Goal: Task Accomplishment & Management: Manage account settings

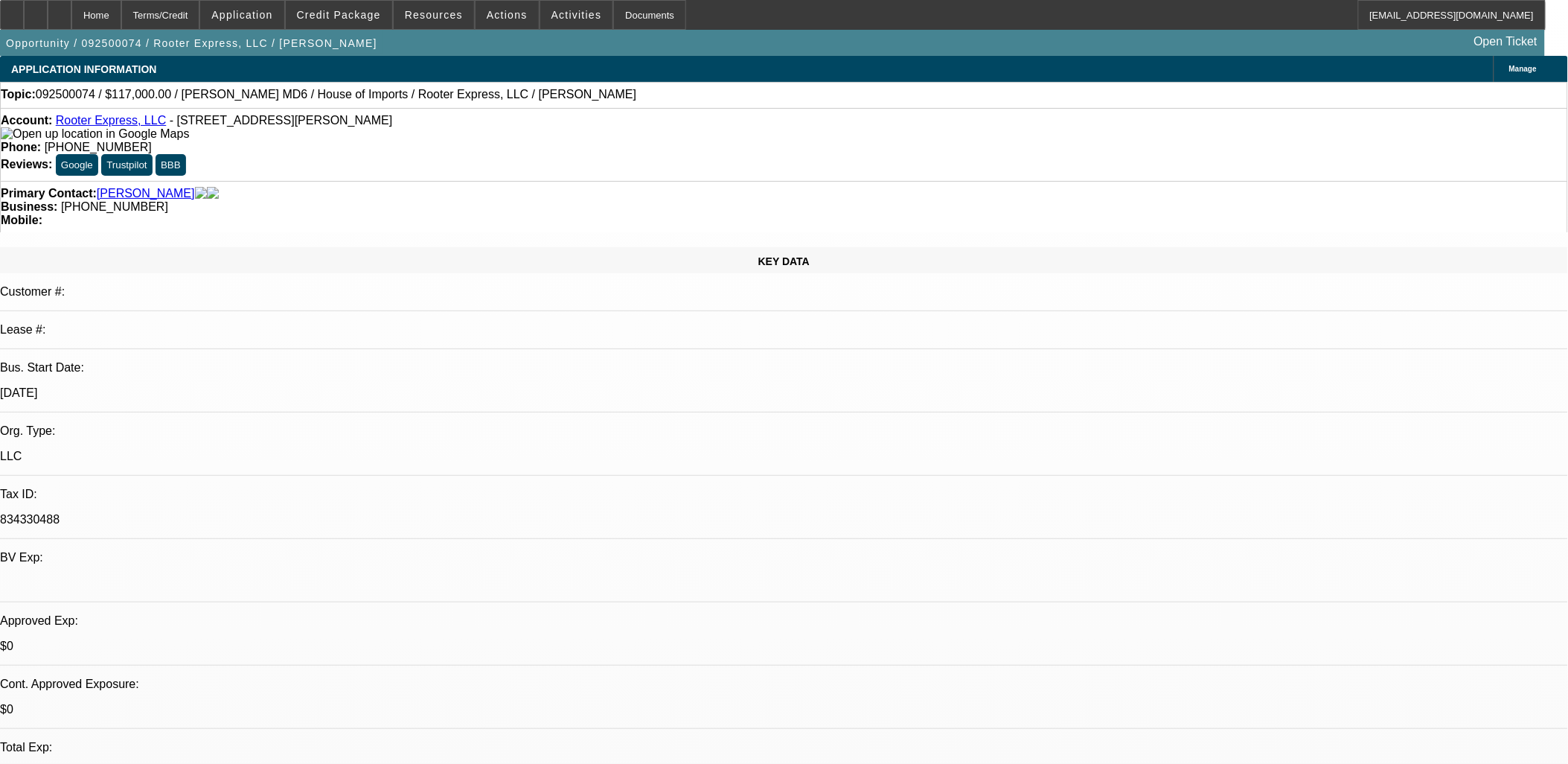
select select "0"
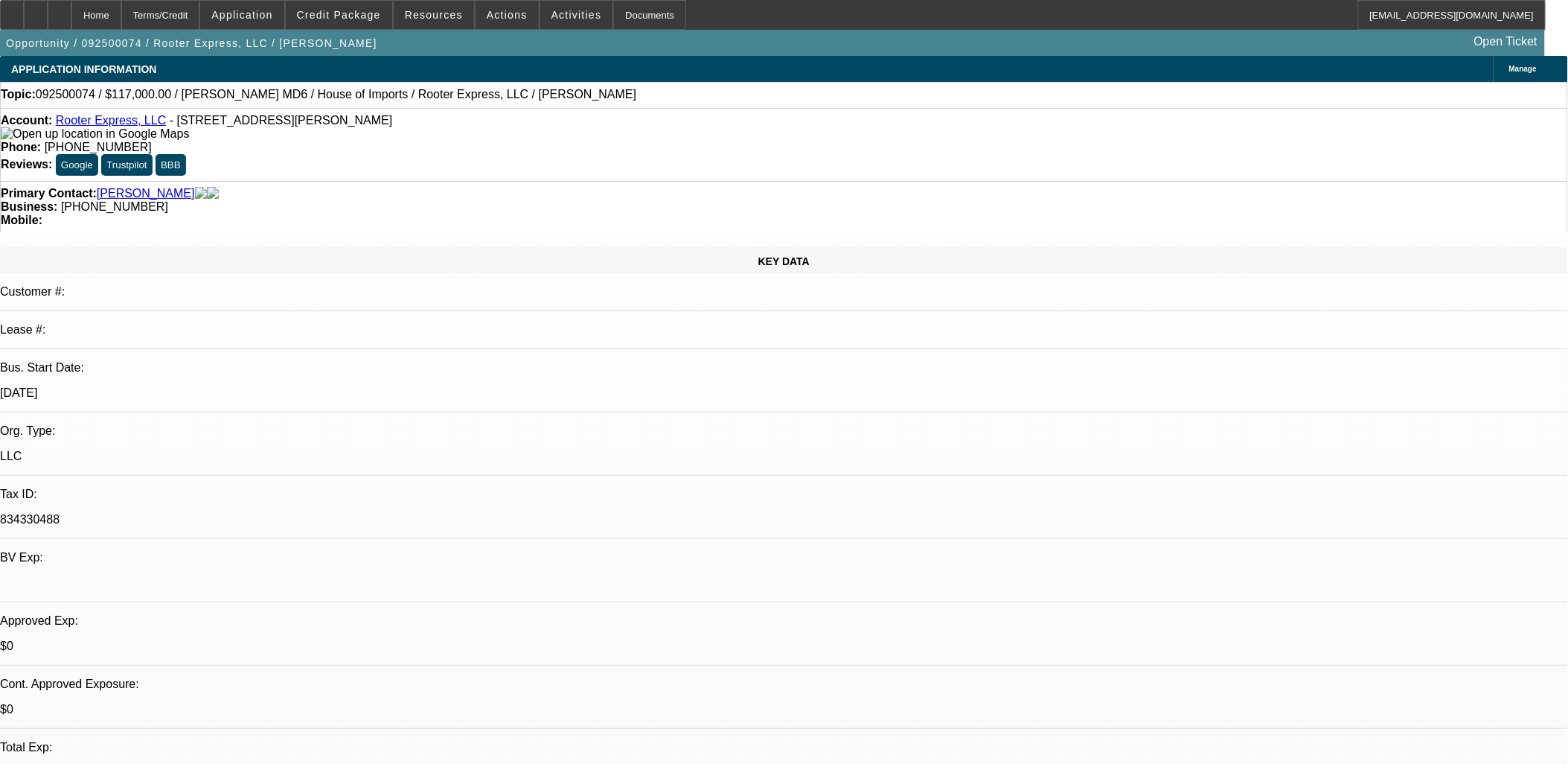
select select "0"
select select "0.1"
select select "0"
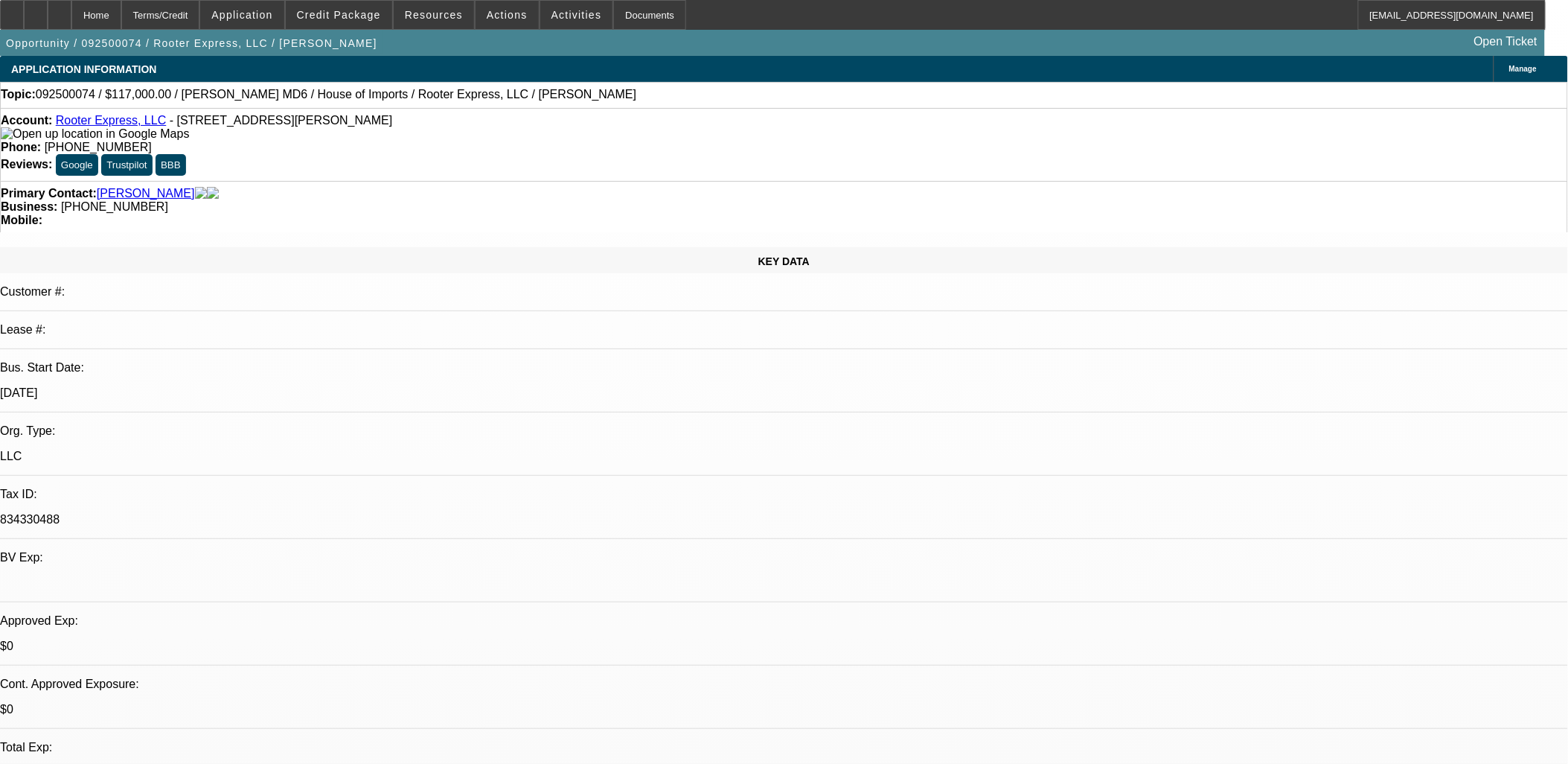
select select "0"
select select "1"
select select "2"
select select "6"
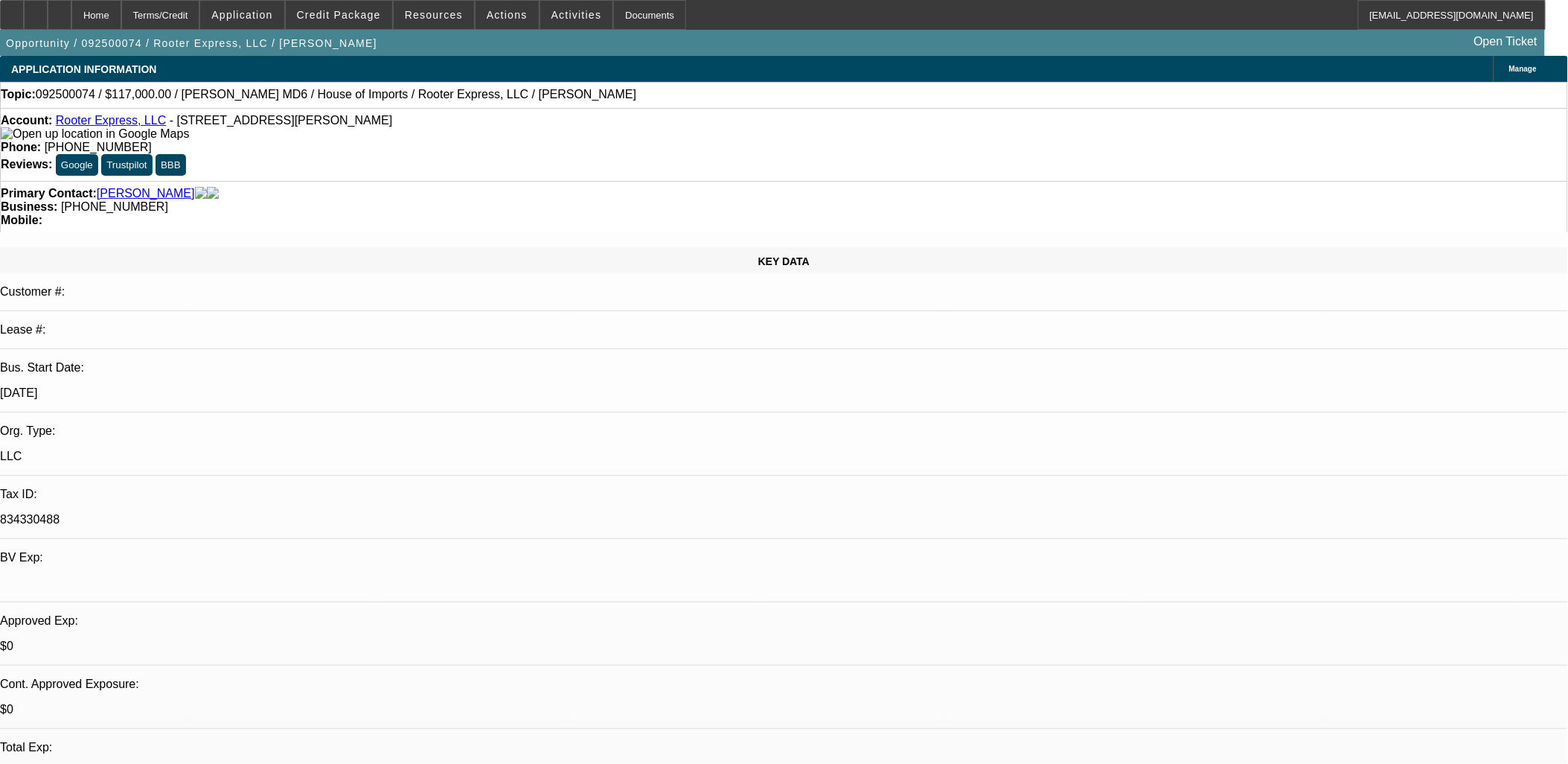
select select "1"
select select "2"
select select "6"
select select "1"
select select "2"
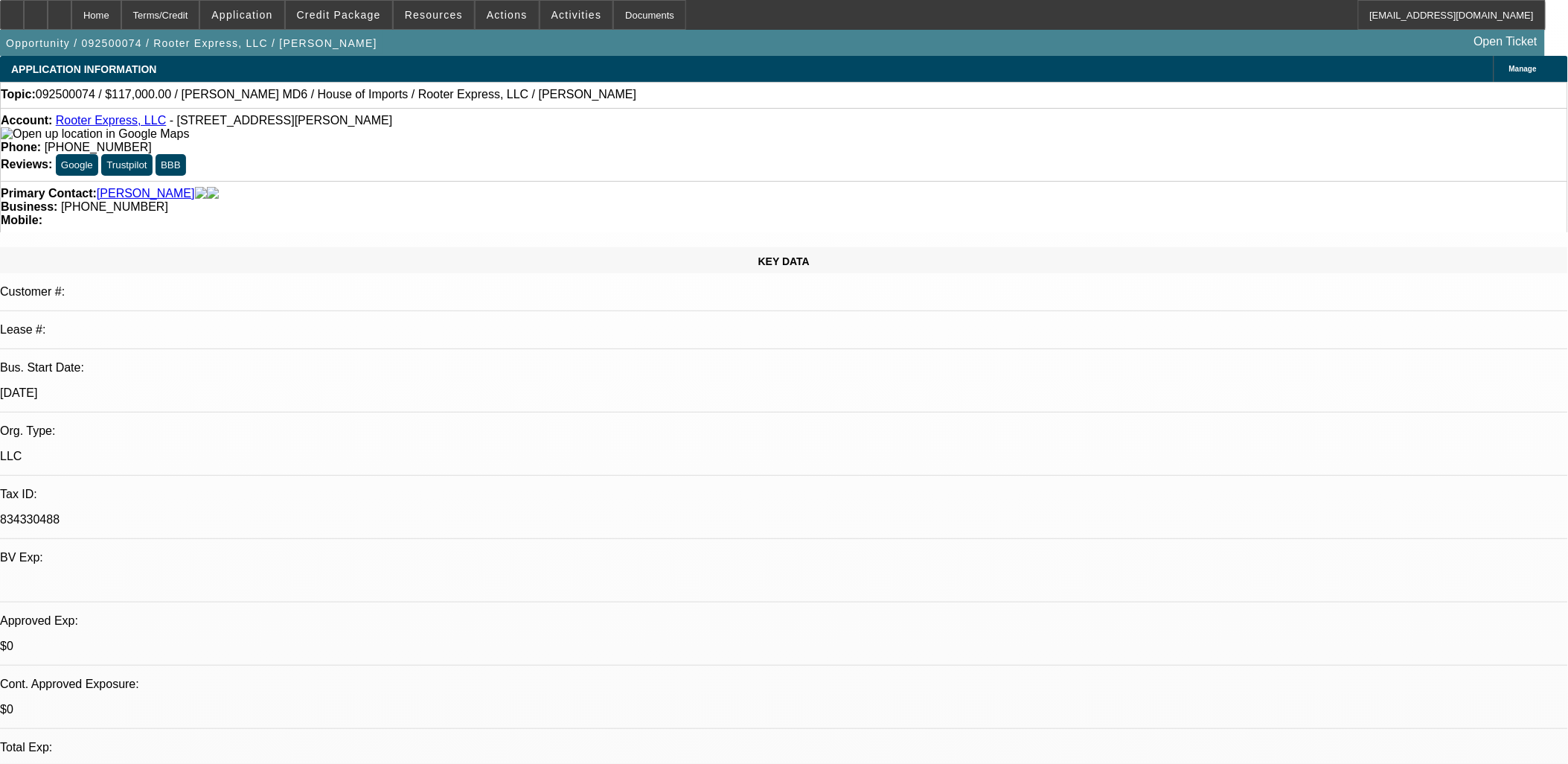
select select "6"
select select "1"
select select "3"
select select "6"
click at [1156, 177] on button "reply_all Reply All" at bounding box center [1188, 190] width 94 height 36
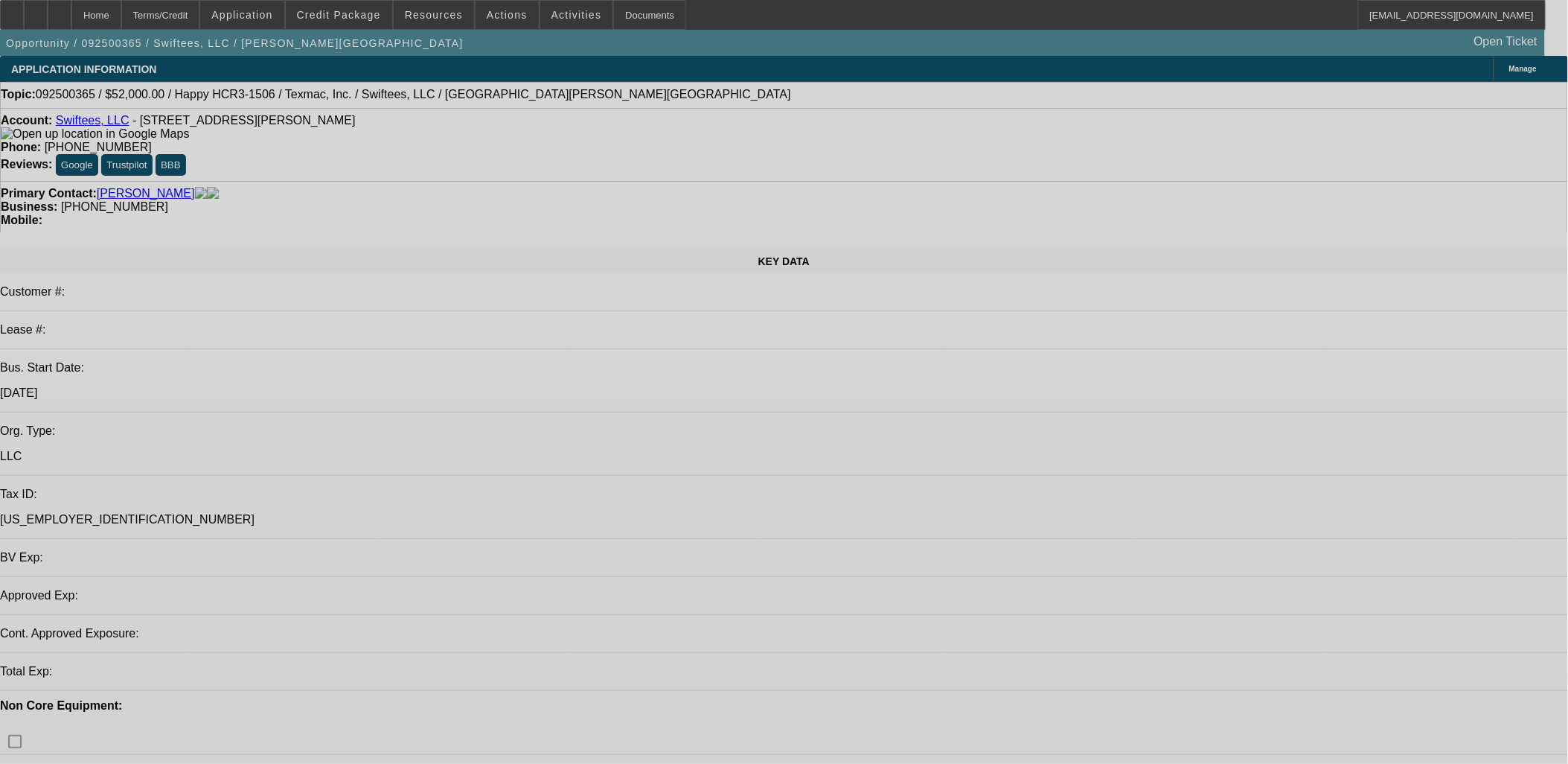
select select "0"
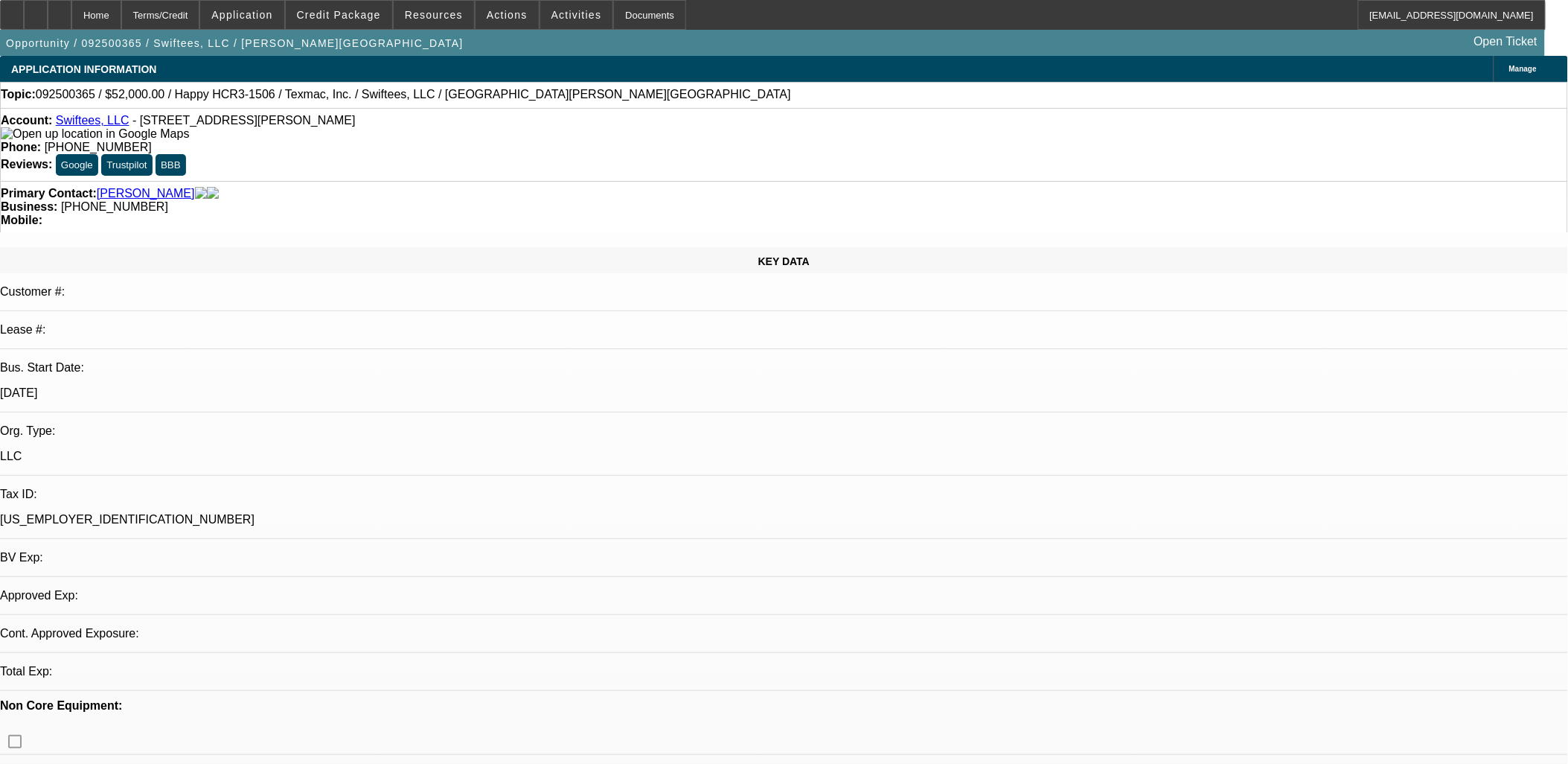
select select "0"
select select "0.1"
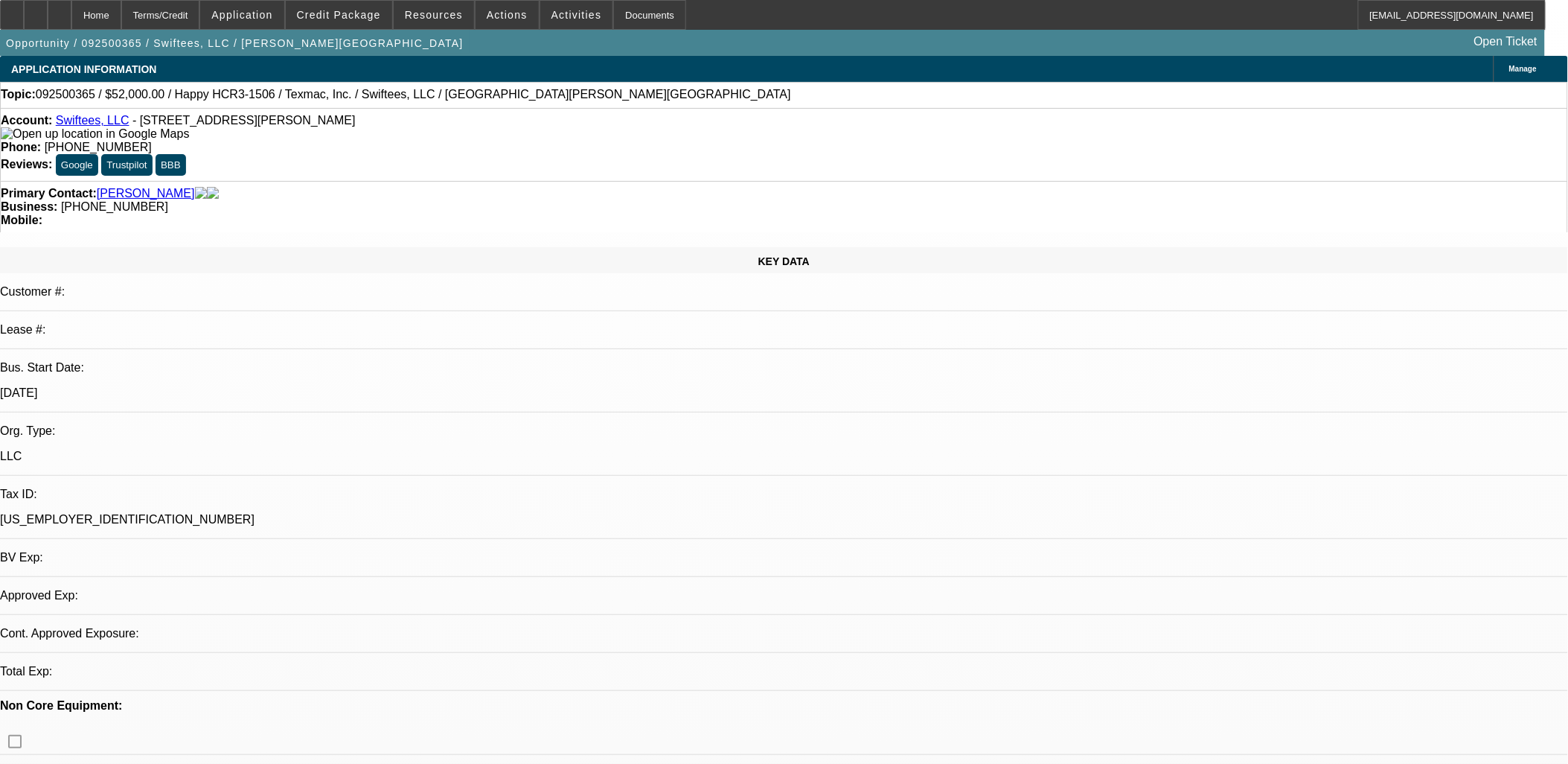
select select "0"
select select "0.1"
select select "1"
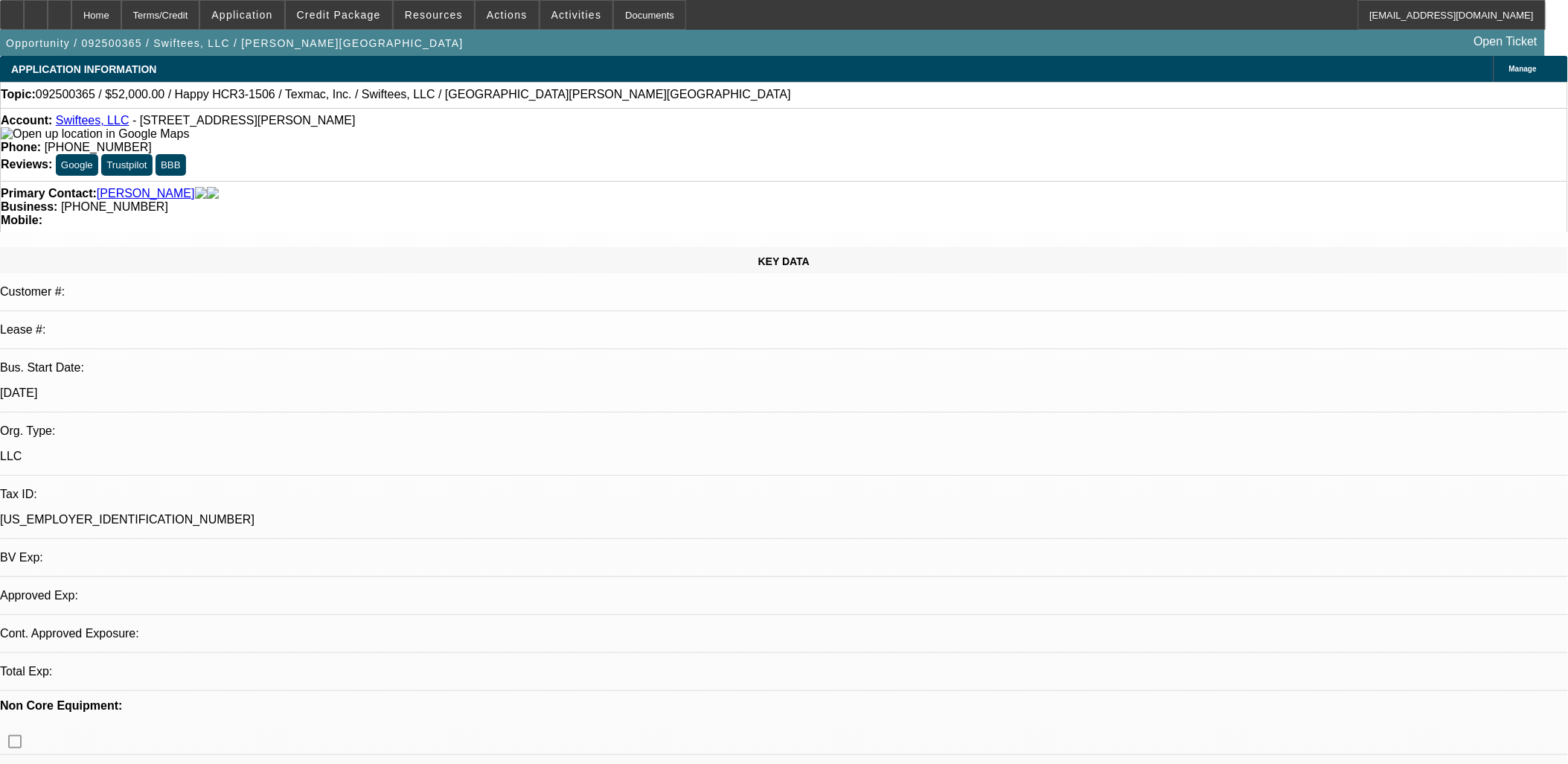
select select "2"
select select "1"
select select "4"
select select "1"
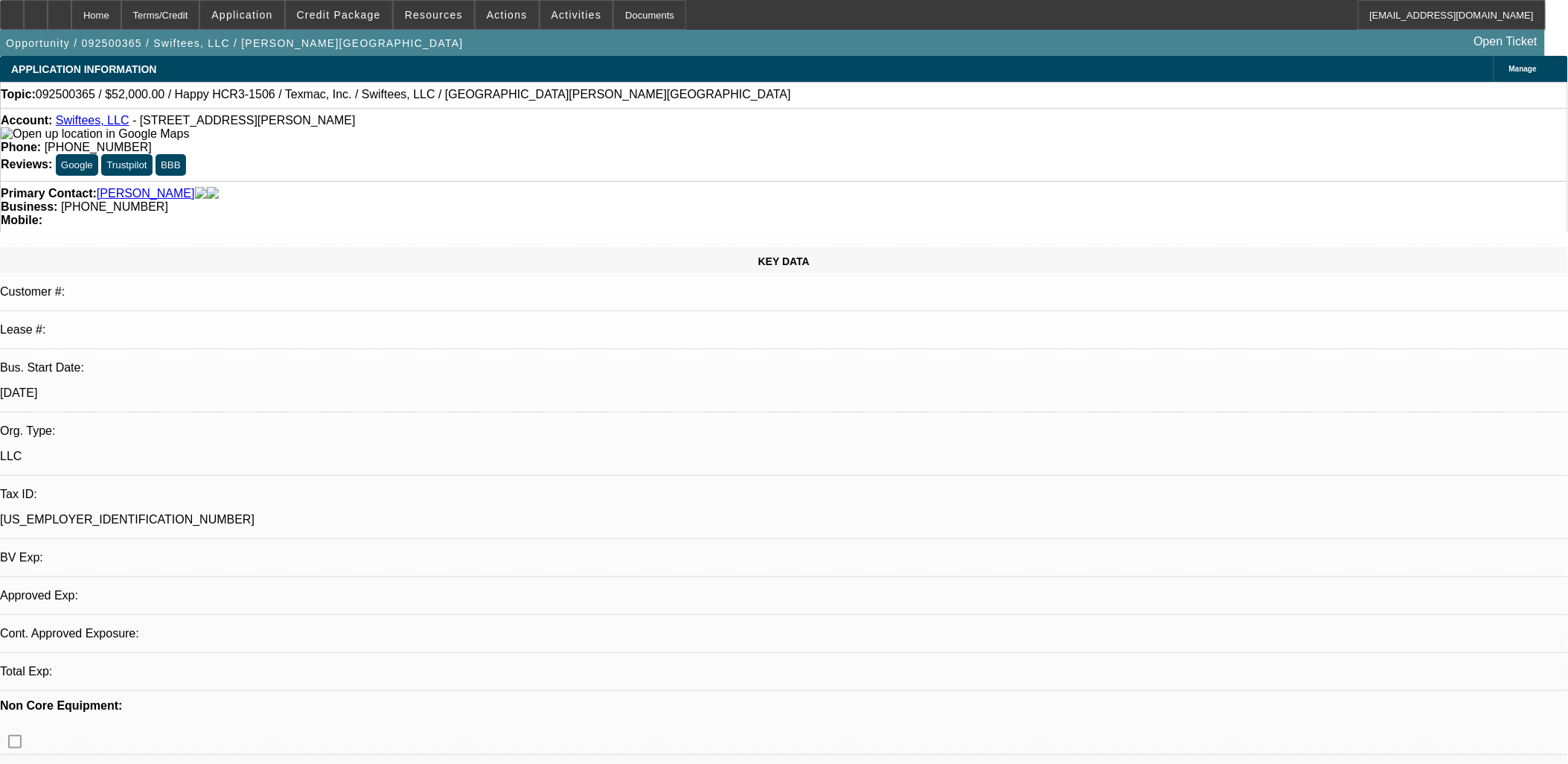
select select "1"
select select "4"
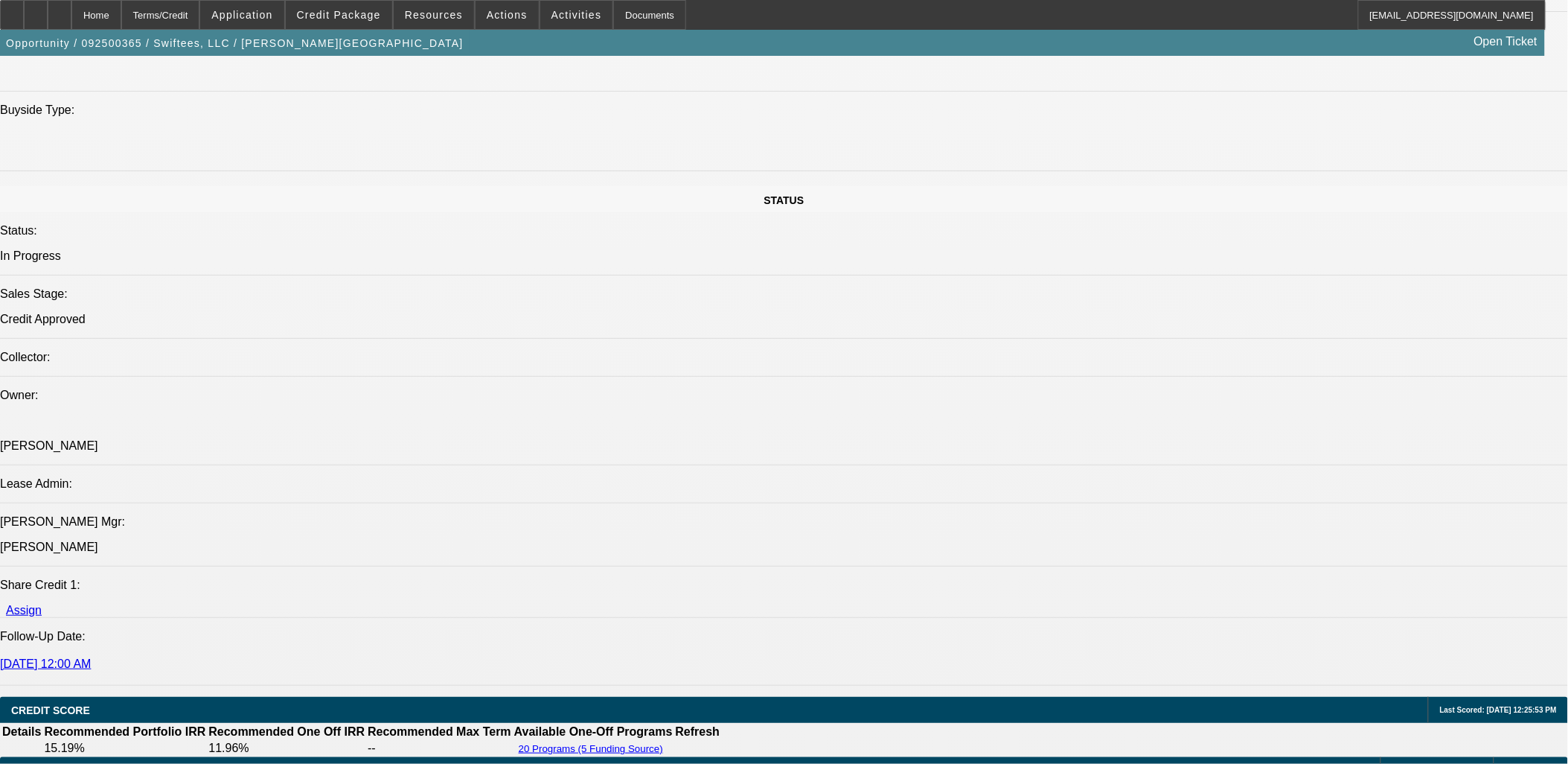
scroll to position [1902, 0]
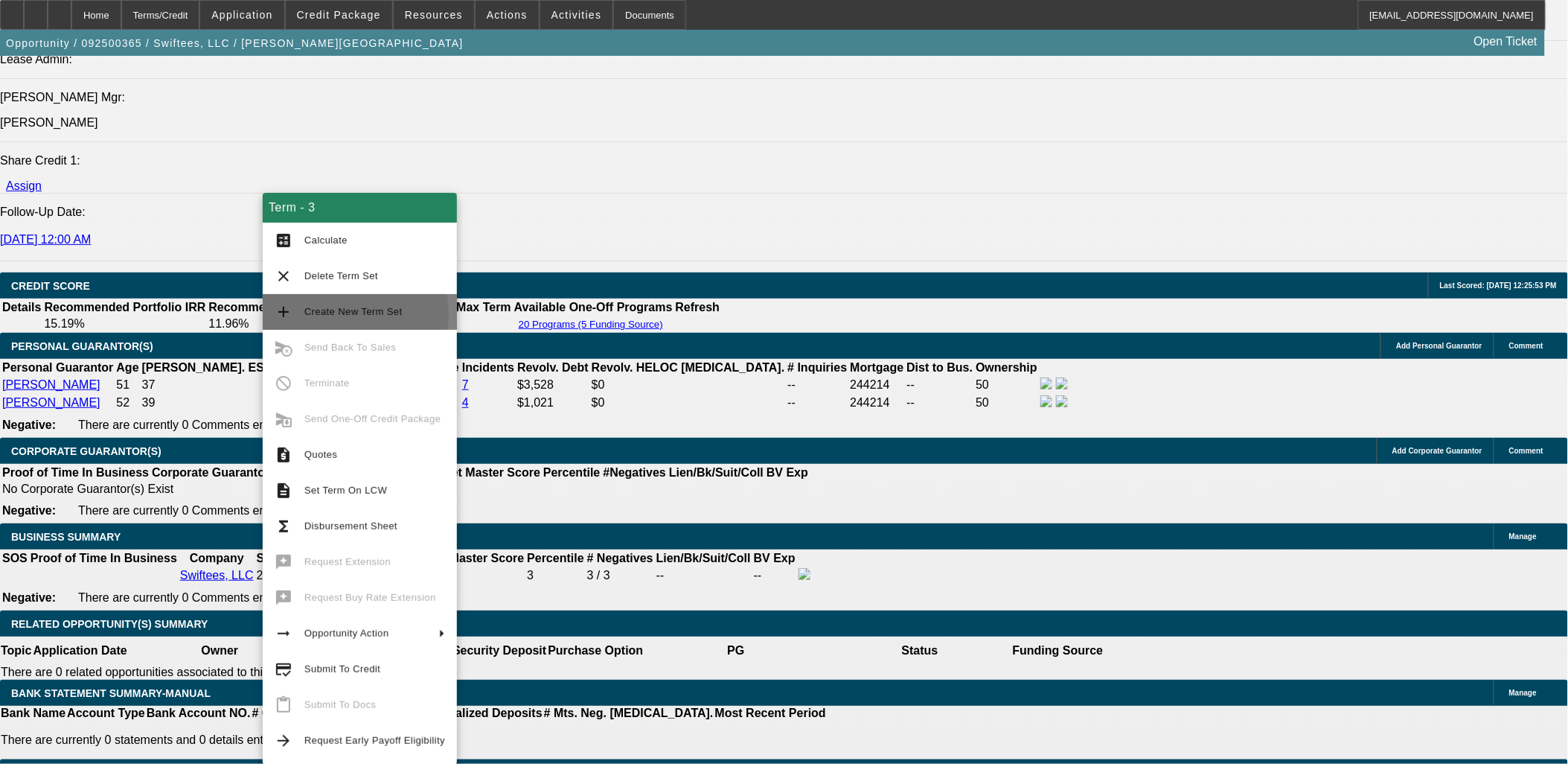
click at [337, 313] on span "Create New Term Set" at bounding box center [354, 311] width 98 height 11
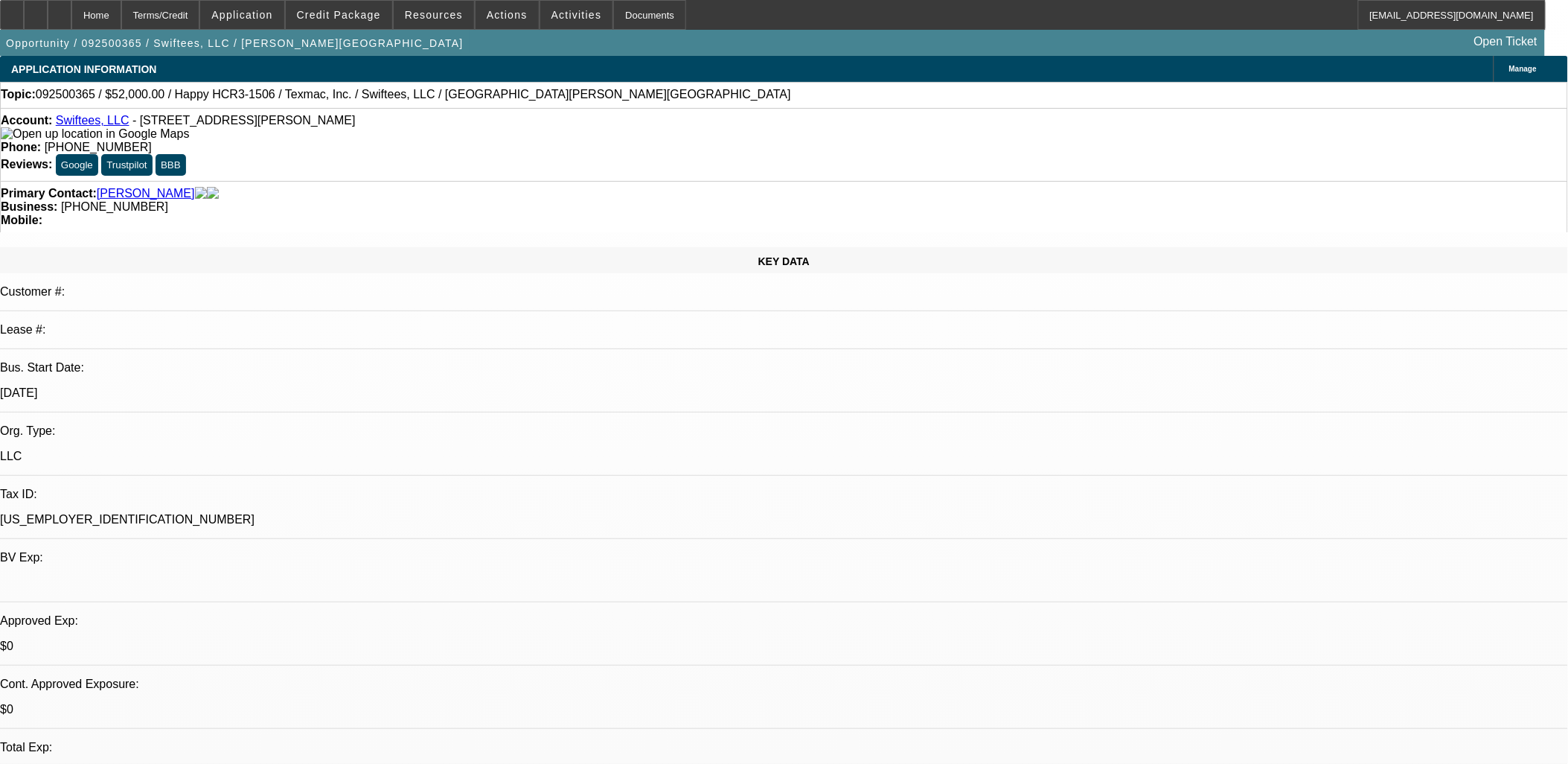
select select "0"
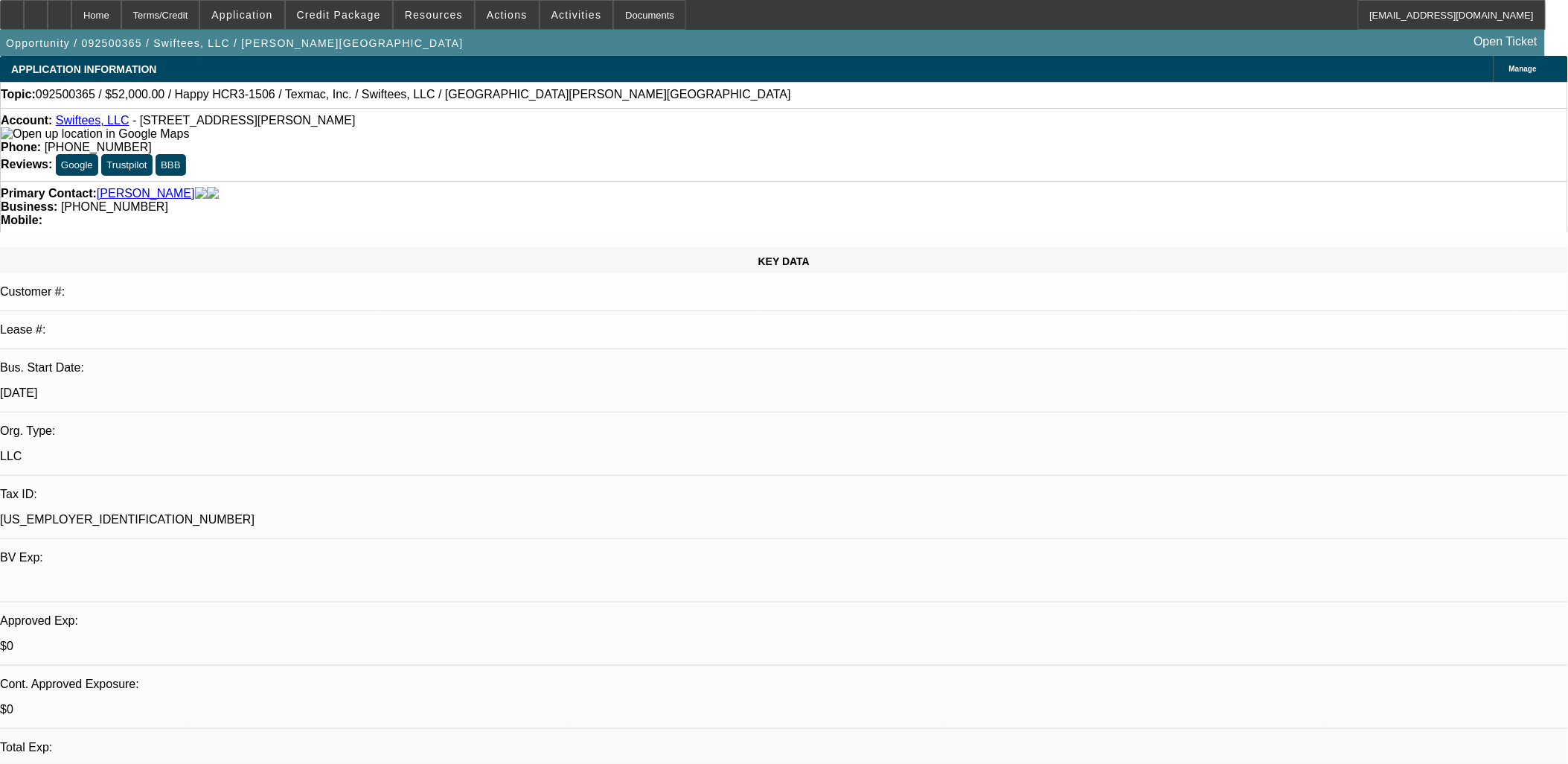
select select "0"
select select "0.1"
select select "0"
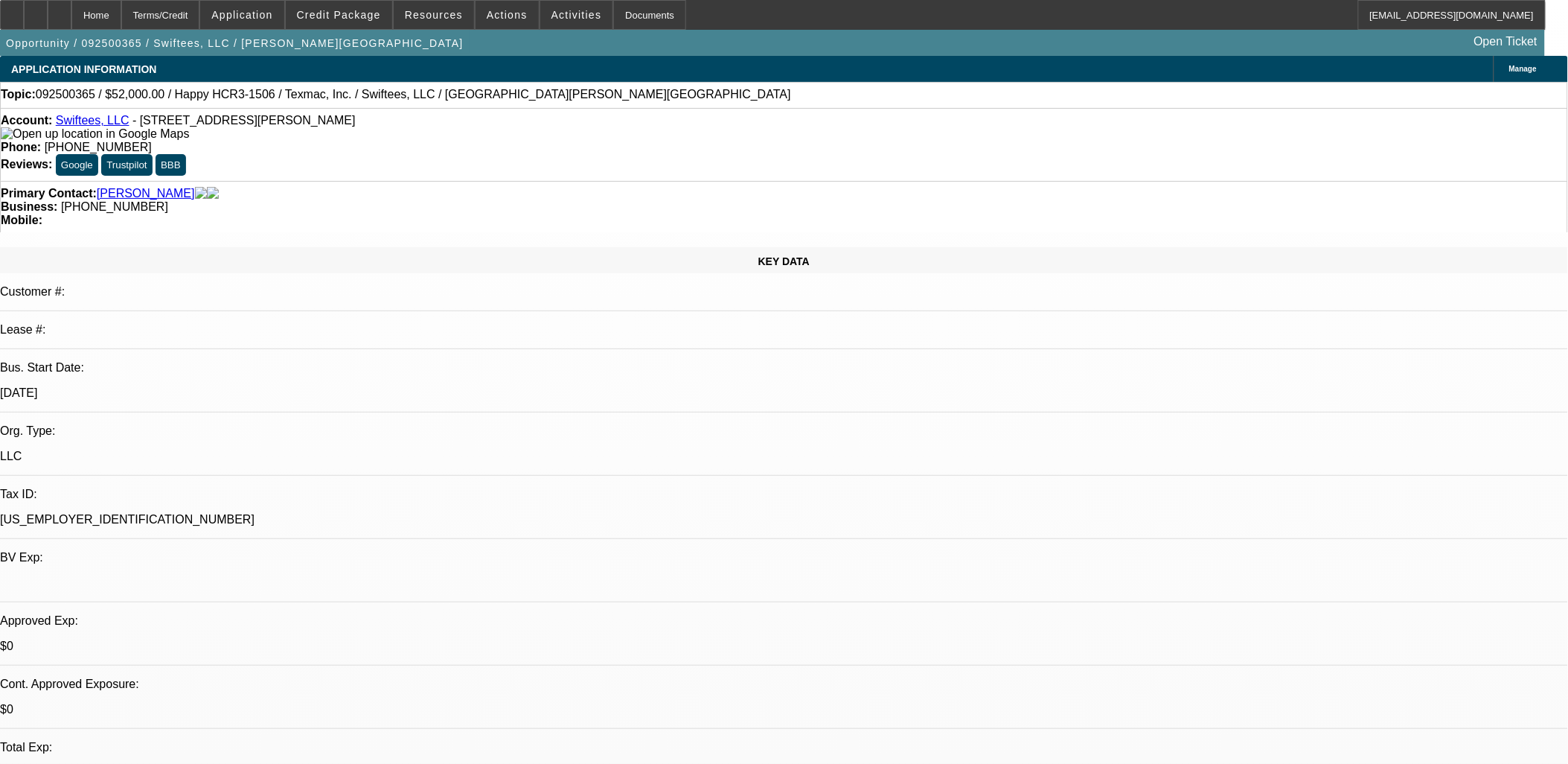
select select "0"
select select "0.1"
select select "1"
select select "2"
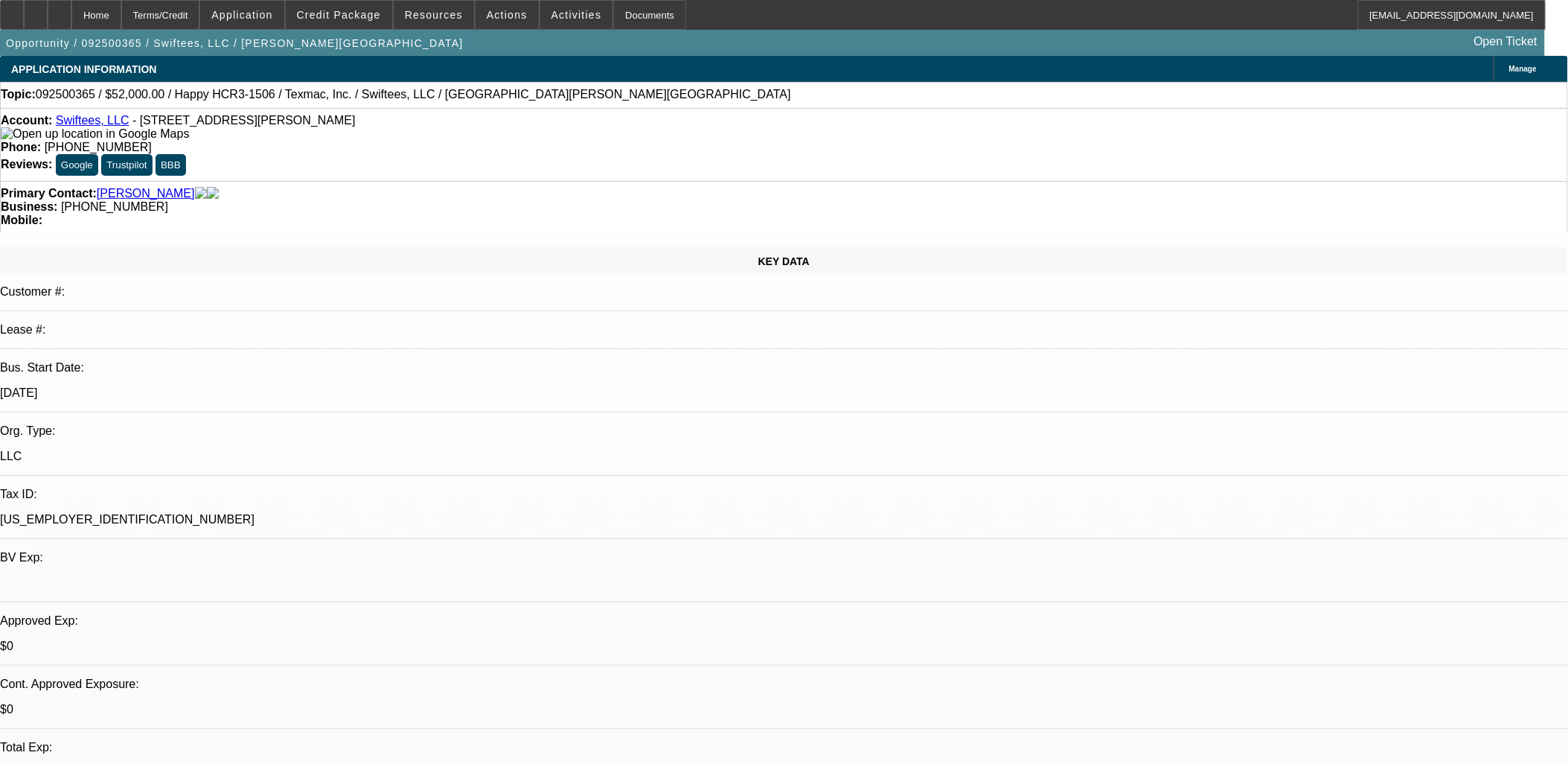
select select "1"
select select "2"
select select "1"
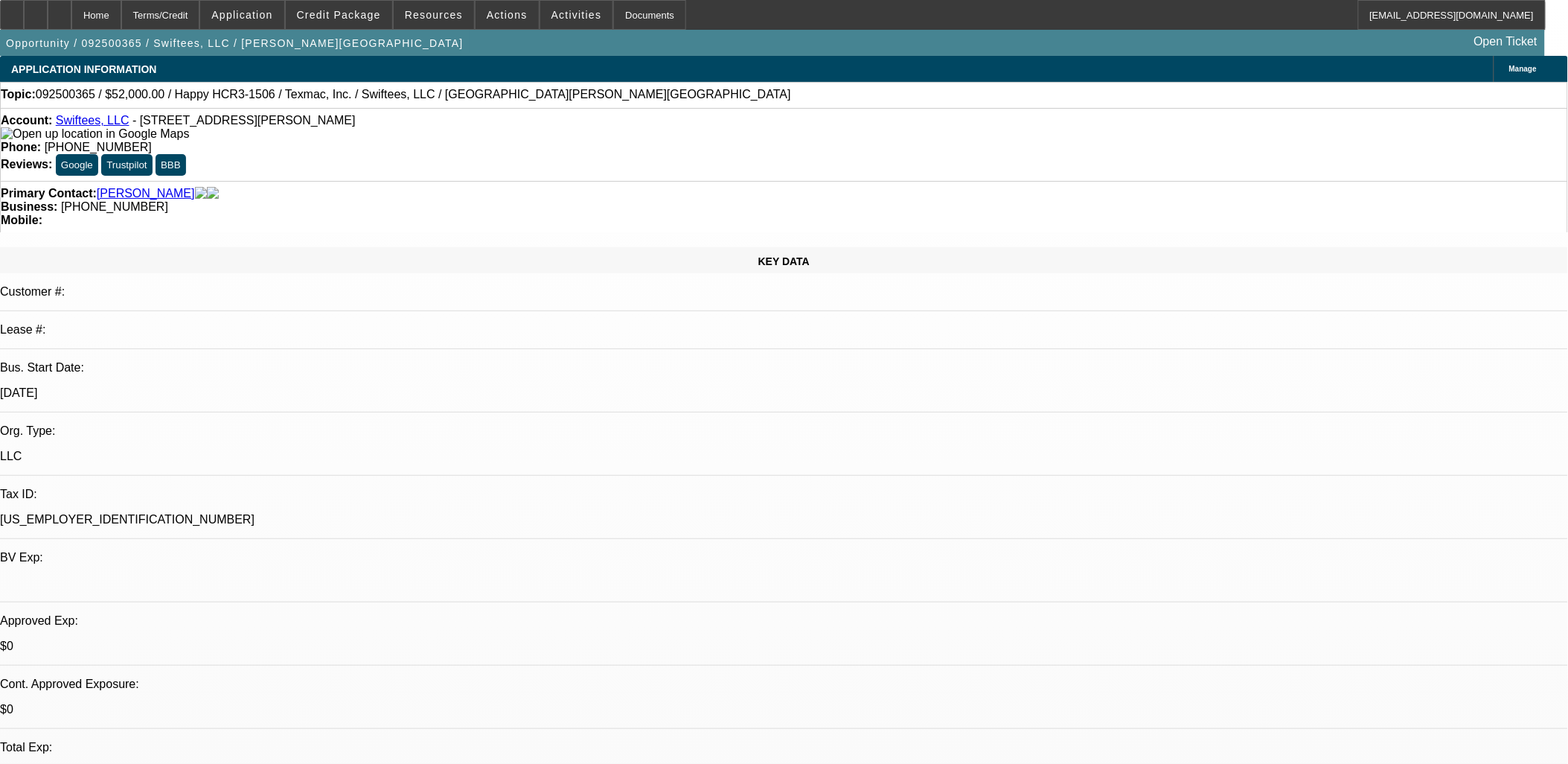
select select "4"
select select "1"
select select "4"
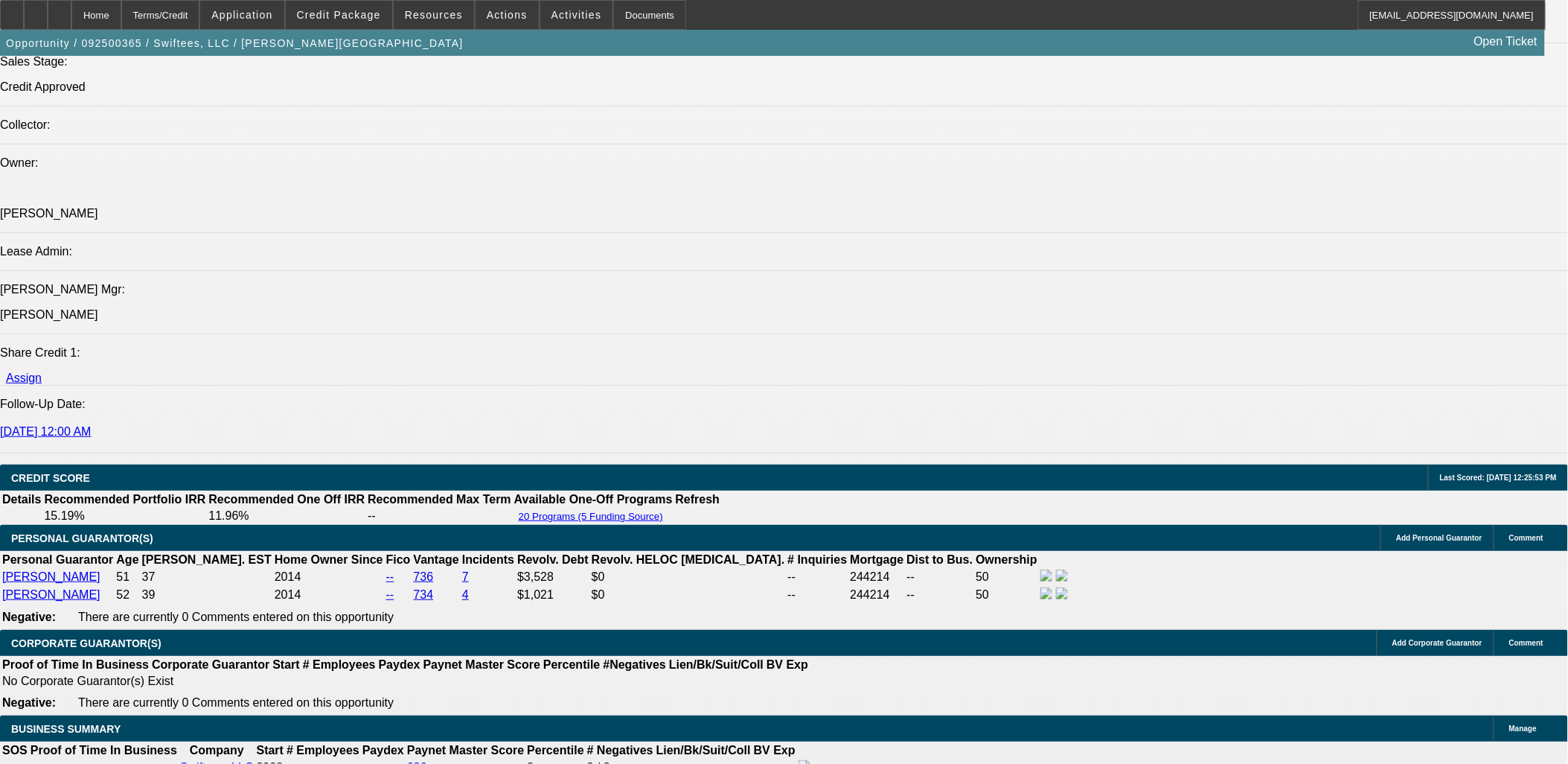
scroll to position [1819, 0]
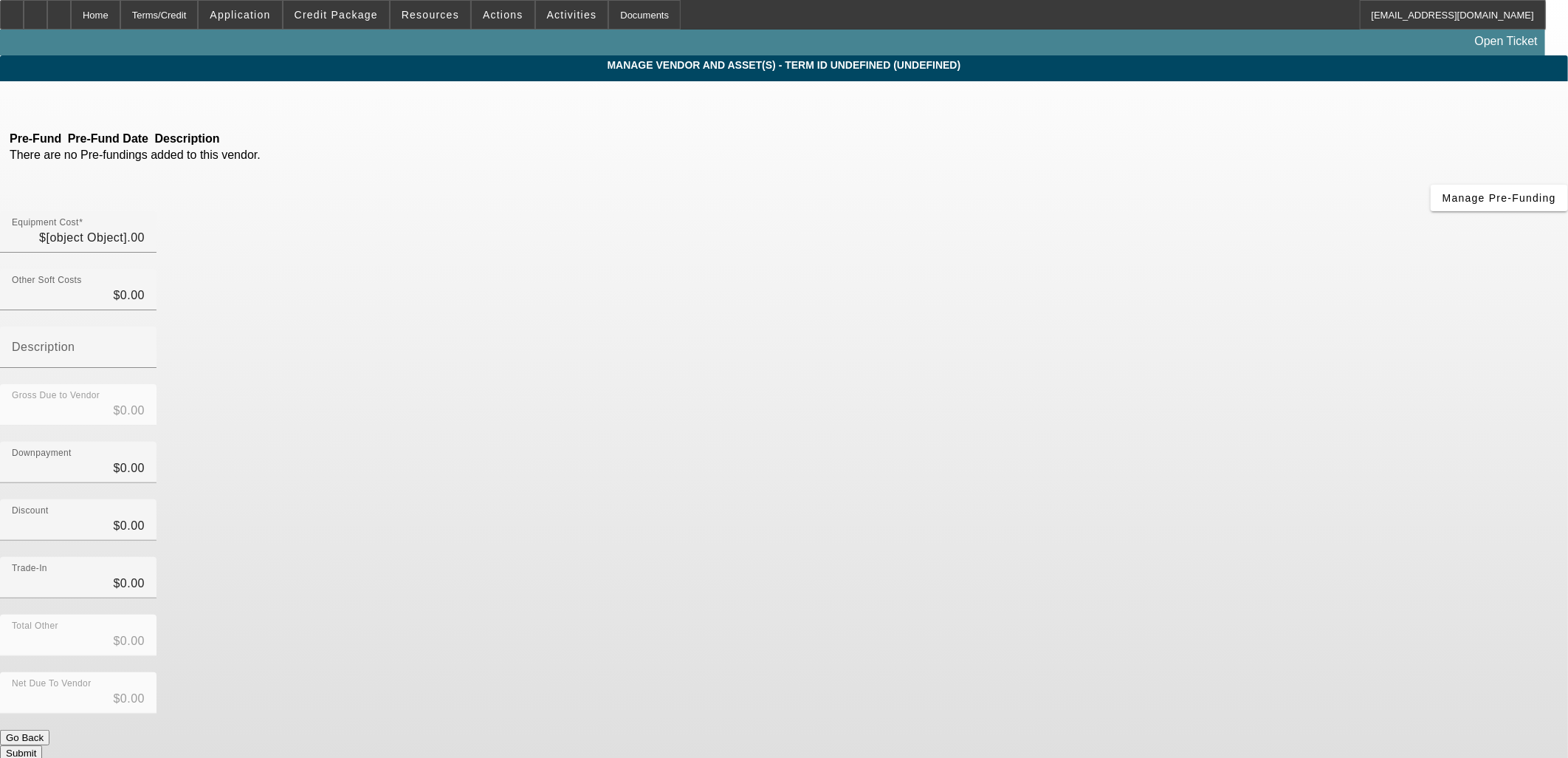
type input "$52,000.00"
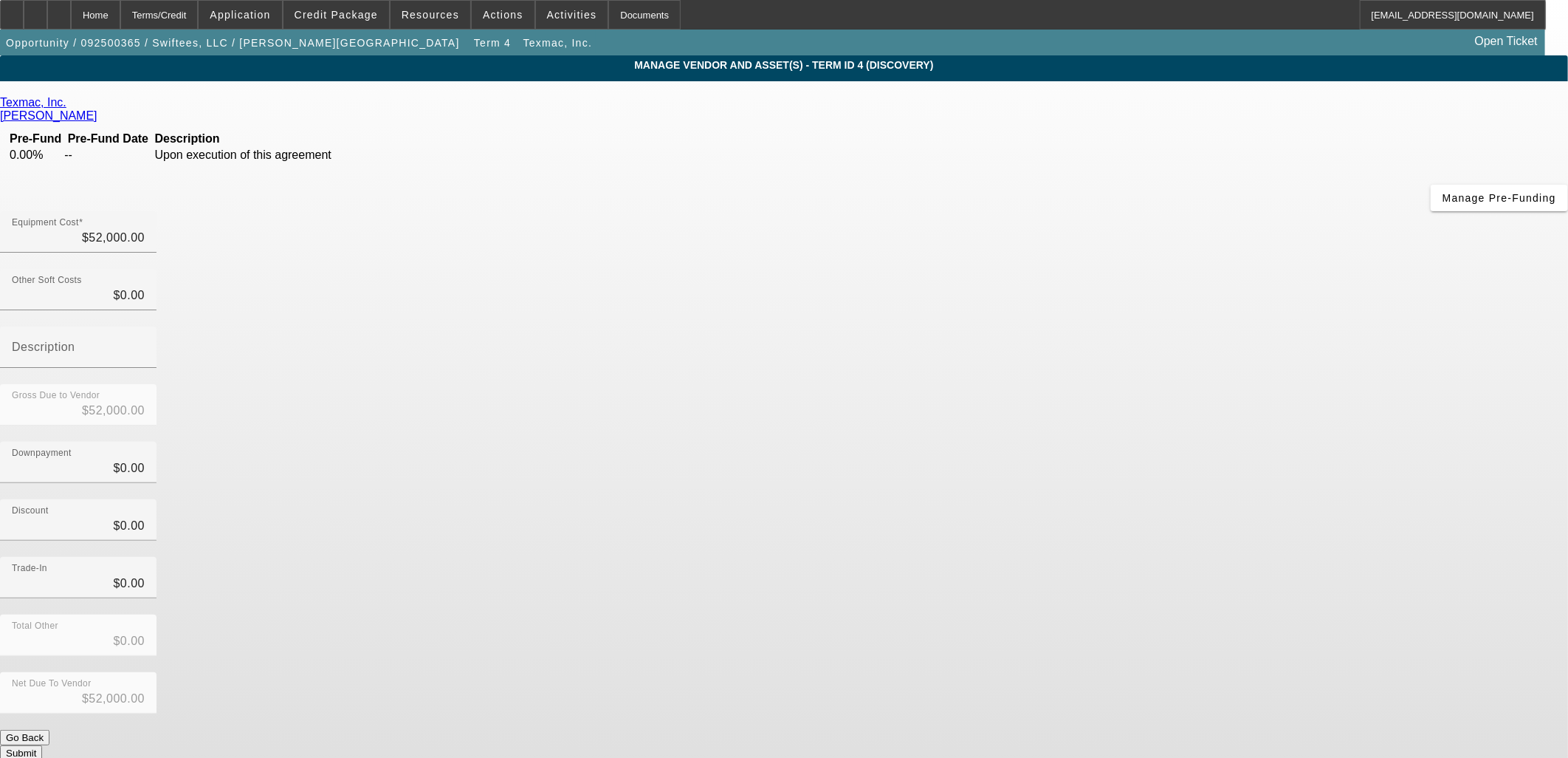
click at [70, 106] on icon at bounding box center [70, 102] width 0 height 13
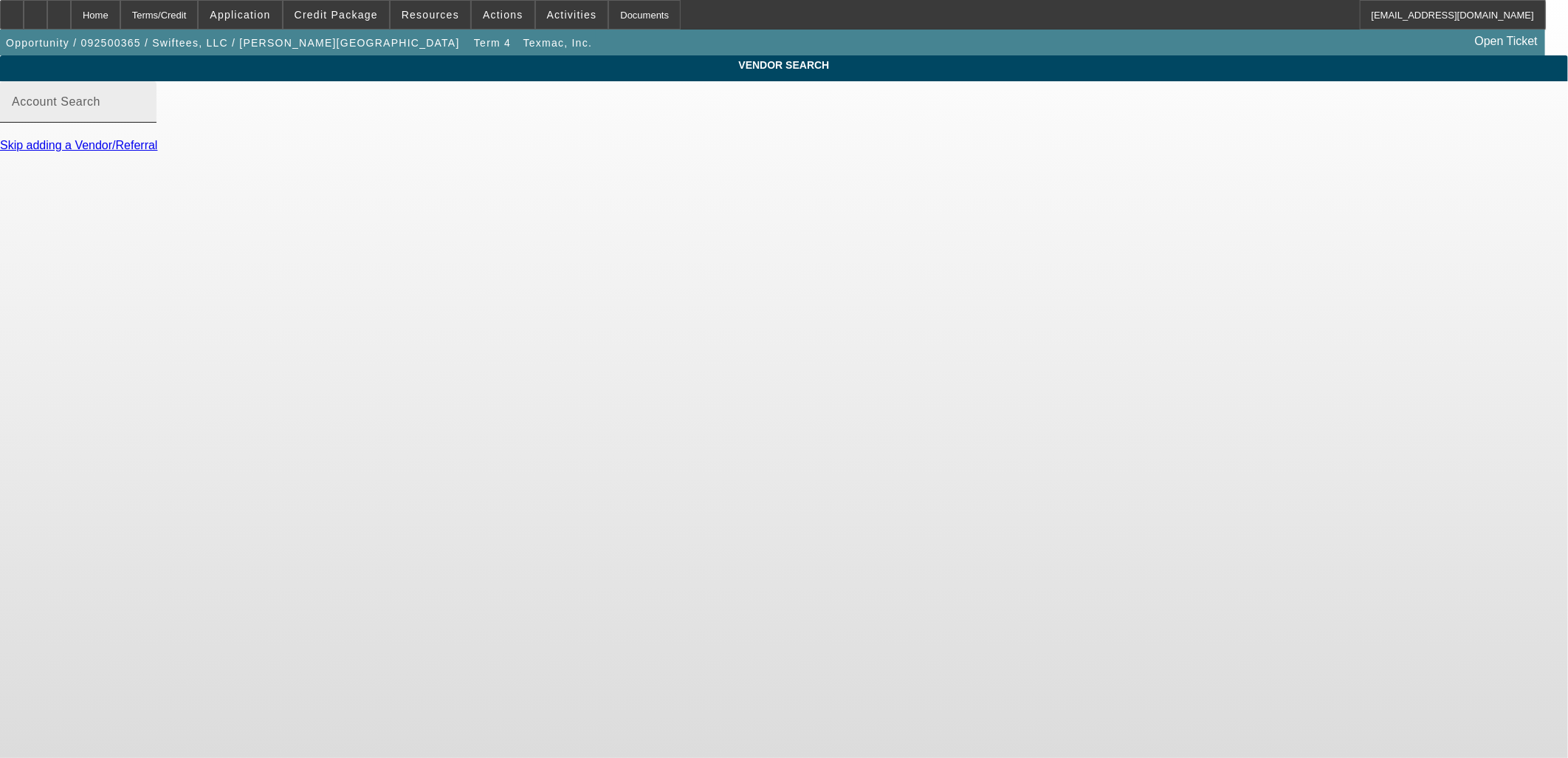
click at [101, 107] on mat-label "Account Search" at bounding box center [56, 101] width 89 height 13
click at [144, 113] on input "Account Search" at bounding box center [78, 107] width 133 height 18
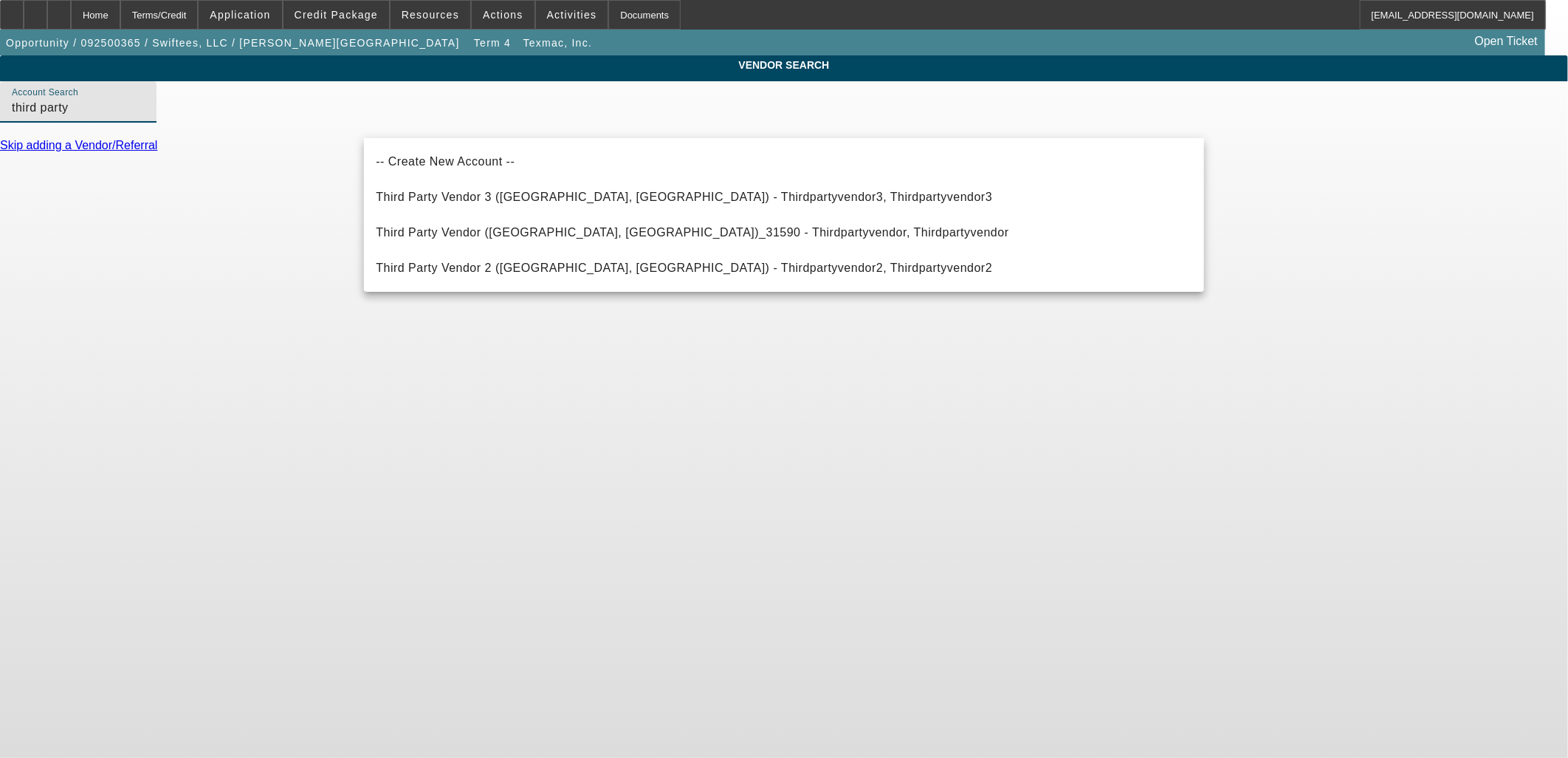
click at [483, 227] on span "Third Party Vendor (Northbrook, IL)_31590 - Thirdpartyvendor, Thirdpartyvendor" at bounding box center [692, 232] width 633 height 13
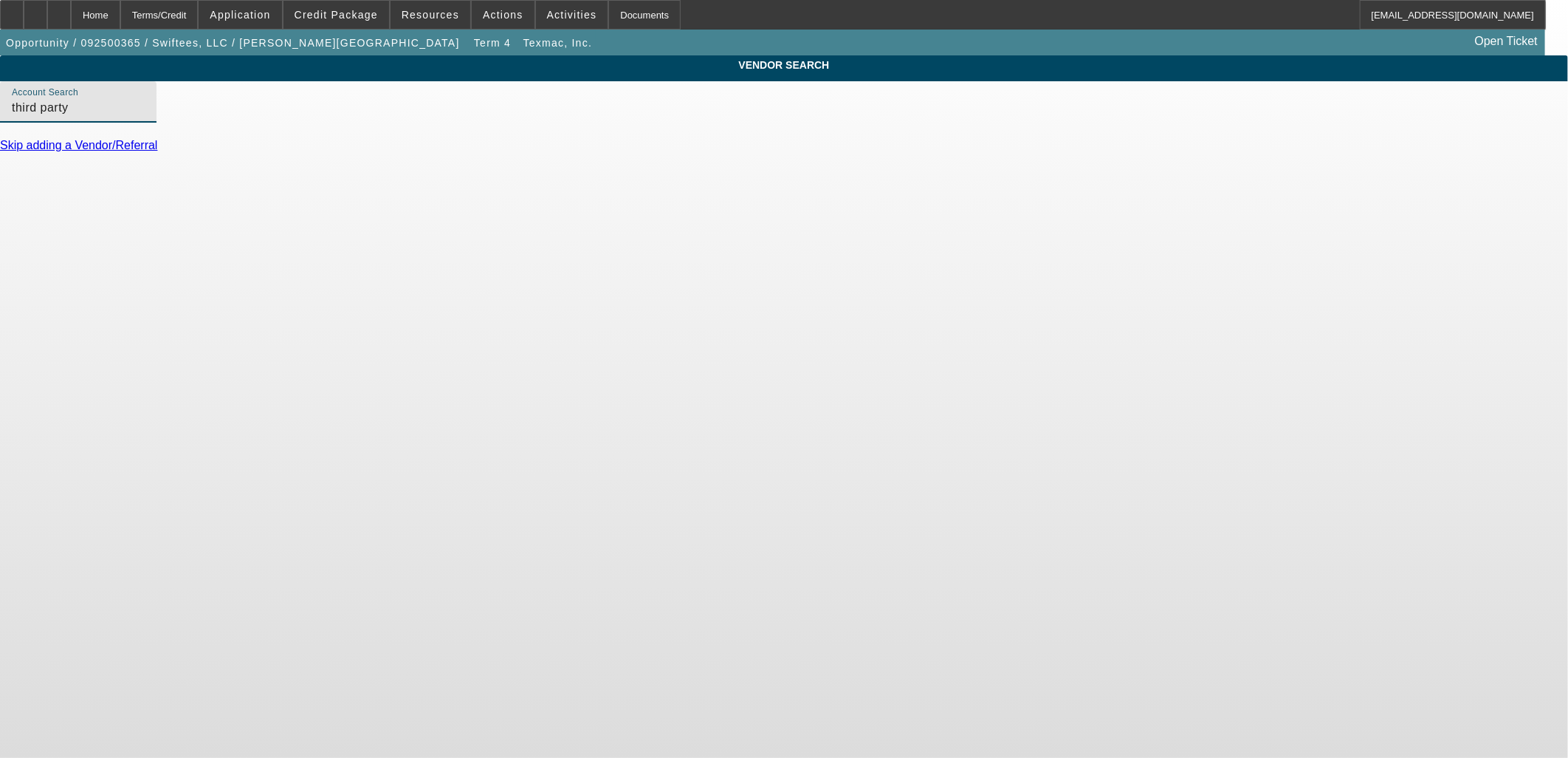
type input "Third Party Vendor (Northbrook, IL)_31590 - Thirdpartyvendor, Thirdpartyvendor"
click at [79, 186] on link "Update Vendor" at bounding box center [39, 179] width 79 height 13
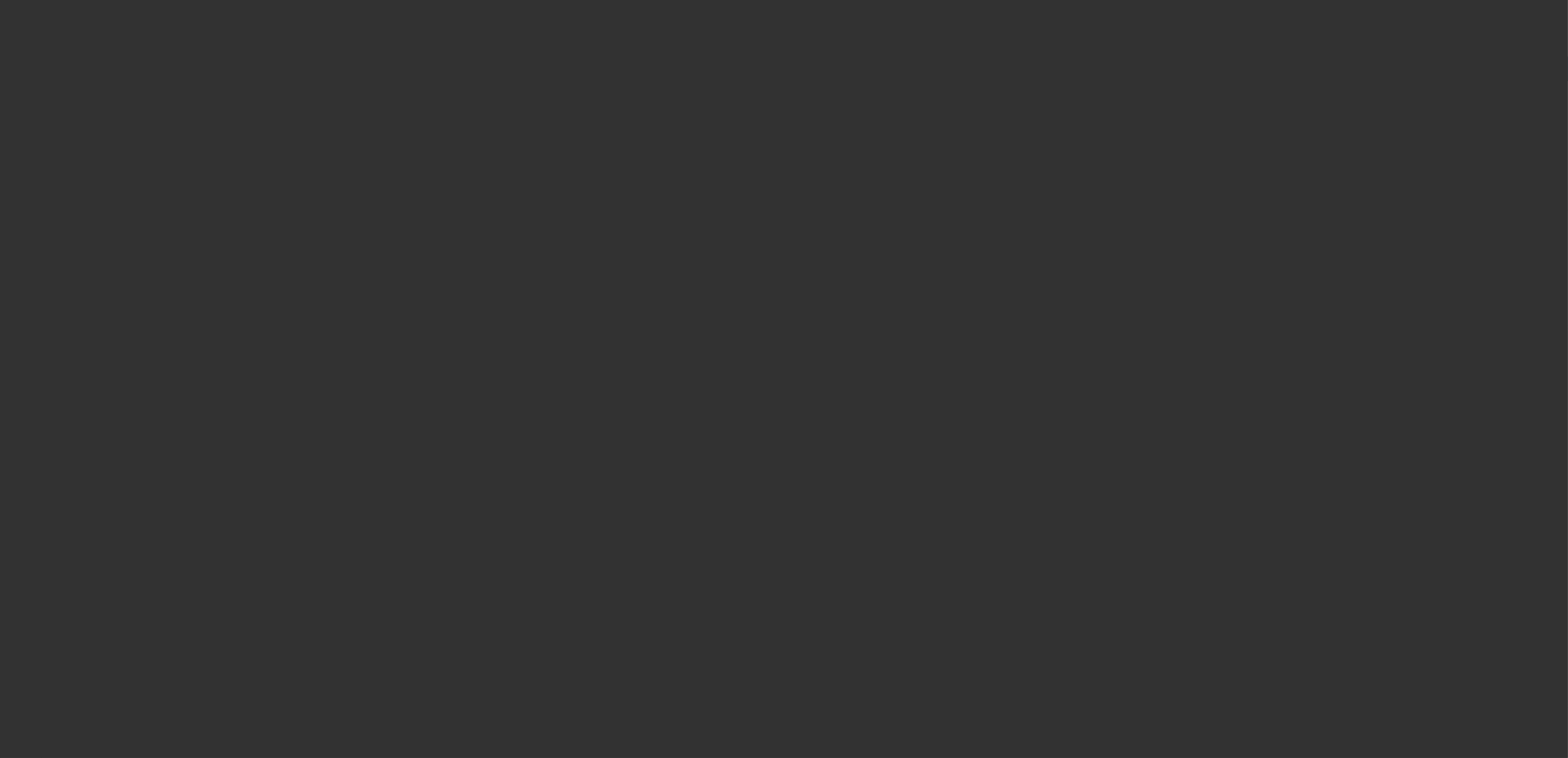
type input "$52,000.00"
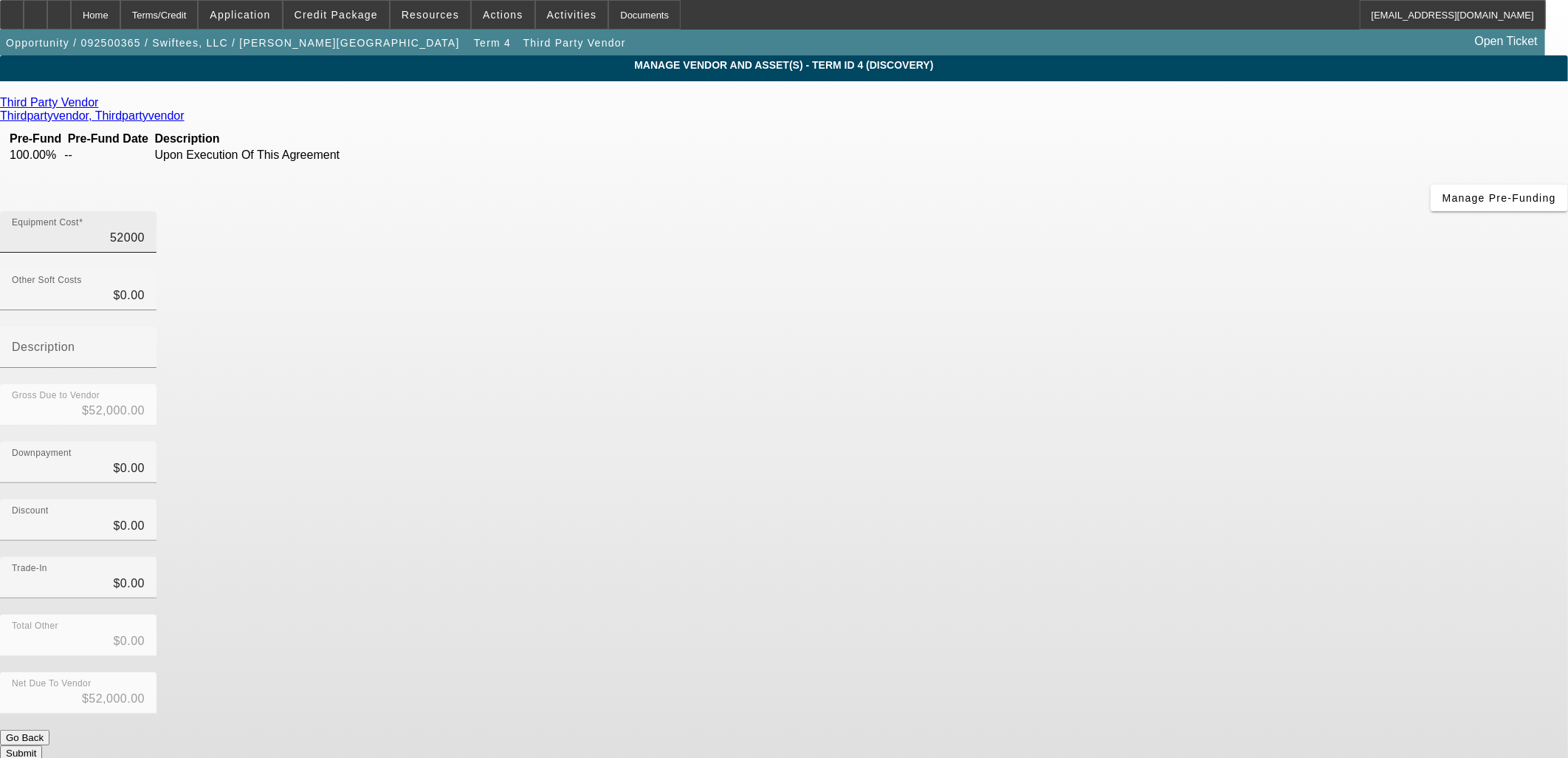
click at [144, 229] on input "52000" at bounding box center [78, 238] width 133 height 18
type input "2"
type input "$2.00"
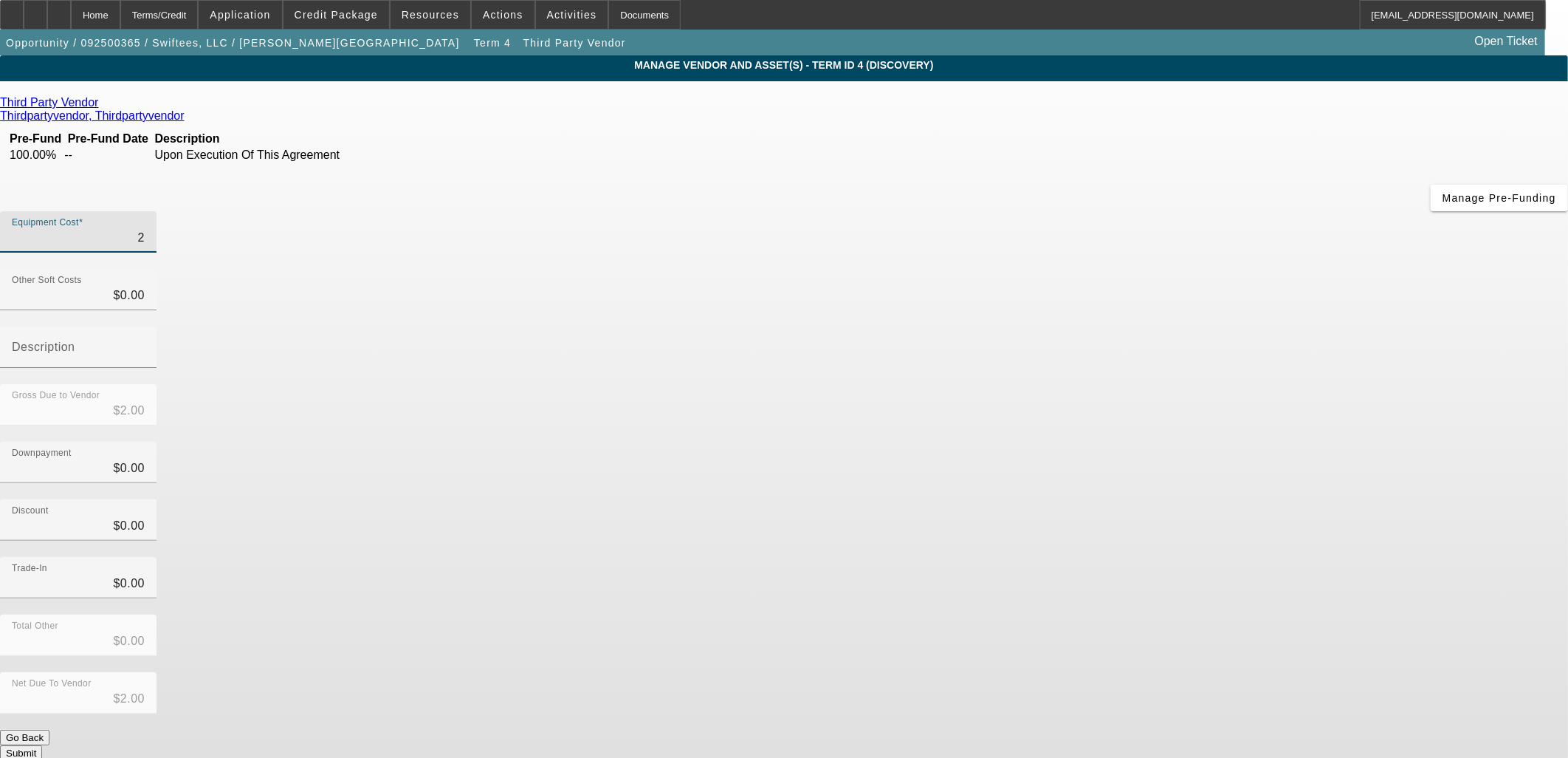
type input "24"
type input "$24.00"
type input "248"
type input "$248.00"
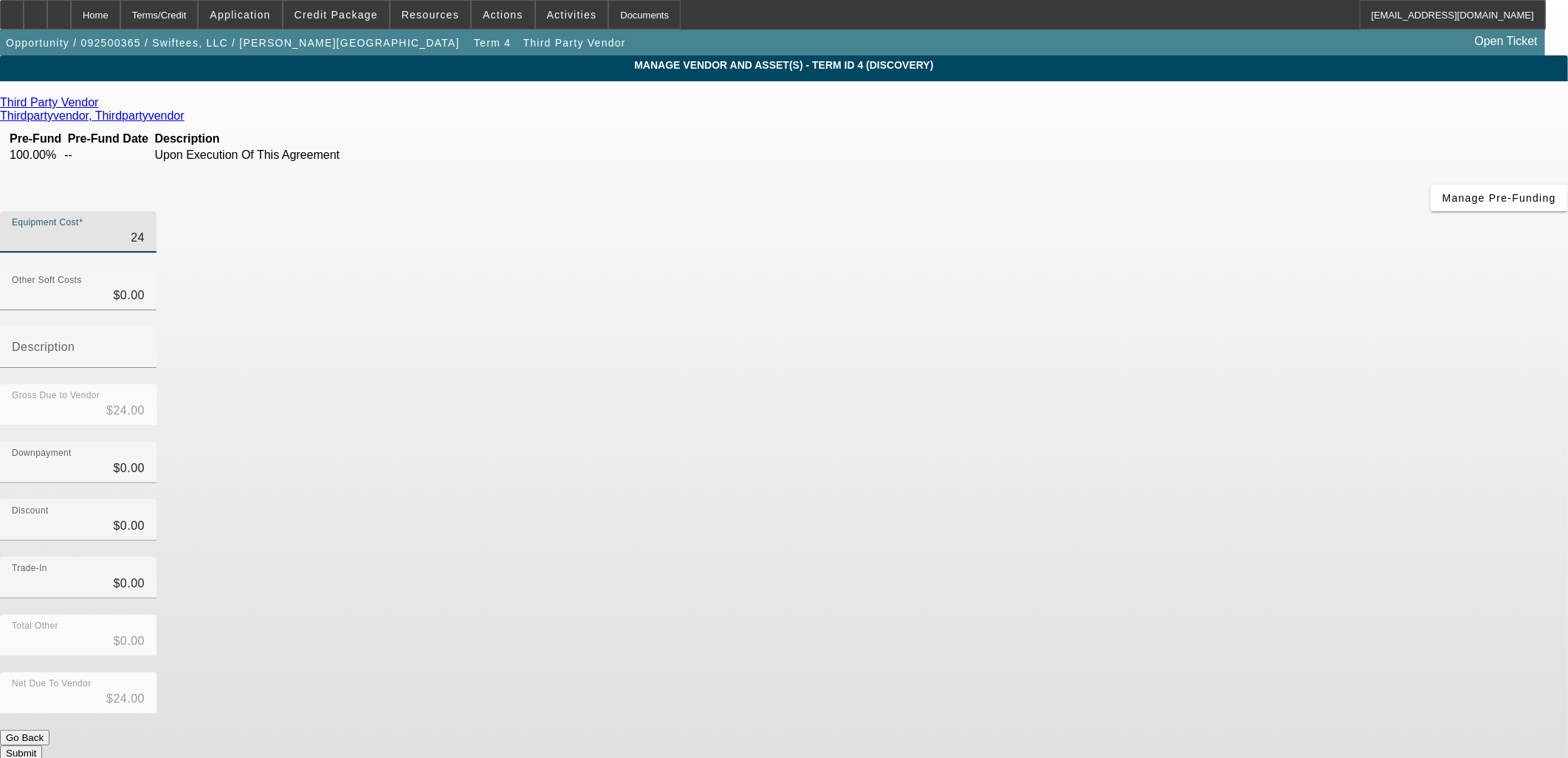
type input "$248.00"
type input "2489"
type input "$2,489.00"
type input "24895"
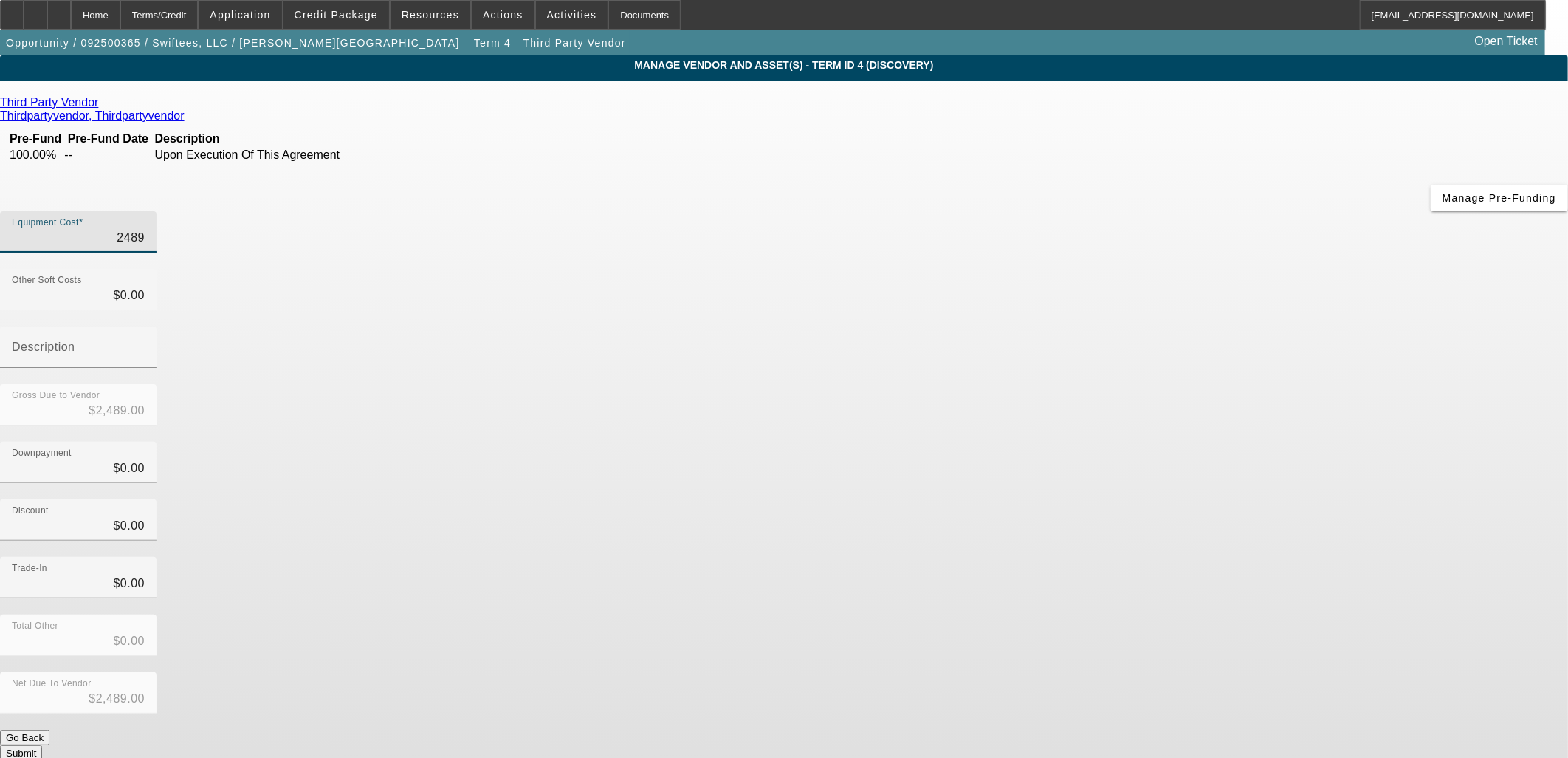
type input "$24,895.00"
click at [1012, 384] on div "Gross Due to Vendor $24,895.00" at bounding box center [784, 412] width 1568 height 58
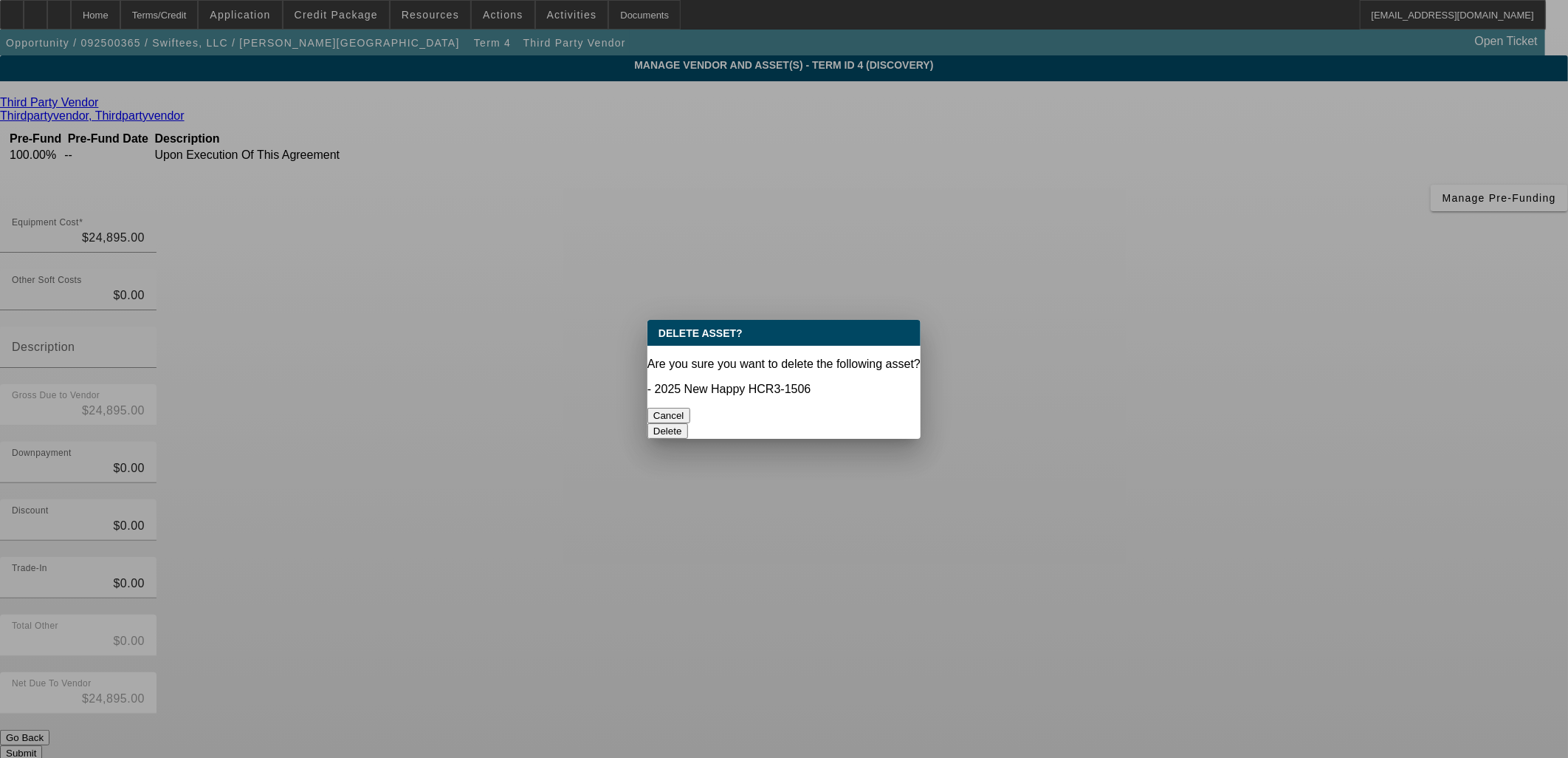
click at [688, 423] on button "Delete" at bounding box center [668, 431] width 40 height 15
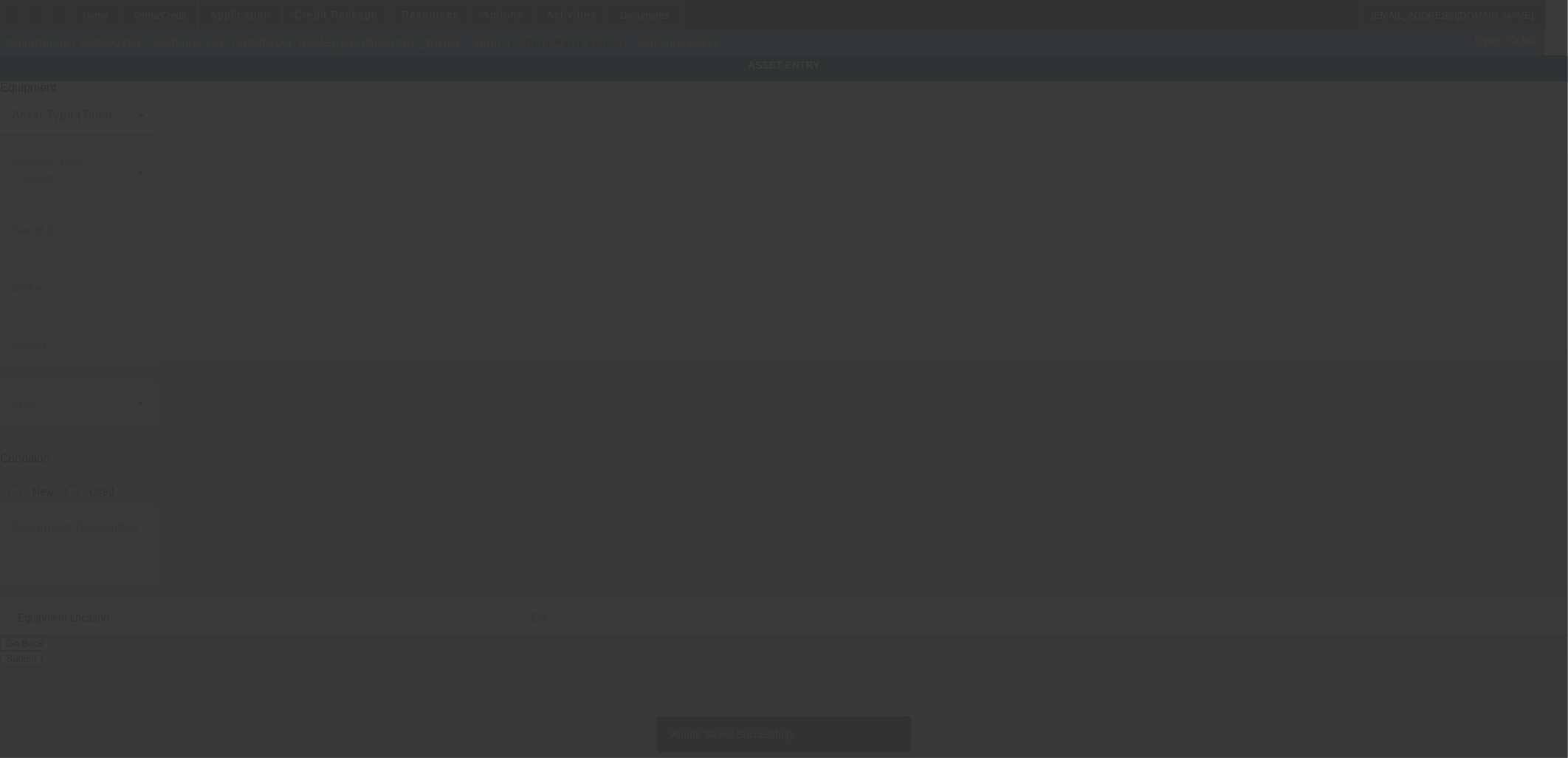
type input "29 S Hill Plaza Dr"
type input "Ripley"
type input "25271"
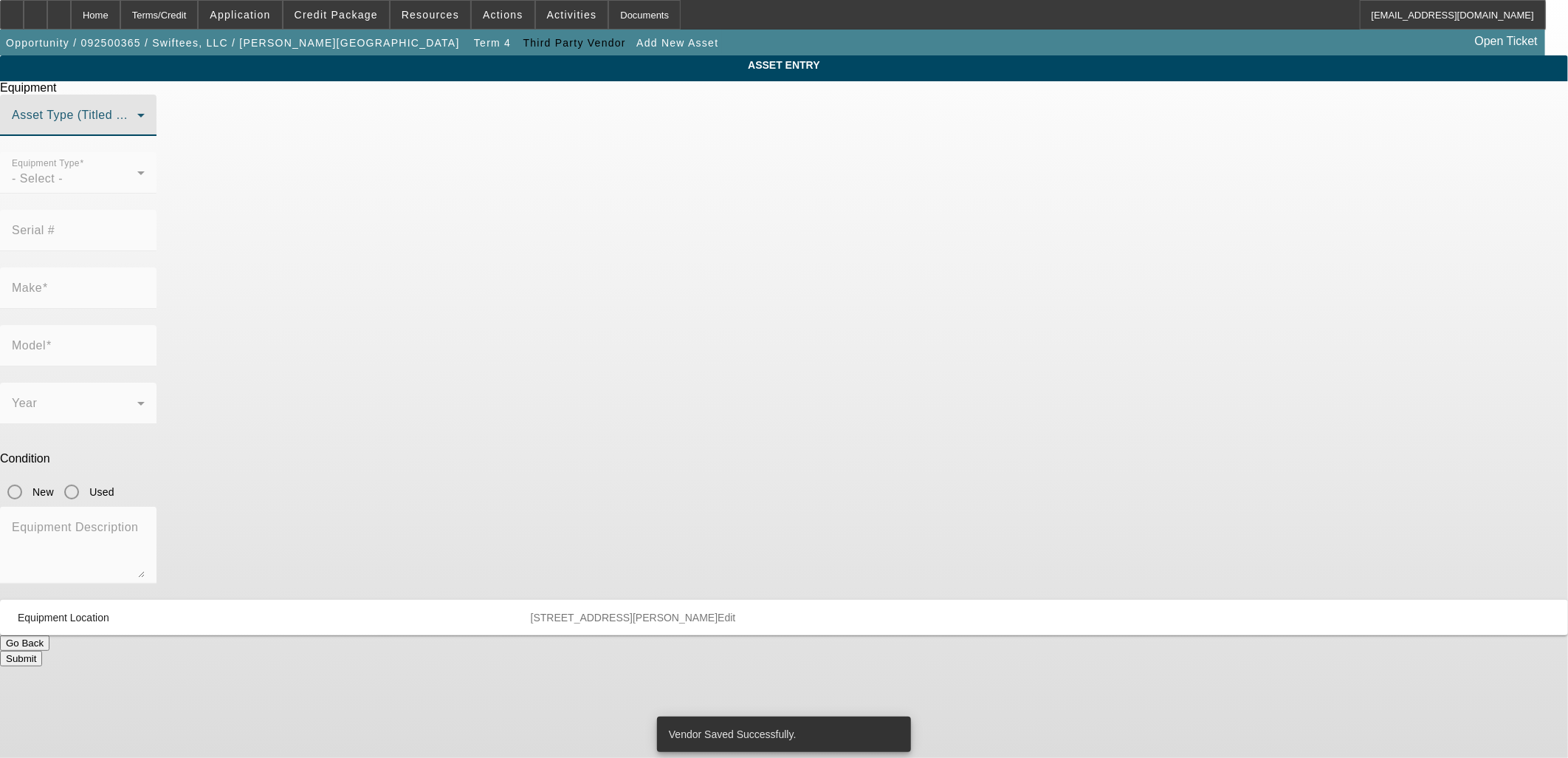
click at [138, 130] on span at bounding box center [75, 121] width 126 height 18
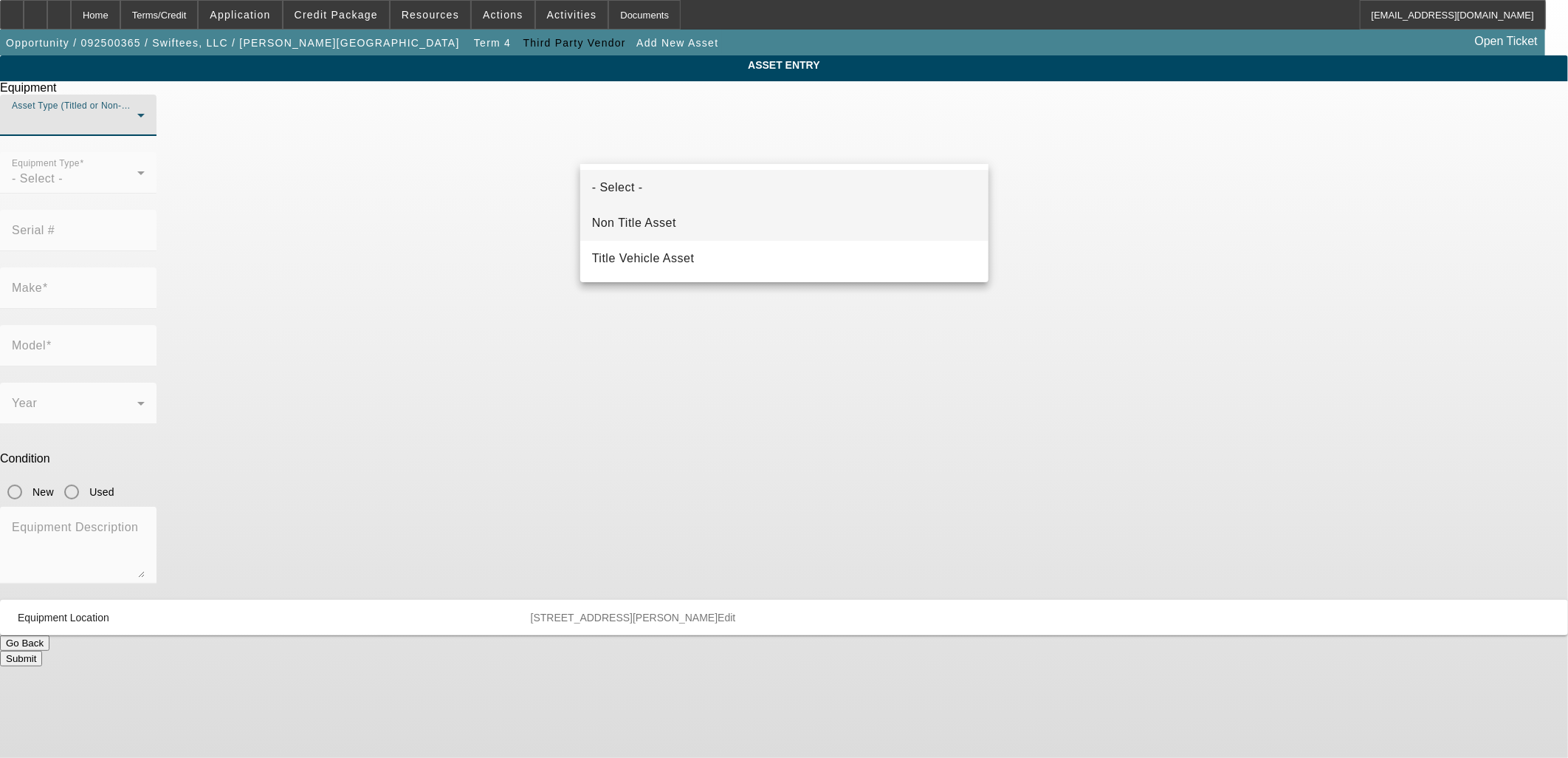
click at [706, 208] on mat-option "Non Title Asset" at bounding box center [784, 223] width 409 height 35
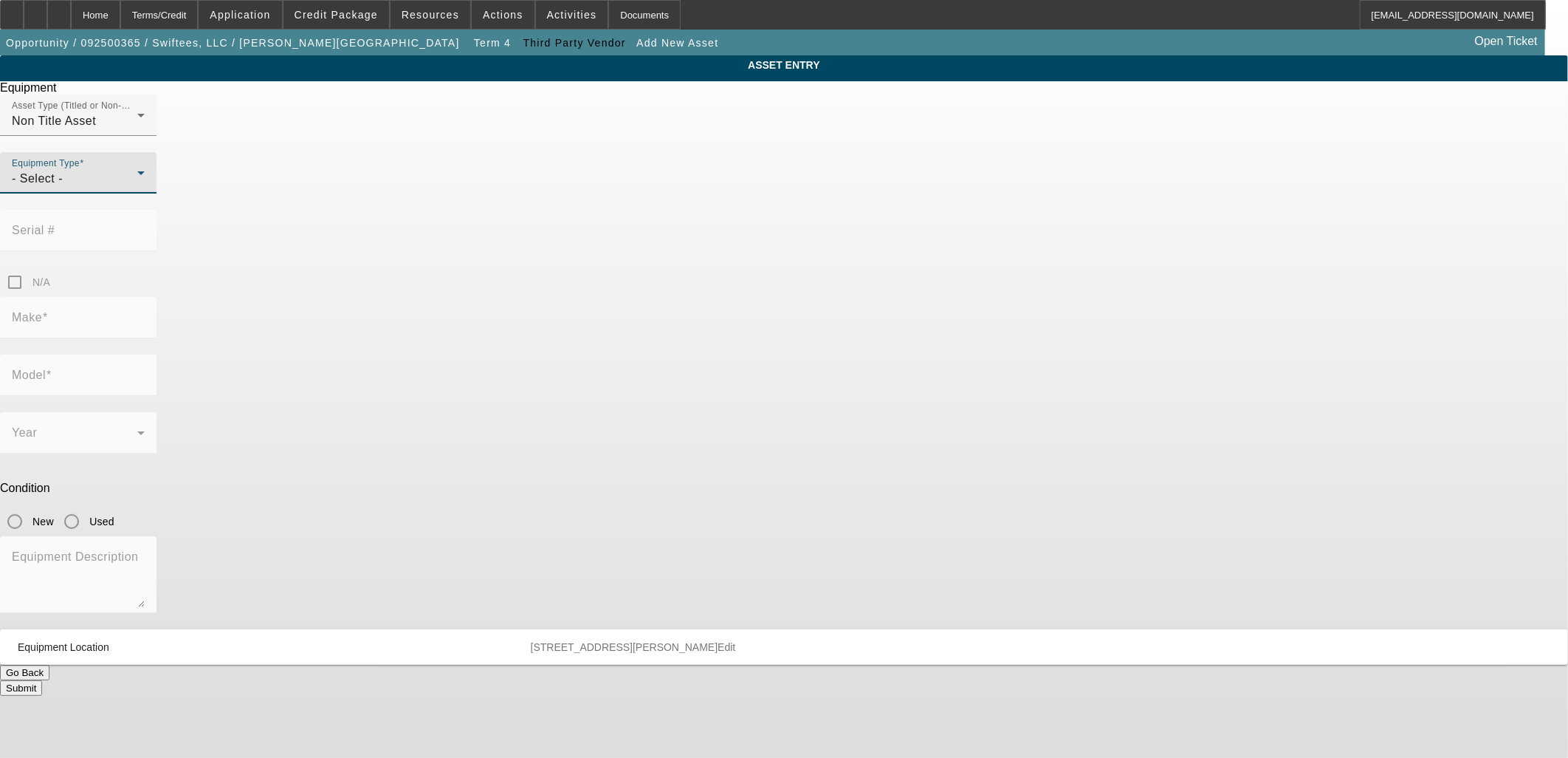
click at [138, 187] on div "- Select -" at bounding box center [75, 178] width 126 height 18
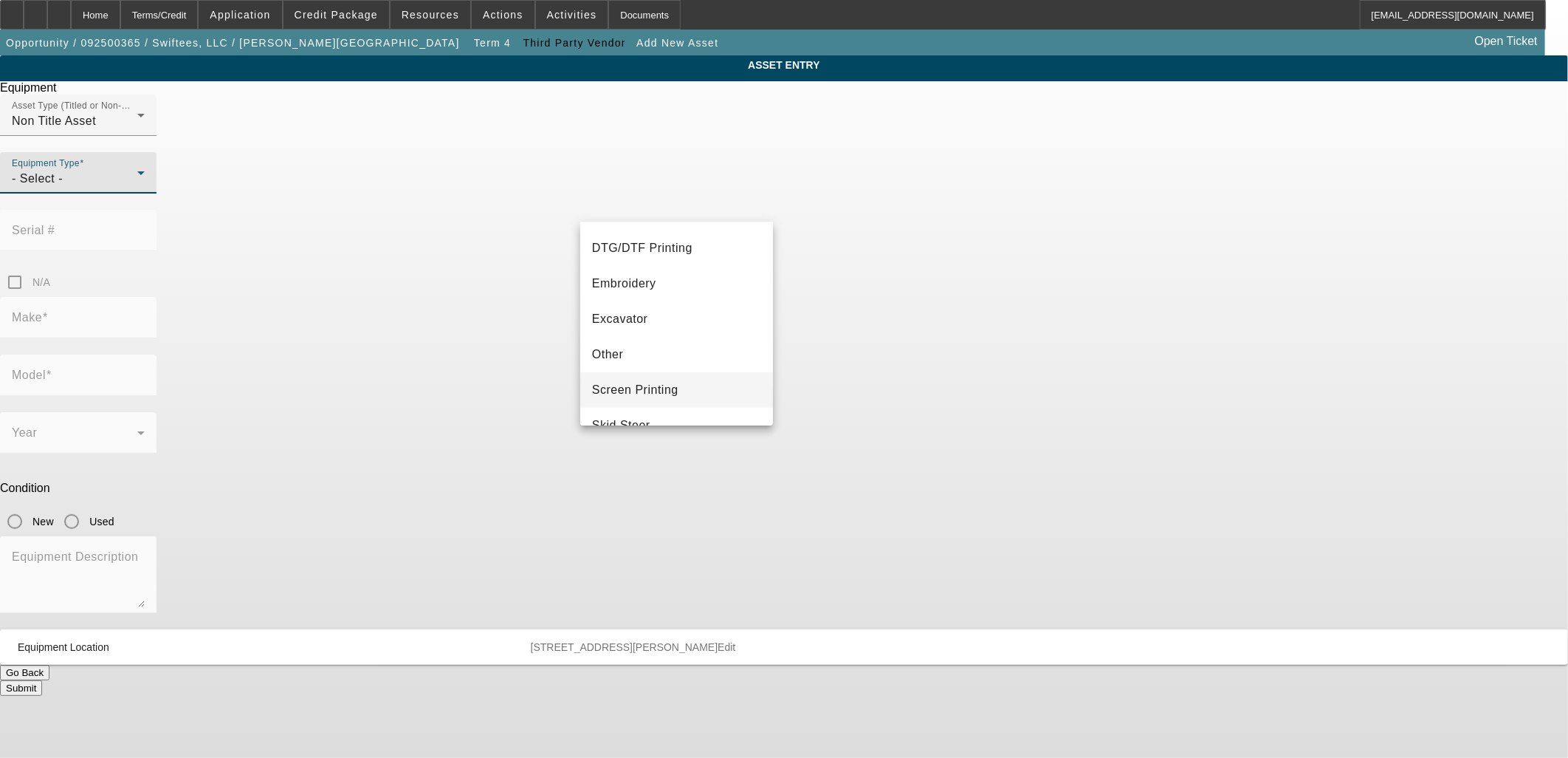
scroll to position [165, 0]
click at [674, 334] on mat-option "Embroidery" at bounding box center [677, 329] width 193 height 35
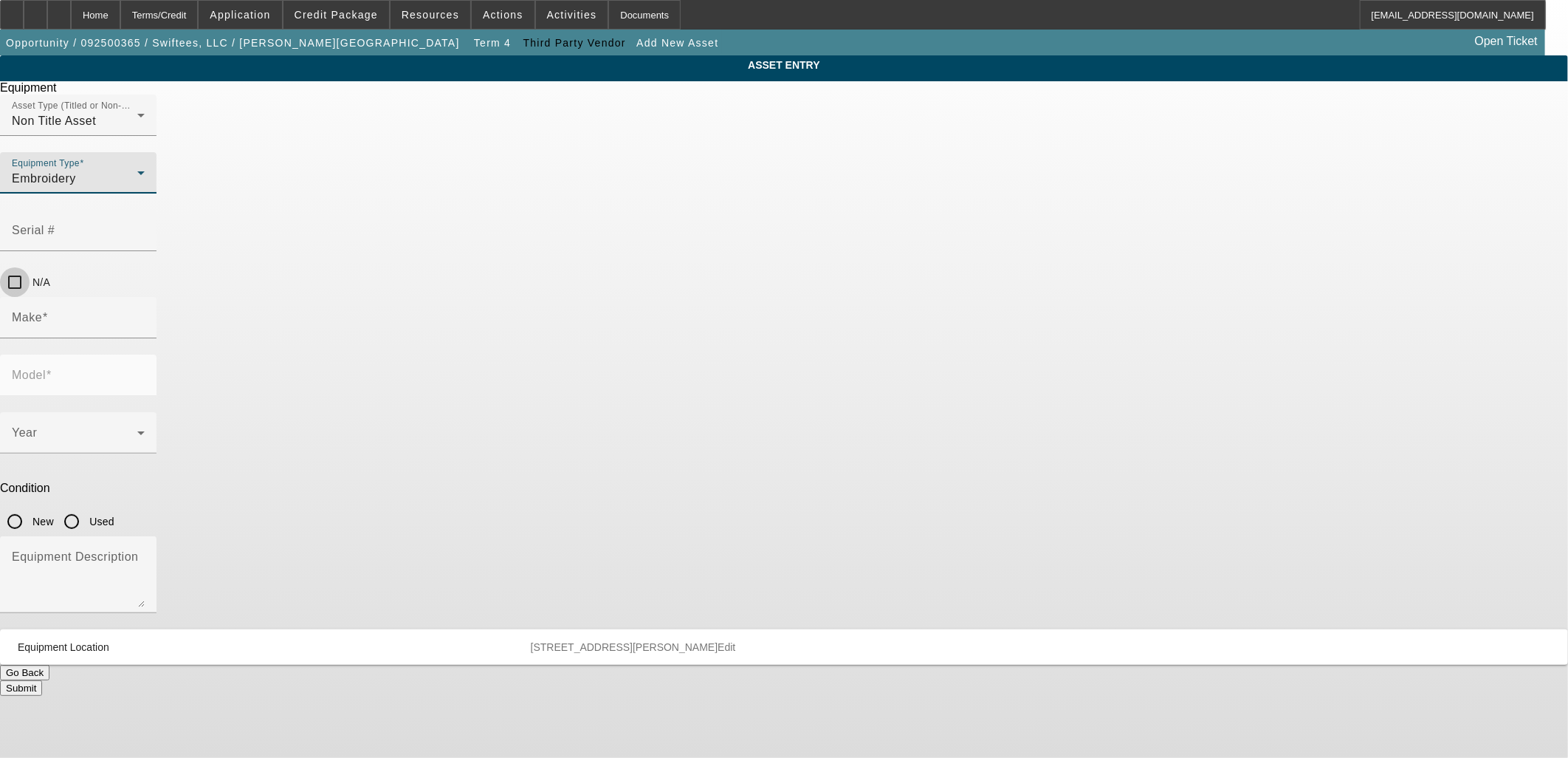
click at [29, 267] on input "N/A" at bounding box center [14, 281] width 29 height 29
checkbox input "true"
click at [144, 315] on input "Make" at bounding box center [78, 323] width 133 height 18
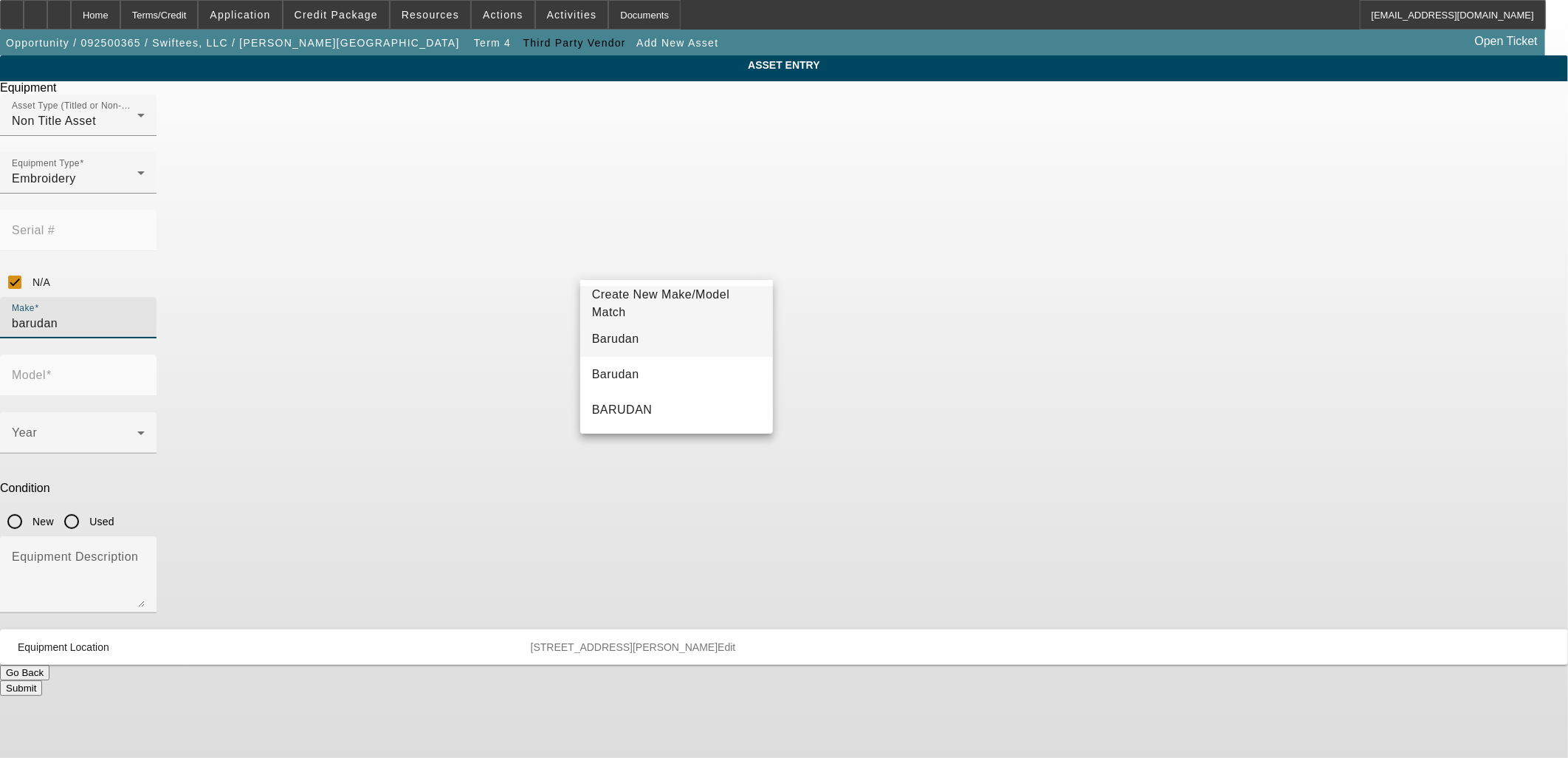
click at [684, 333] on mat-option "Barudan" at bounding box center [677, 339] width 193 height 35
type input "Barudan"
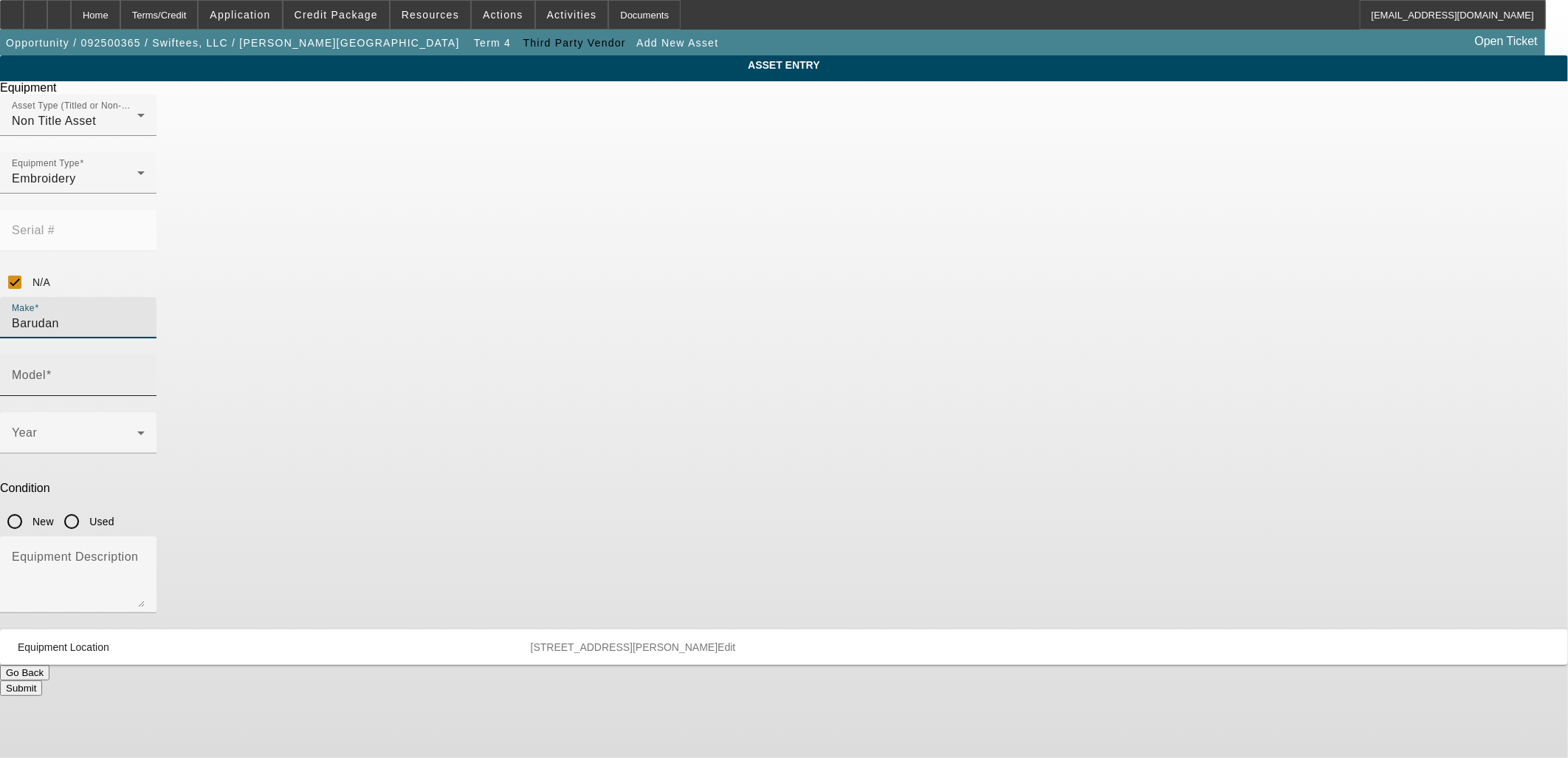
click at [46, 369] on mat-label "Model" at bounding box center [29, 374] width 34 height 13
click at [144, 372] on input "Model" at bounding box center [78, 380] width 133 height 18
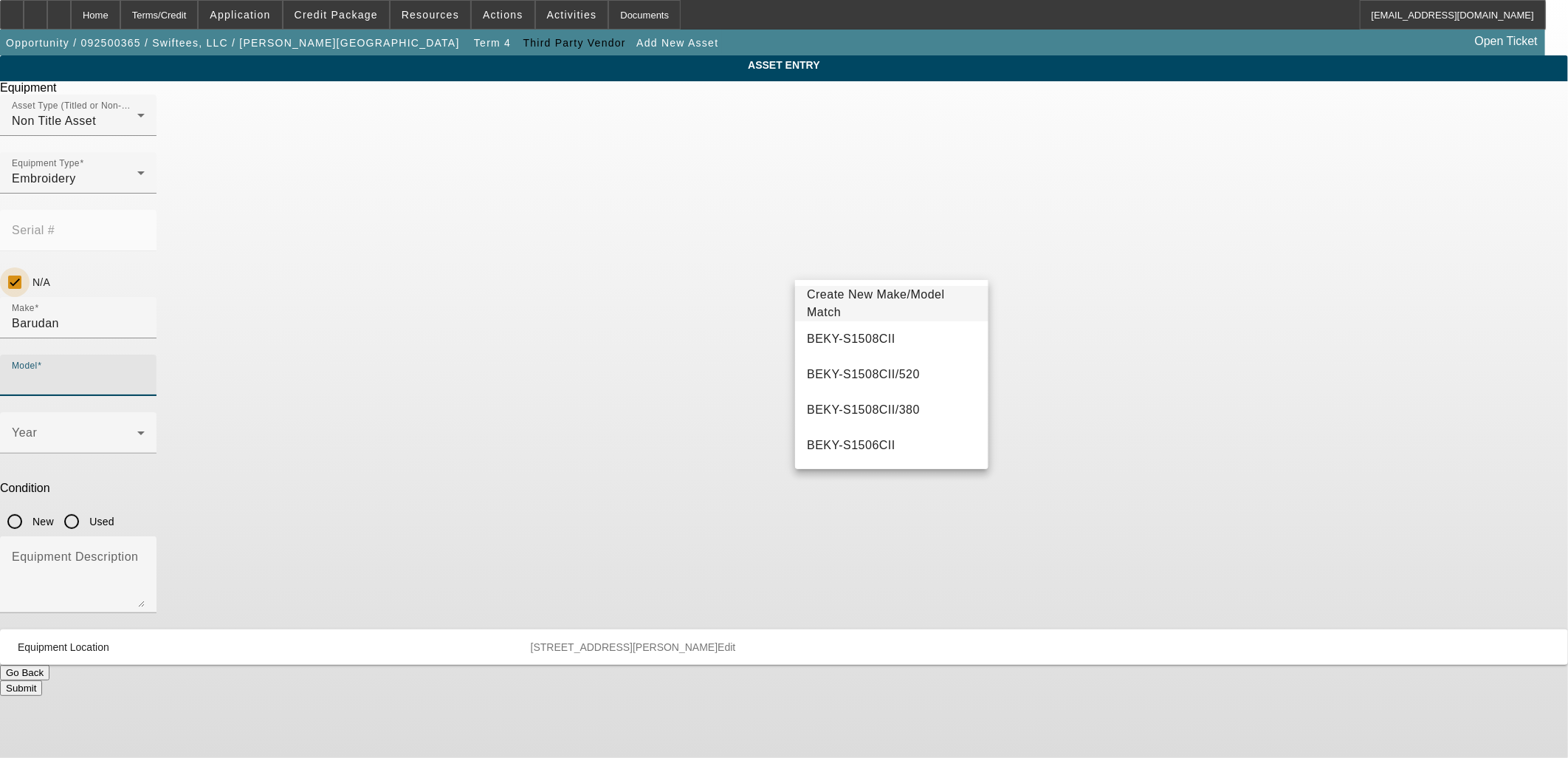
click at [29, 267] on input "N/A" at bounding box center [14, 281] width 29 height 29
checkbox input "false"
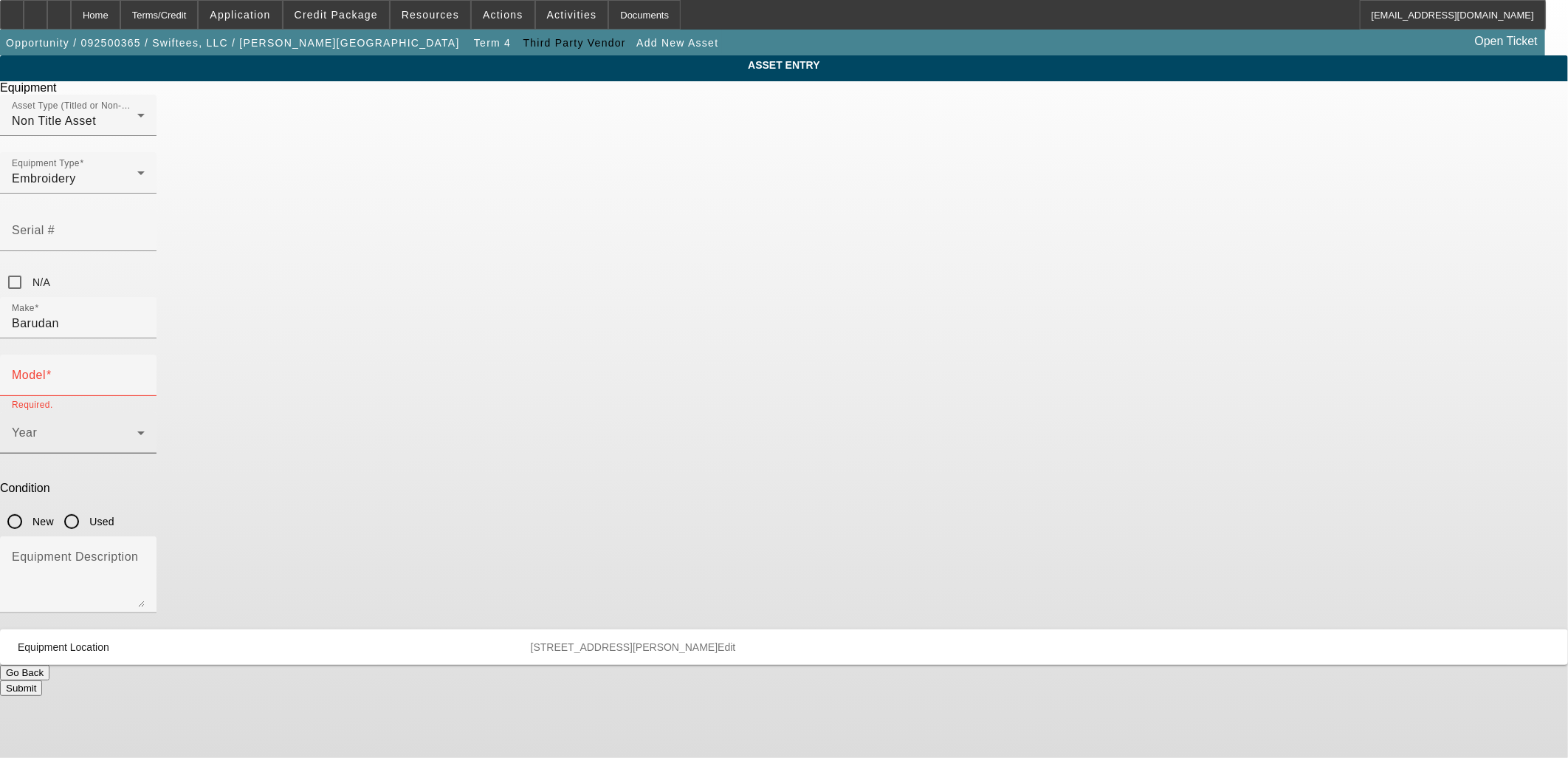
click at [144, 412] on div "Year" at bounding box center [78, 432] width 133 height 41
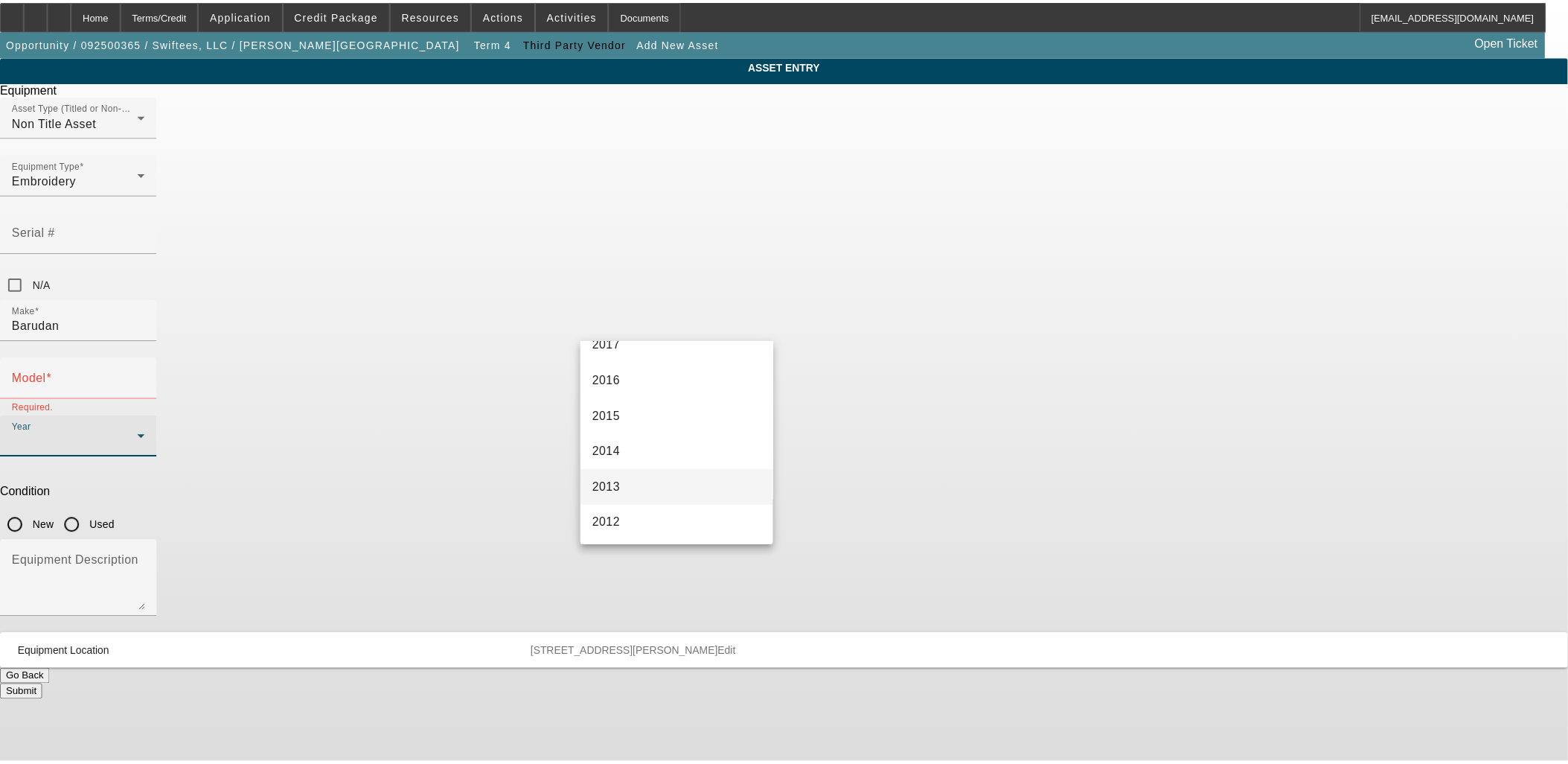
scroll to position [661, 0]
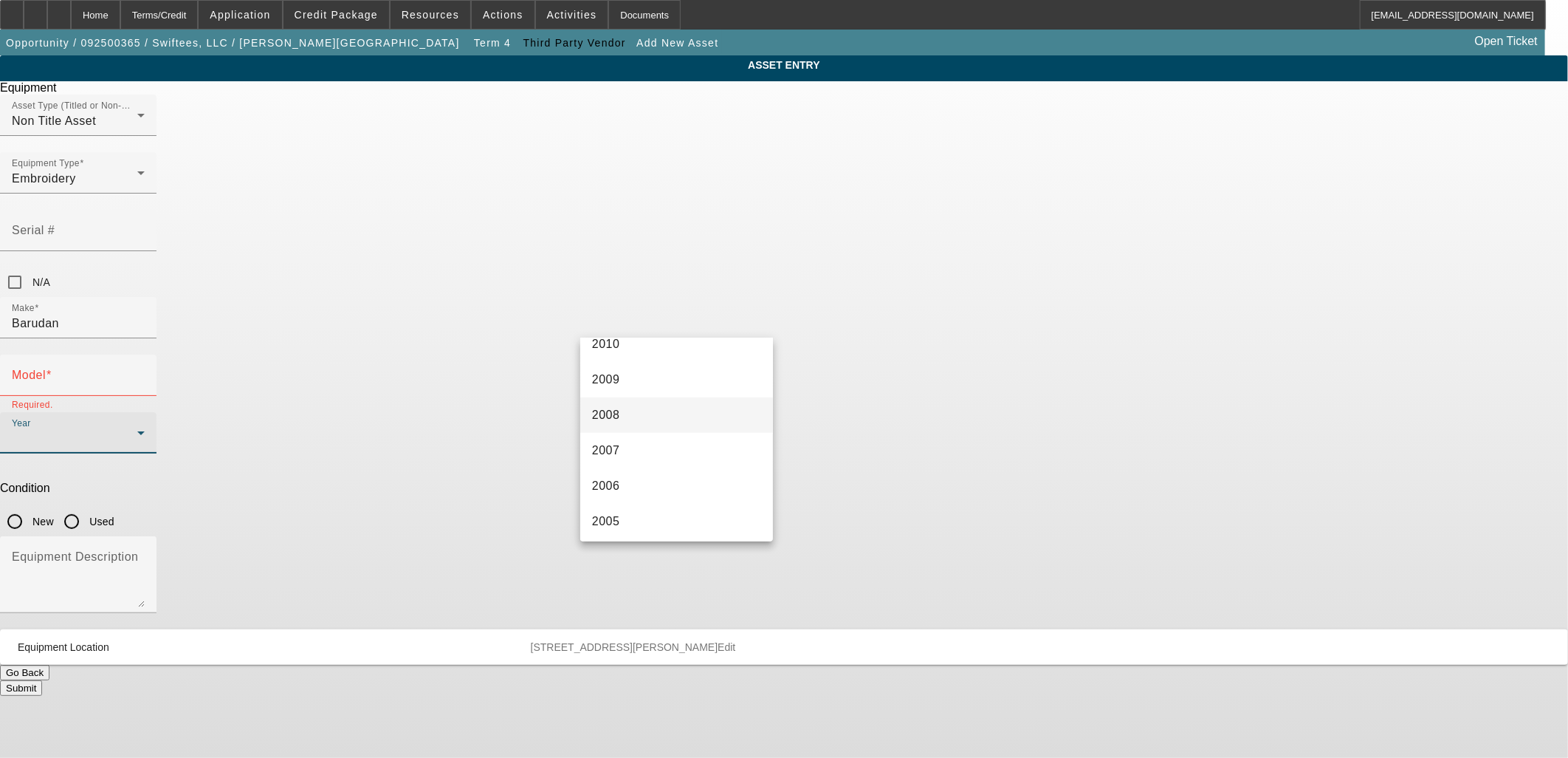
click at [678, 410] on mat-option "2008" at bounding box center [677, 415] width 193 height 35
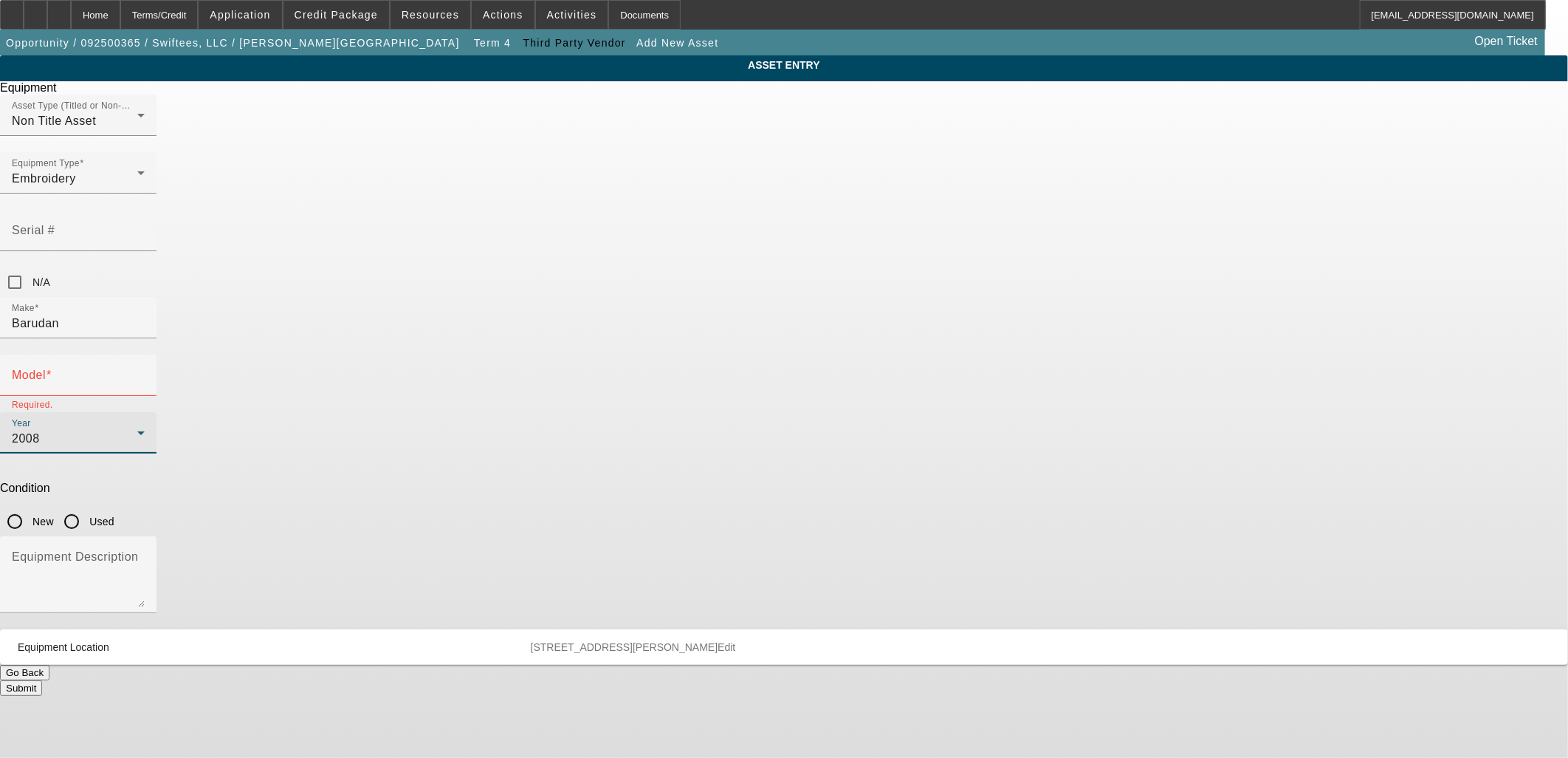
click at [86, 507] on input "Used" at bounding box center [71, 521] width 29 height 29
radio input "true"
click at [46, 369] on mat-label "Model" at bounding box center [29, 374] width 34 height 13
click at [144, 372] on input "Model" at bounding box center [78, 380] width 133 height 18
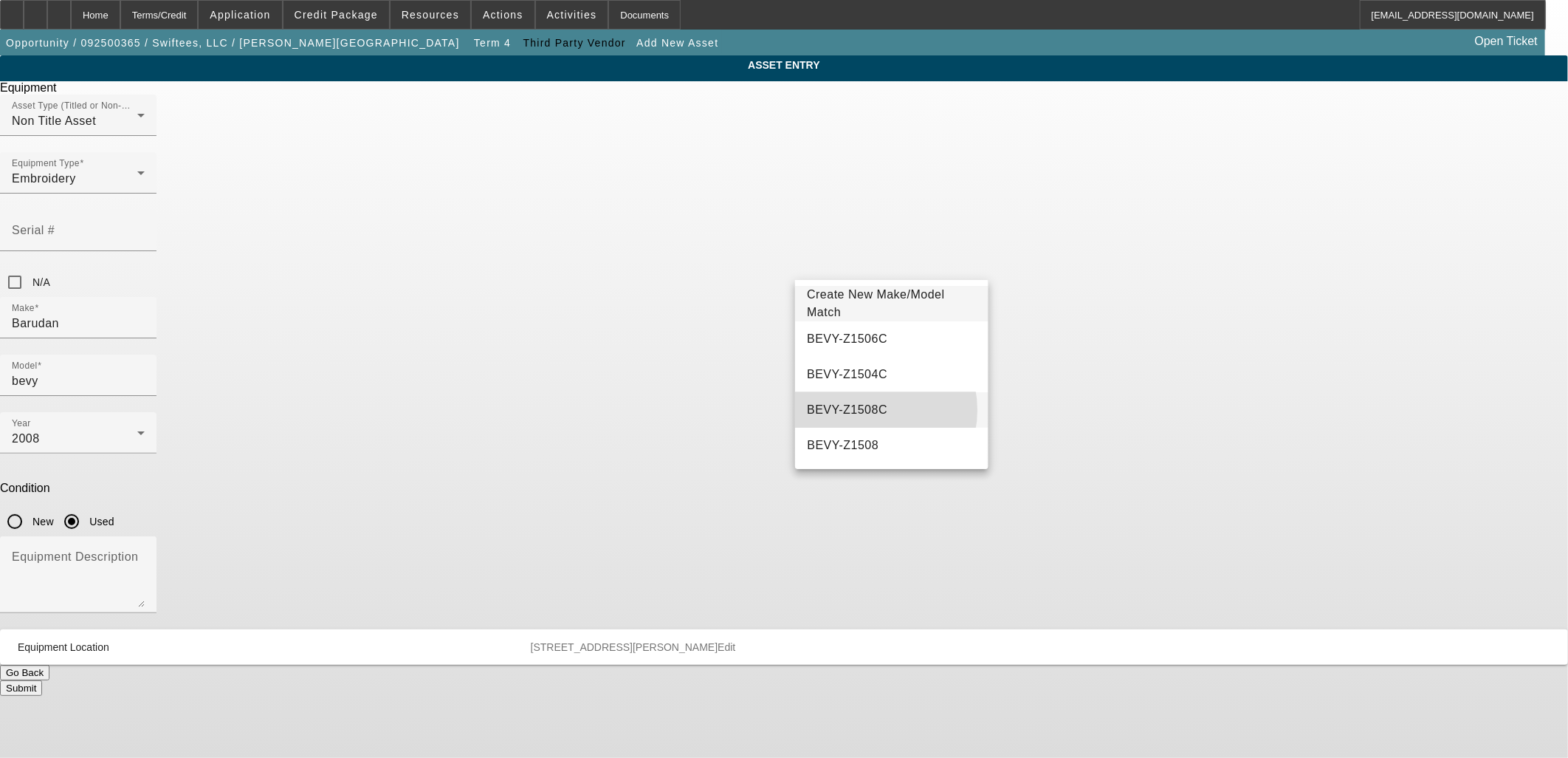
click at [867, 410] on span "BEVY-Z1508C" at bounding box center [847, 409] width 81 height 13
type input "BEVY-Z1508C"
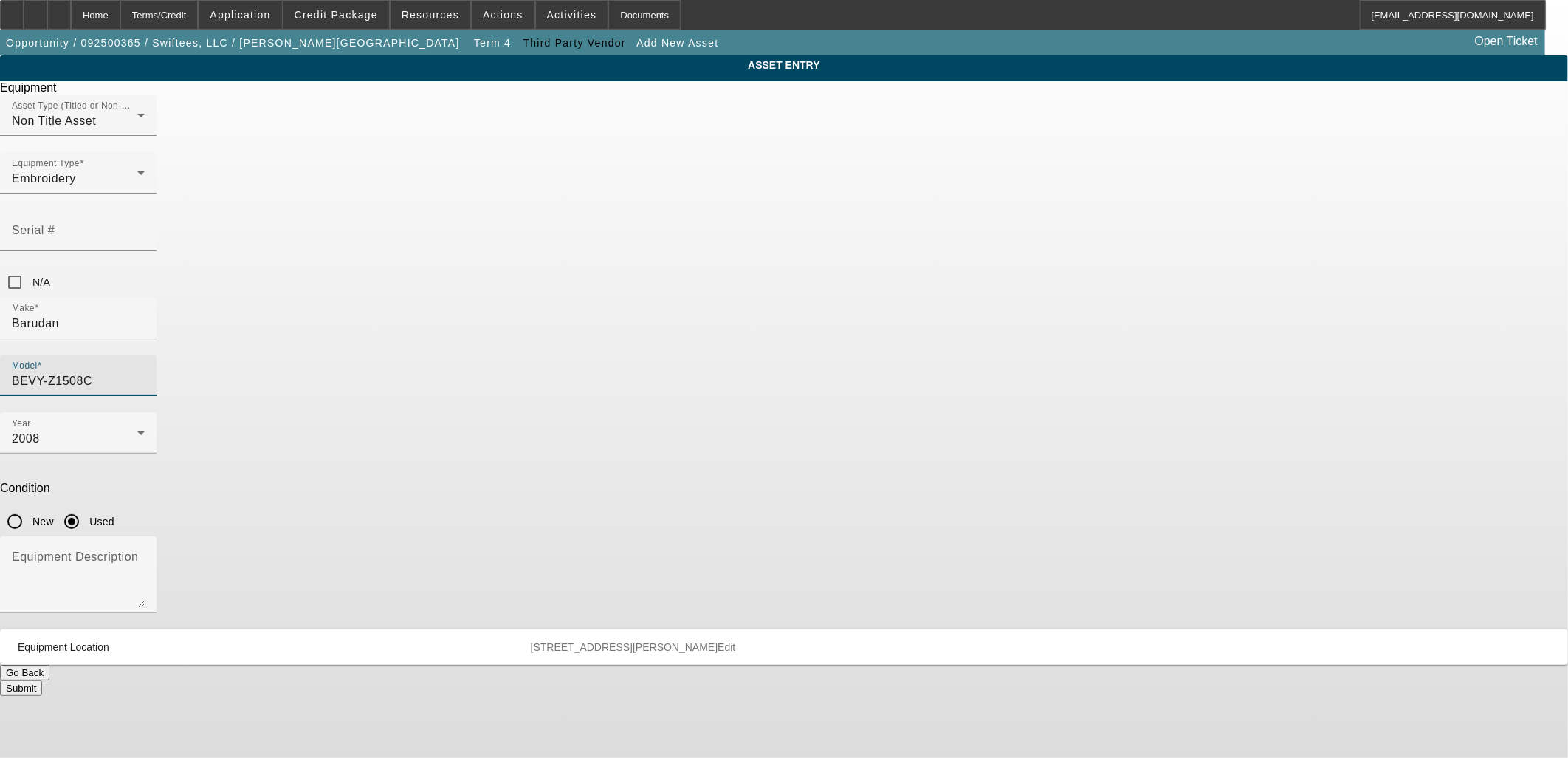
click at [859, 680] on div "Submit" at bounding box center [784, 687] width 1568 height 15
click at [144, 536] on div "Equipment Description" at bounding box center [78, 574] width 133 height 76
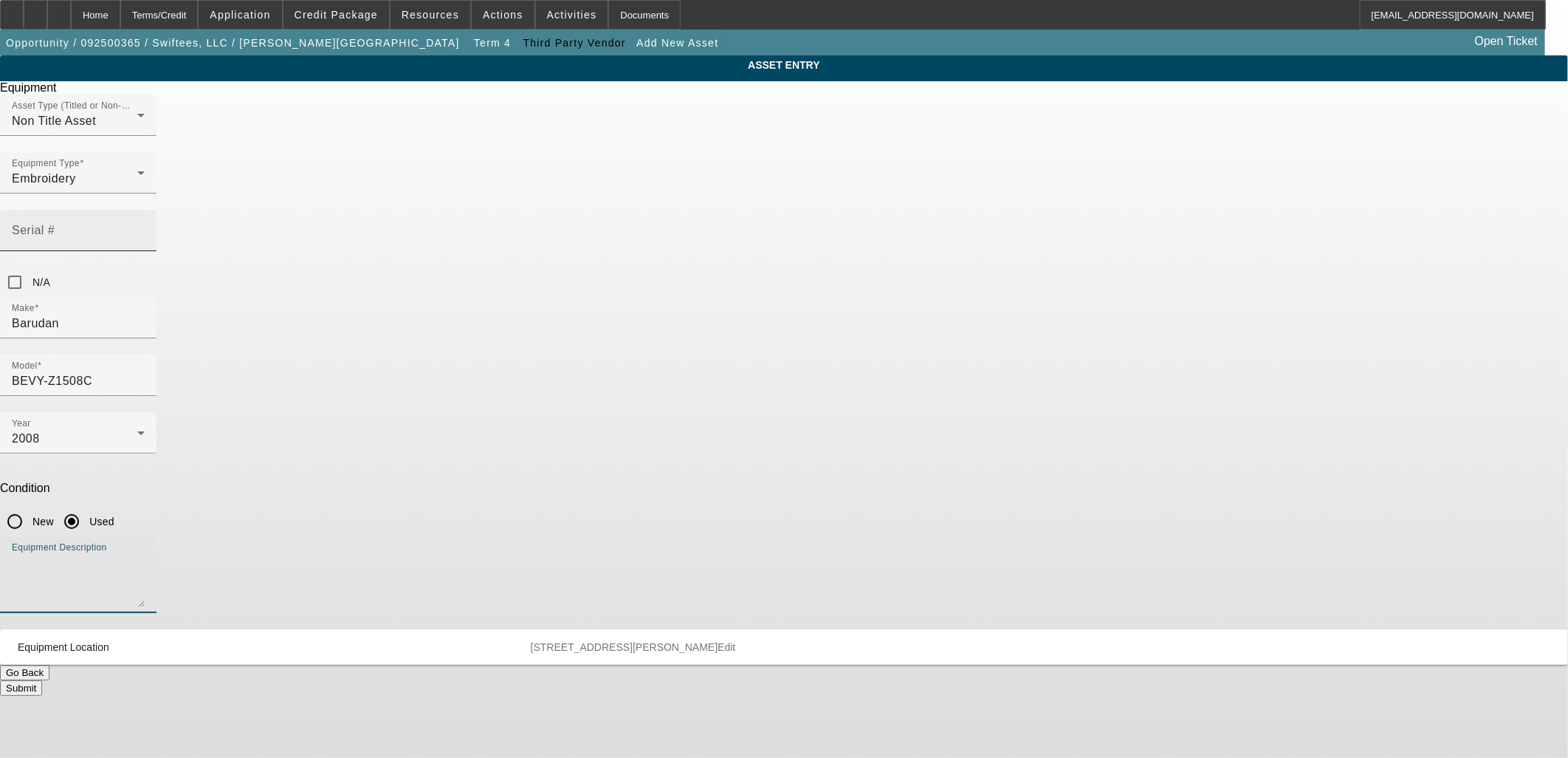
click at [144, 227] on input "Serial #" at bounding box center [78, 236] width 133 height 18
type input "4106465A08"
click at [144, 554] on textarea "Equipment Description" at bounding box center [78, 580] width 133 height 53
type textarea "Emb Machine"
click at [42, 680] on button "Submit" at bounding box center [21, 687] width 42 height 15
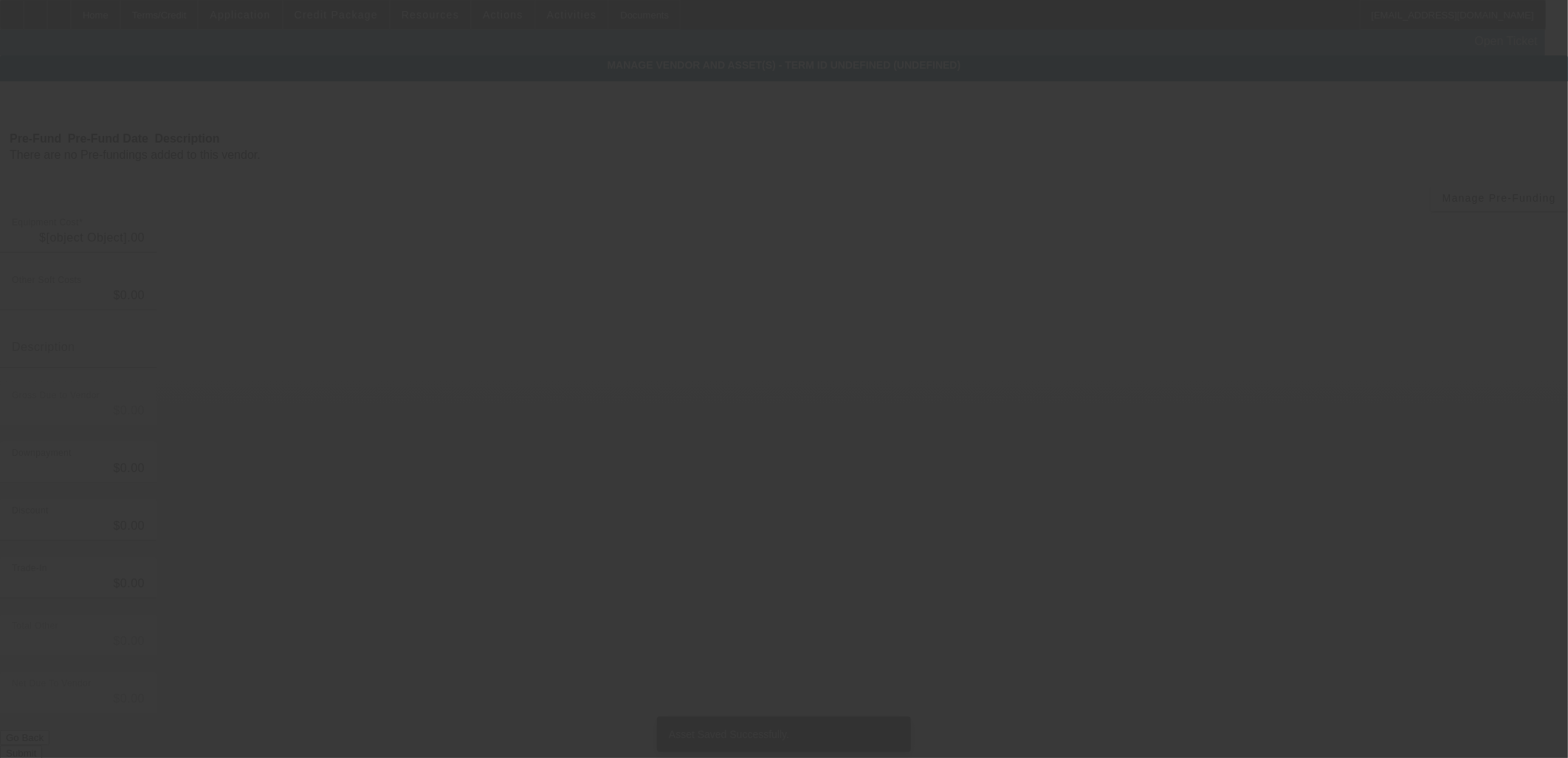
type input "$24,895.00"
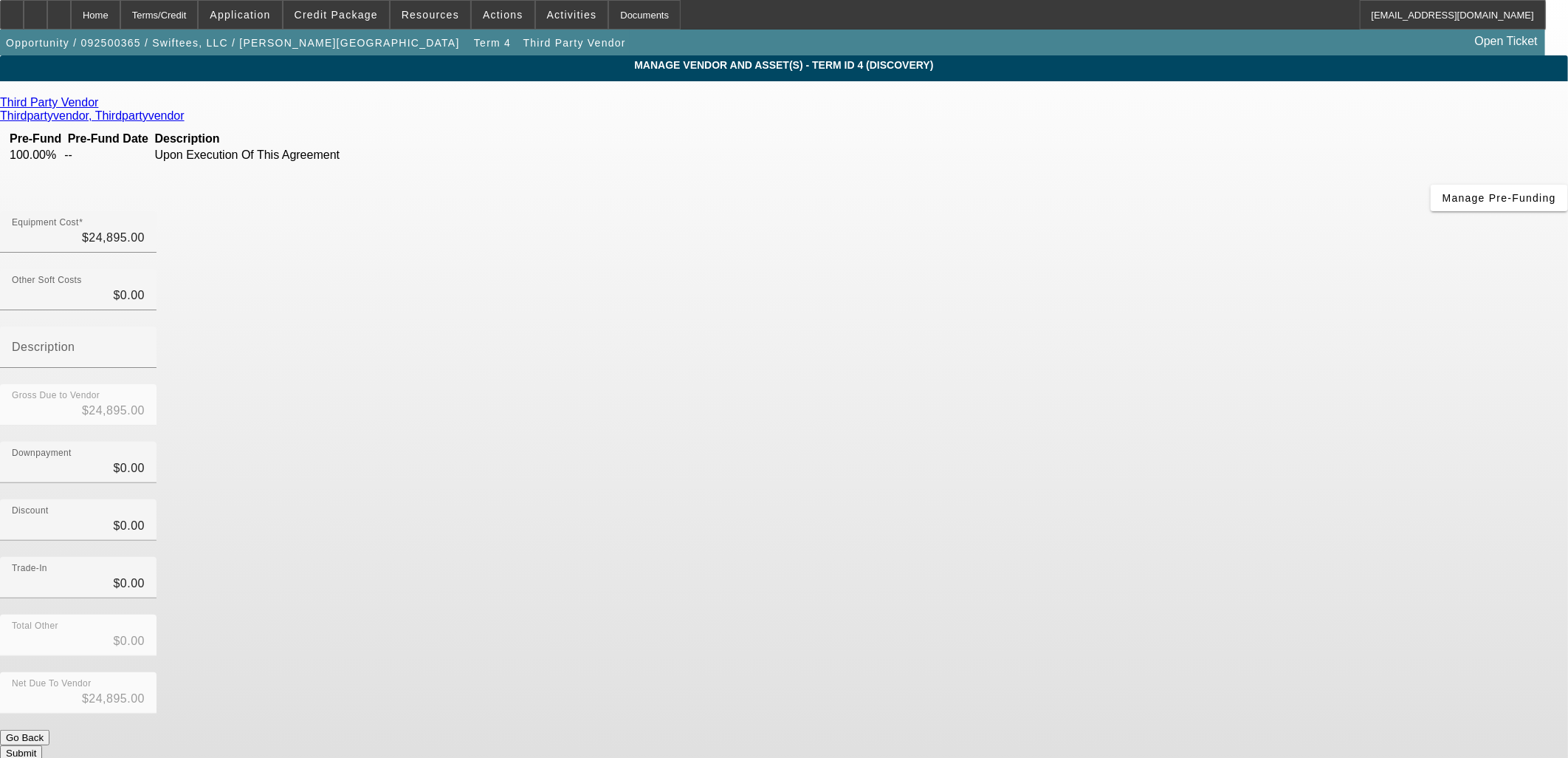
click at [42, 745] on button "Submit" at bounding box center [21, 753] width 42 height 15
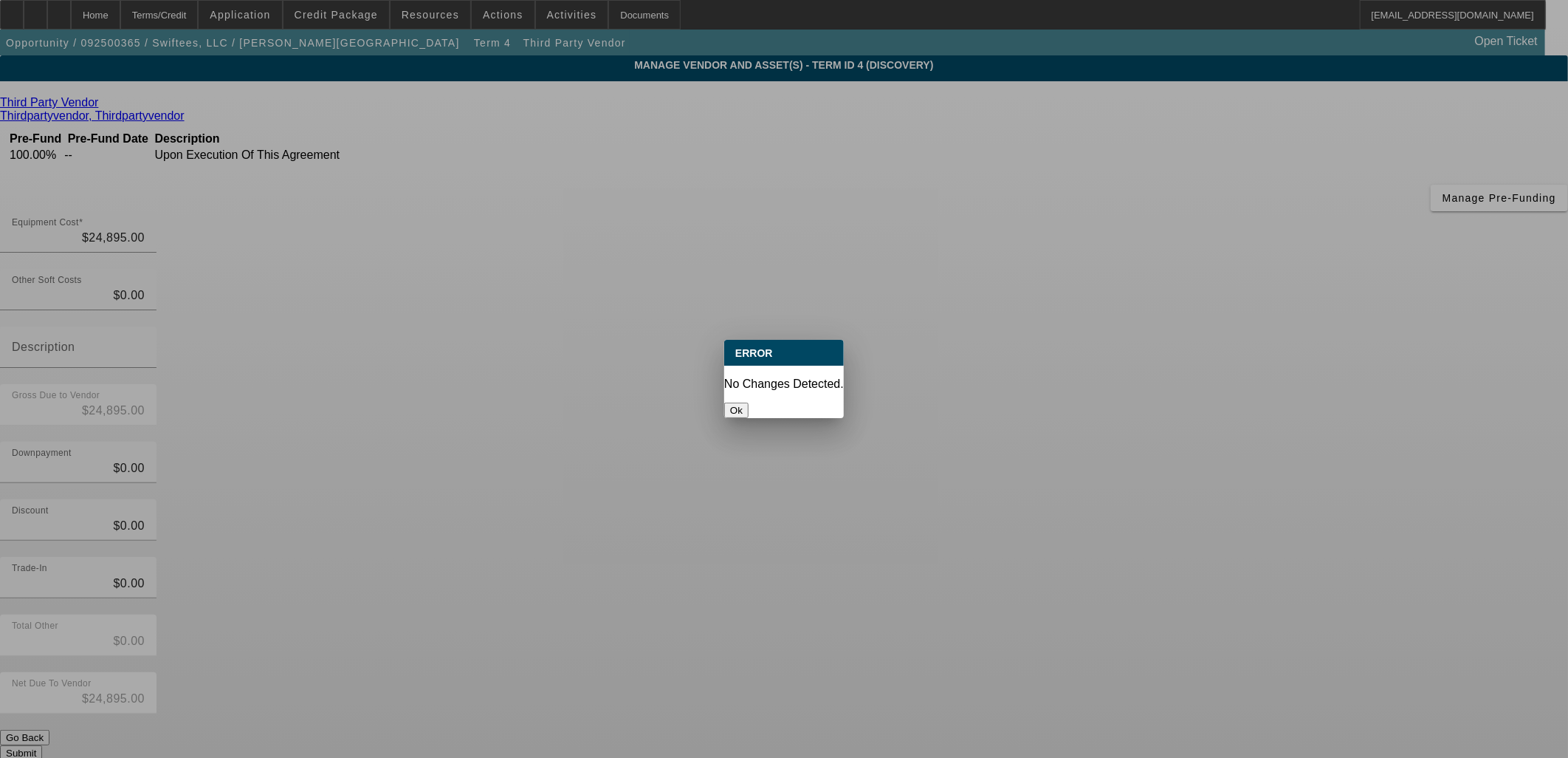
drag, startPoint x: 787, startPoint y: 386, endPoint x: 512, endPoint y: 247, distance: 308.1
click at [748, 402] on button "Ok" at bounding box center [736, 410] width 24 height 15
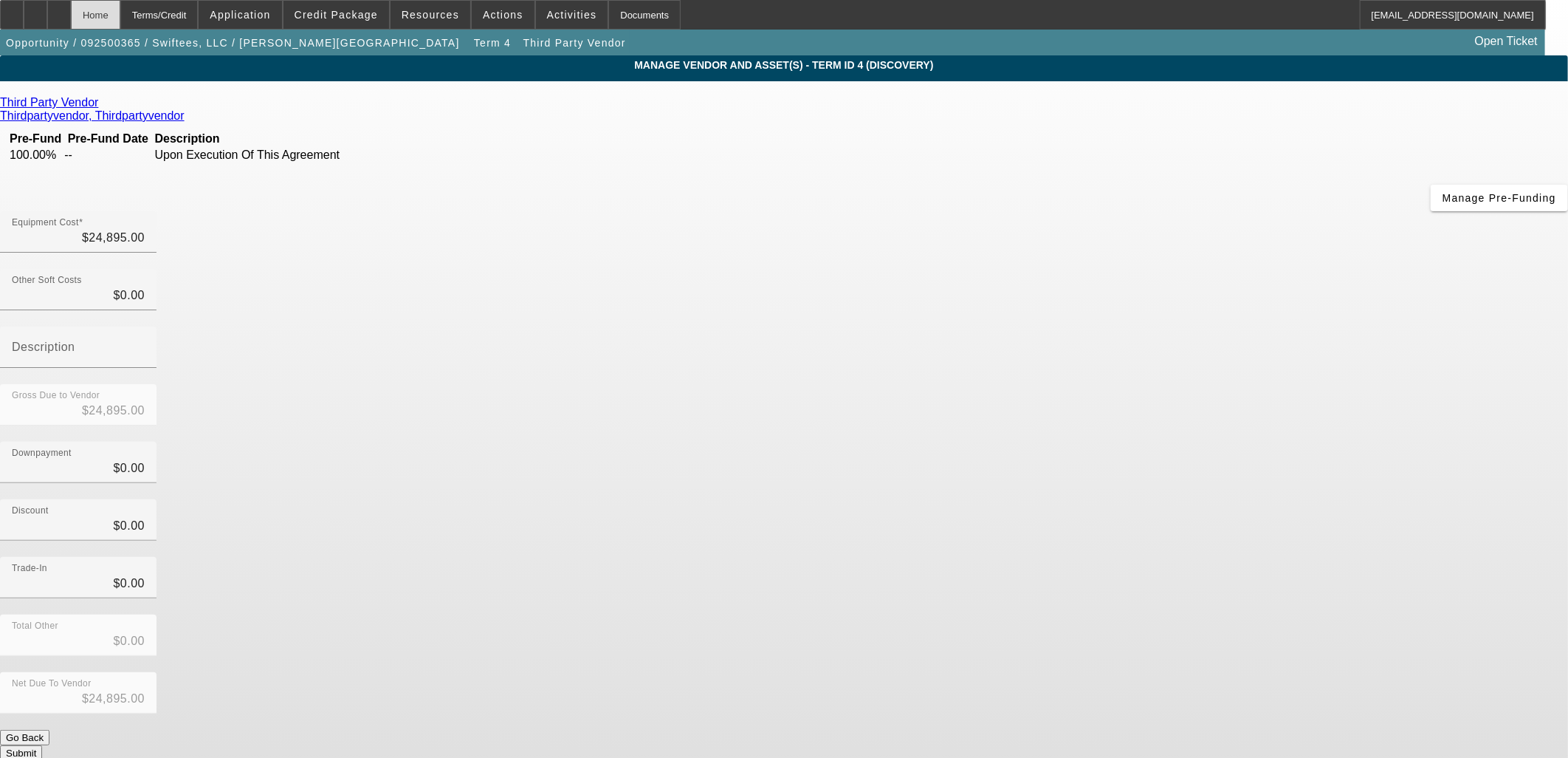
click at [120, 15] on div "Home" at bounding box center [95, 14] width 49 height 29
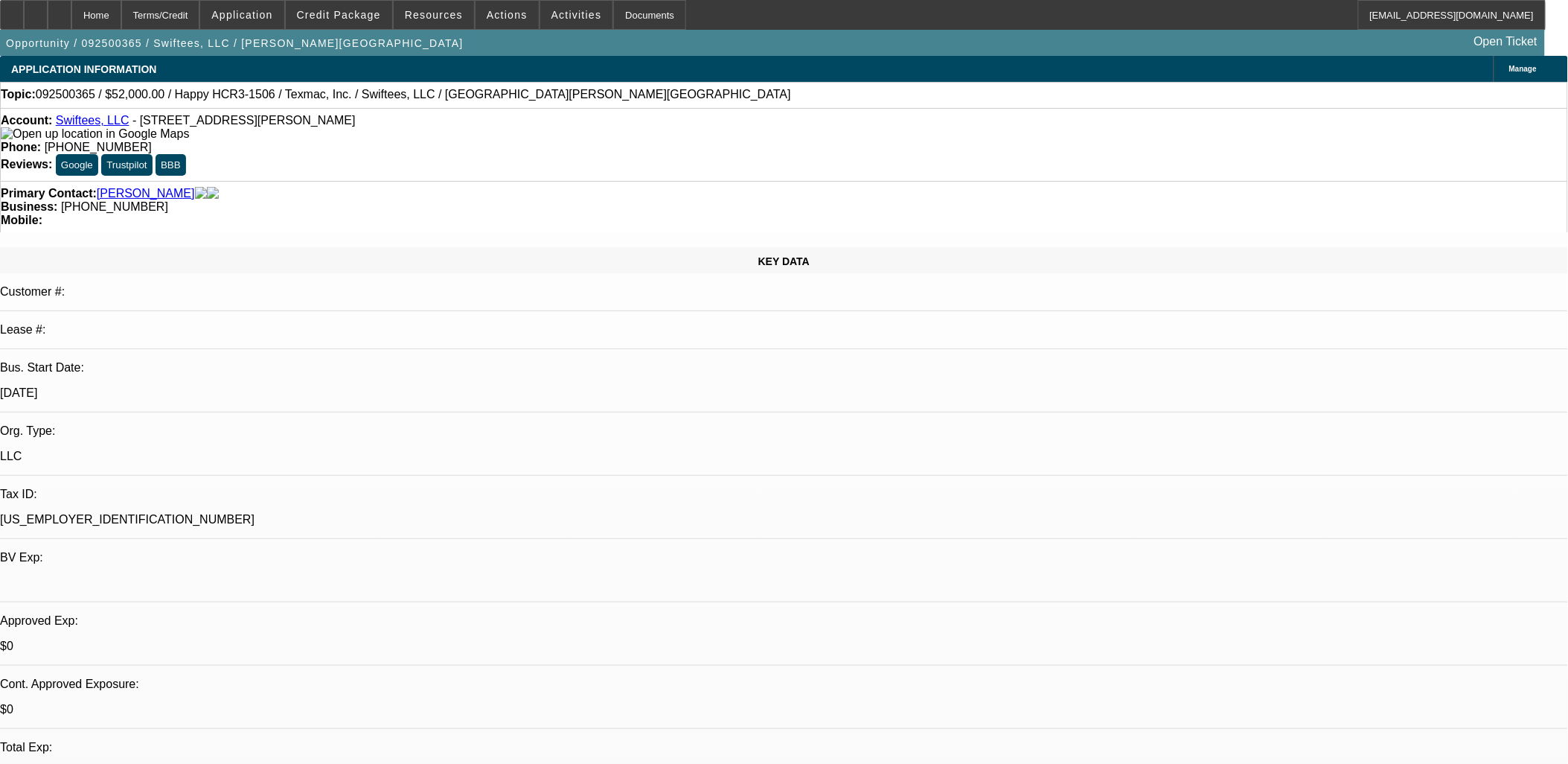
select select "0"
select select "2"
select select "0"
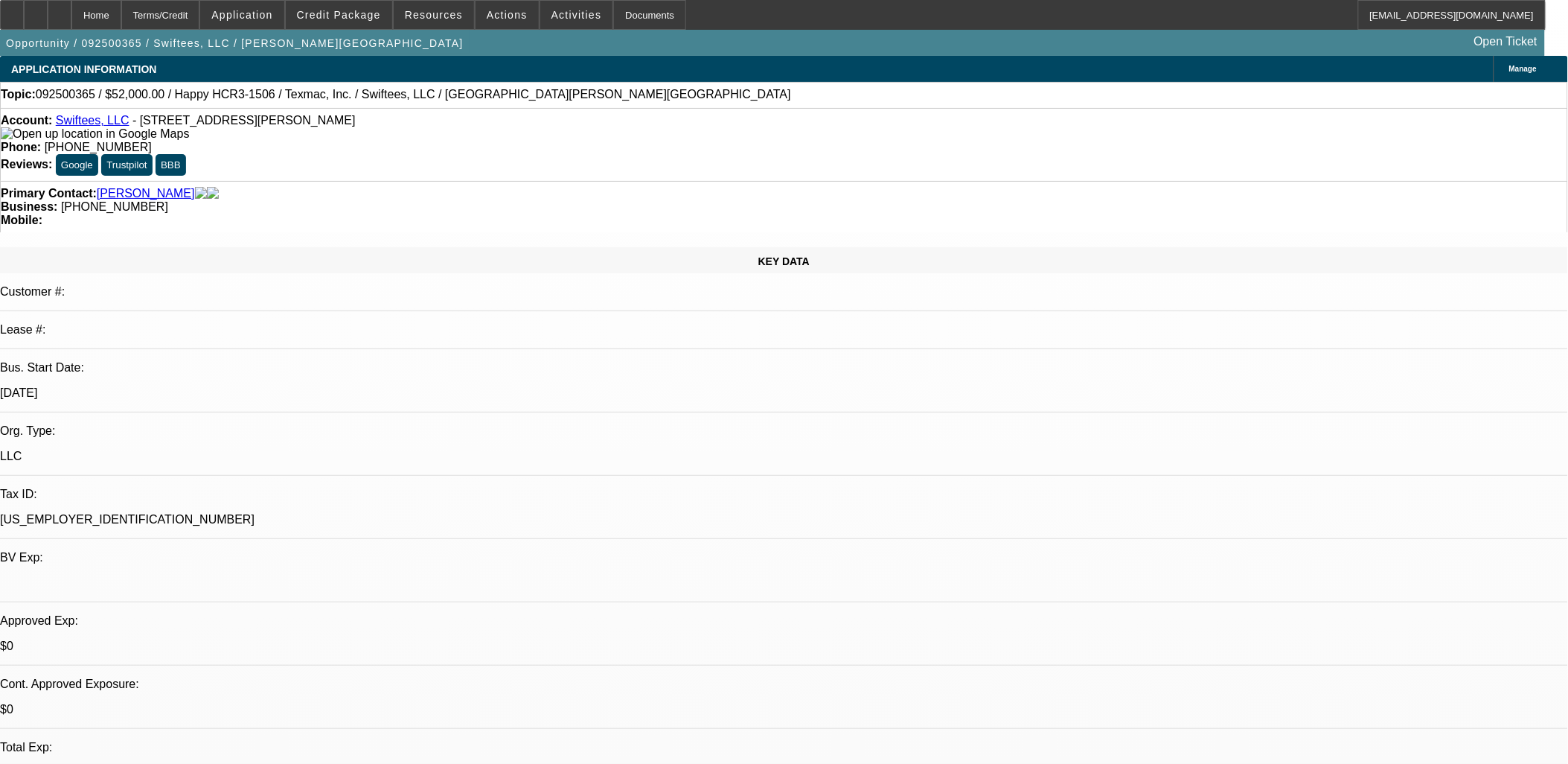
select select "0"
select select "2"
select select "0"
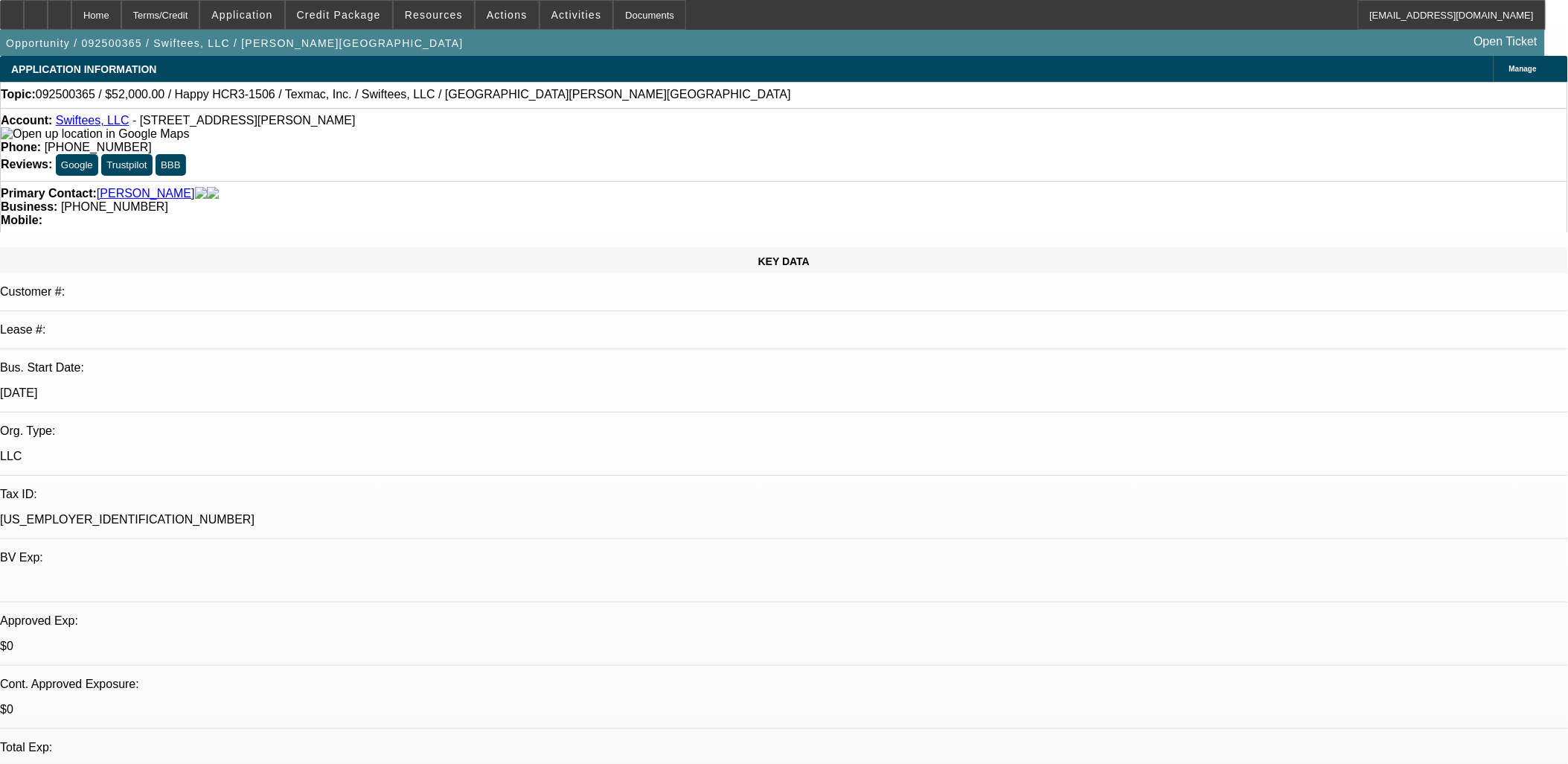
select select "0.1"
select select "4"
select select "0"
select select "0.1"
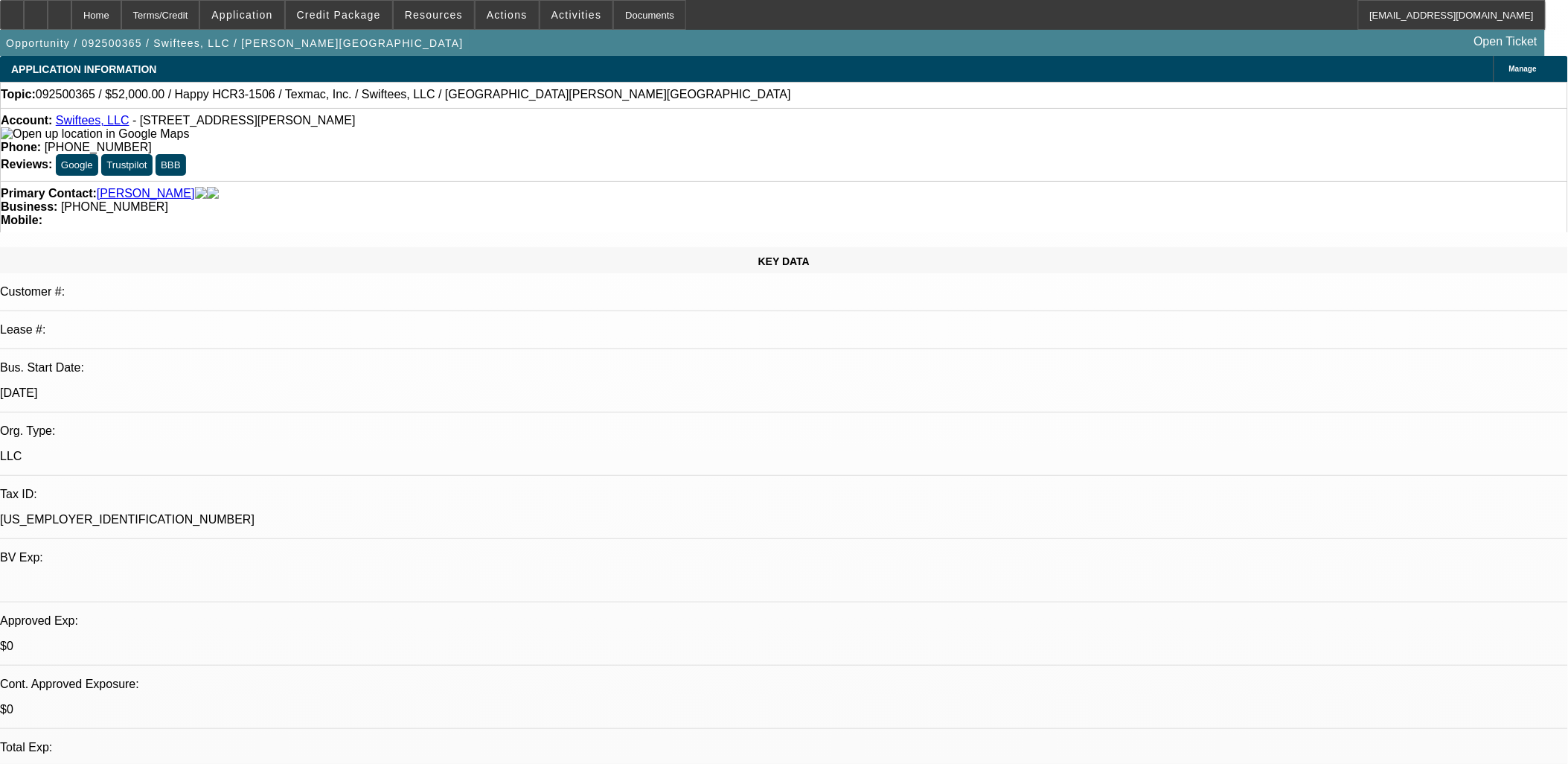
select select "4"
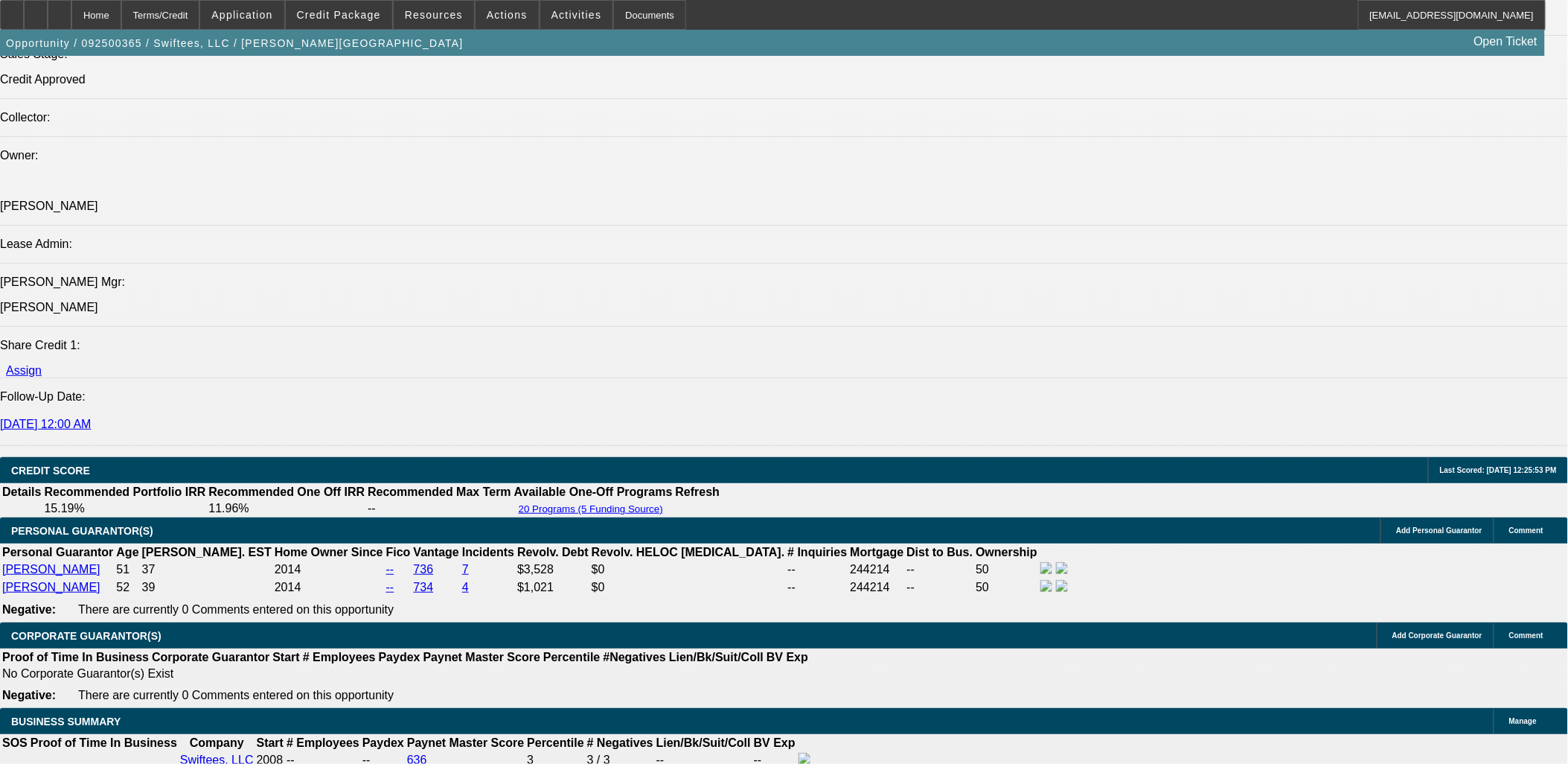
scroll to position [1984, 0]
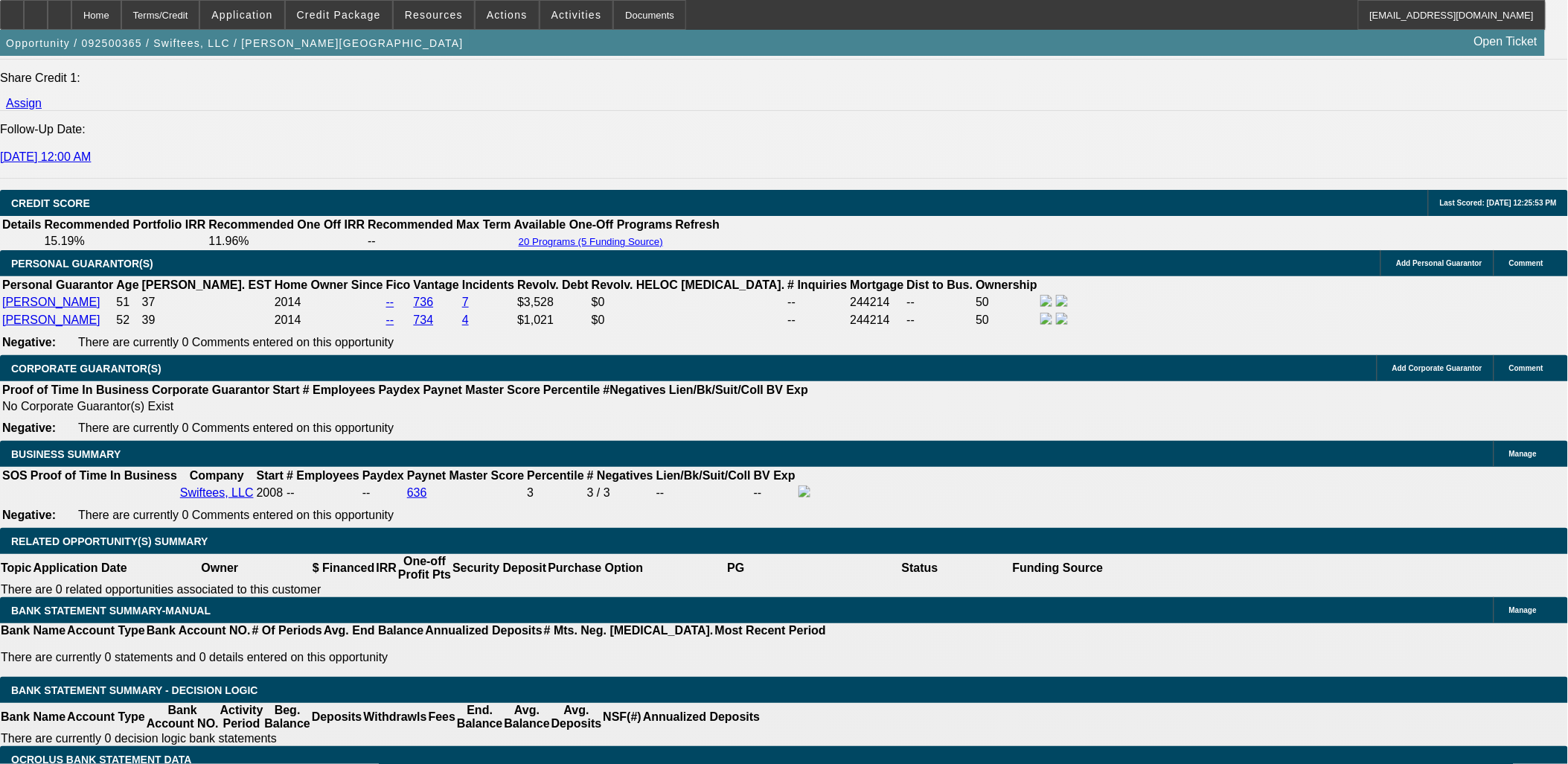
drag, startPoint x: 309, startPoint y: 340, endPoint x: 331, endPoint y: 335, distance: 22.6
type input "4"
type input "UNKNOWN"
type input "48"
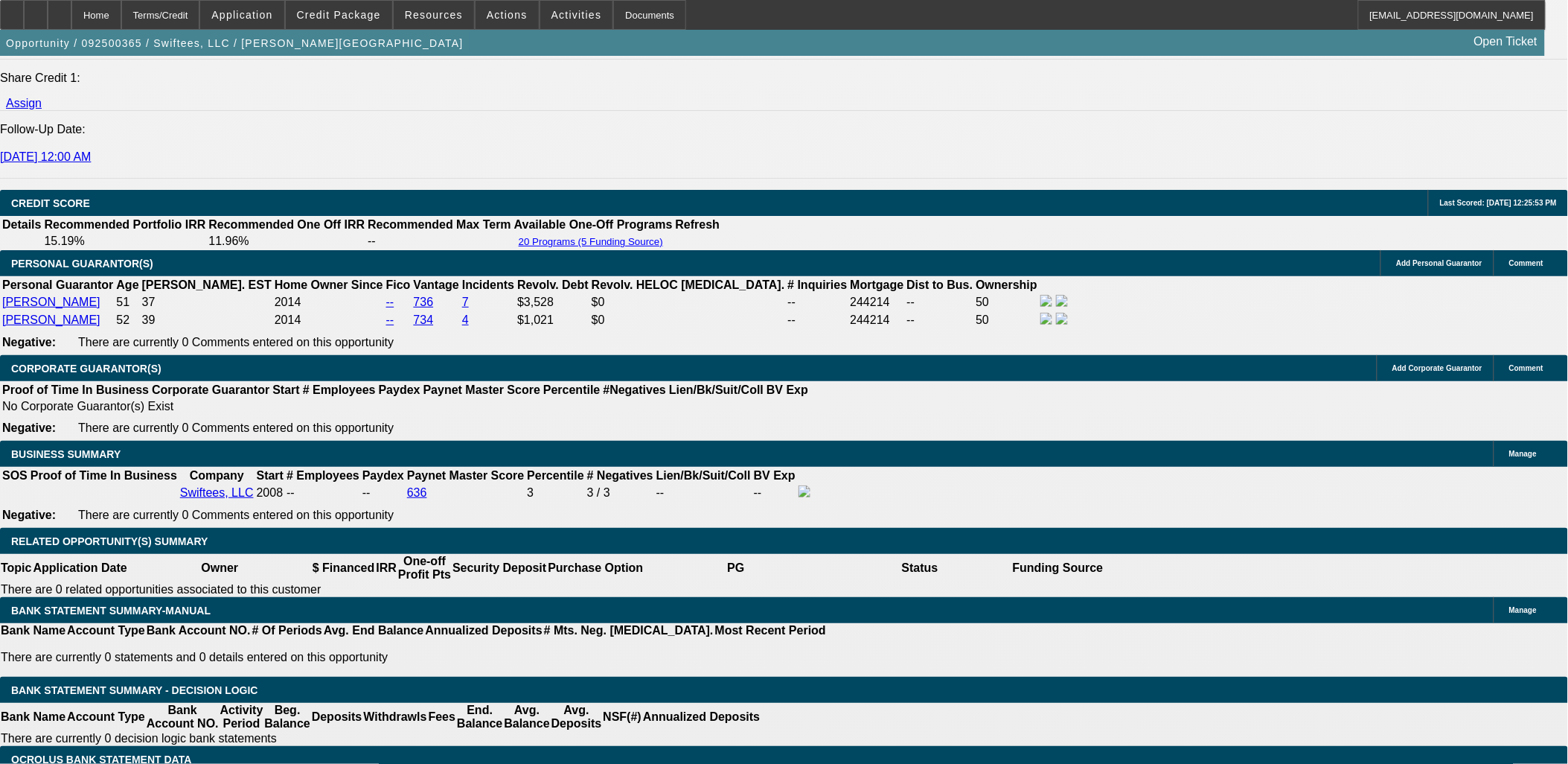
type input "$6,400.51"
drag, startPoint x: 308, startPoint y: 336, endPoint x: 403, endPoint y: 337, distance: 95.0
type input "48"
type input "$6,400.51"
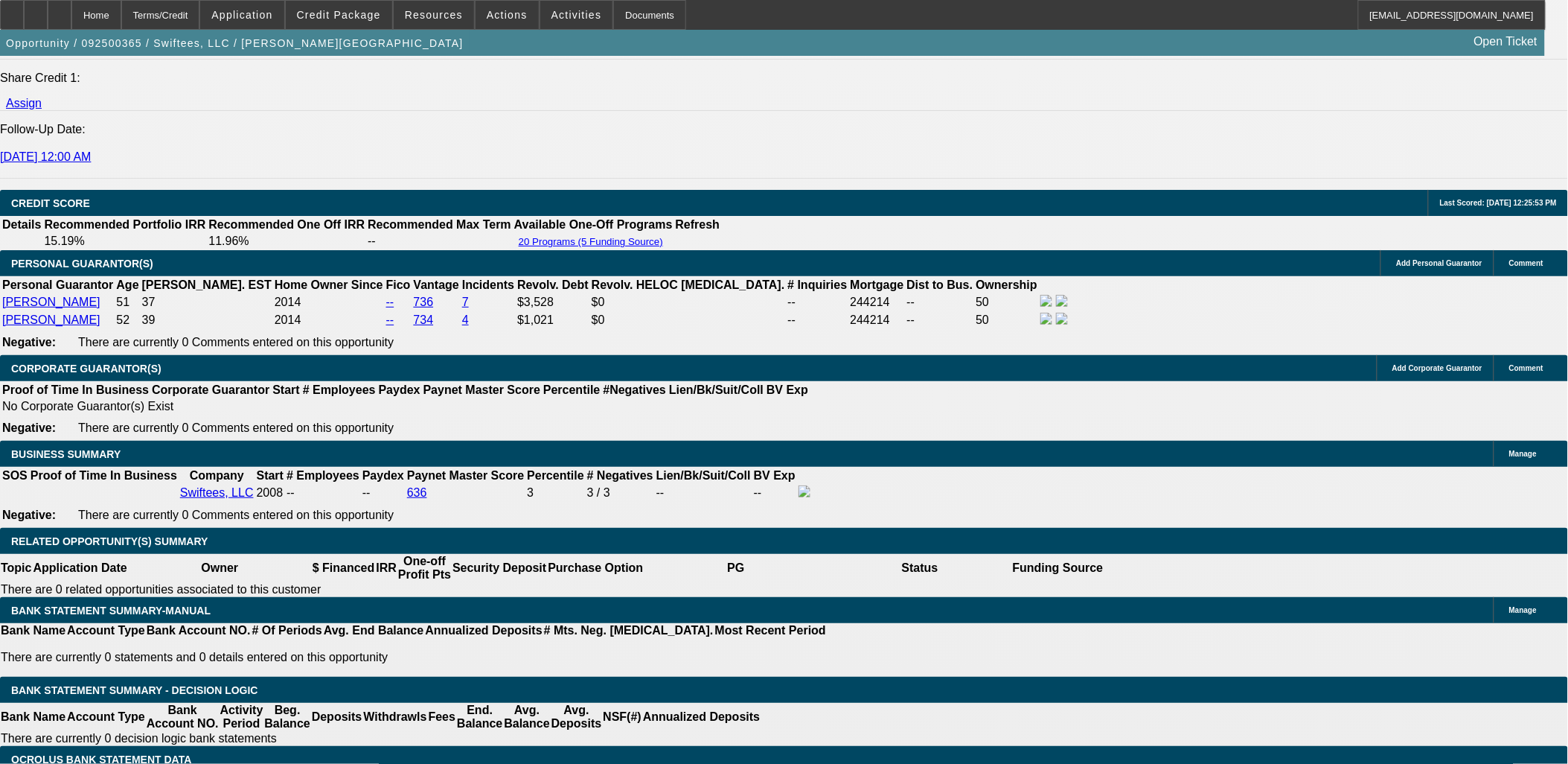
drag, startPoint x: 311, startPoint y: 335, endPoint x: 372, endPoint y: 341, distance: 61.3
type input "48"
type input "$6,400.51"
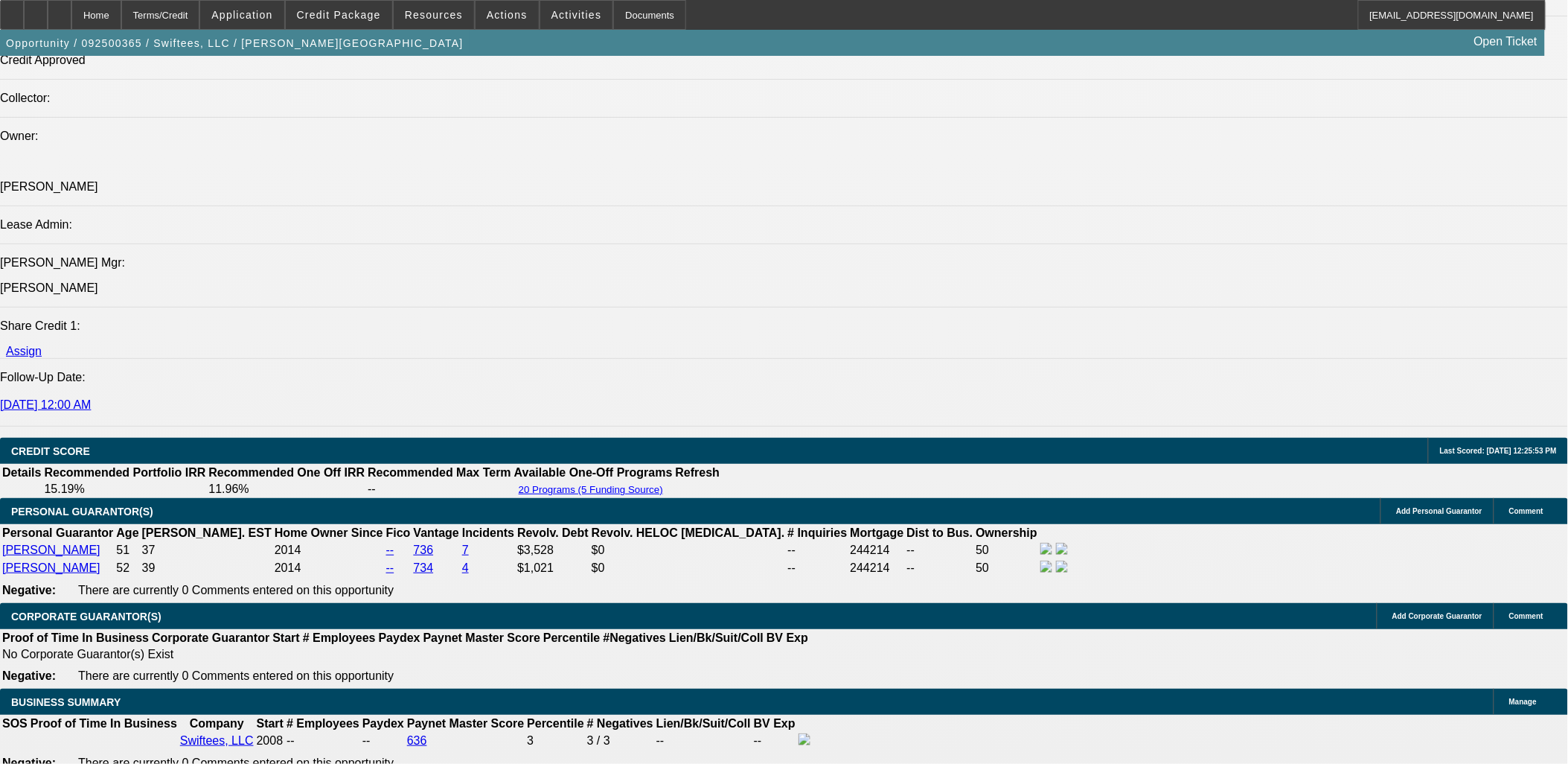
type input "48"
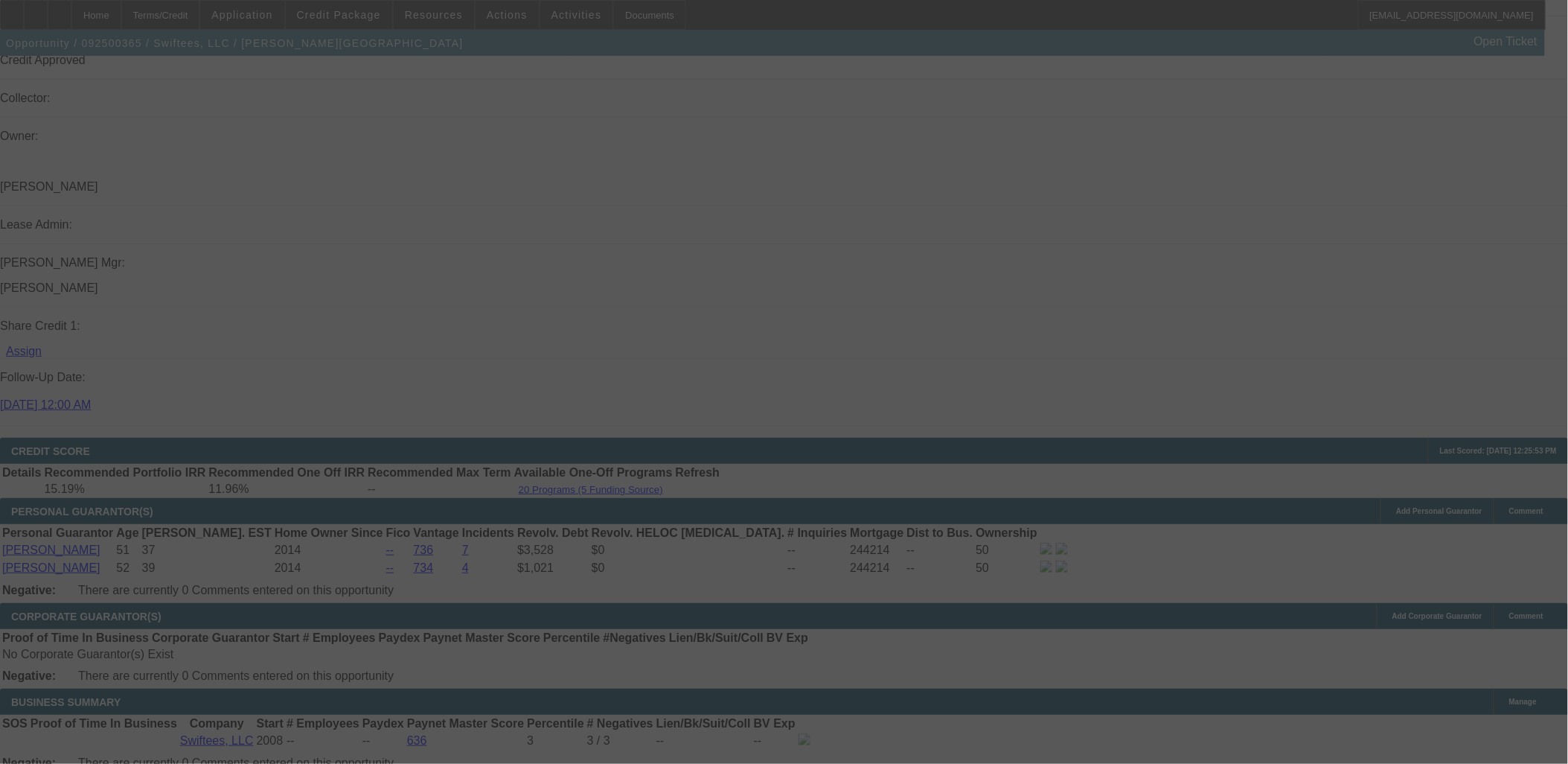
select select "0"
select select "2"
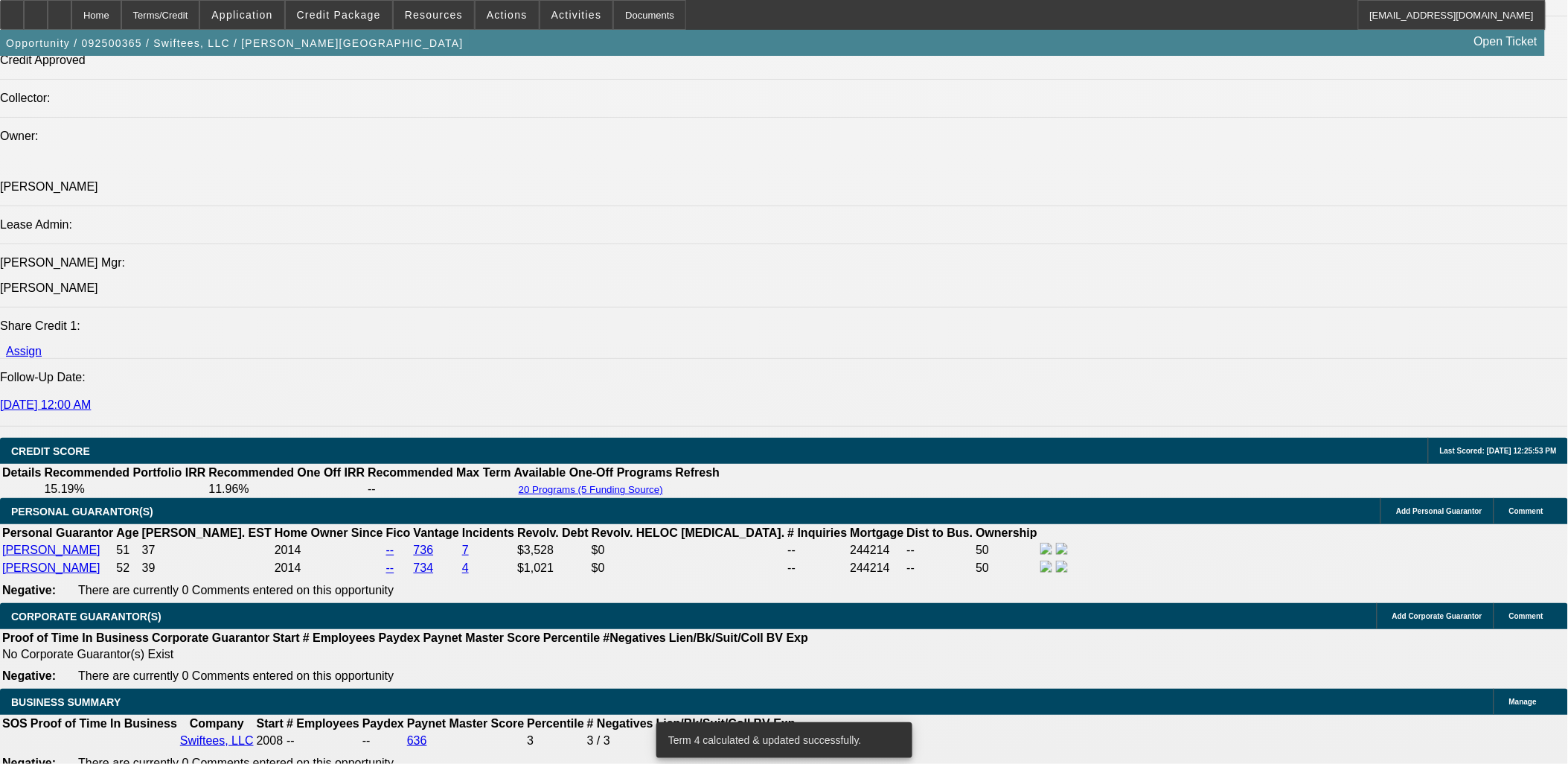
type input "UNKNOWN"
type input "13"
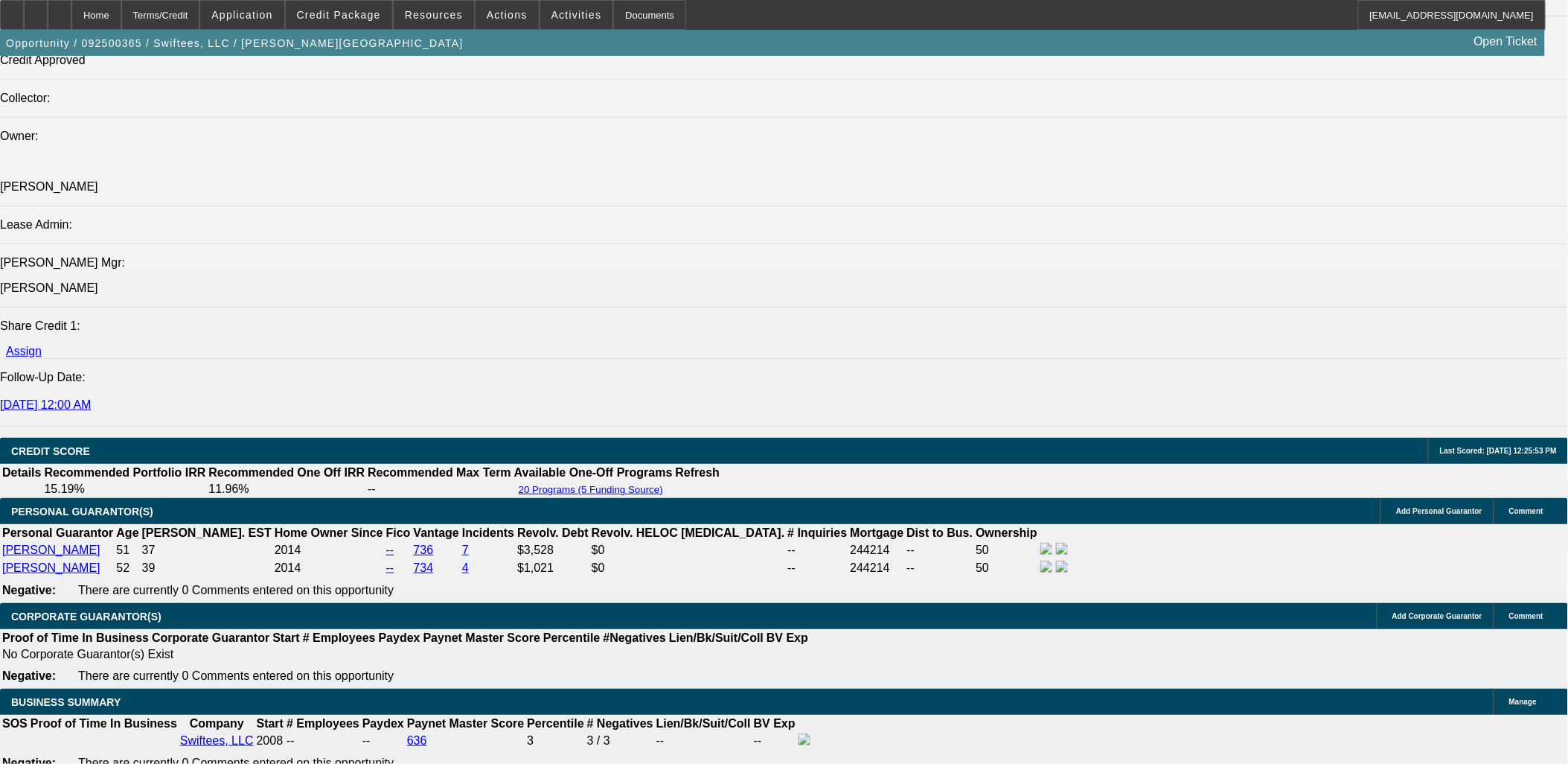
type input "$667.87"
type input "13.6"
type input "$675.31"
type input "13.6"
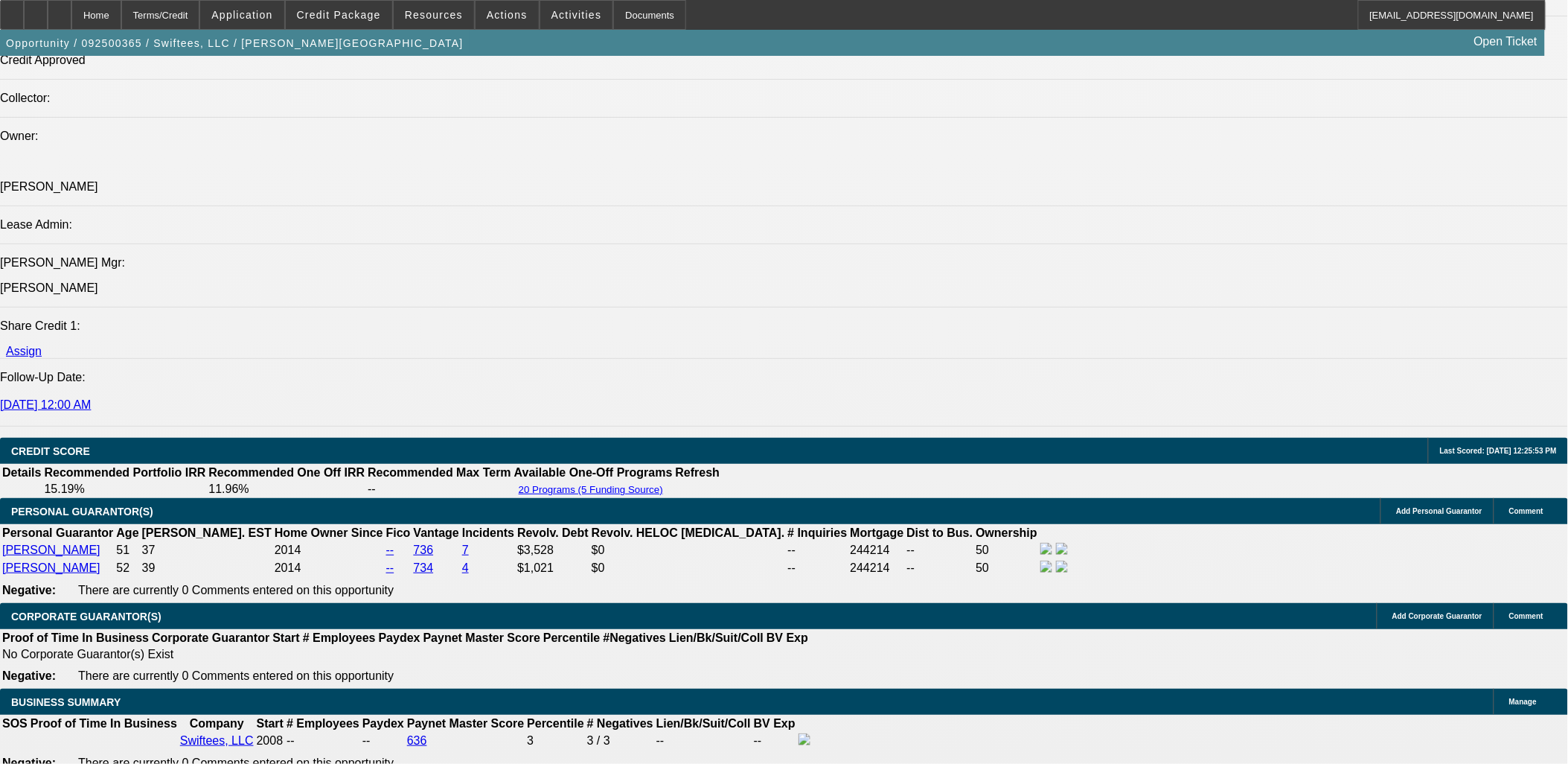
type input "6"
type input "675"
type input "13.6"
type input "$675.00"
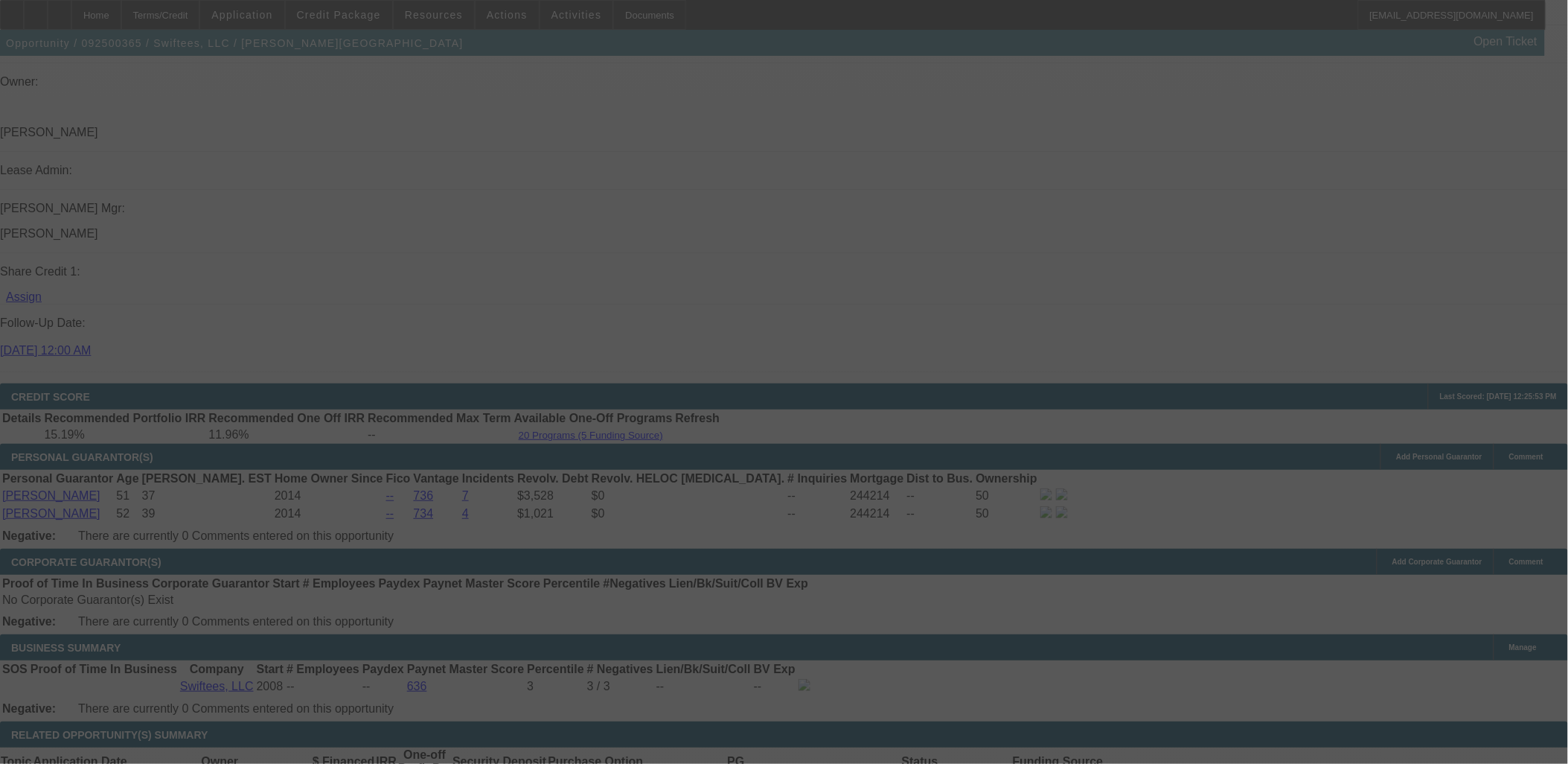
scroll to position [1819, 0]
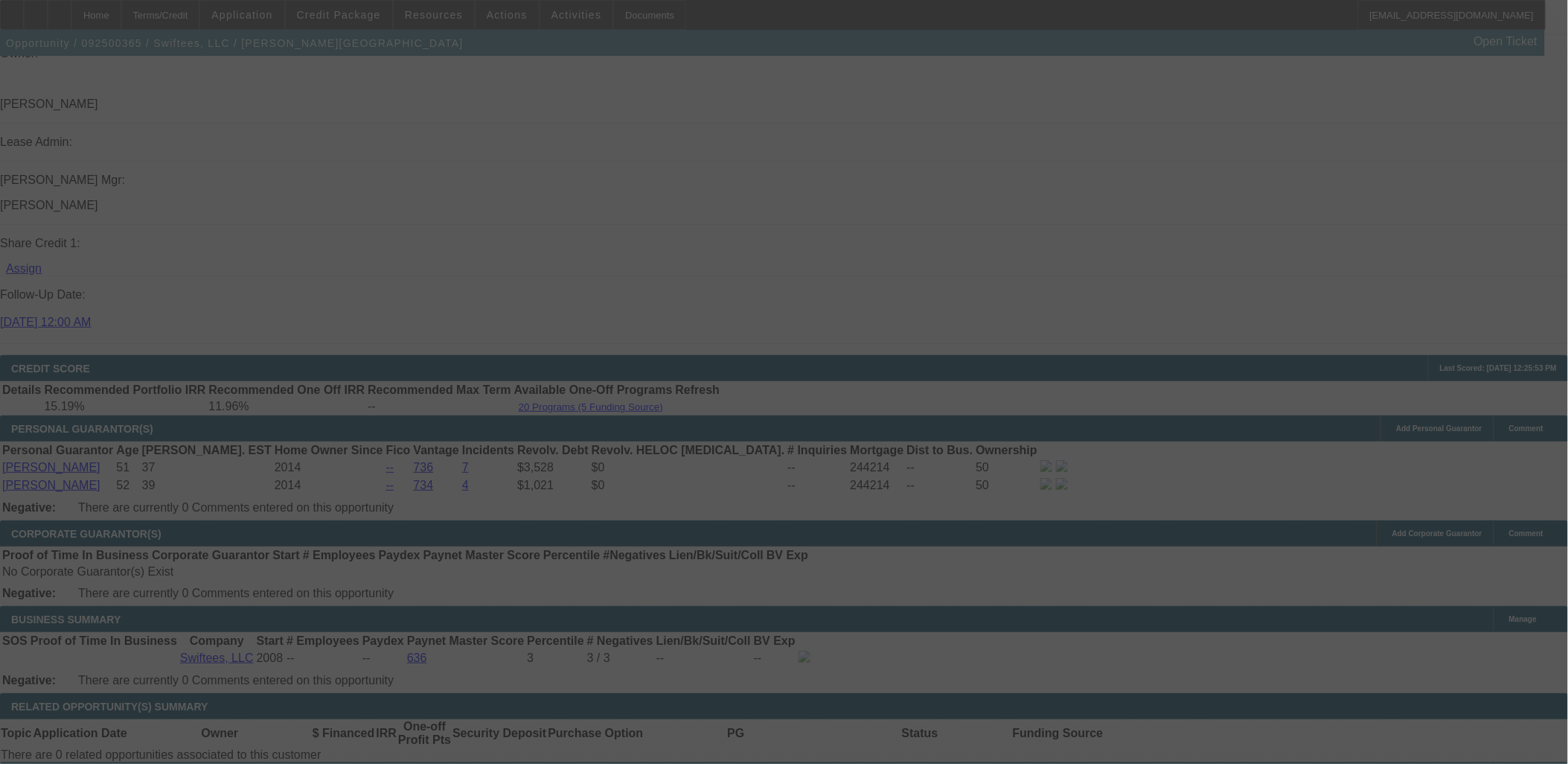
select select "0"
select select "2"
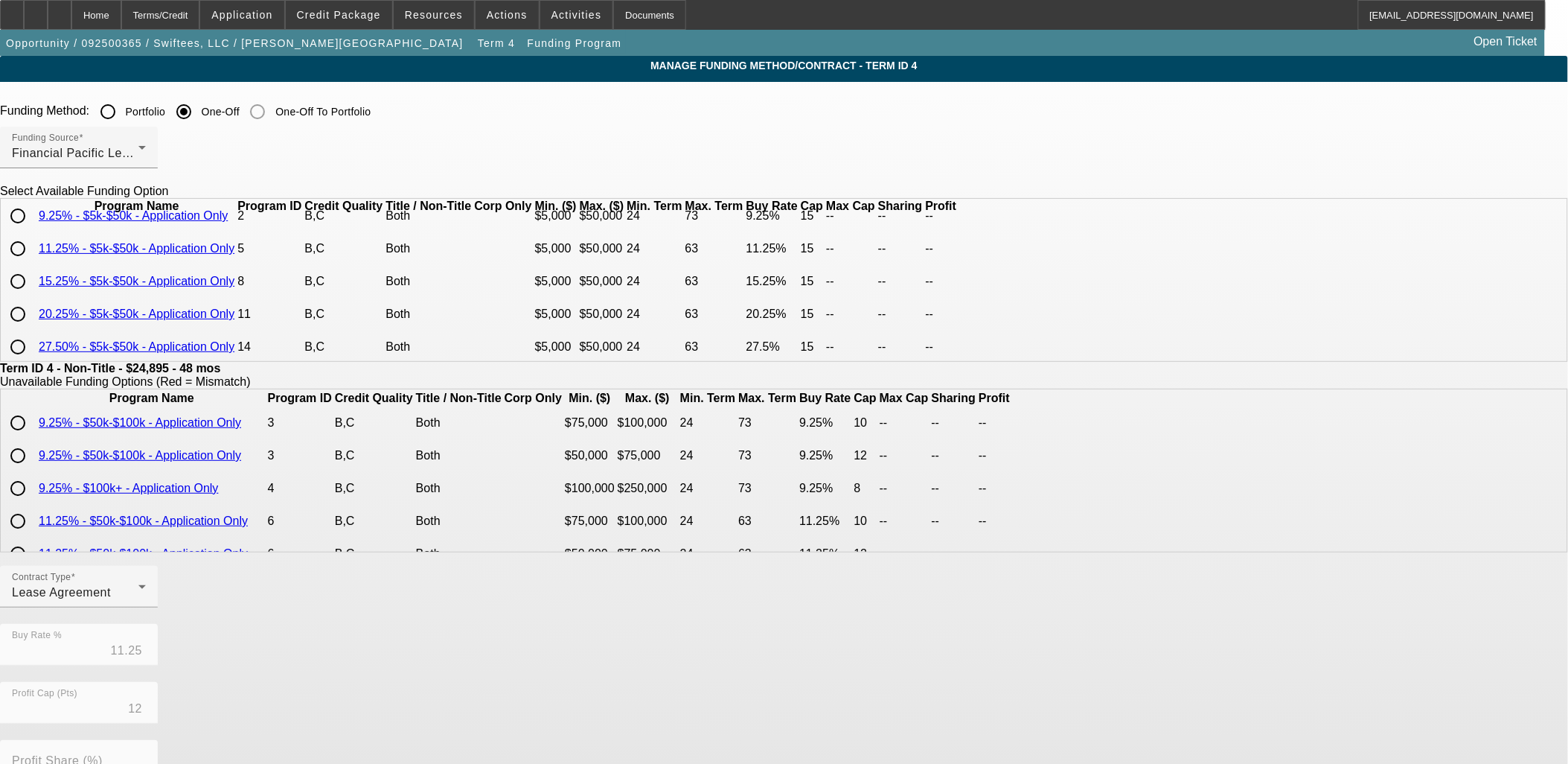
scroll to position [19, 0]
click at [33, 294] on input "radio" at bounding box center [18, 278] width 30 height 30
radio input "true"
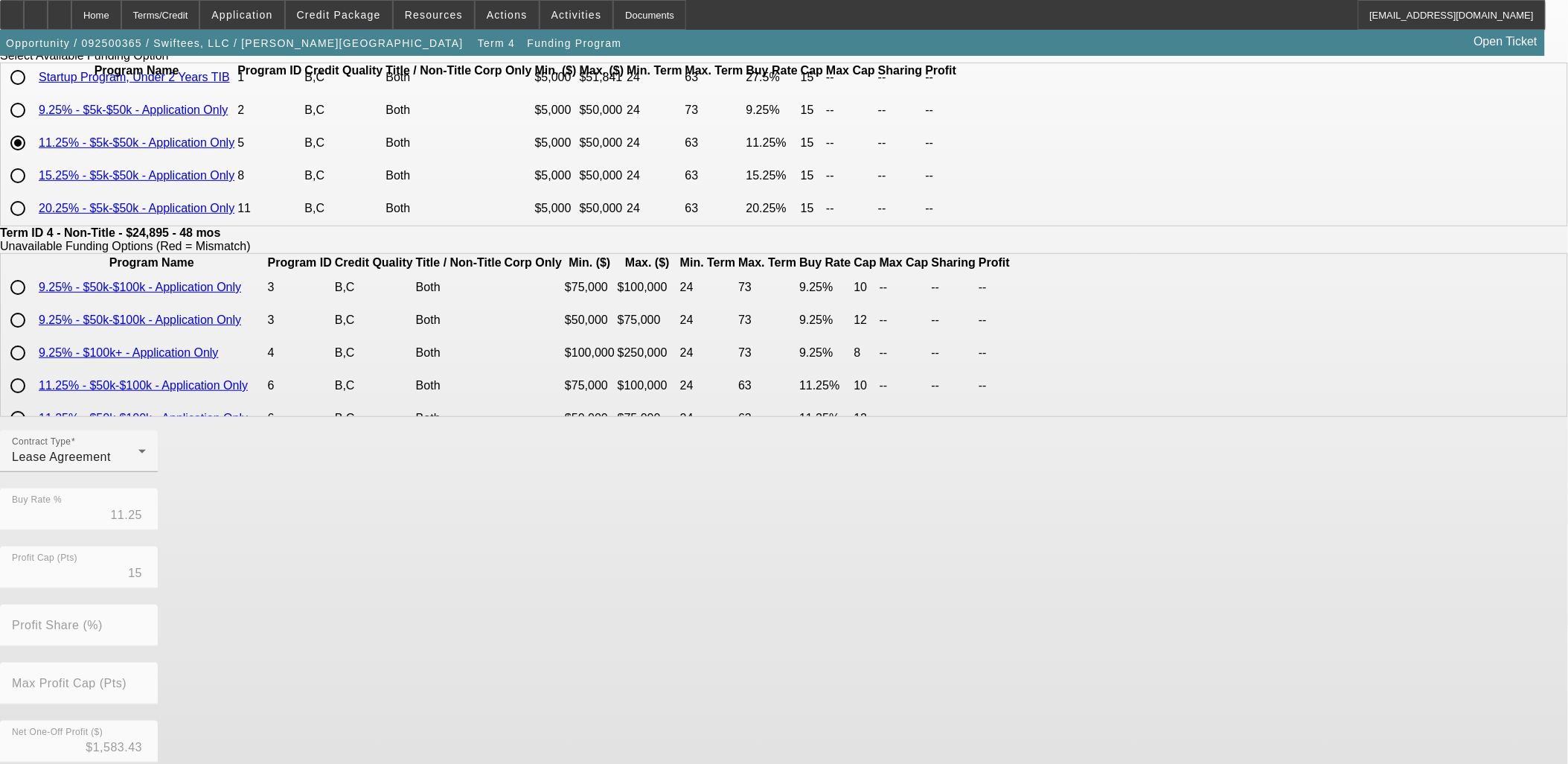
scroll to position [262, 0]
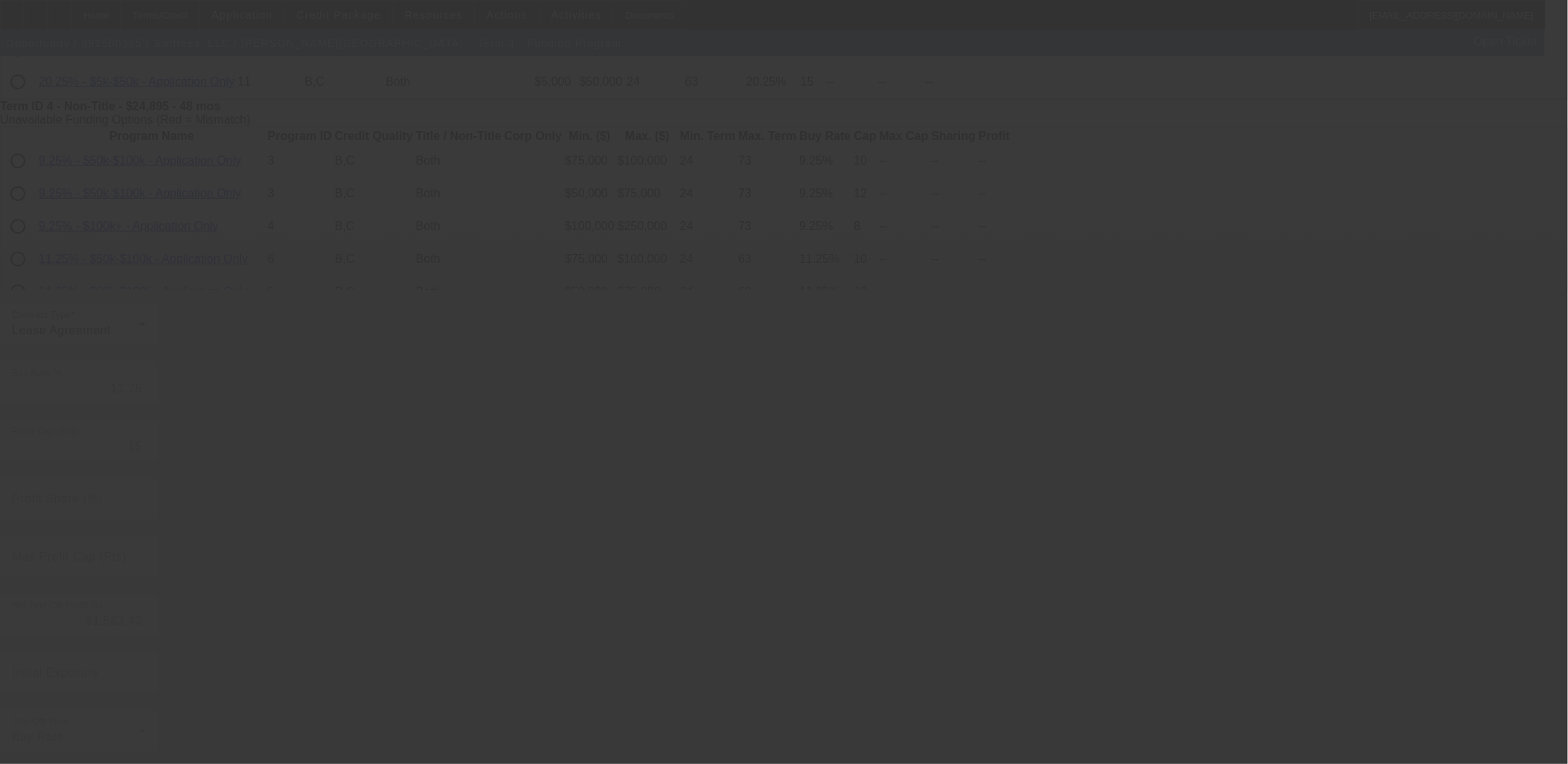
scroll to position [0, 0]
type input "12"
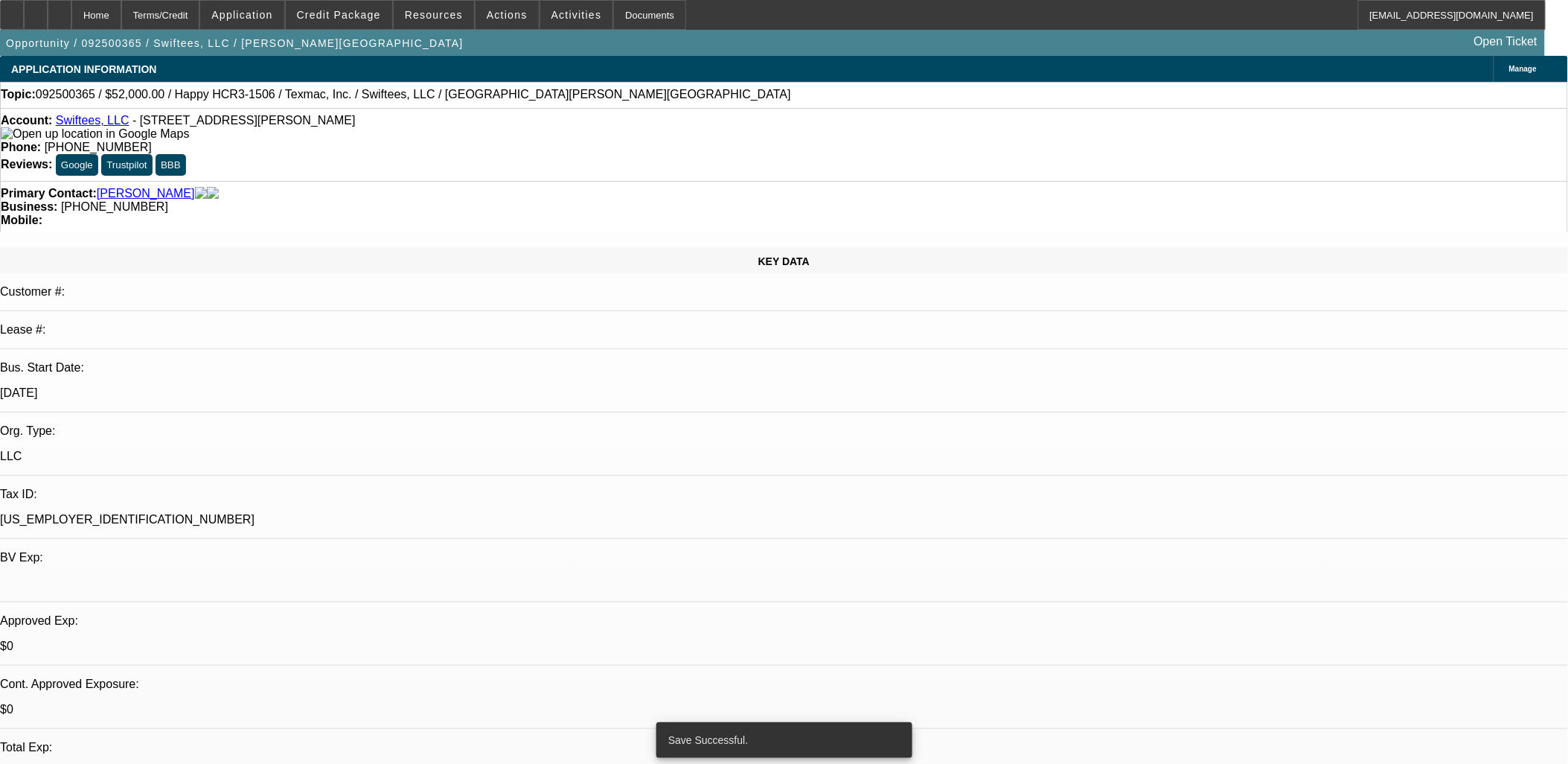
select select "0"
select select "2"
select select "0"
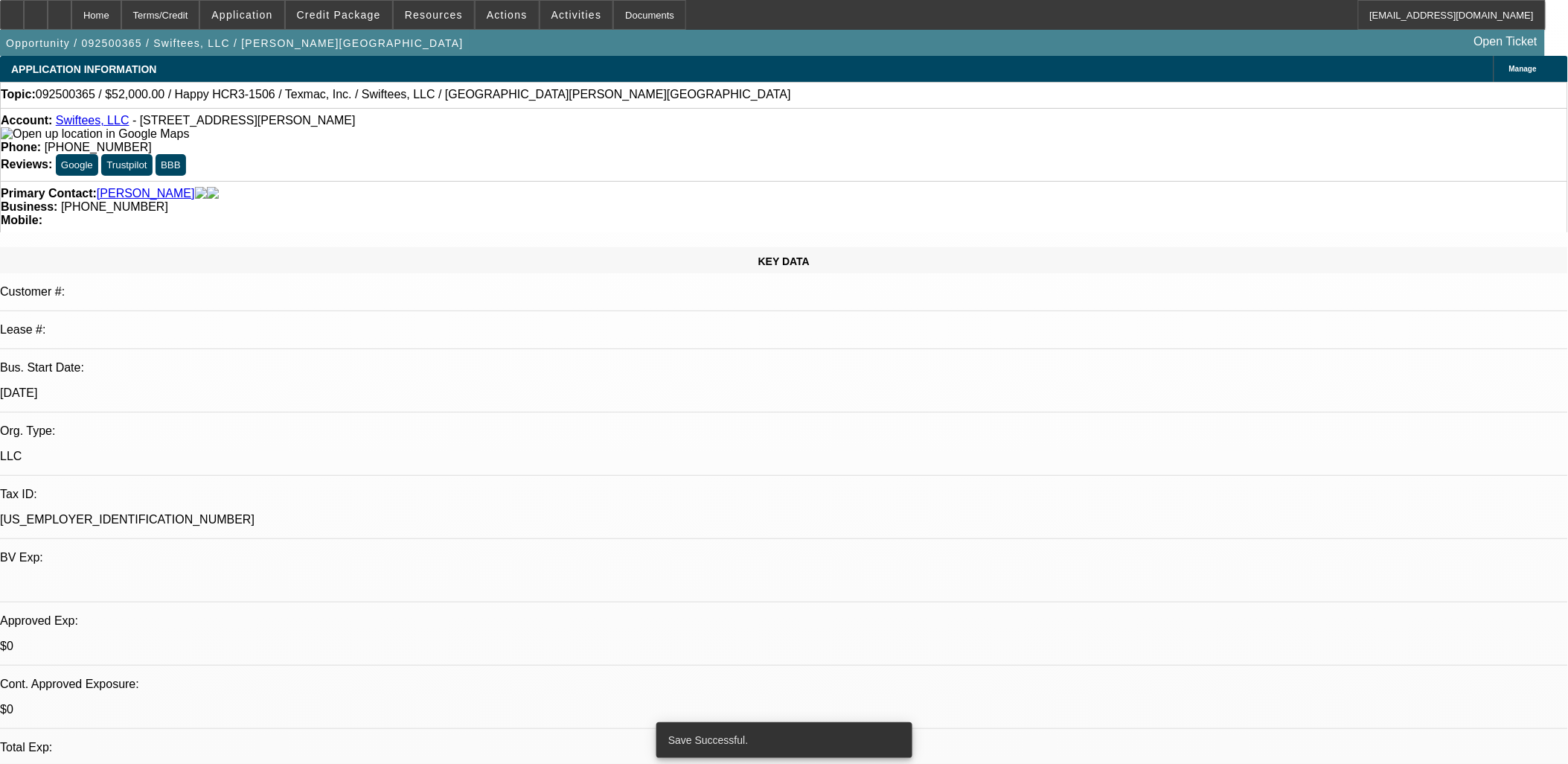
select select "0"
select select "2"
select select "0"
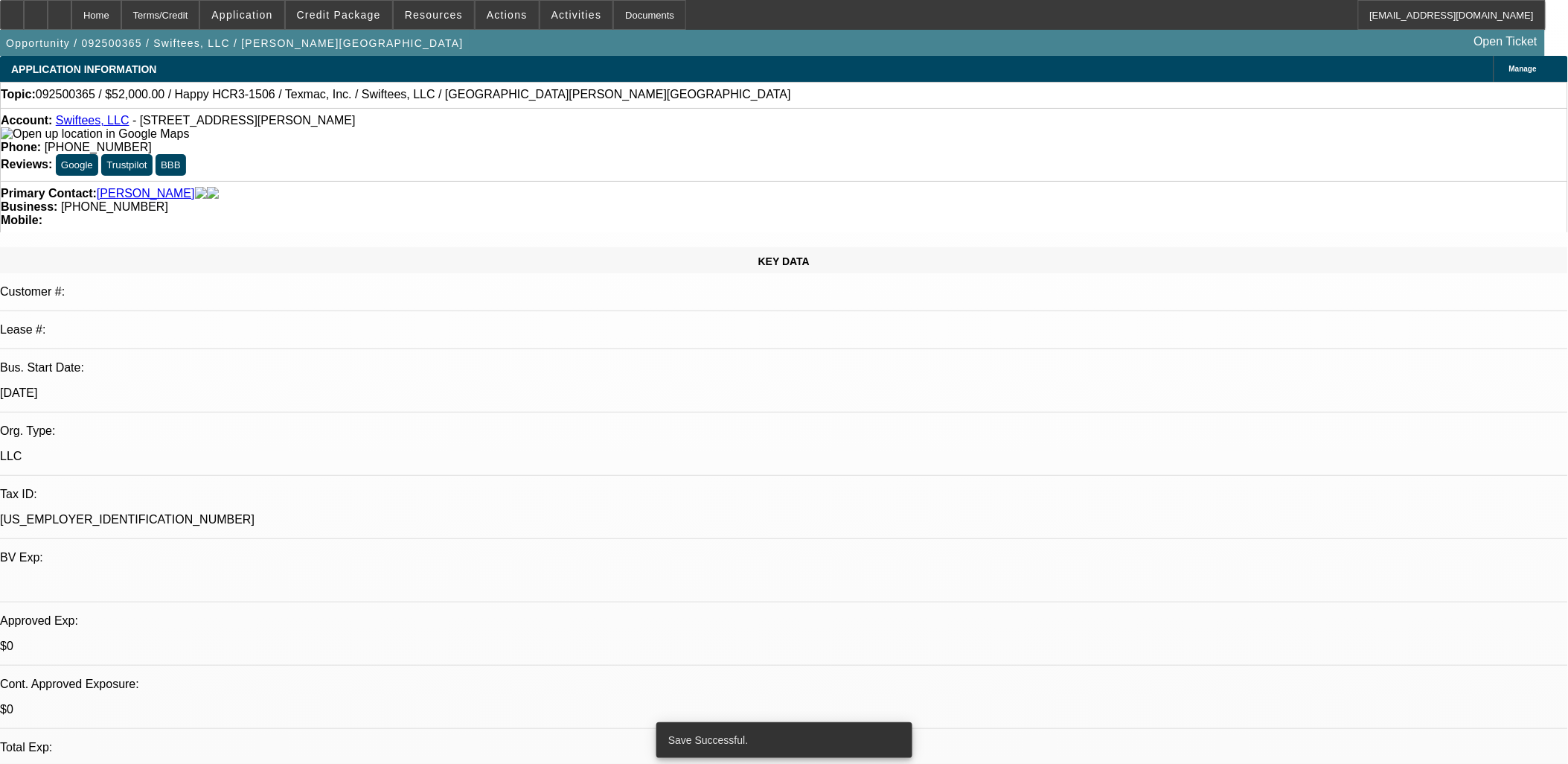
select select "0.1"
select select "4"
select select "0"
select select "0.1"
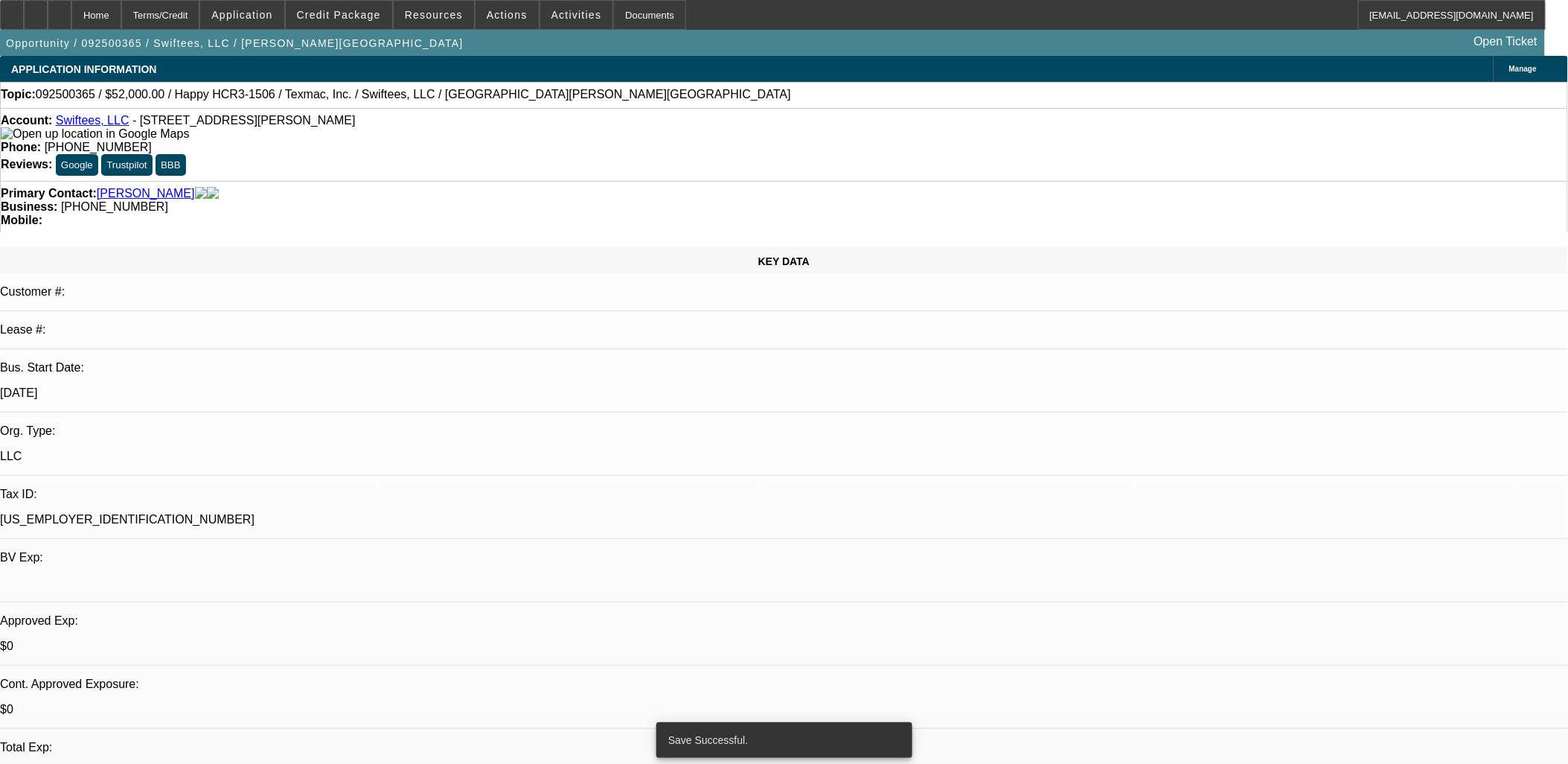
select select "4"
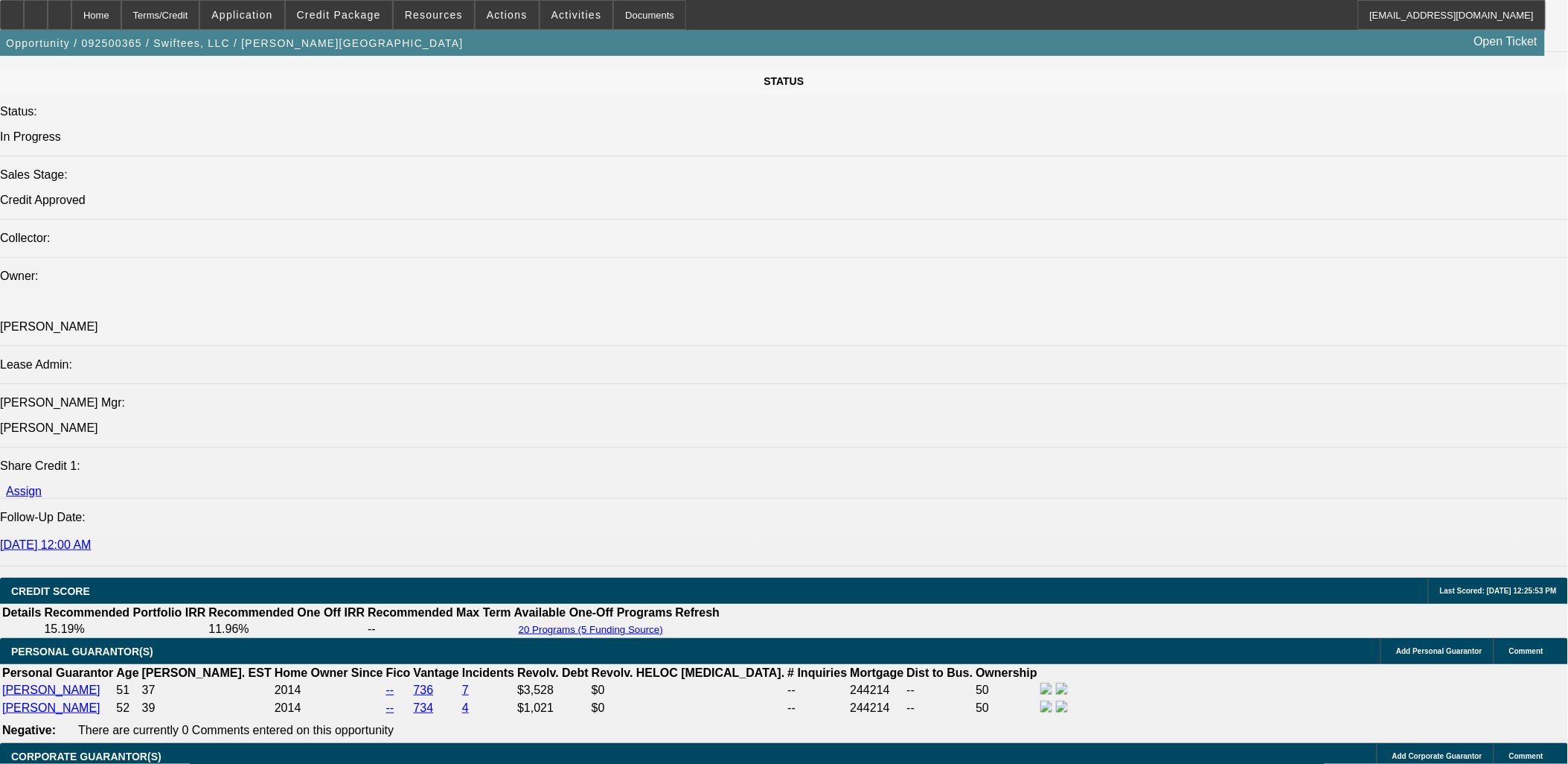
scroll to position [1902, 0]
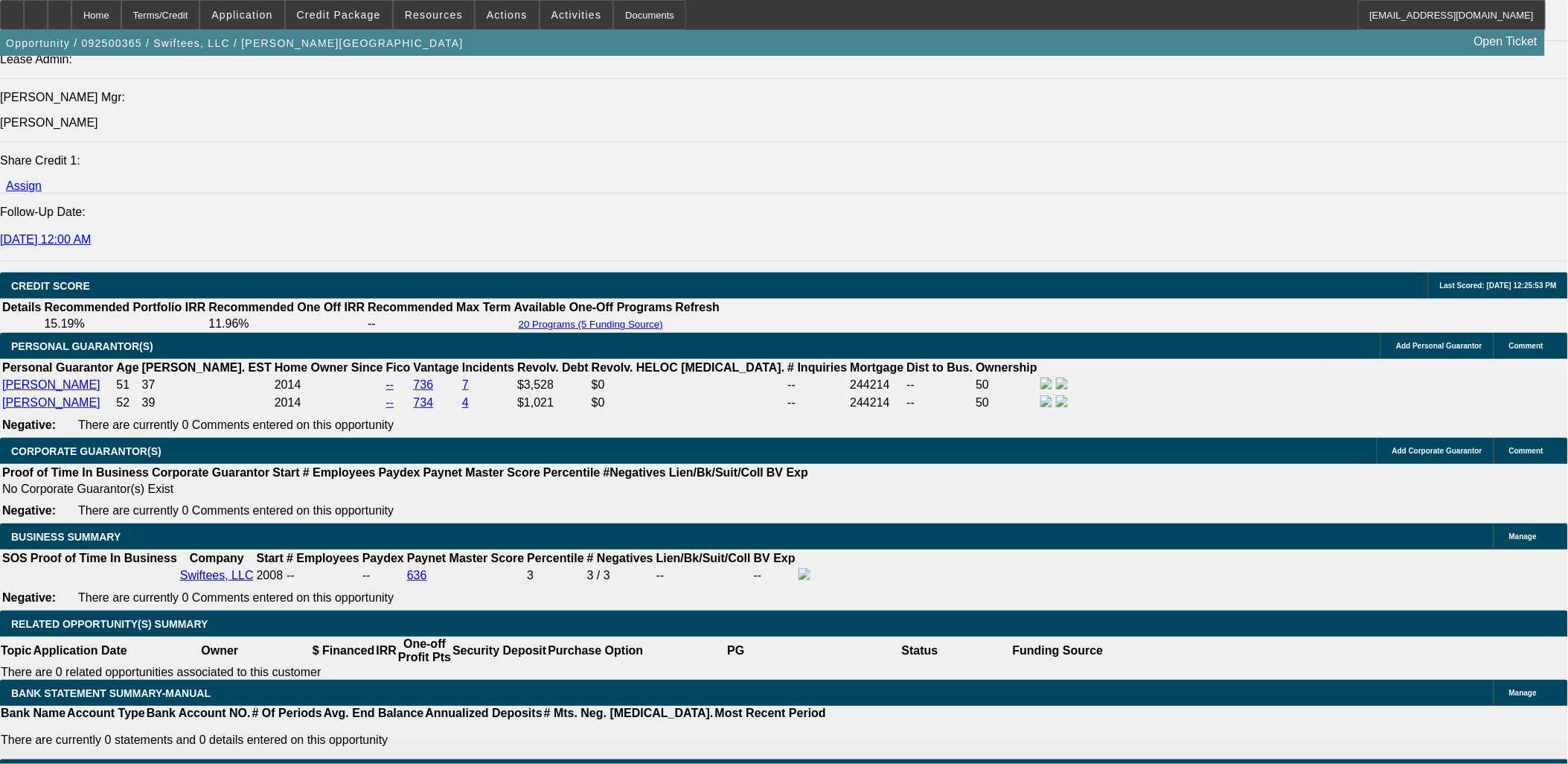
drag, startPoint x: 276, startPoint y: 408, endPoint x: 276, endPoint y: 418, distance: 10.0
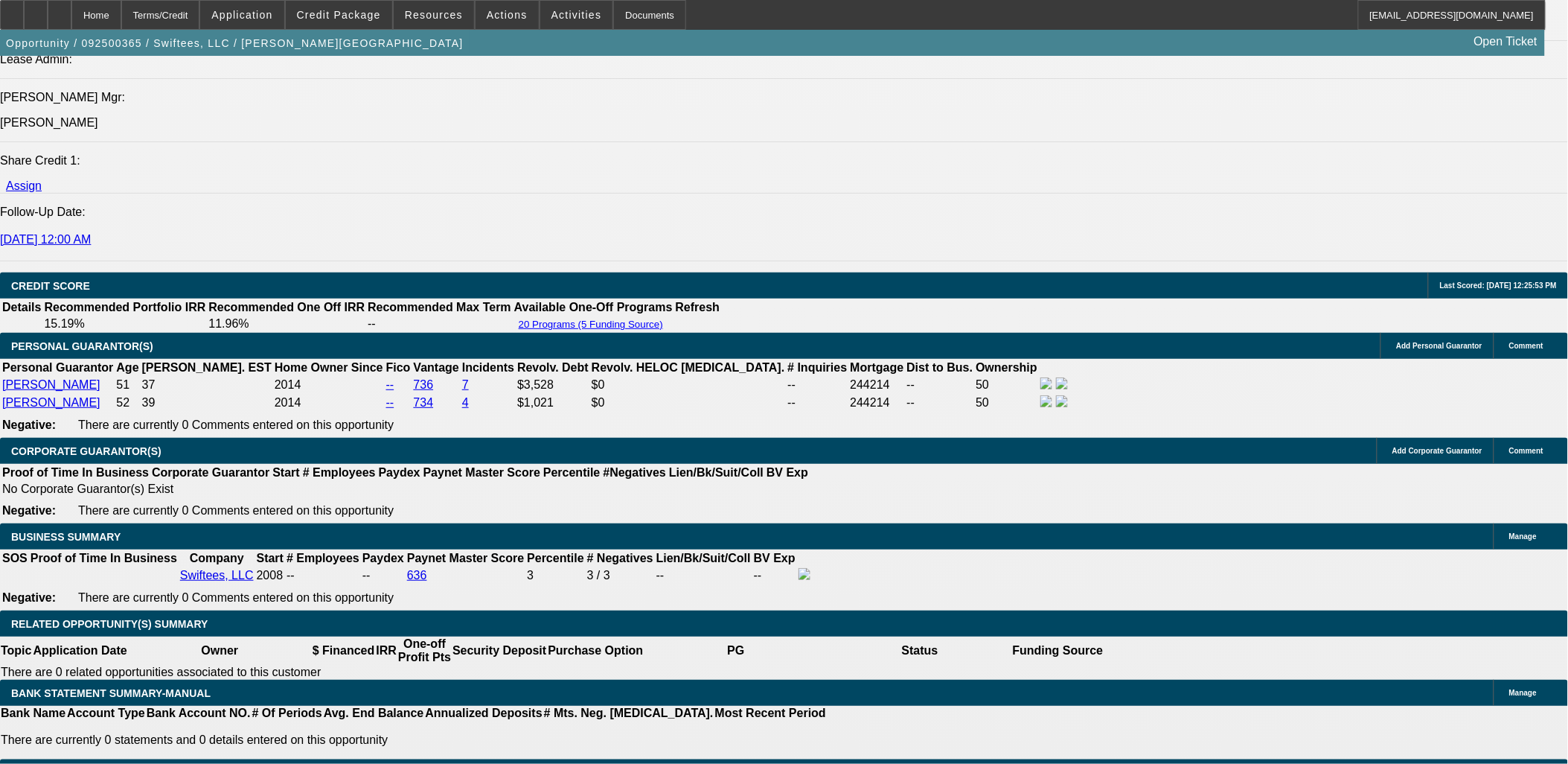
type input "685"
type input "UNKNOWN"
type input "14.4"
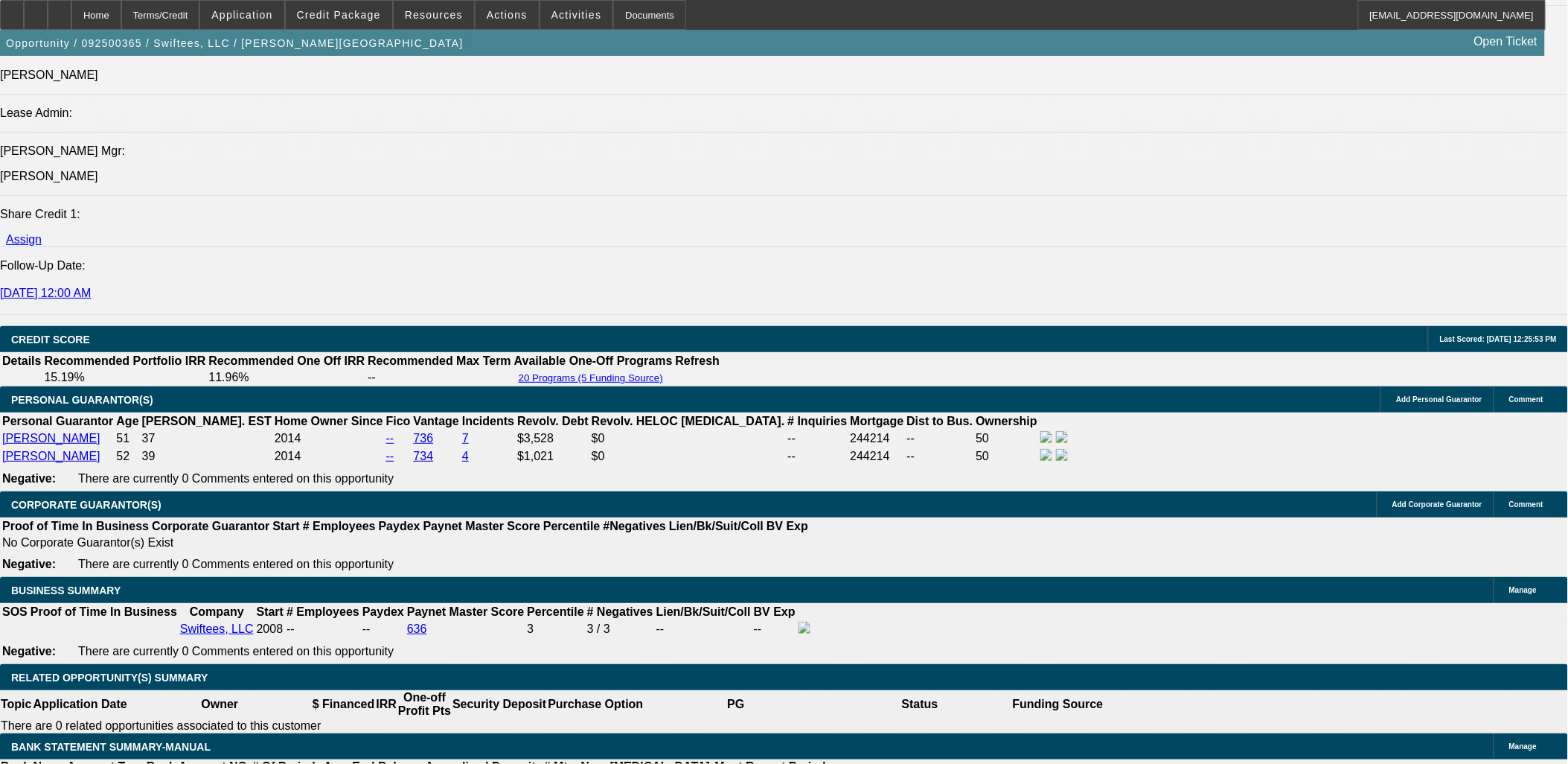
scroll to position [1819, 0]
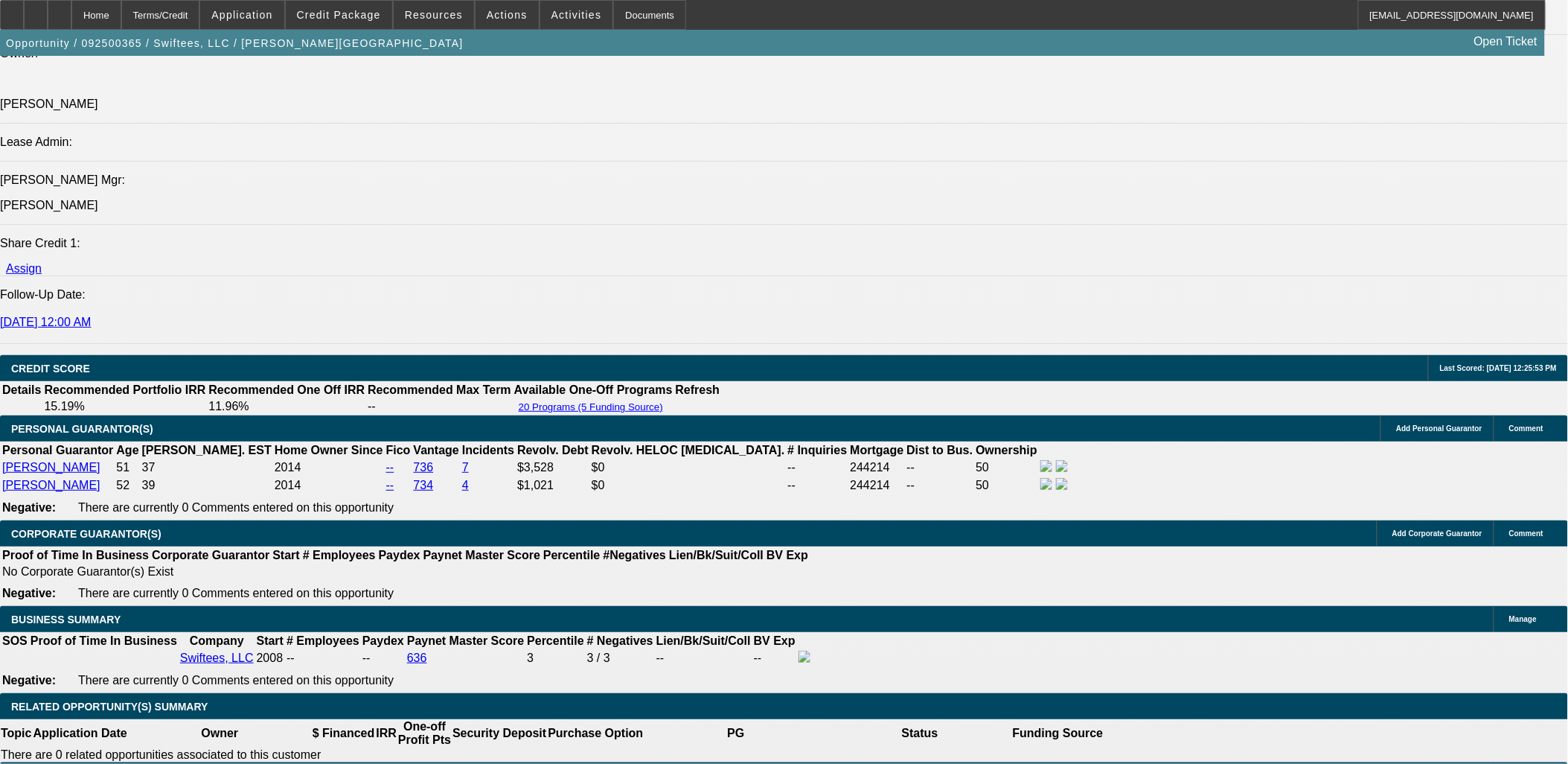
type input "$685.00"
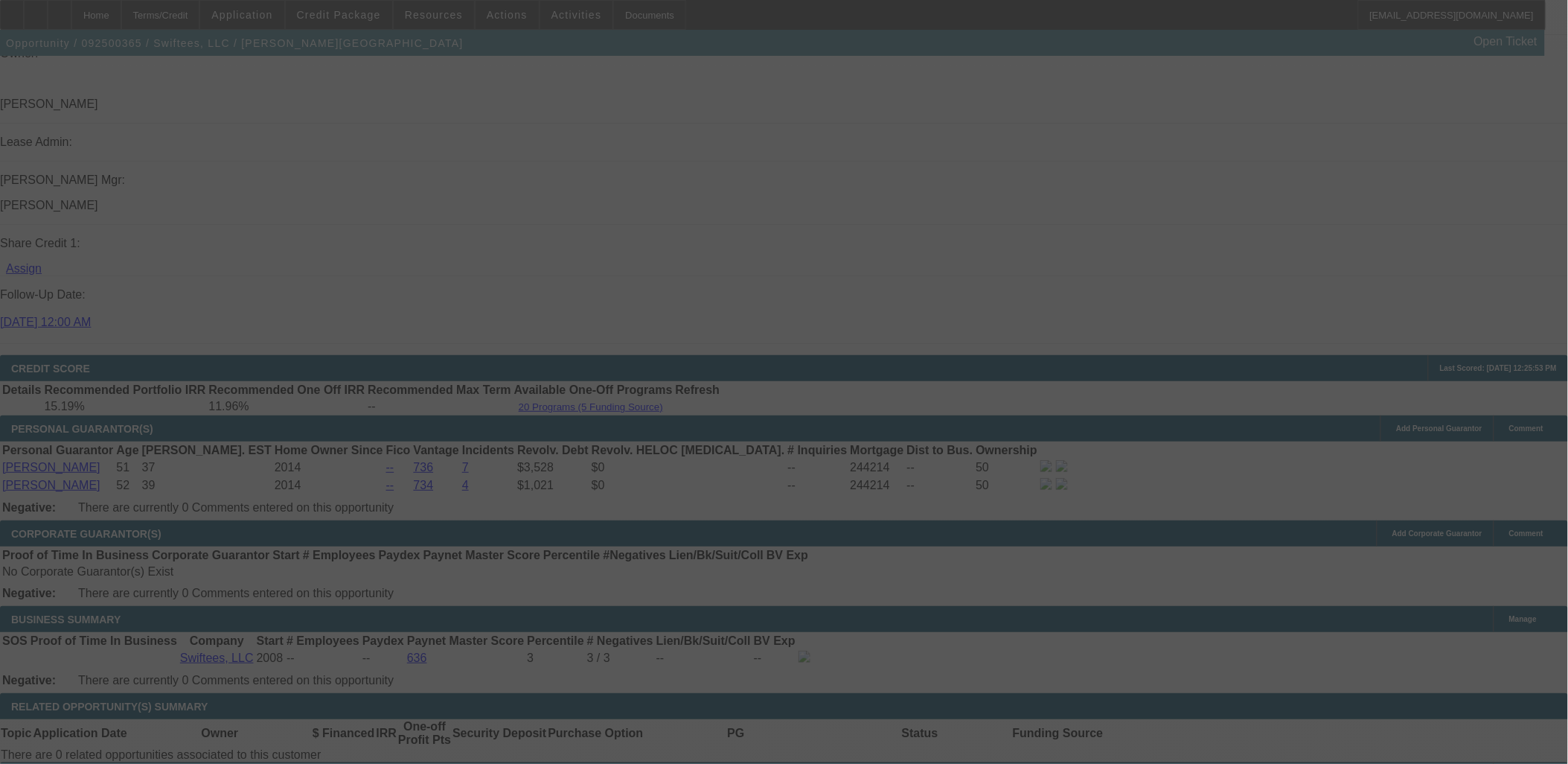
select select "0"
select select "2"
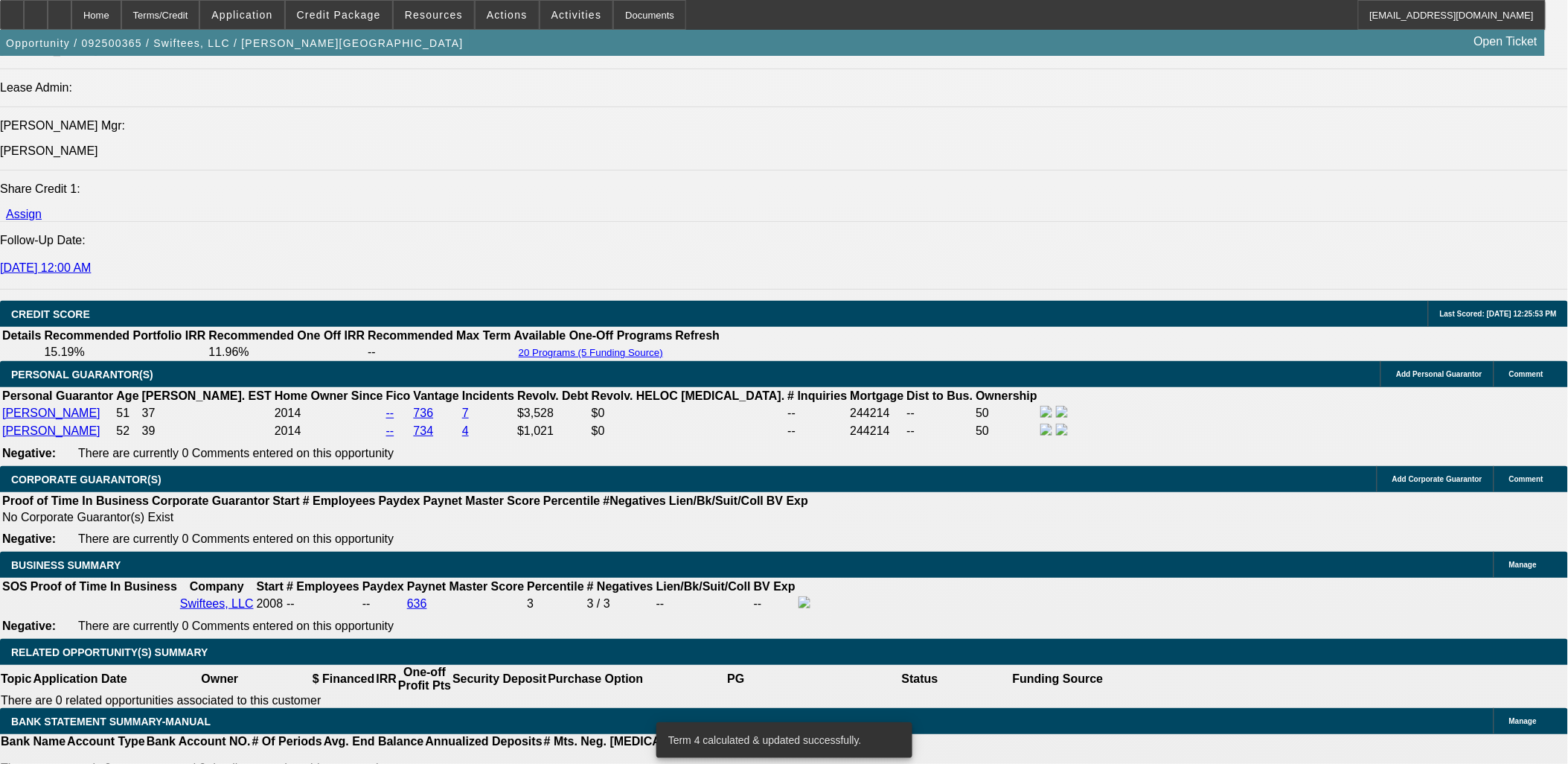
scroll to position [1902, 0]
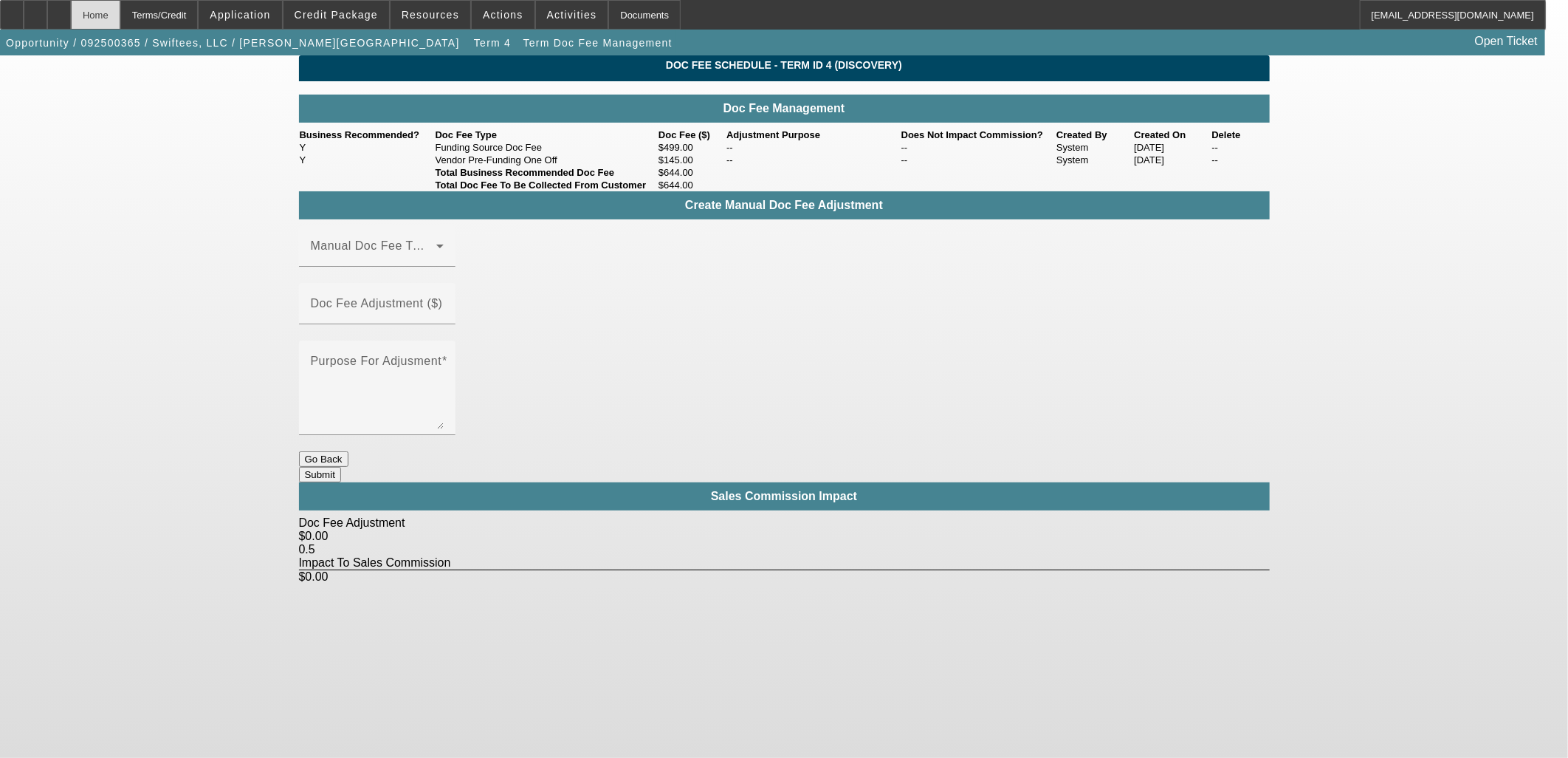
click at [120, 15] on div "Home" at bounding box center [95, 14] width 49 height 29
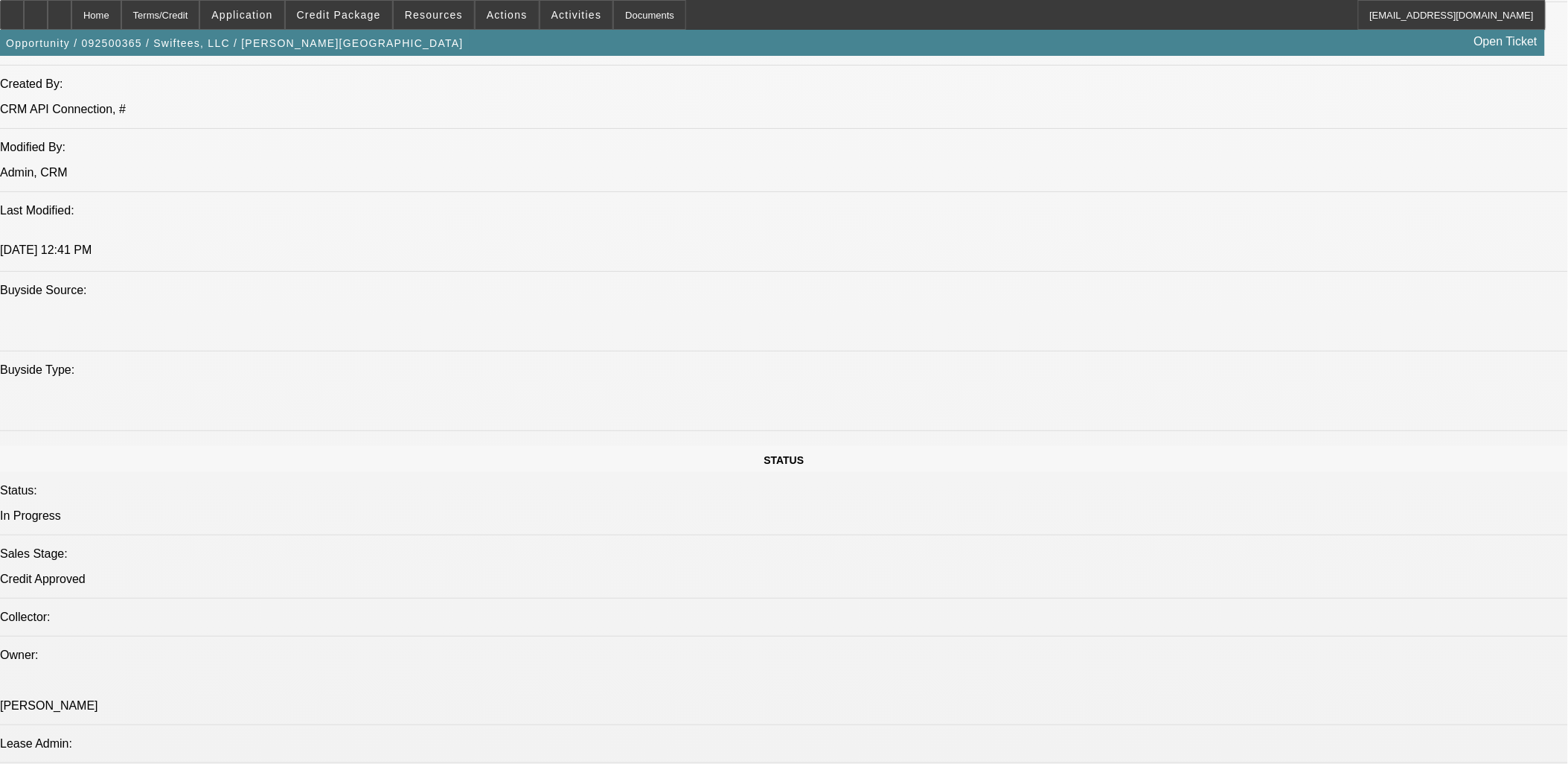
select select "0"
select select "2"
select select "0"
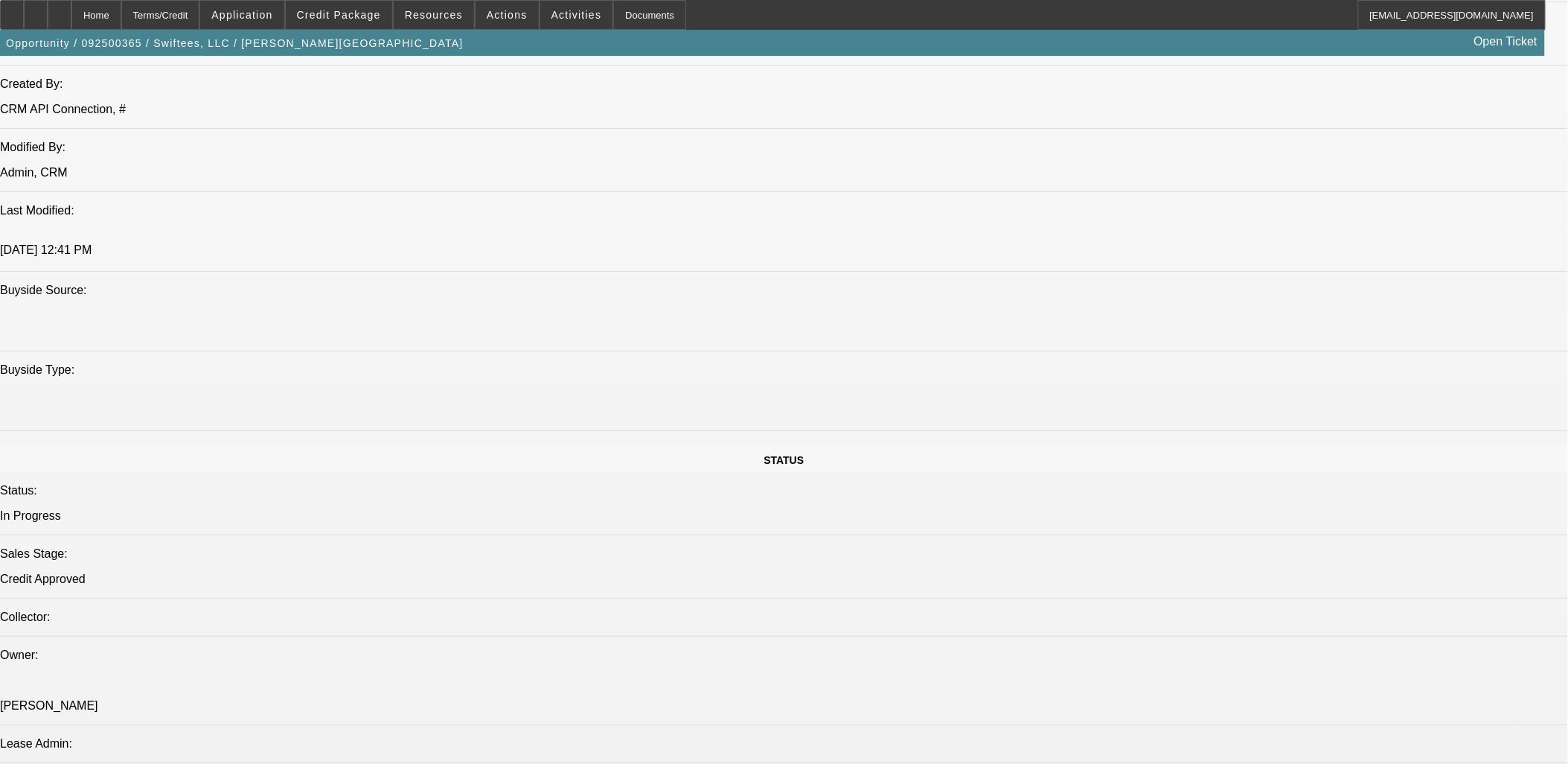
select select "0"
select select "2"
select select "0"
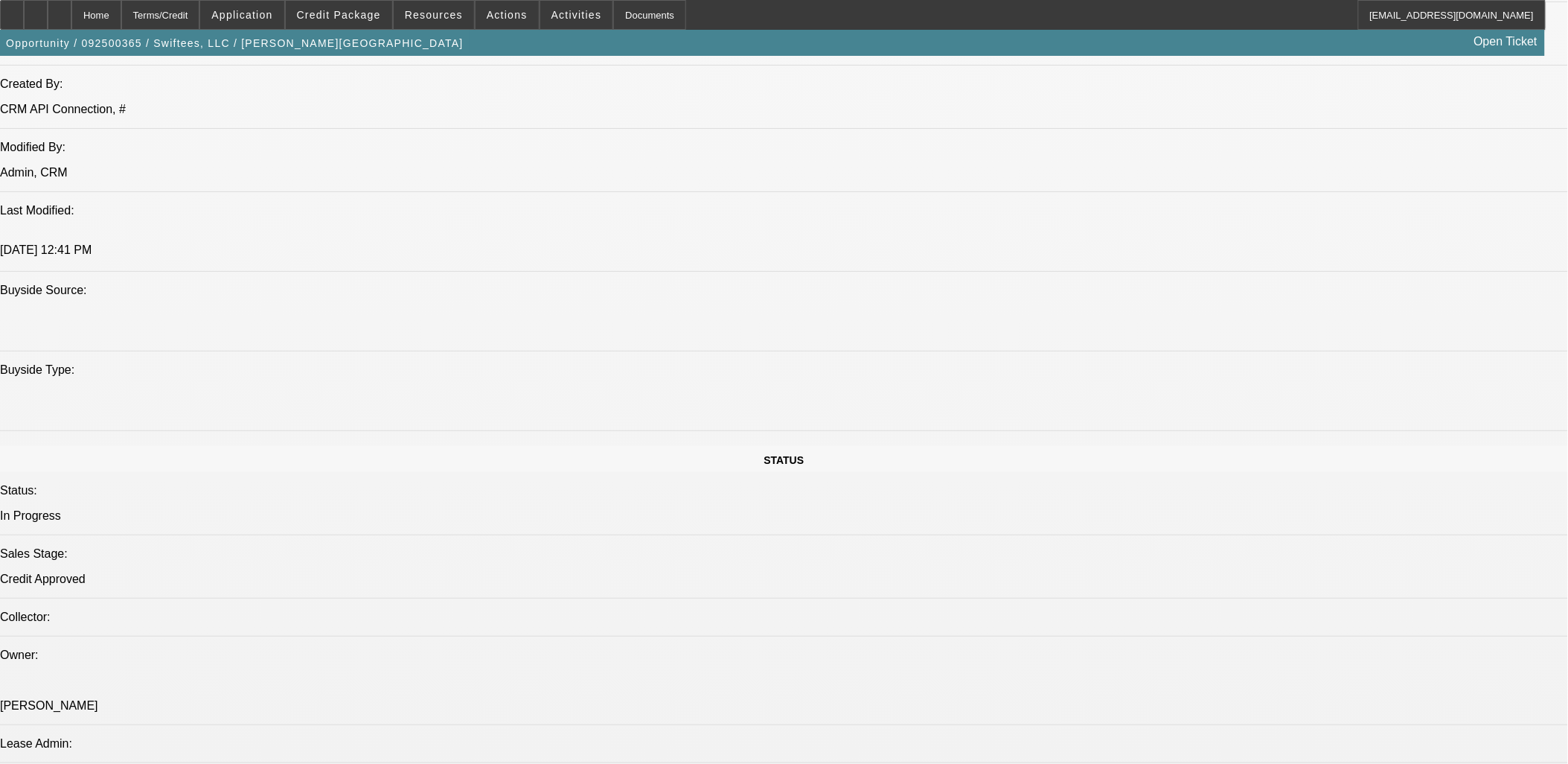
select select "0.1"
select select "4"
select select "0"
select select "0.1"
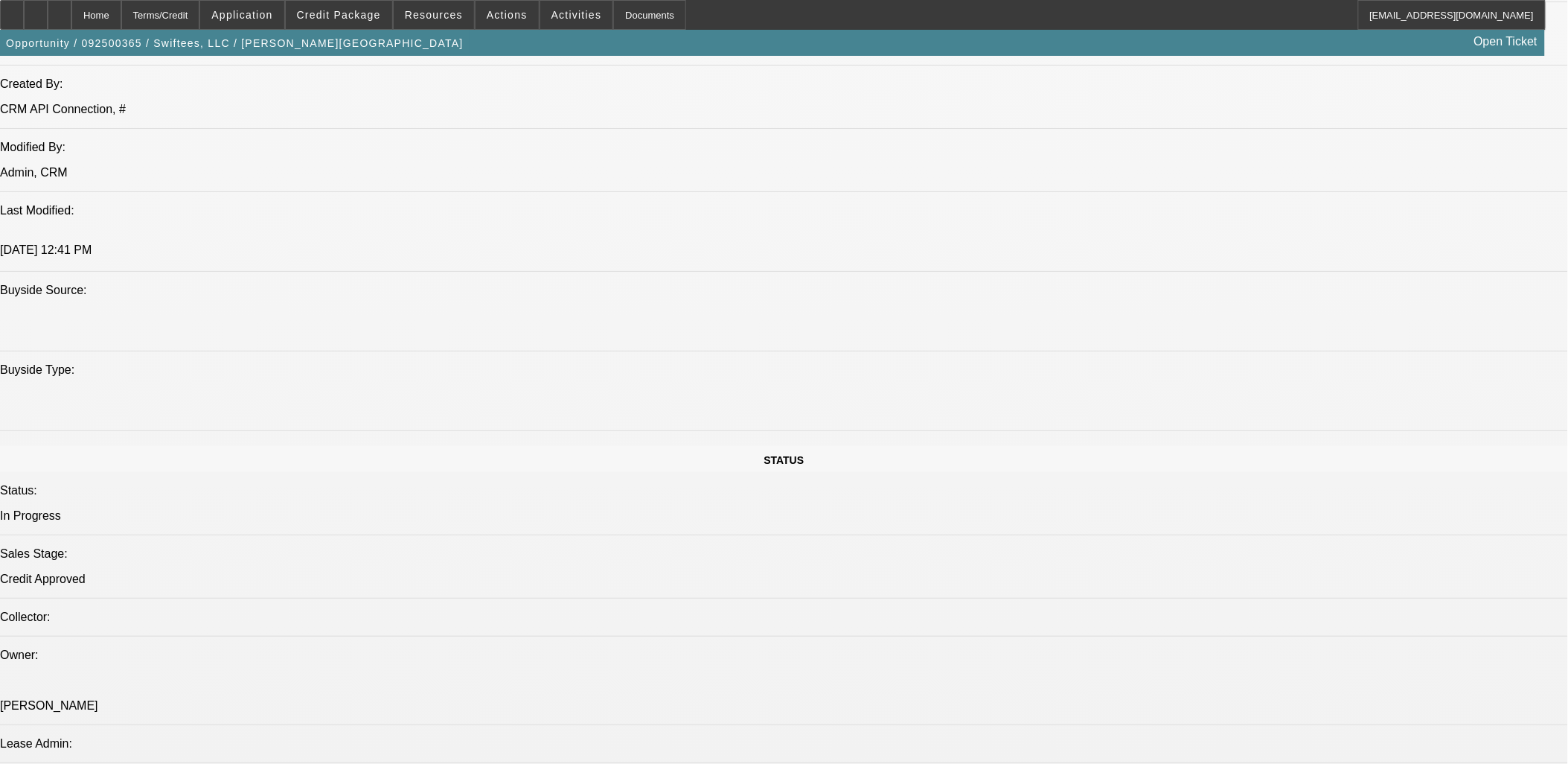
select select "4"
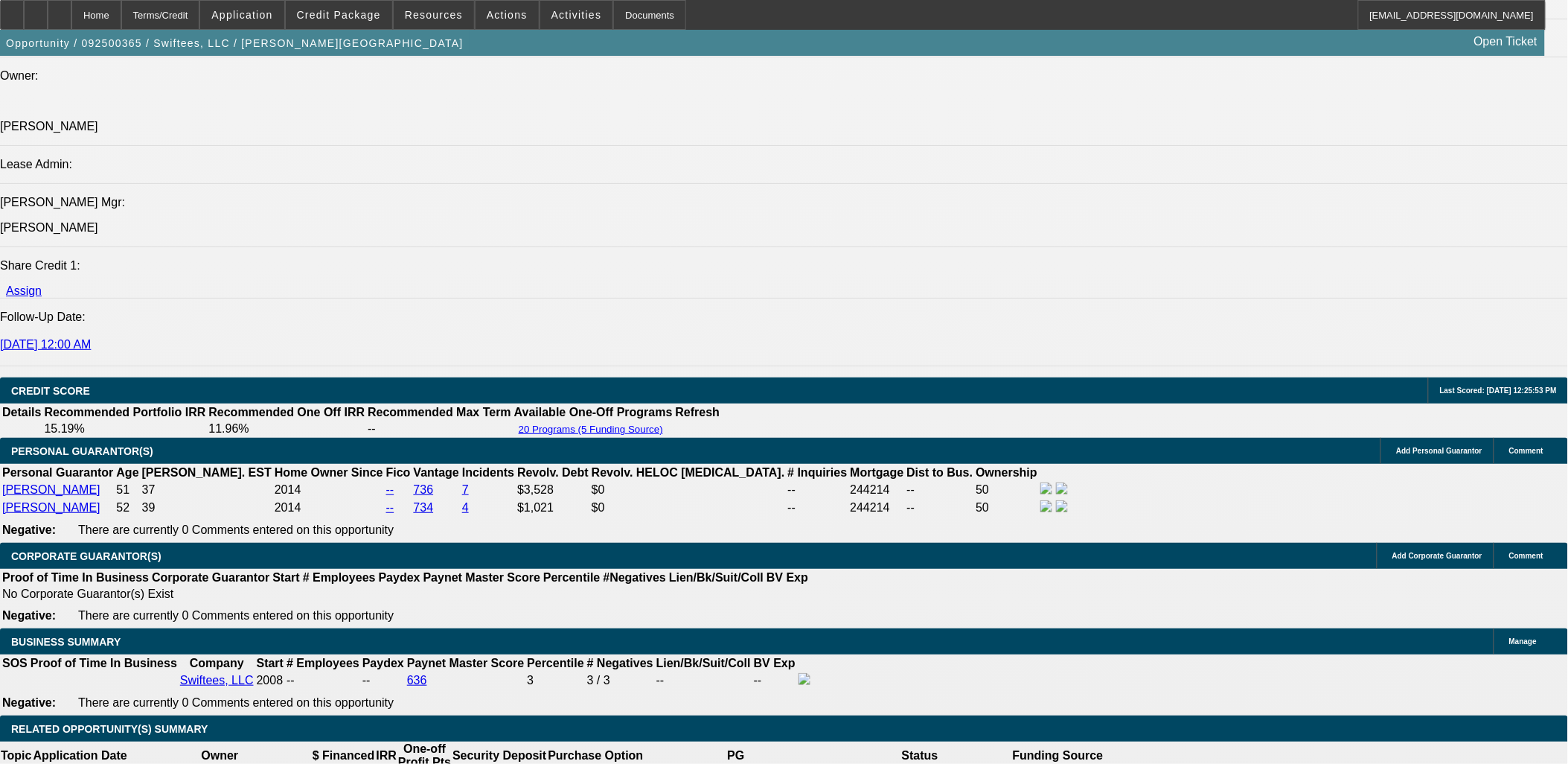
scroll to position [1836, 0]
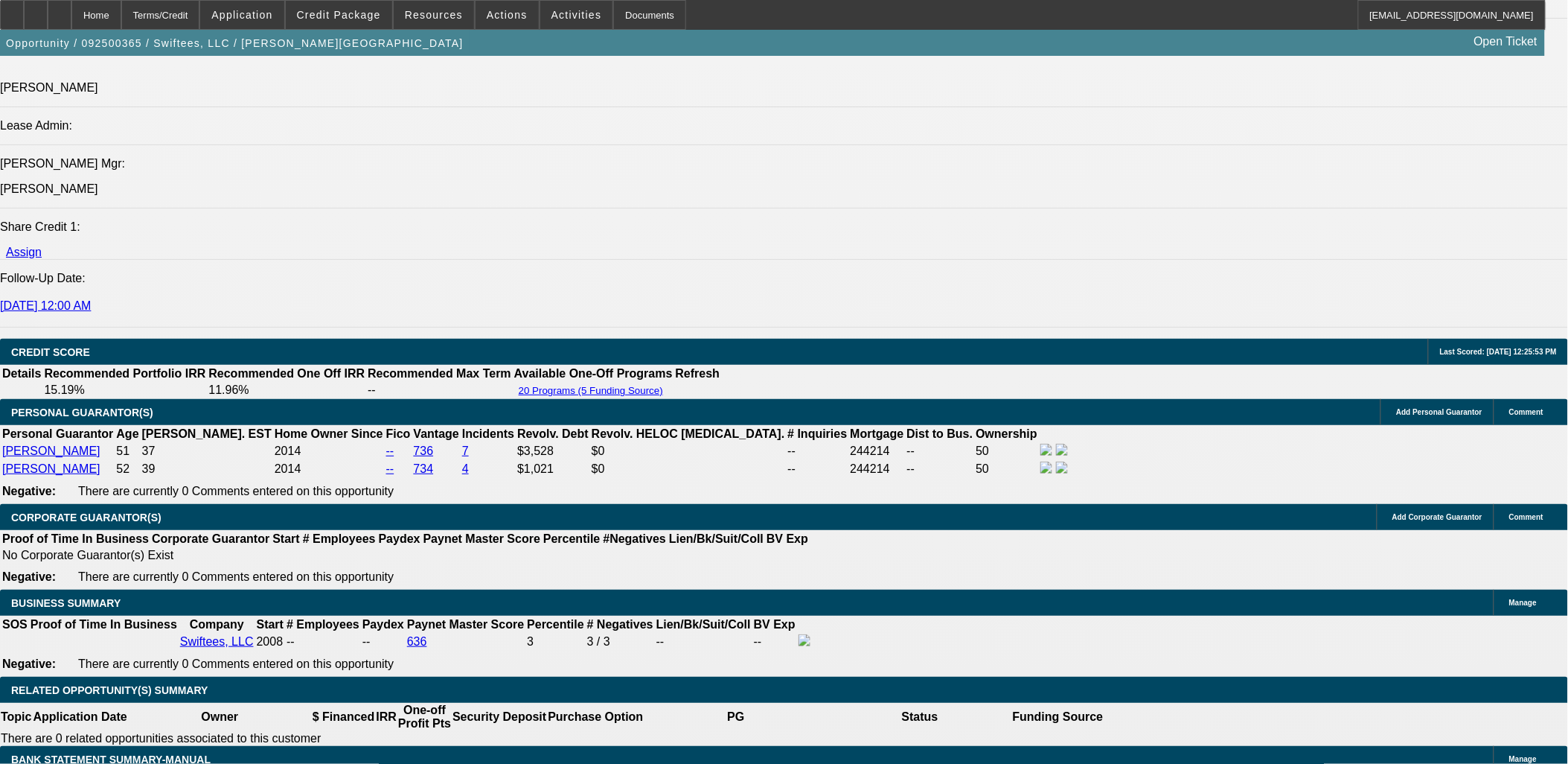
type input "36"
type input "UNKNOWN"
type input "$855.41"
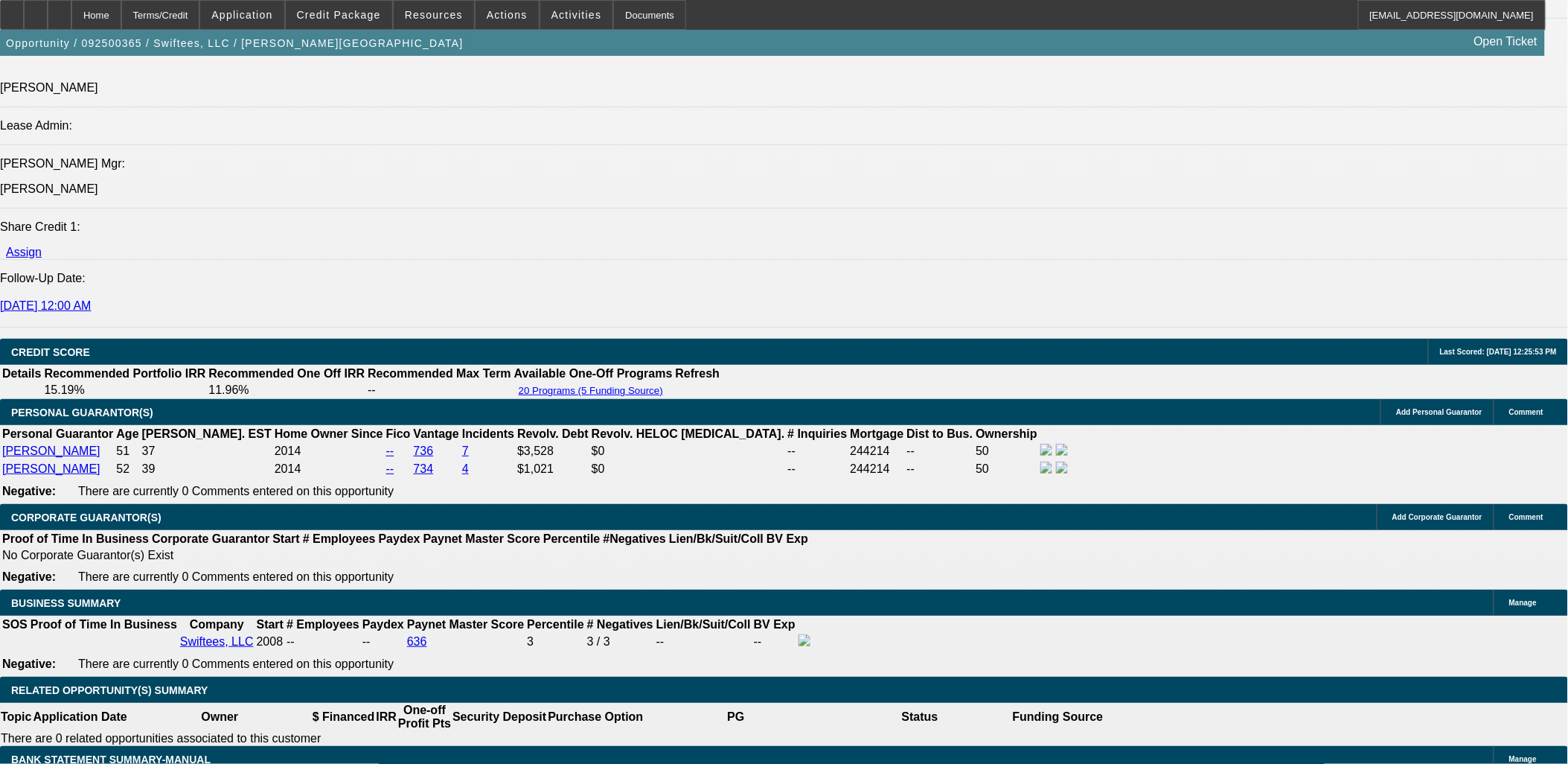
type input "36"
type input "8"
type input "854"
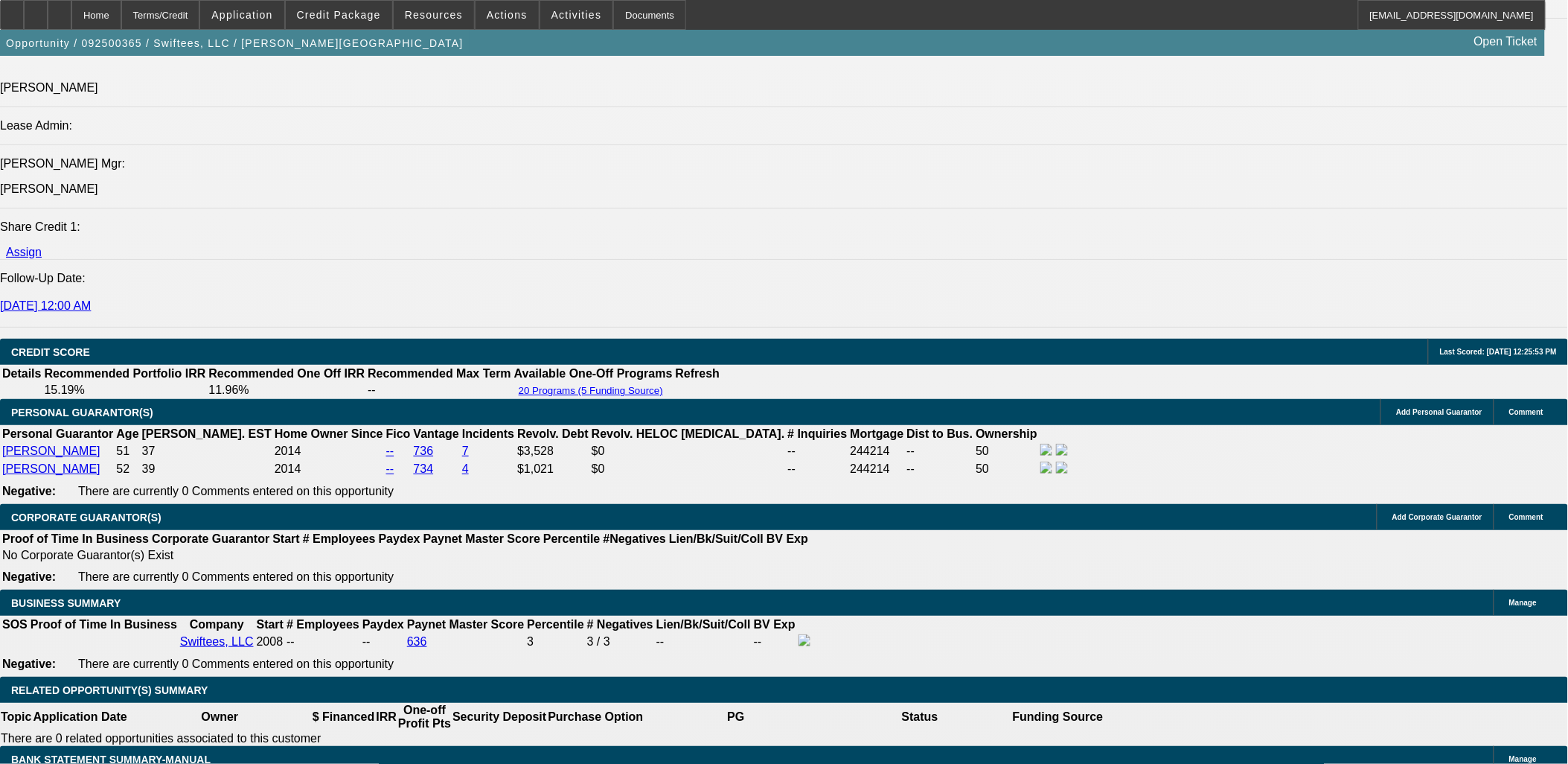
type input "14.3"
type input "$854.00"
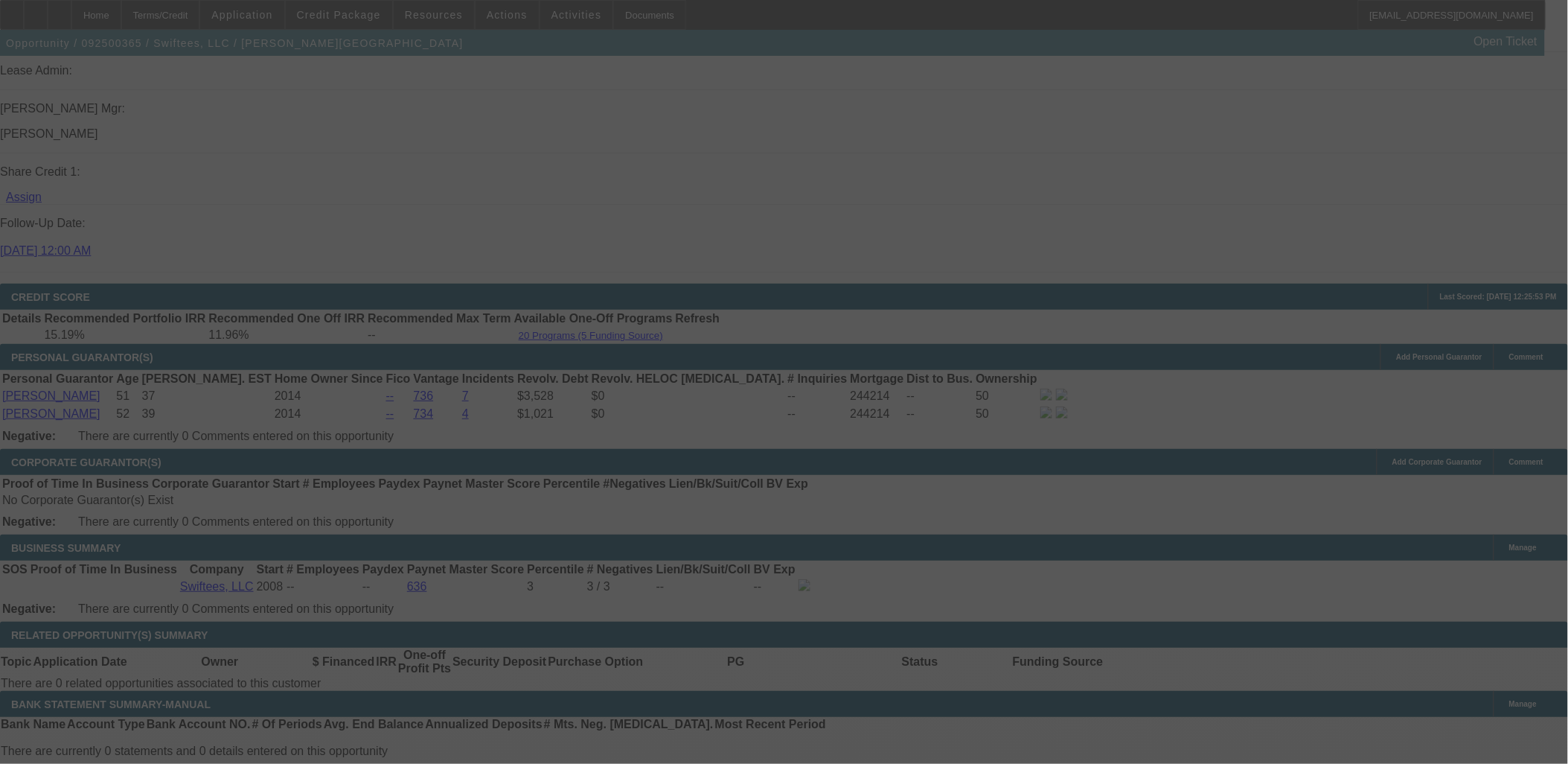
scroll to position [1918, 0]
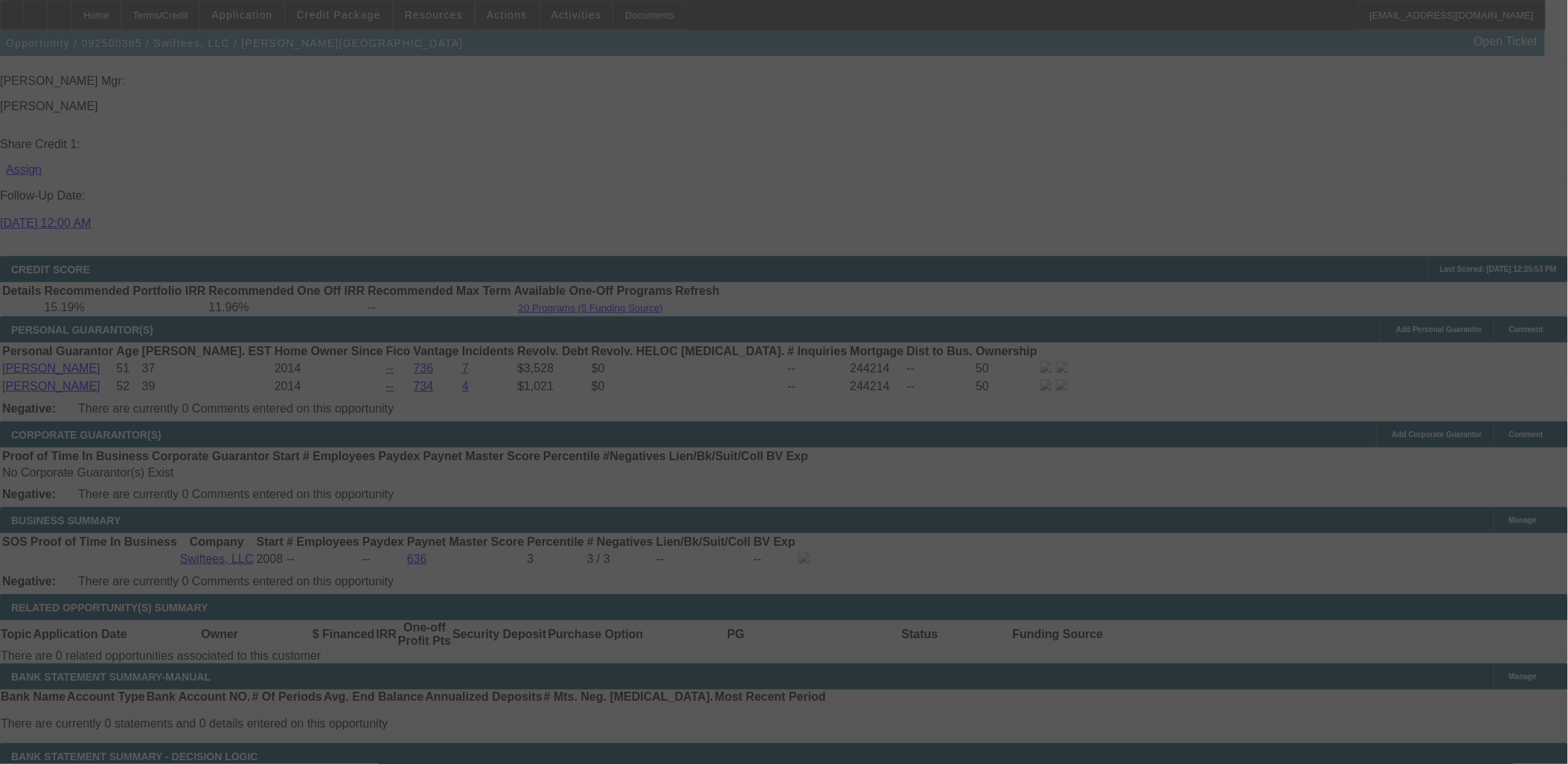
select select "0"
select select "2"
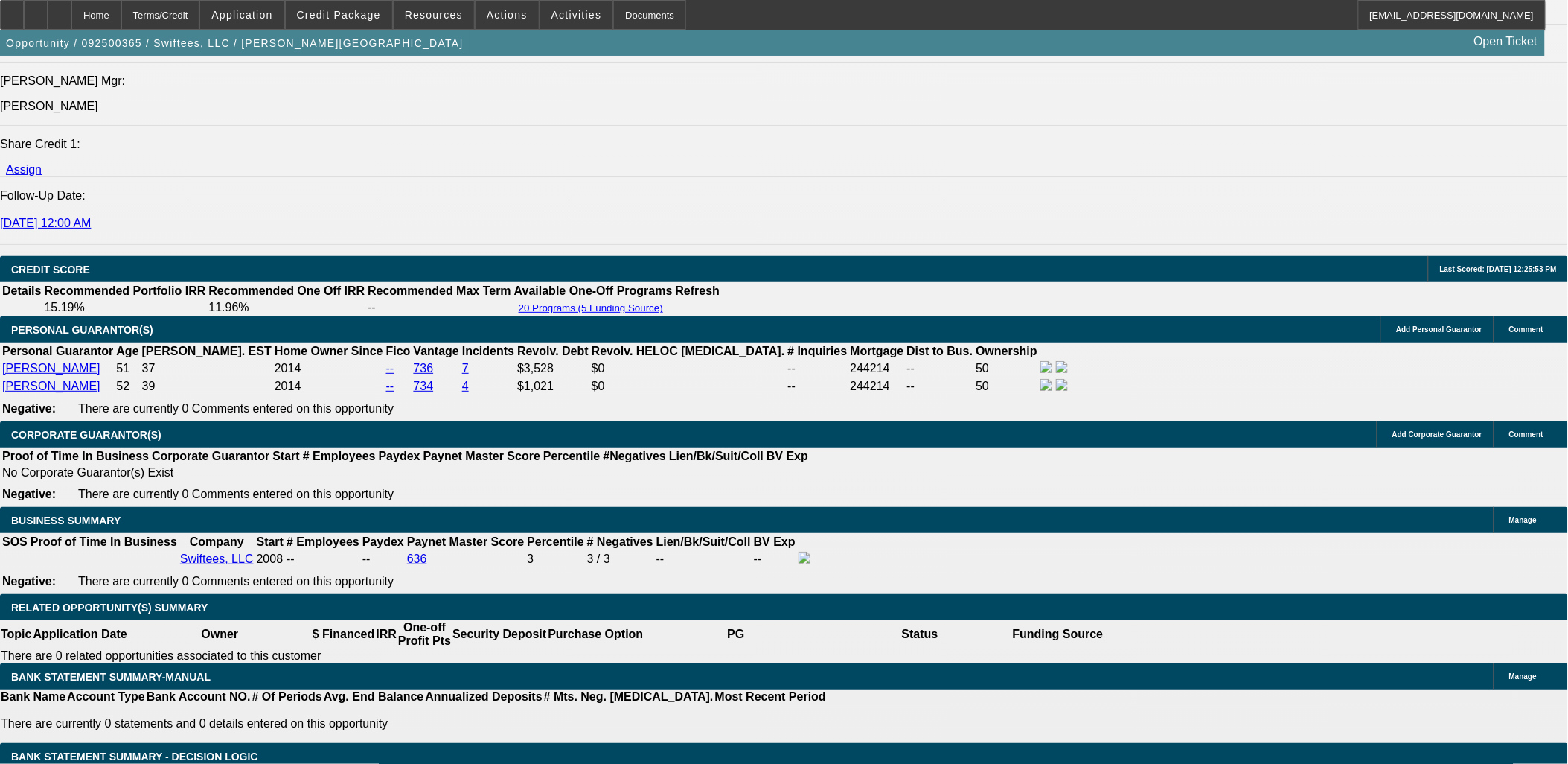
type input "8"
type input "UNKNOWN"
type input "859"
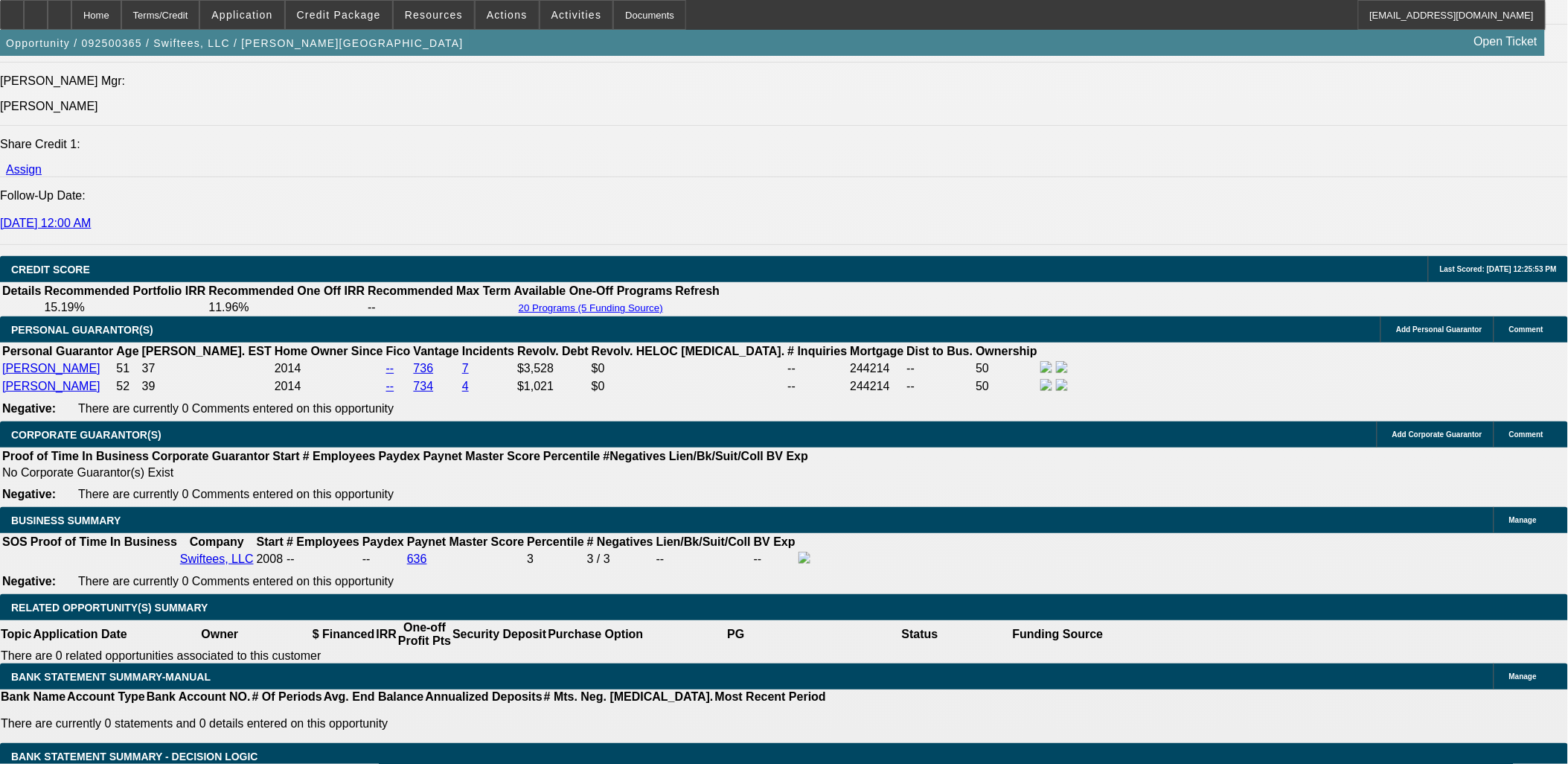
type input "14.7"
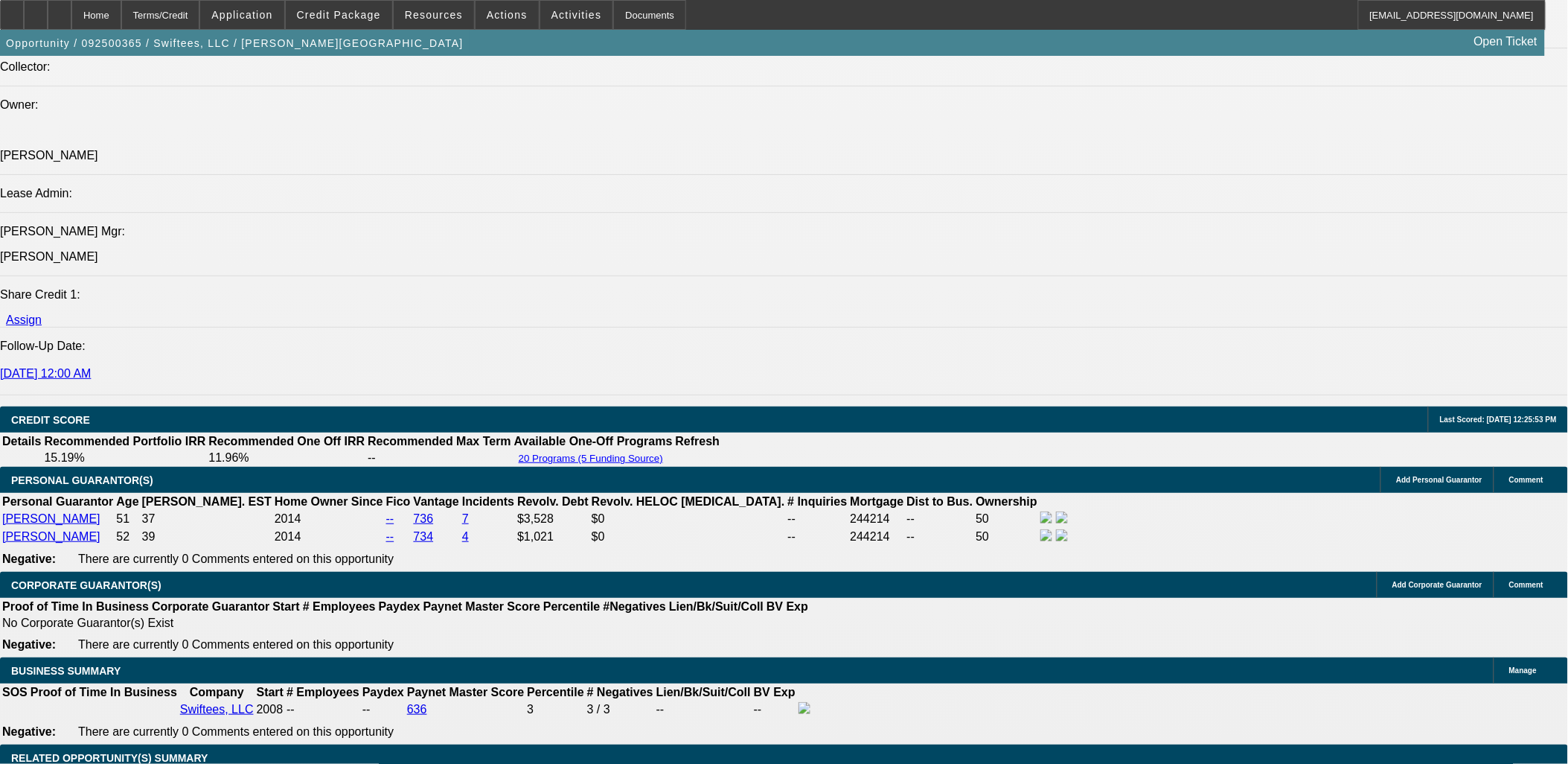
scroll to position [1753, 0]
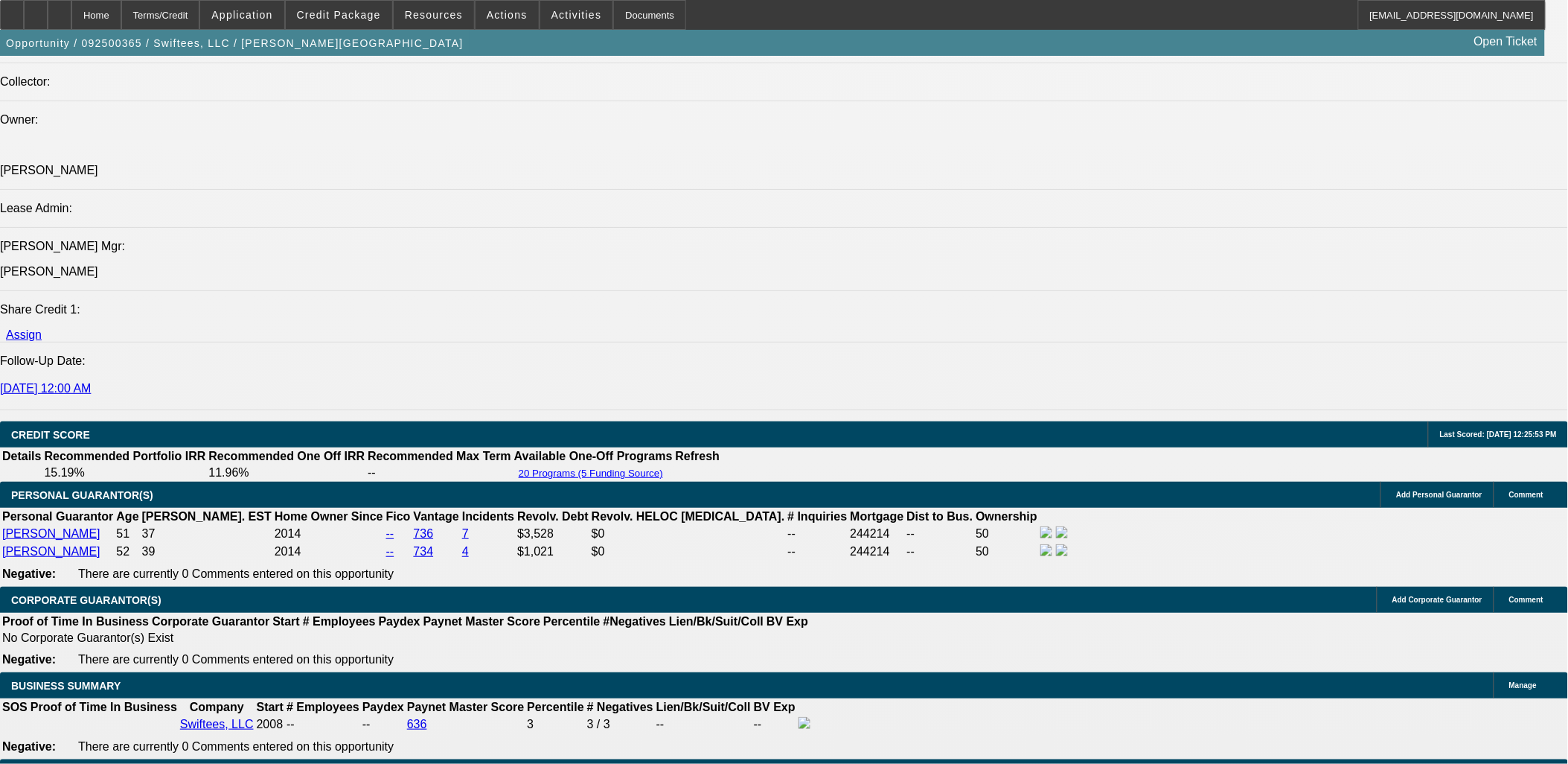
type input "$859.00"
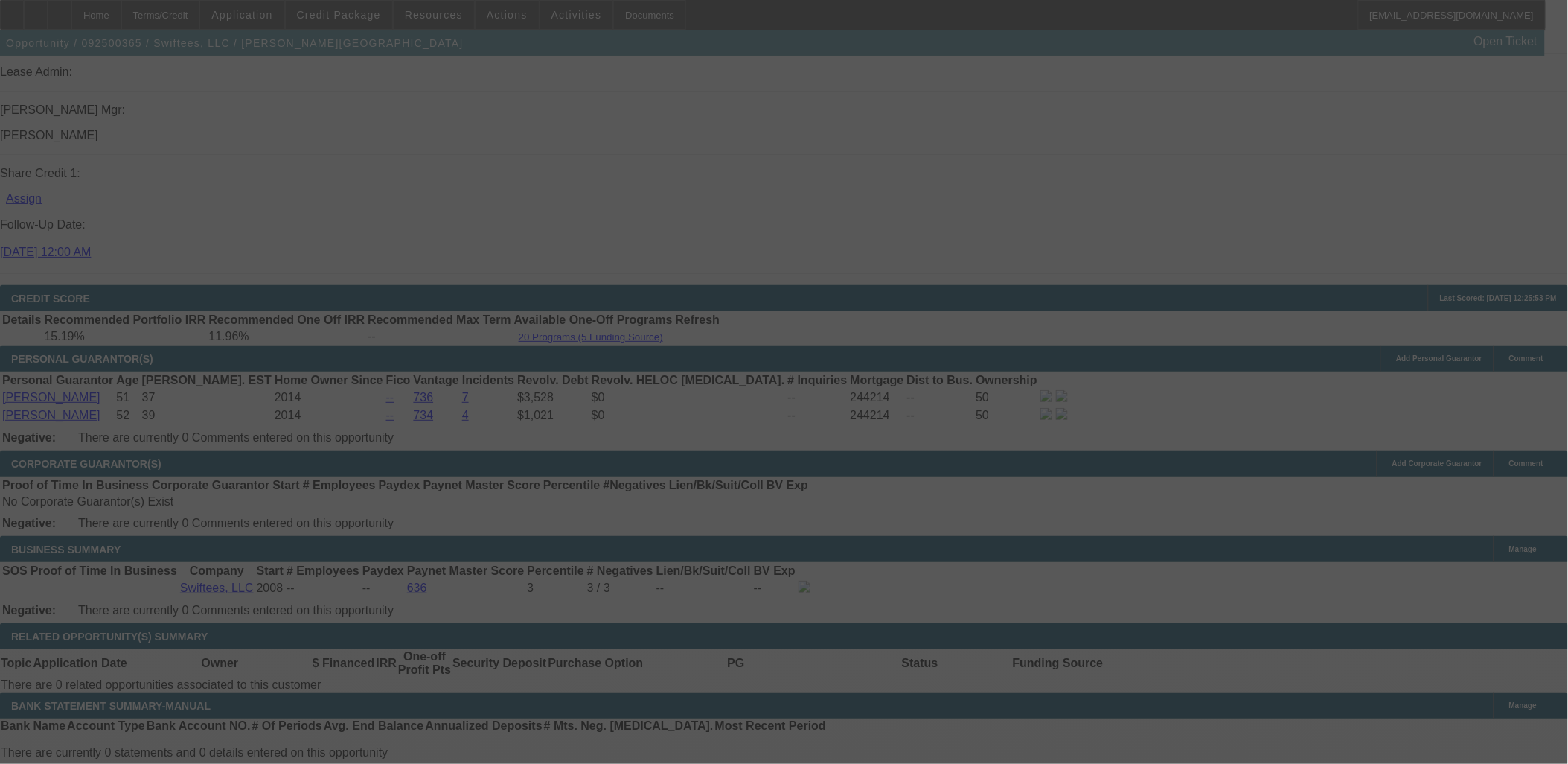
scroll to position [1918, 0]
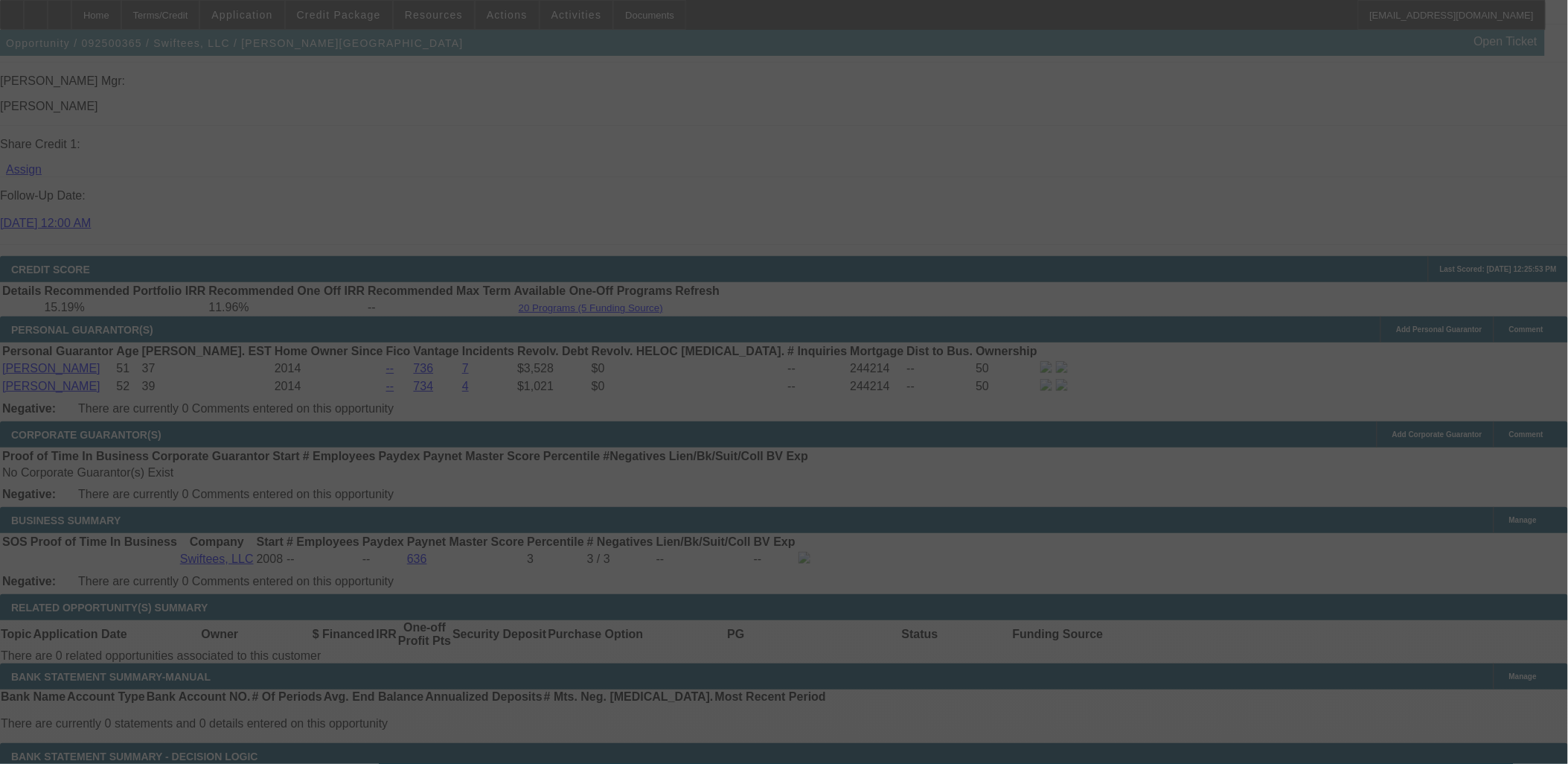
select select "0"
select select "2"
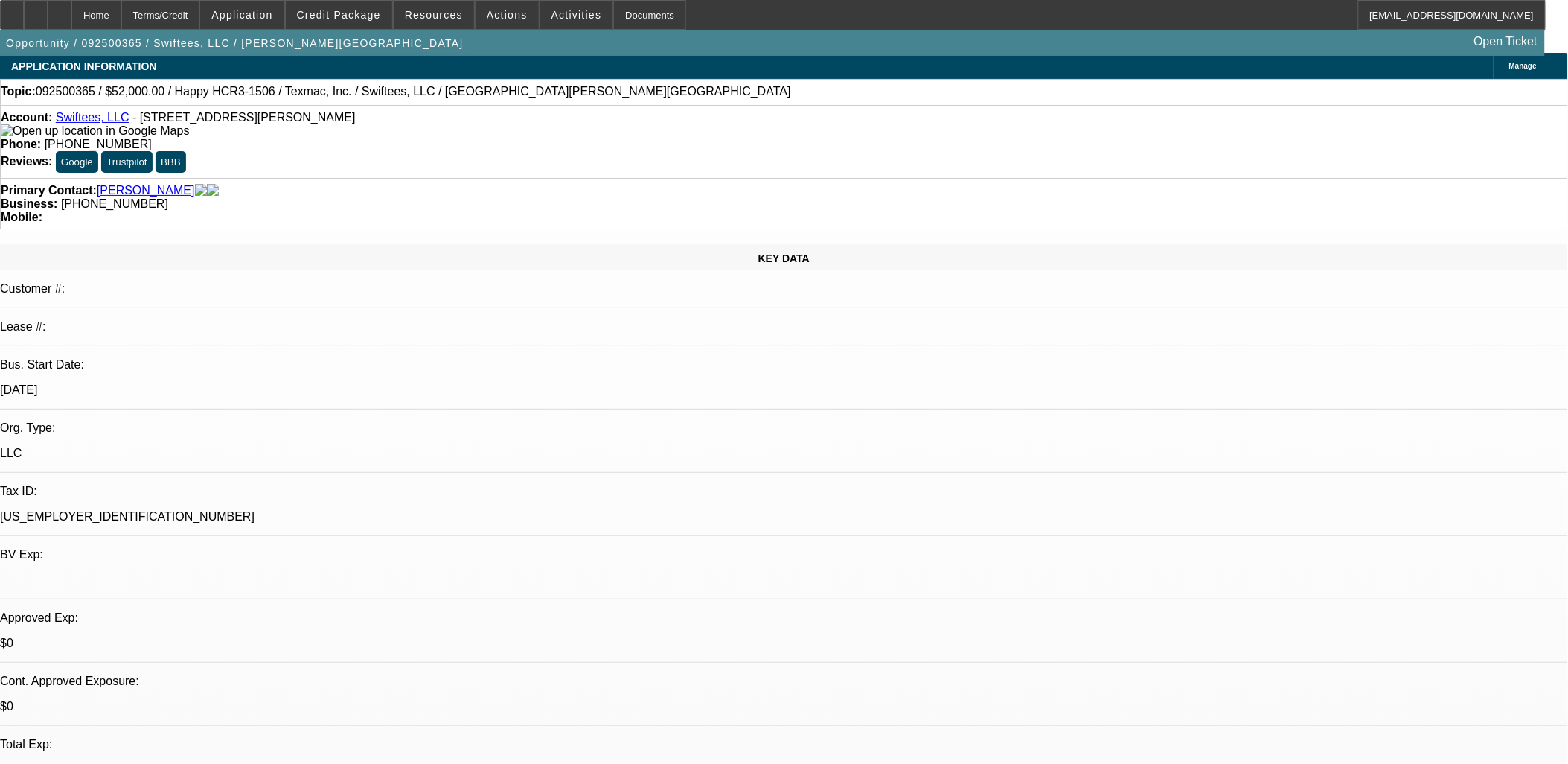
scroll to position [0, 0]
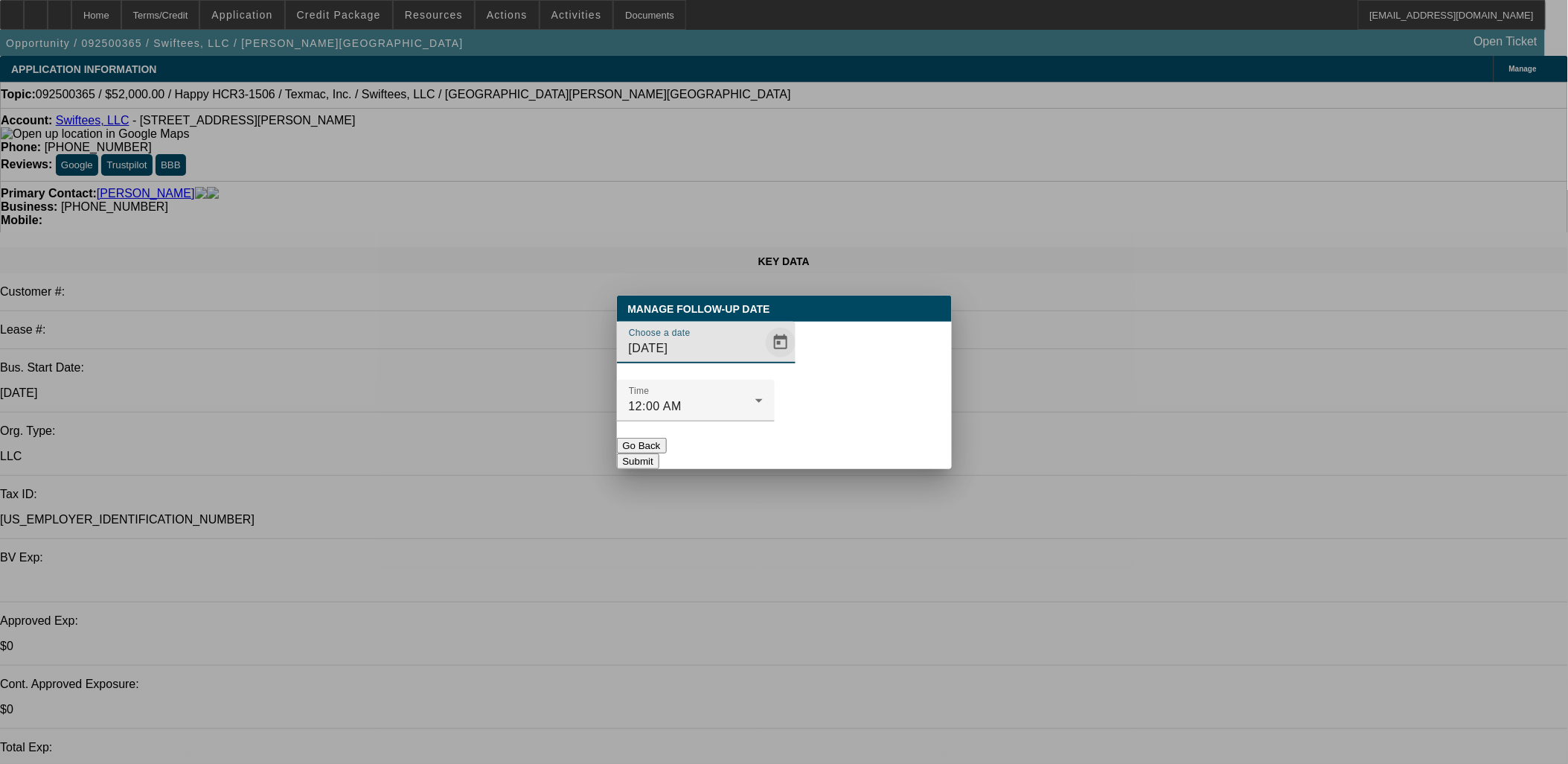
click at [763, 360] on span "Open calendar" at bounding box center [781, 343] width 36 height 36
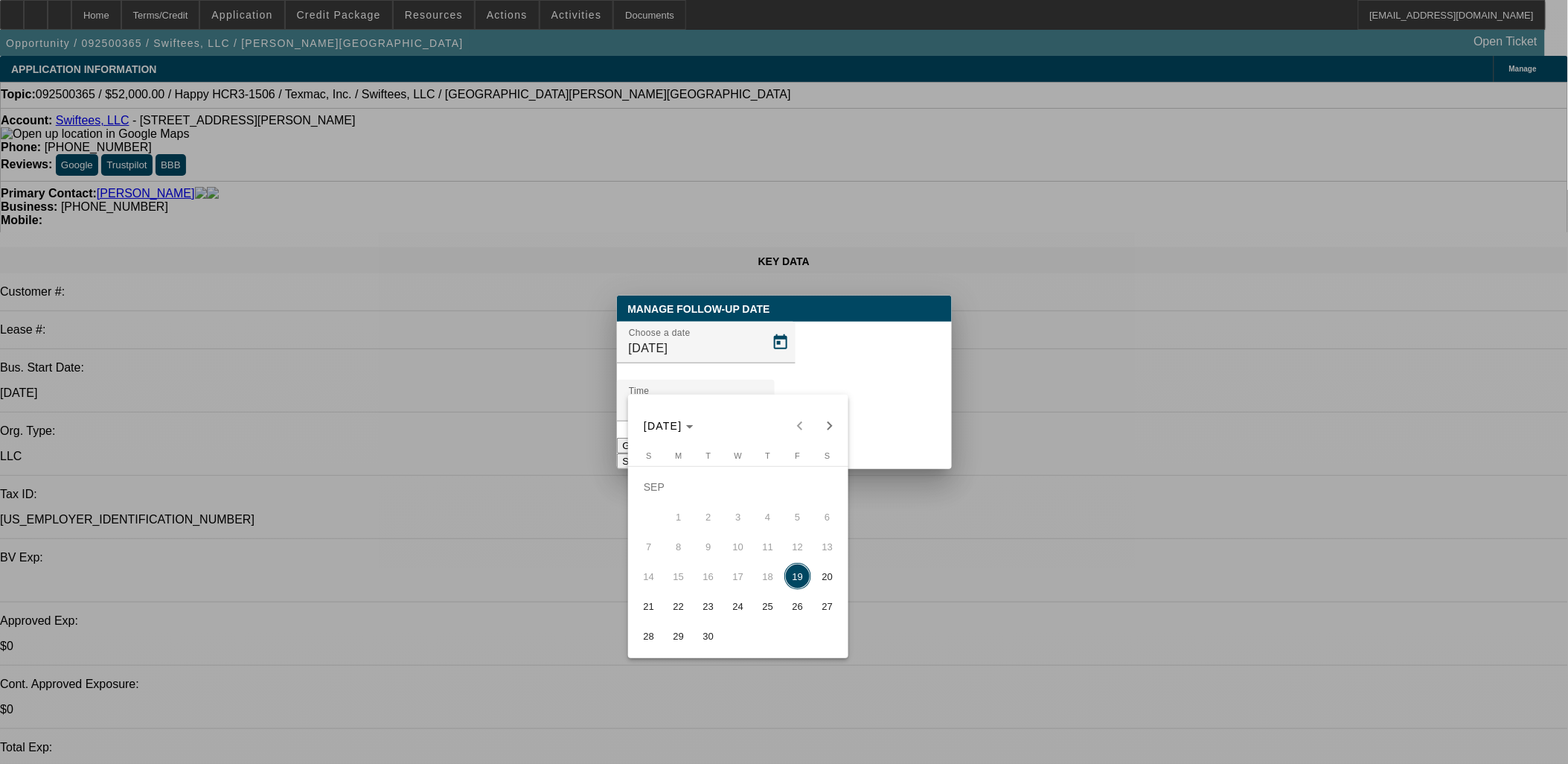
click at [678, 606] on span "22" at bounding box center [679, 606] width 27 height 27
type input "9/22/2025"
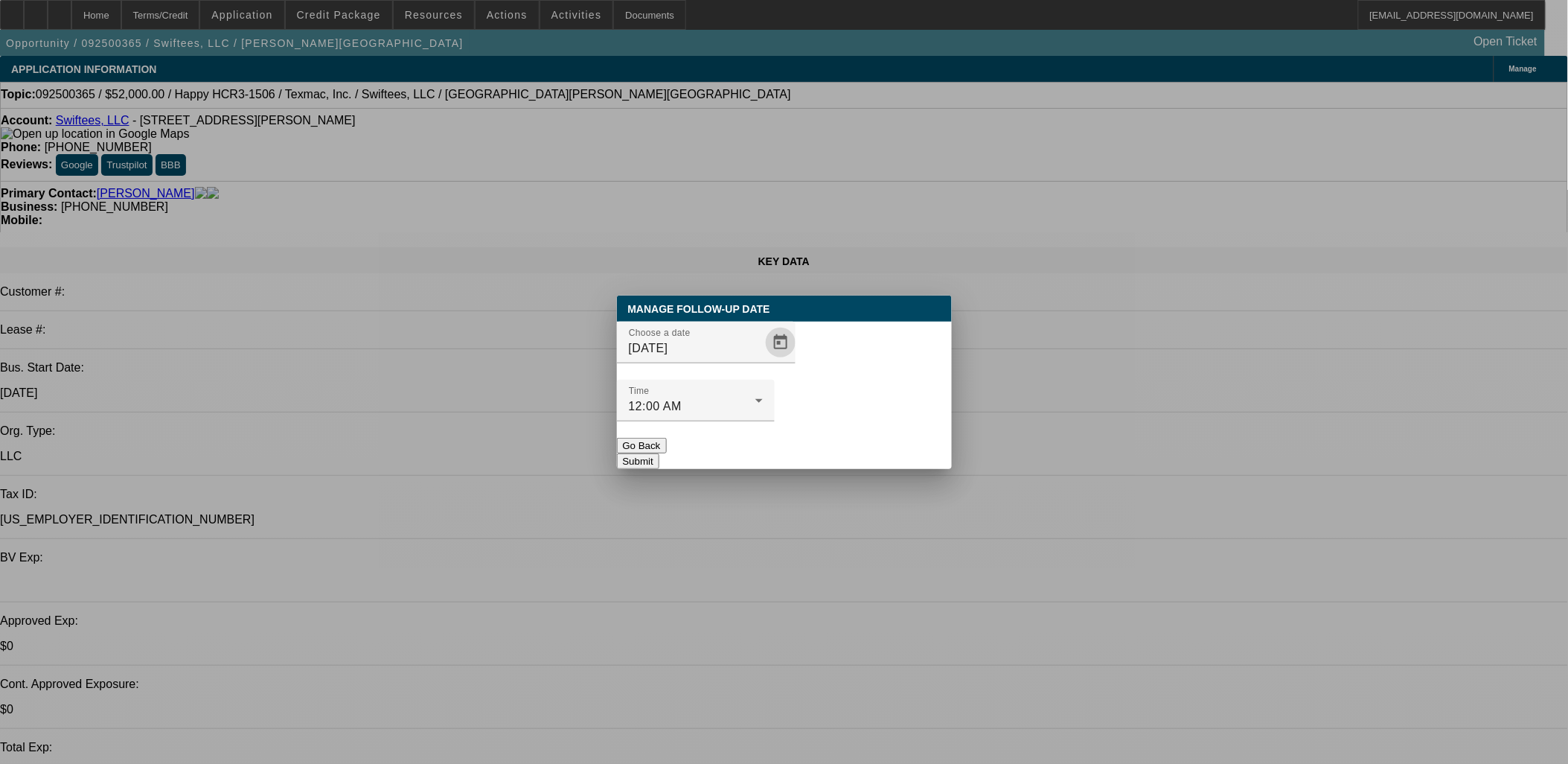
click at [659, 453] on button "Submit" at bounding box center [638, 461] width 42 height 15
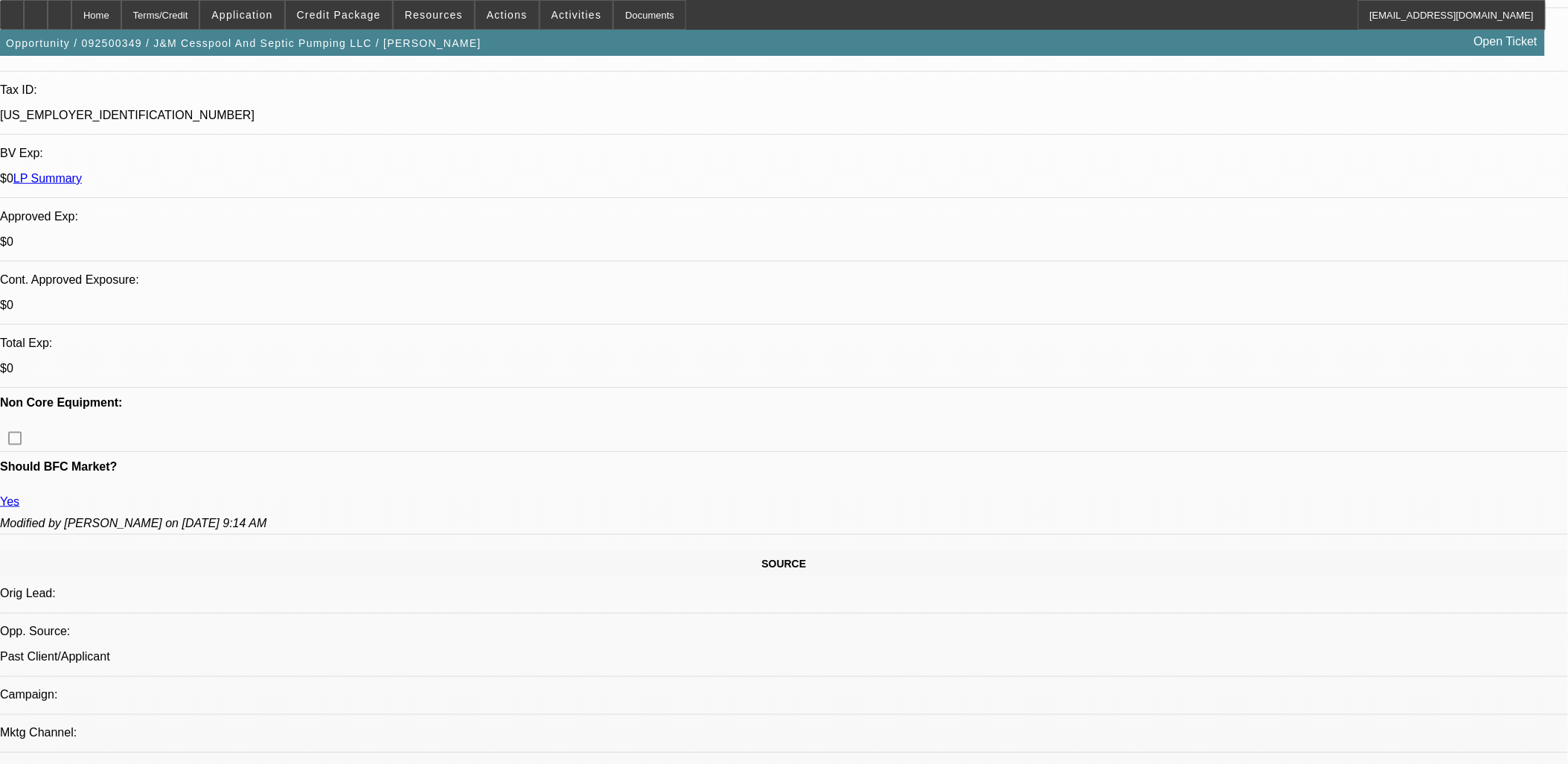
select select "0"
select select "2"
select select "0"
select select "6"
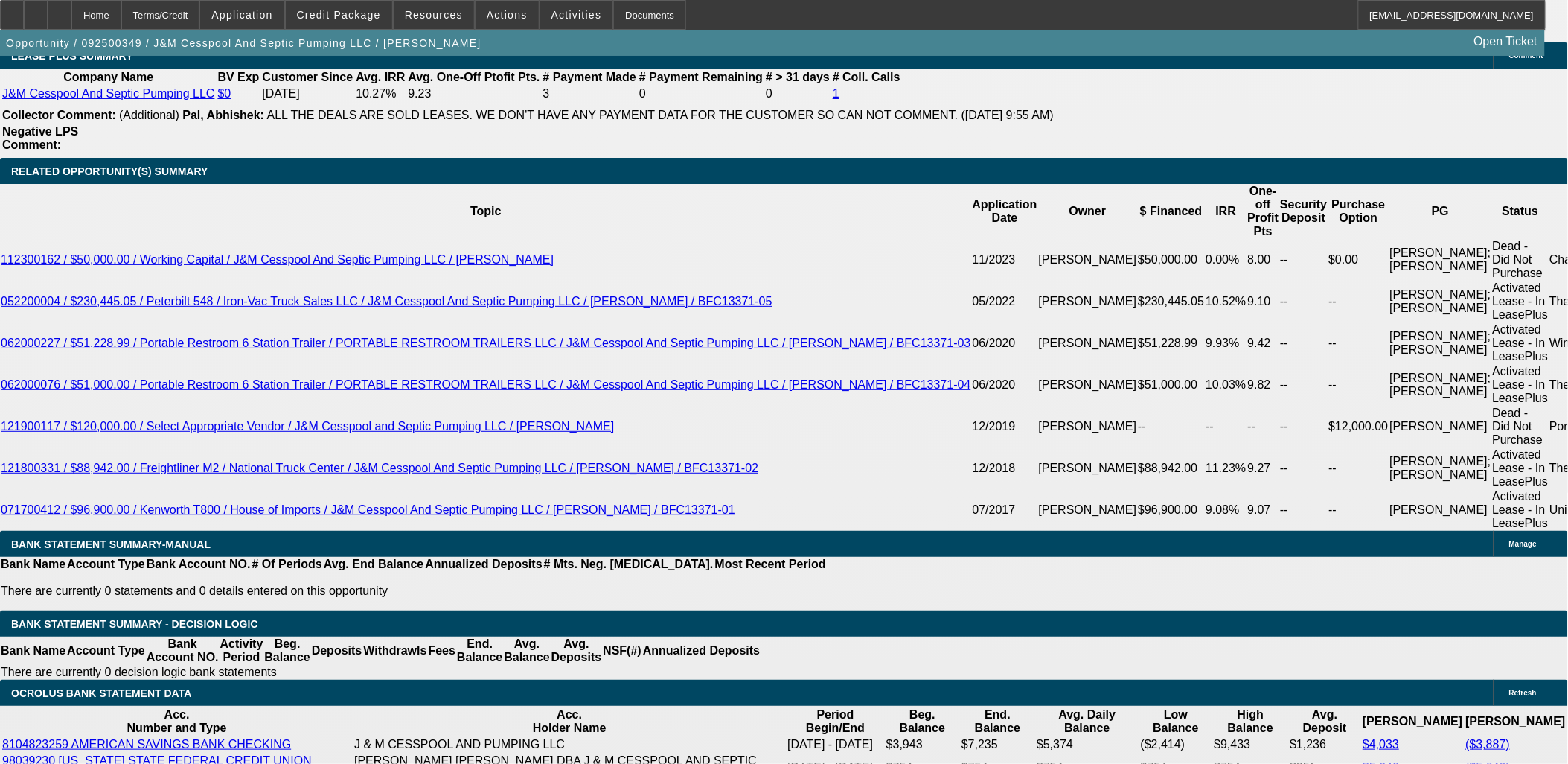
scroll to position [2795, 0]
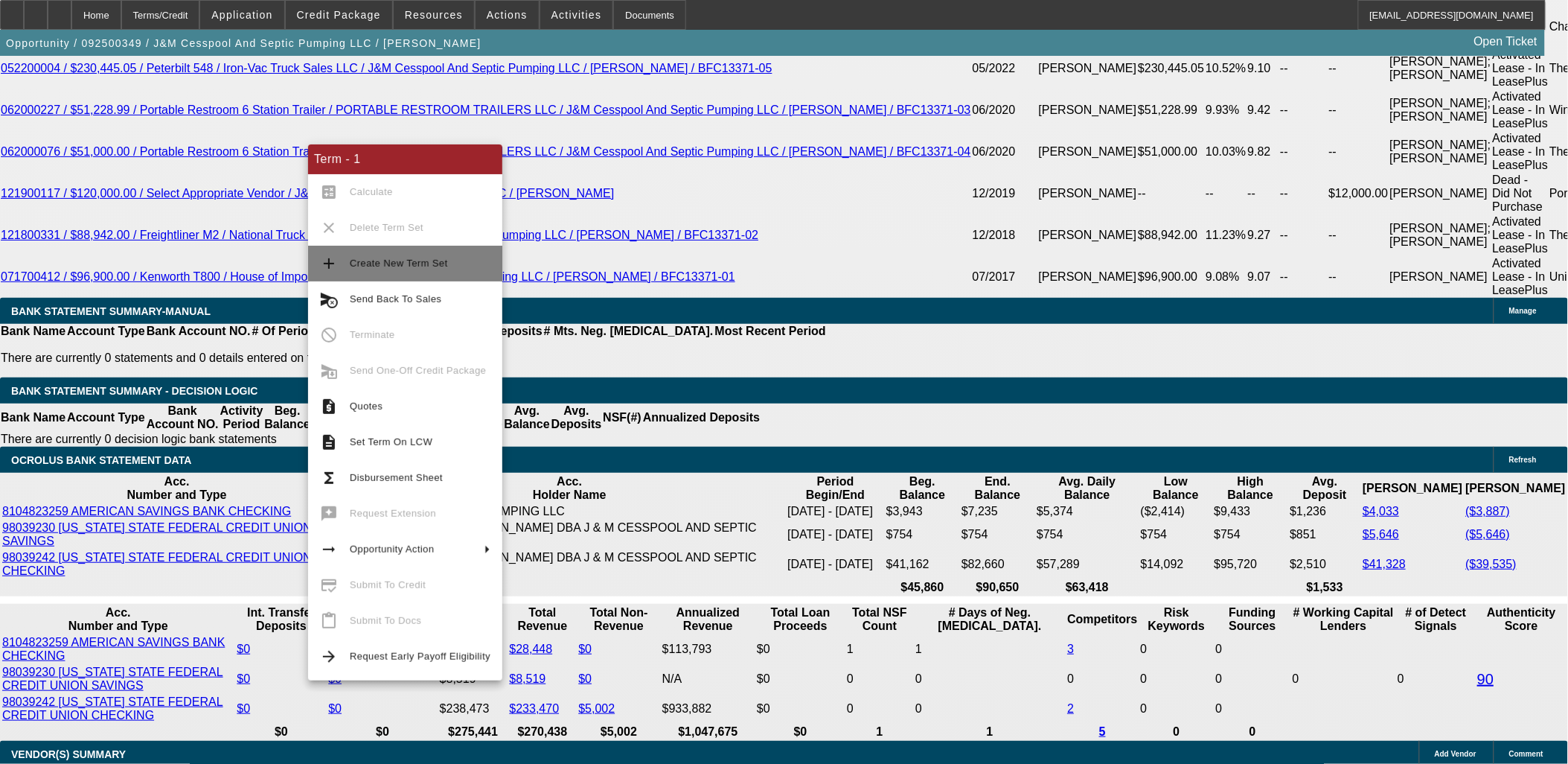
click at [365, 257] on span "Create New Term Set" at bounding box center [398, 262] width 98 height 11
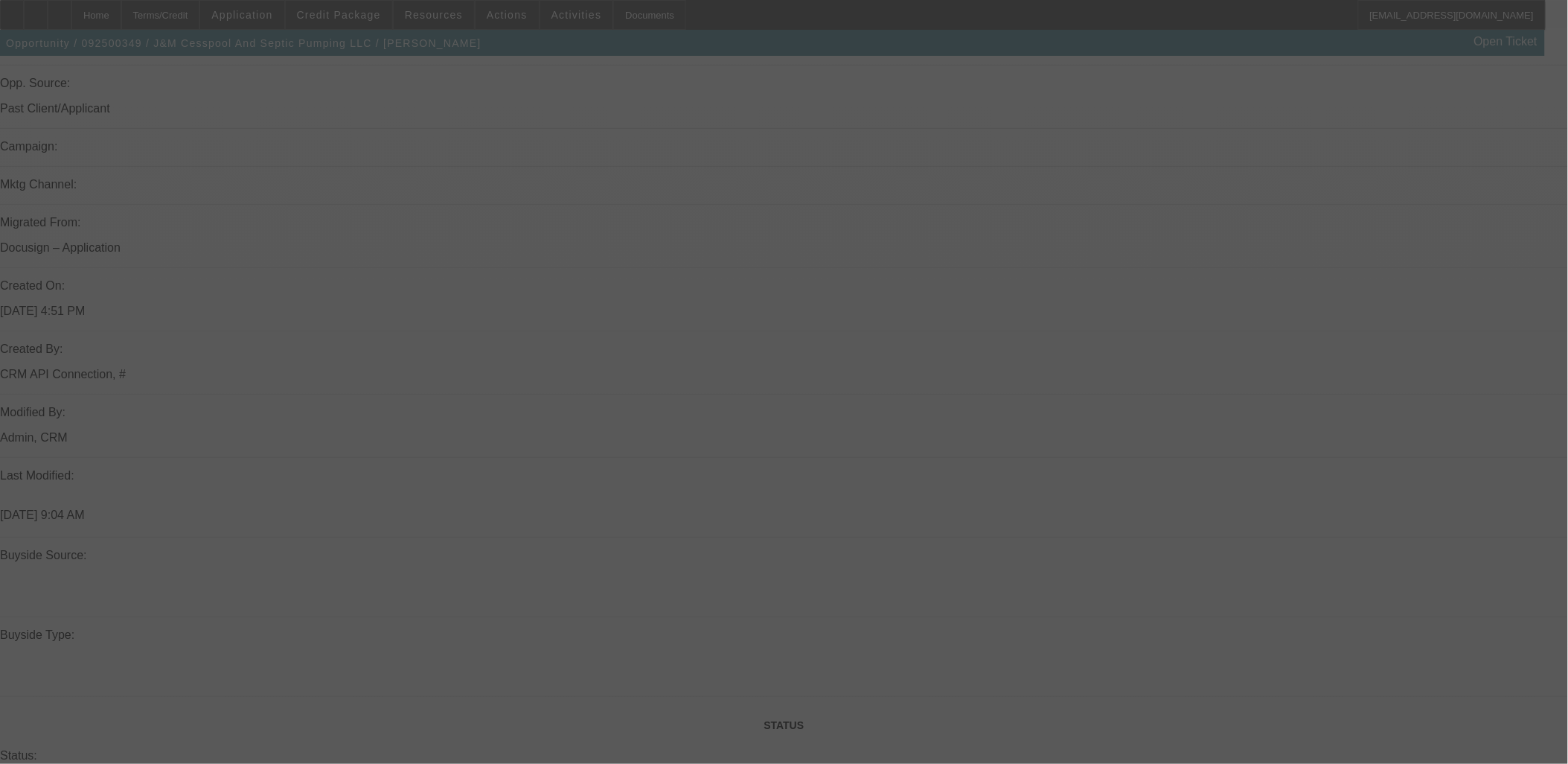
scroll to position [976, 0]
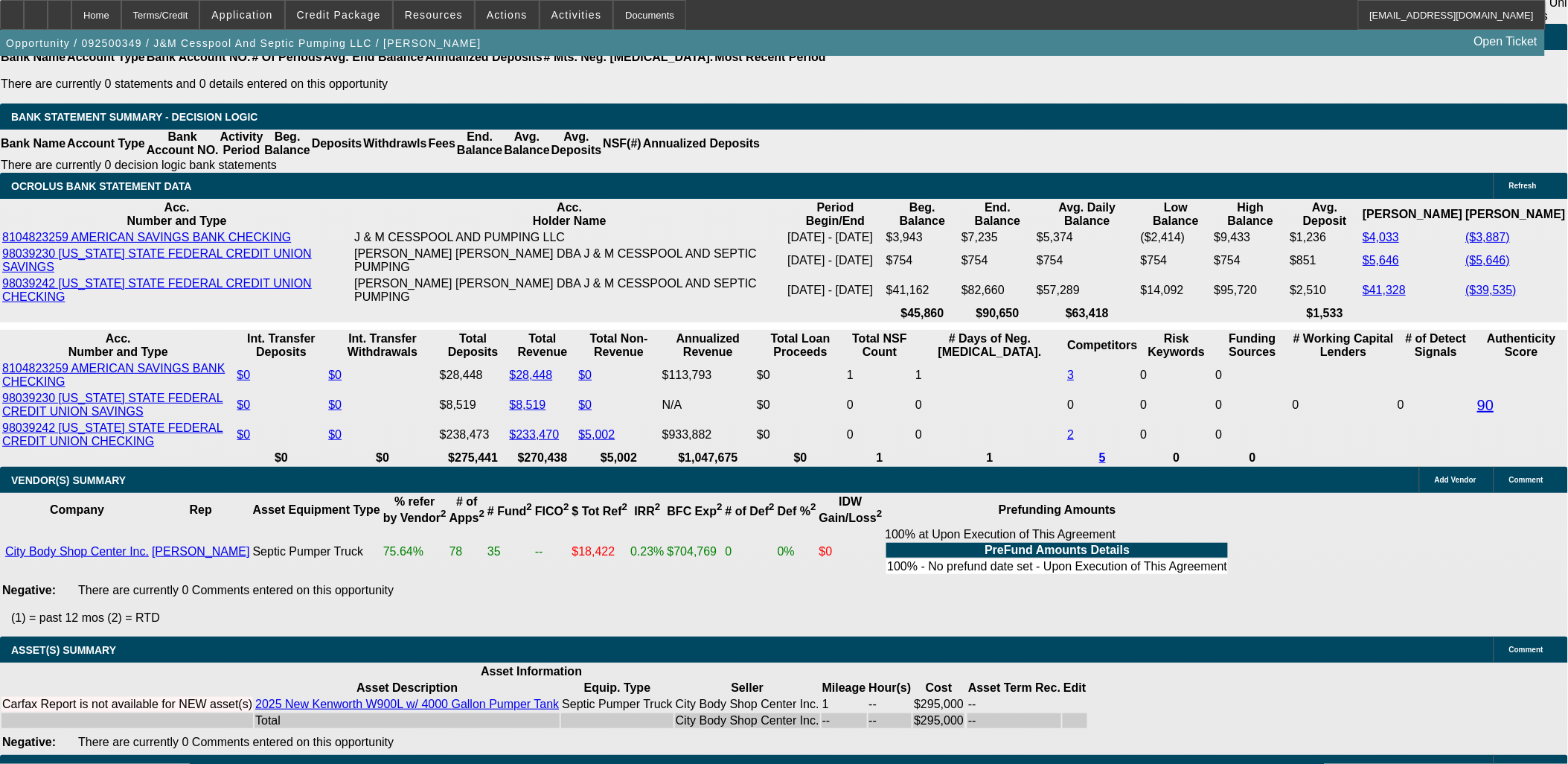
select select "0"
select select "2"
select select "0"
select select "6"
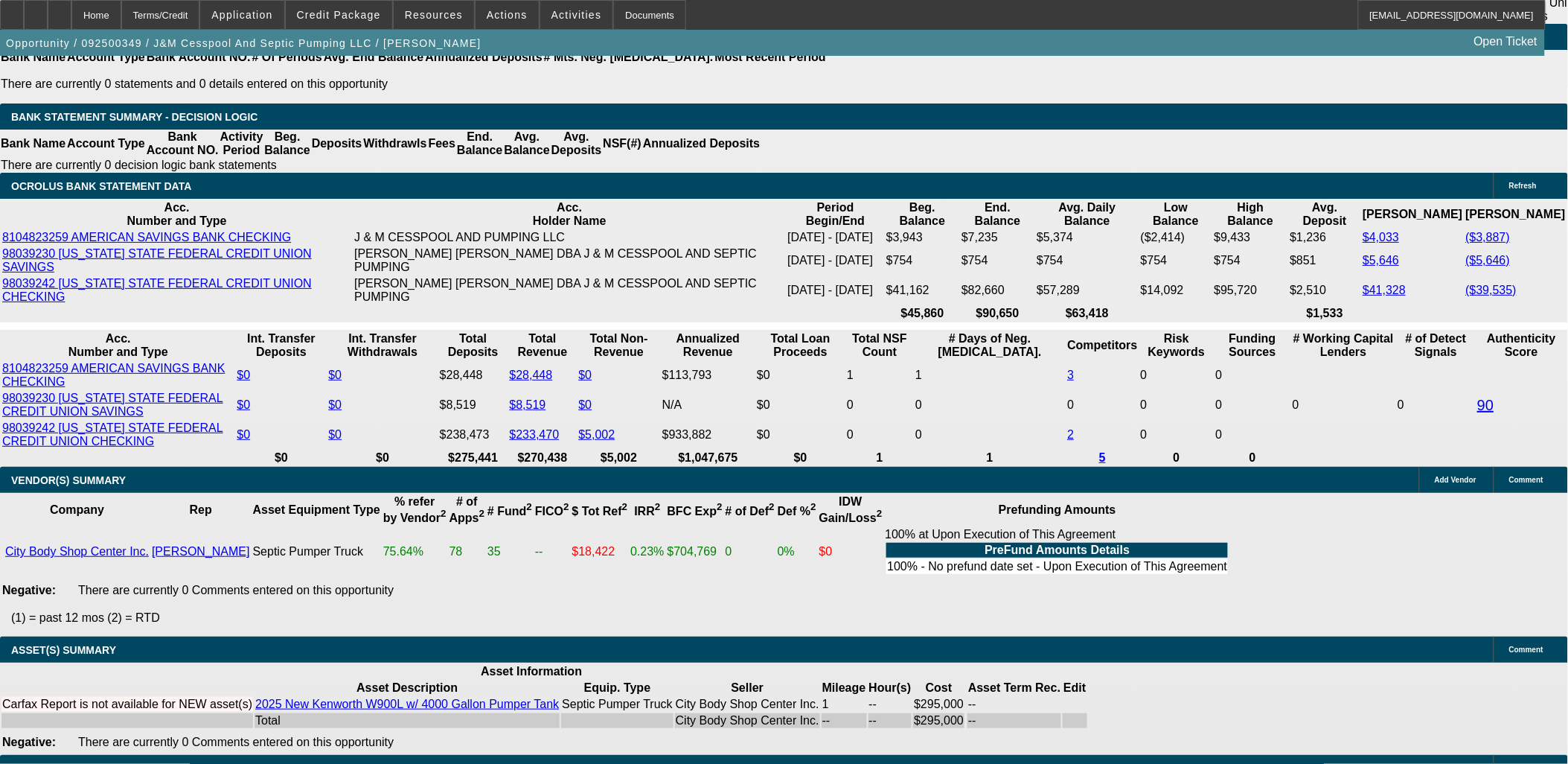
select select "0"
select select "2"
select select "0"
select select "6"
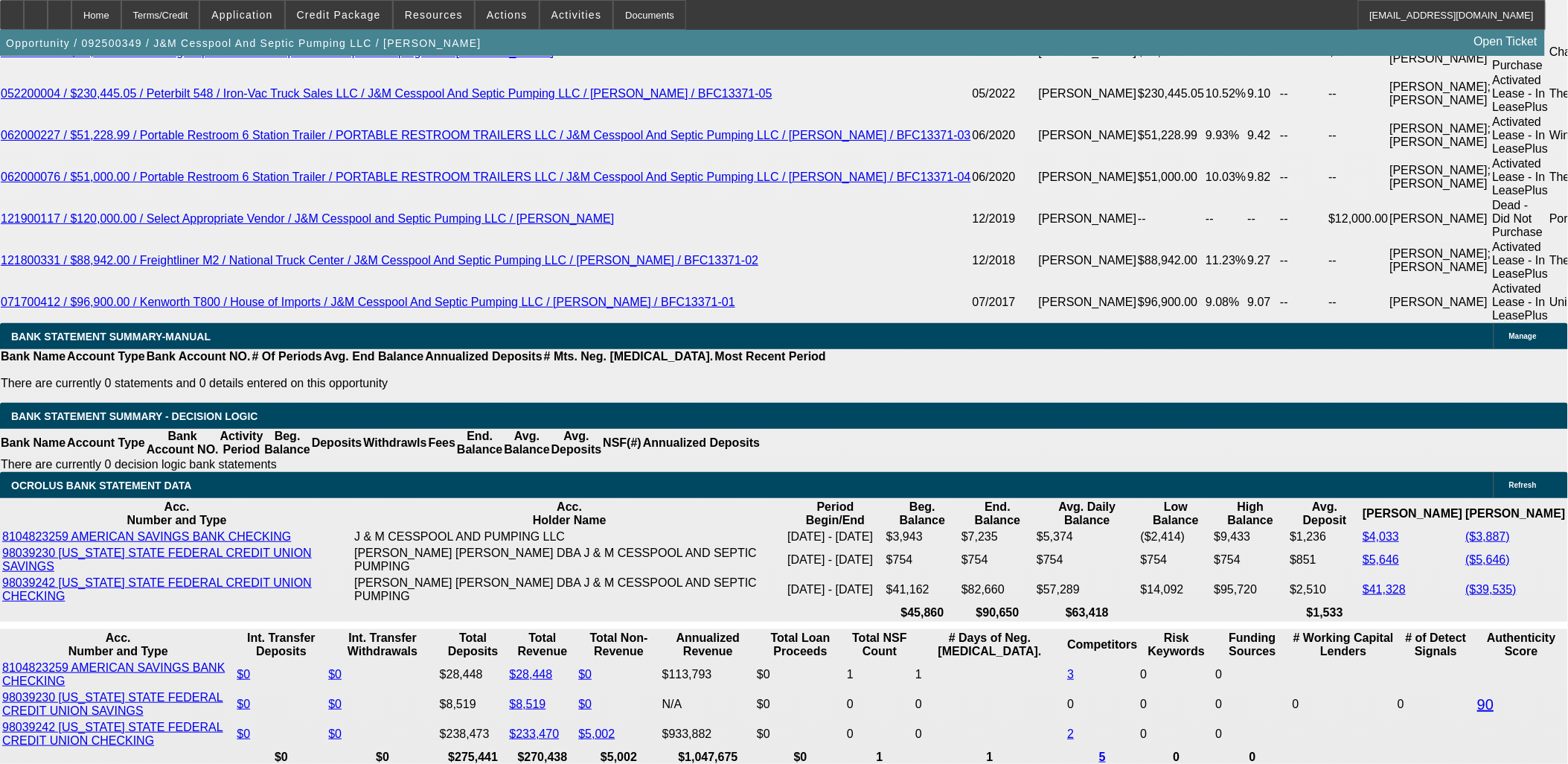
scroll to position [2554, 0]
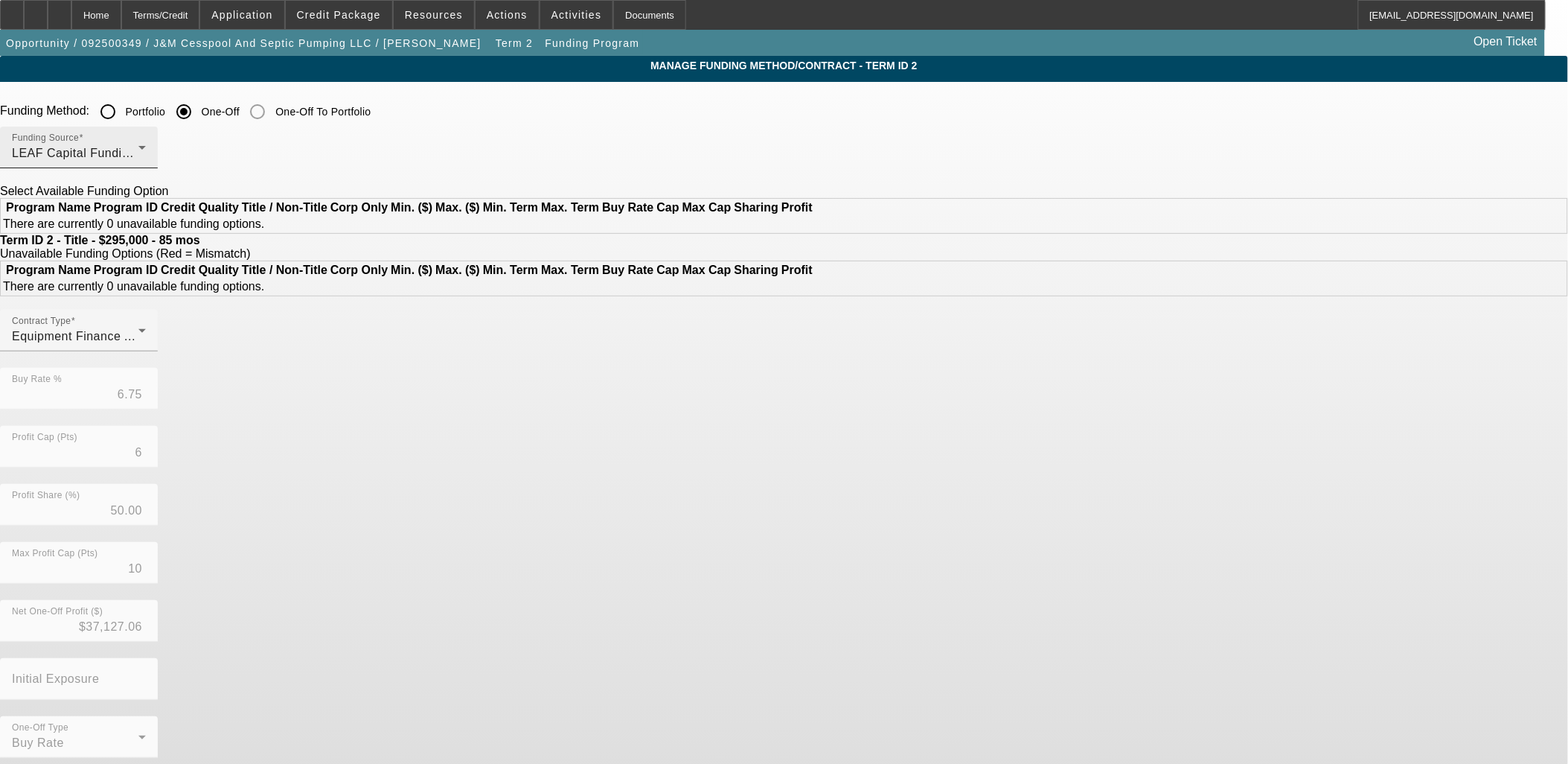
click at [139, 151] on div "LEAF Capital Funding, LLC" at bounding box center [75, 153] width 127 height 18
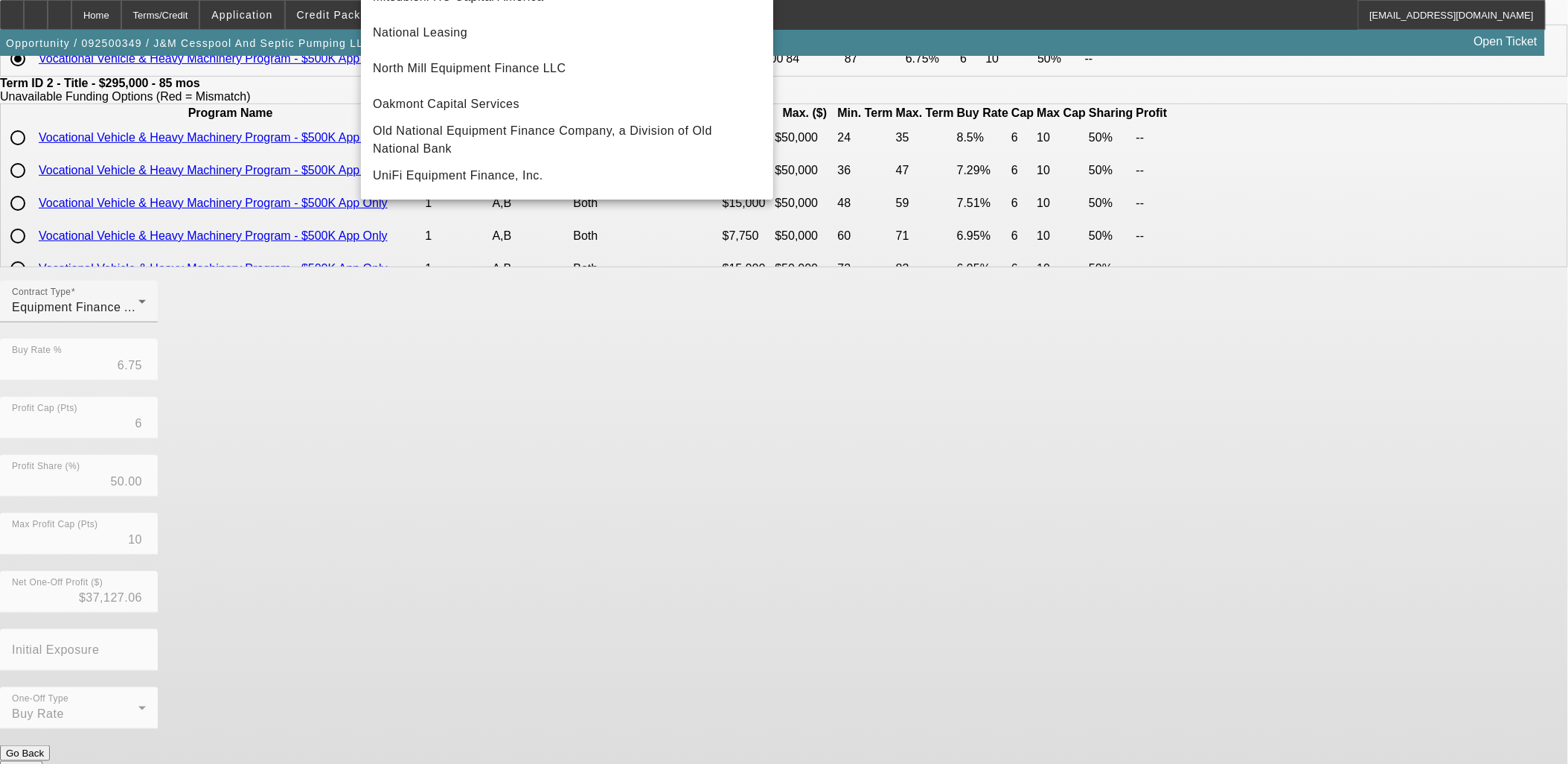
scroll to position [174, 0]
click at [425, 179] on span "UniFi Equipment Finance, Inc." at bounding box center [458, 175] width 170 height 18
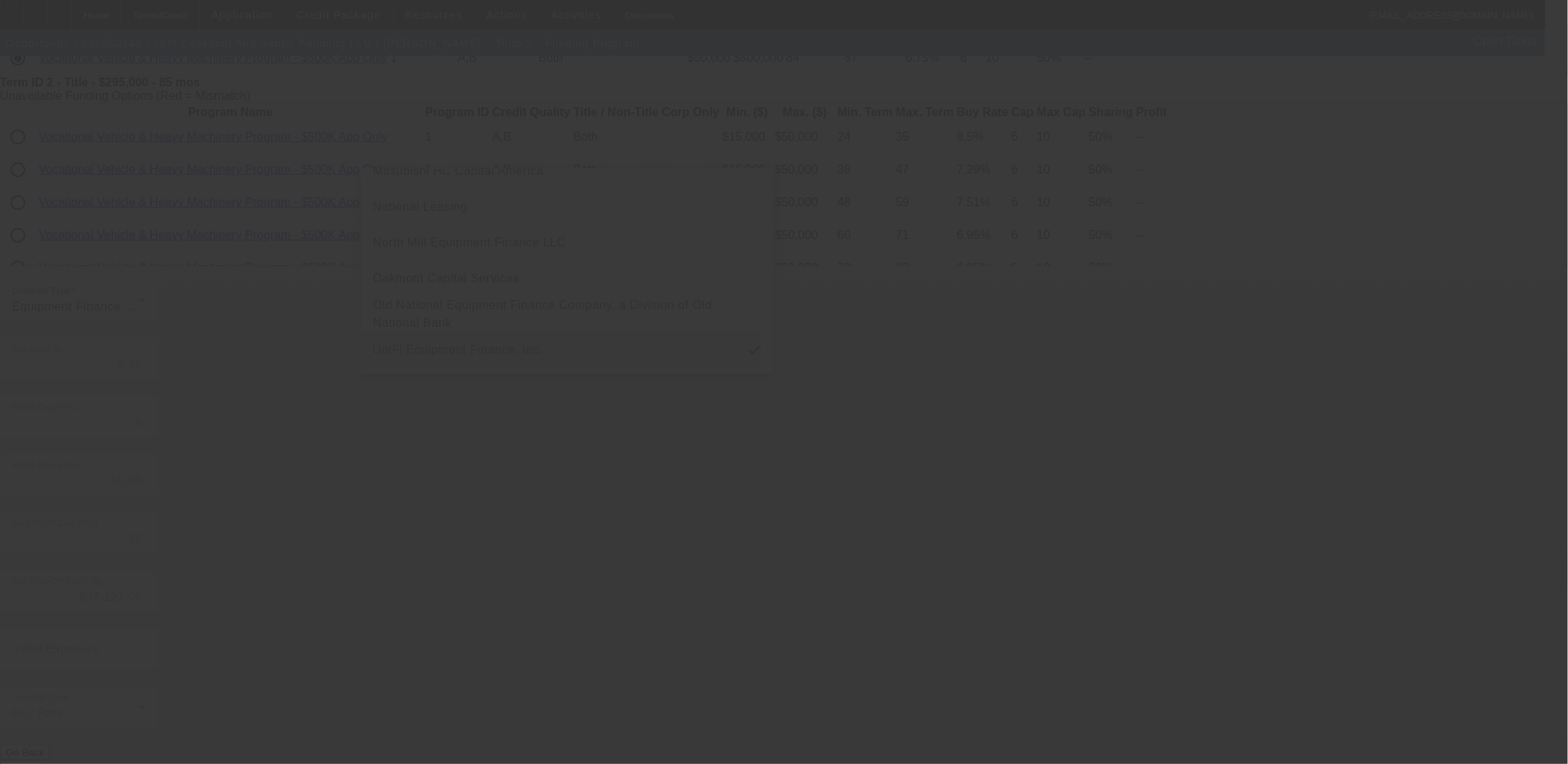
scroll to position [0, 0]
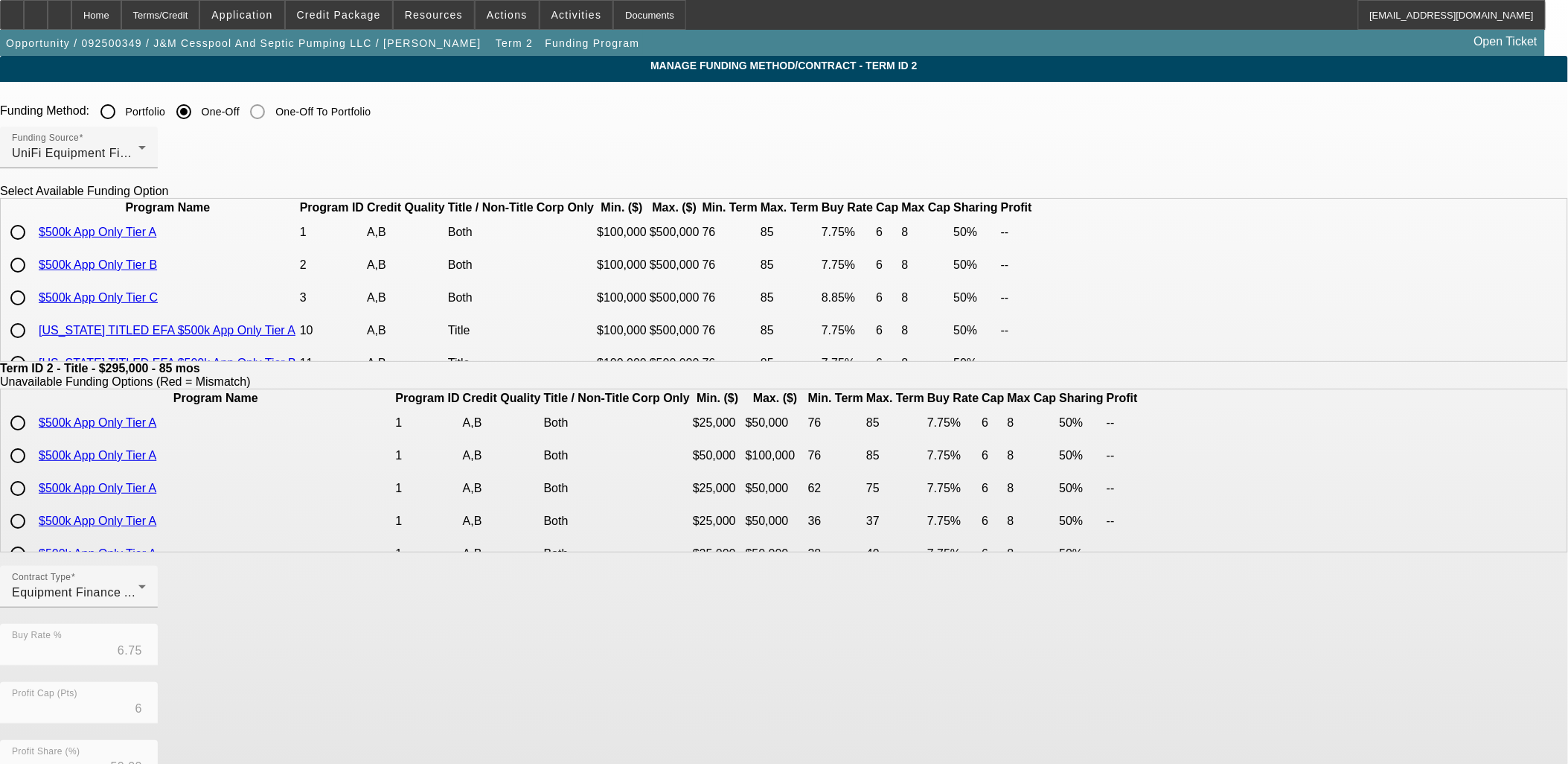
click at [33, 313] on input "radio" at bounding box center [18, 297] width 30 height 30
radio input "true"
type input "8.85"
type input "8"
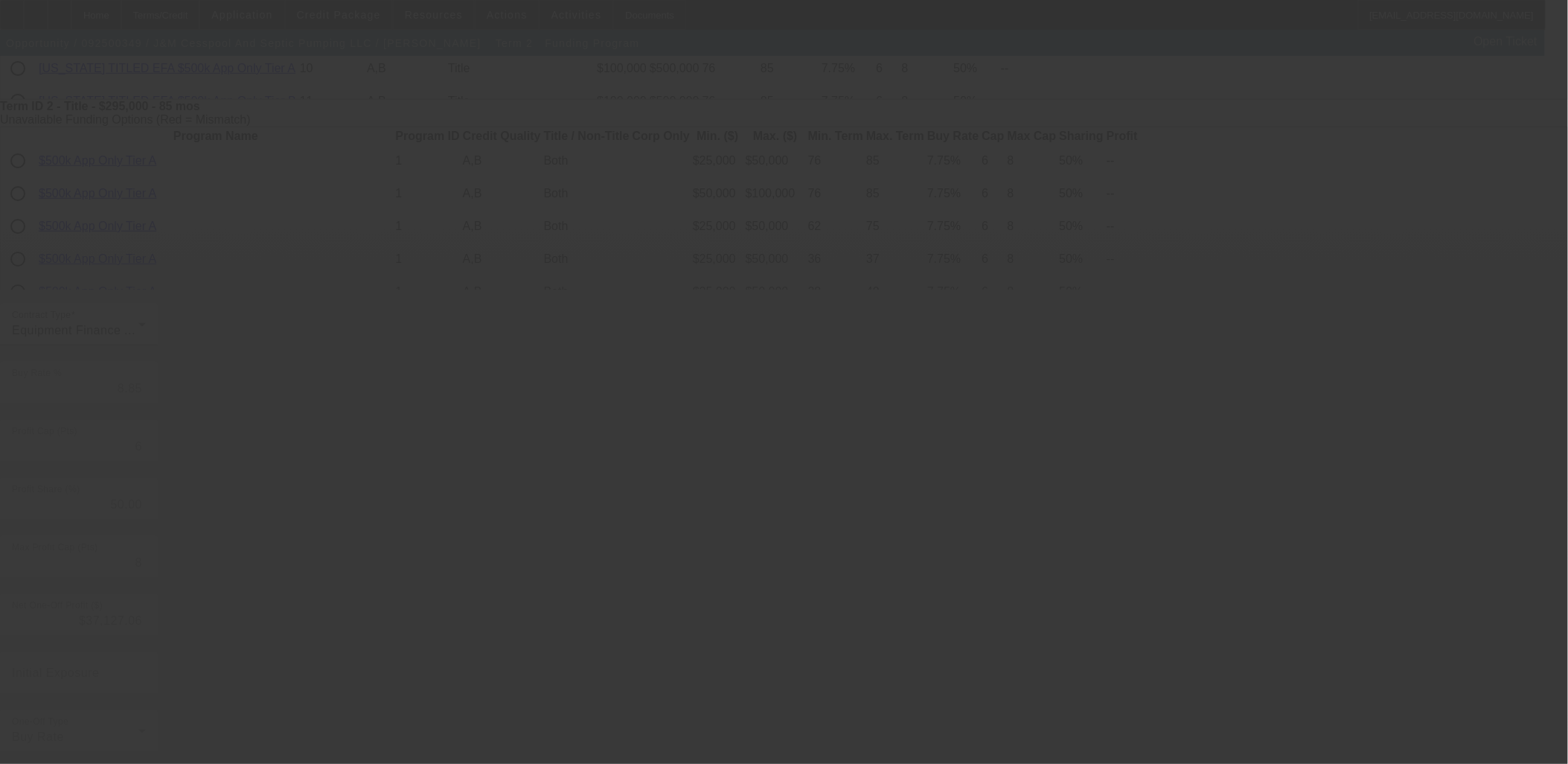
type input "6.75"
type input "10"
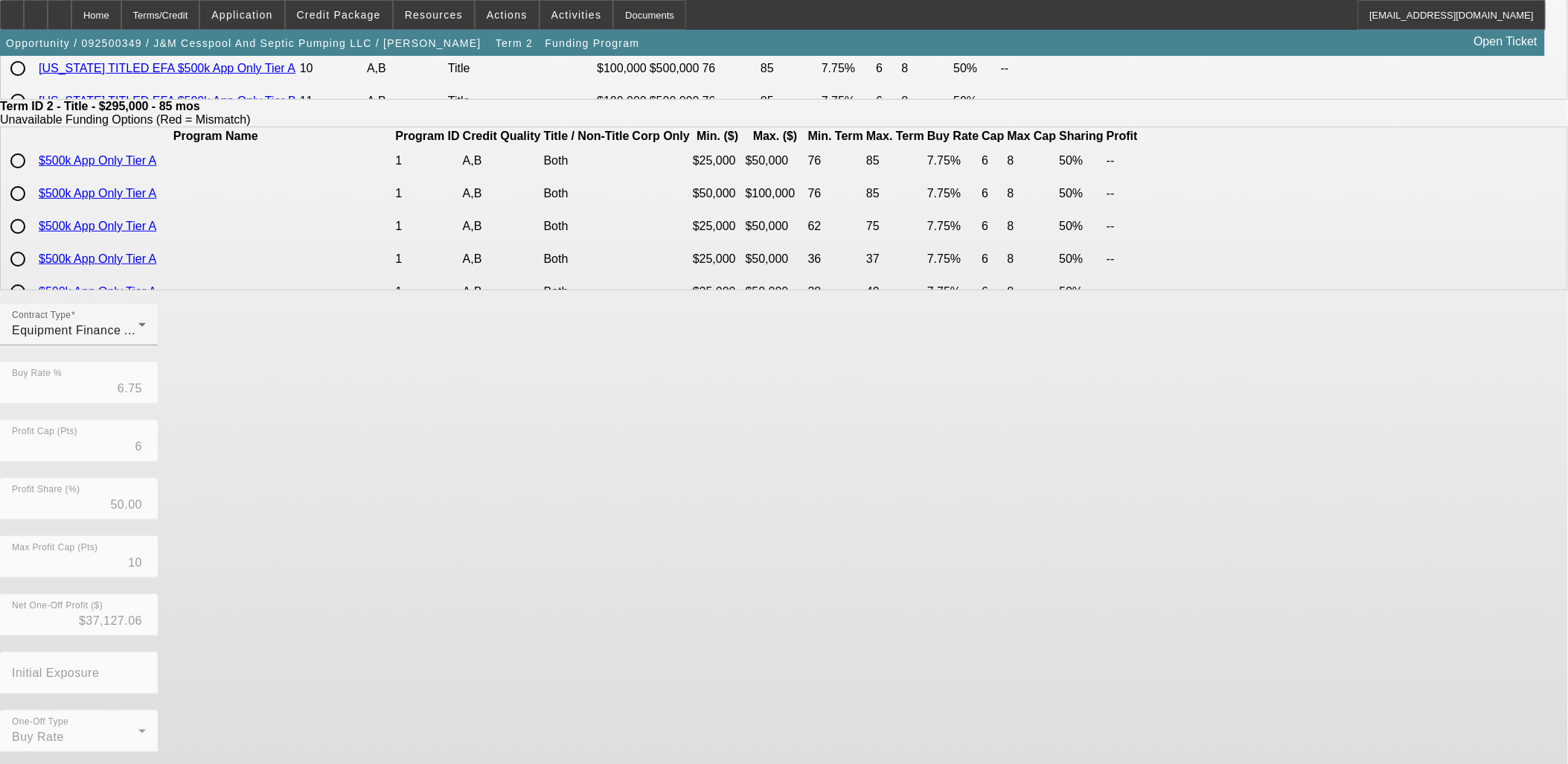
scroll to position [0, 0]
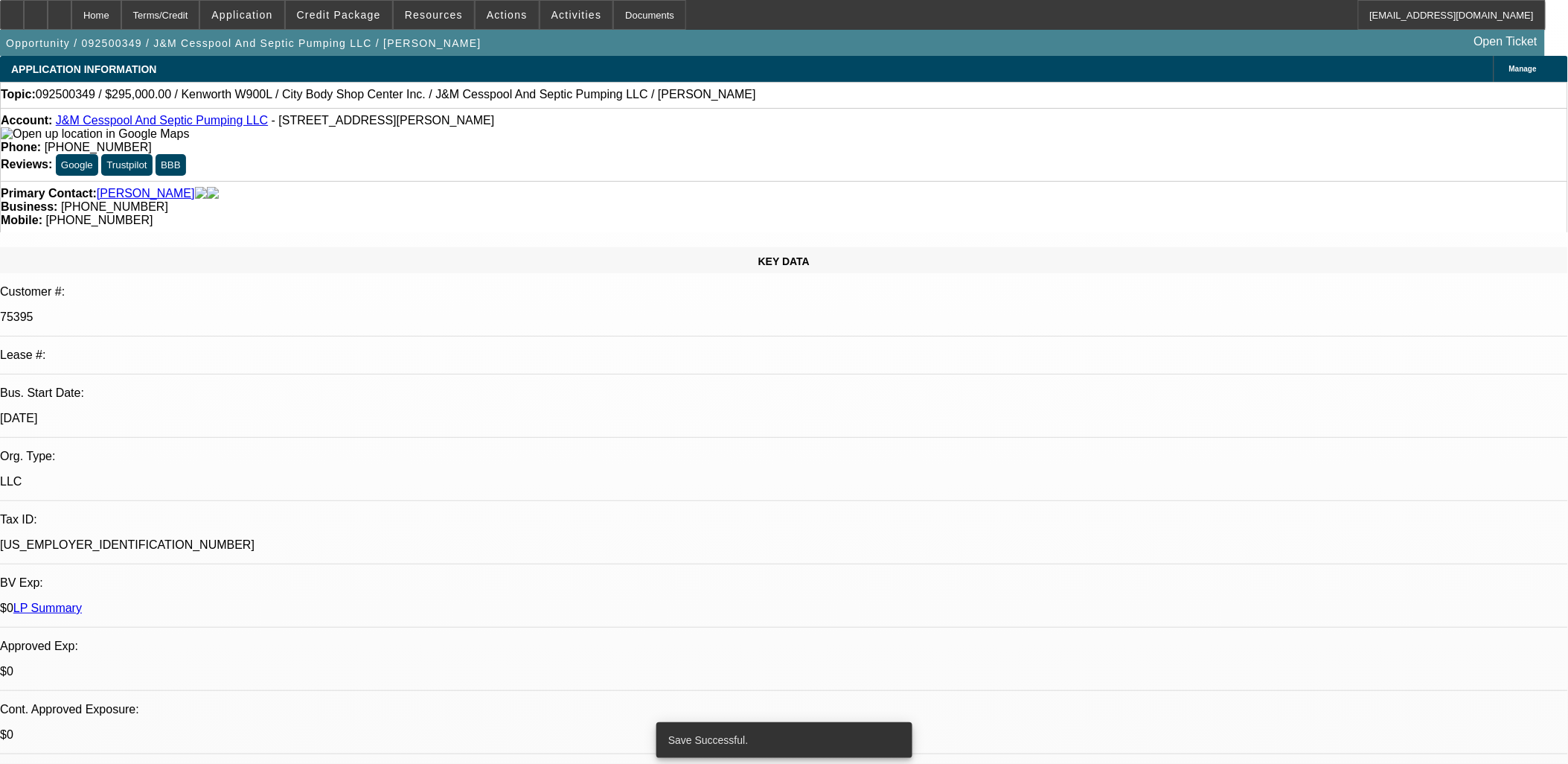
select select "0"
select select "2"
select select "0"
select select "6"
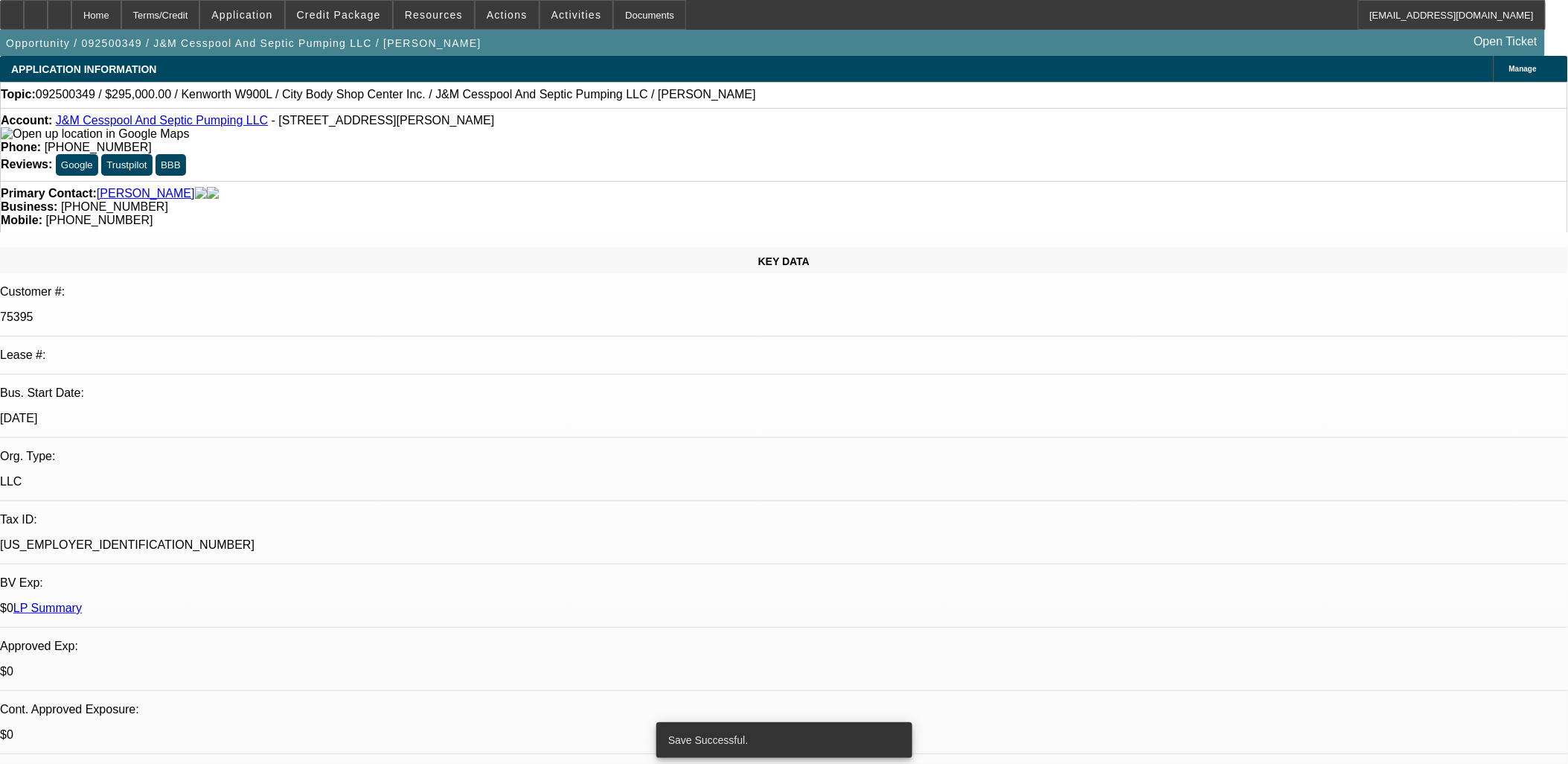
select select "0"
select select "2"
select select "0"
select select "6"
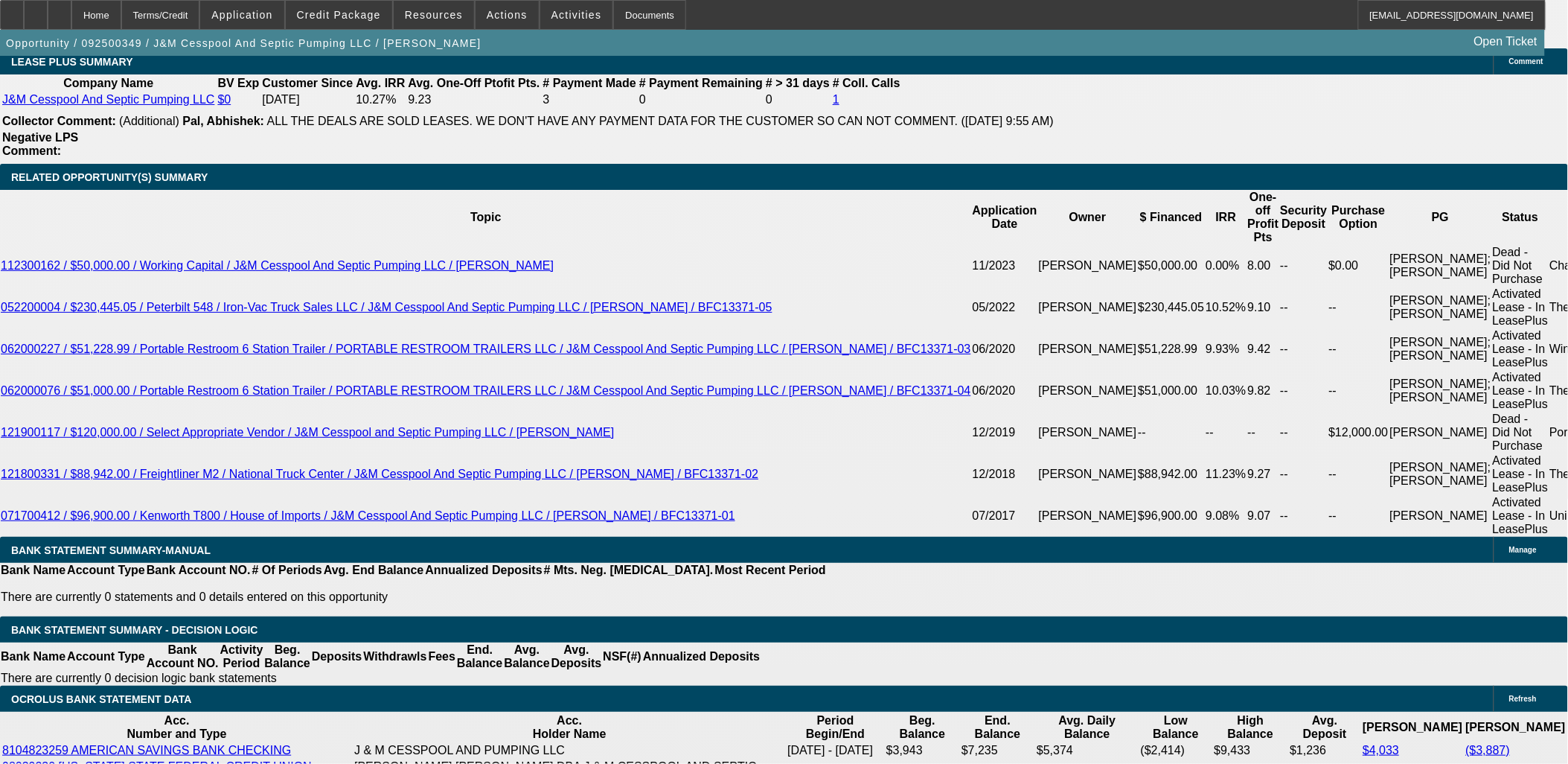
scroll to position [2811, 0]
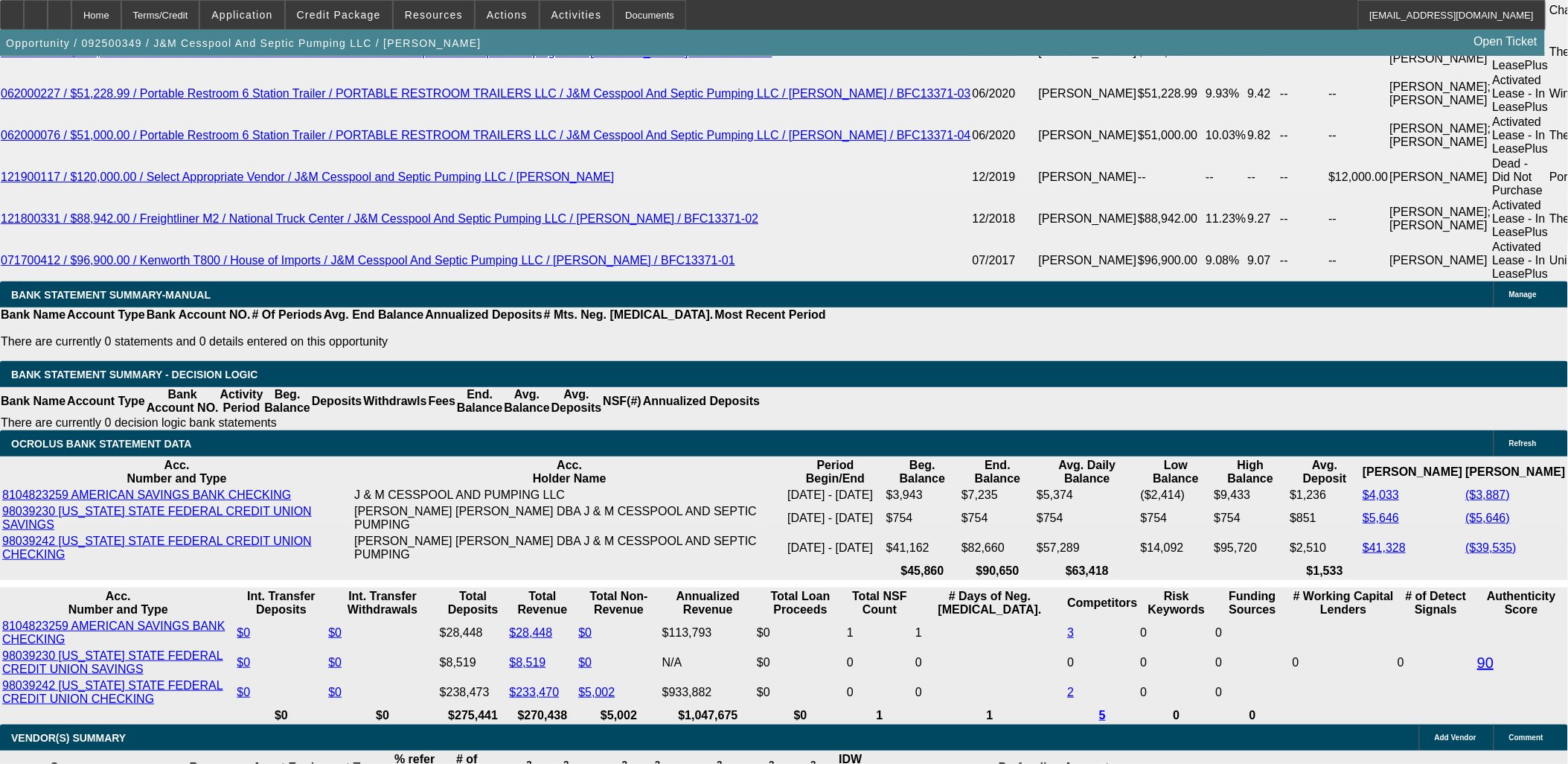
drag, startPoint x: 348, startPoint y: 285, endPoint x: 386, endPoint y: 288, distance: 38.1
type input "9."
type input "UNKNOWN"
type input "9.9"
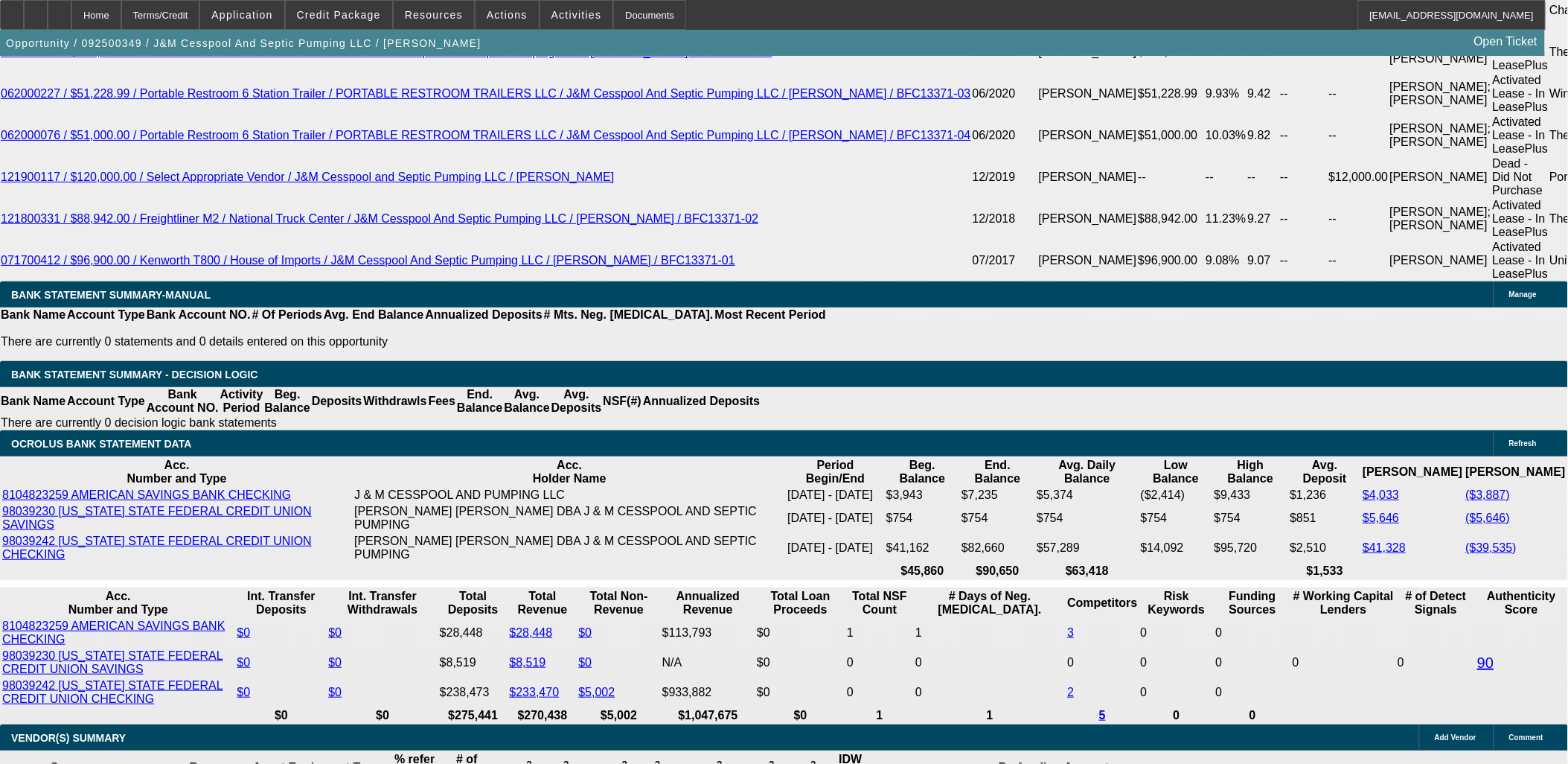
type input "$4,882.12"
type input "9.9"
type input "48"
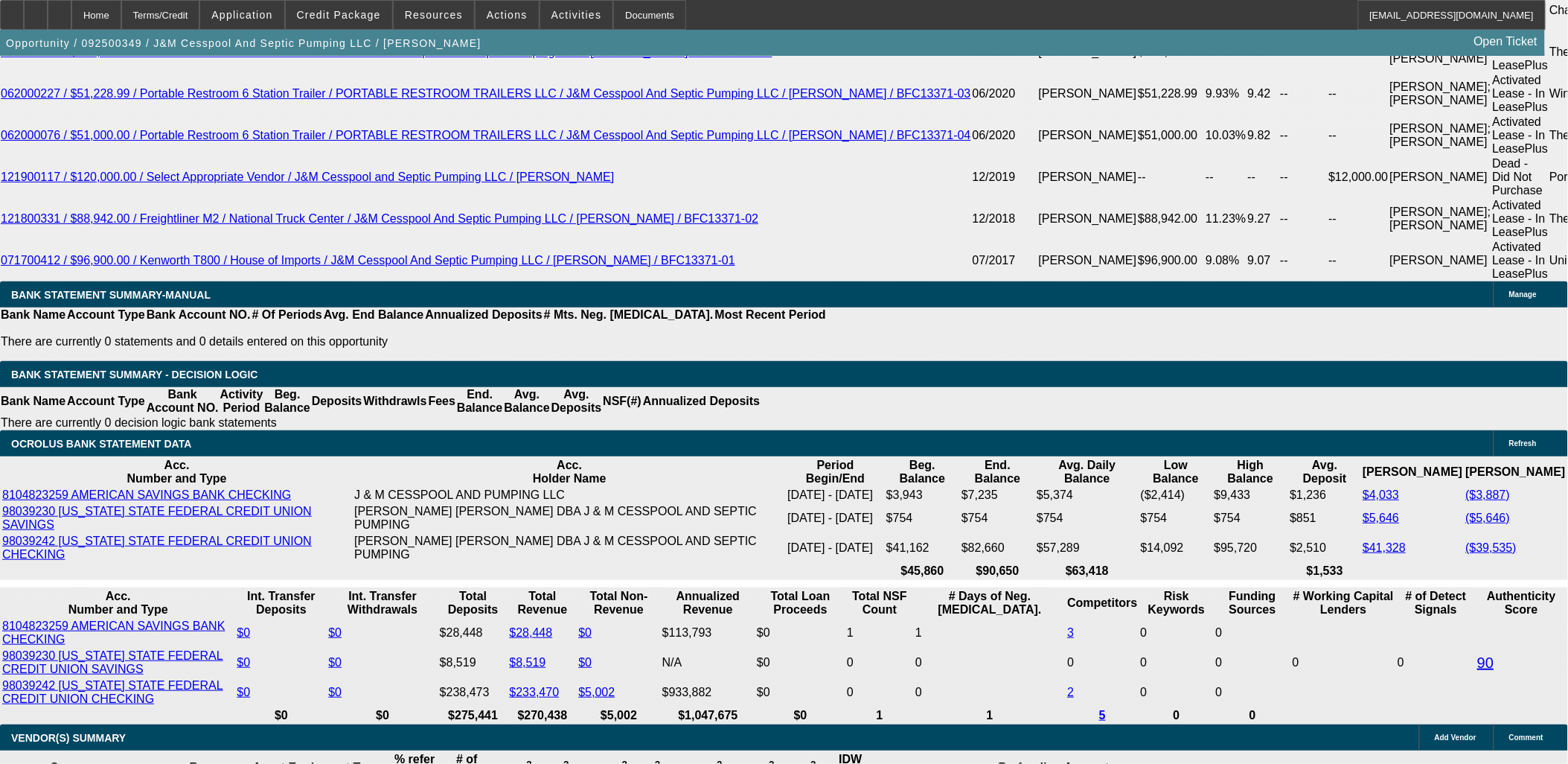
type input "4885"
type input "9.9"
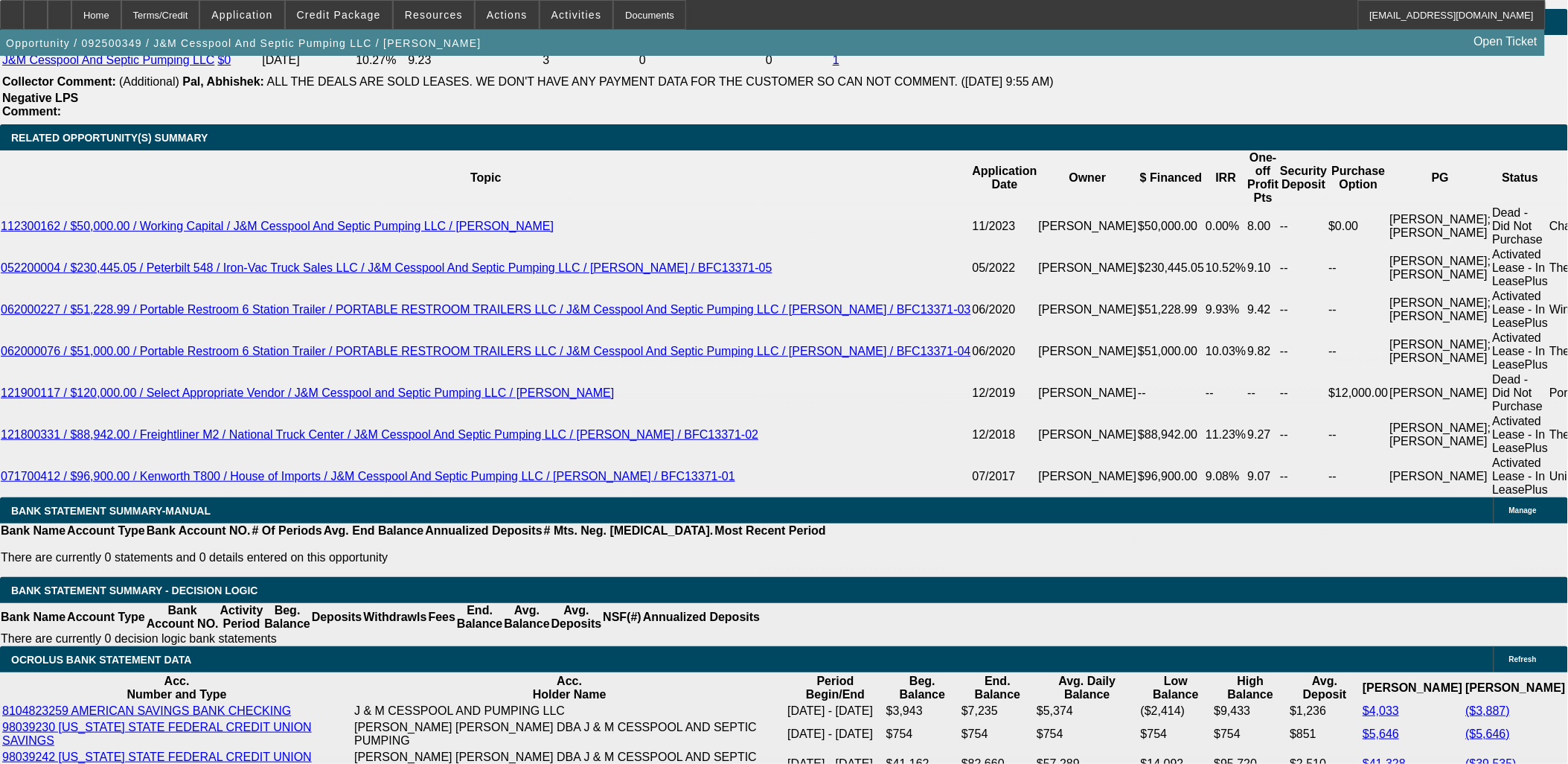
scroll to position [2564, 0]
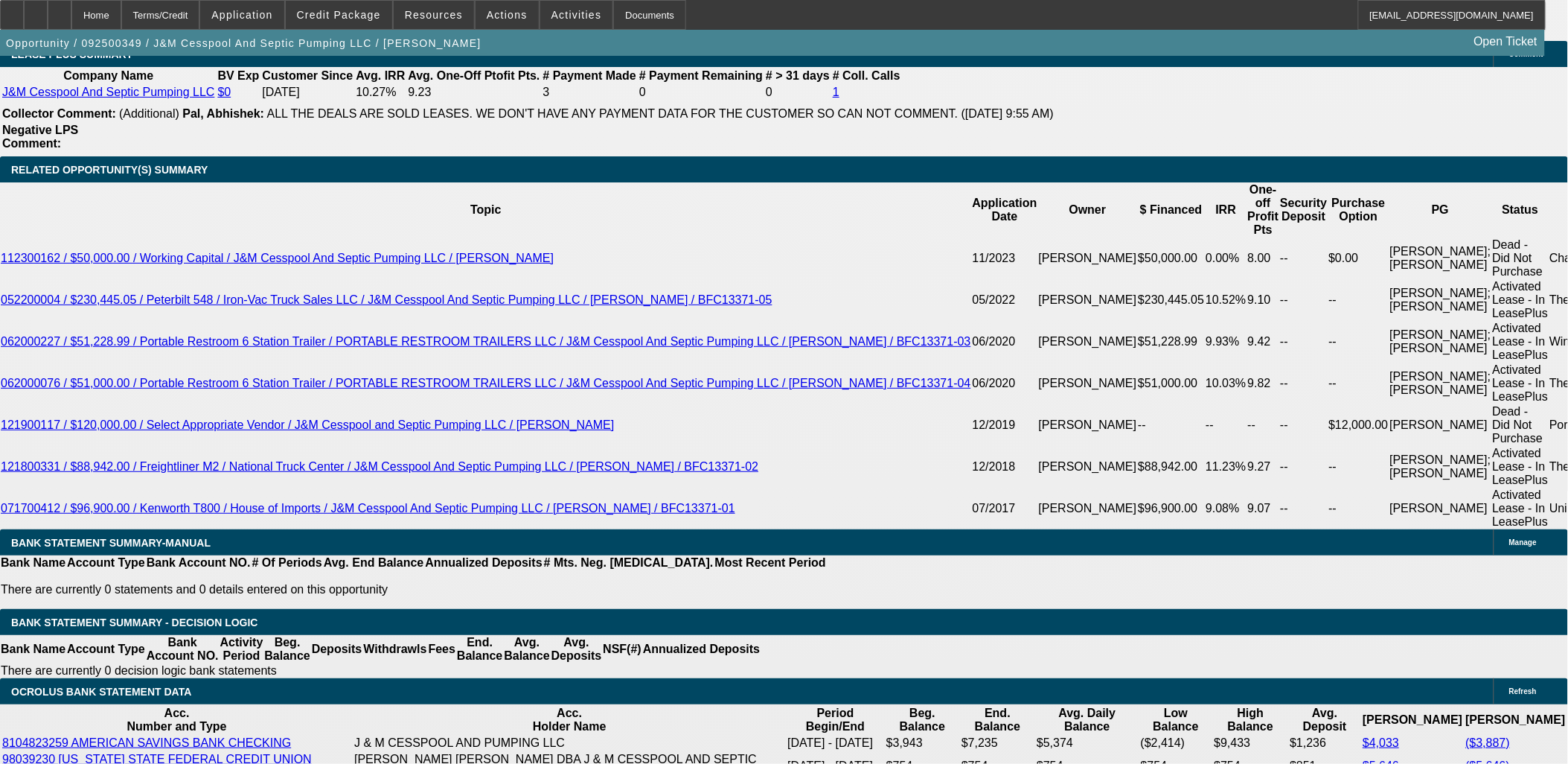
type input "$4,885.00"
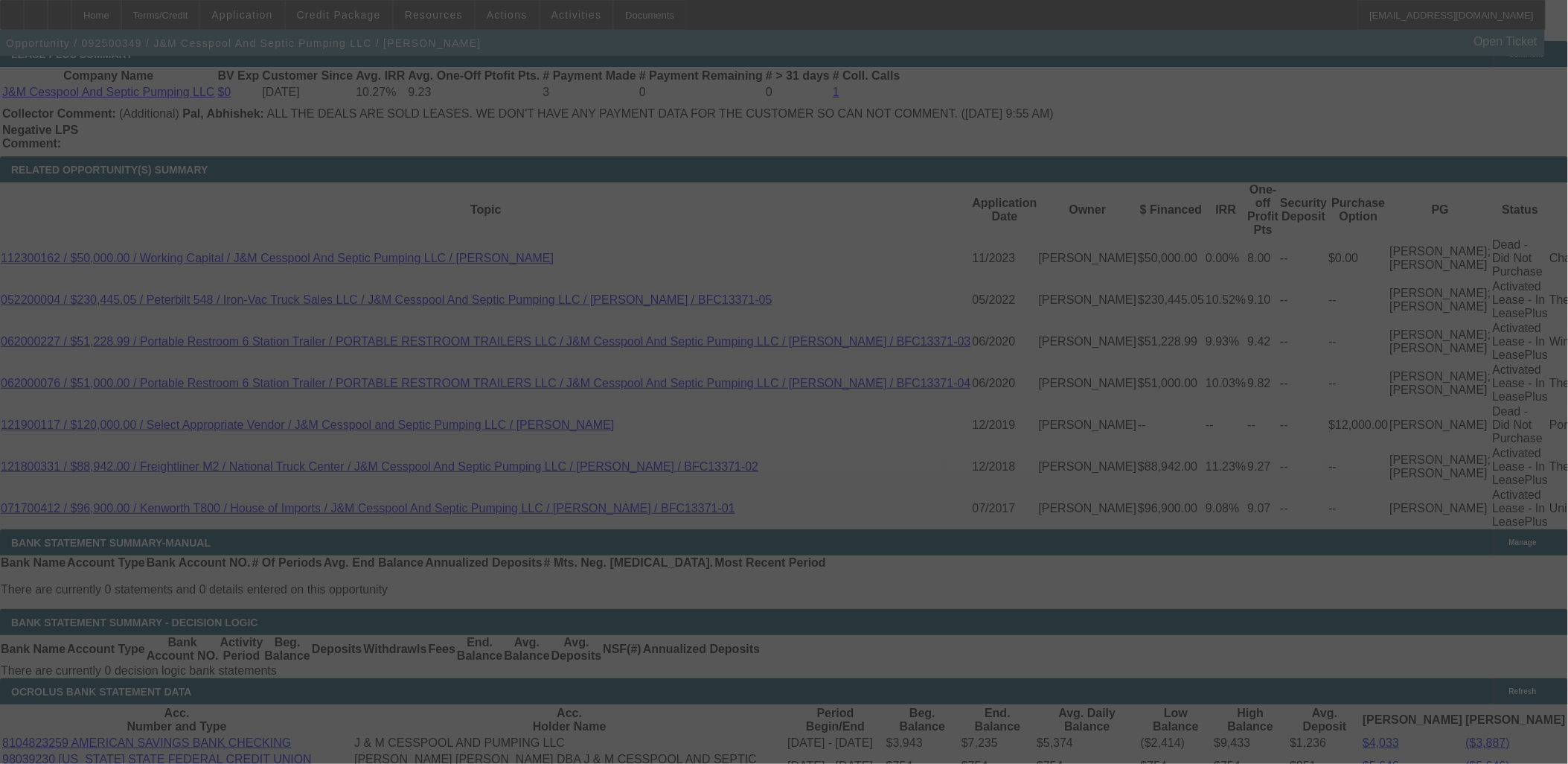
select select "0"
select select "2"
select select "0"
select select "6"
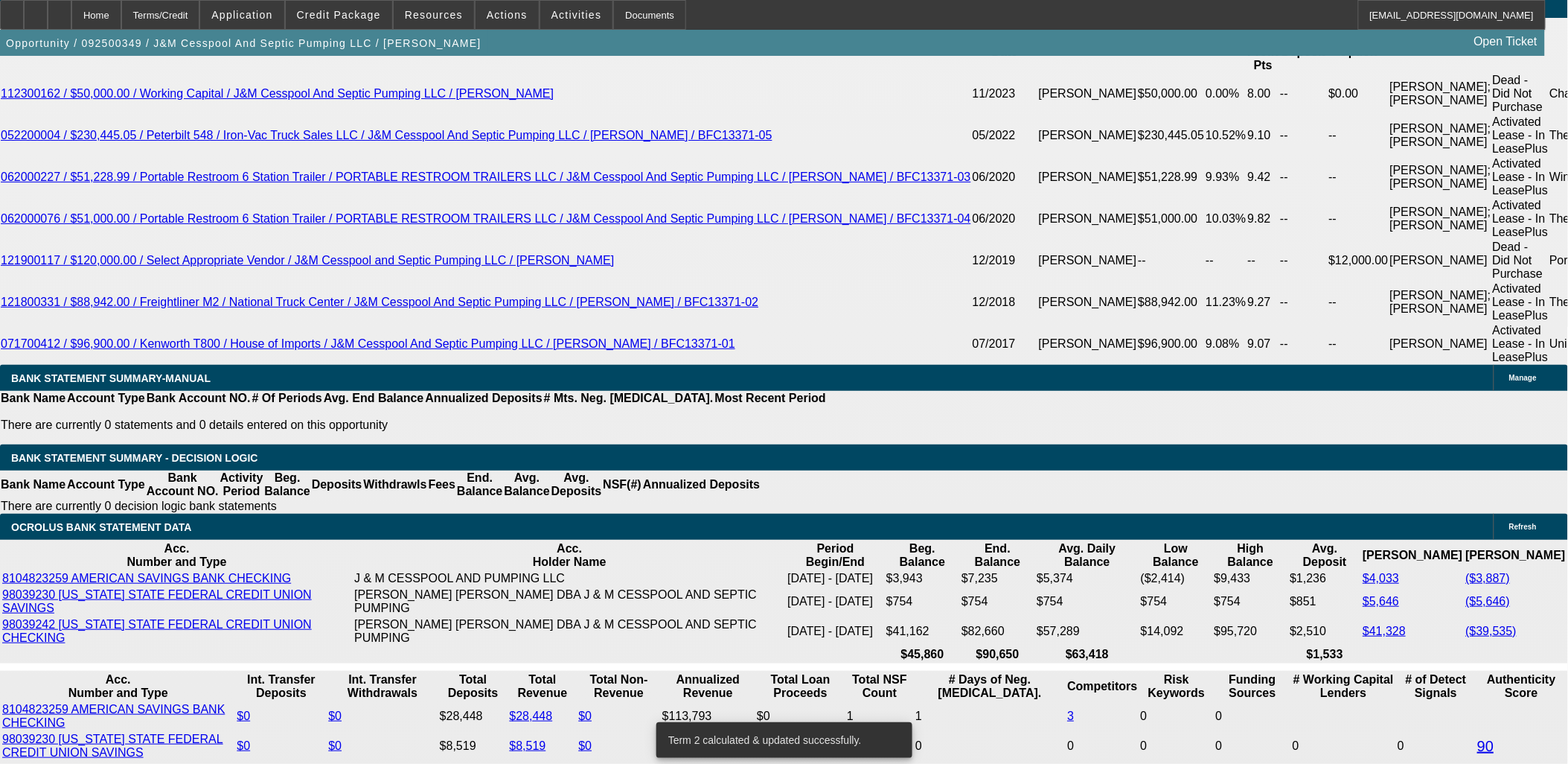
scroll to position [2729, 0]
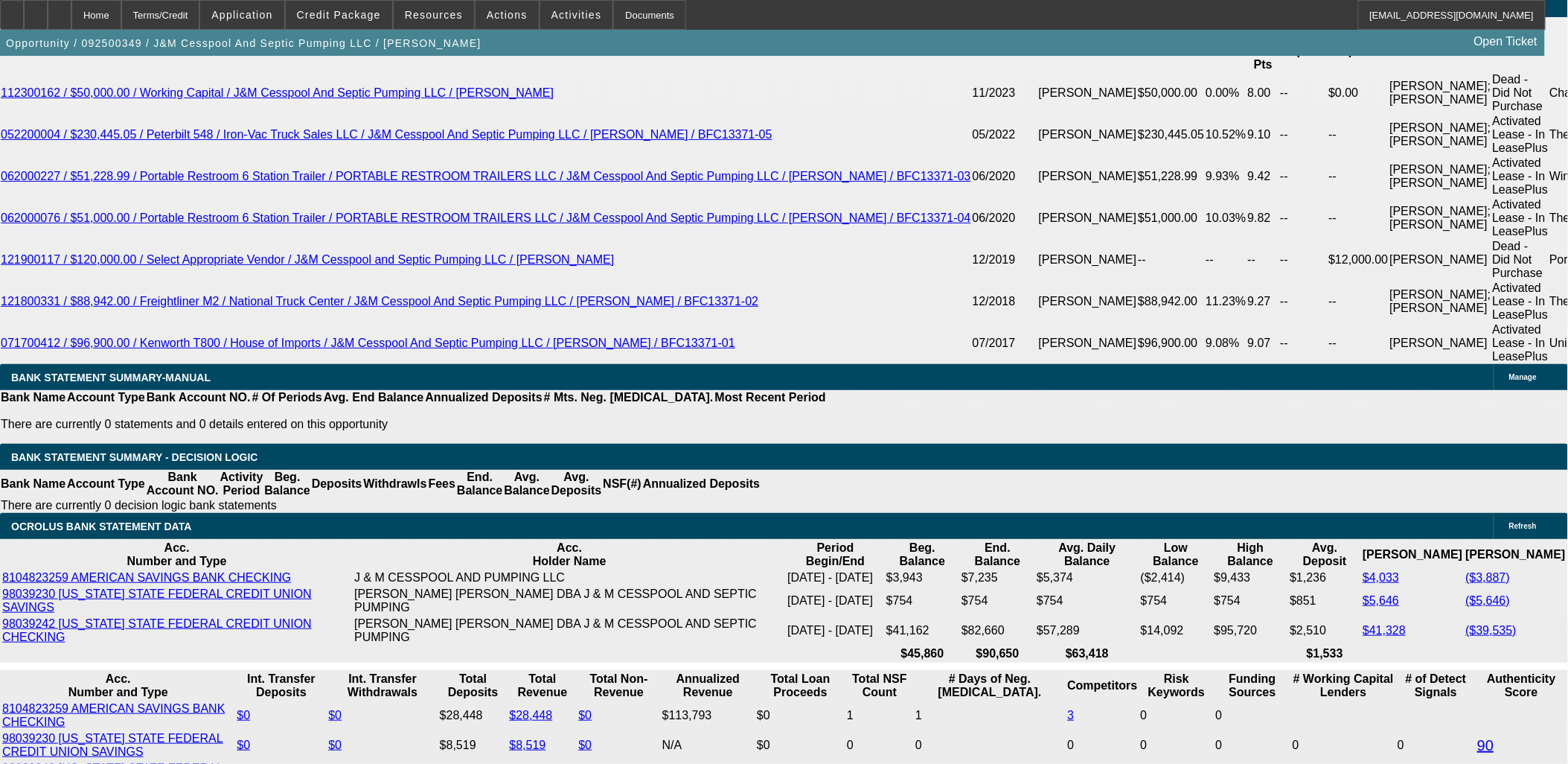
type input "1"
type input "UNKNOWN"
type input "11"
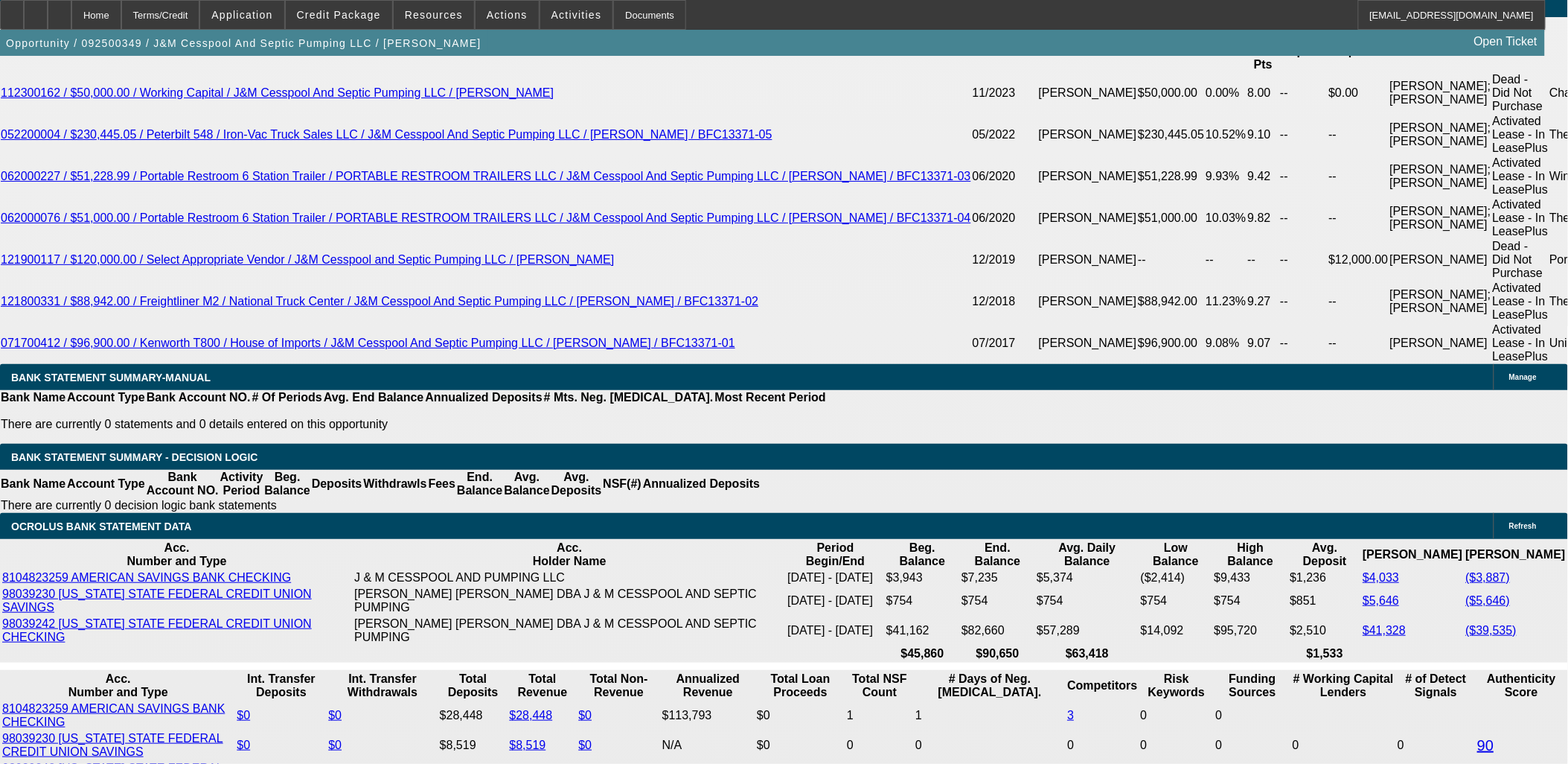
type input "$5,051.12"
type input "11"
type input "505"
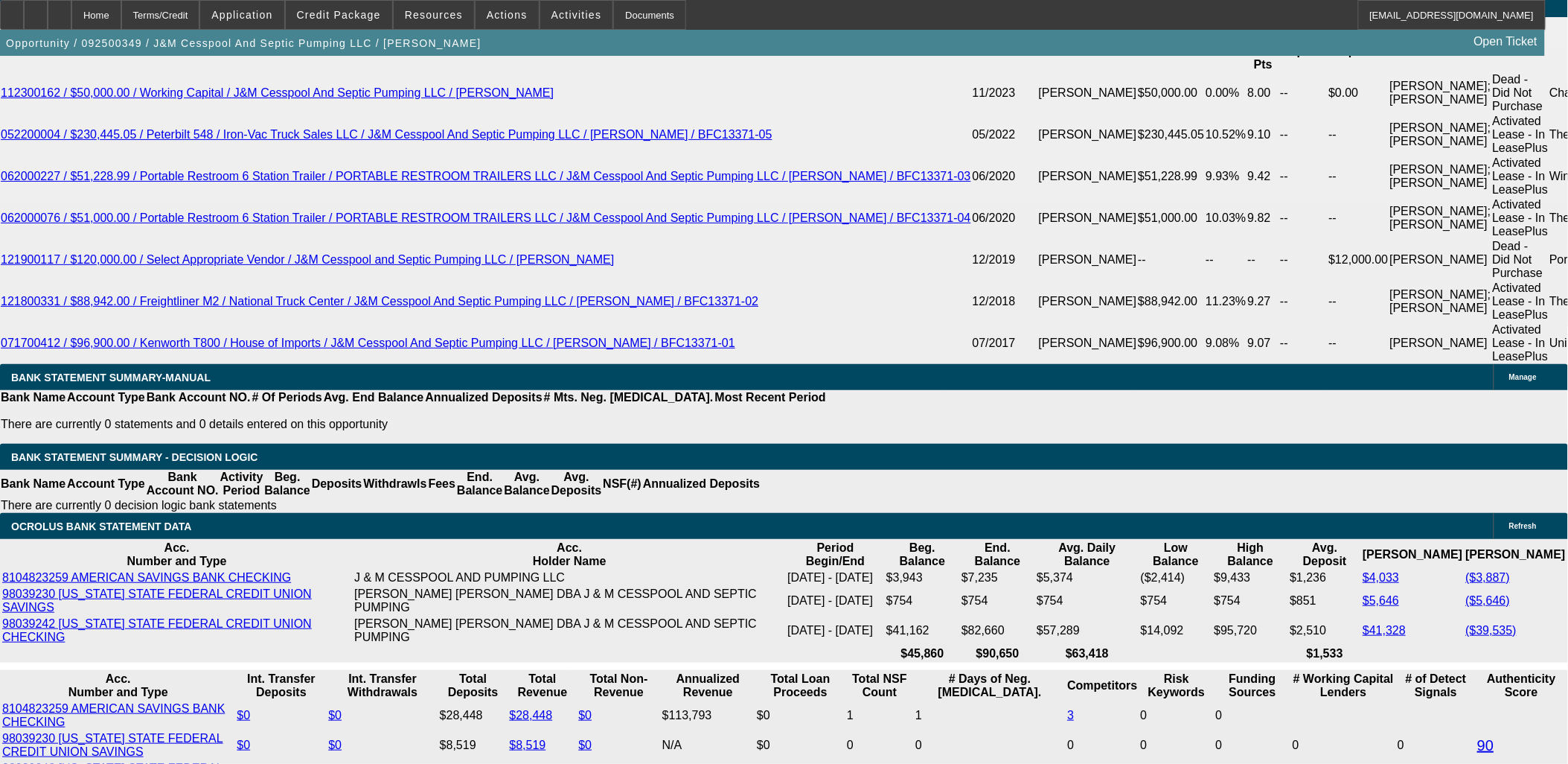
type input "5058"
type input "11"
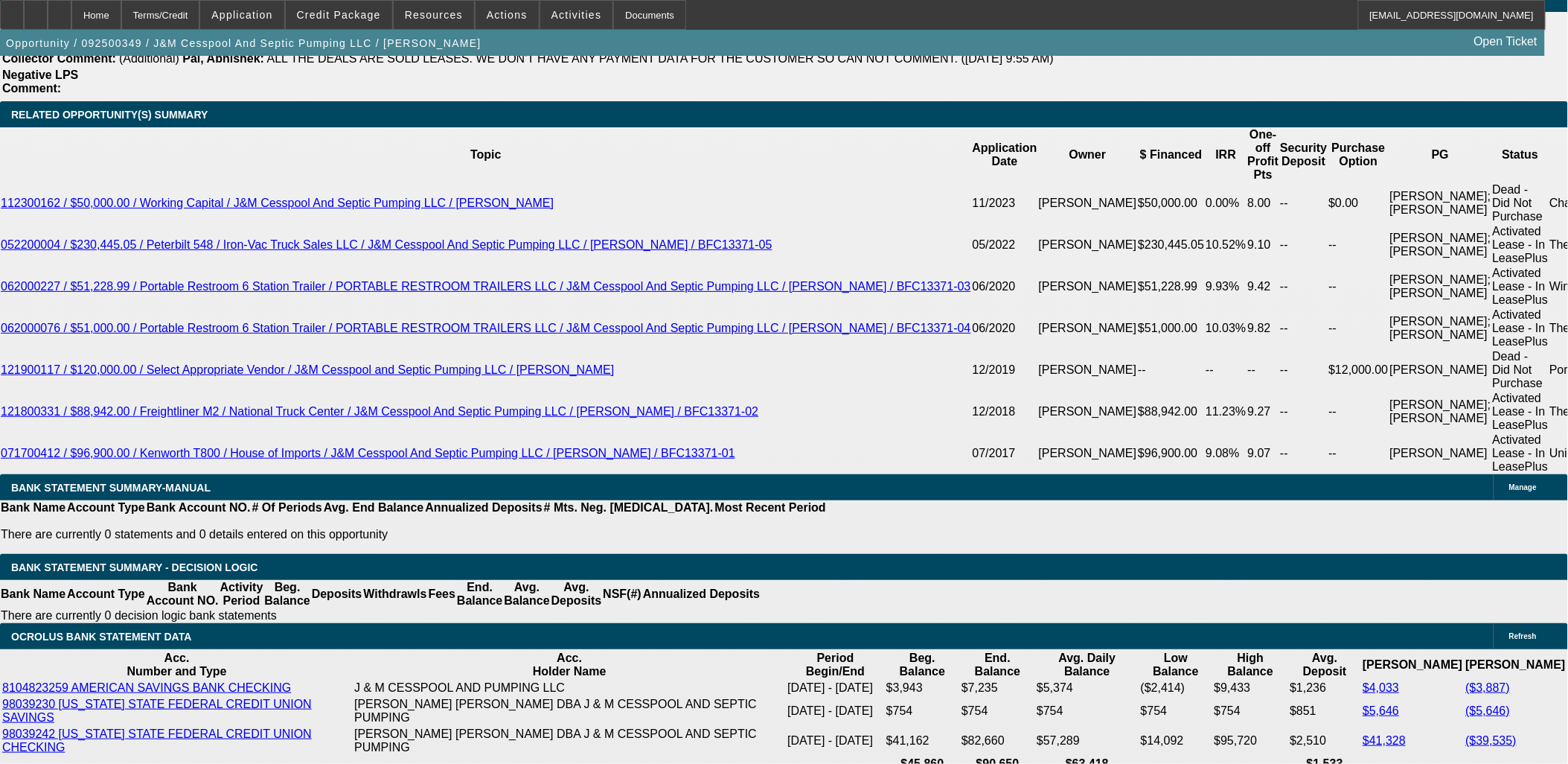
scroll to position [2481, 0]
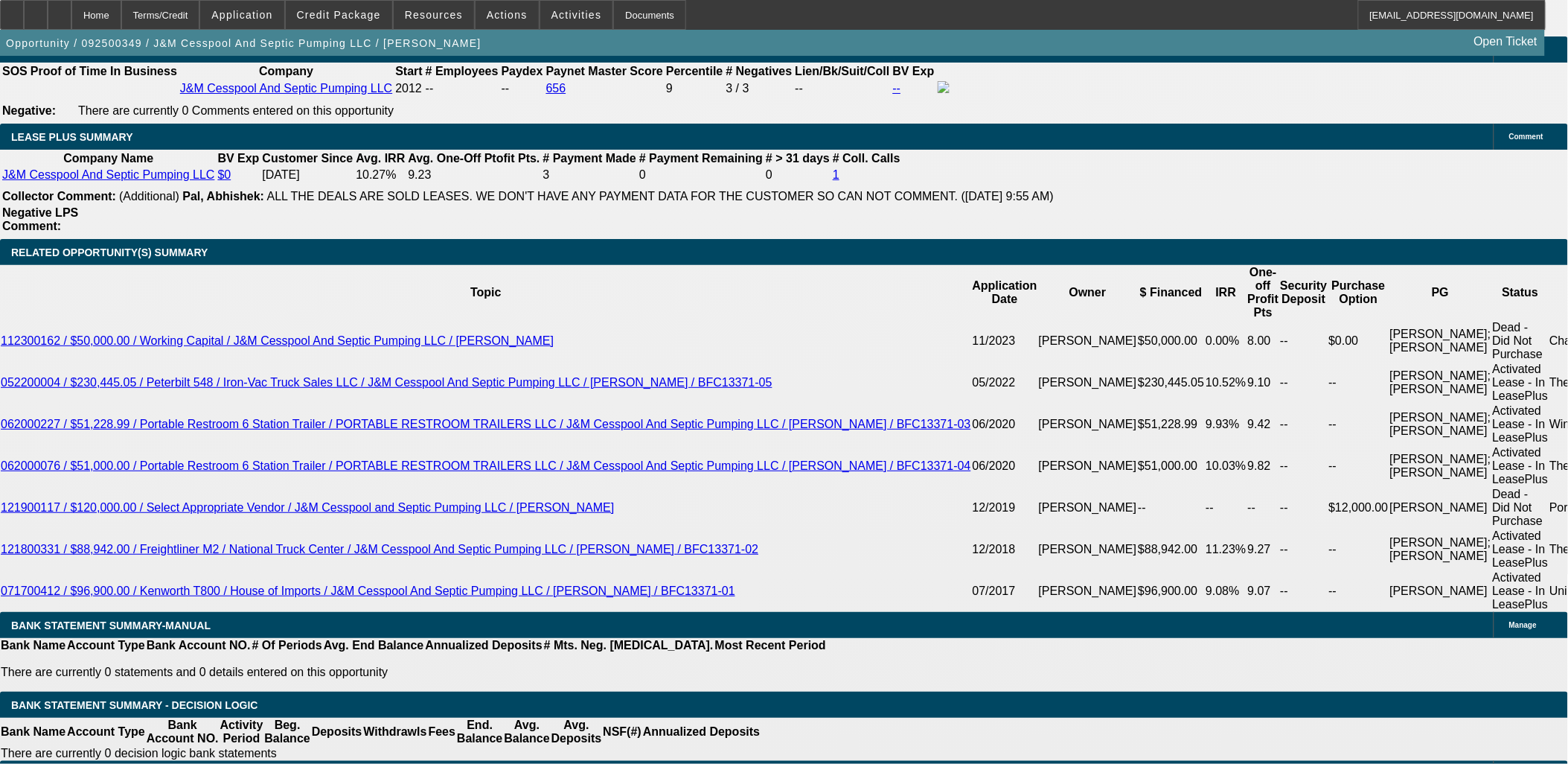
type input "$5,058.00"
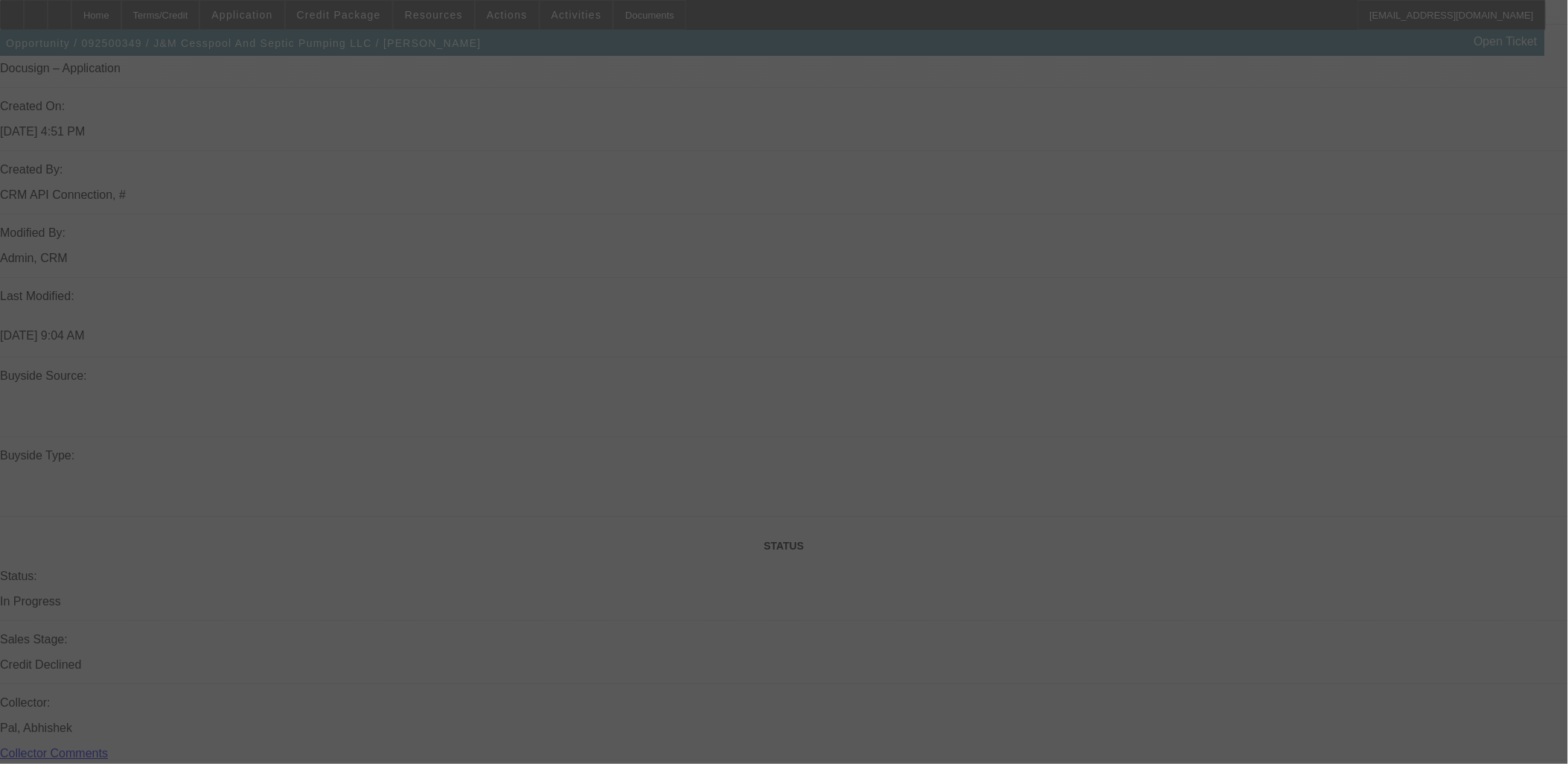
select select "0"
select select "2"
select select "0"
select select "6"
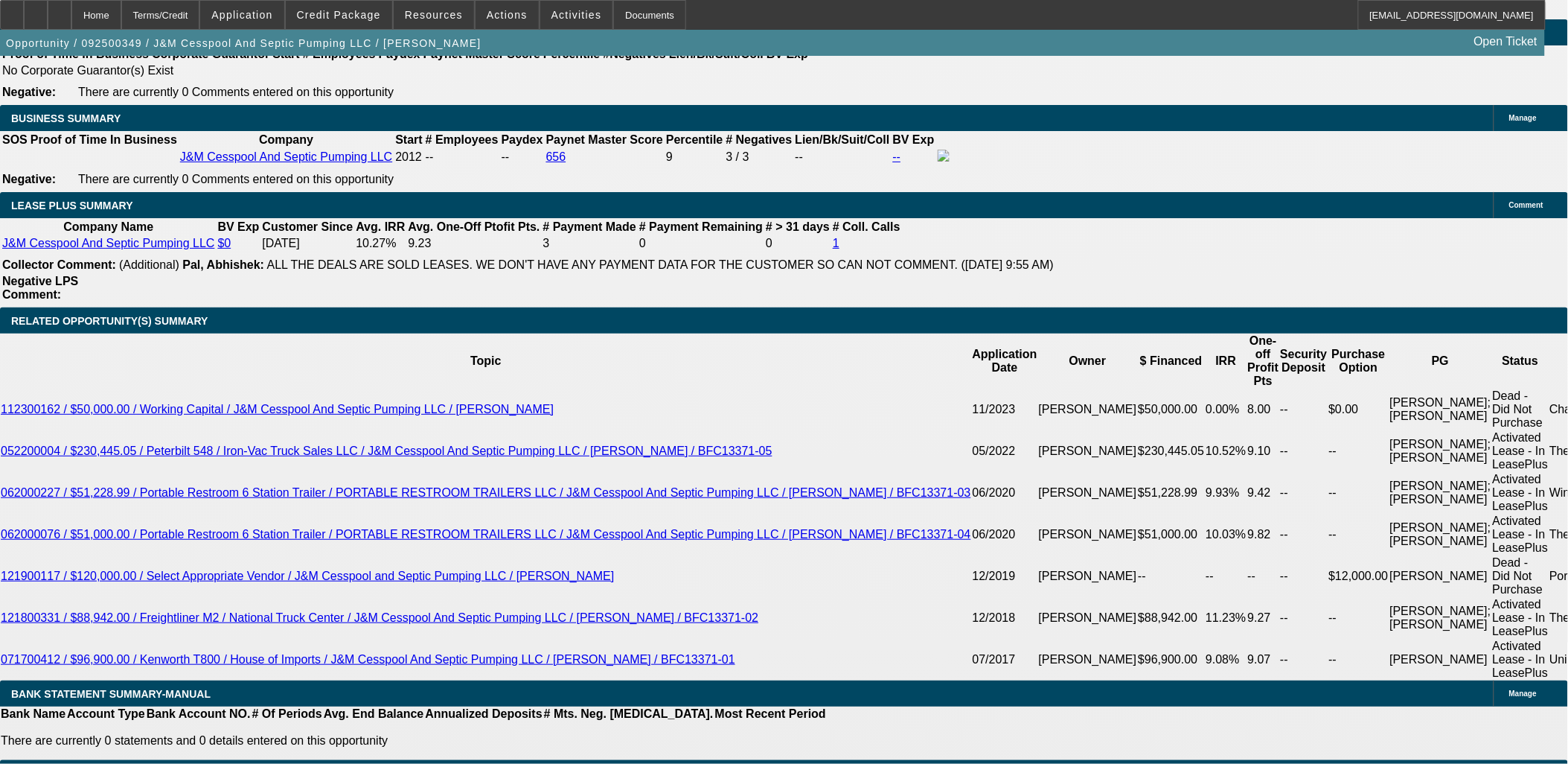
scroll to position [2647, 0]
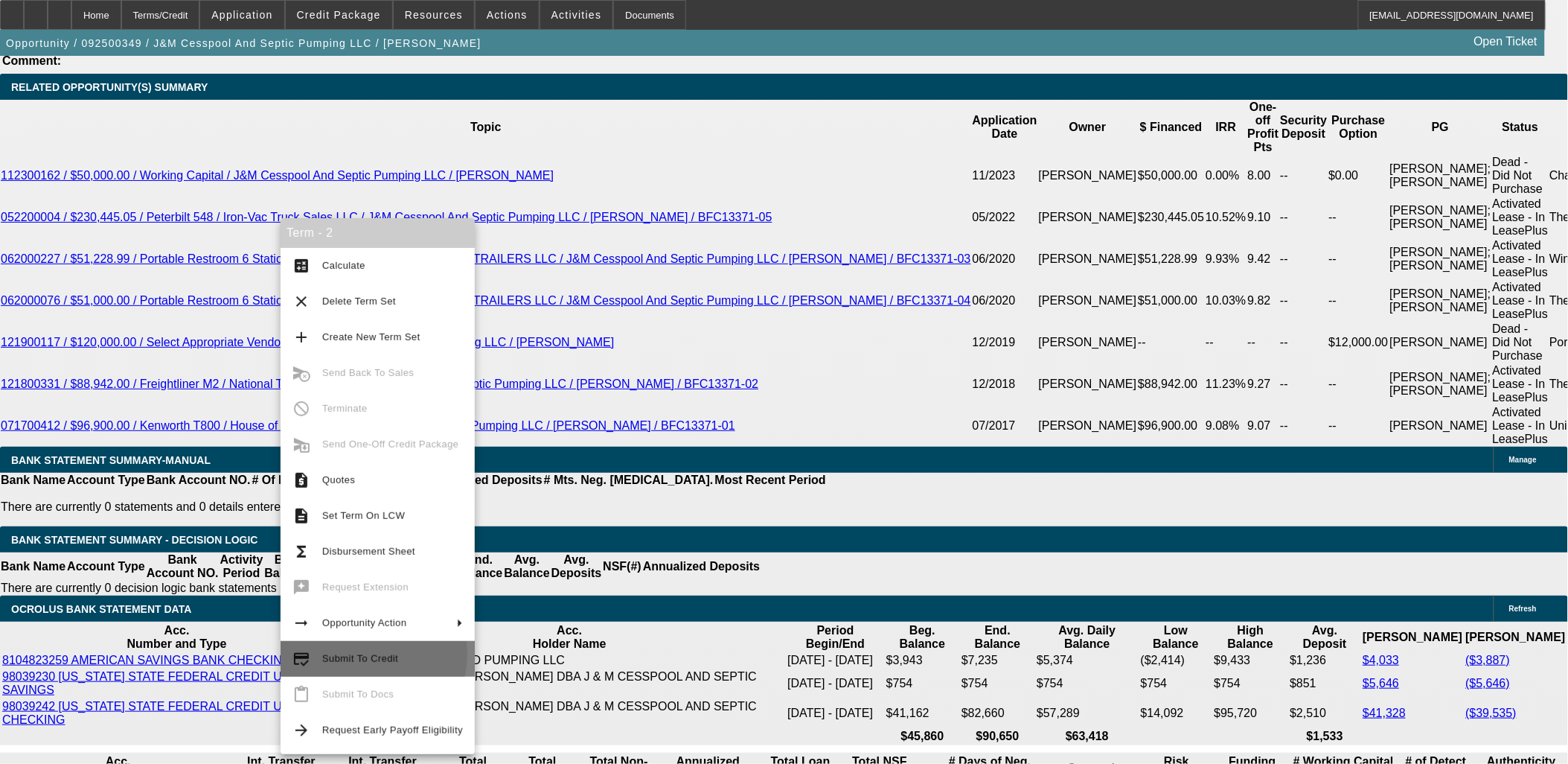
click at [348, 653] on span "Submit To Credit" at bounding box center [360, 658] width 76 height 11
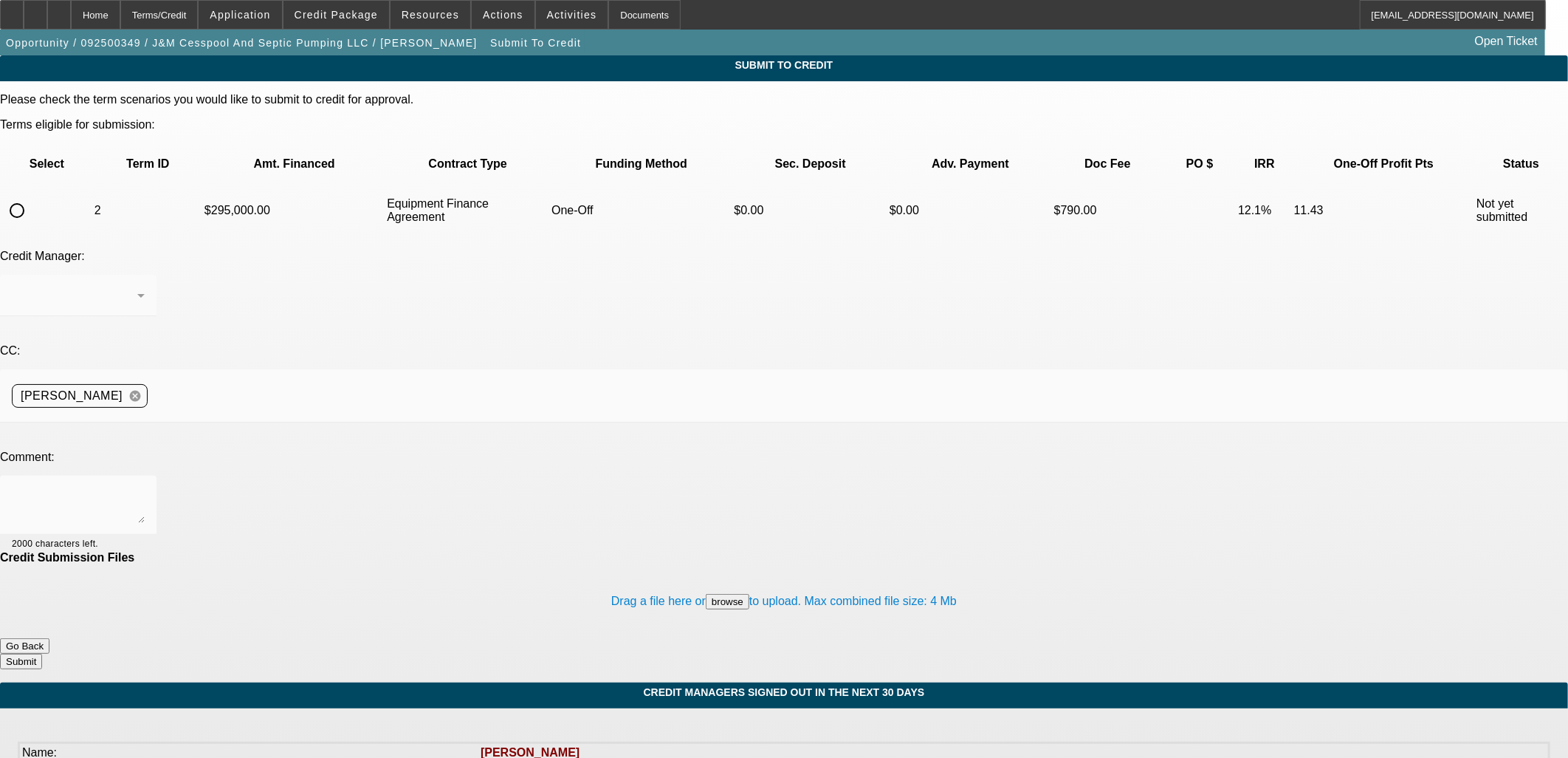
click at [32, 196] on input "radio" at bounding box center [17, 210] width 29 height 29
radio input "true"
click at [144, 476] on div at bounding box center [78, 505] width 133 height 59
type textarea "Would UniFi consider?"
click at [42, 654] on button "Submit" at bounding box center [21, 661] width 42 height 15
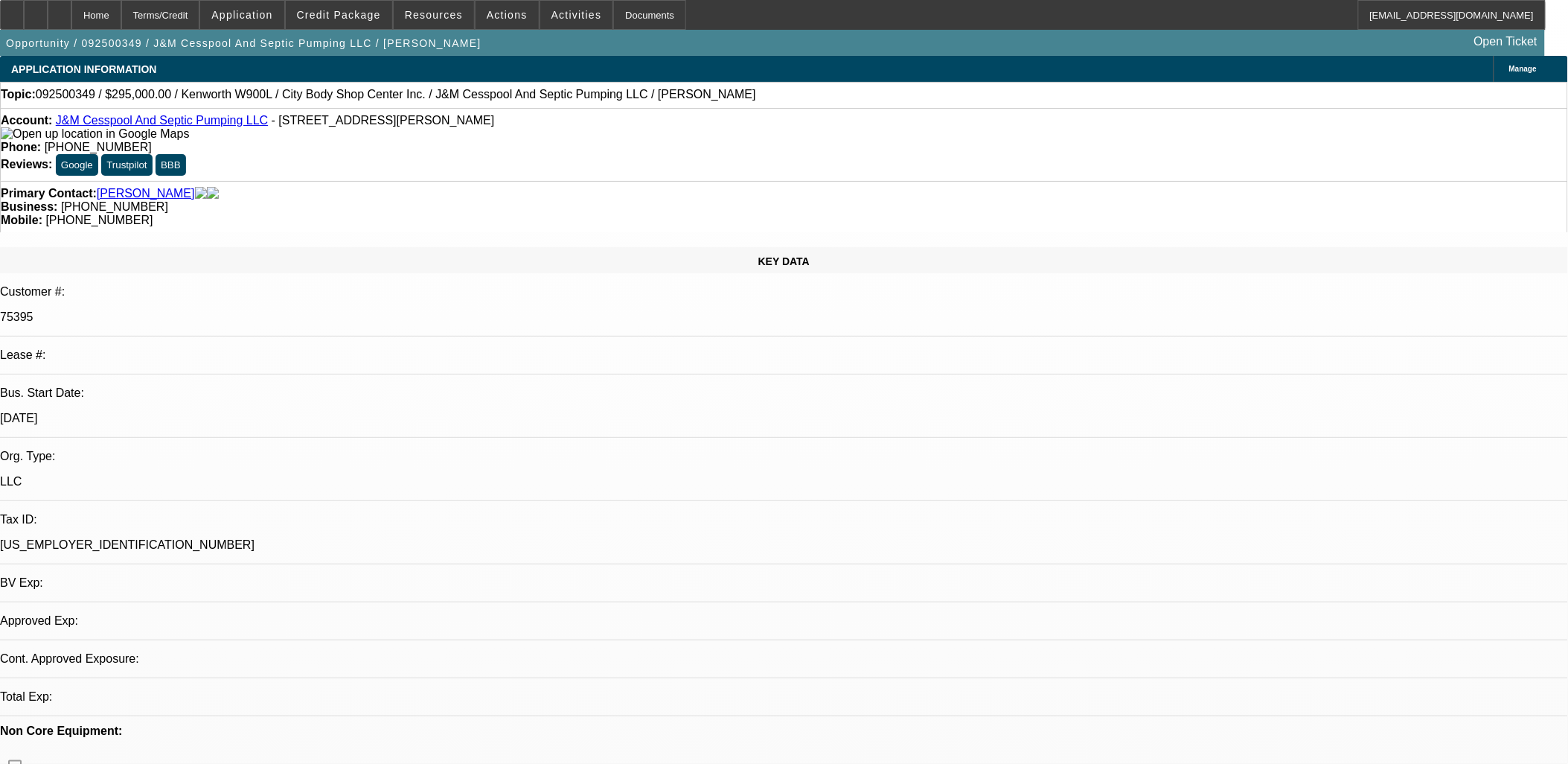
select select "0"
select select "2"
select select "0"
select select "6"
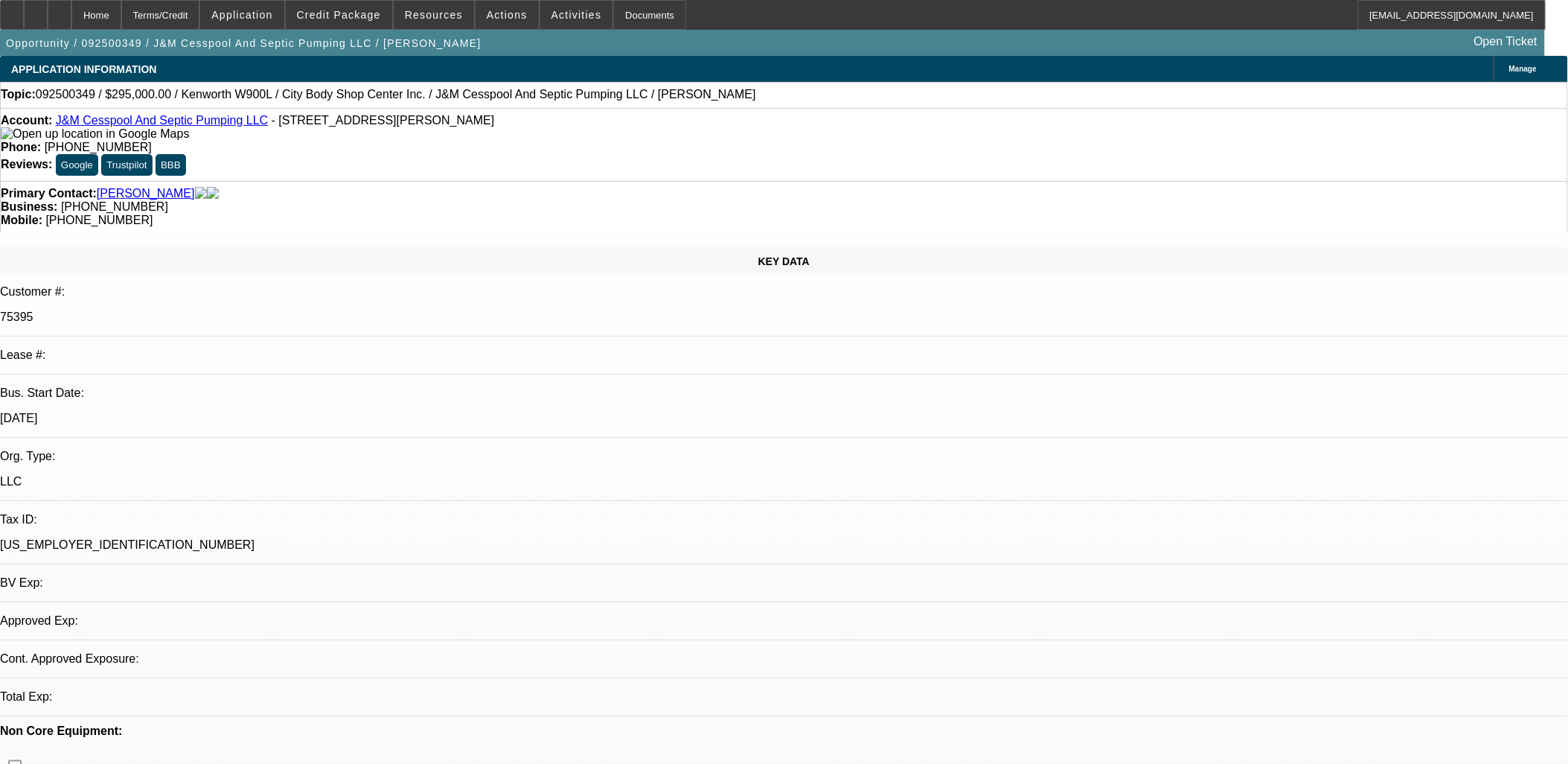
select select "0"
select select "2"
select select "0"
select select "6"
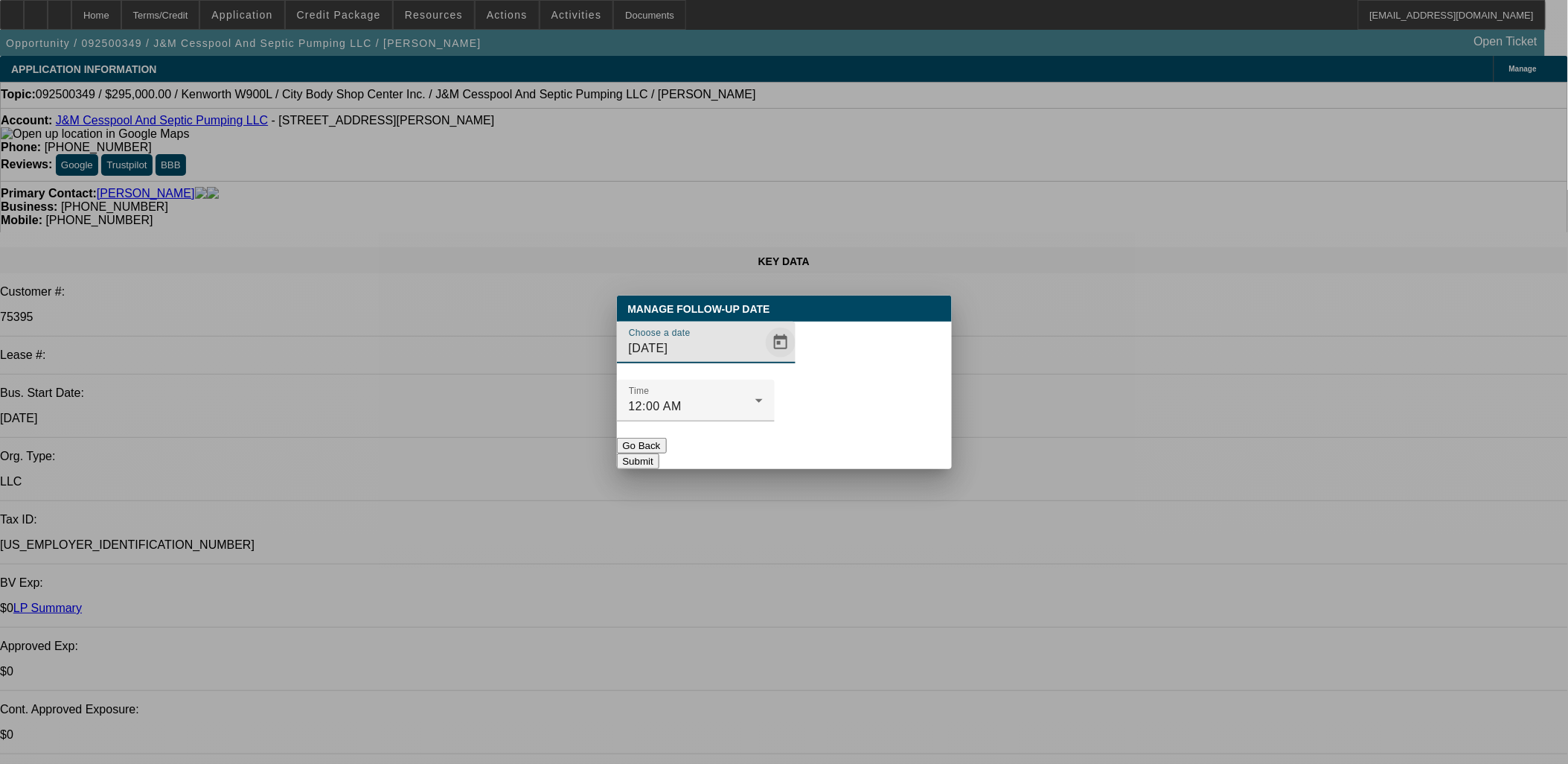
click at [766, 360] on span "Open calendar" at bounding box center [781, 343] width 36 height 36
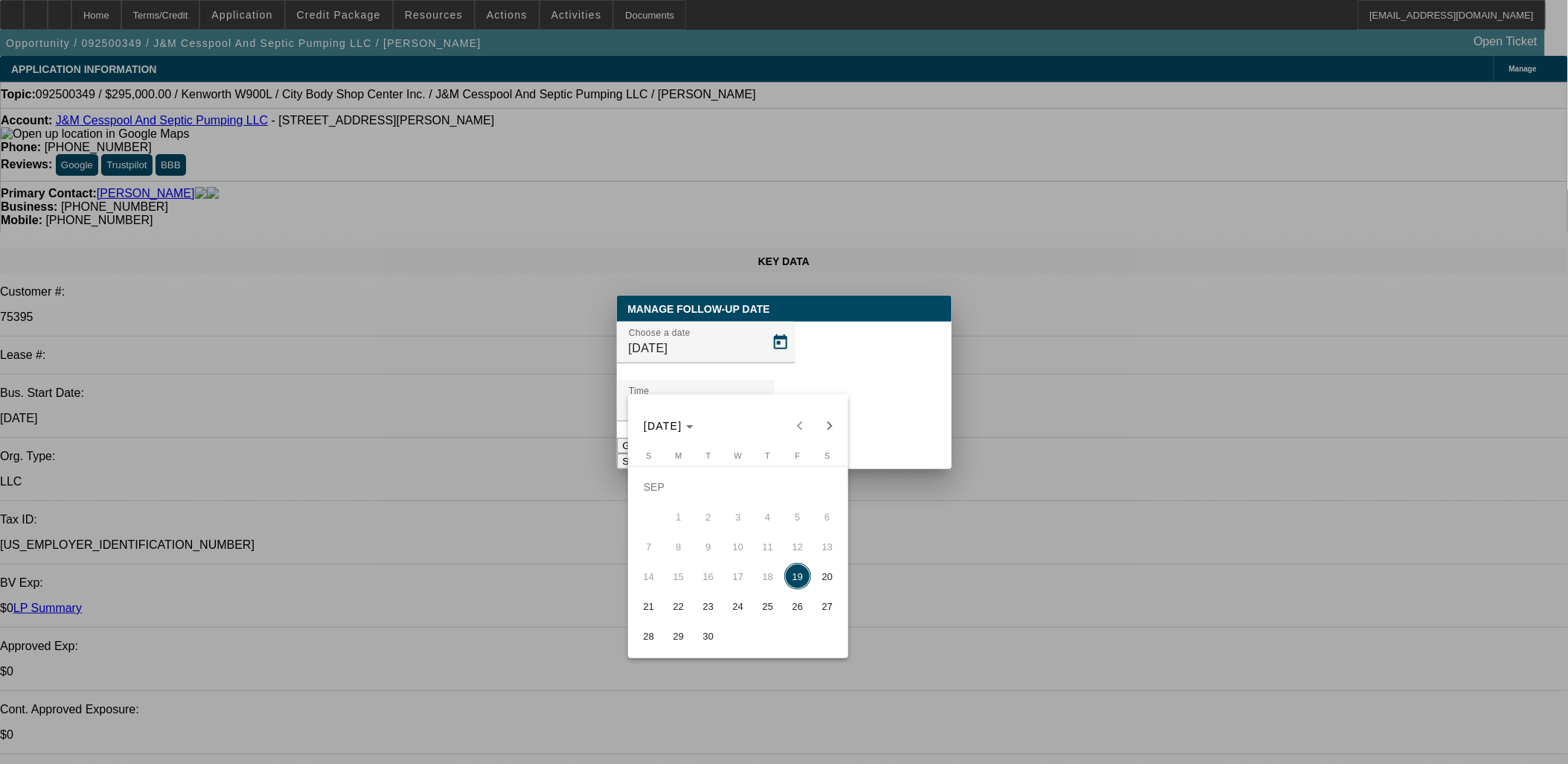
click at [700, 615] on span "23" at bounding box center [709, 606] width 27 height 27
type input "9/23/2025"
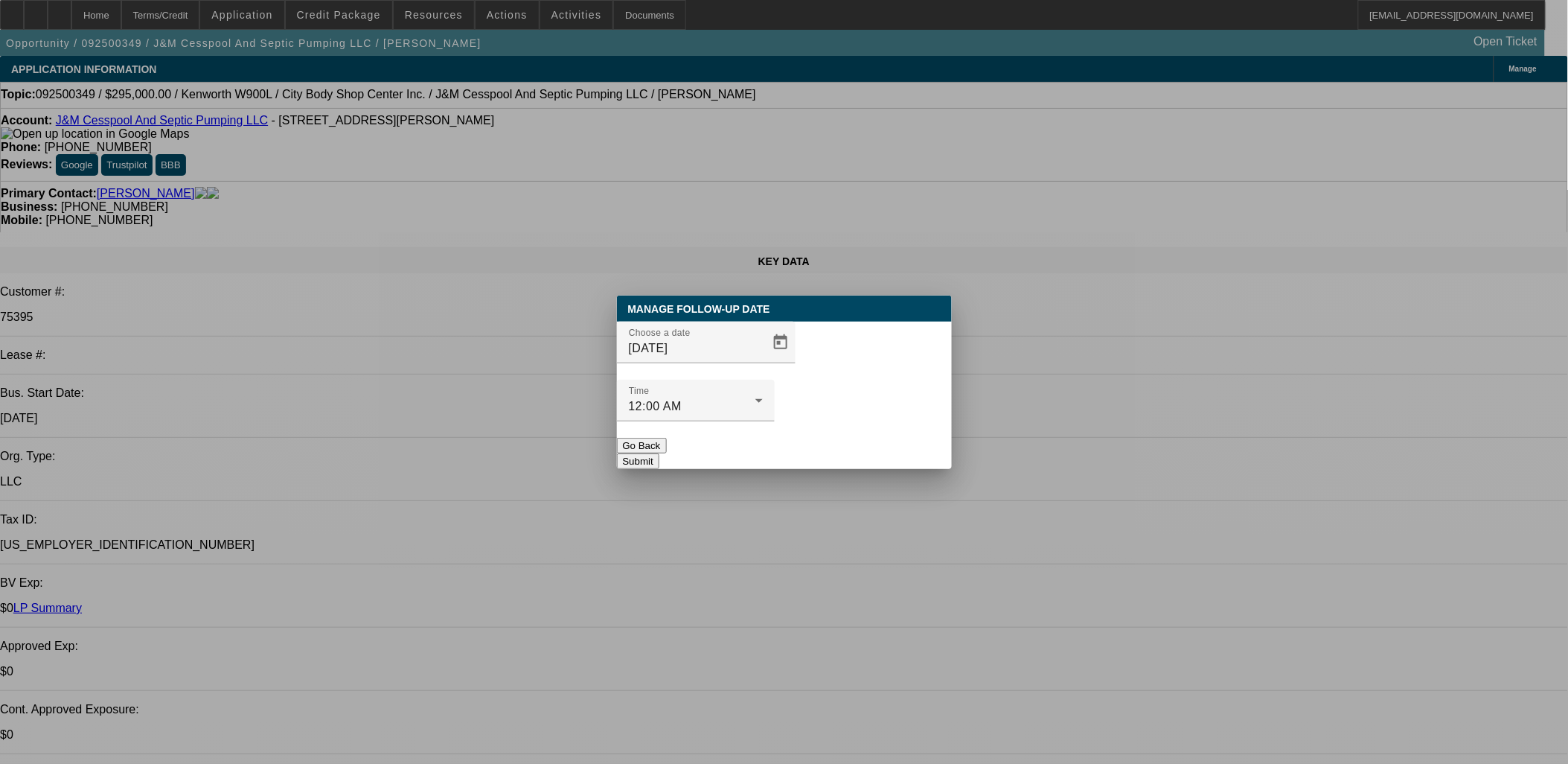
click at [659, 453] on button "Submit" at bounding box center [638, 461] width 42 height 15
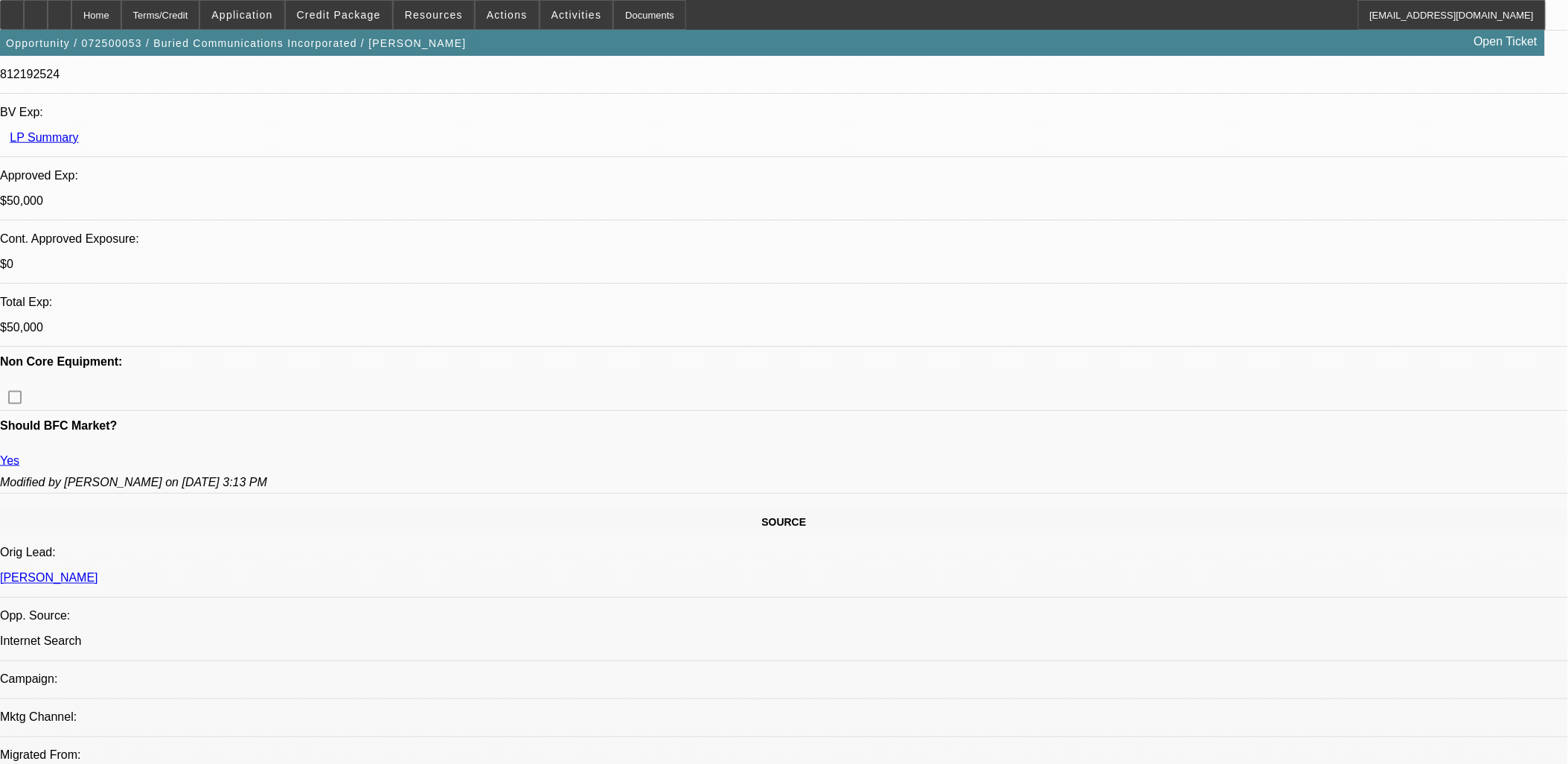
select select "0"
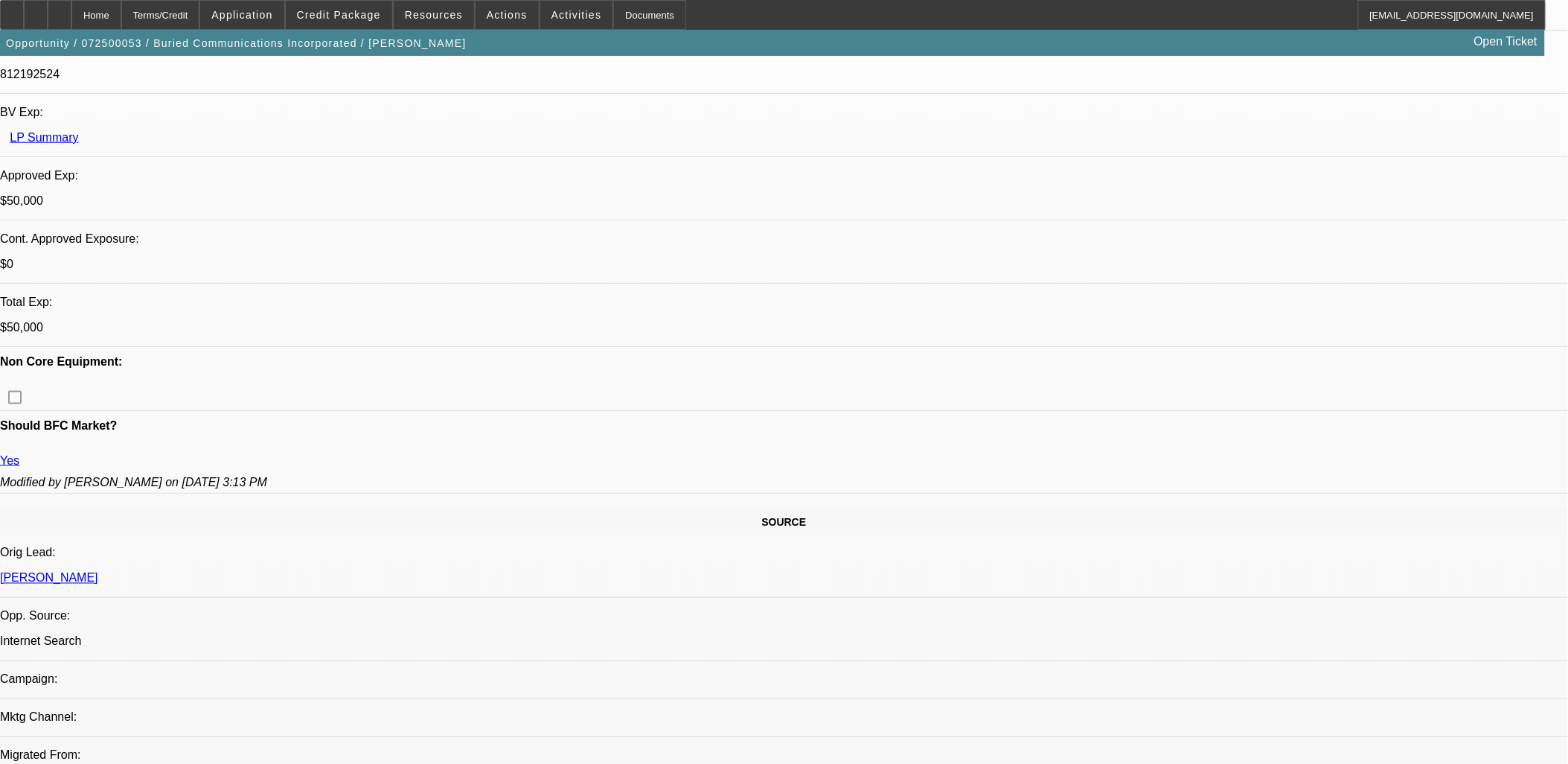
select select "0"
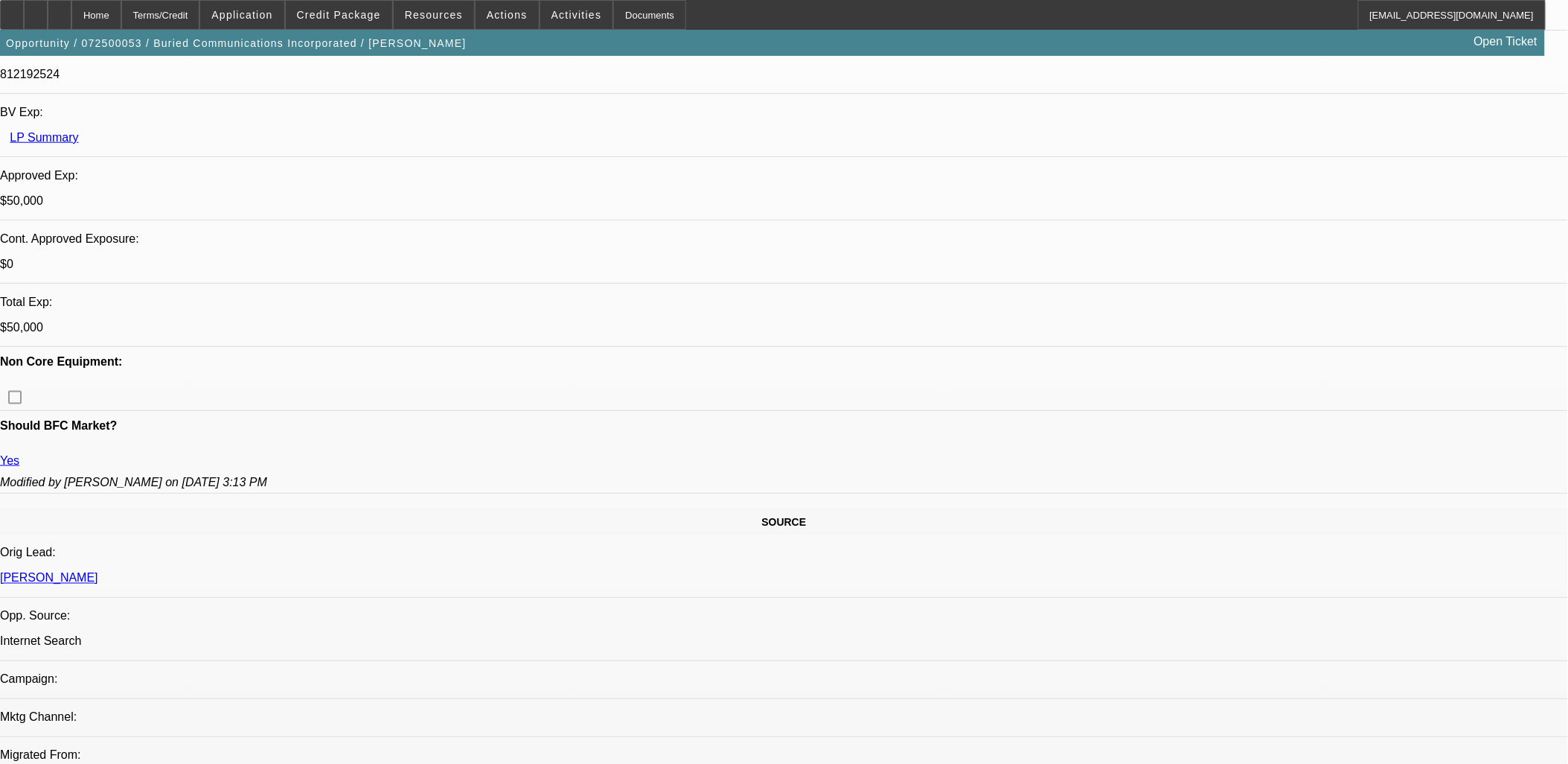
select select "0"
select select "1"
select select "3"
select select "6"
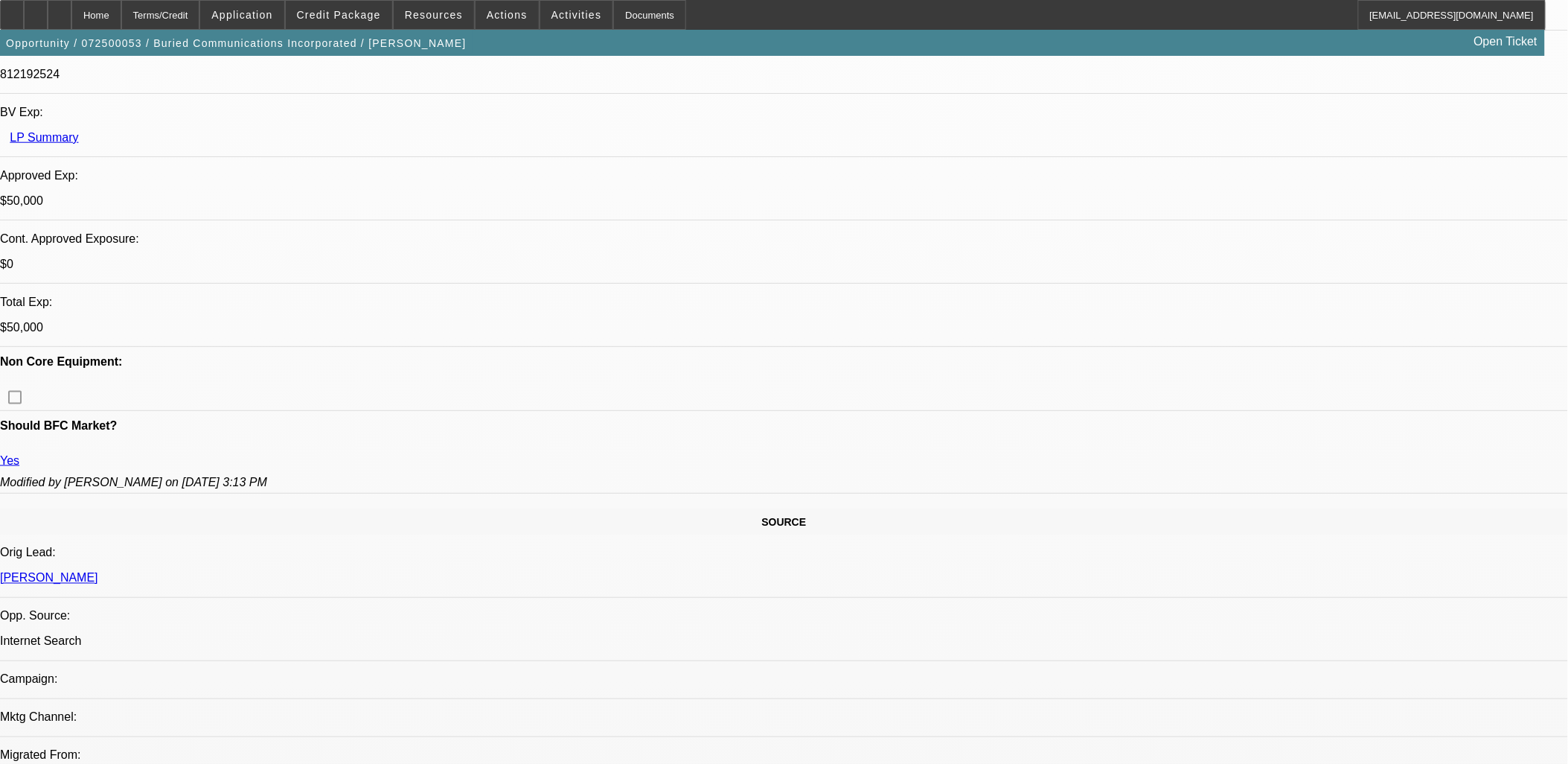
select select "1"
select select "3"
select select "6"
select select "1"
select select "3"
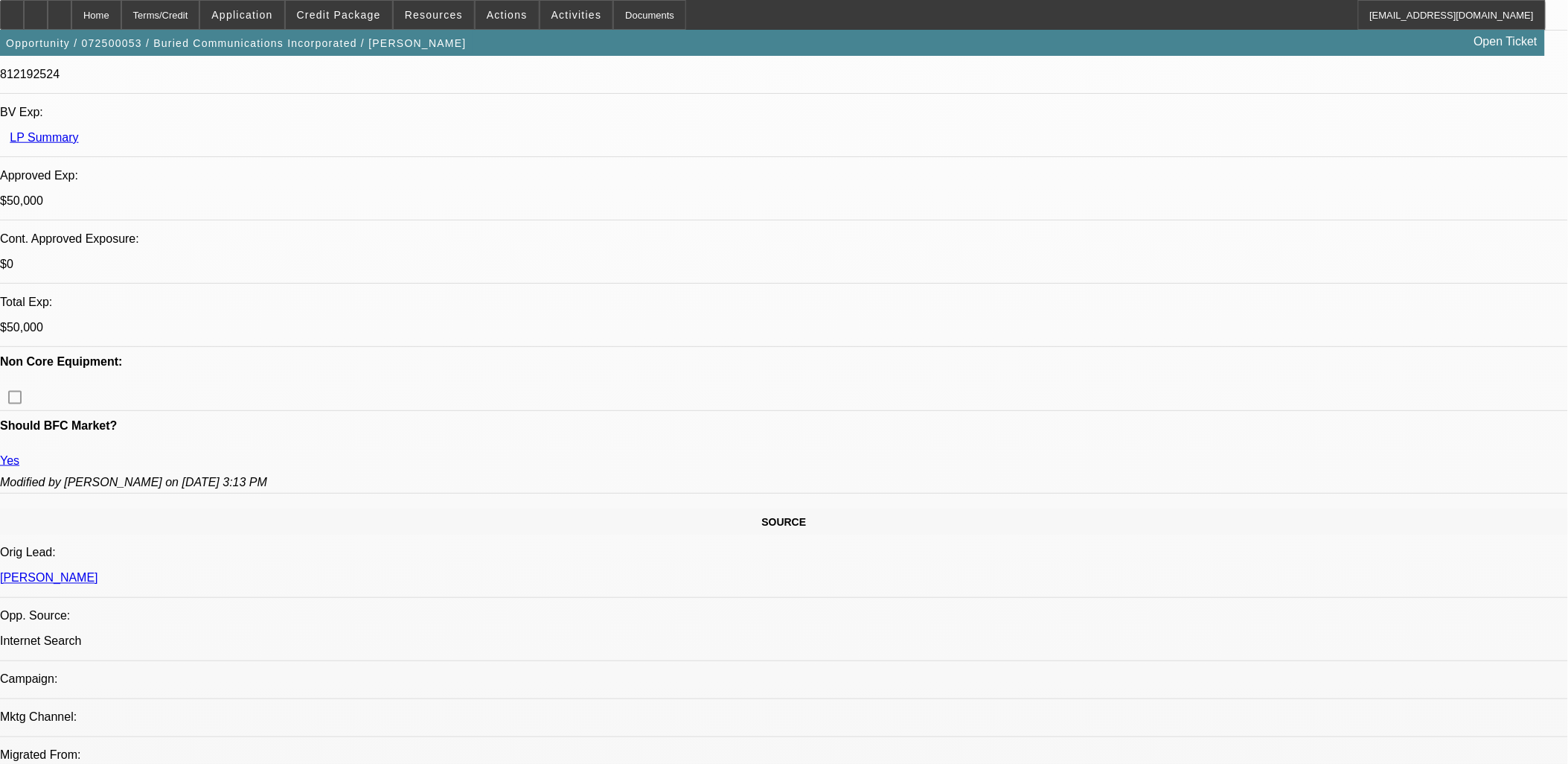
select select "6"
select select "1"
select select "3"
select select "6"
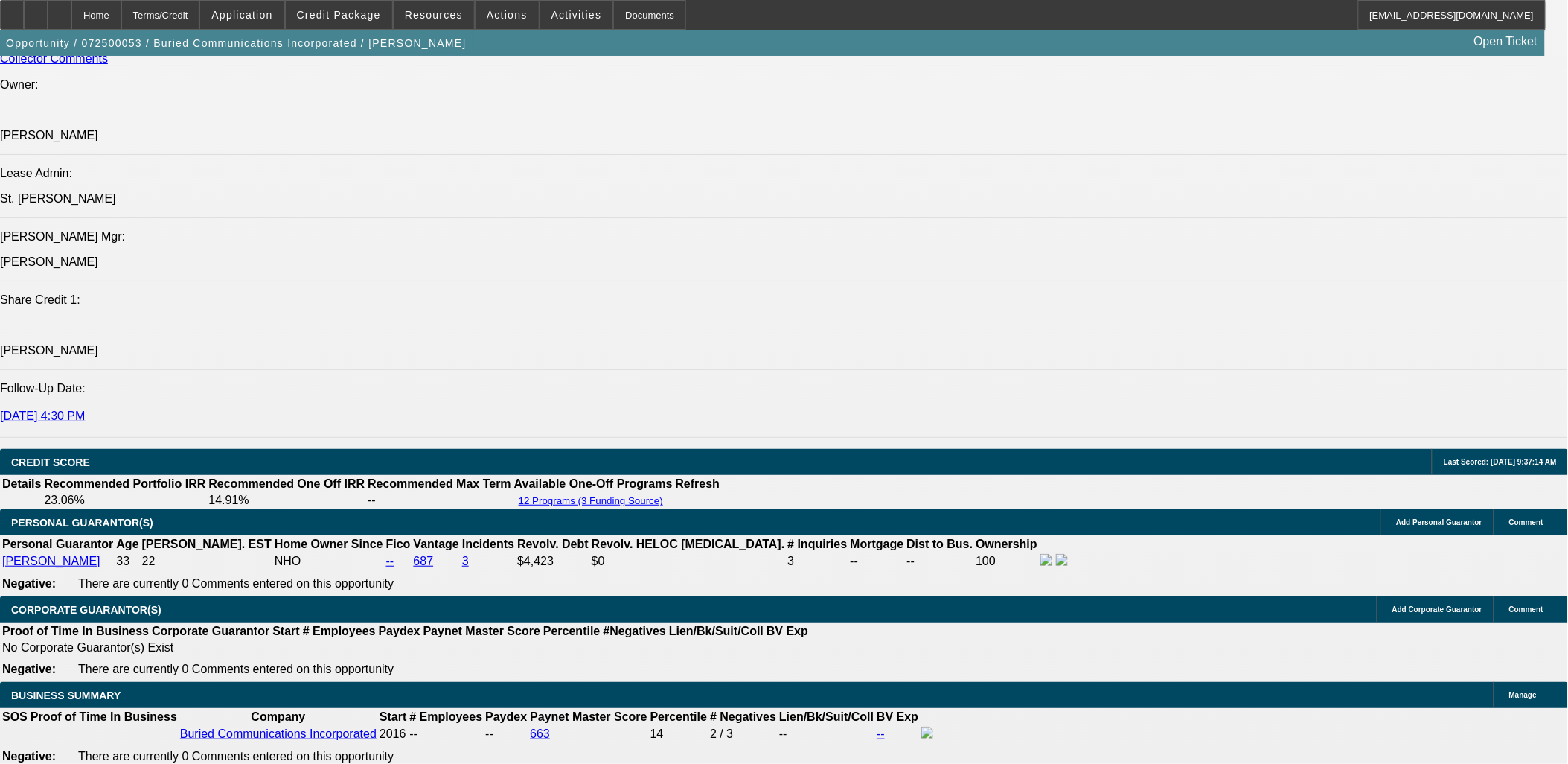
scroll to position [2233, 0]
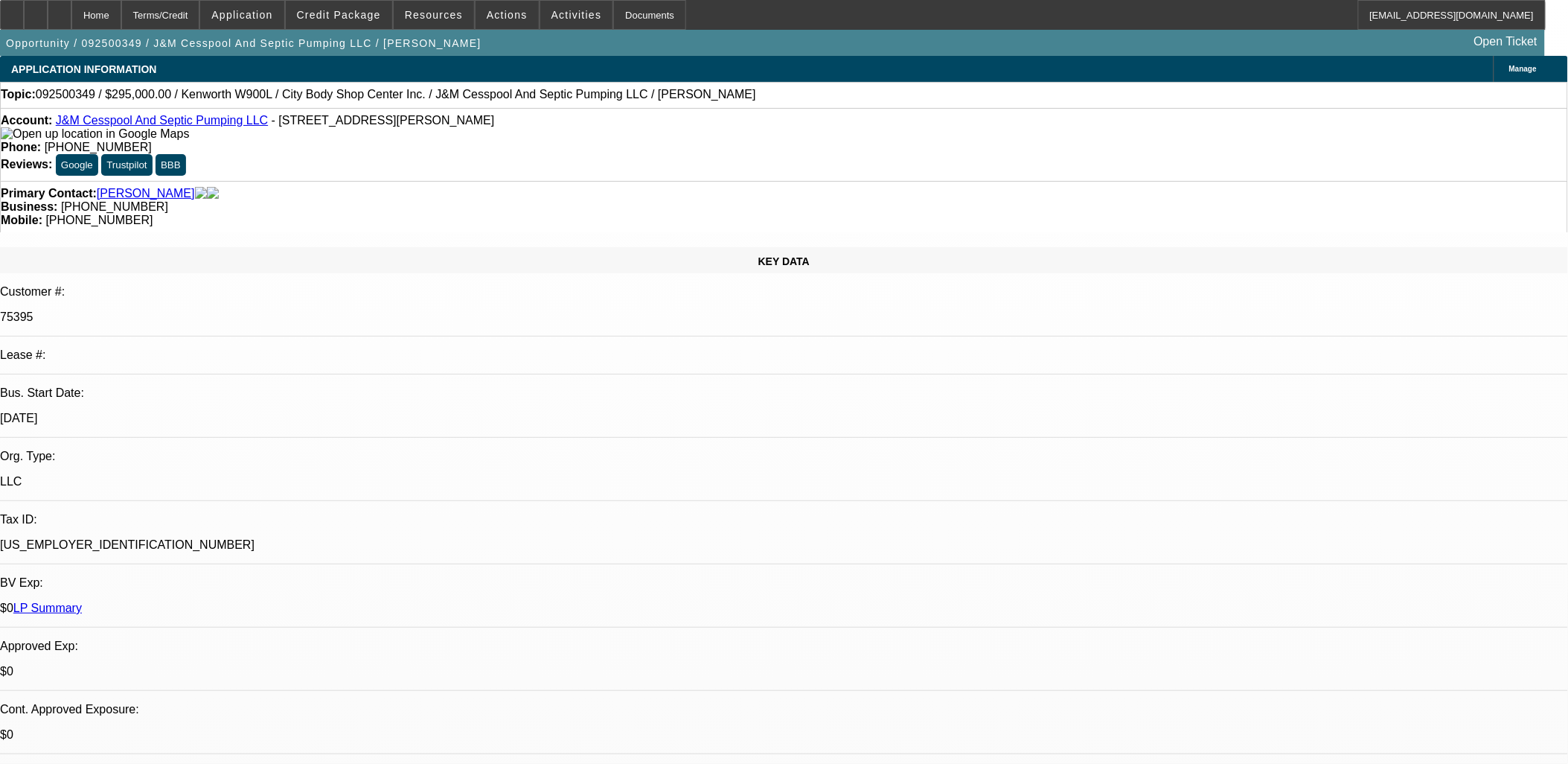
select select "0"
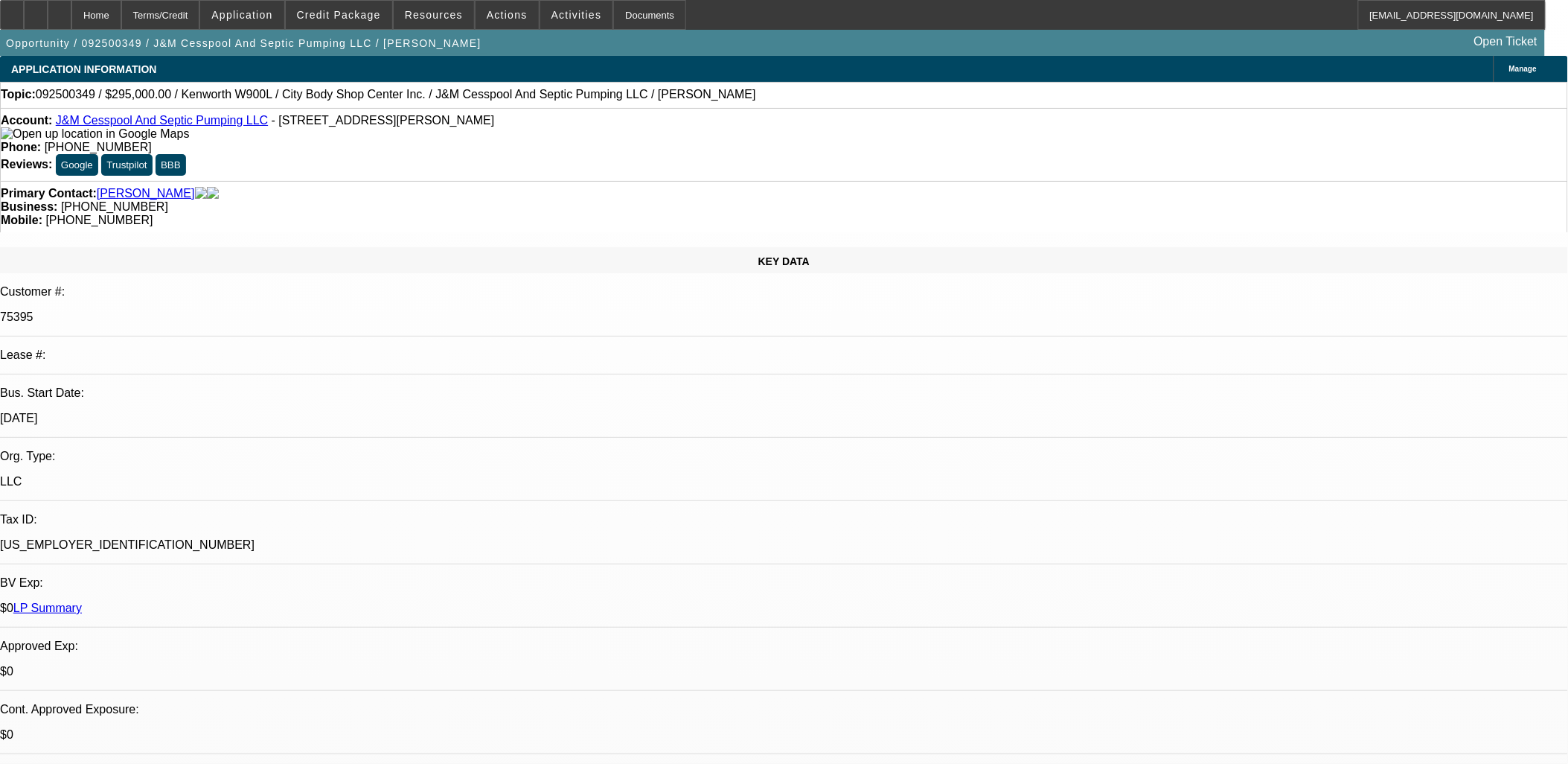
select select "0"
select select "1"
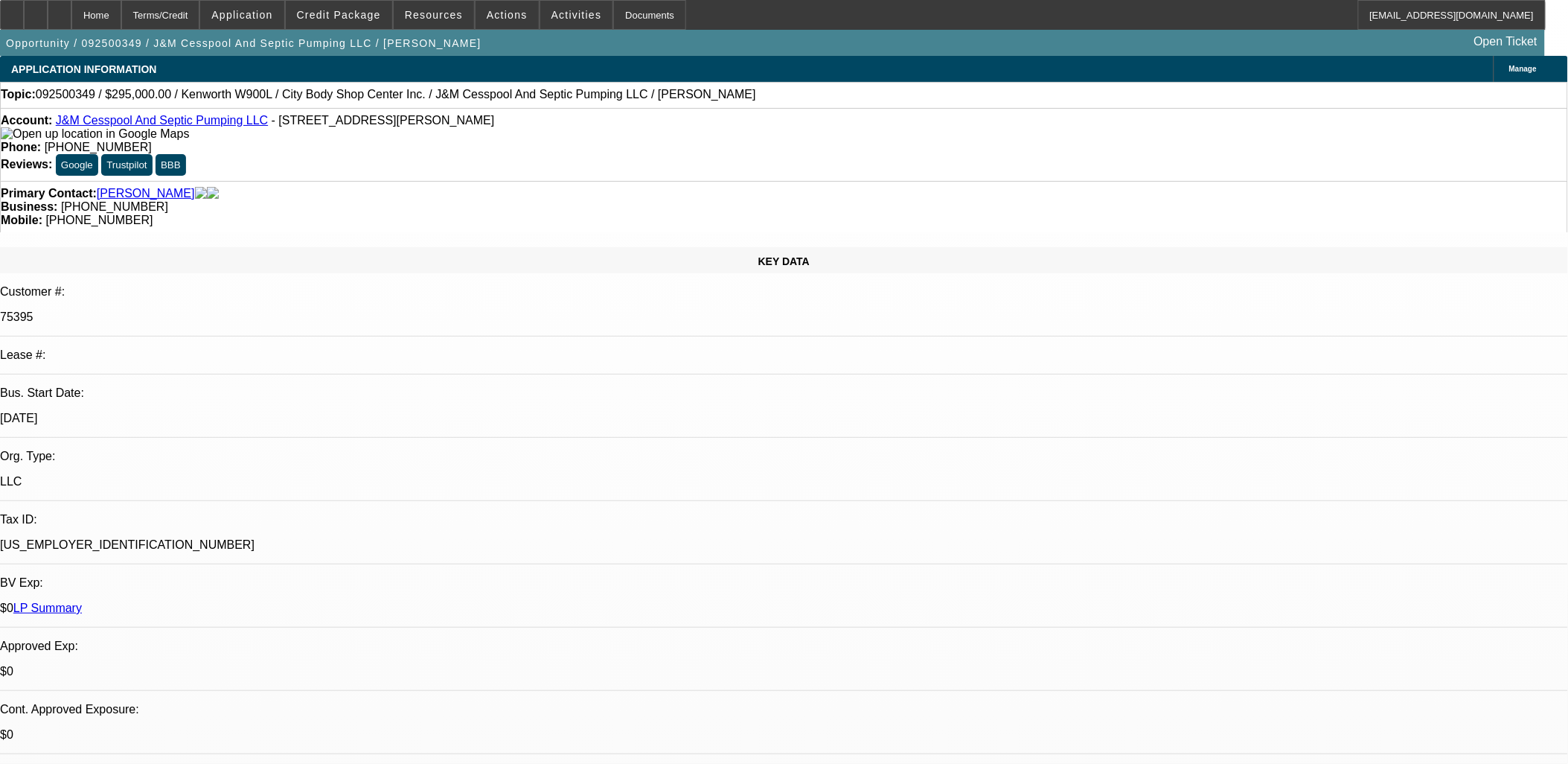
select select "2"
select select "6"
select select "1"
select select "2"
select select "6"
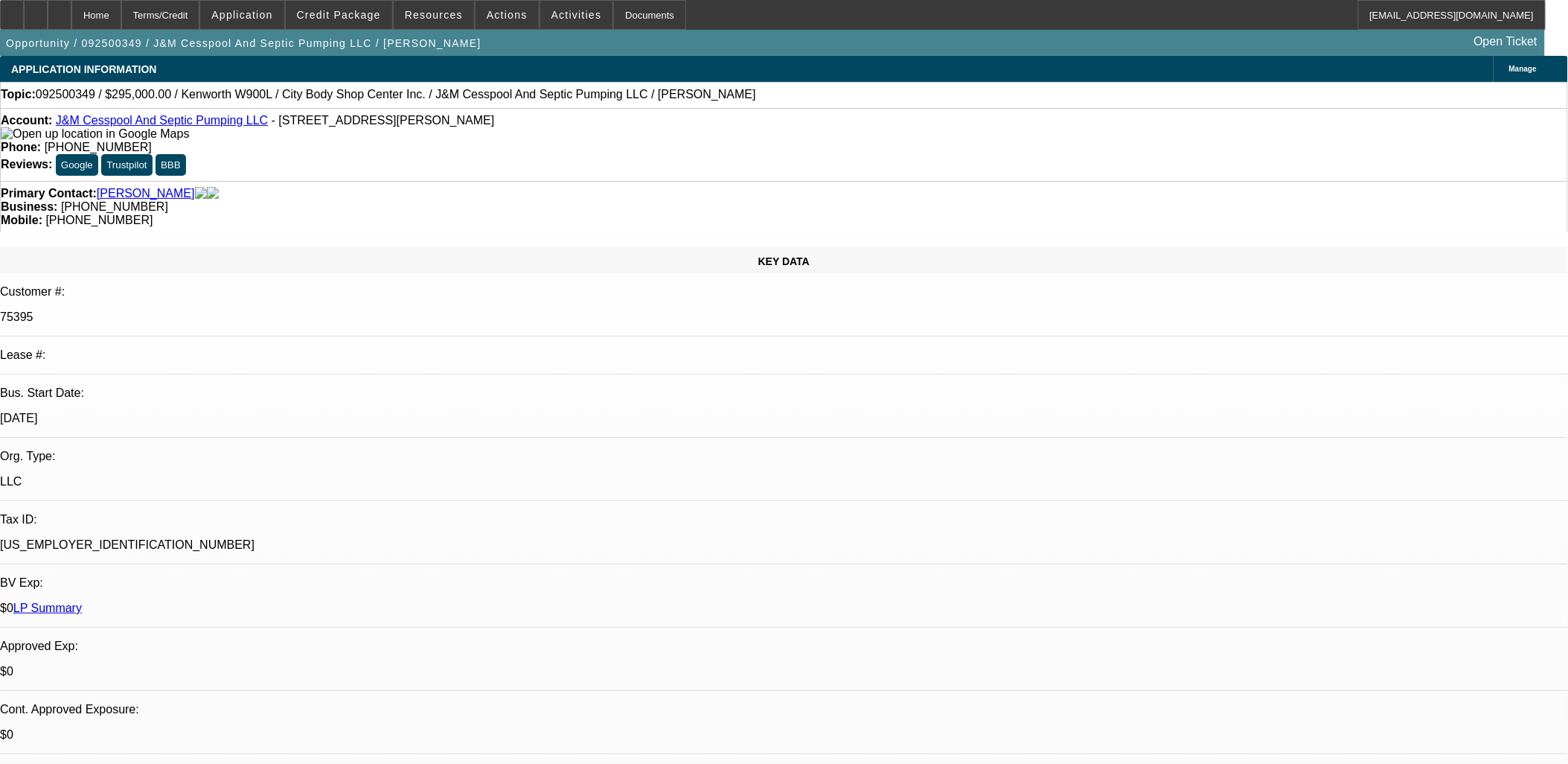
select select "1"
select select "2"
select select "6"
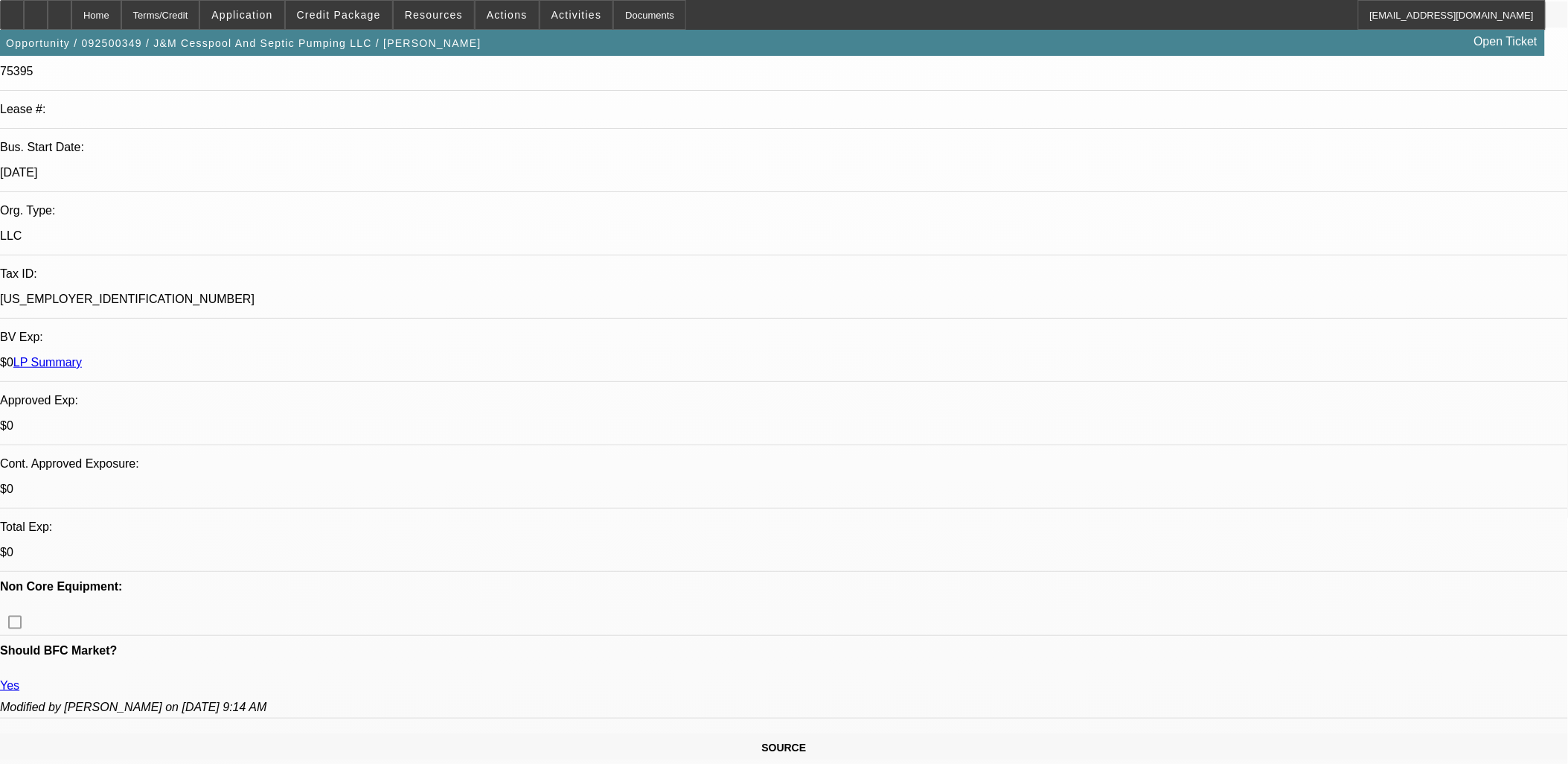
scroll to position [248, 0]
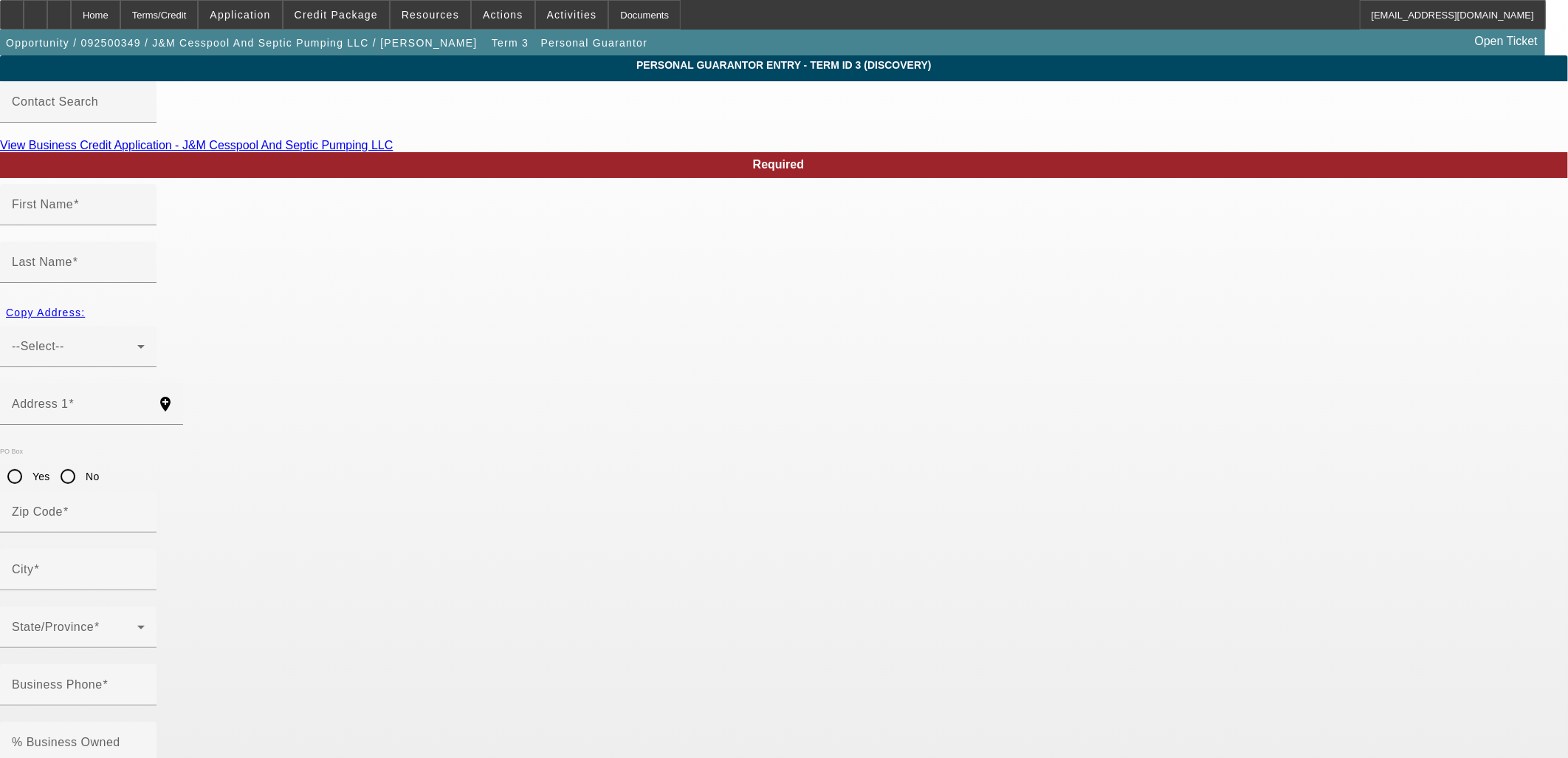
type input "Melinda"
type input "Teves"
type input "47-698 Wailehua Place"
radio input "true"
type input "96744"
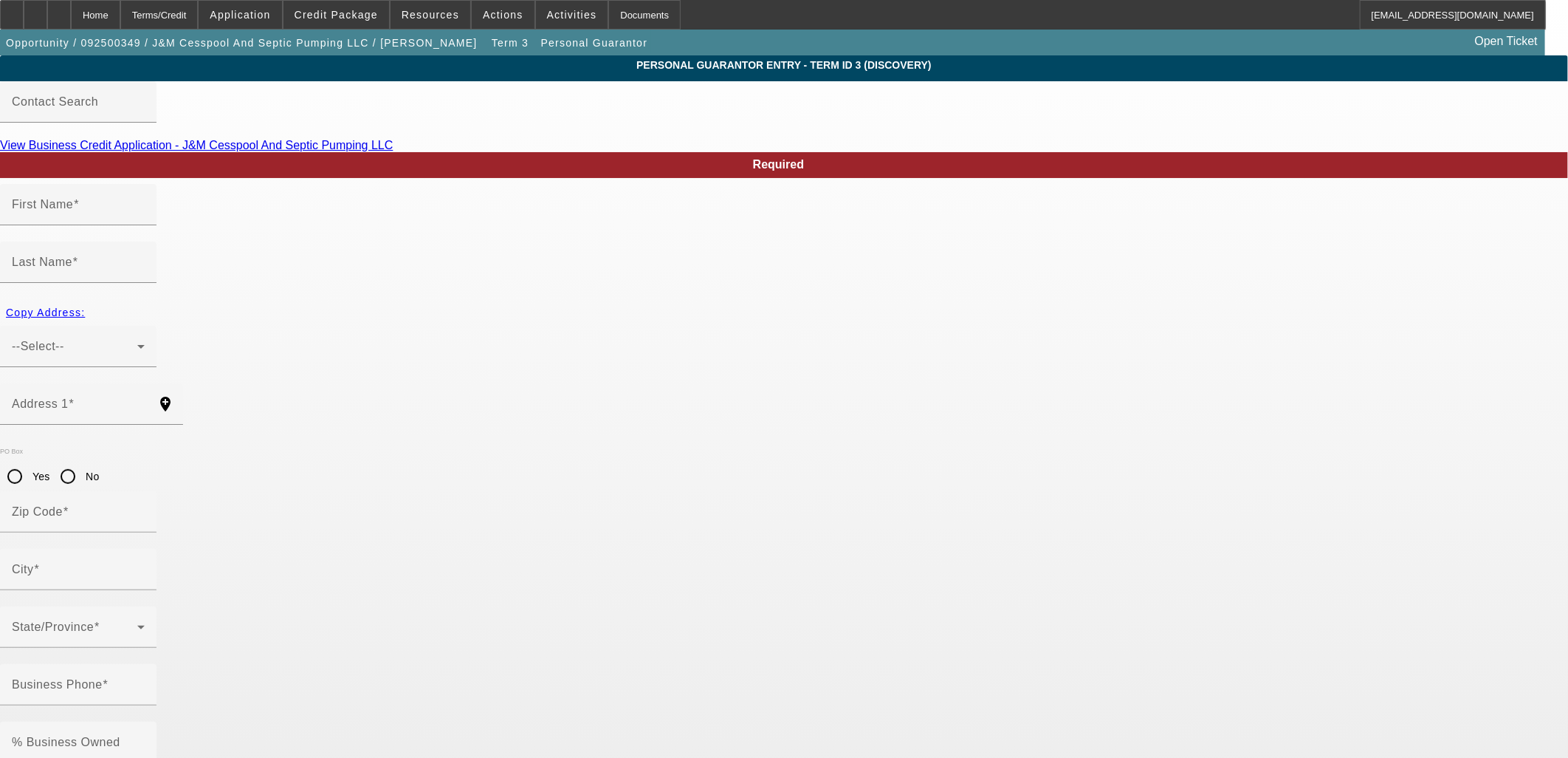
type input "Kaneohe"
type input "(808) 219-0275"
type input "50"
type input "575-84-9449"
type input "melindateves@gmail.com"
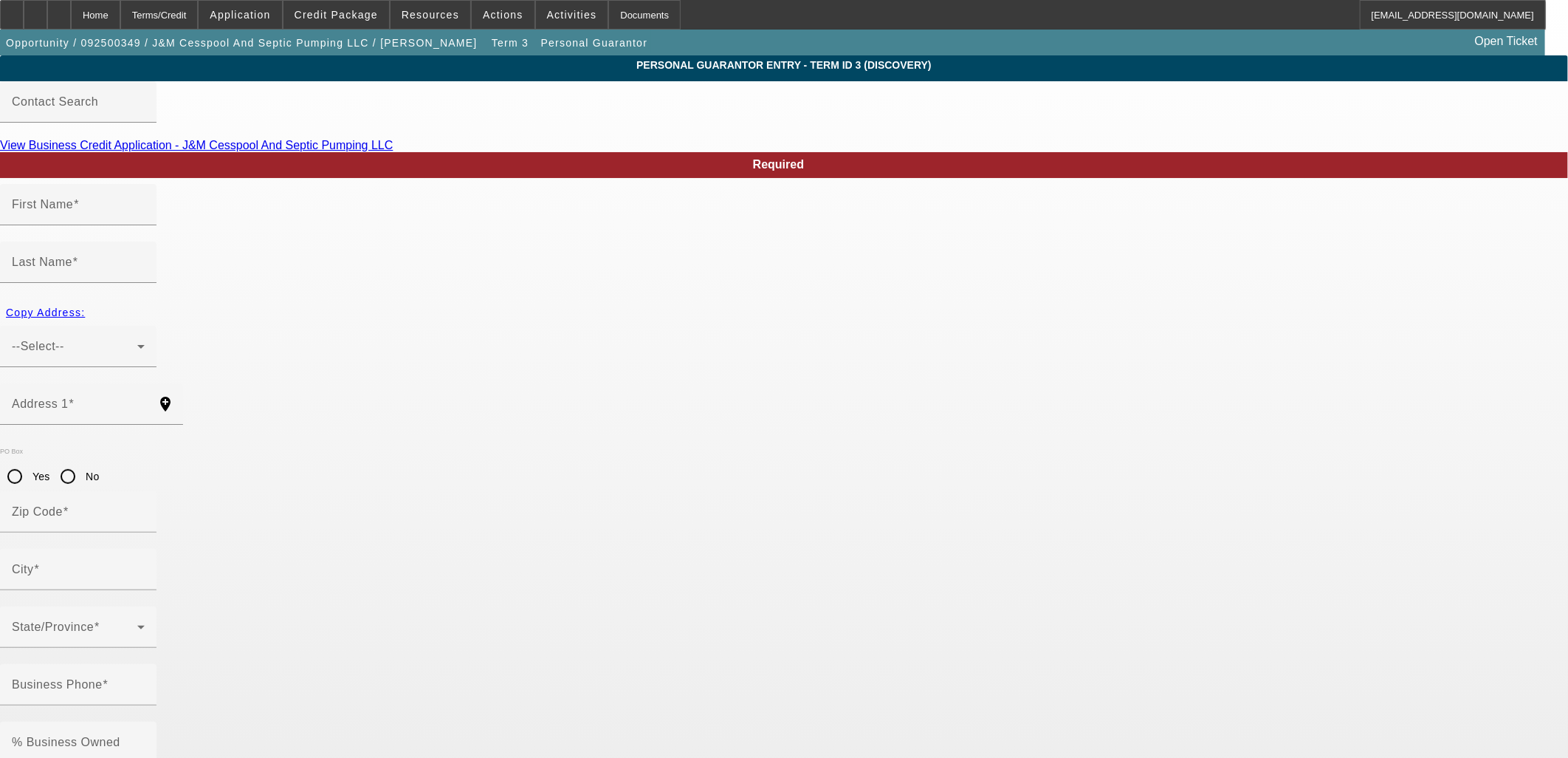
type input "N"
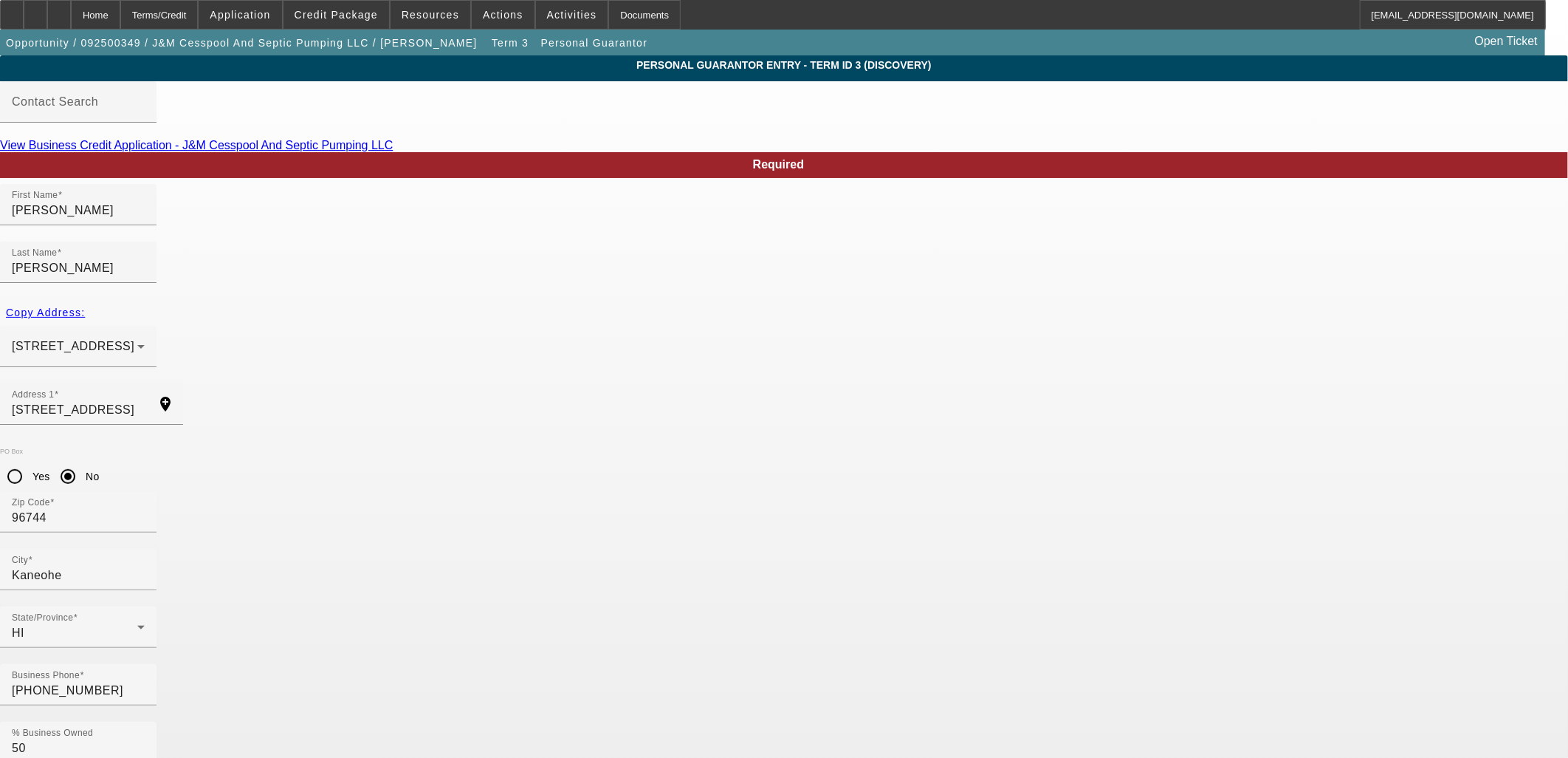
click at [120, 9] on div "Home" at bounding box center [95, 14] width 49 height 29
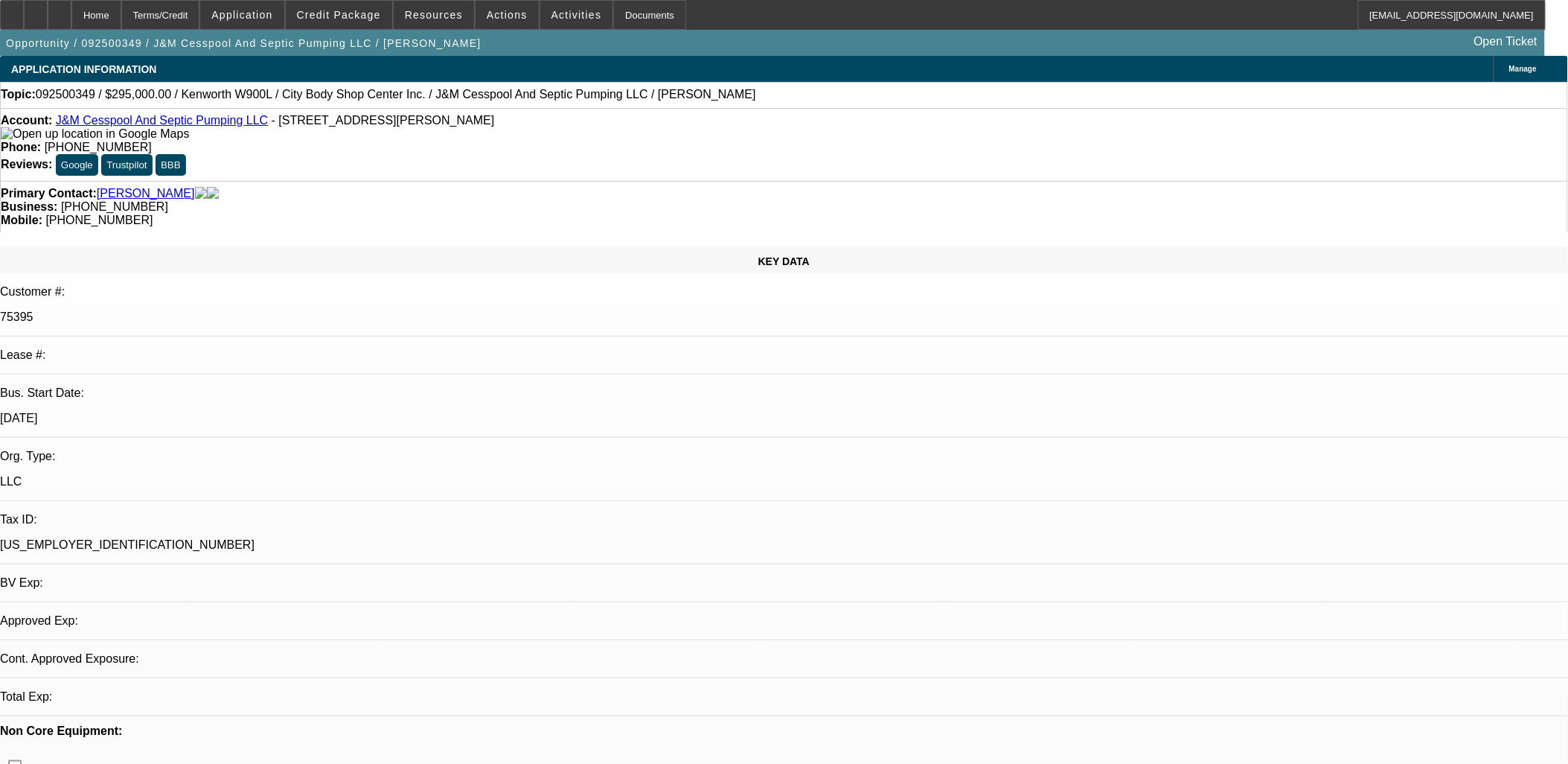
select select "0"
select select "2"
select select "0"
select select "6"
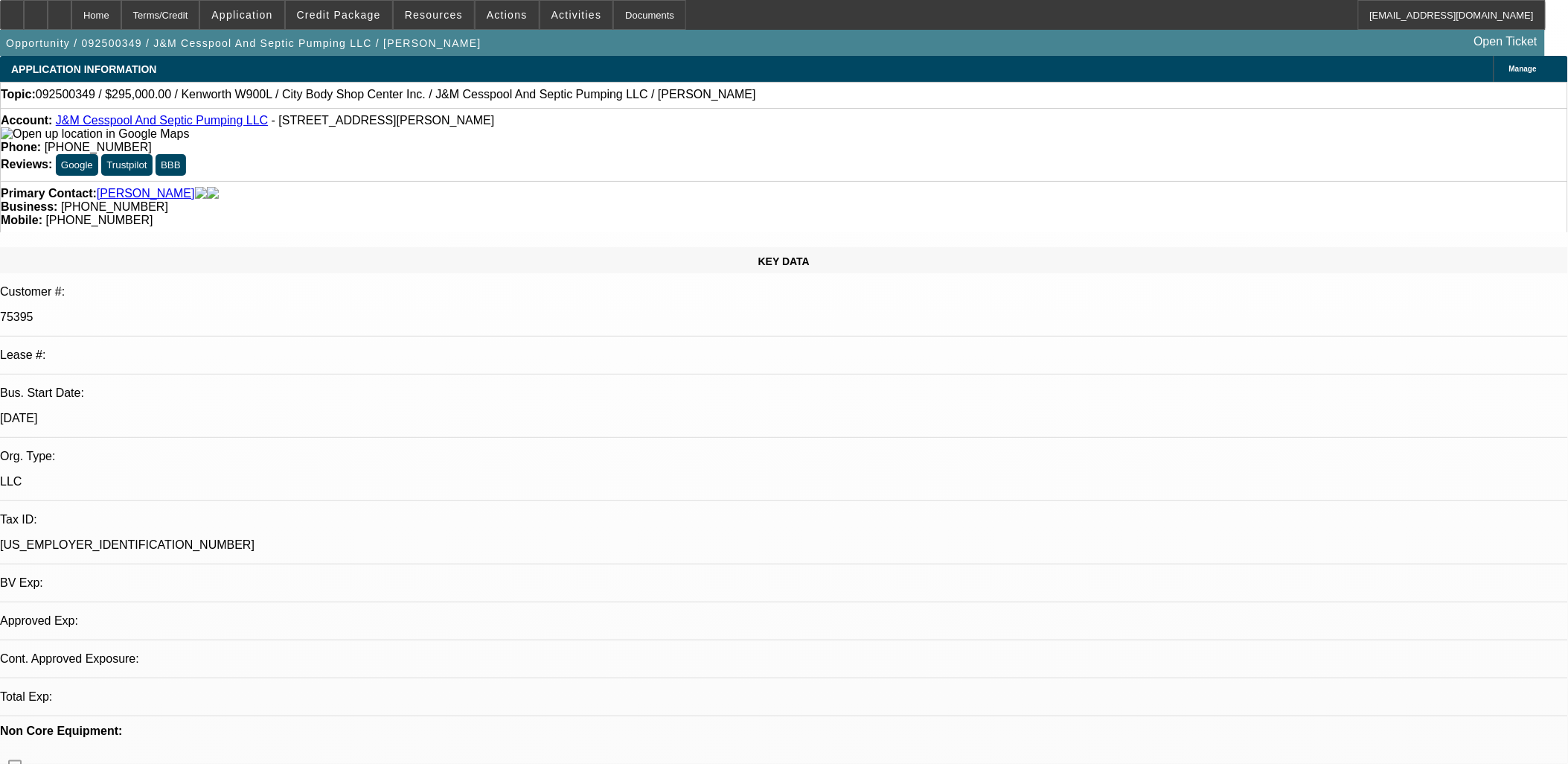
select select "0"
select select "2"
select select "0"
select select "6"
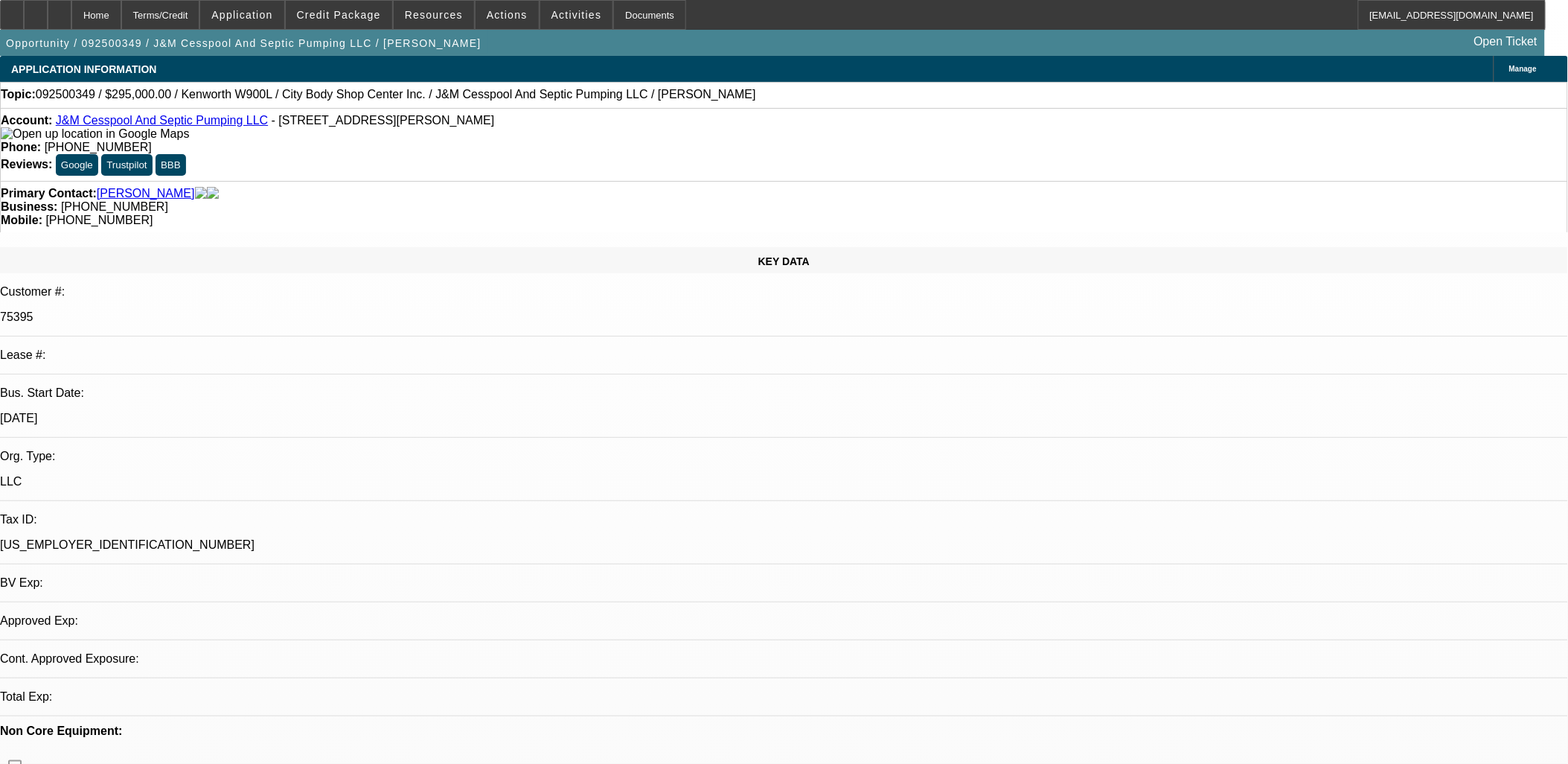
select select "0"
select select "2"
select select "0"
select select "6"
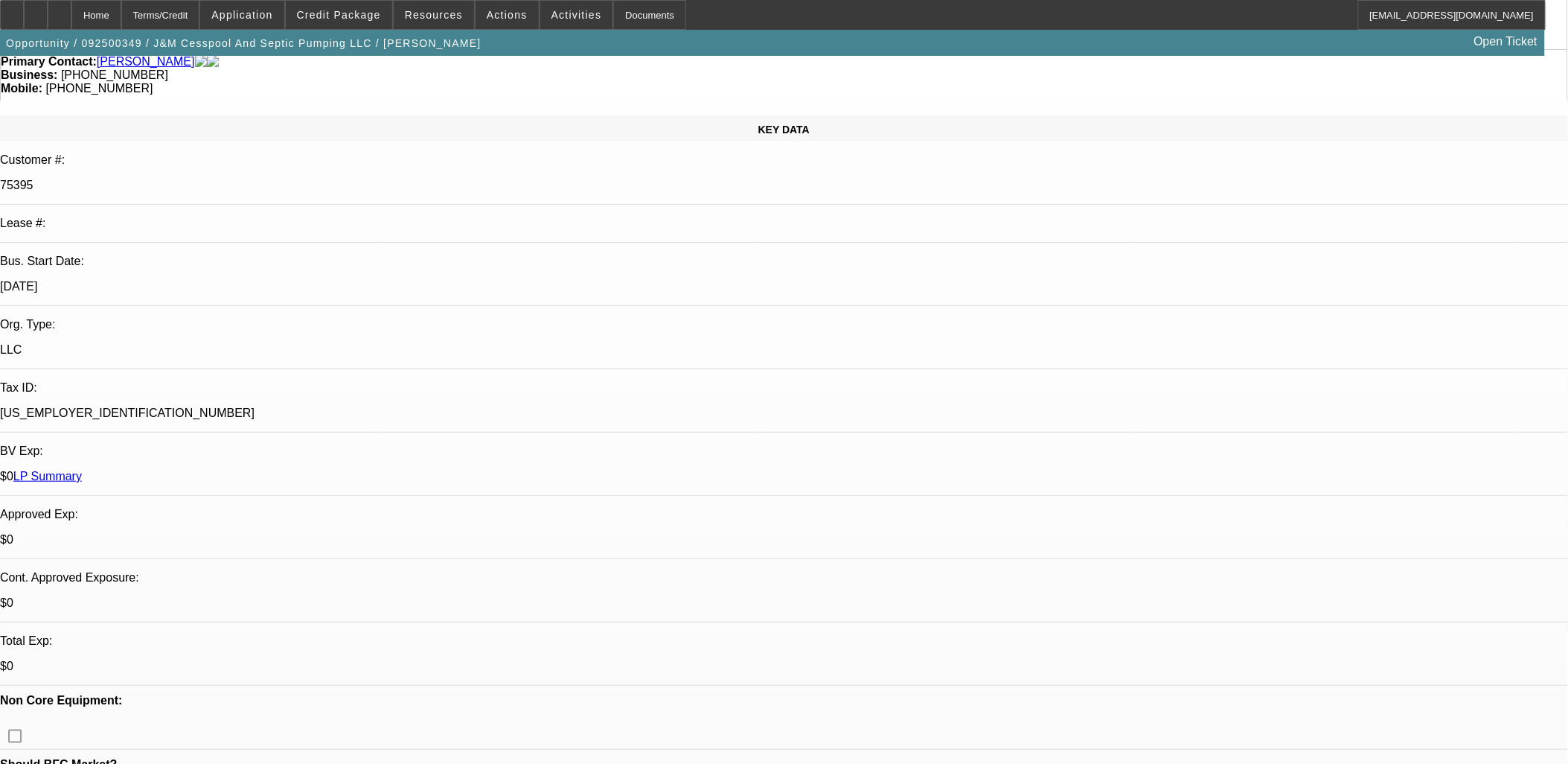
scroll to position [413, 0]
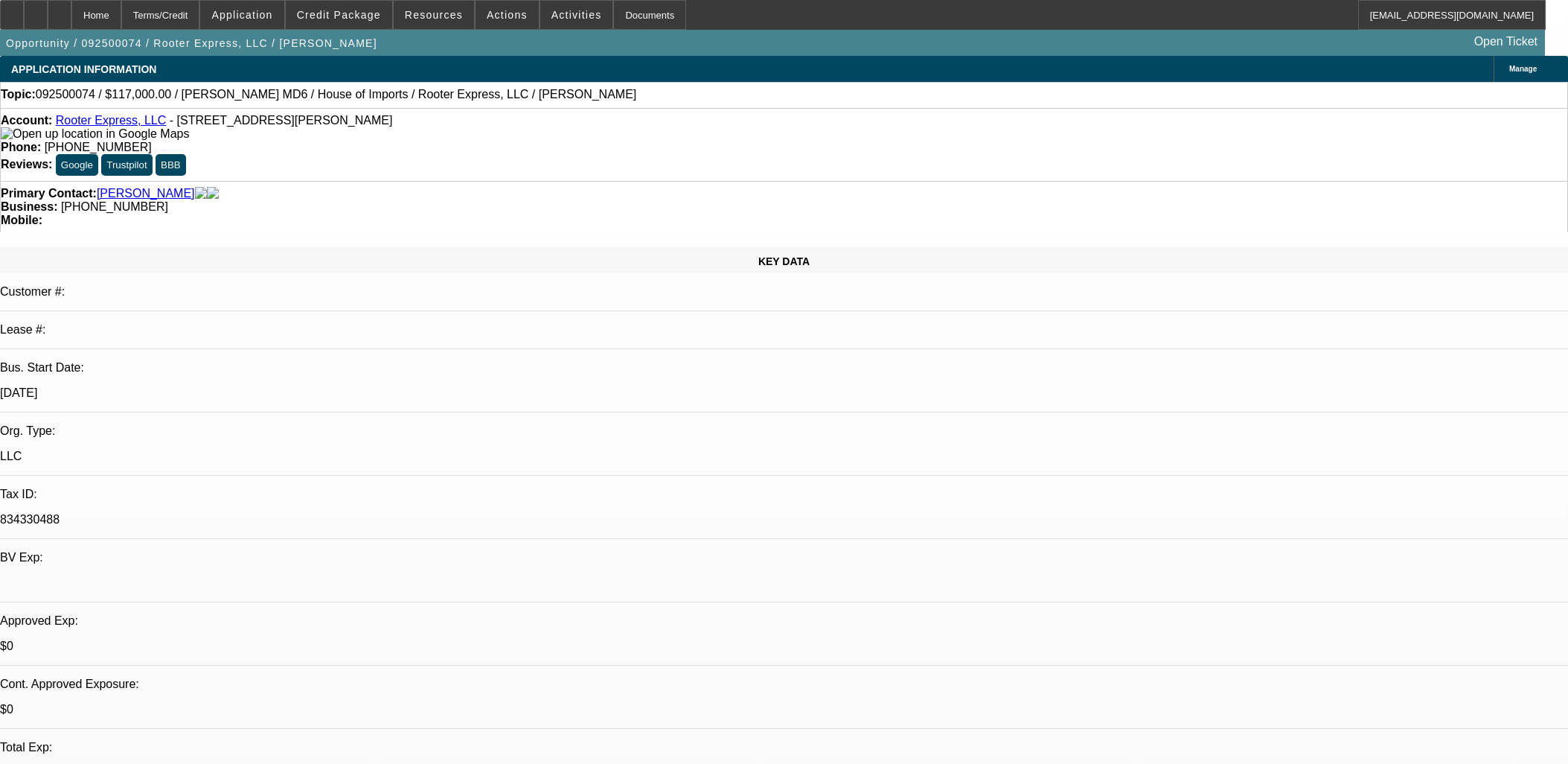
select select "0"
select select "2"
select select "0"
select select "6"
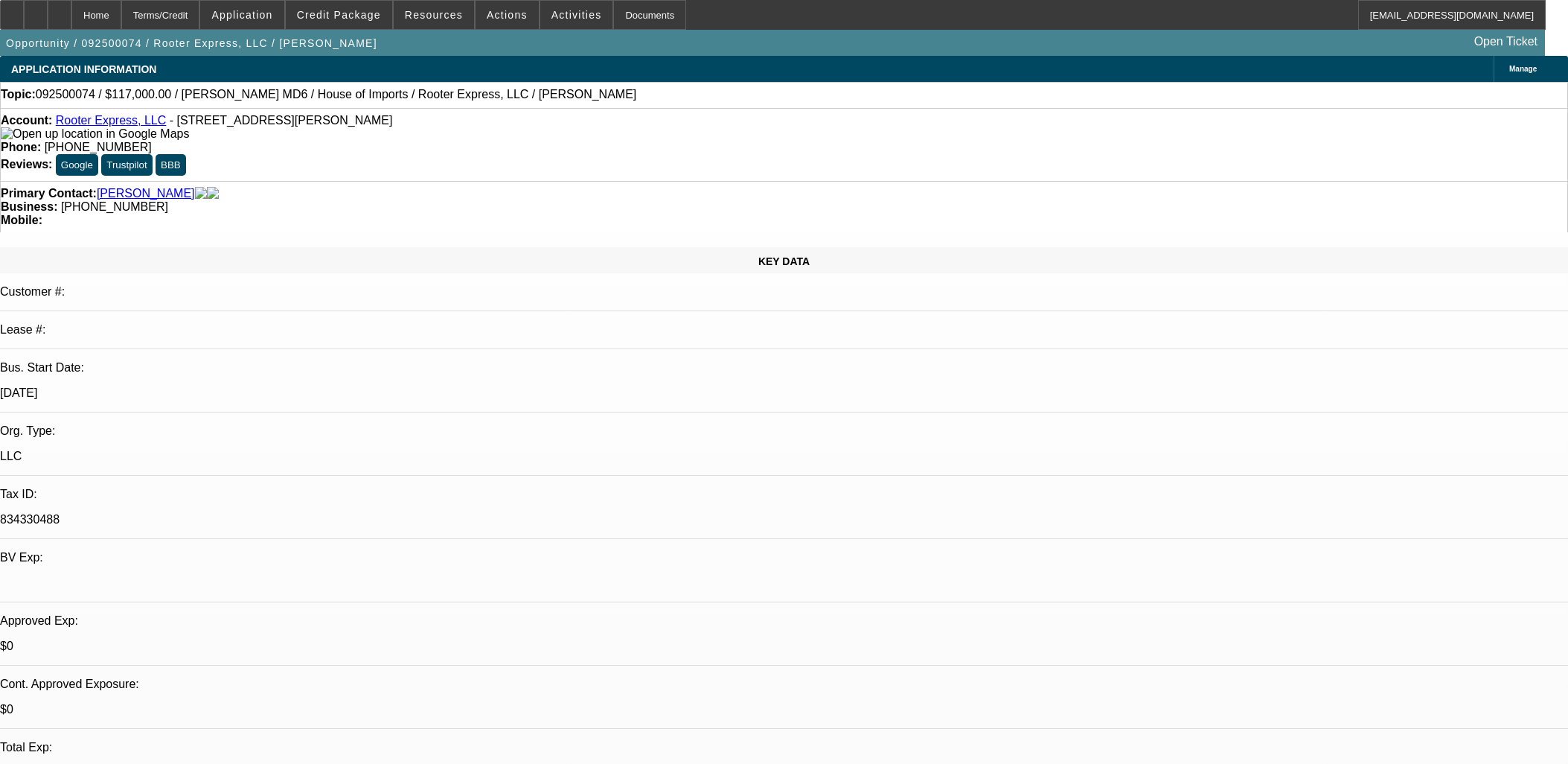
select select "0"
select select "2"
select select "0"
select select "6"
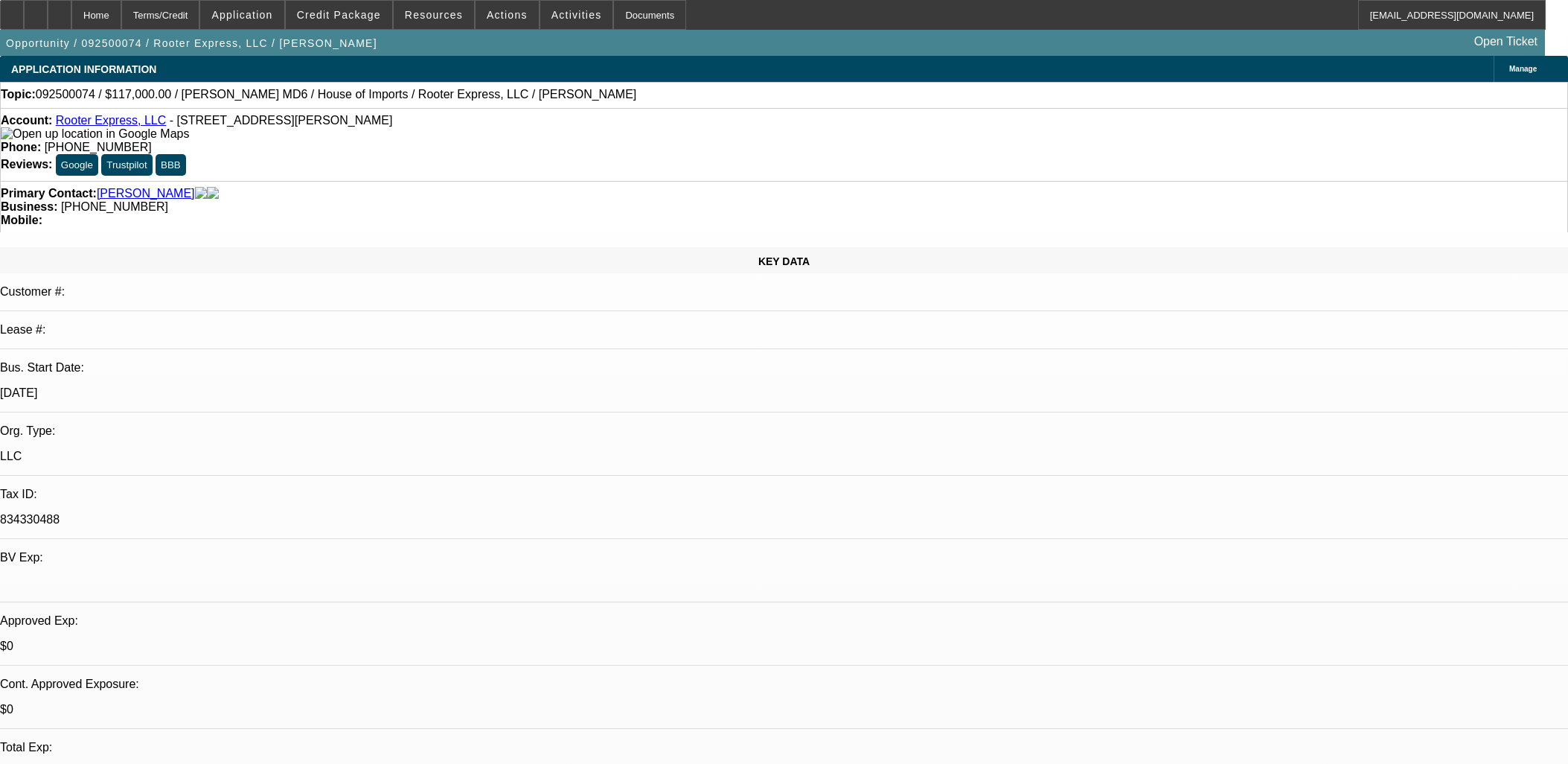
select select "0.1"
select select "0"
select select "2"
select select "0"
select select "6"
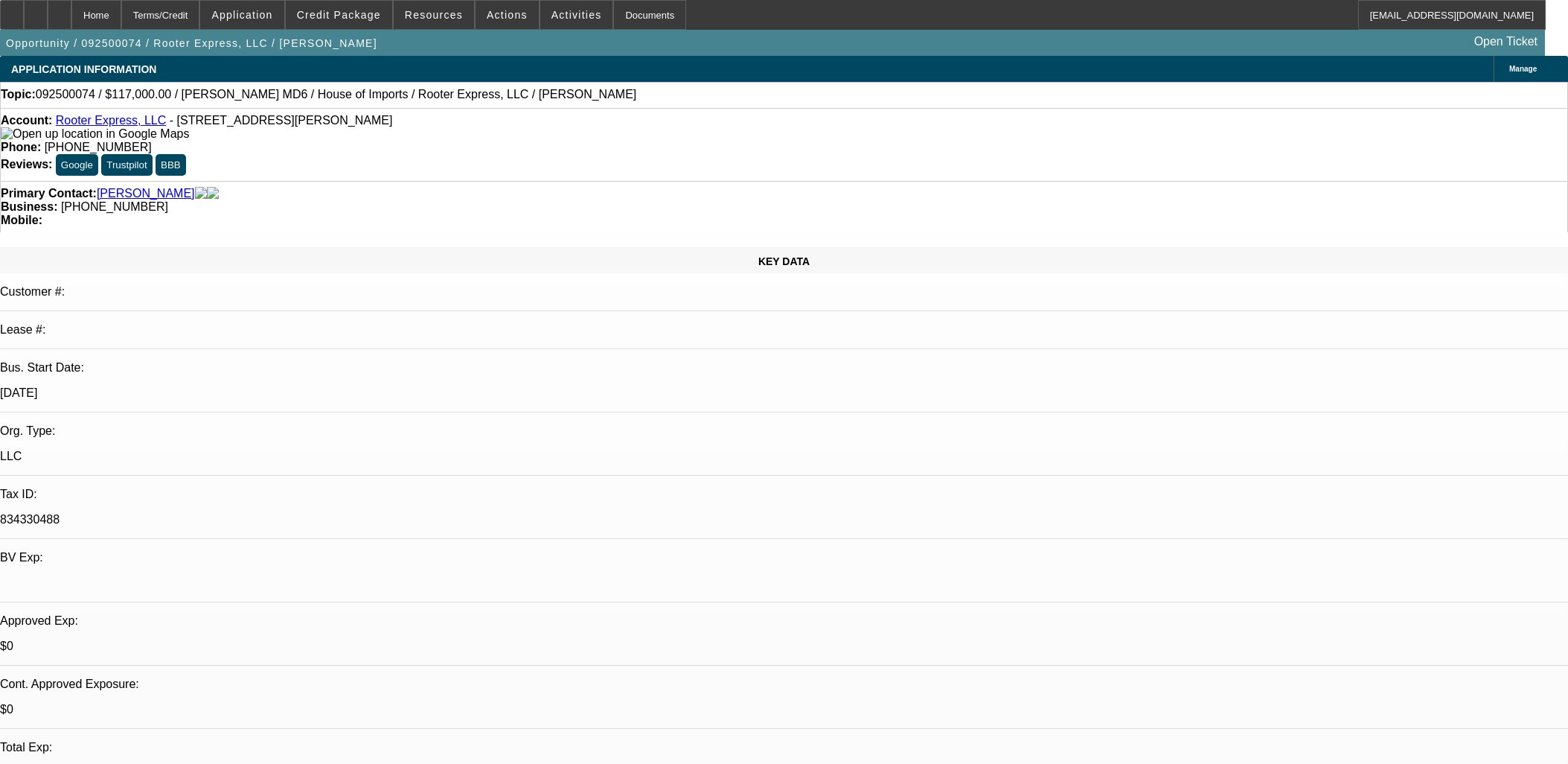
select select "0"
select select "3"
select select "0"
select select "6"
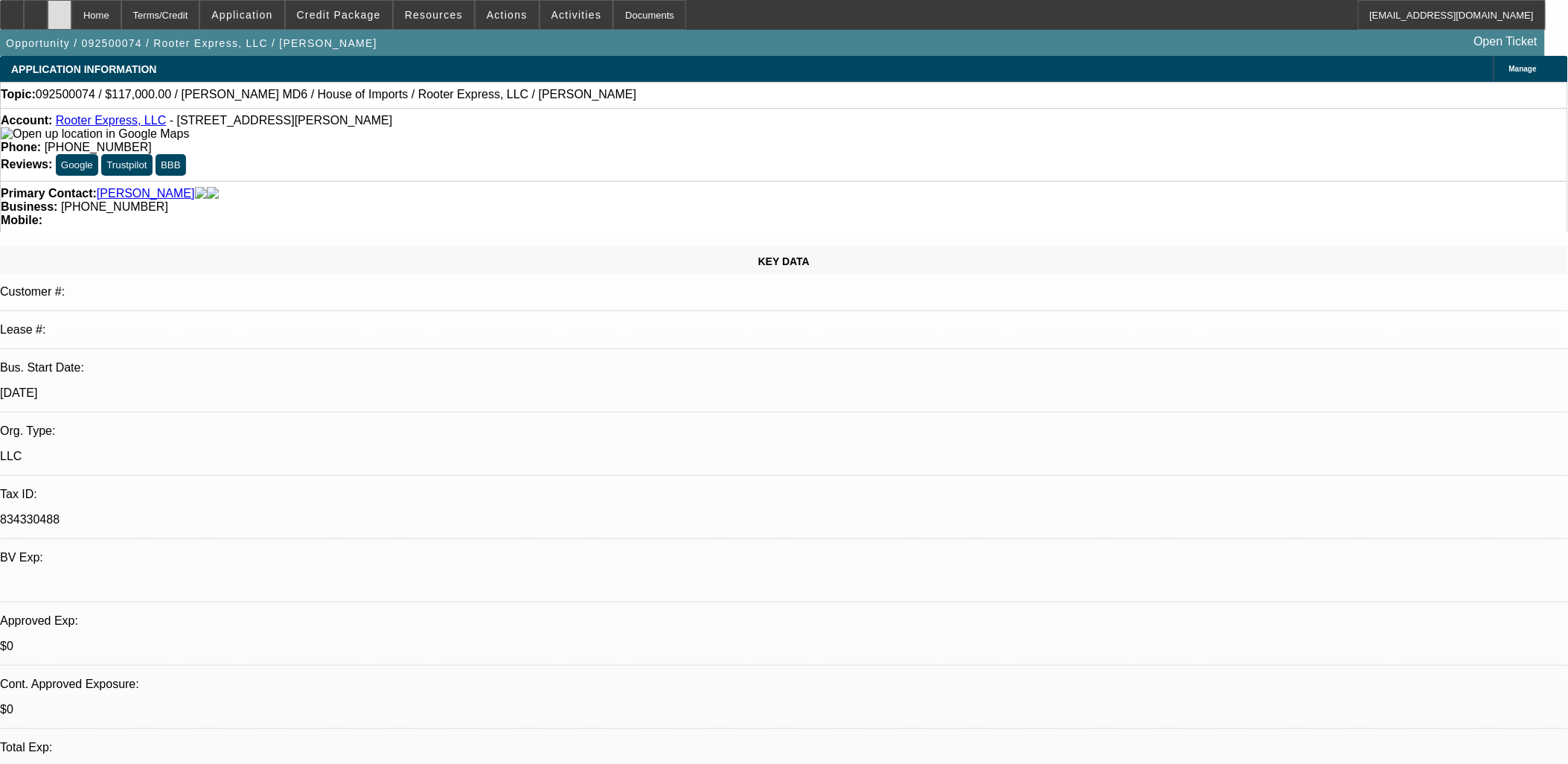
click at [71, 5] on div at bounding box center [59, 14] width 24 height 30
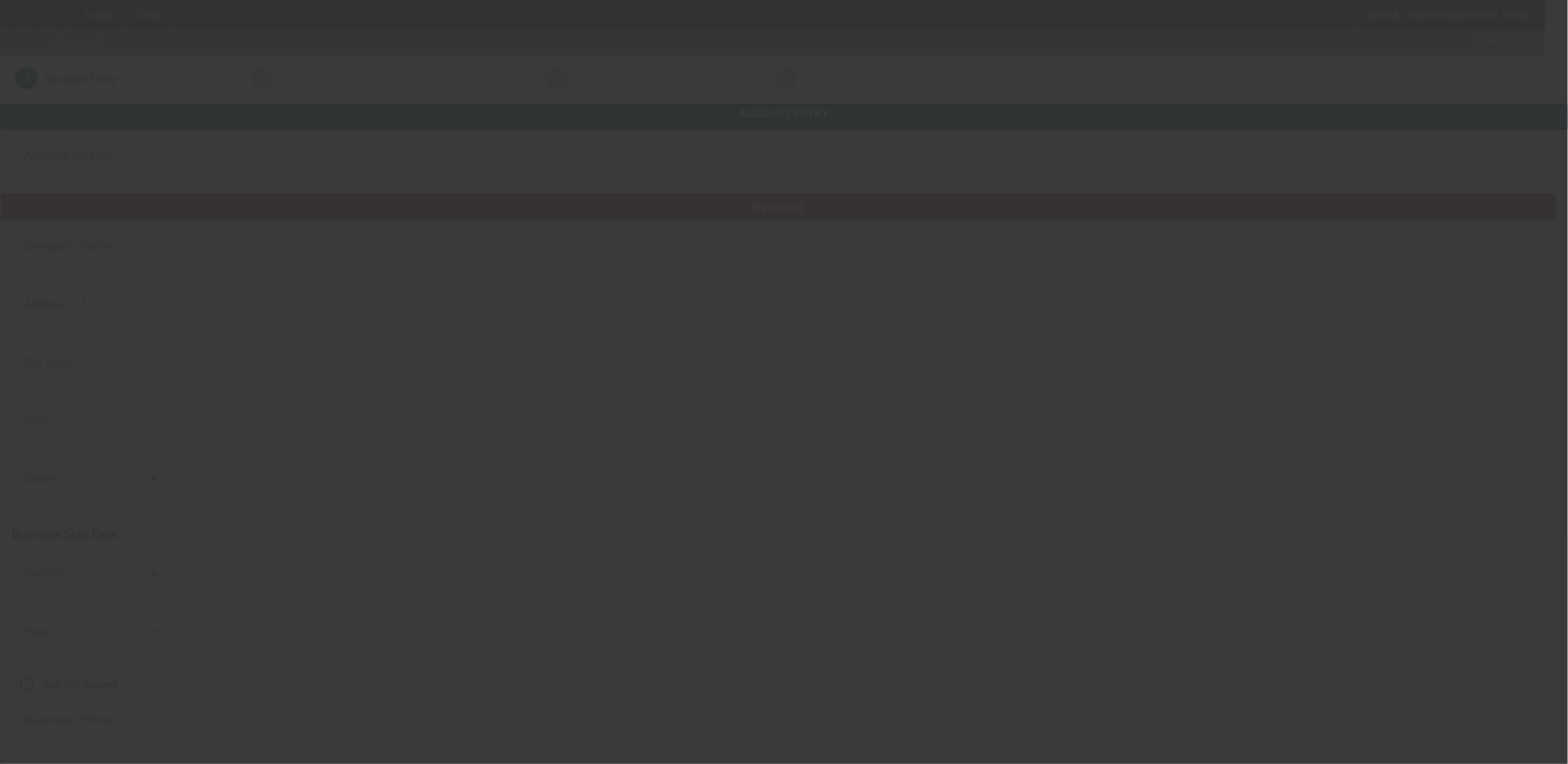
type input "[DATE]"
type input "[PERSON_NAME]"
type input "12374 N 75th E"
type input "83401"
type input "[US_STATE][GEOGRAPHIC_DATA]"
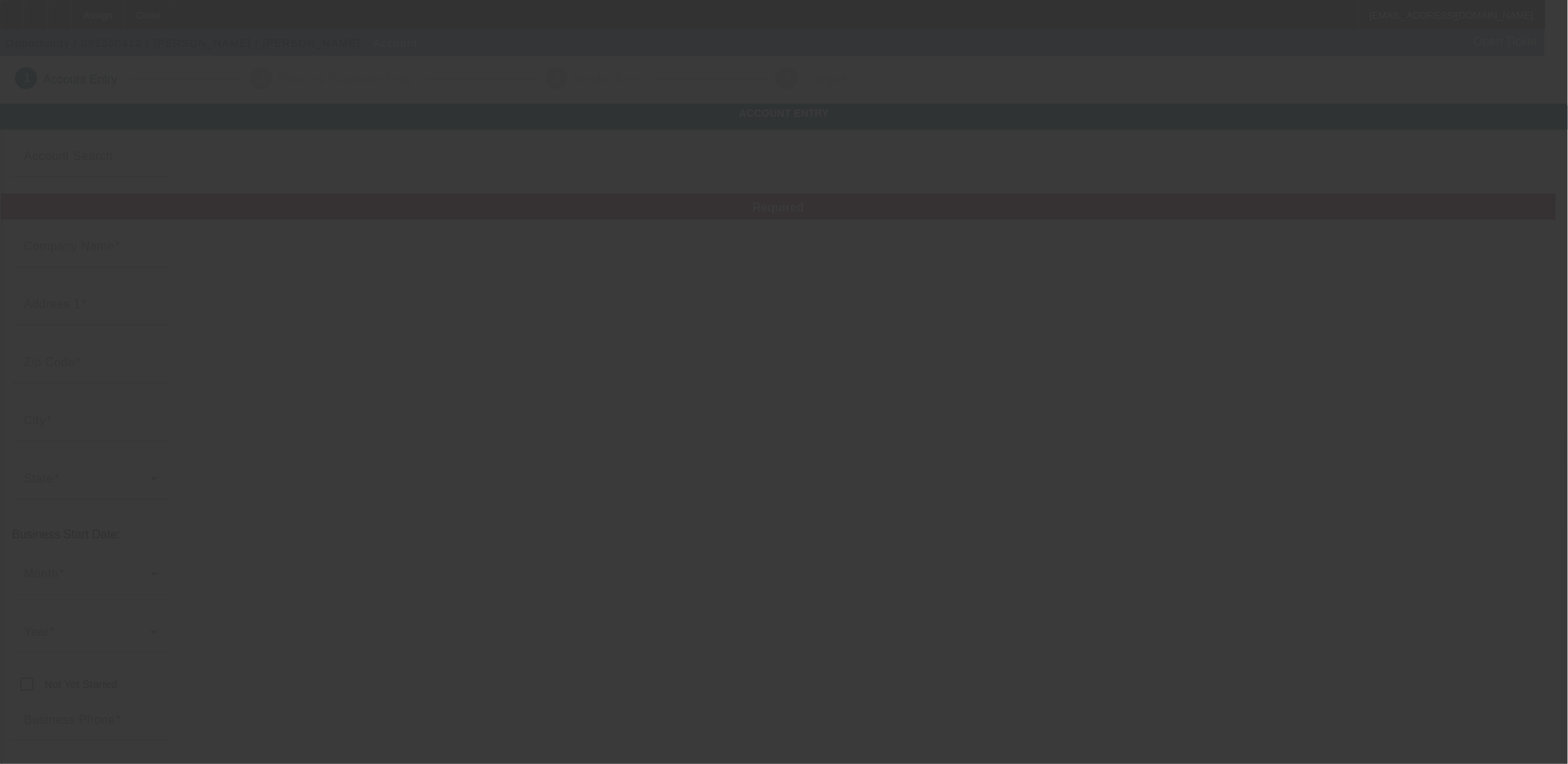
type input "[PHONE_NUMBER]"
type input "[US_STATE][GEOGRAPHIC_DATA]"
type input "[EMAIL_ADDRESS][DOMAIN_NAME]"
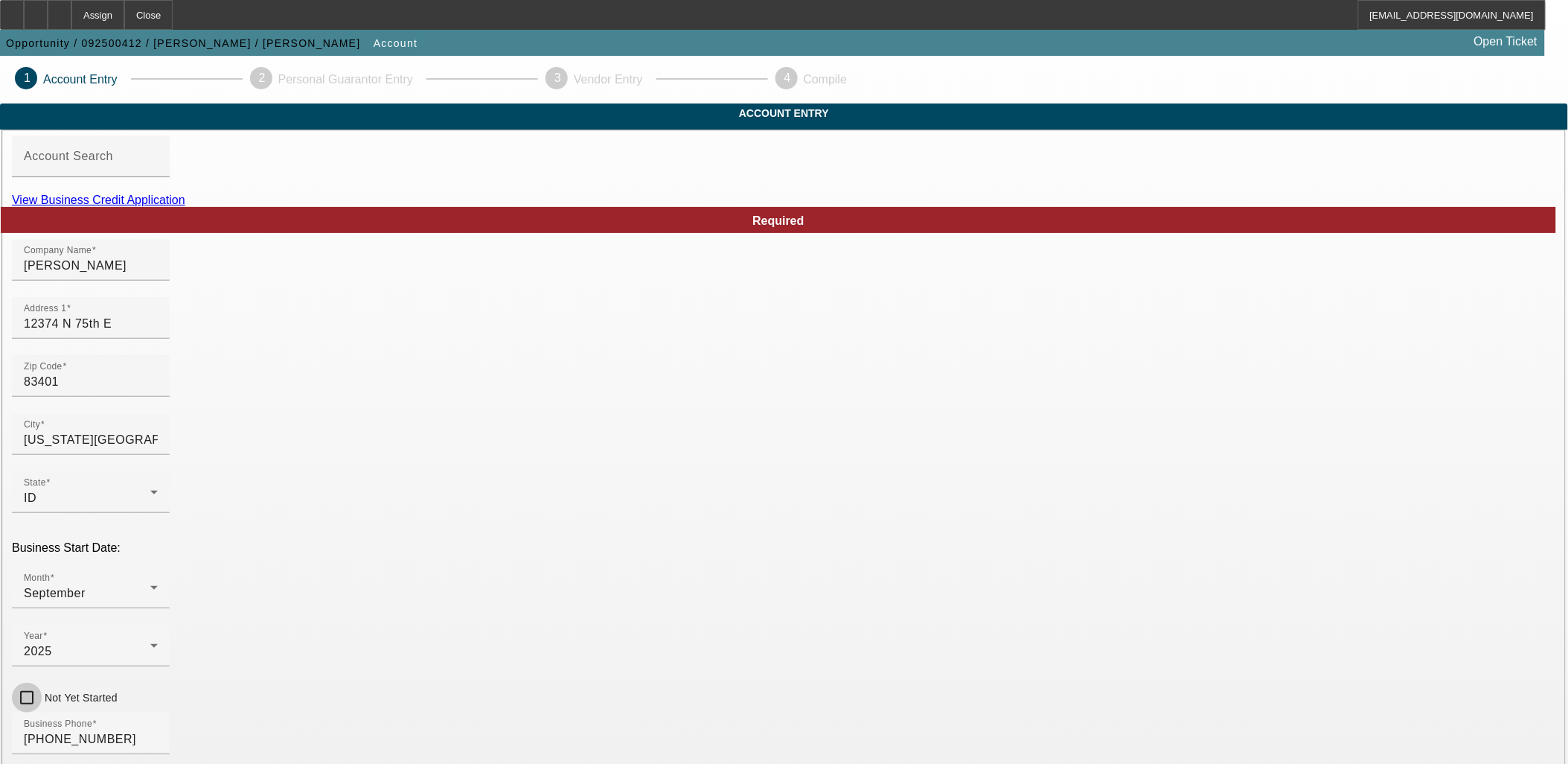
click at [41, 683] on input "Not Yet Started" at bounding box center [26, 697] width 30 height 30
checkbox input "true"
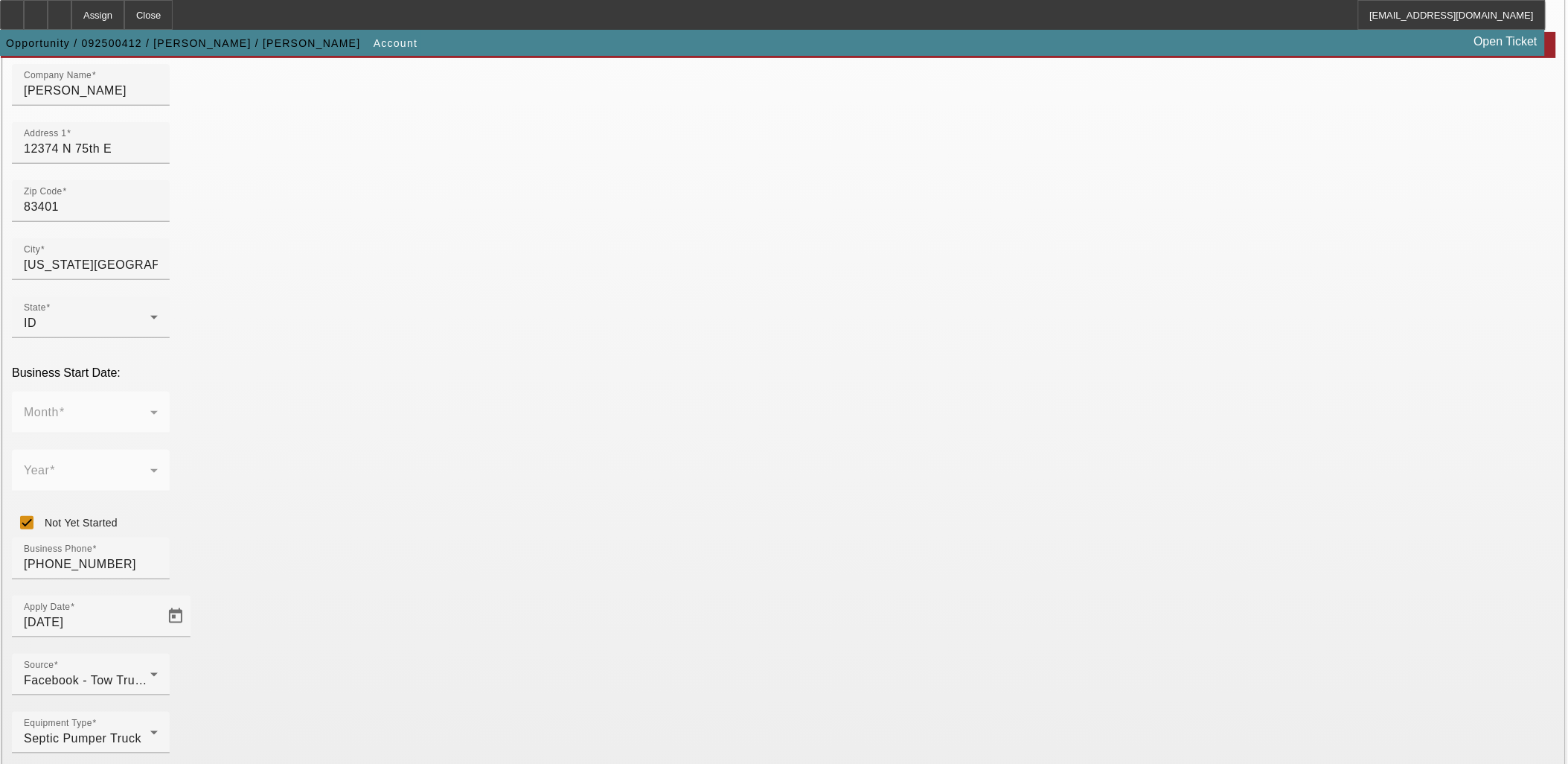
scroll to position [184, 0]
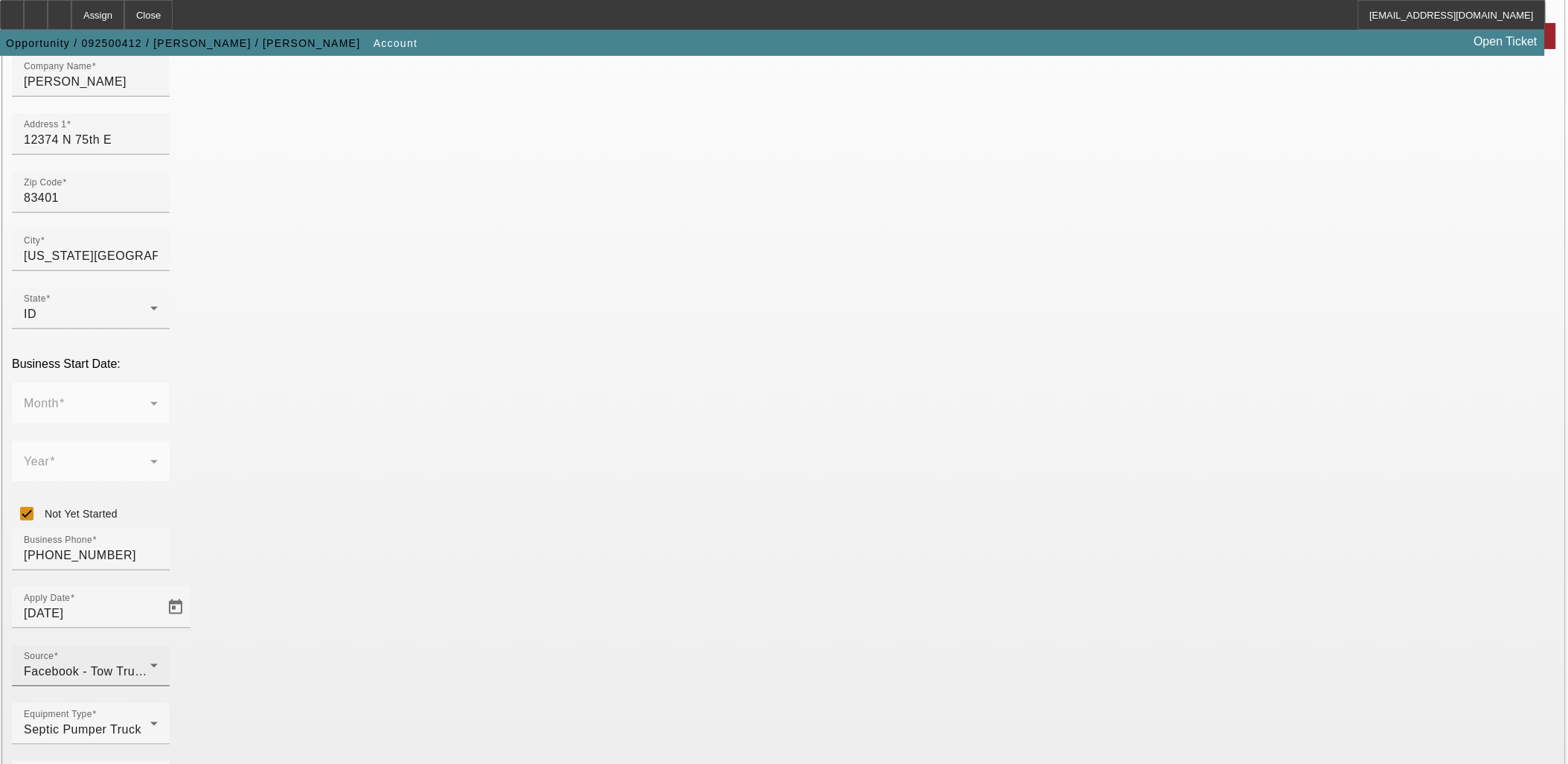
type input "000000000"
click at [158, 645] on div "Source Facebook - Tow Truck to Buy & Sale" at bounding box center [90, 665] width 134 height 41
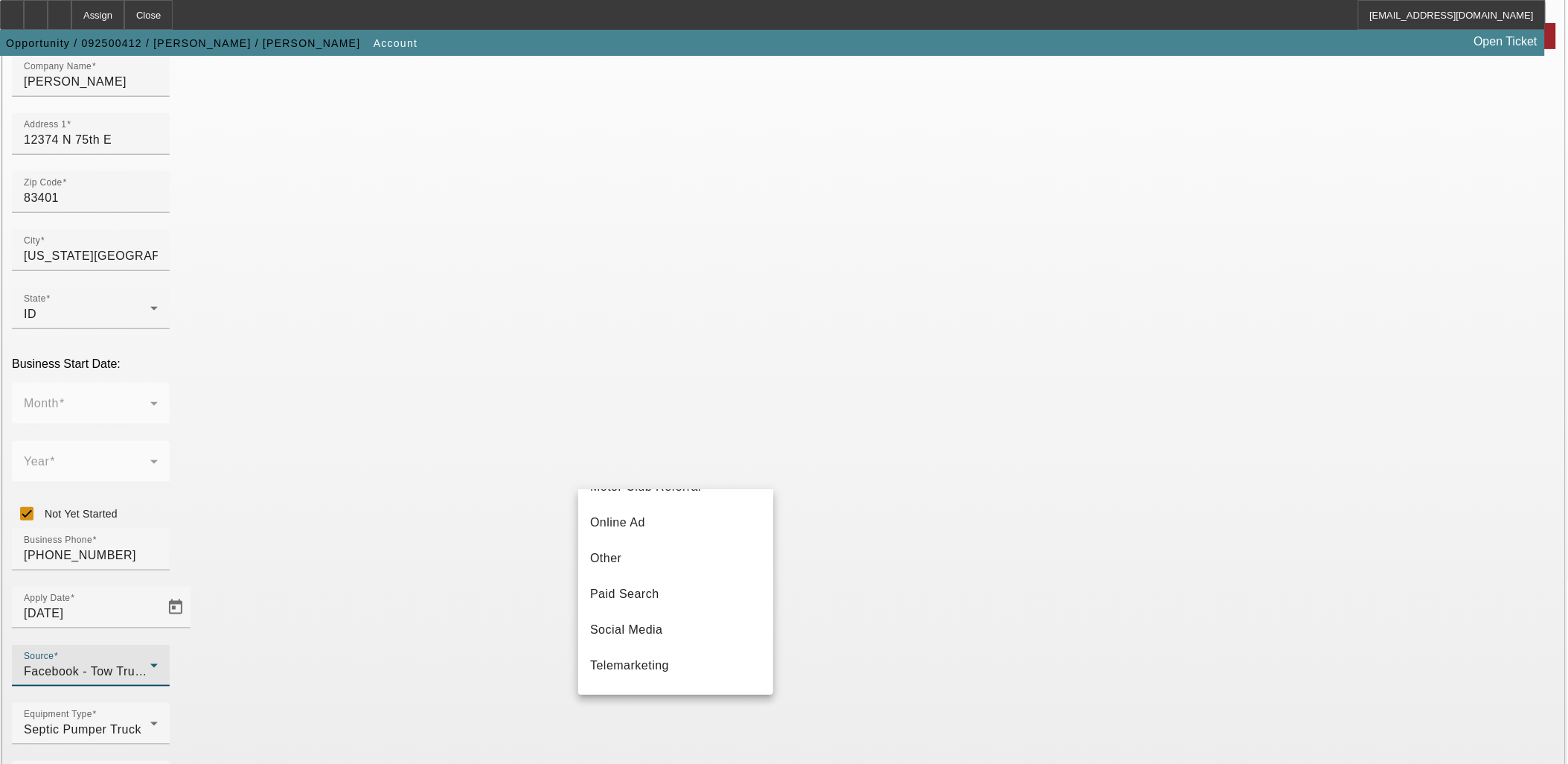
scroll to position [461, 0]
click at [652, 597] on span "Social Media" at bounding box center [627, 587] width 73 height 18
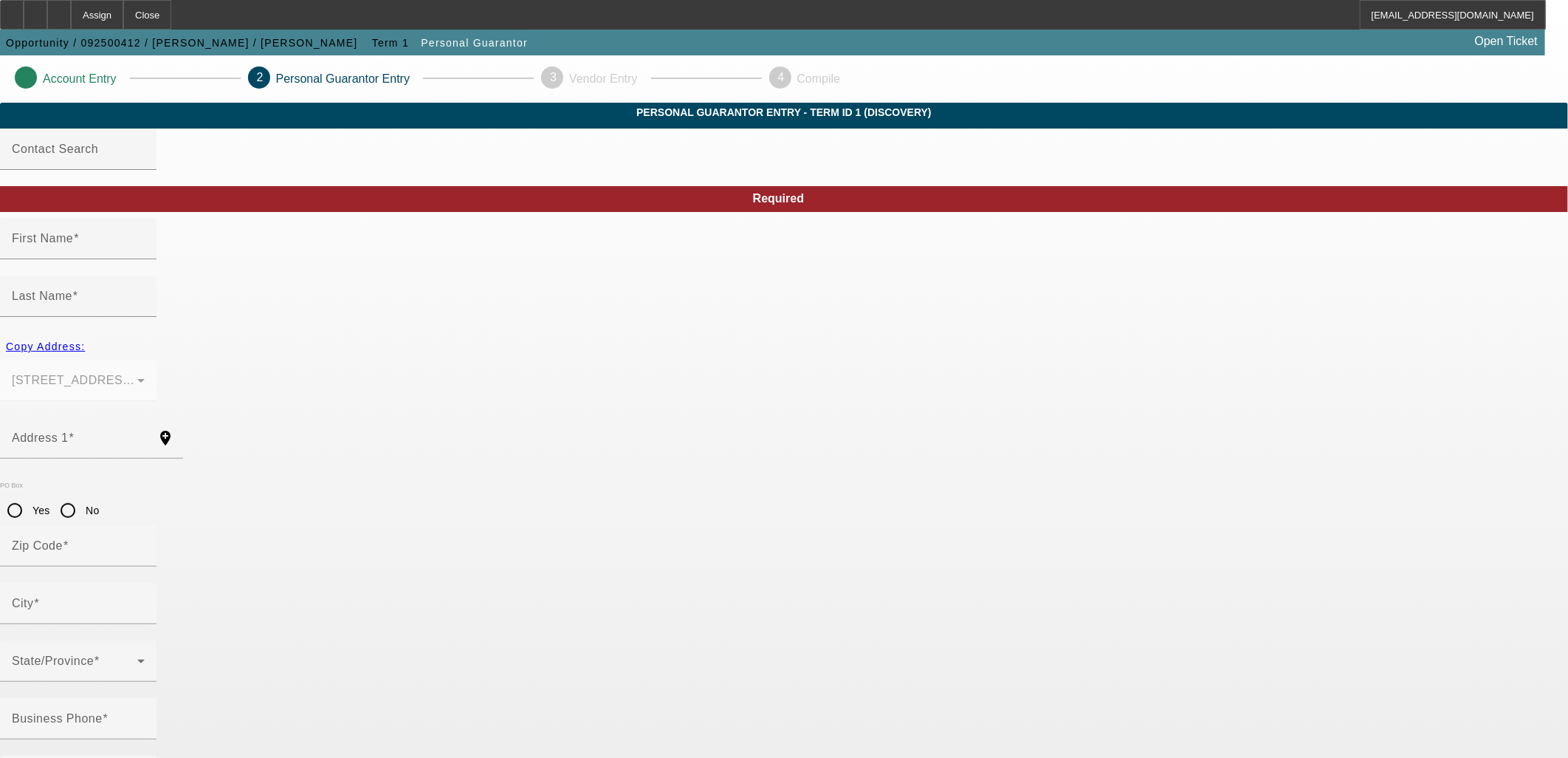
type input "Nicholas"
type input "Terry"
type input "12374 N 75th E"
radio input "true"
type input "83401"
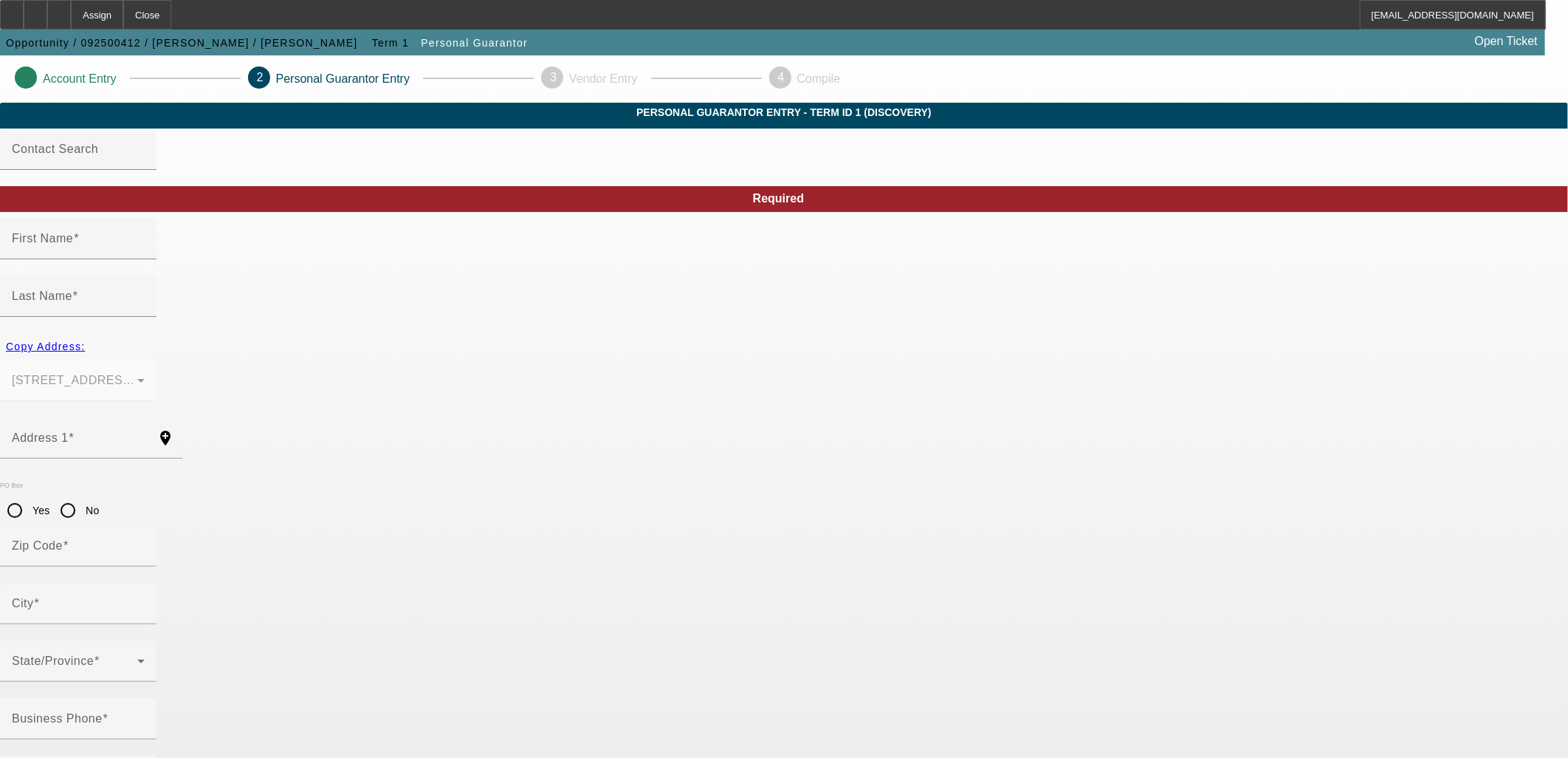
type input "IDAHO FALLS"
type input "(208) 821-4855"
type input "100"
type input "518-04-9201"
type input "njterry412@gmail.com"
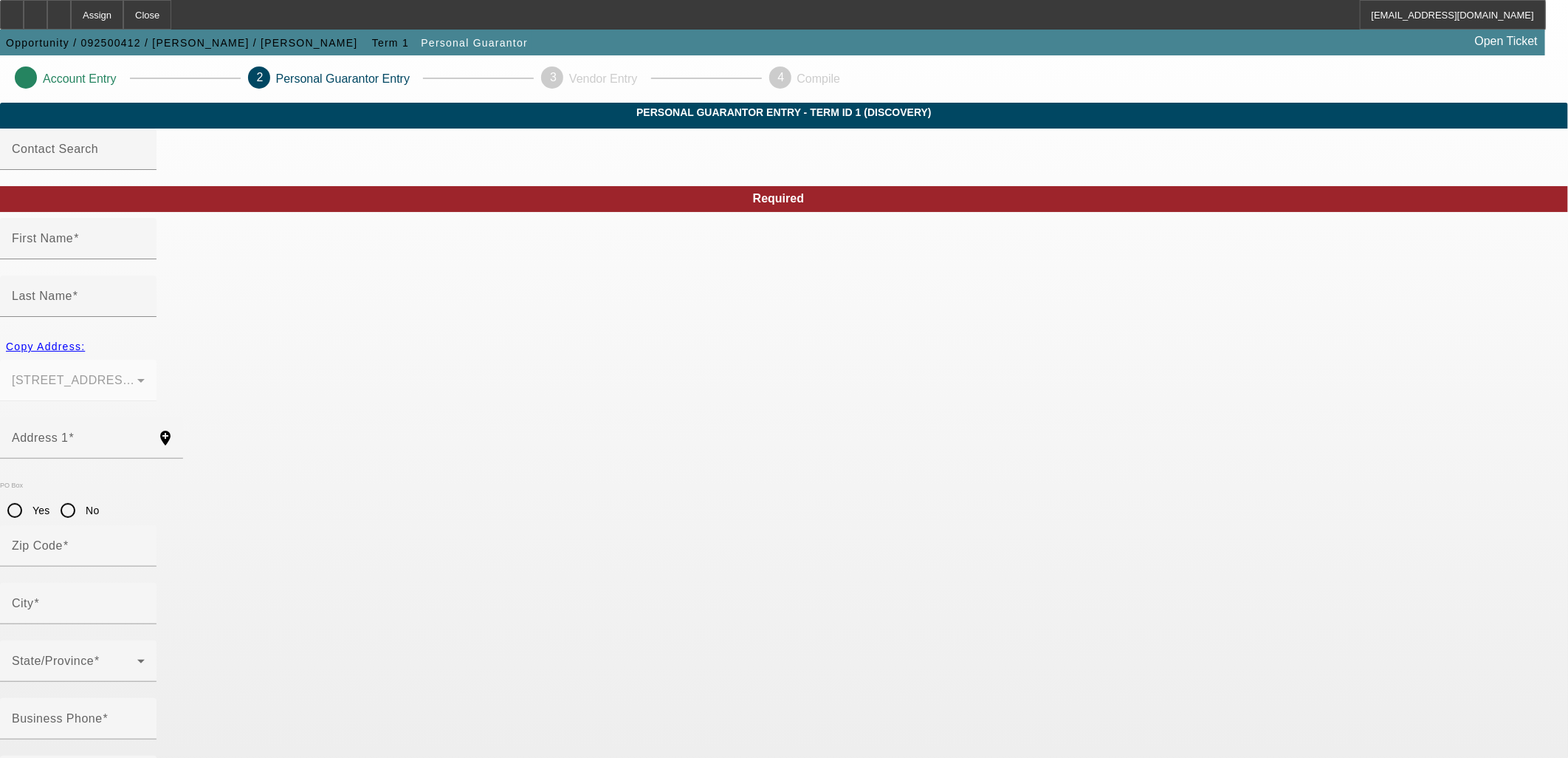
type input "Idaho Falls, ID 83401"
type input "(208) 821-4856"
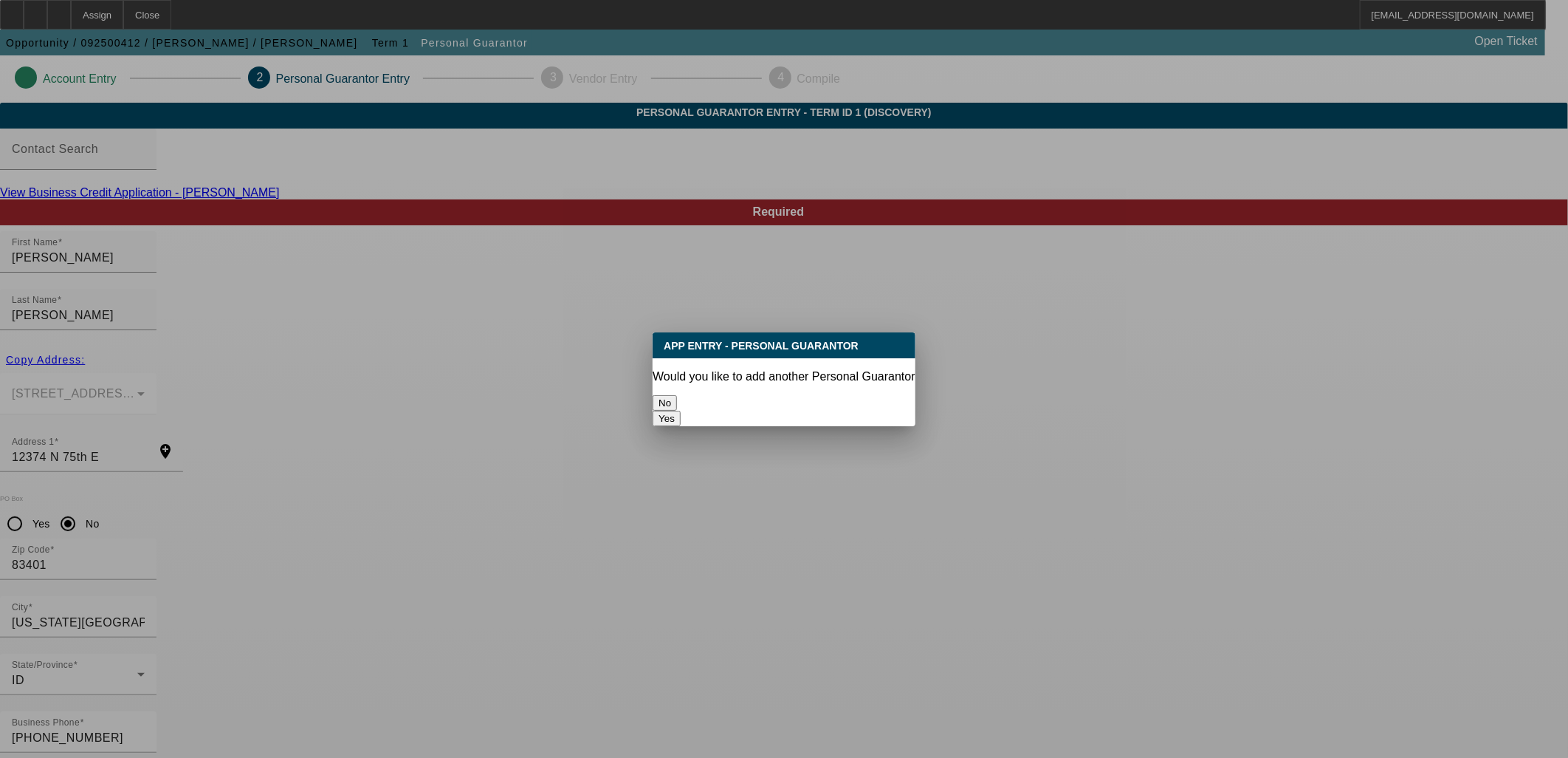
click at [677, 395] on button "No" at bounding box center [664, 403] width 24 height 15
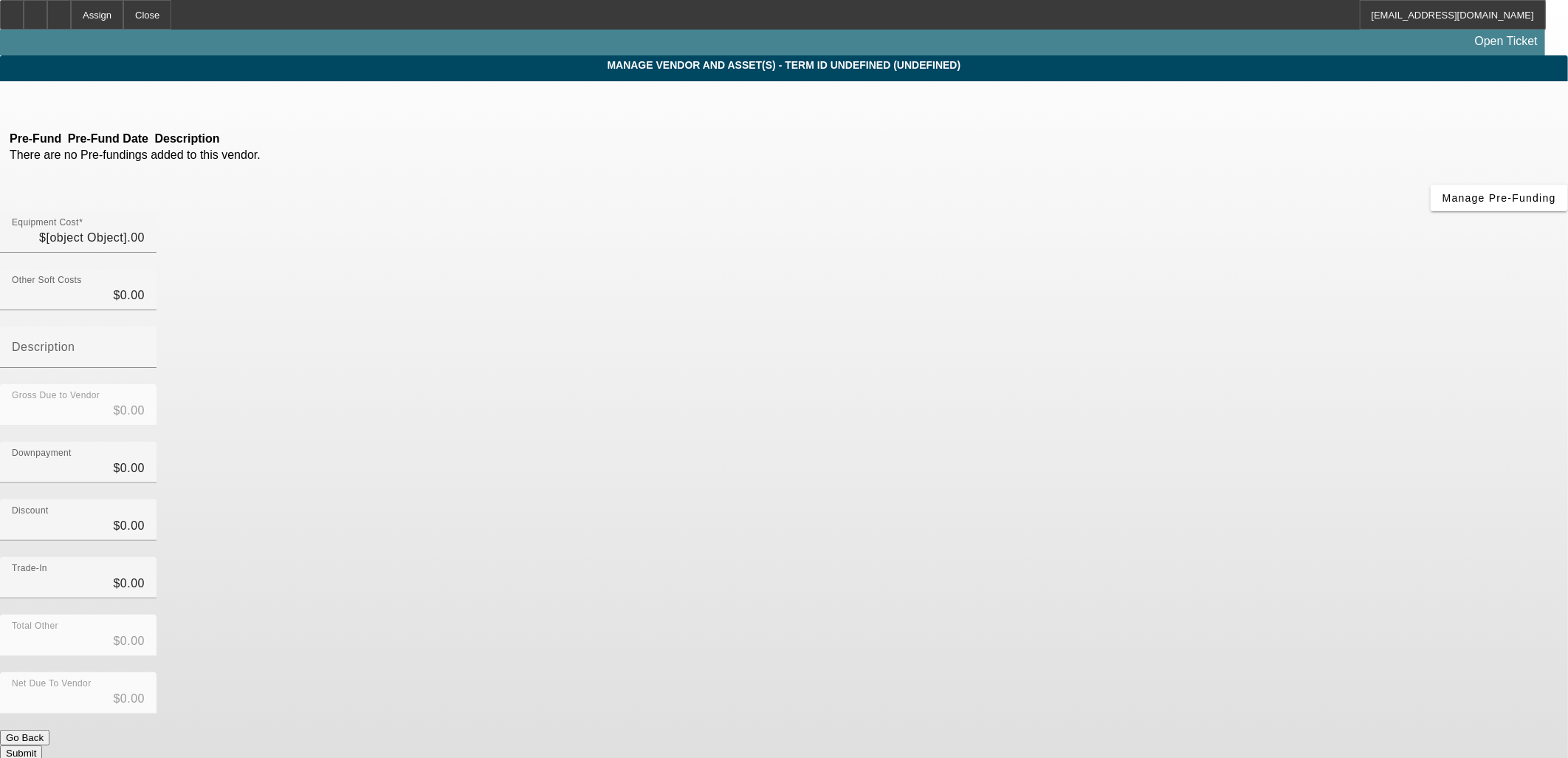
type input "$75,000.00"
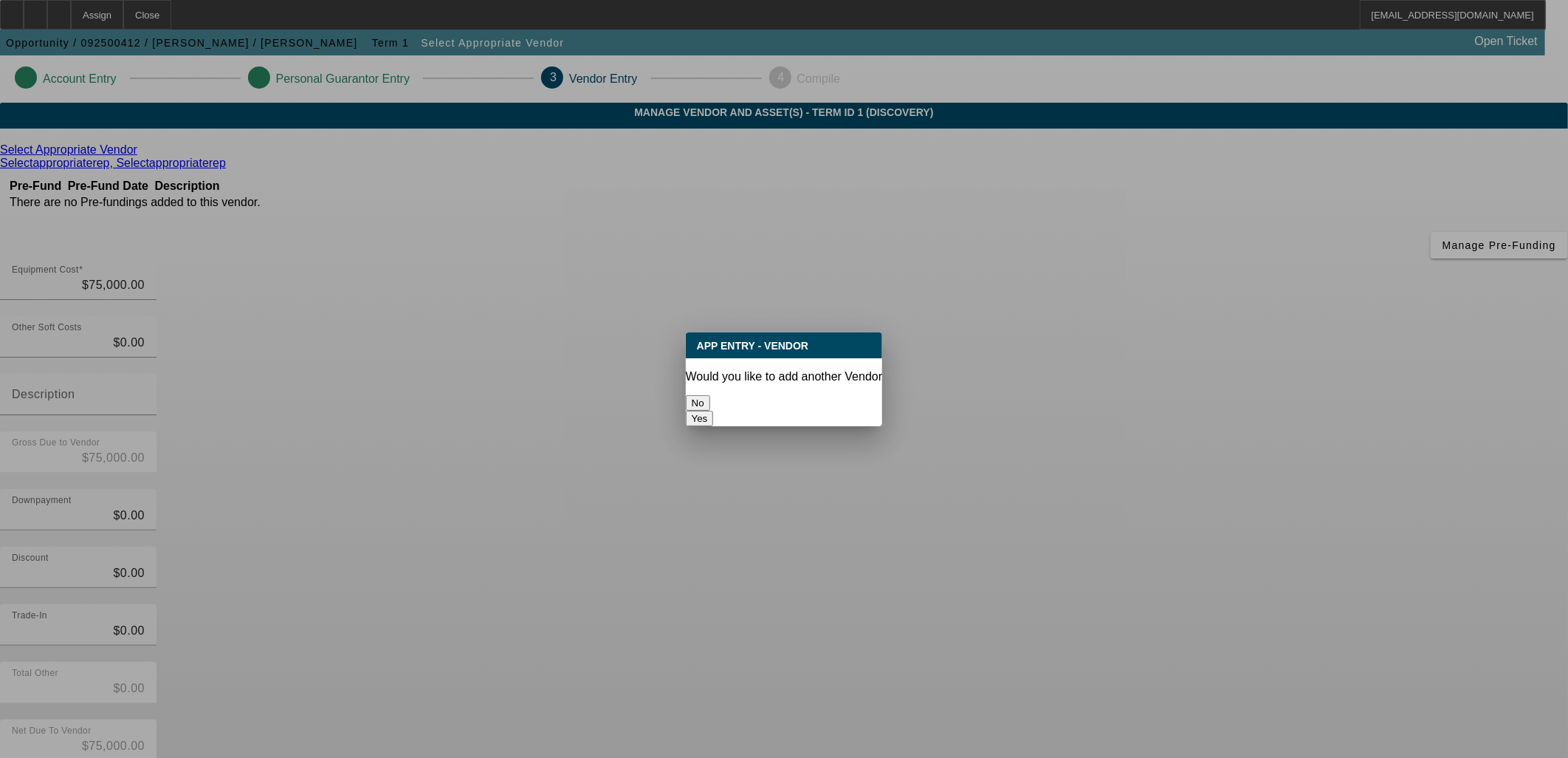
click at [710, 396] on button "No" at bounding box center [697, 403] width 24 height 15
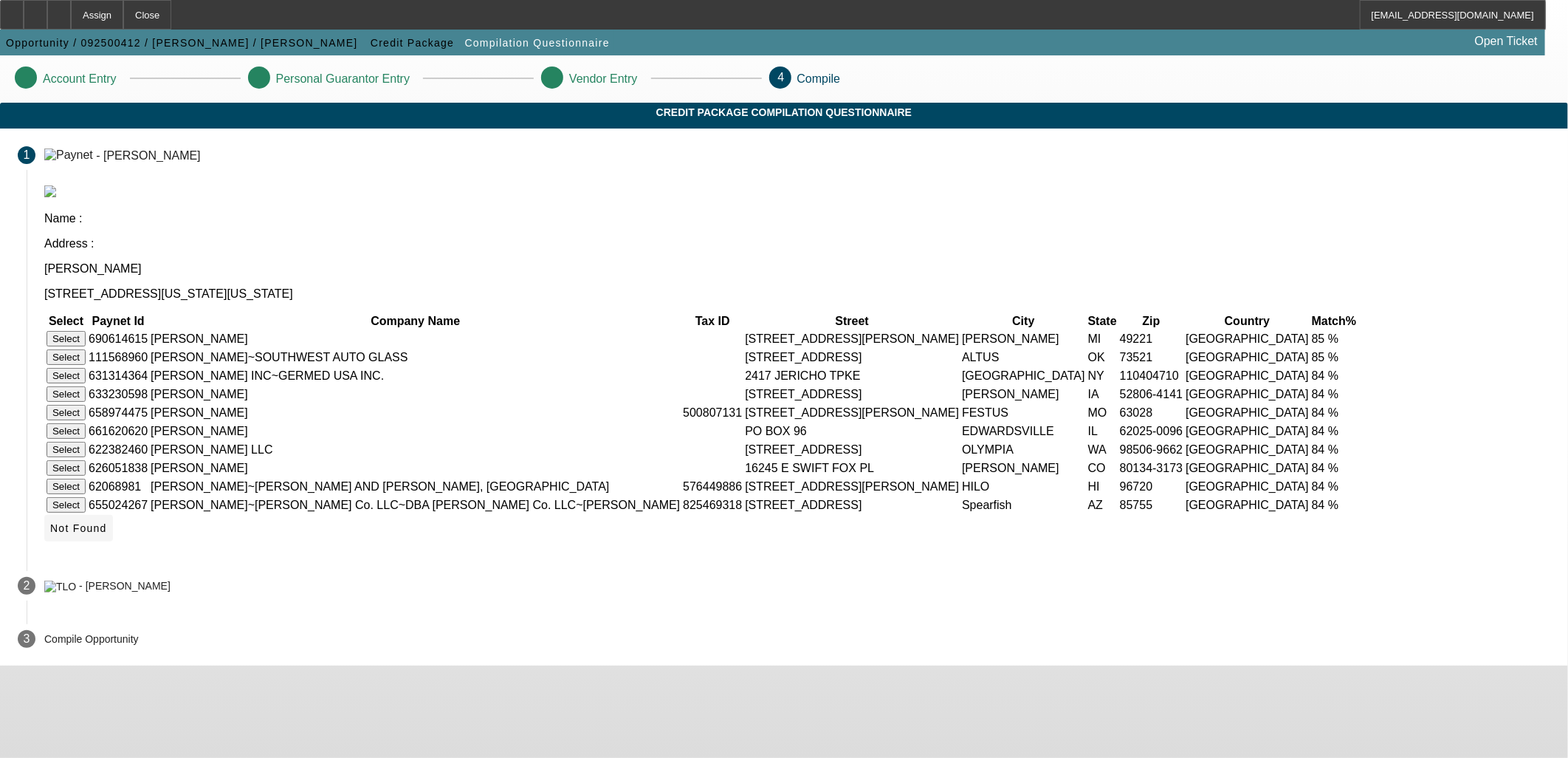
click at [107, 534] on span "Not Found" at bounding box center [79, 528] width 57 height 12
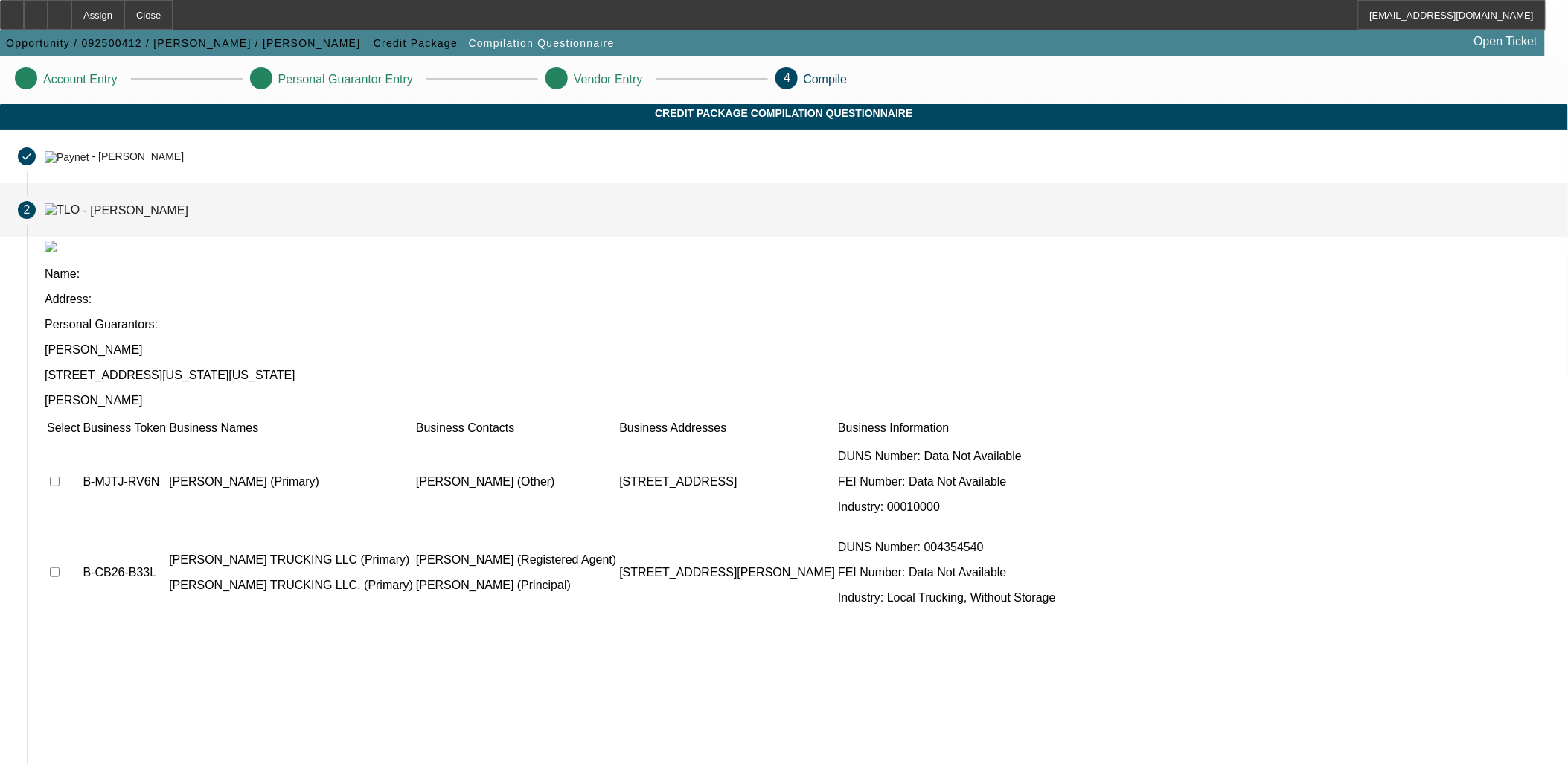
click at [59, 476] on input "checkbox" at bounding box center [54, 481] width 9 height 9
checkbox input "true"
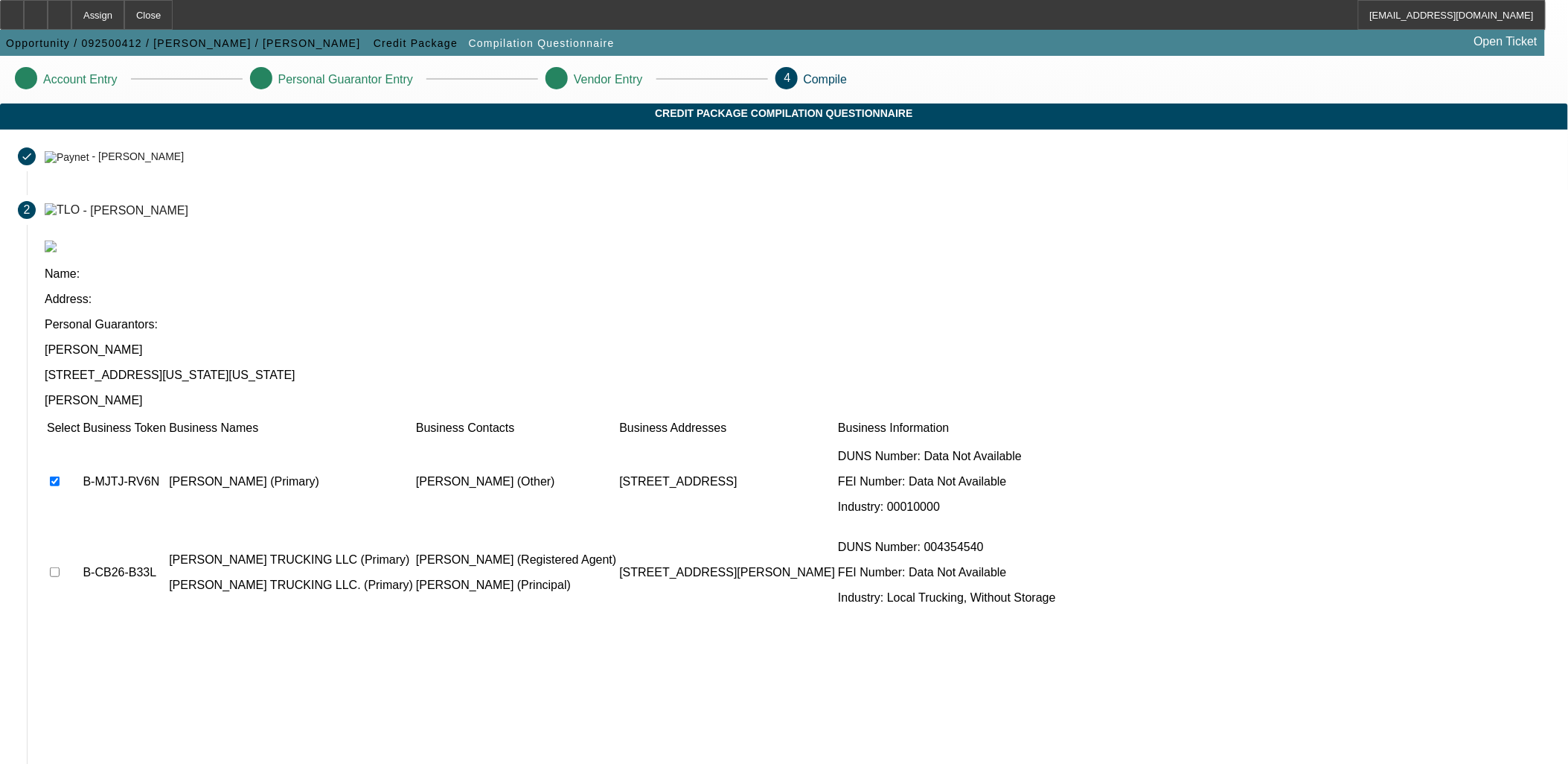
click at [80, 528] on td at bounding box center [63, 573] width 34 height 90
click at [59, 567] on input "checkbox" at bounding box center [54, 571] width 9 height 9
checkbox input "true"
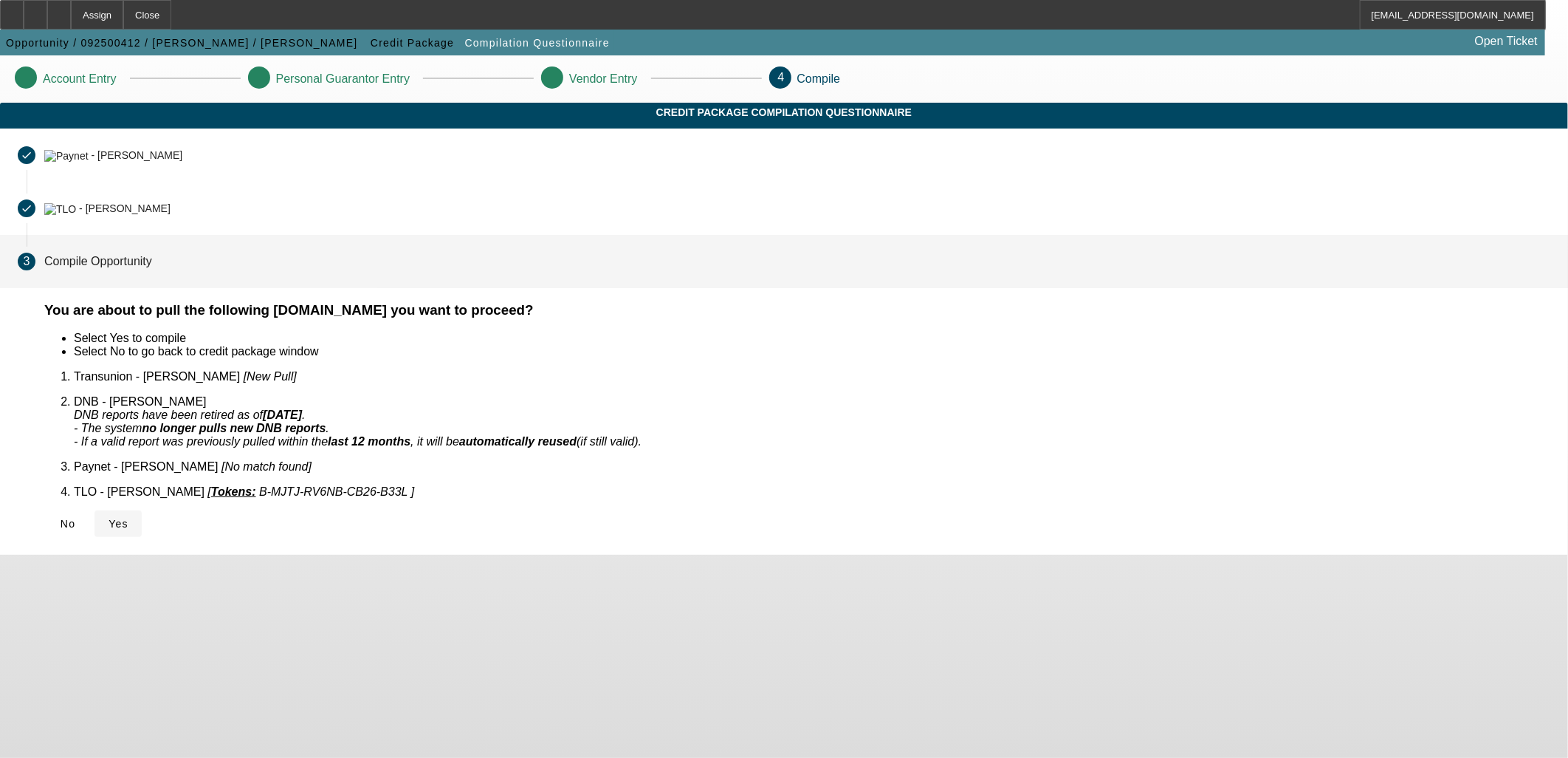
click at [128, 518] on span "Yes" at bounding box center [118, 524] width 20 height 12
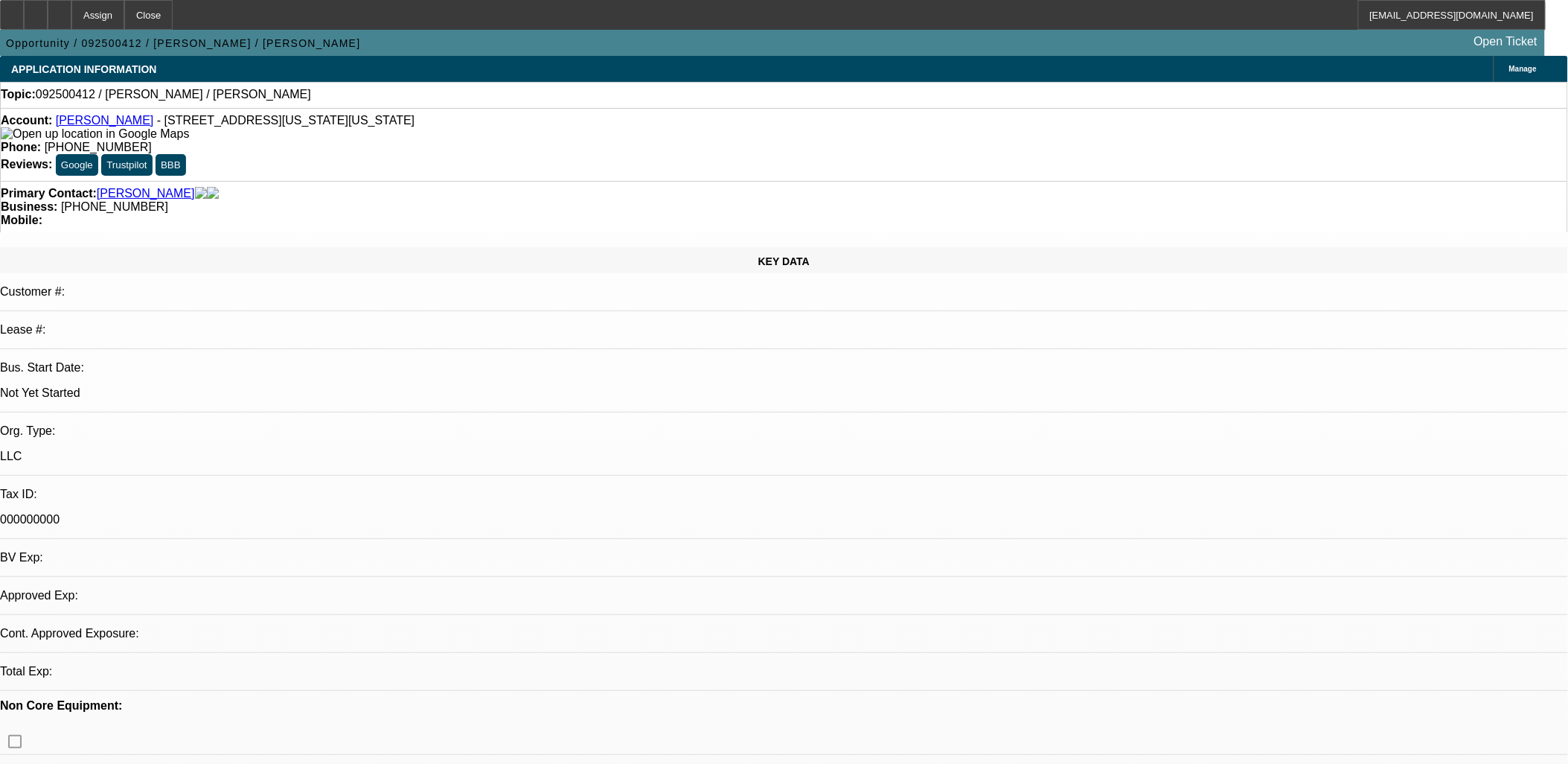
select select "0"
select select "2"
select select "0.1"
select select "1"
select select "2"
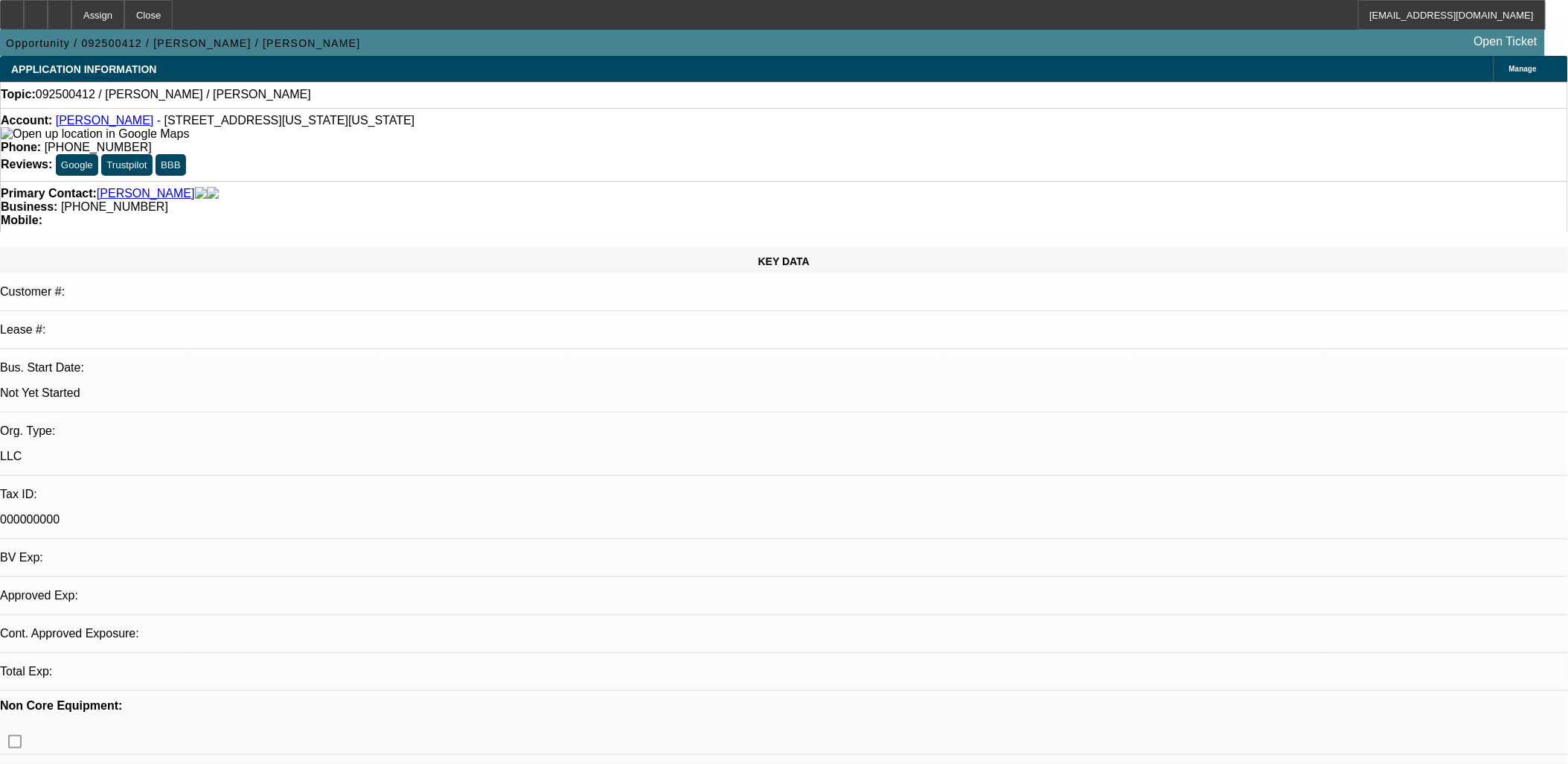
select select "4"
click at [59, 9] on icon at bounding box center [59, 9] width 0 height 0
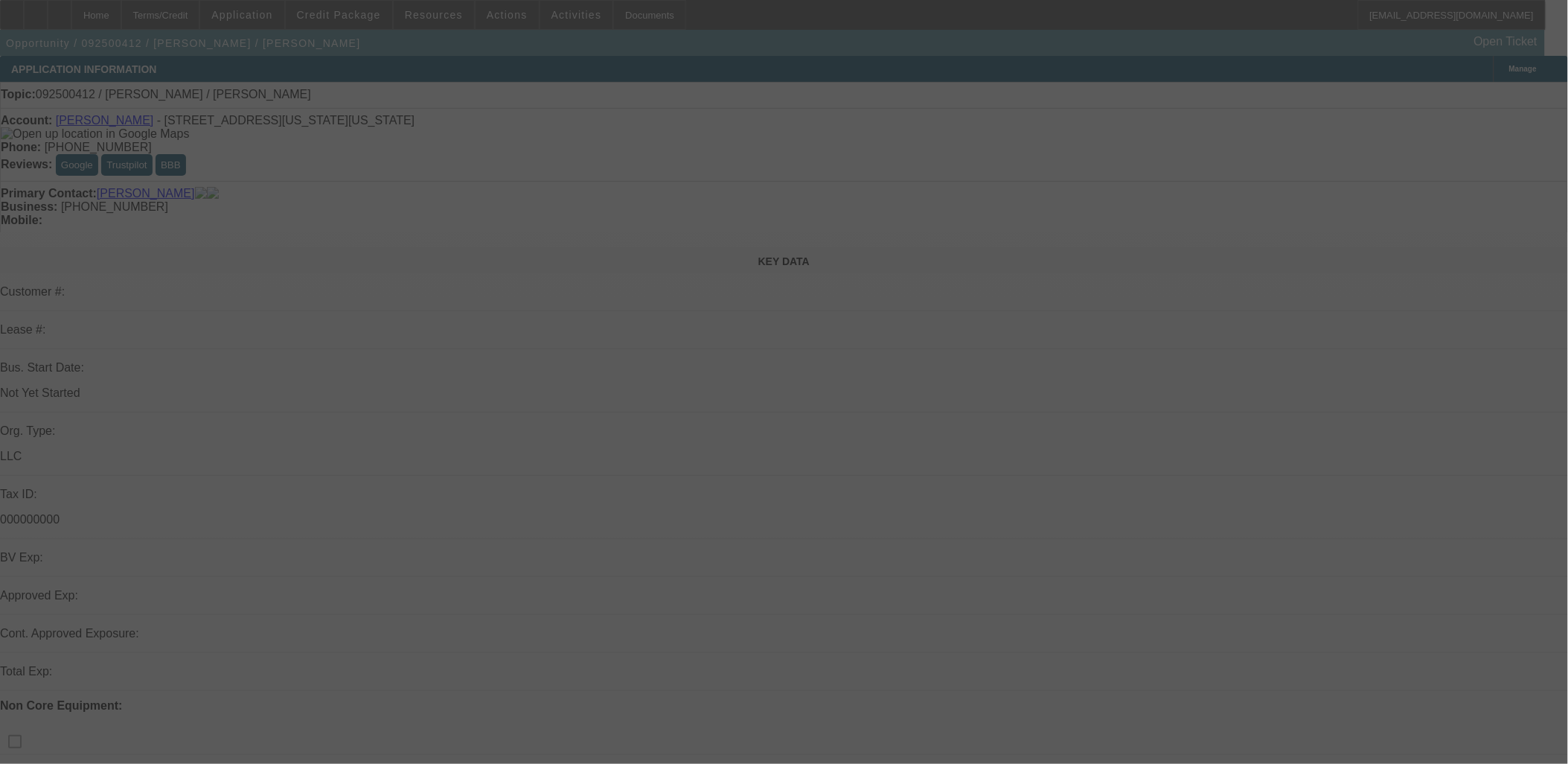
select select "0"
select select "2"
select select "0.1"
select select "4"
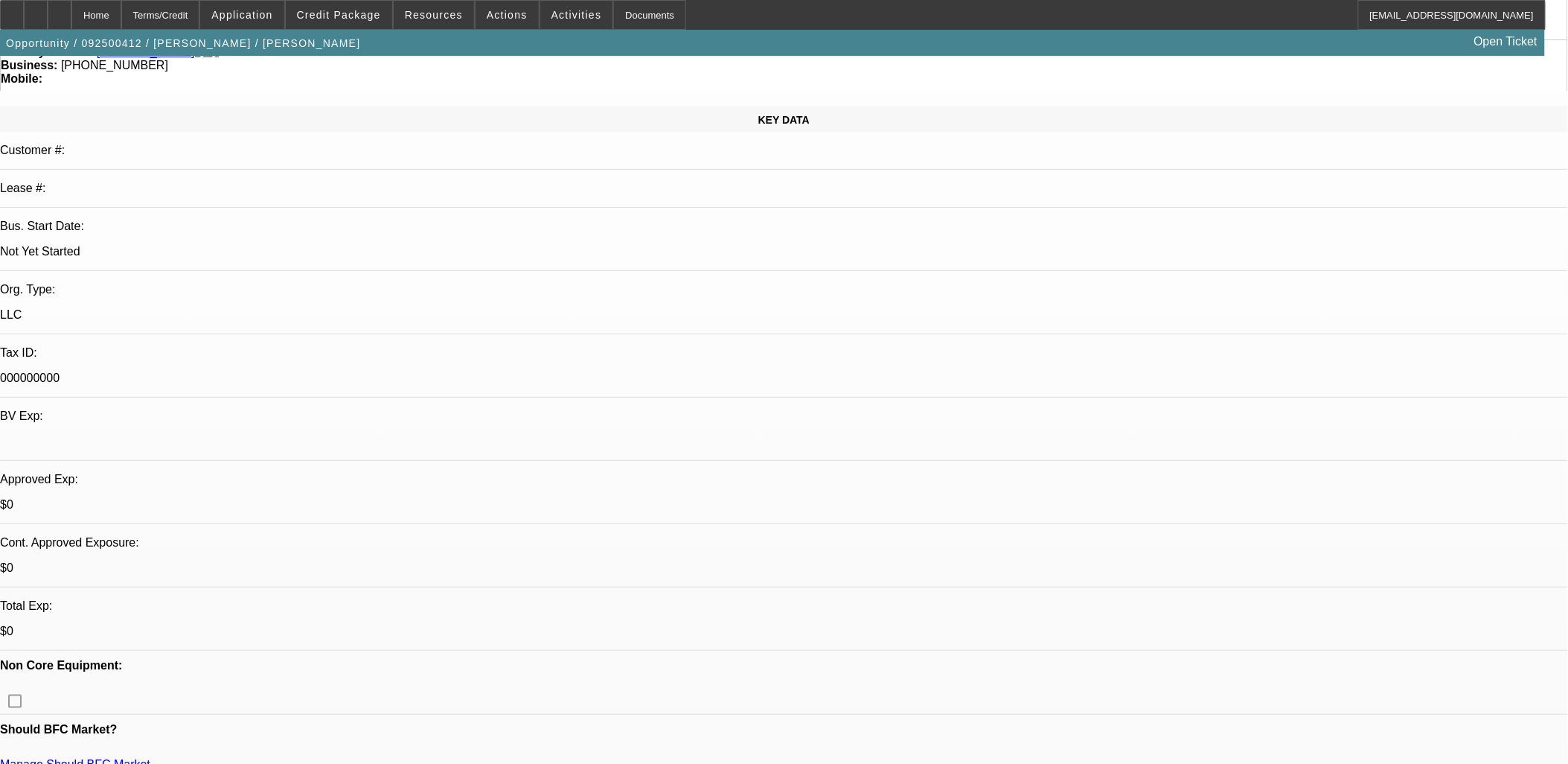
scroll to position [331, 0]
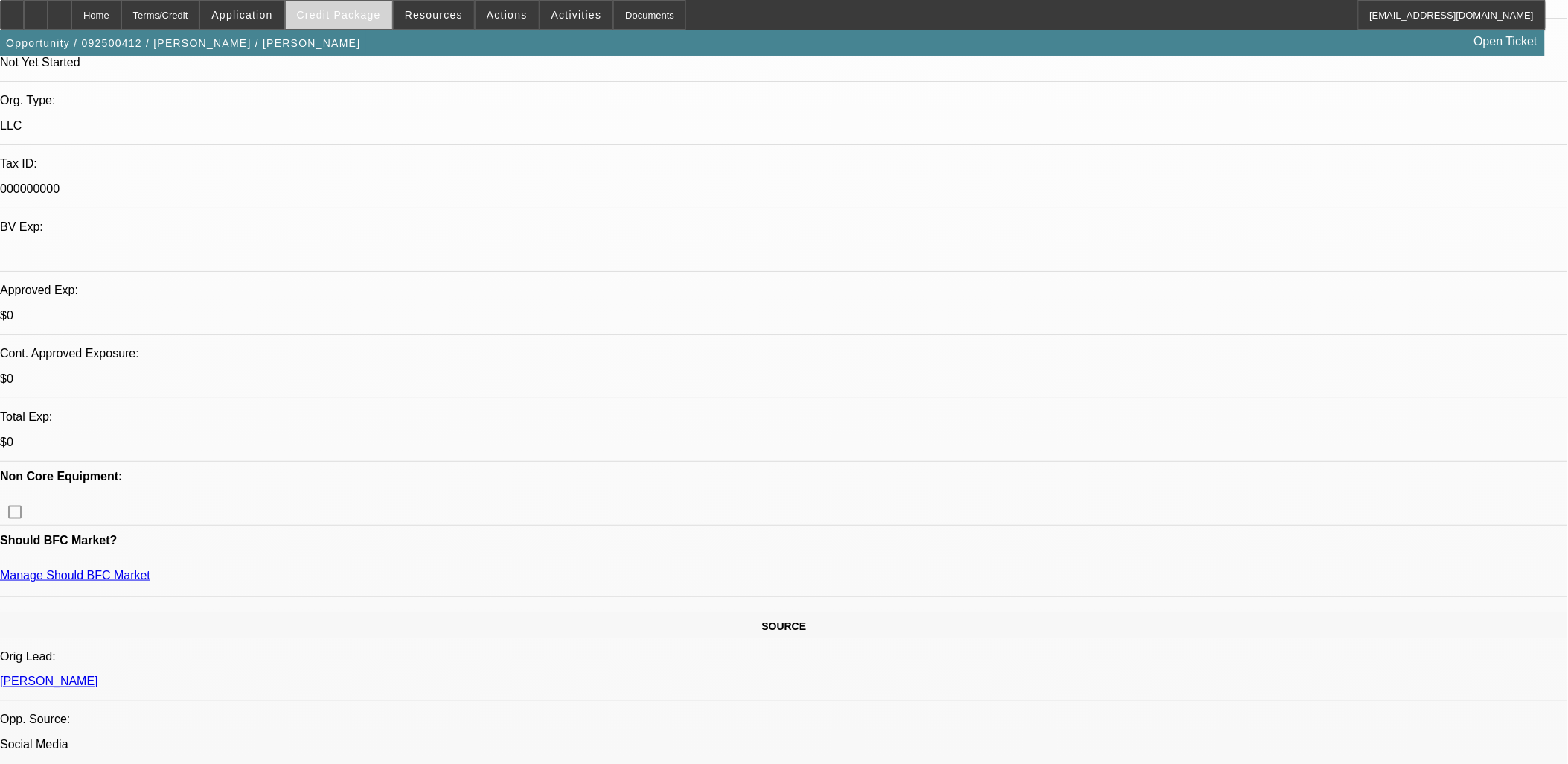
click at [351, 22] on span at bounding box center [339, 14] width 107 height 36
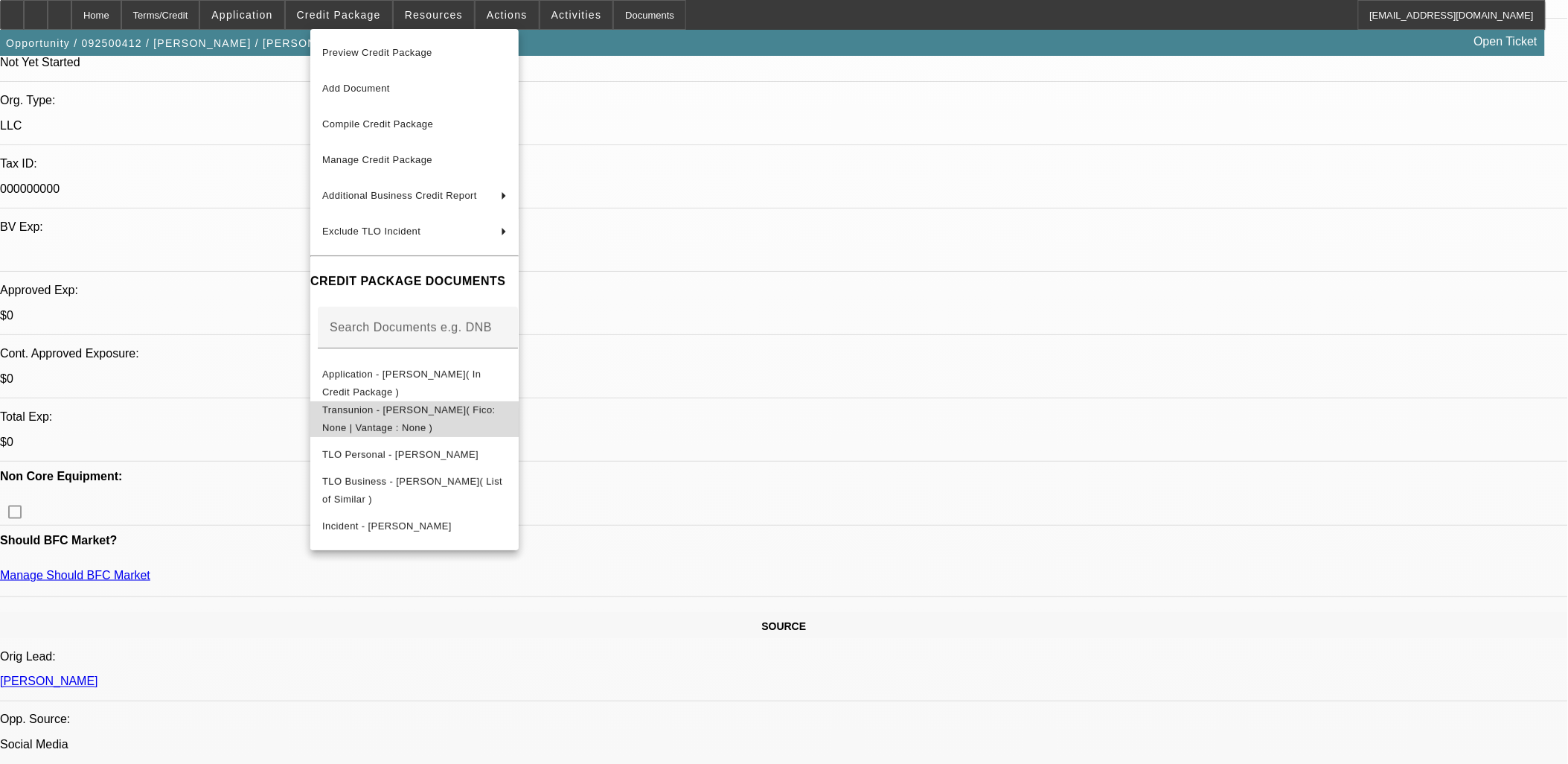
click at [457, 412] on span "Transunion - [PERSON_NAME]( Fico: None | Vantage : None )" at bounding box center [408, 418] width 173 height 29
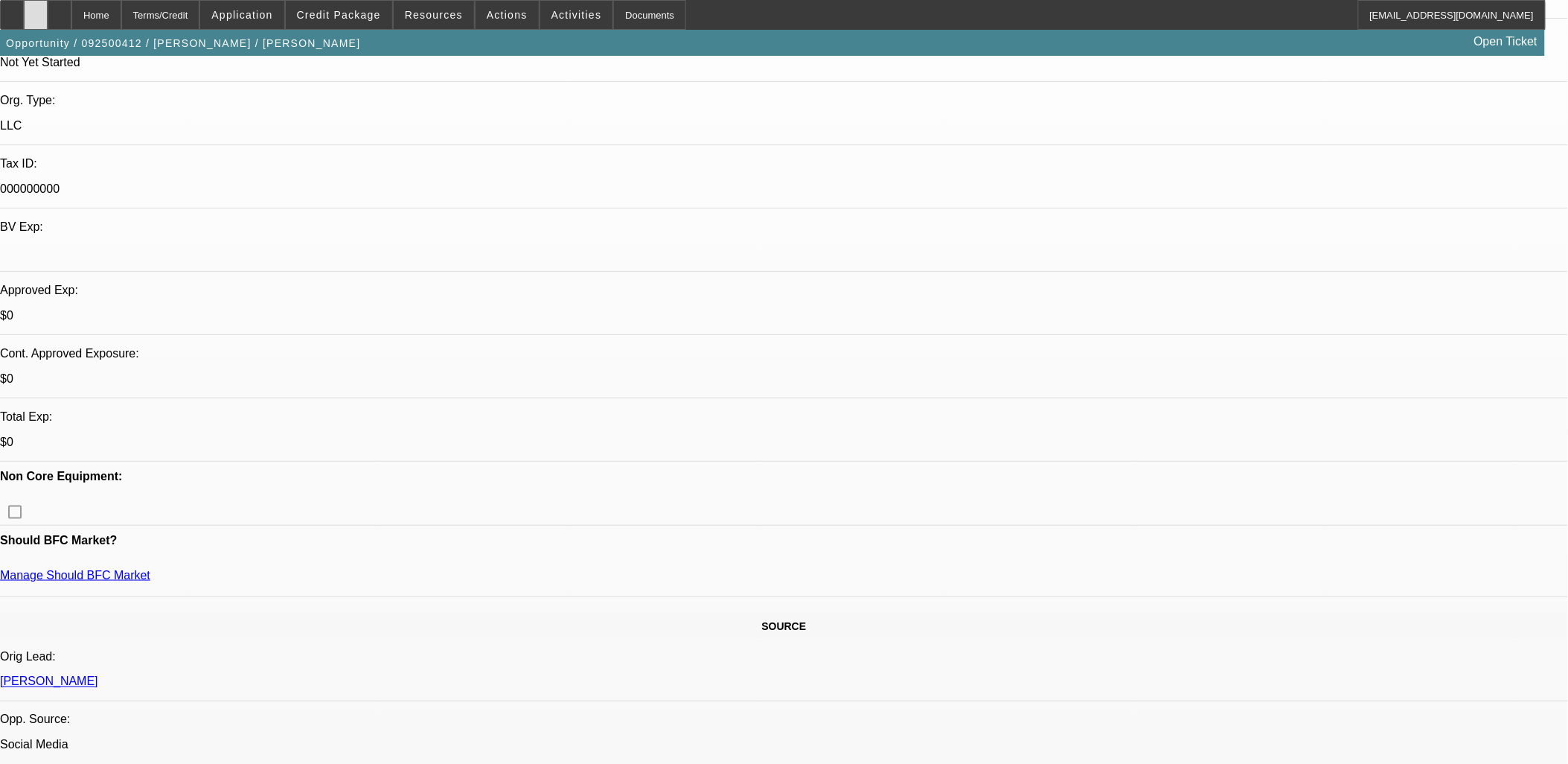
click at [36, 9] on icon at bounding box center [36, 9] width 0 height 0
click at [354, 15] on span "Credit Package" at bounding box center [338, 15] width 84 height 12
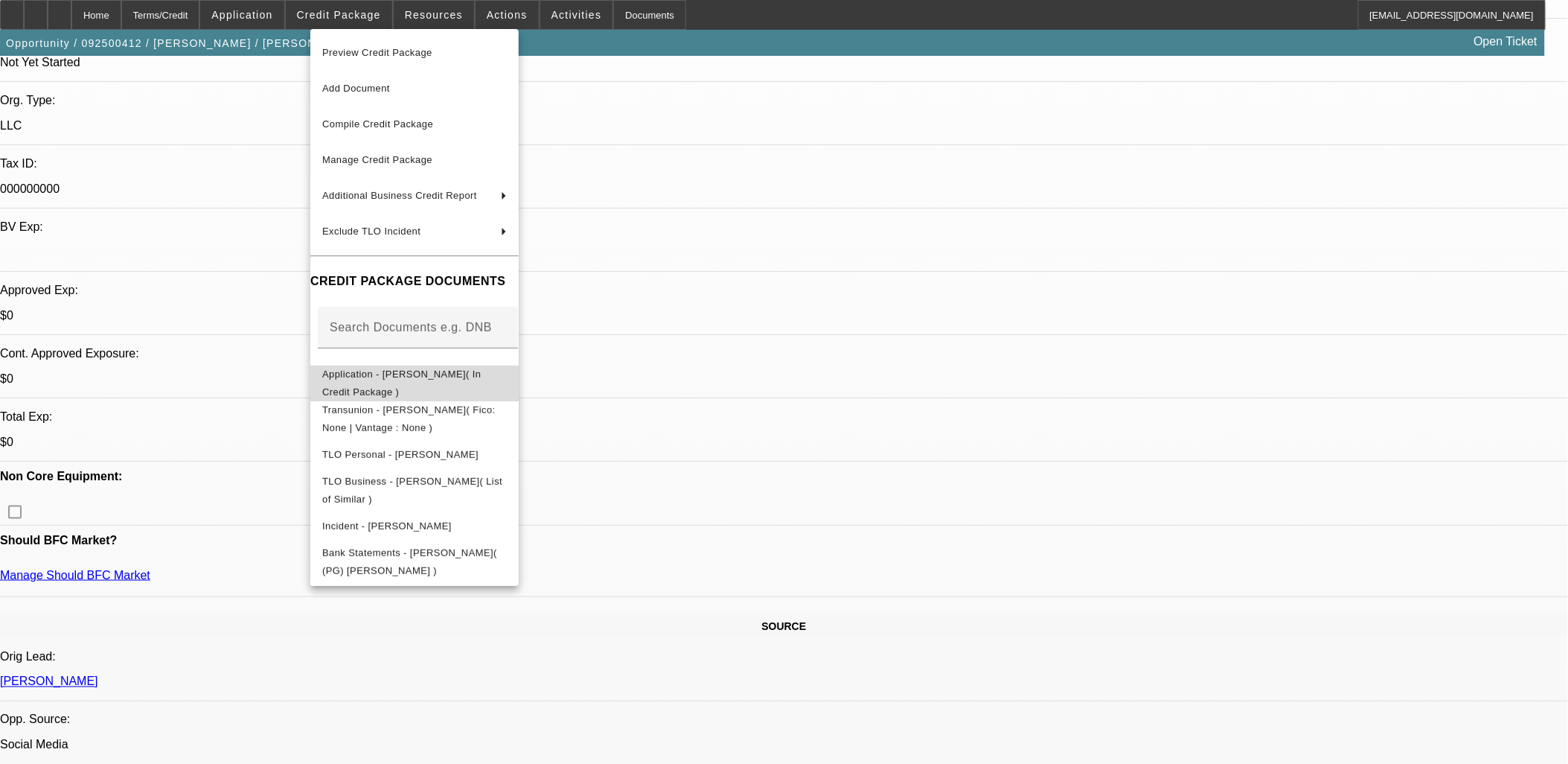
click at [445, 368] on span "Application - [PERSON_NAME]( In Credit Package )" at bounding box center [414, 382] width 184 height 36
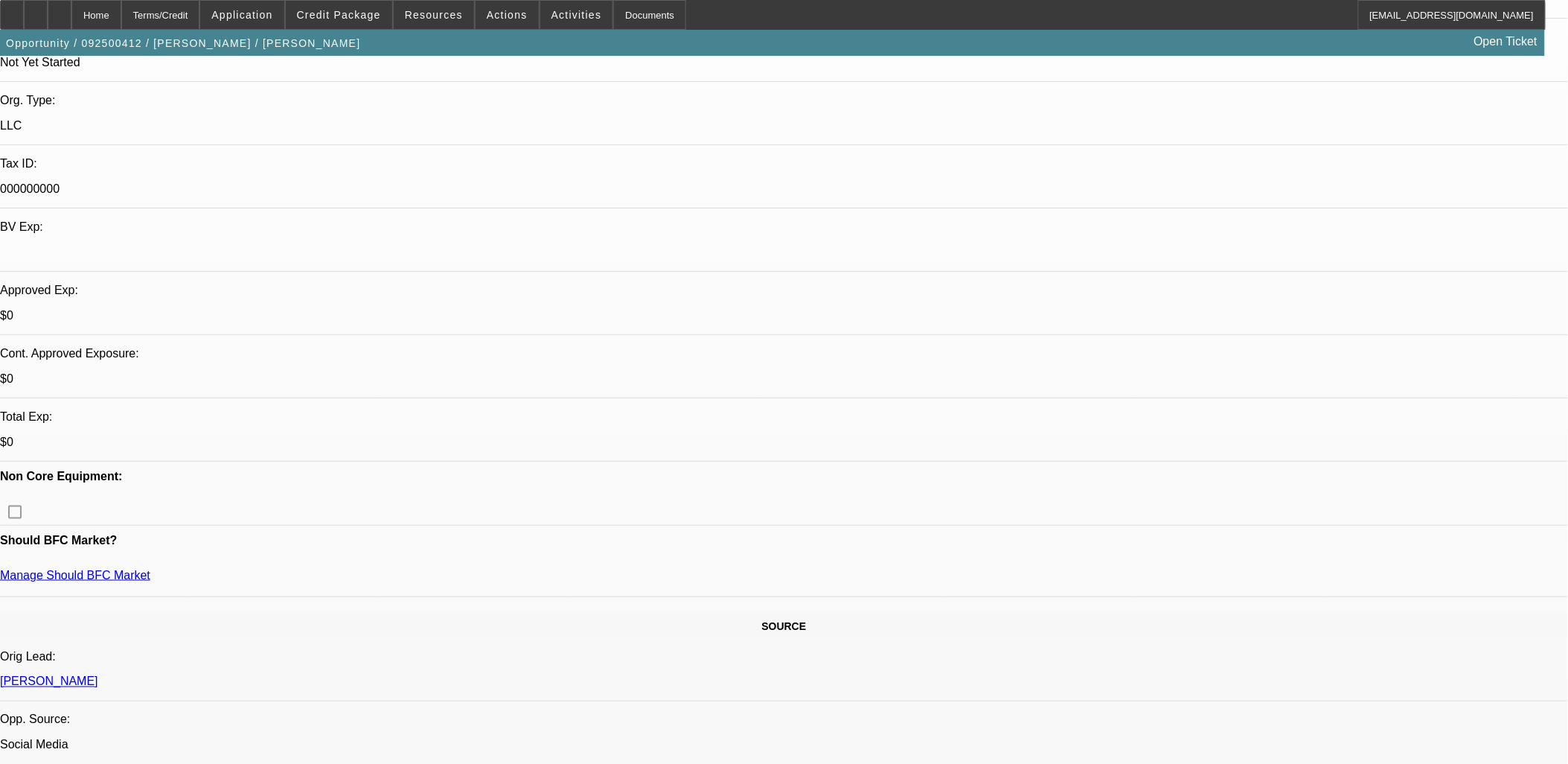
scroll to position [83, 0]
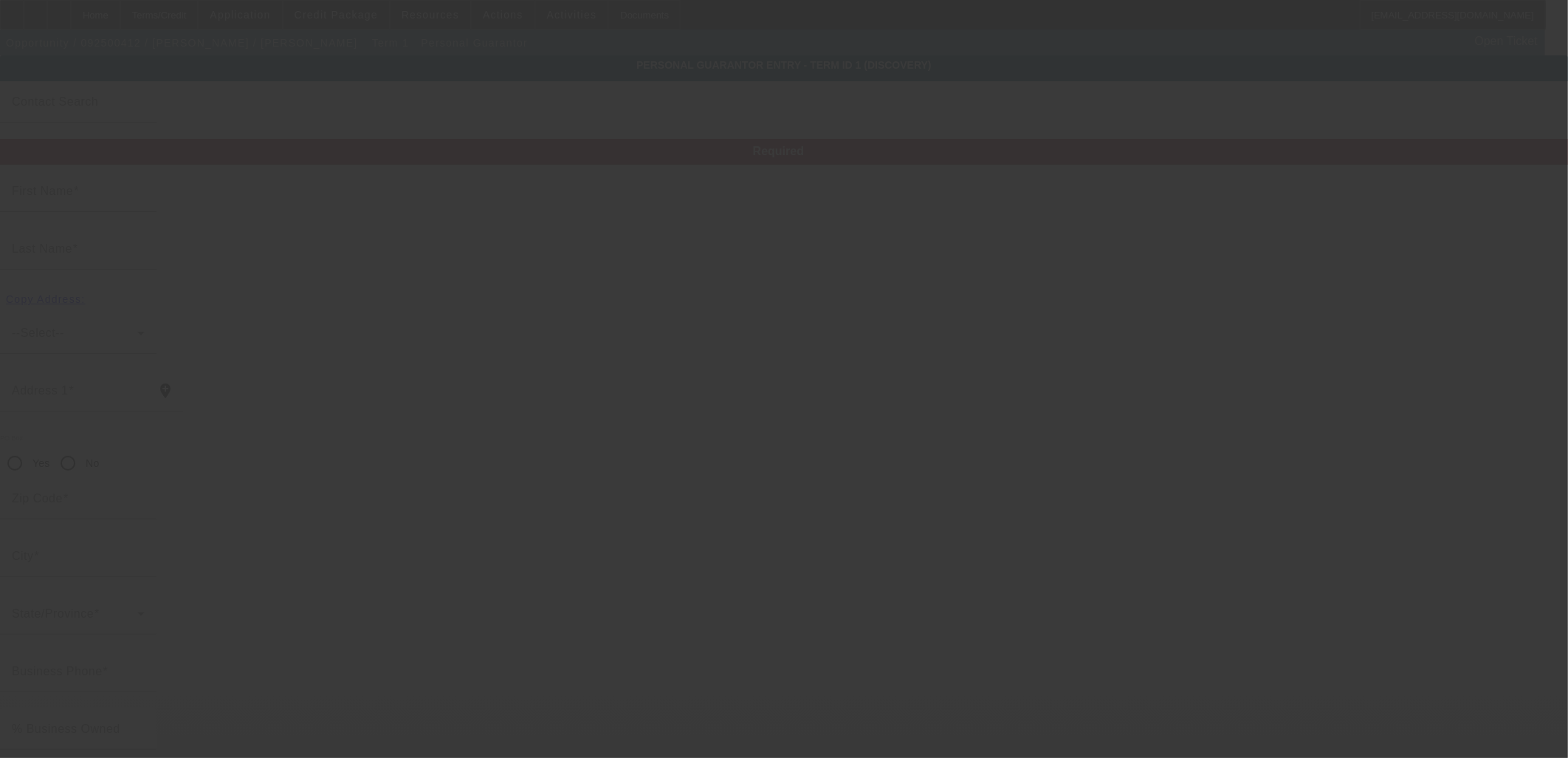
type input "[PERSON_NAME]"
type input "12374 N 75th E"
radio input "true"
type input "83401"
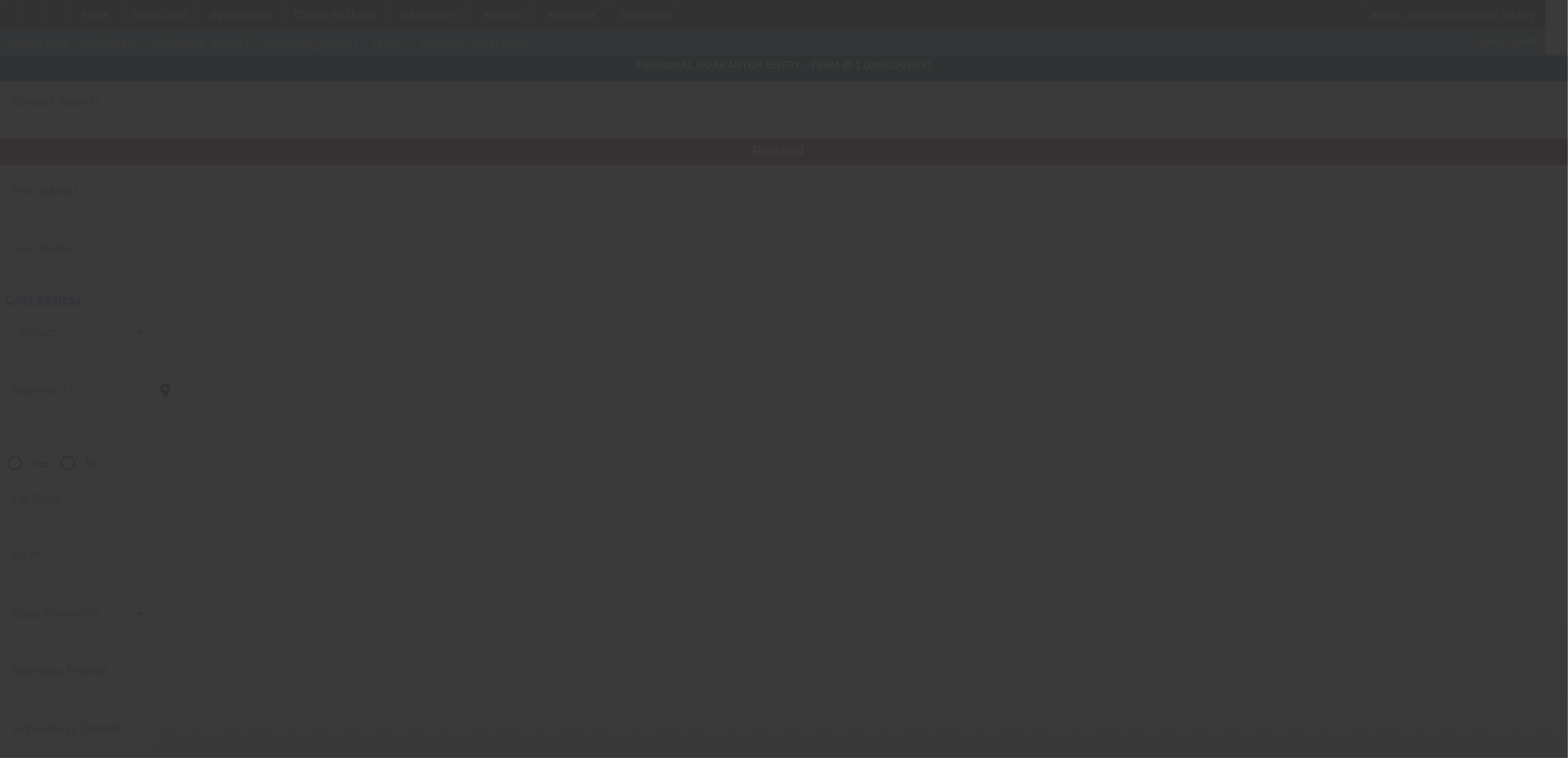
type input "[US_STATE][GEOGRAPHIC_DATA]"
type input "[PHONE_NUMBER]"
type input "100"
type input "518-04-9201"
type input "[EMAIL_ADDRESS][DOMAIN_NAME]"
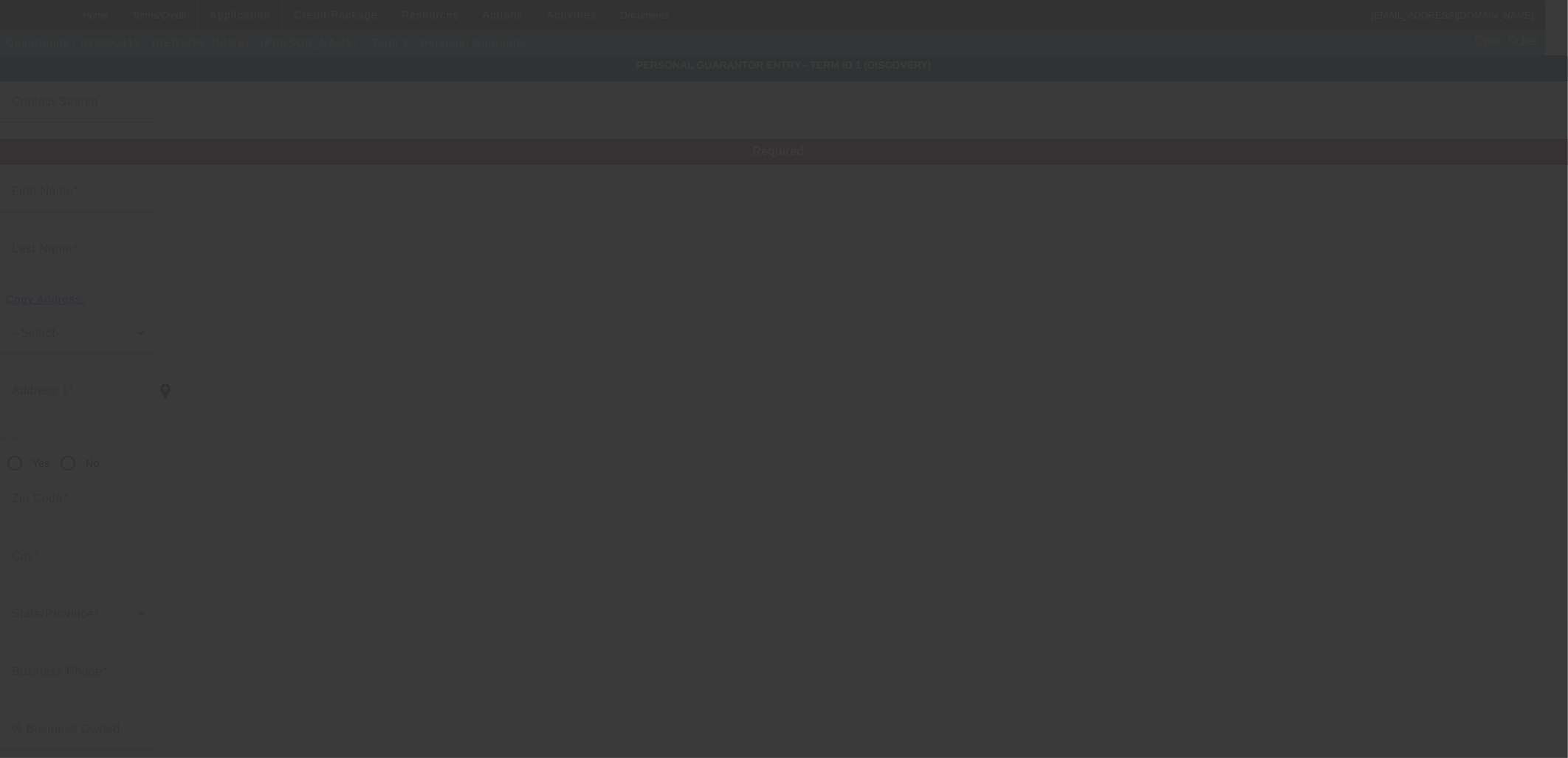
type input "[US_STATE][GEOGRAPHIC_DATA]"
type input "[PHONE_NUMBER]"
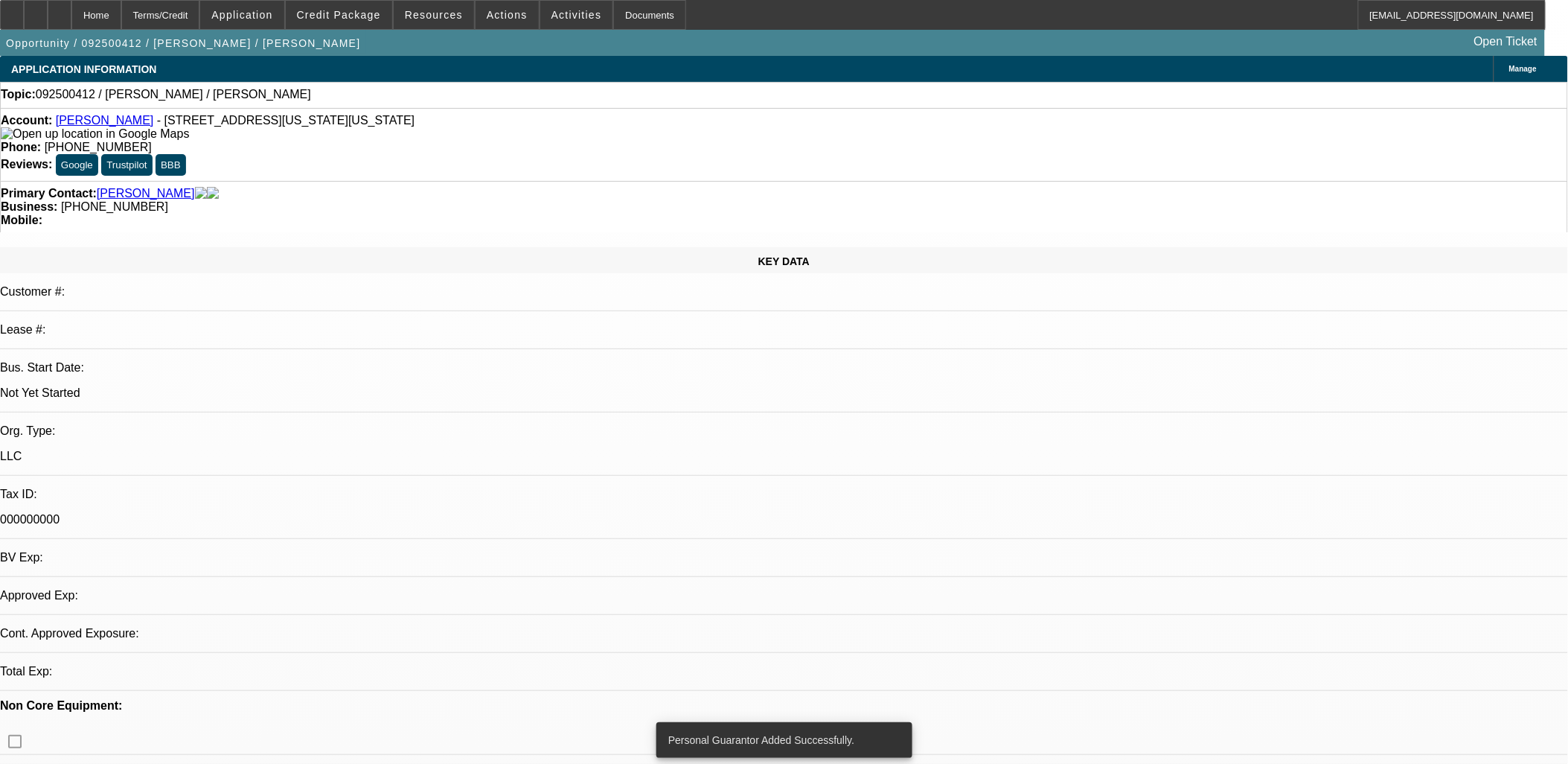
select select "0"
select select "2"
select select "0.1"
select select "4"
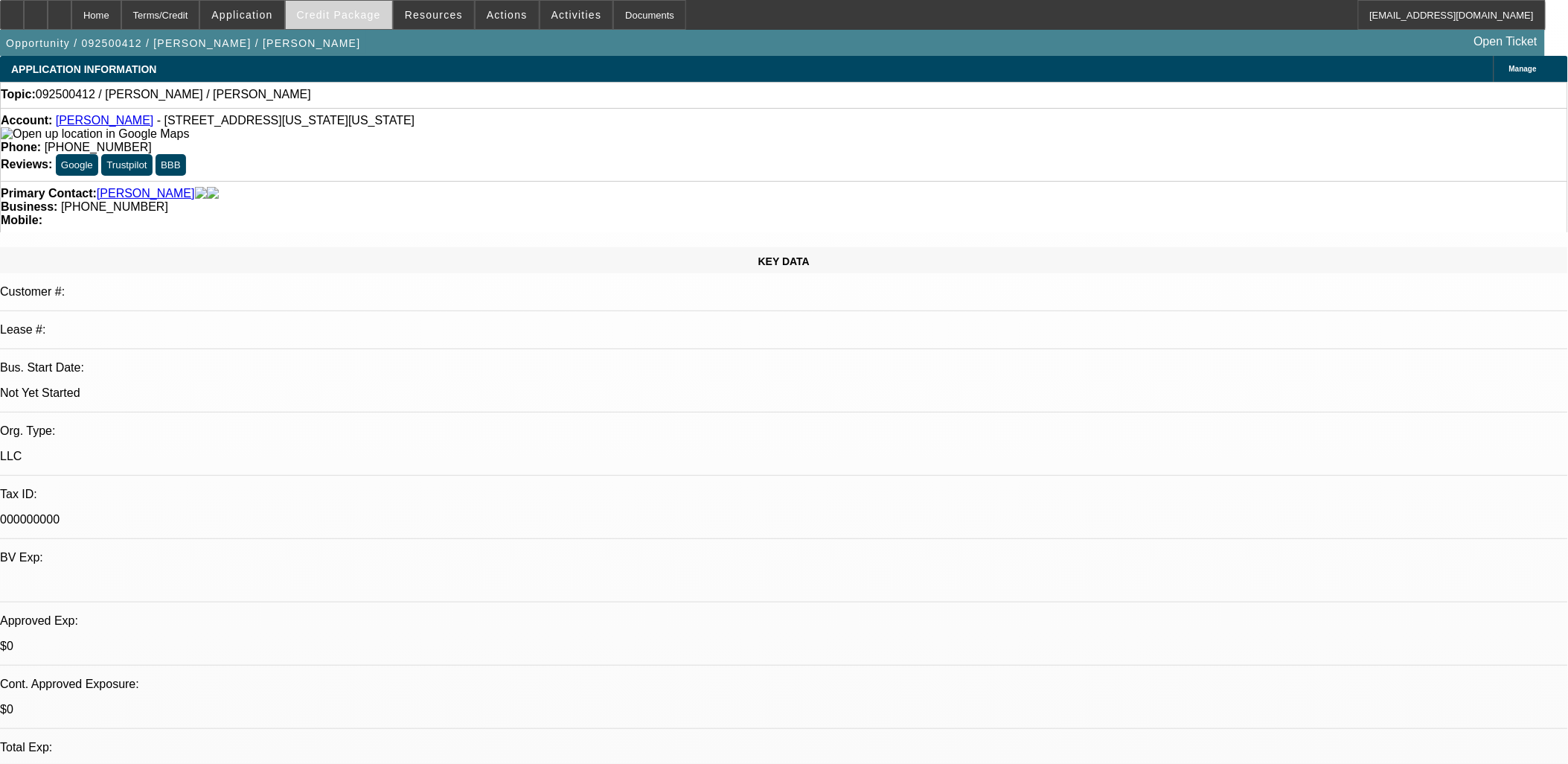
click at [369, 15] on span "Credit Package" at bounding box center [338, 15] width 84 height 12
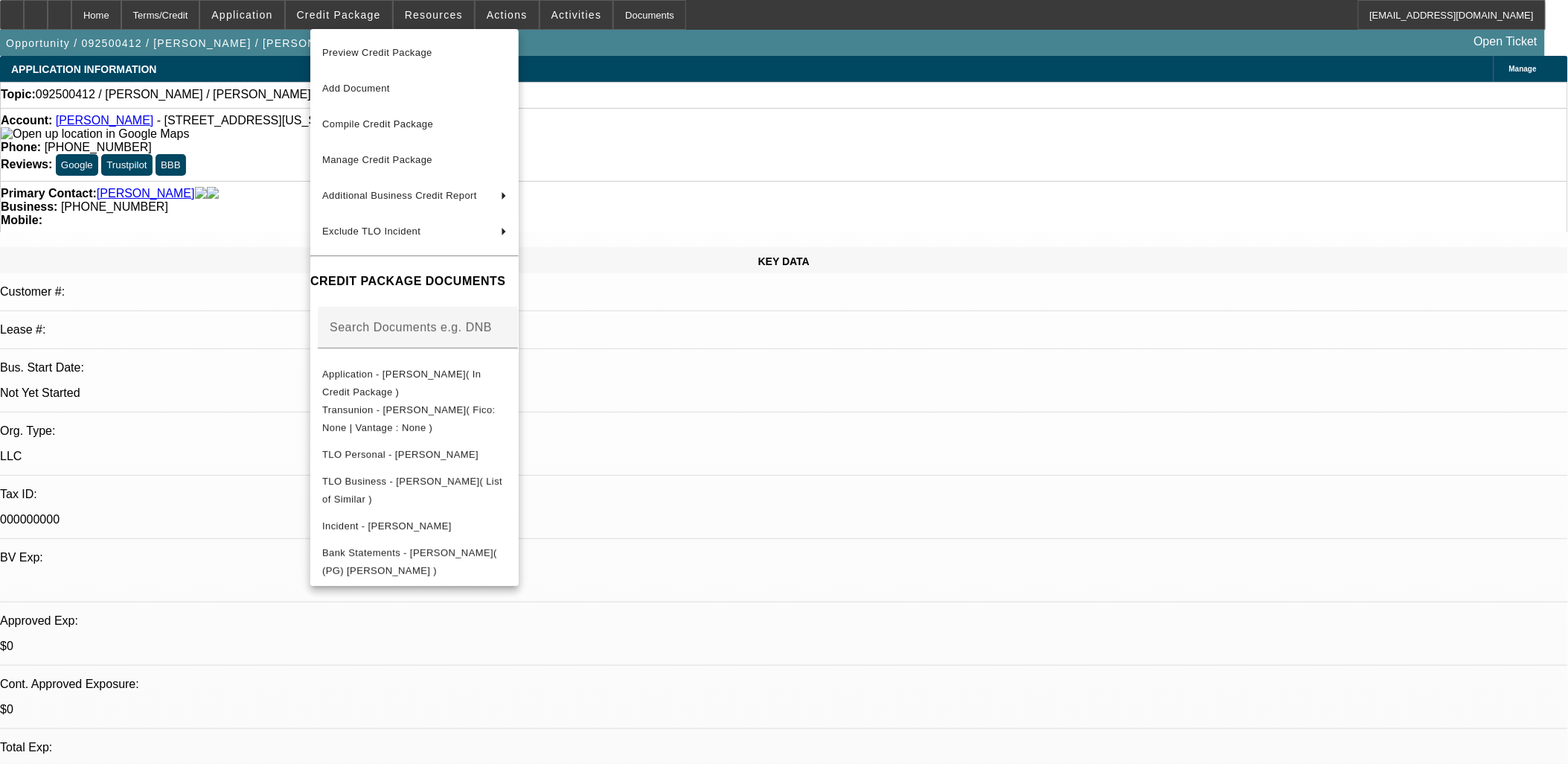
click at [957, 470] on div at bounding box center [784, 382] width 1568 height 764
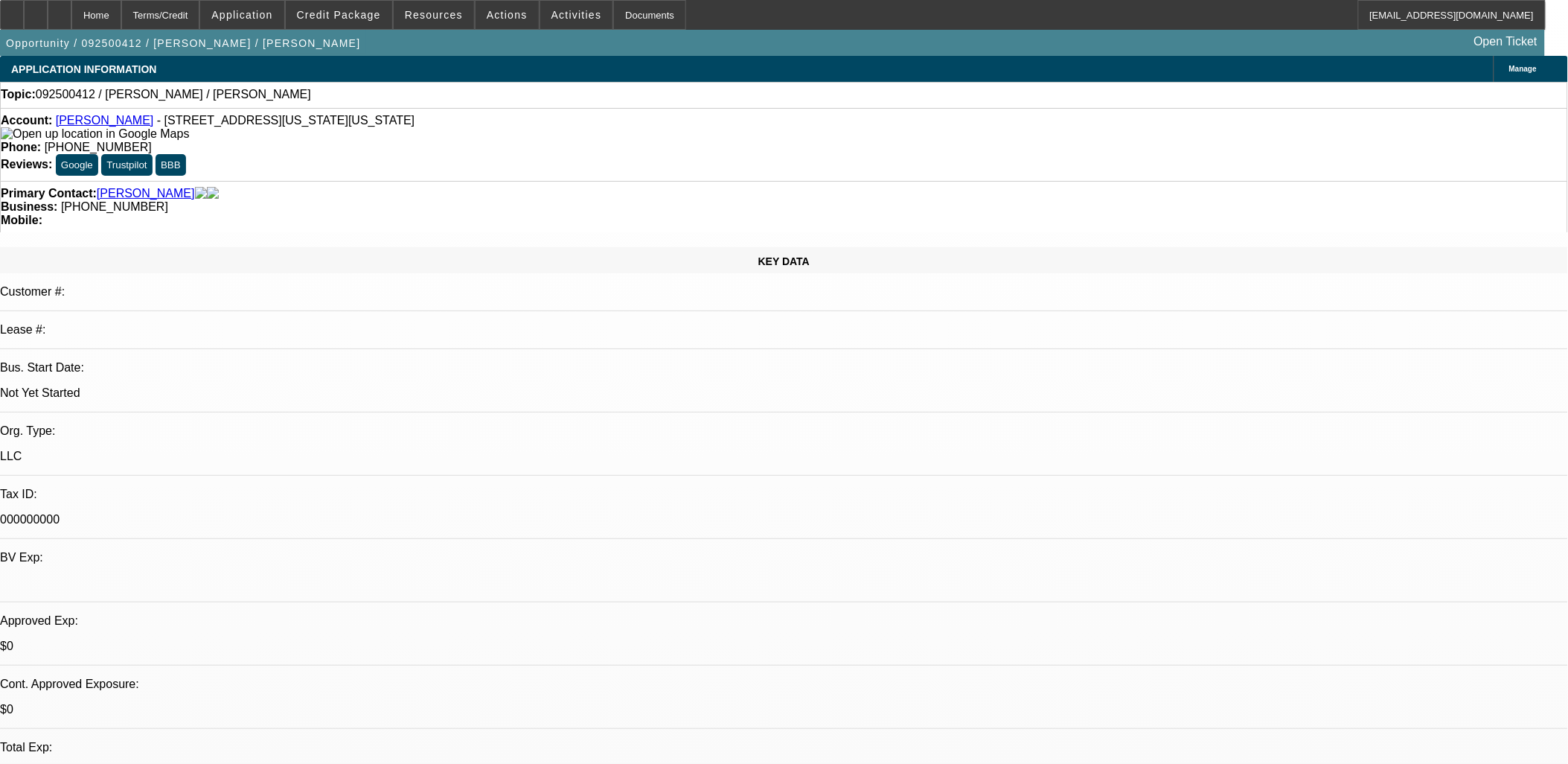
click at [338, 15] on span "Credit Package" at bounding box center [338, 15] width 84 height 12
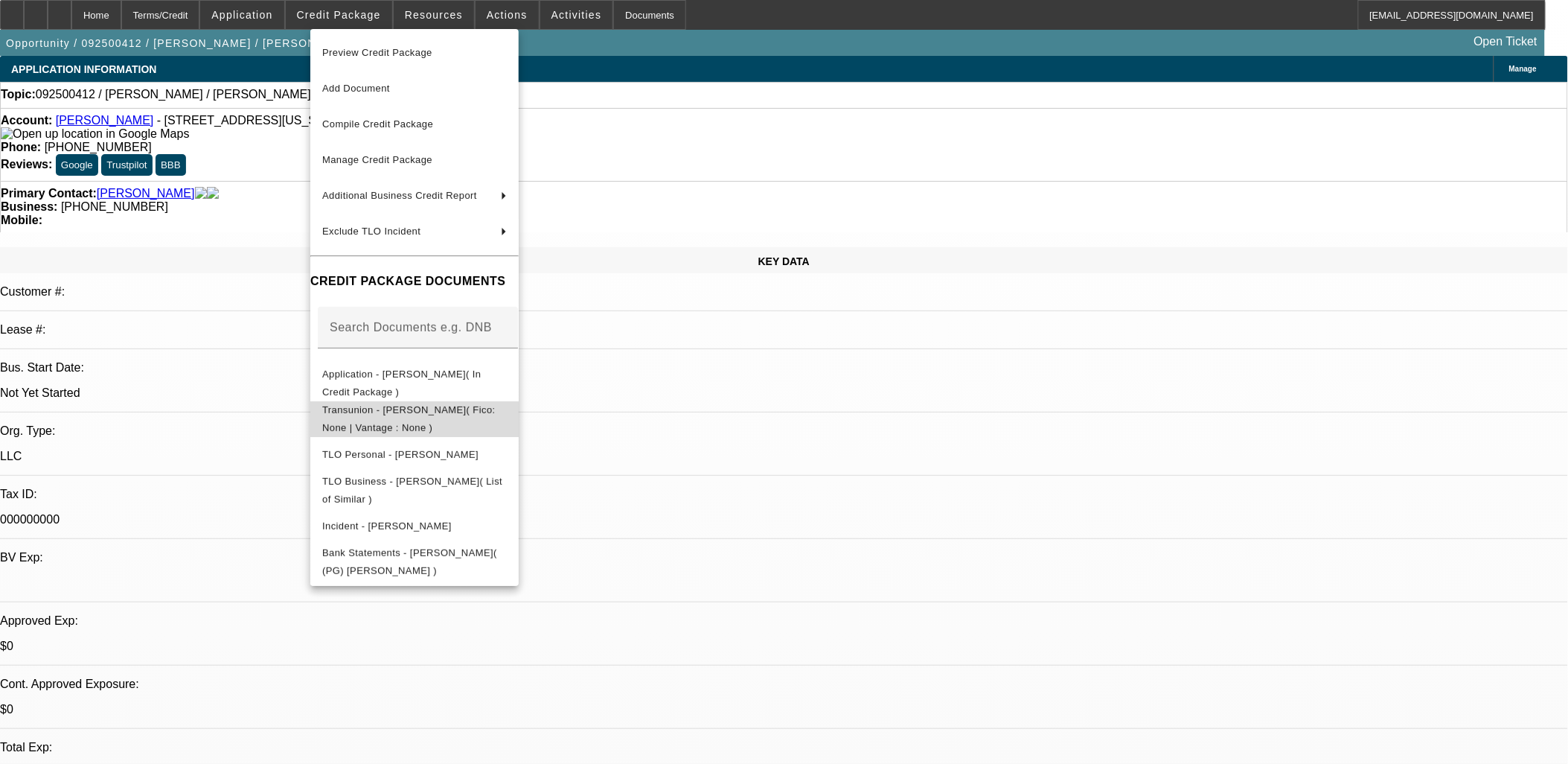
click at [385, 407] on span "Transunion - [PERSON_NAME]( Fico: None | Vantage : None )" at bounding box center [408, 418] width 173 height 29
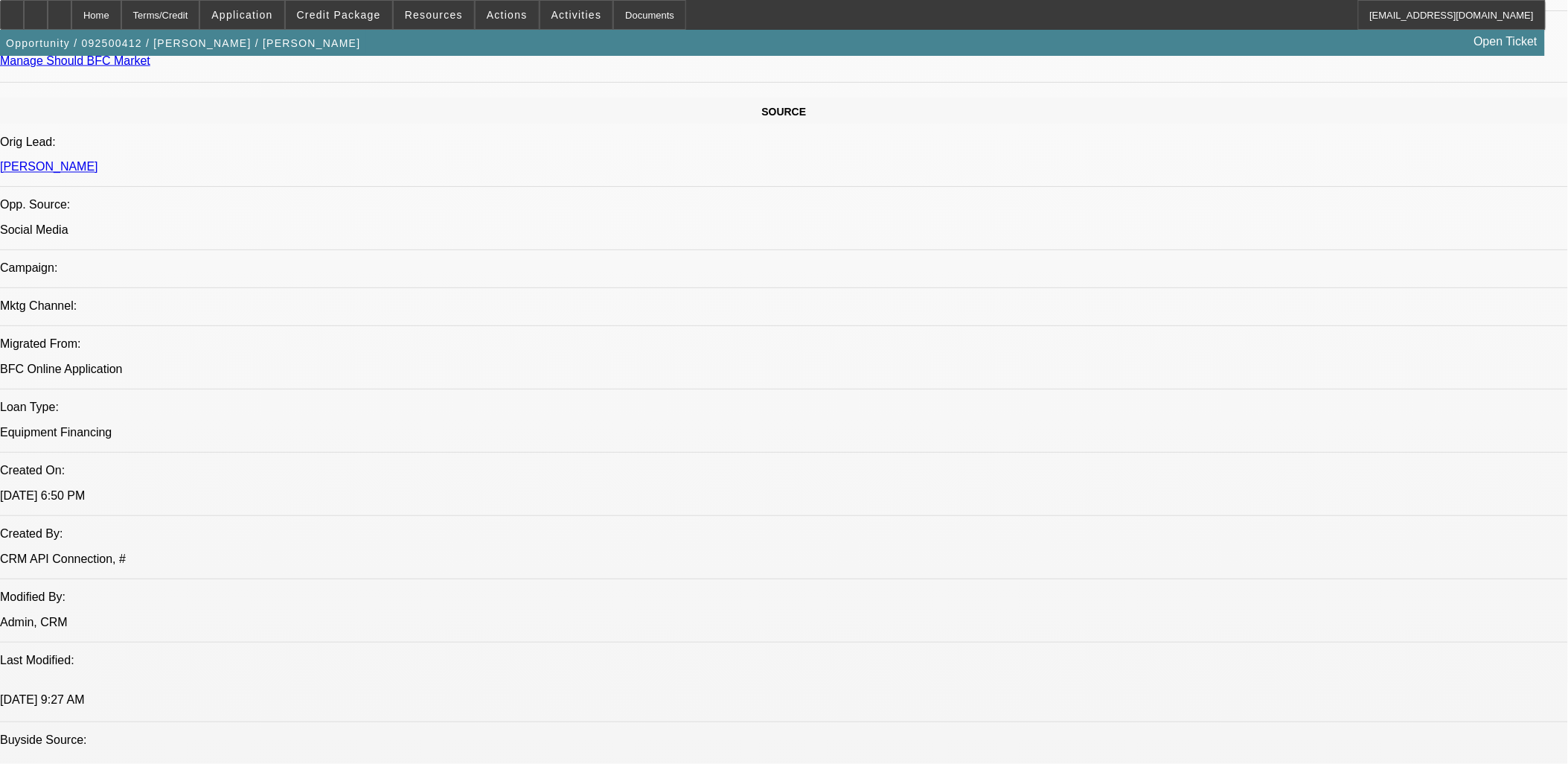
scroll to position [992, 0]
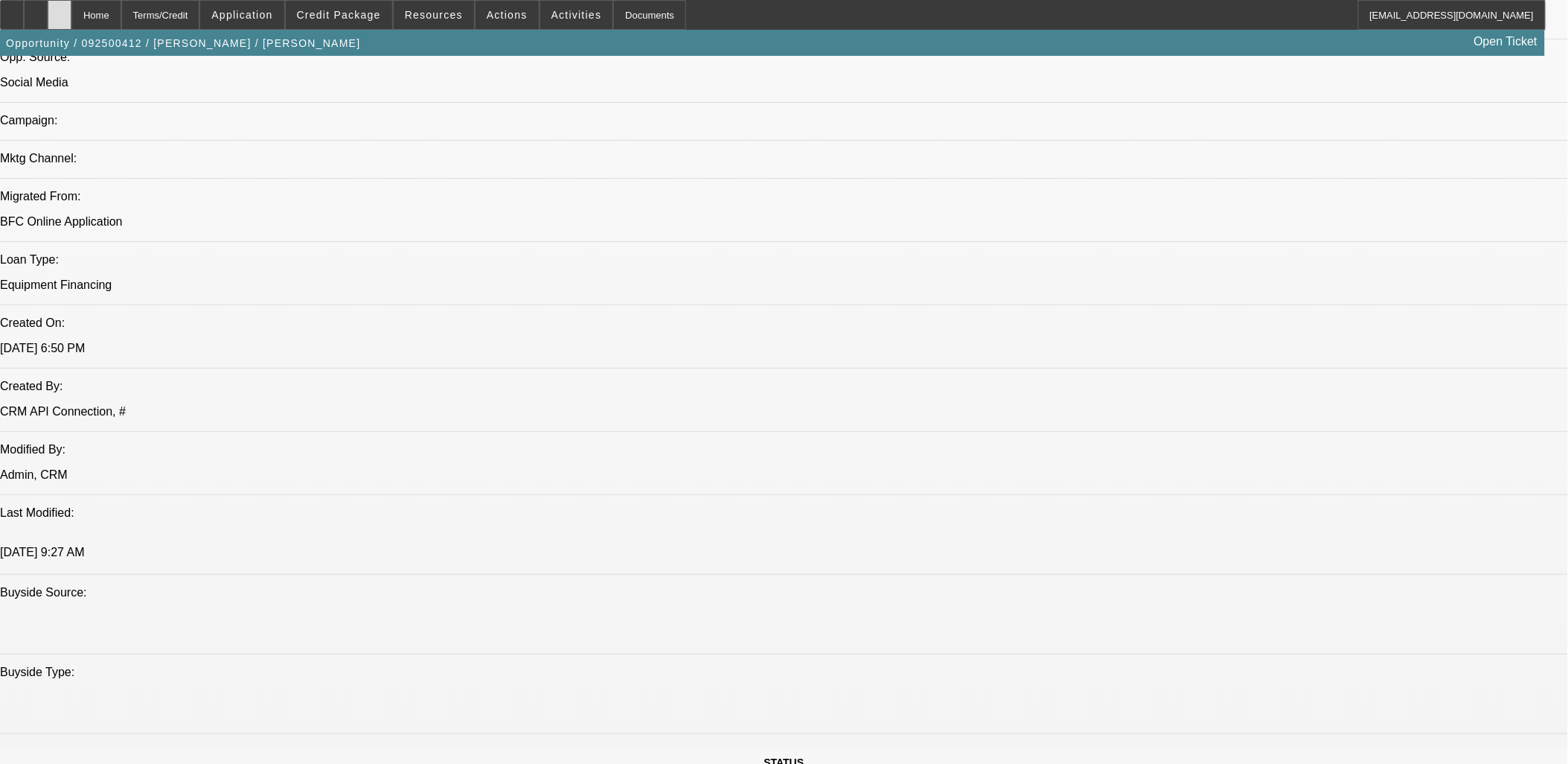
click at [71, 8] on div at bounding box center [59, 14] width 24 height 30
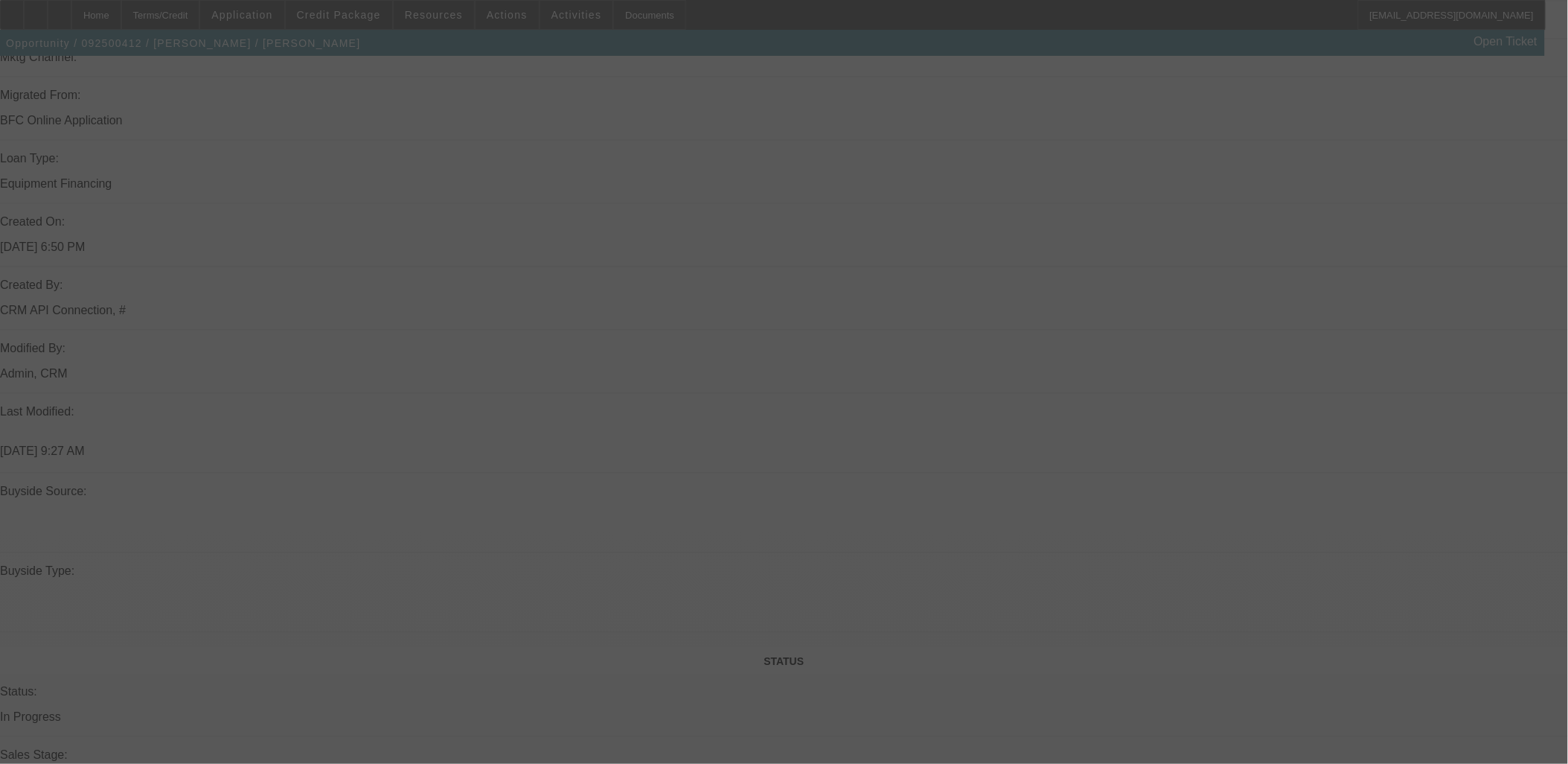
scroll to position [1038, 0]
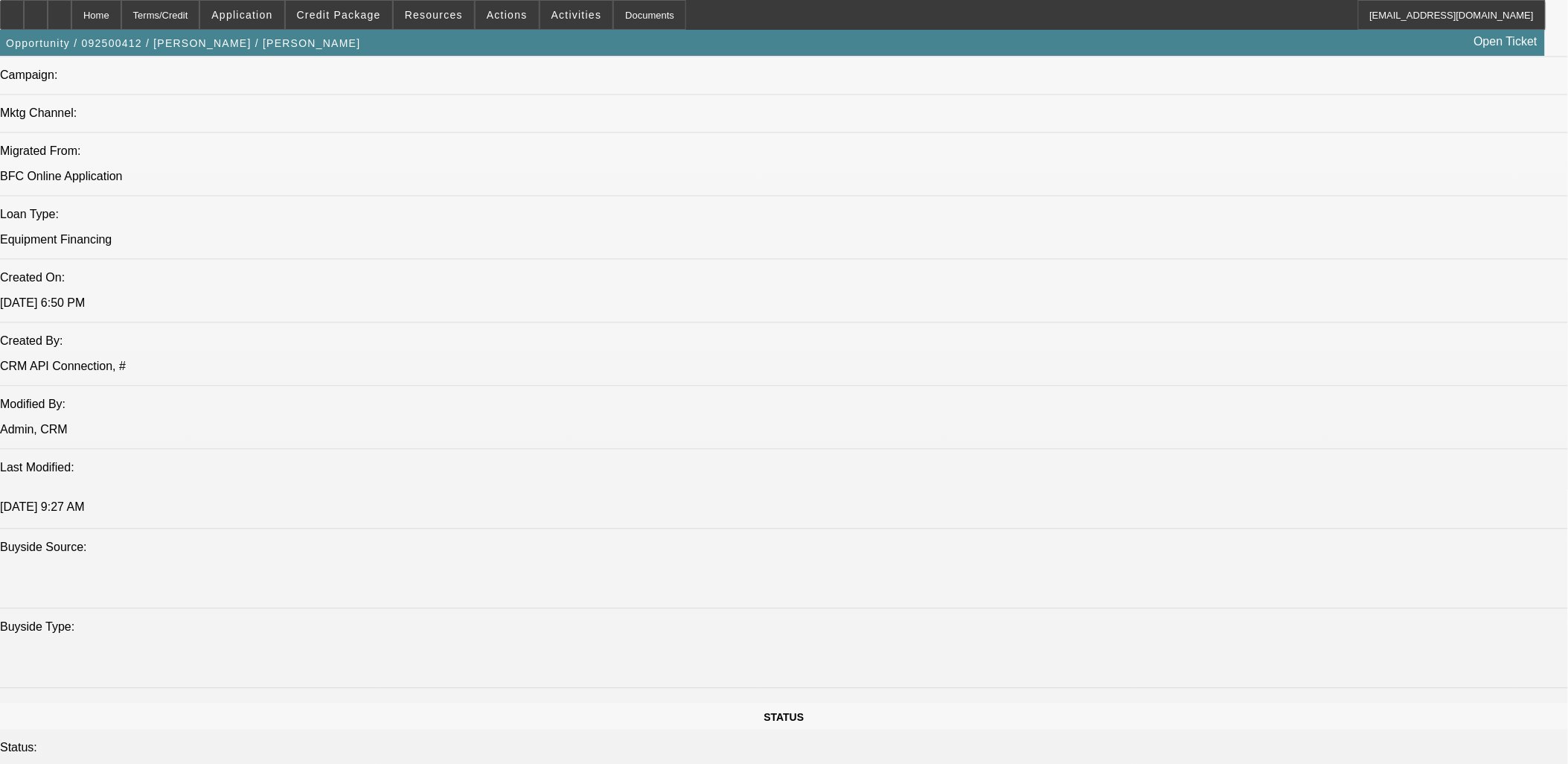
select select "0"
select select "2"
select select "0.1"
select select "4"
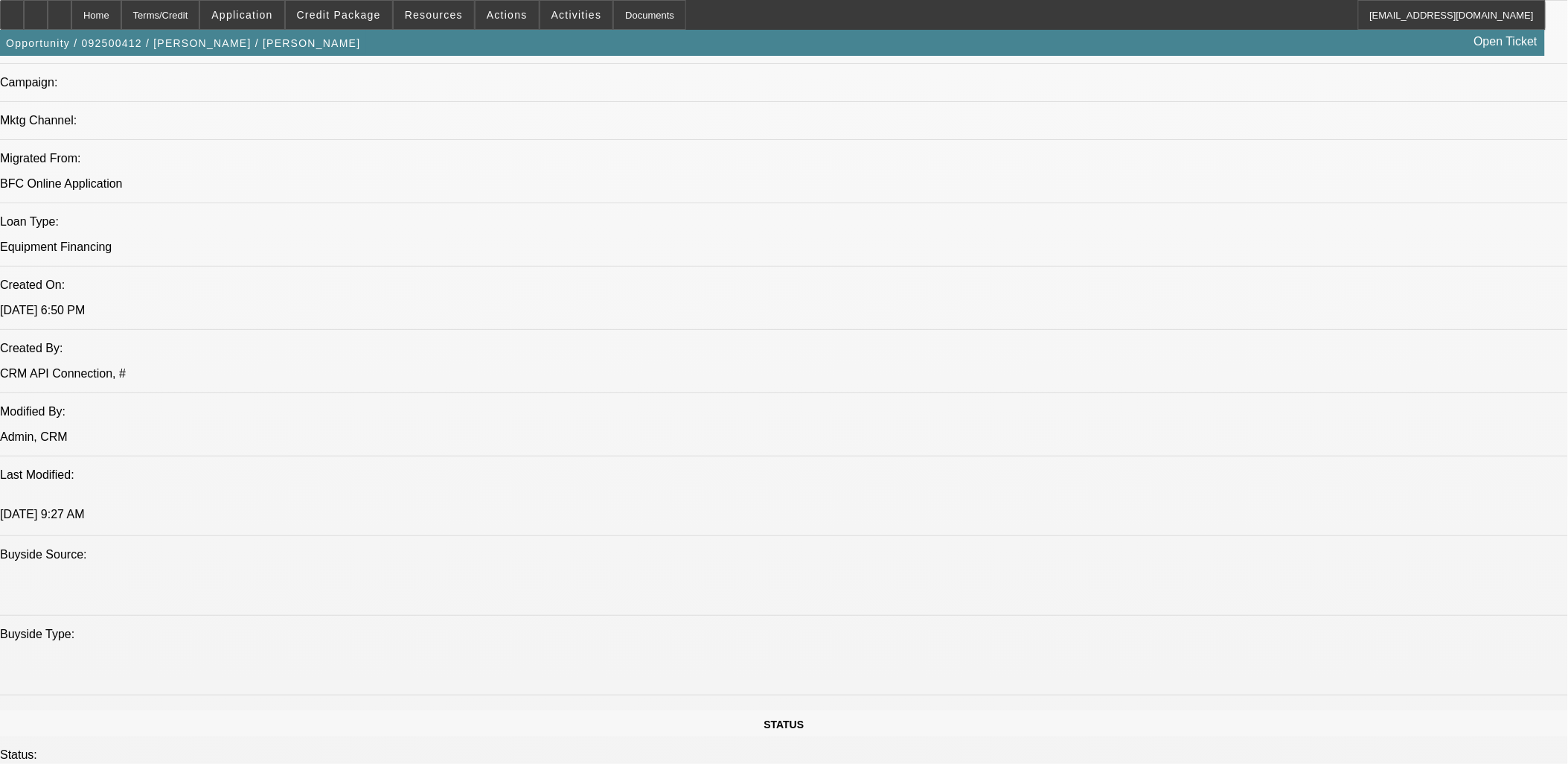
scroll to position [1097, 0]
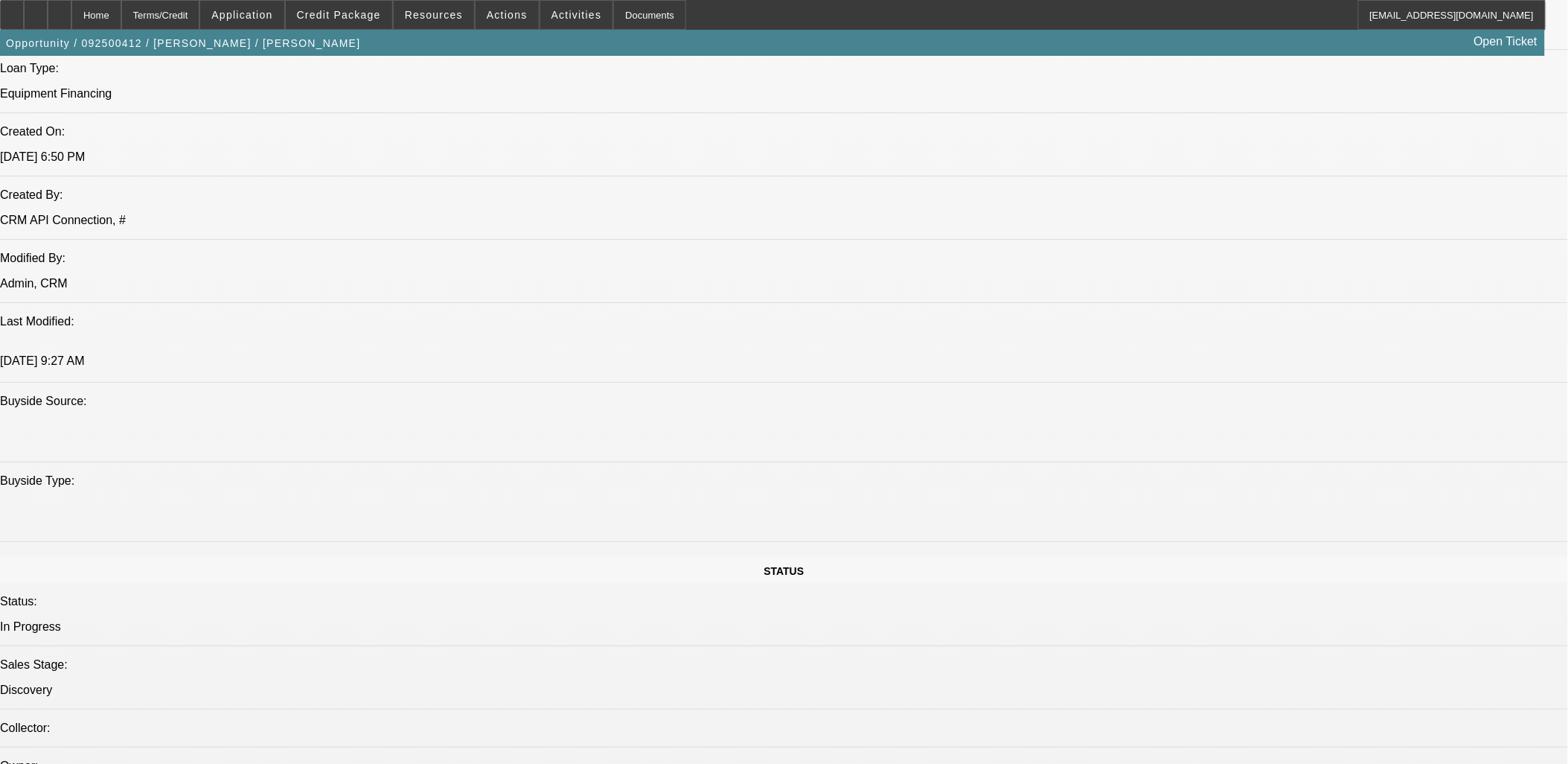
scroll to position [1179, 0]
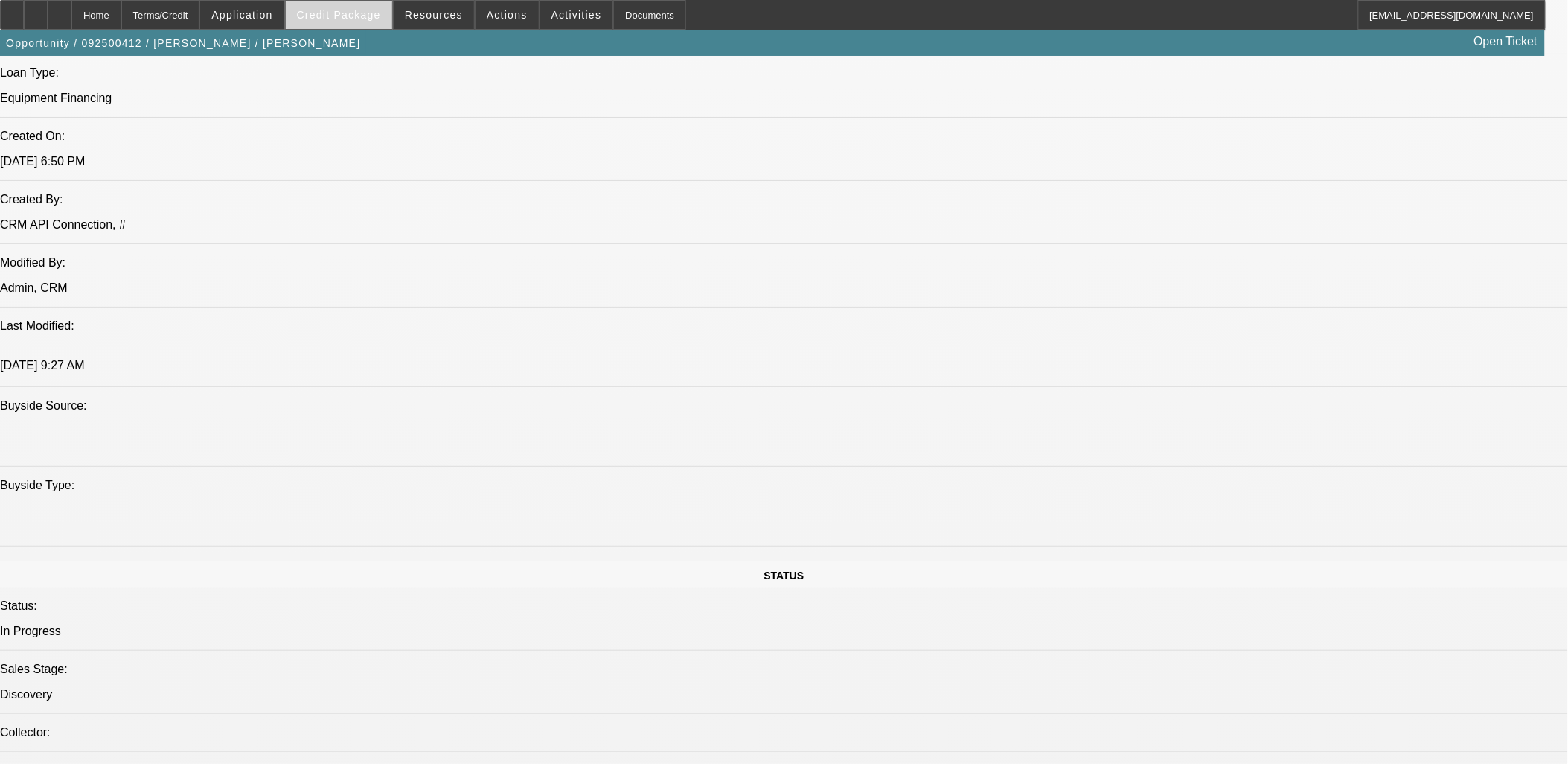
click at [345, 15] on span "Credit Package" at bounding box center [338, 15] width 84 height 12
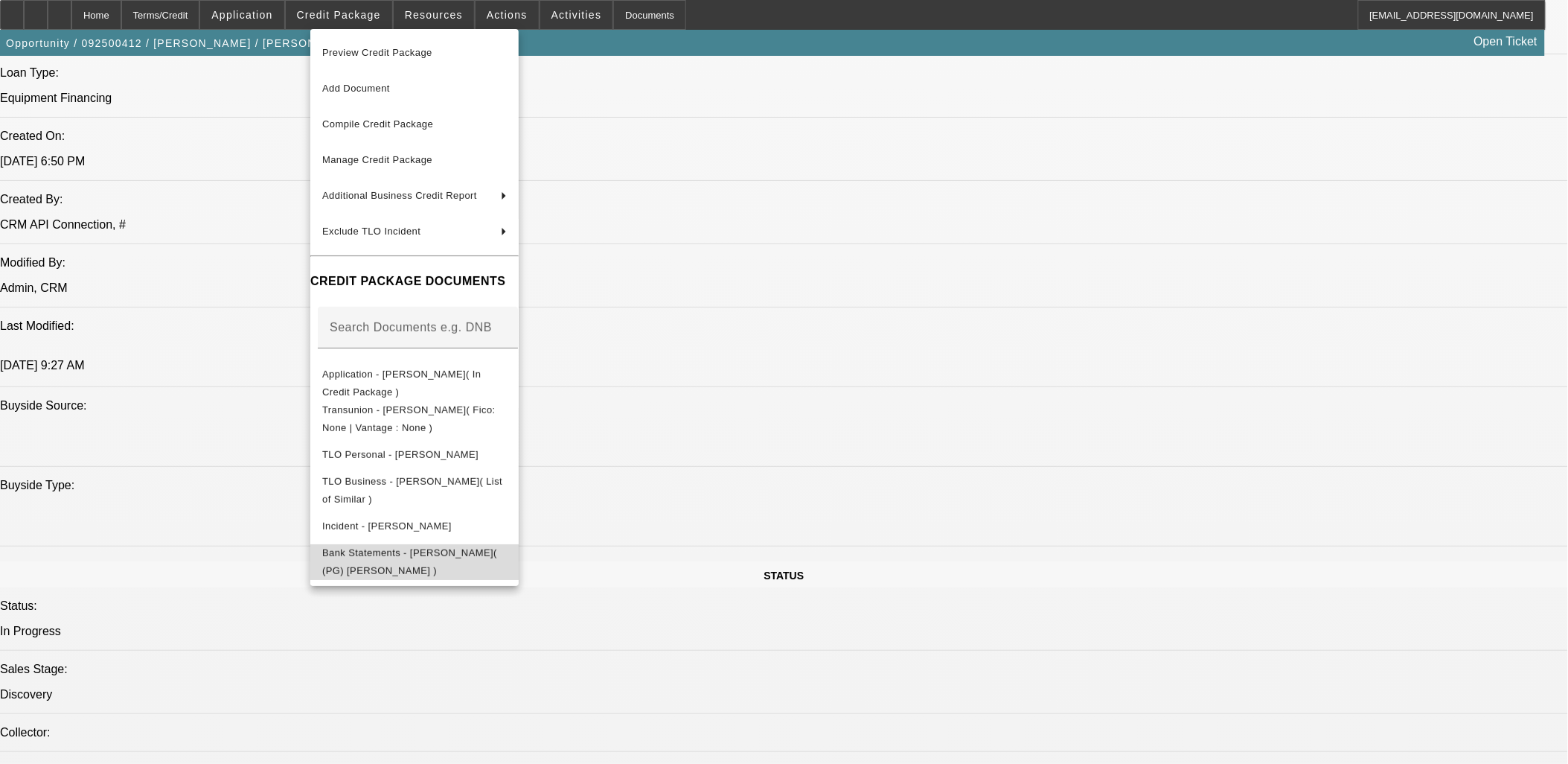
click at [402, 546] on span "Bank Statements - [PERSON_NAME]( (PG) [PERSON_NAME] )" at bounding box center [414, 561] width 184 height 36
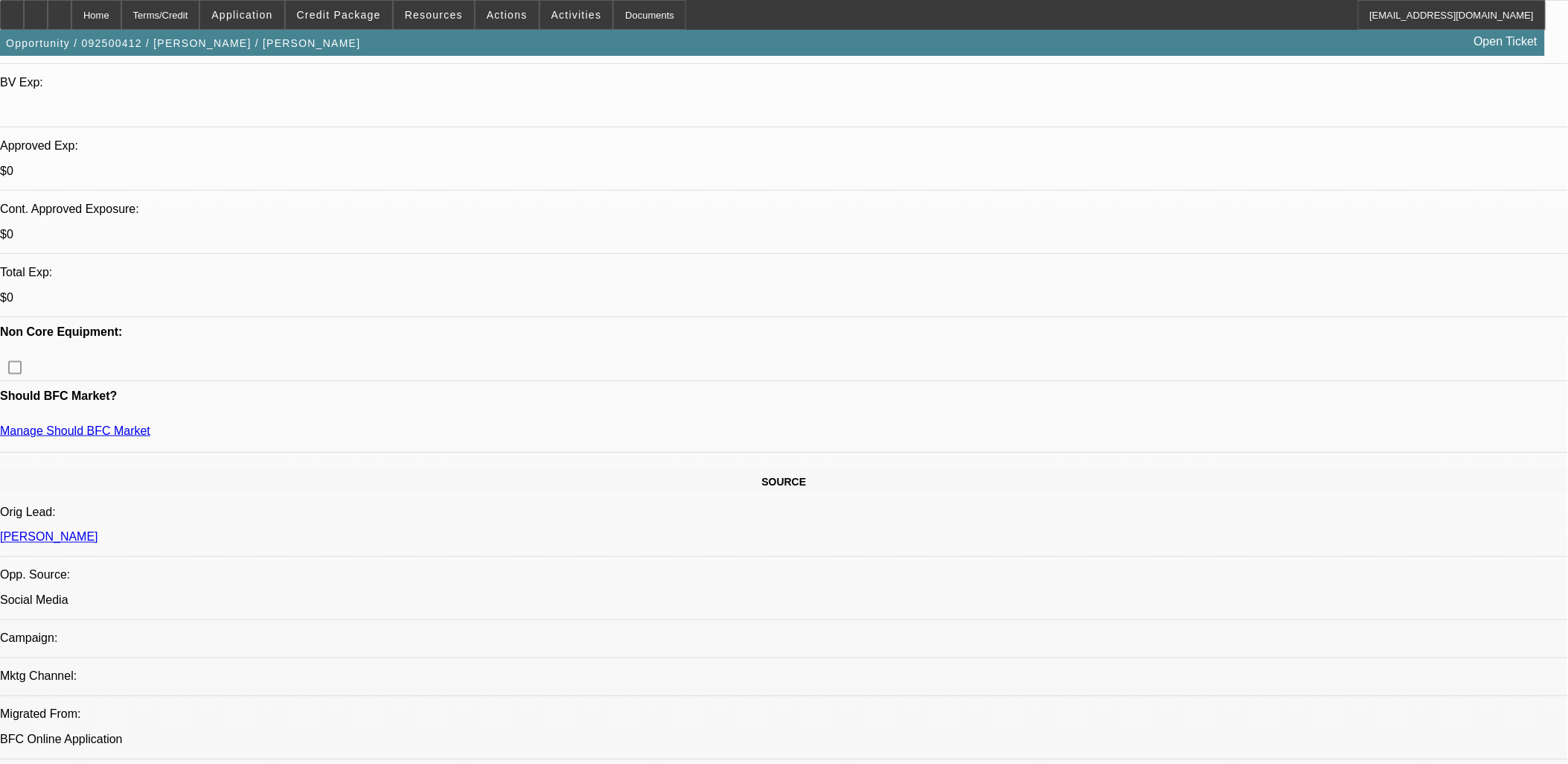
scroll to position [165, 0]
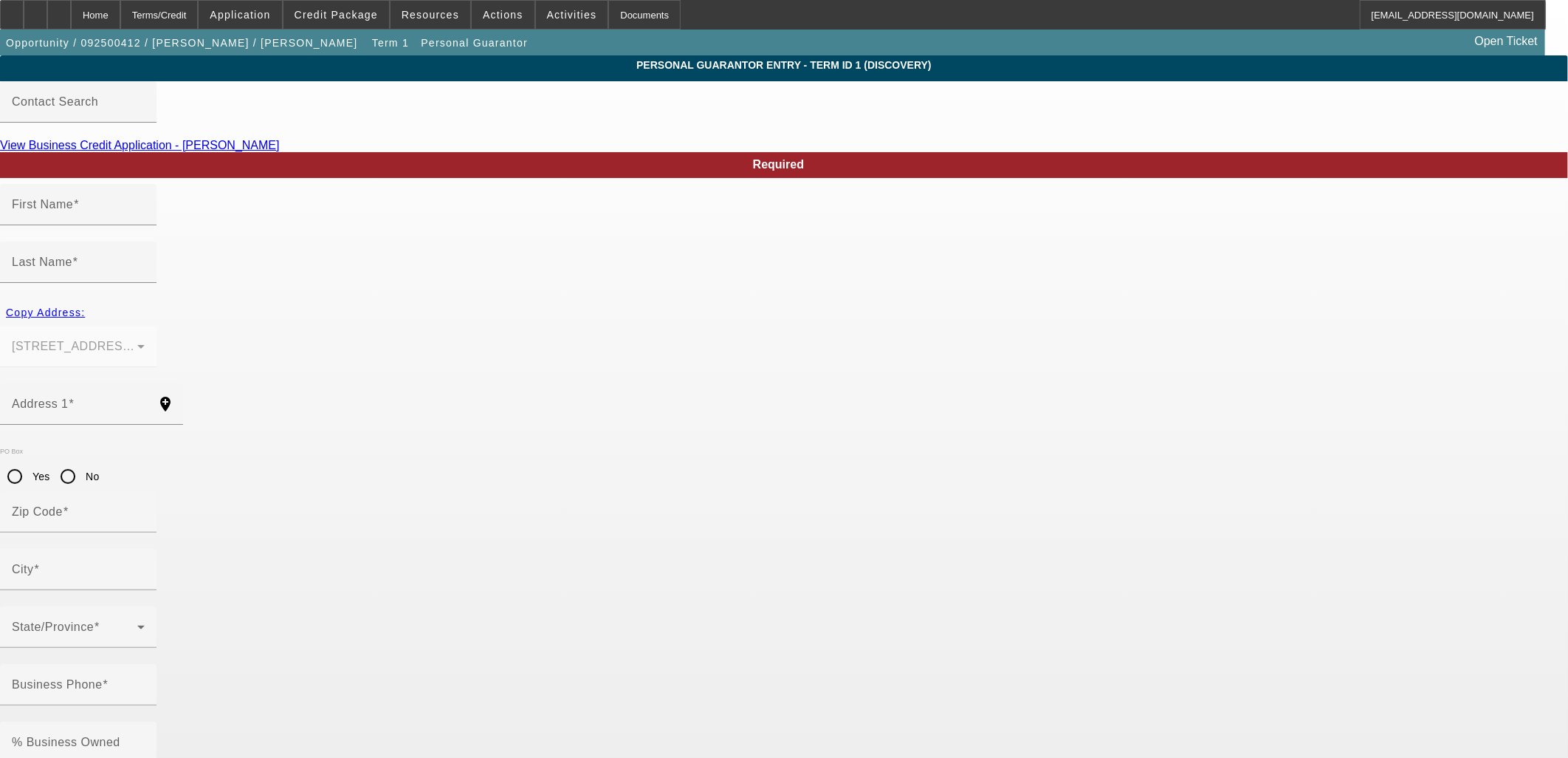
type input "[PERSON_NAME]"
type input "12374 N 75th E"
radio input "true"
type input "83401"
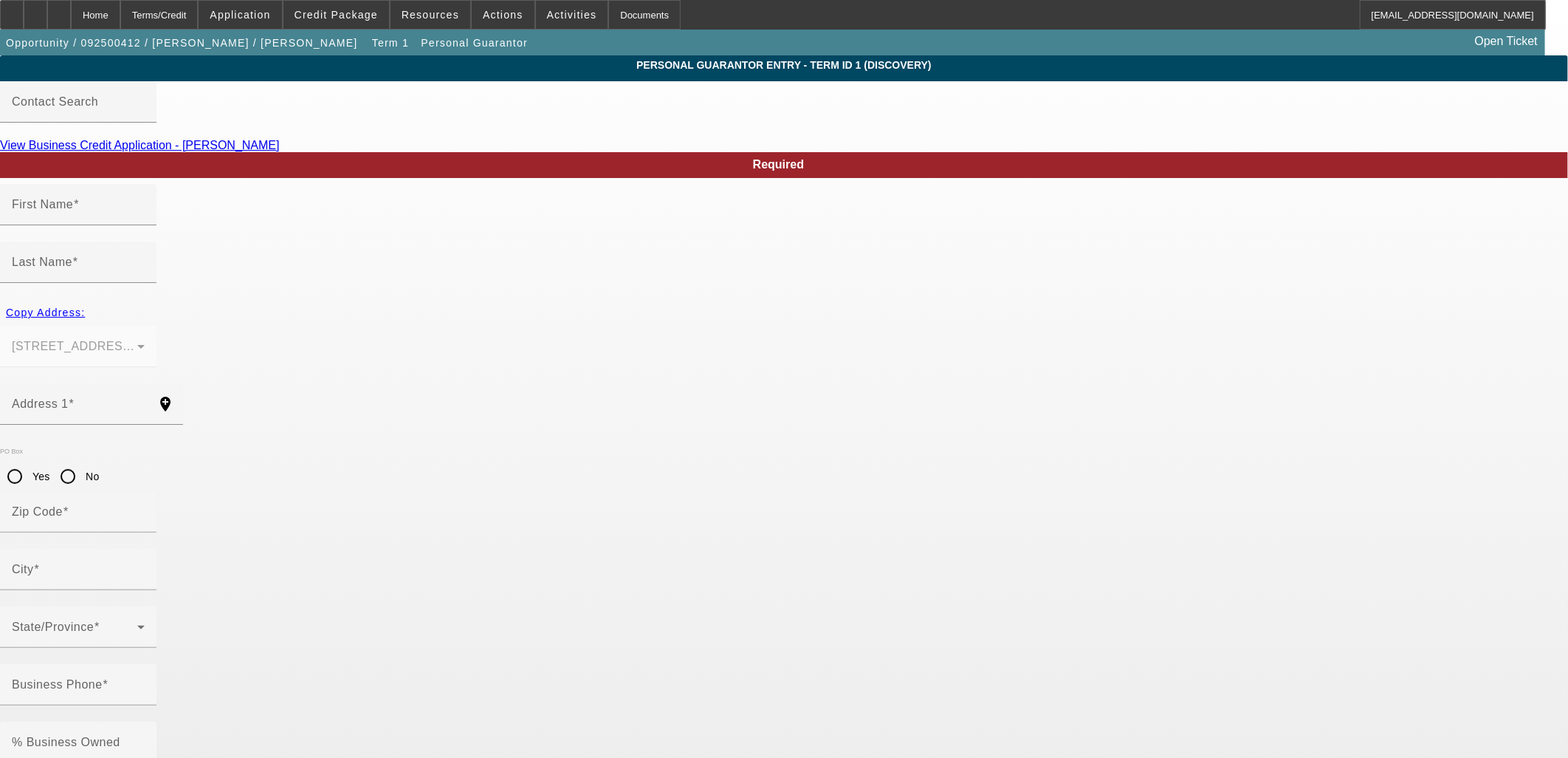
type input "[US_STATE][GEOGRAPHIC_DATA]"
type input "[PHONE_NUMBER]"
type input "100"
type input "518-04-9201"
type input "[EMAIL_ADDRESS][DOMAIN_NAME]"
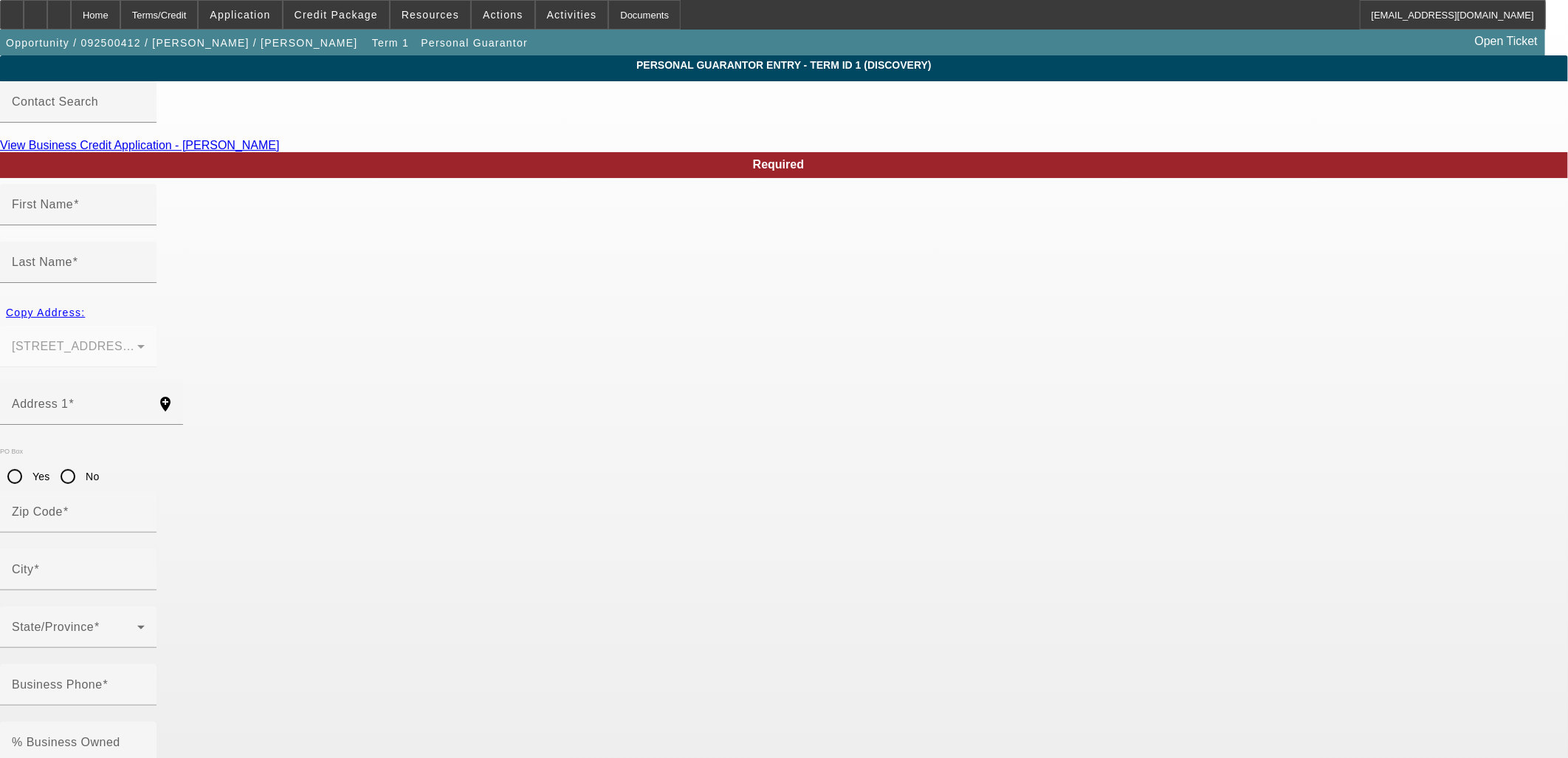
type input "[US_STATE][GEOGRAPHIC_DATA]"
type input "[PHONE_NUMBER]"
drag, startPoint x: 393, startPoint y: 583, endPoint x: 379, endPoint y: 583, distance: 14.0
drag, startPoint x: 406, startPoint y: 581, endPoint x: 397, endPoint y: 581, distance: 9.0
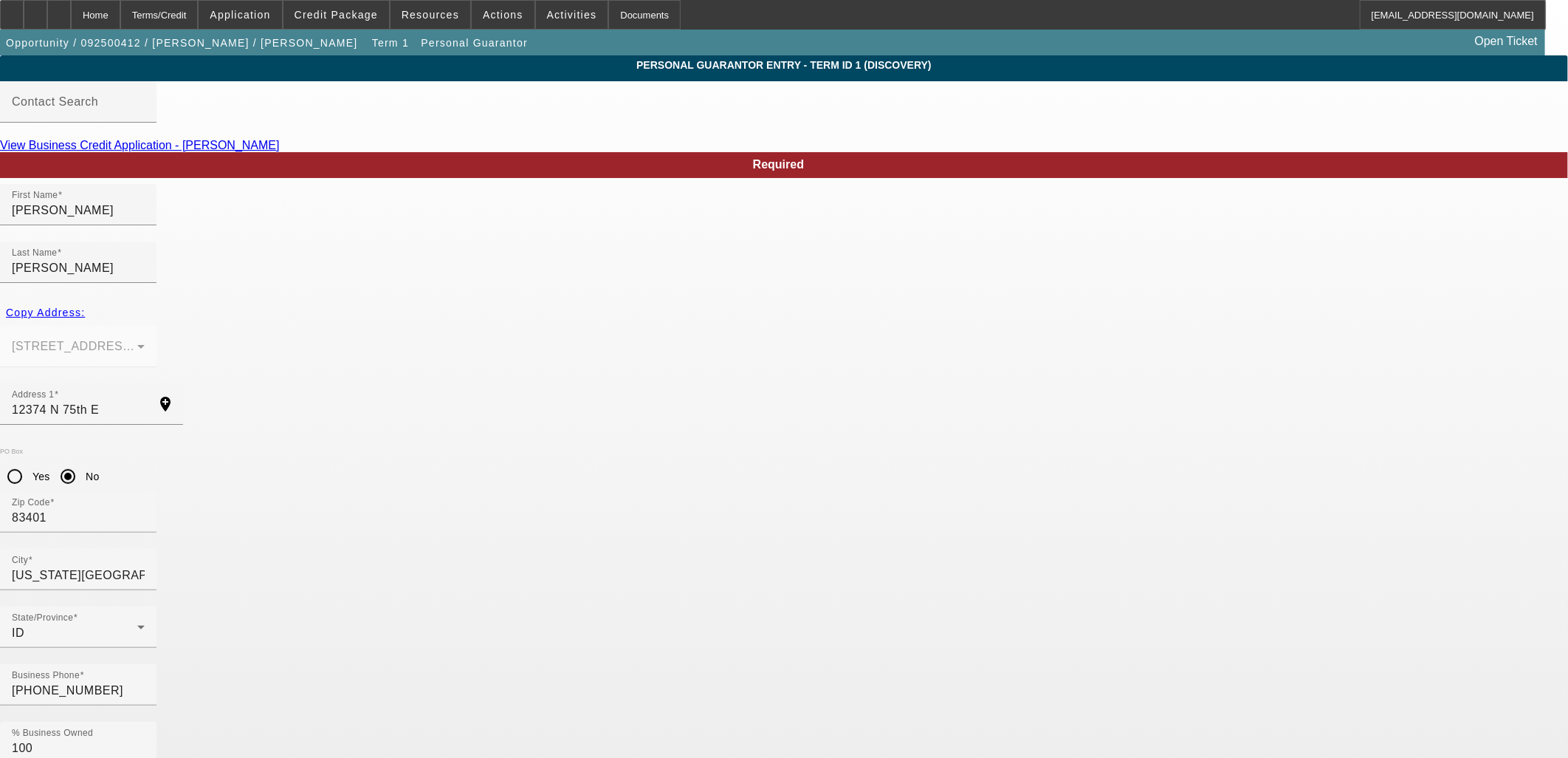
drag, startPoint x: 433, startPoint y: 586, endPoint x: 472, endPoint y: 591, distance: 39.3
type input "560-65-4236"
click at [365, 21] on span at bounding box center [336, 14] width 106 height 35
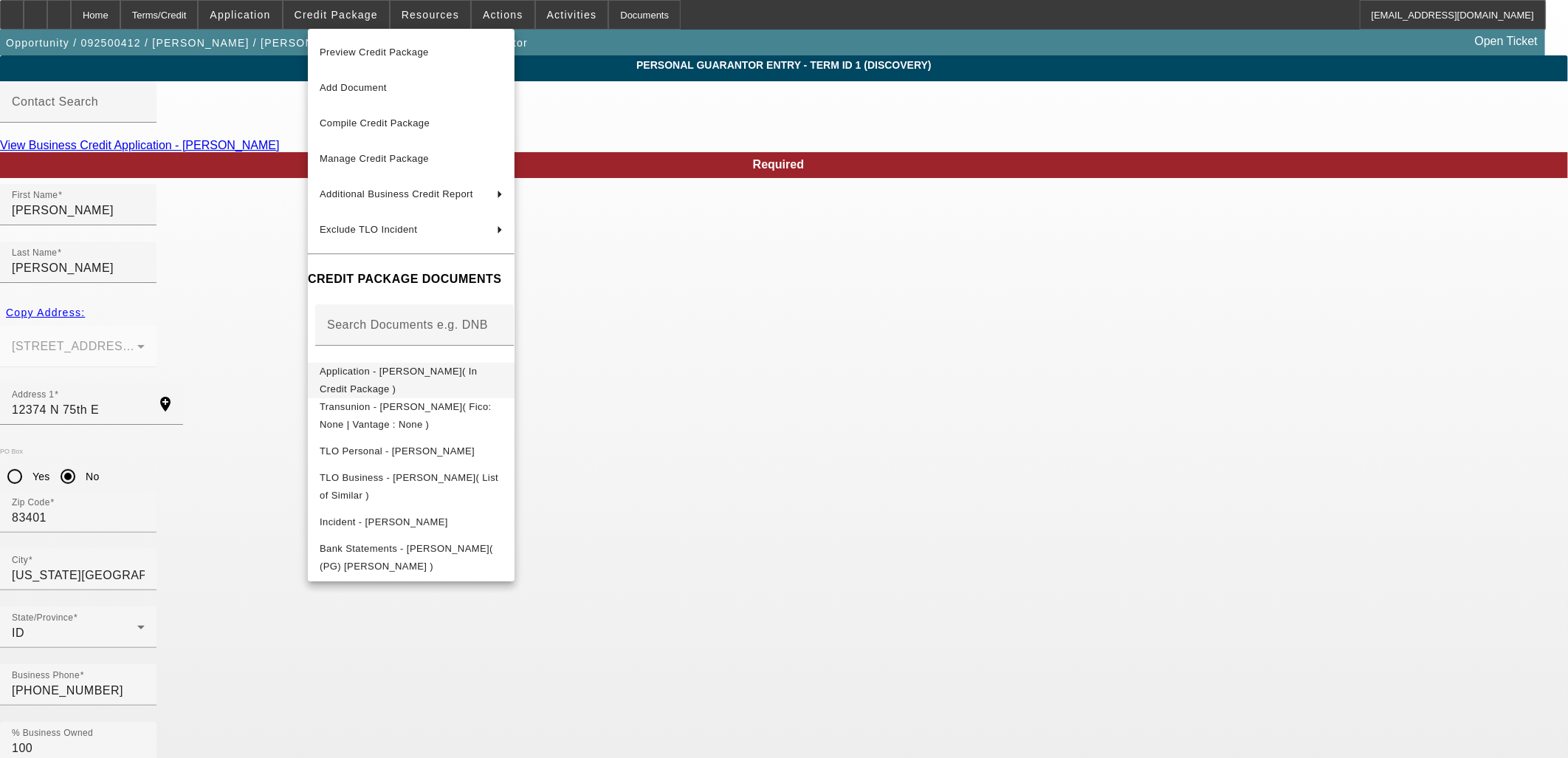
click at [411, 380] on span "Application - [PERSON_NAME]( In Credit Package )" at bounding box center [411, 379] width 183 height 35
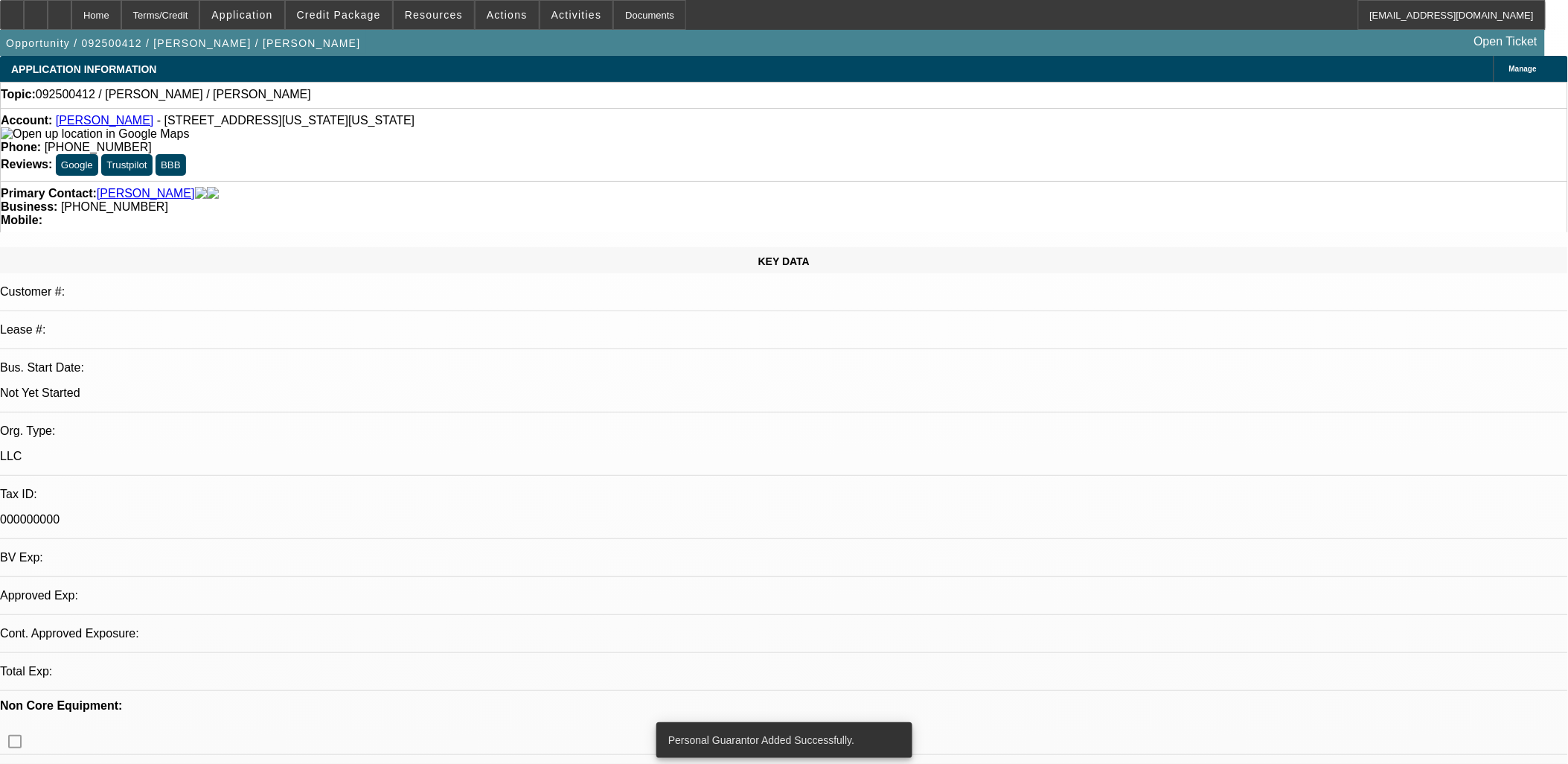
select select "0"
select select "2"
select select "0.1"
select select "4"
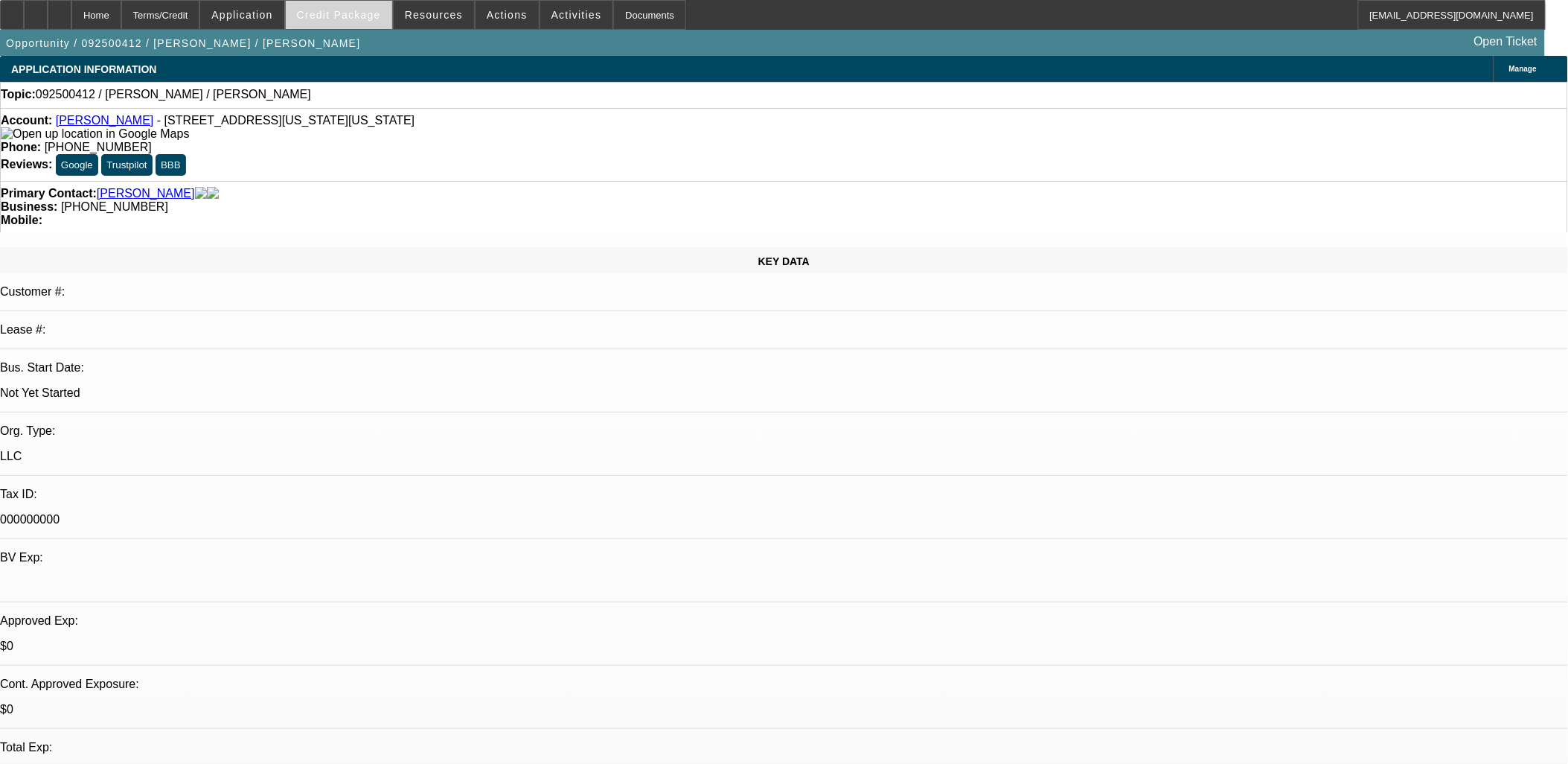
click at [354, 11] on span "Credit Package" at bounding box center [338, 15] width 84 height 12
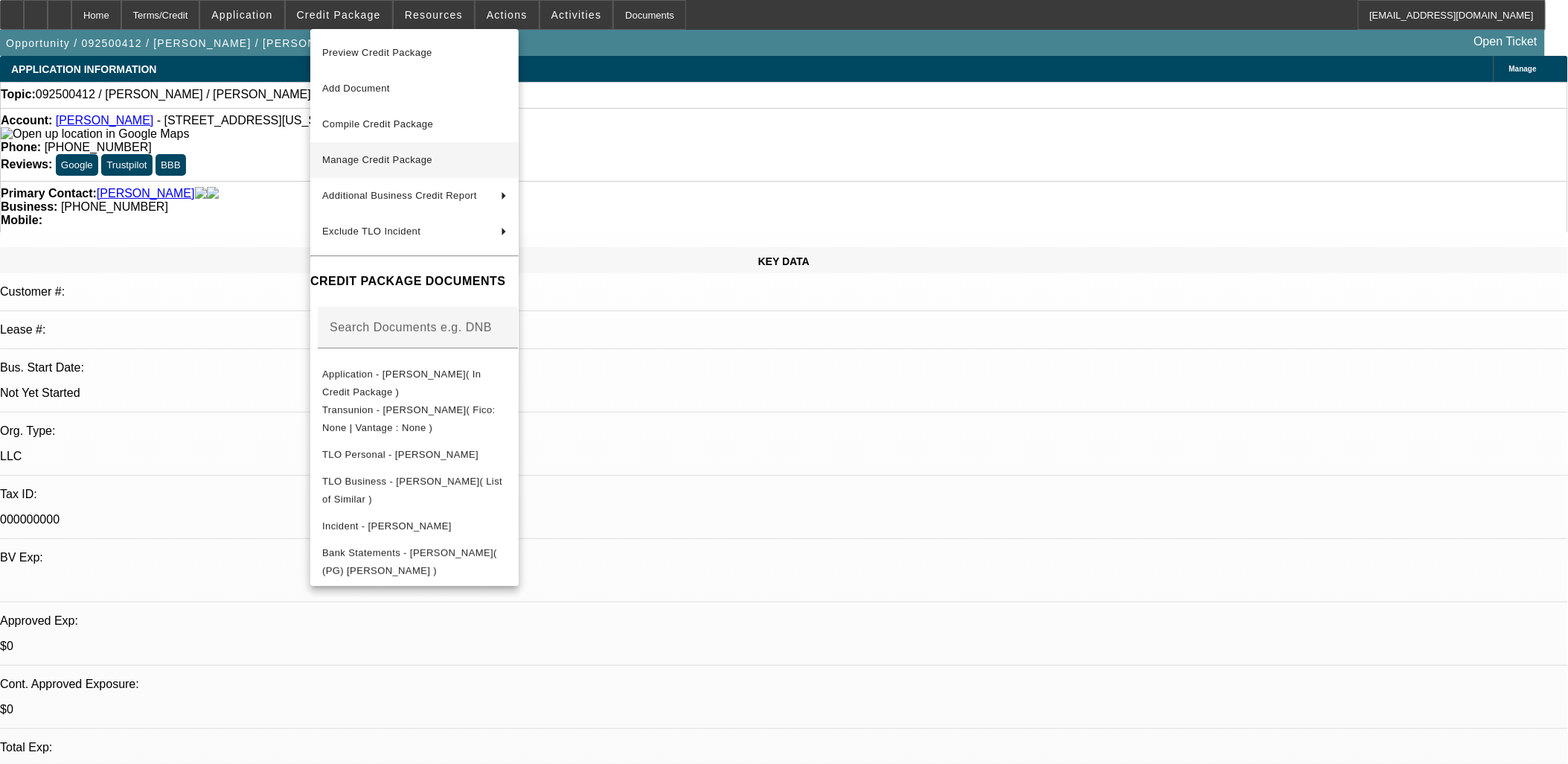
click at [361, 161] on span "Manage Credit Package" at bounding box center [377, 159] width 110 height 11
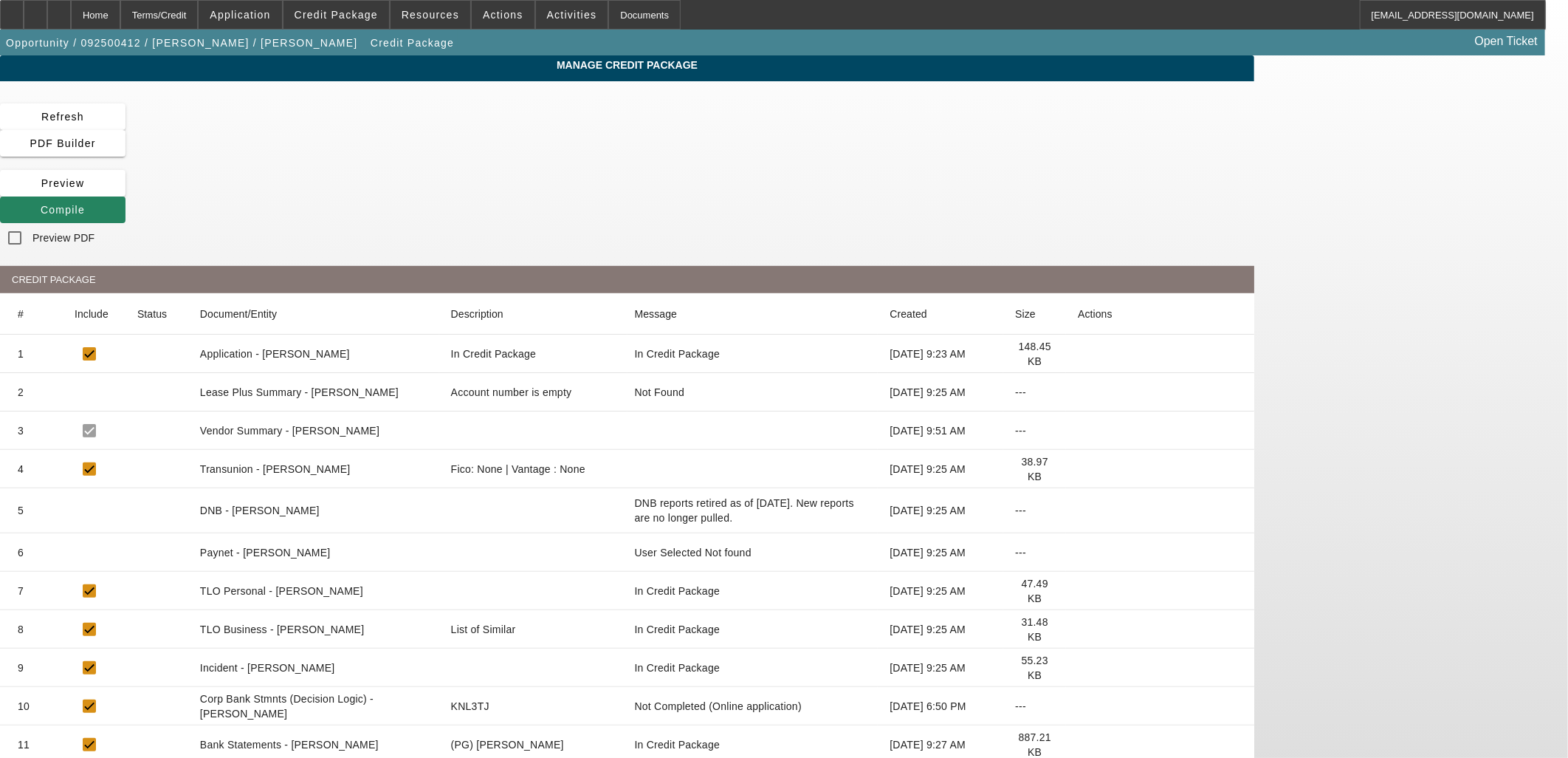
click at [1077, 469] on icon at bounding box center [1077, 469] width 0 height 0
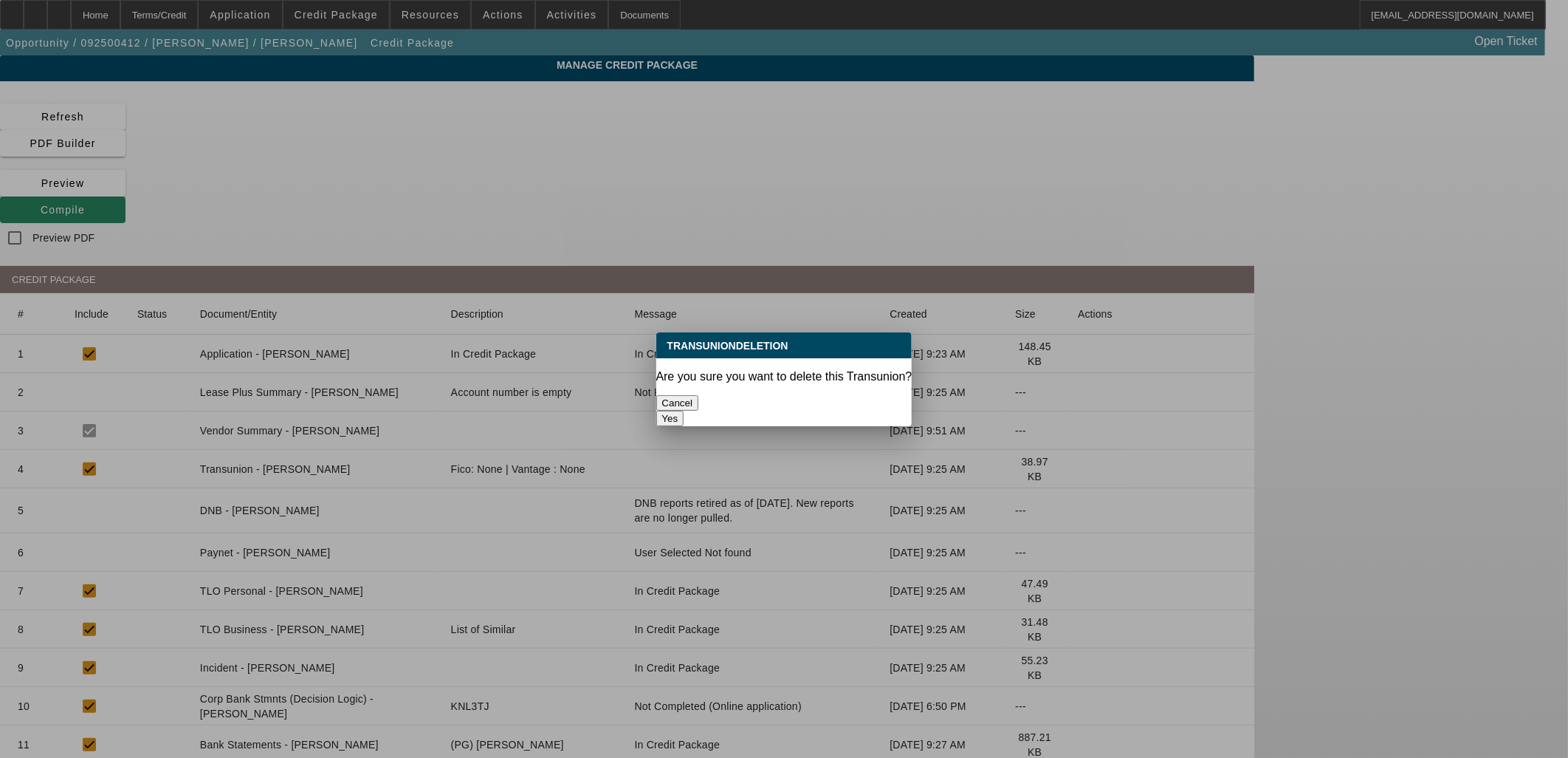
click at [685, 410] on button "Yes" at bounding box center [669, 418] width 28 height 15
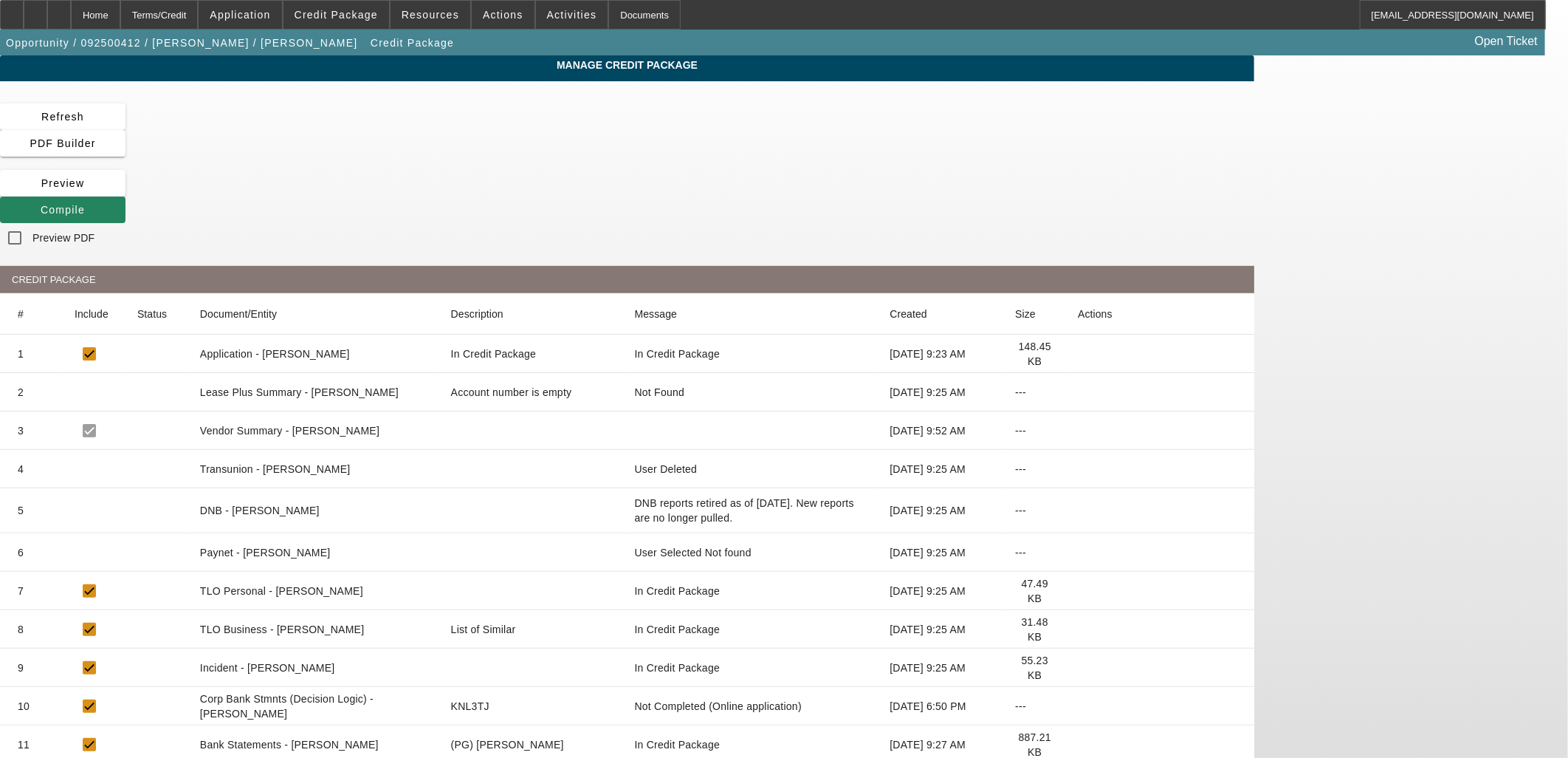
click at [1077, 469] on icon at bounding box center [1077, 469] width 0 height 0
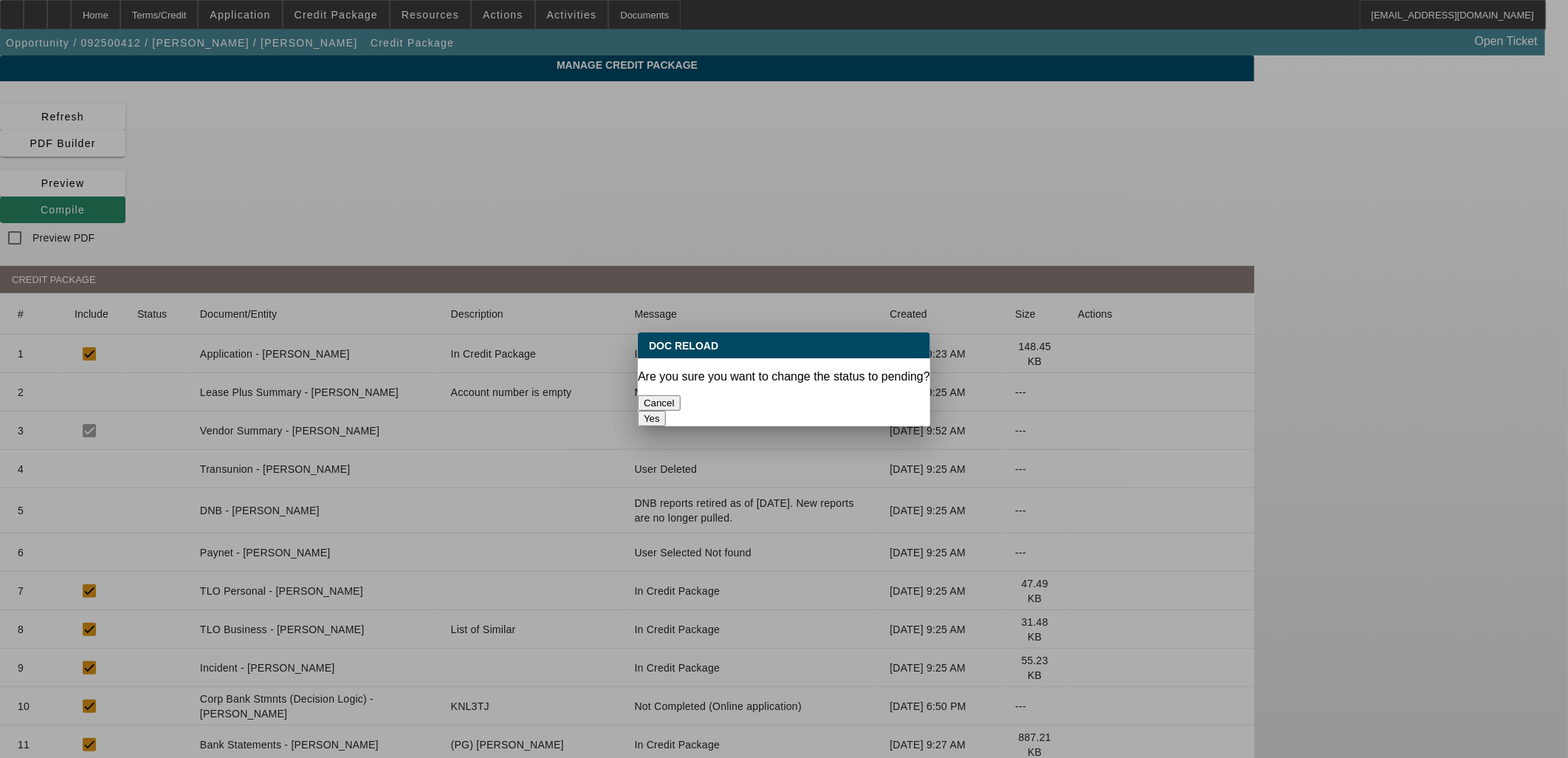
click at [666, 410] on button "Yes" at bounding box center [651, 418] width 28 height 15
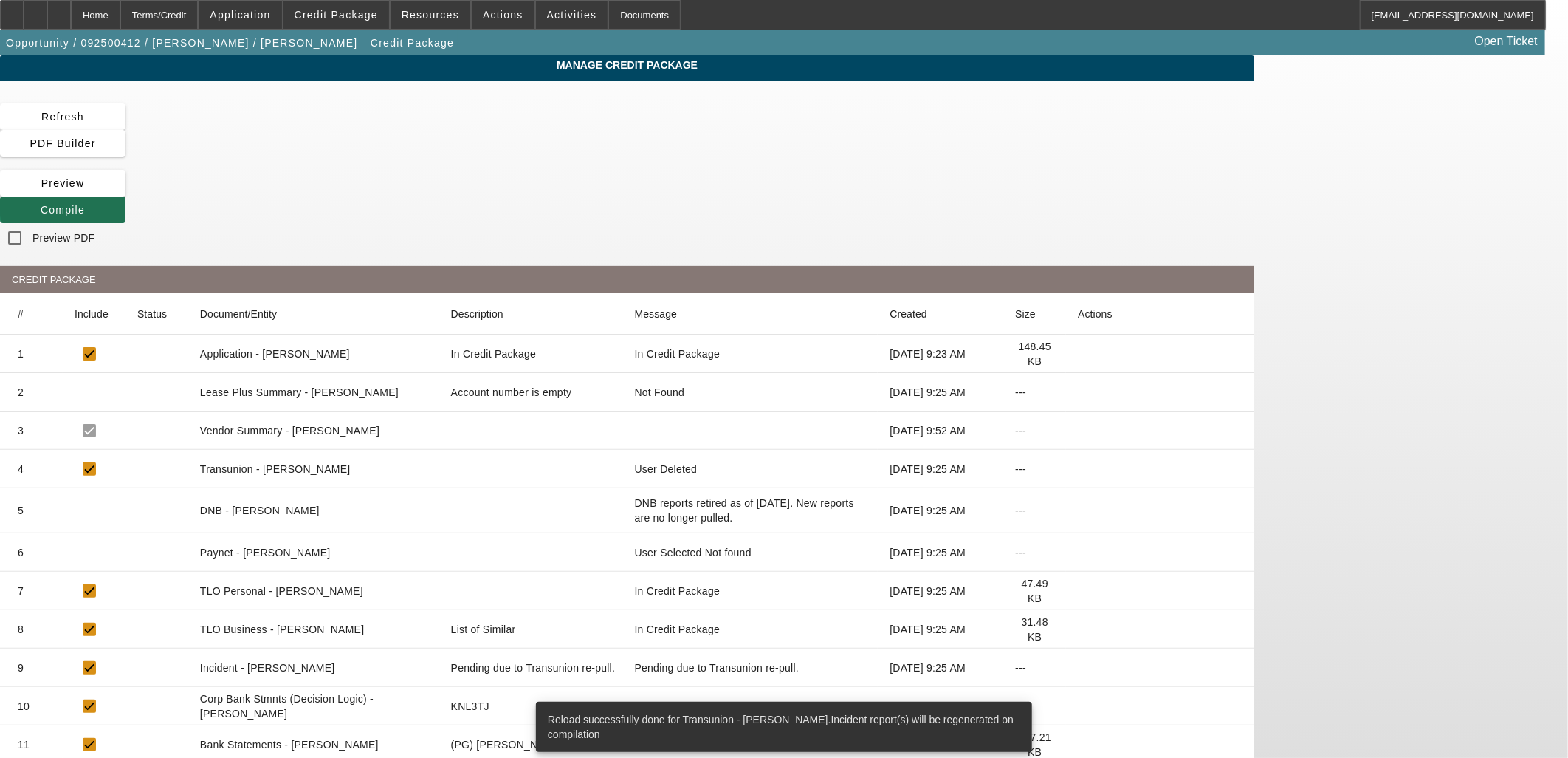
click at [85, 204] on span "Compile" at bounding box center [62, 210] width 44 height 12
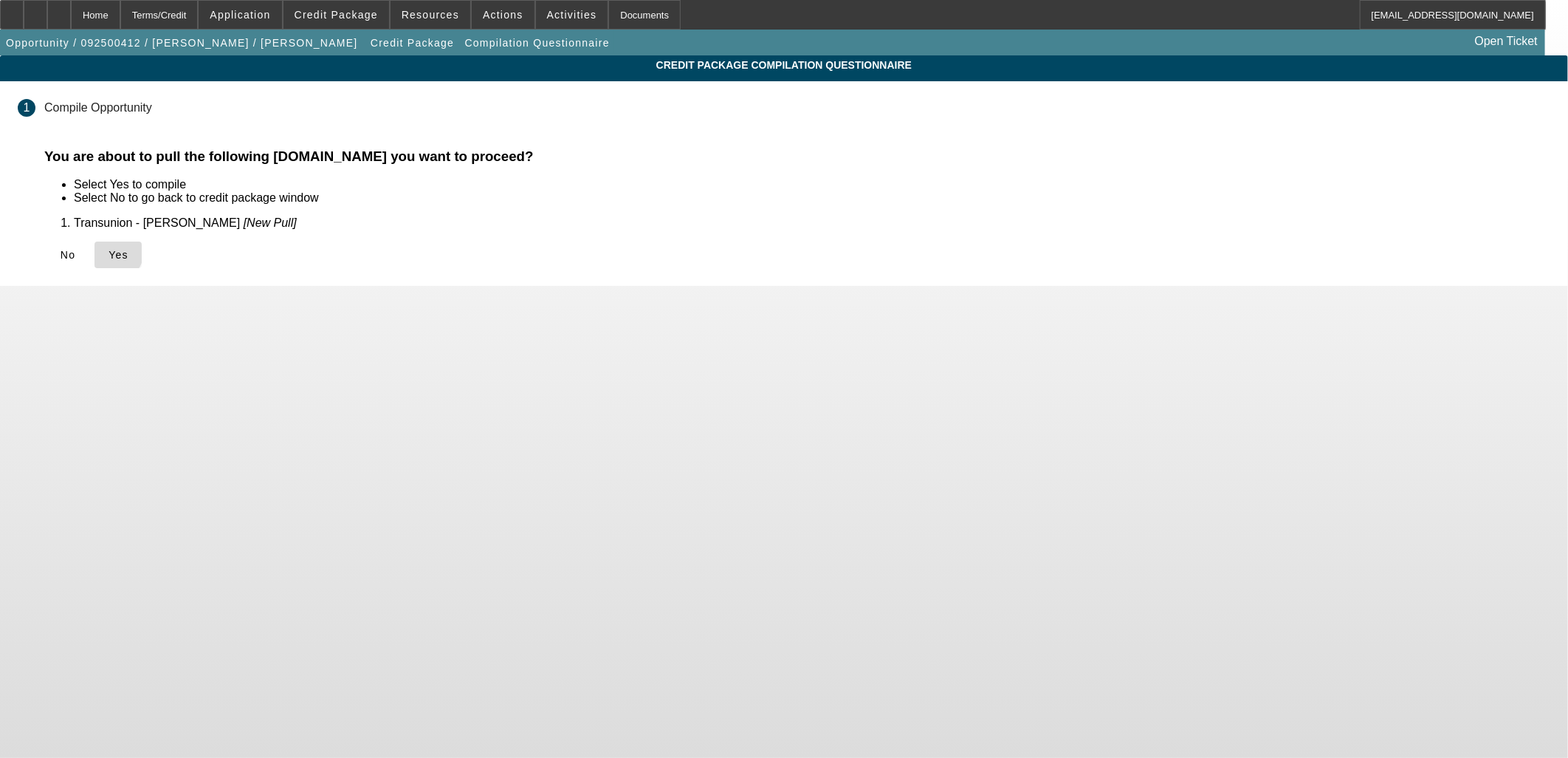
click at [108, 248] on icon at bounding box center [108, 254] width 0 height 12
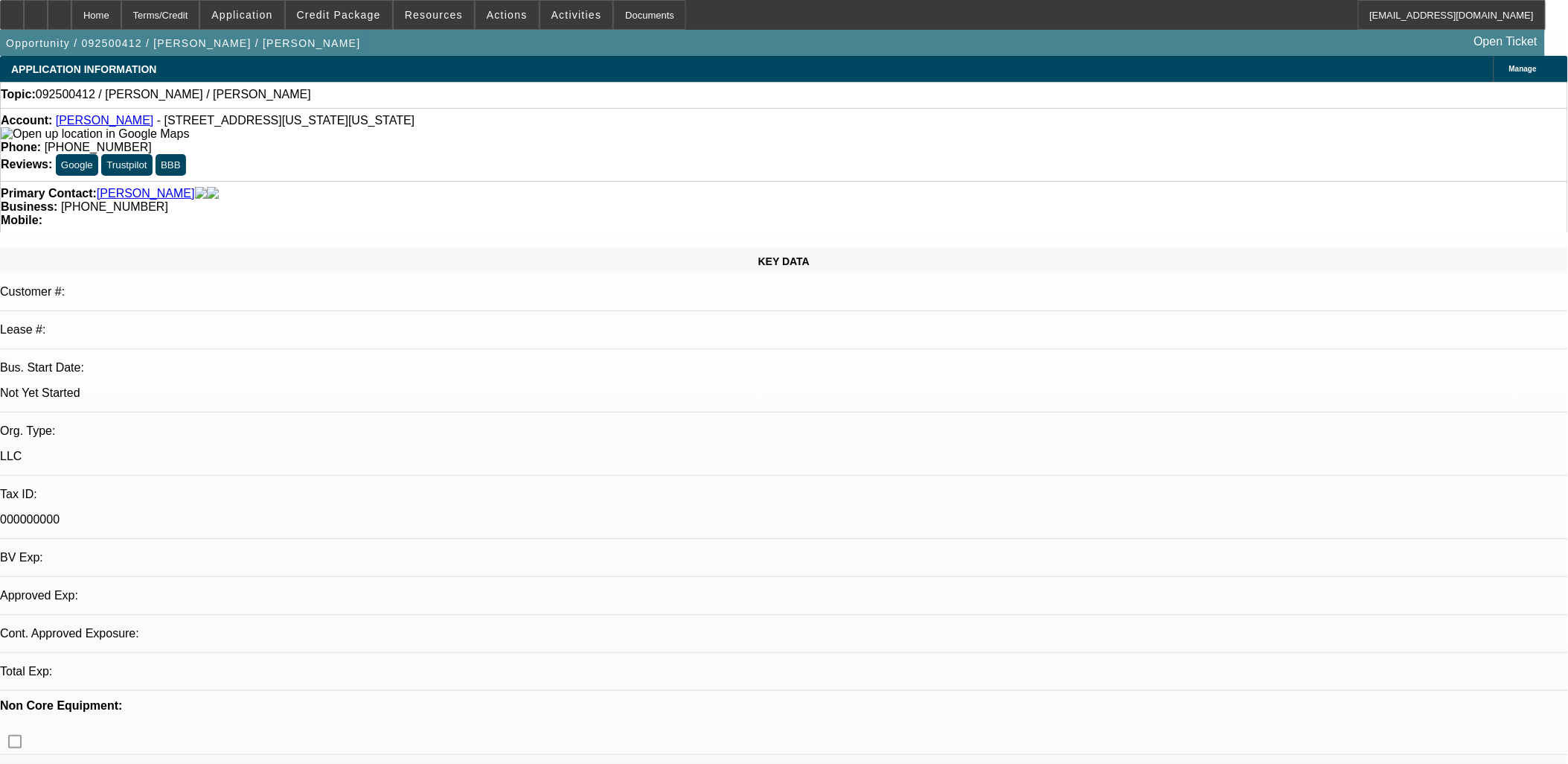
select select "0"
select select "2"
select select "0.1"
select select "4"
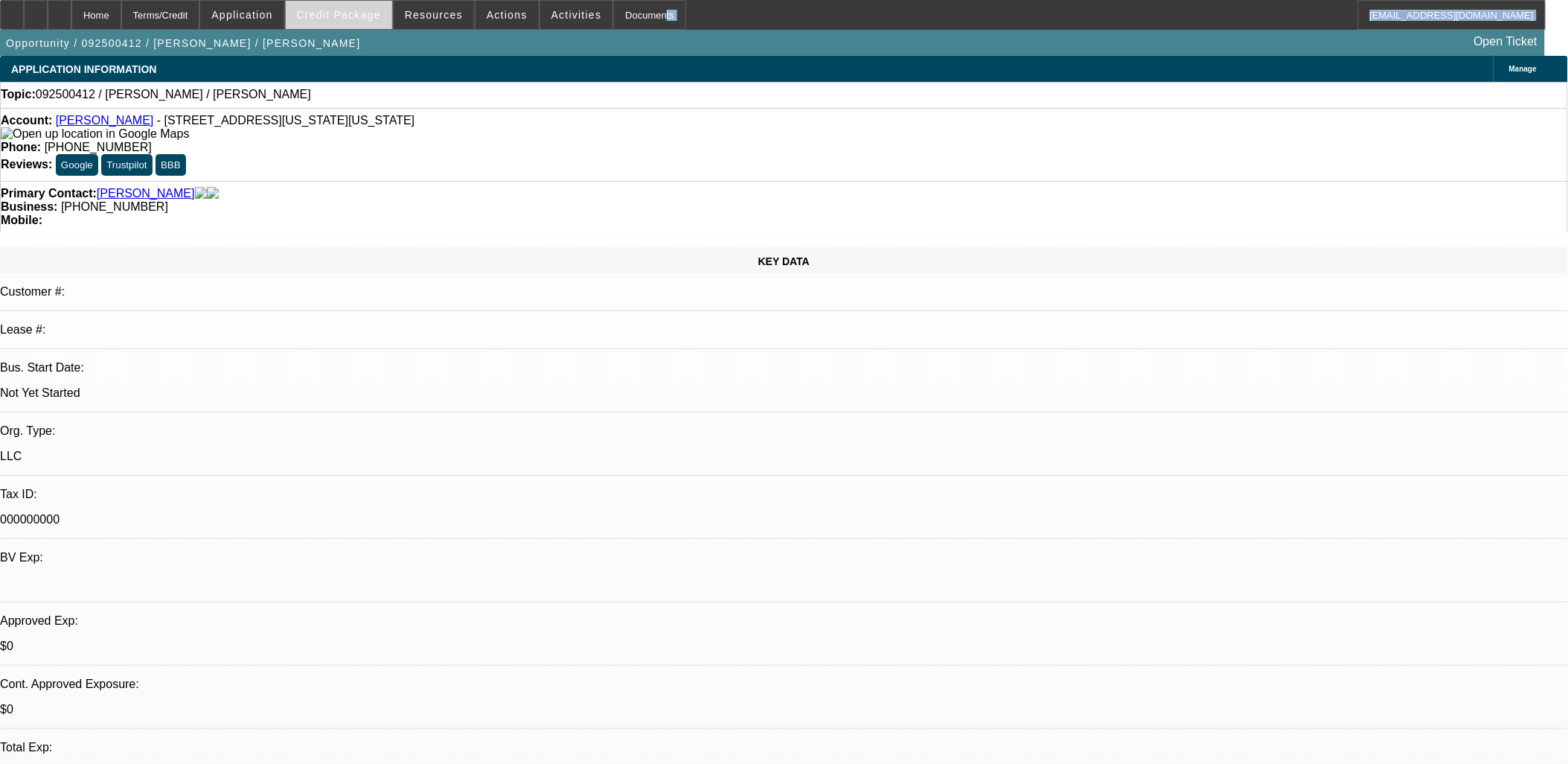
click at [358, 28] on div "Home Terms/Credit Application Credit Package Resources Actions Activities Docum…" at bounding box center [784, 28] width 1568 height 56
drag, startPoint x: 358, startPoint y: 28, endPoint x: 338, endPoint y: 21, distance: 21.2
click at [338, 21] on span at bounding box center [339, 14] width 107 height 36
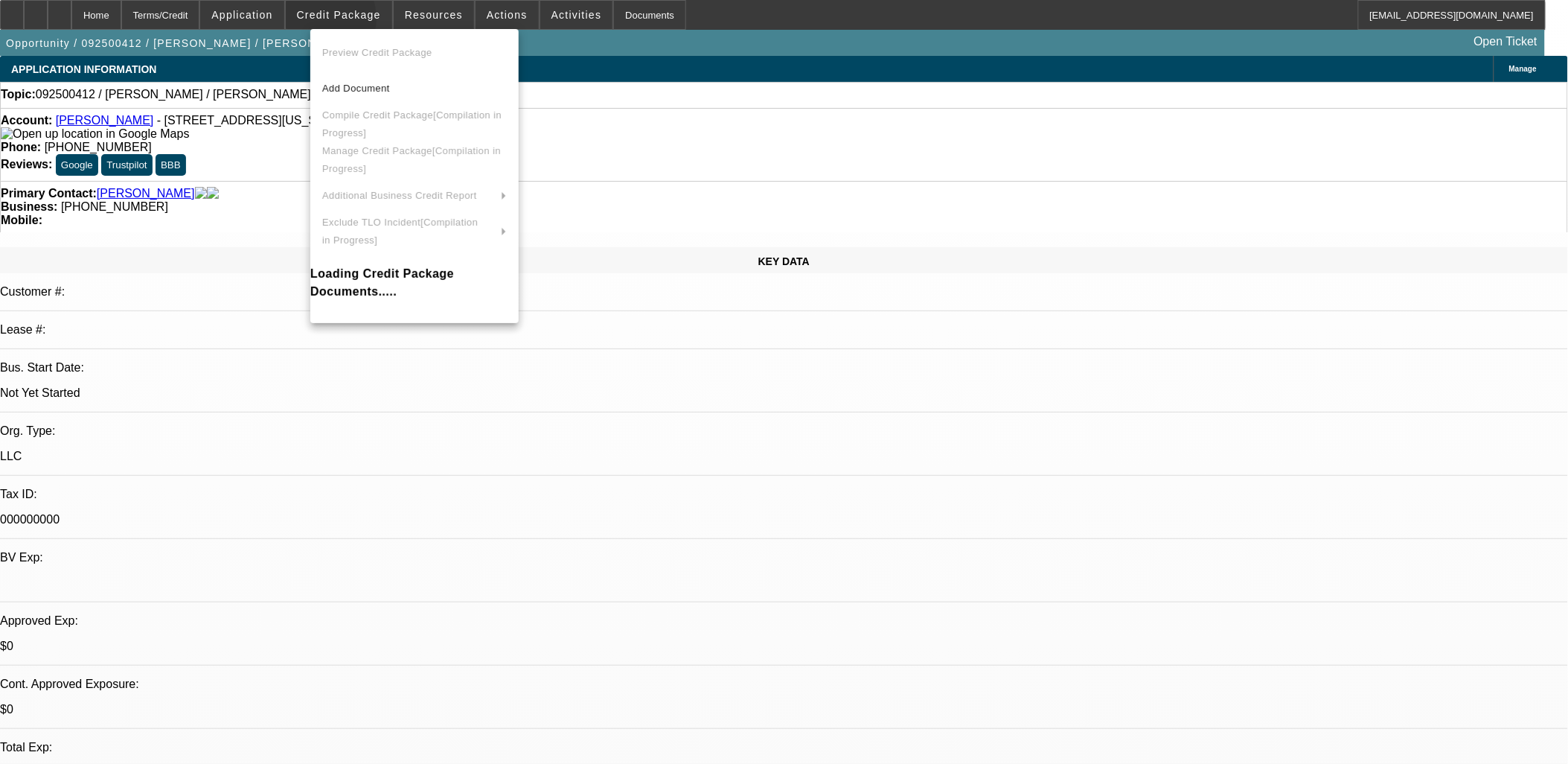
click at [336, 15] on div at bounding box center [784, 382] width 1568 height 764
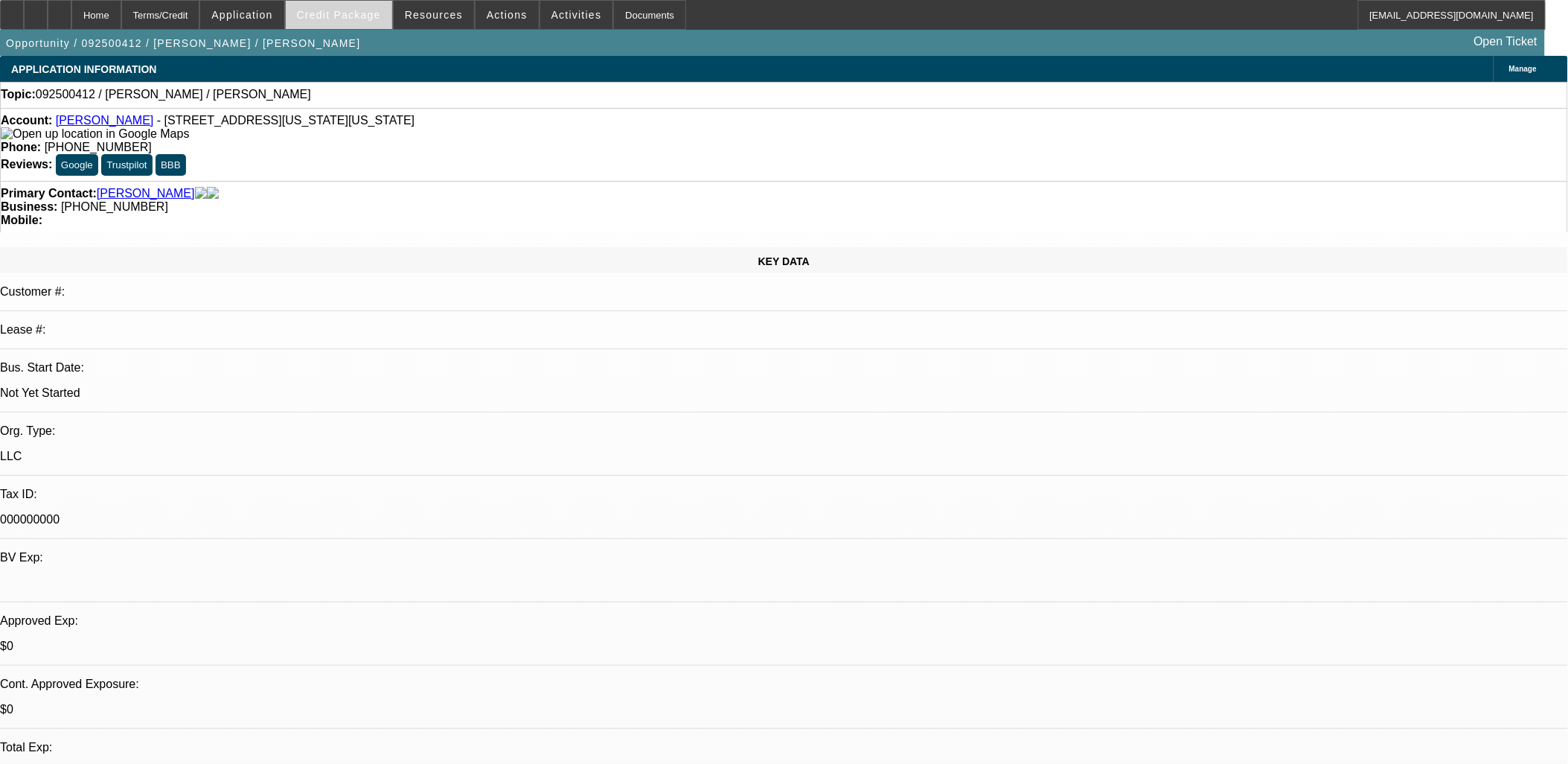
click at [336, 12] on span "Credit Package" at bounding box center [338, 15] width 84 height 12
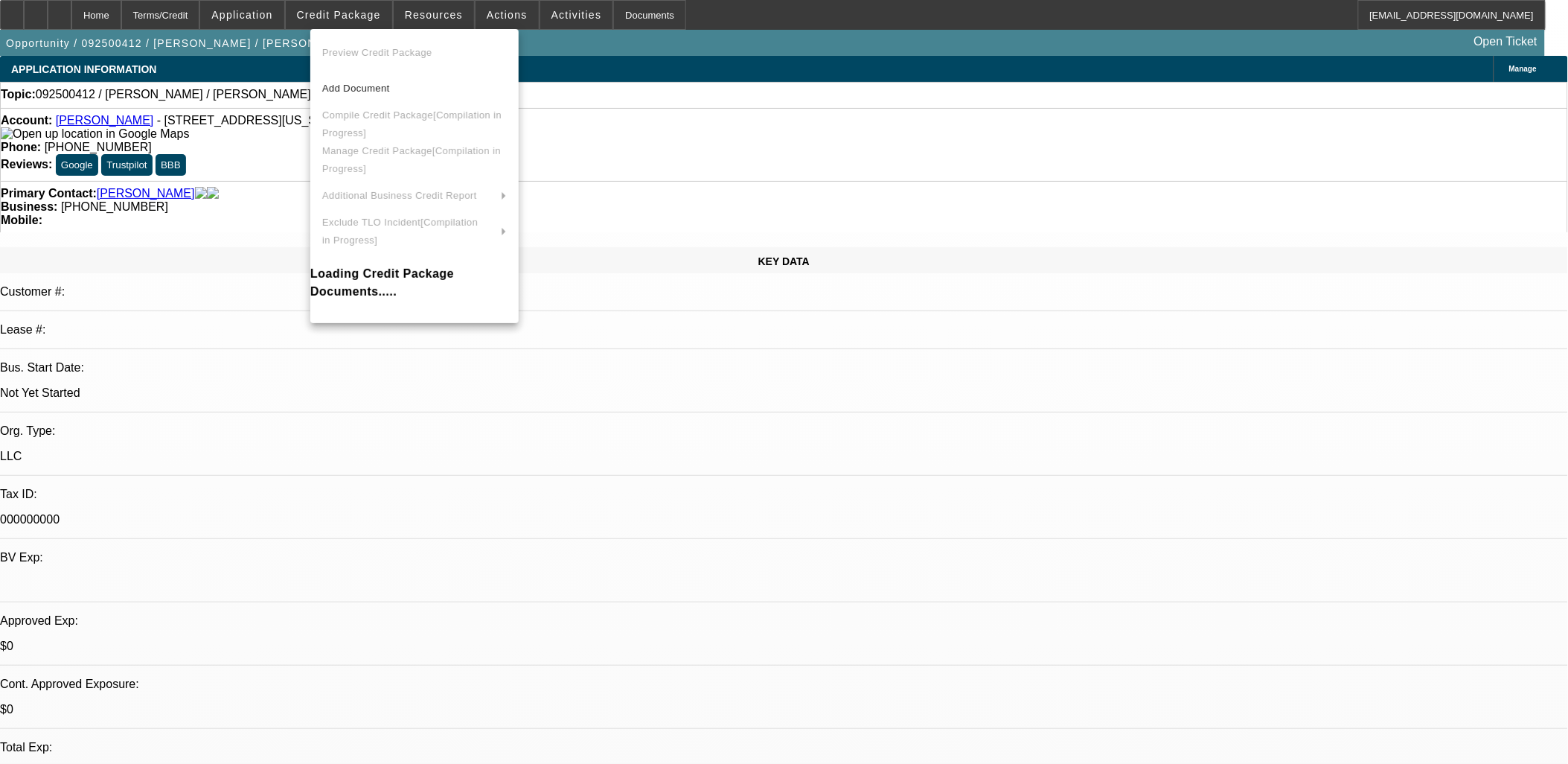
click at [336, 9] on div at bounding box center [784, 382] width 1568 height 764
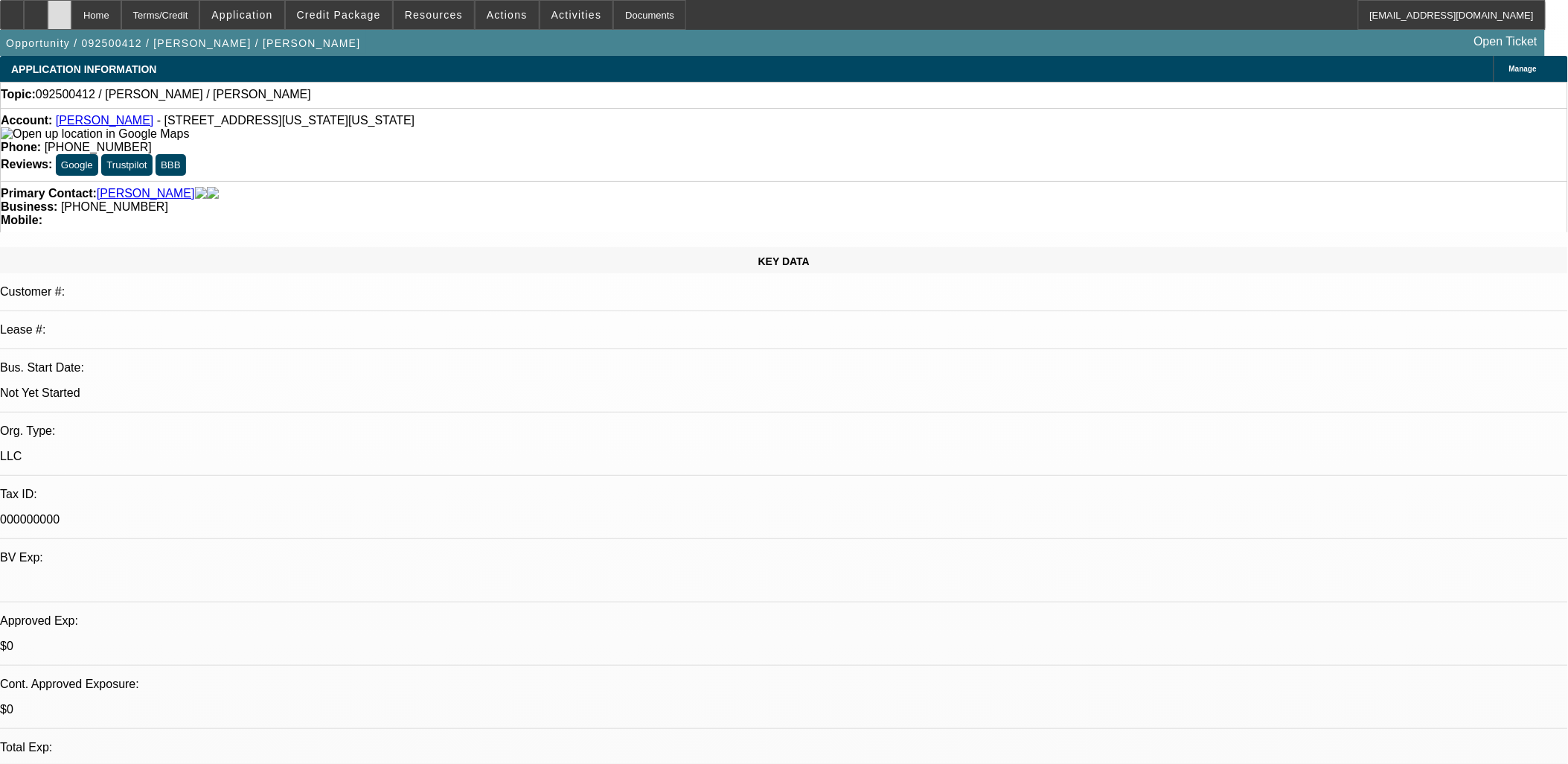
click at [71, 11] on div at bounding box center [59, 14] width 24 height 30
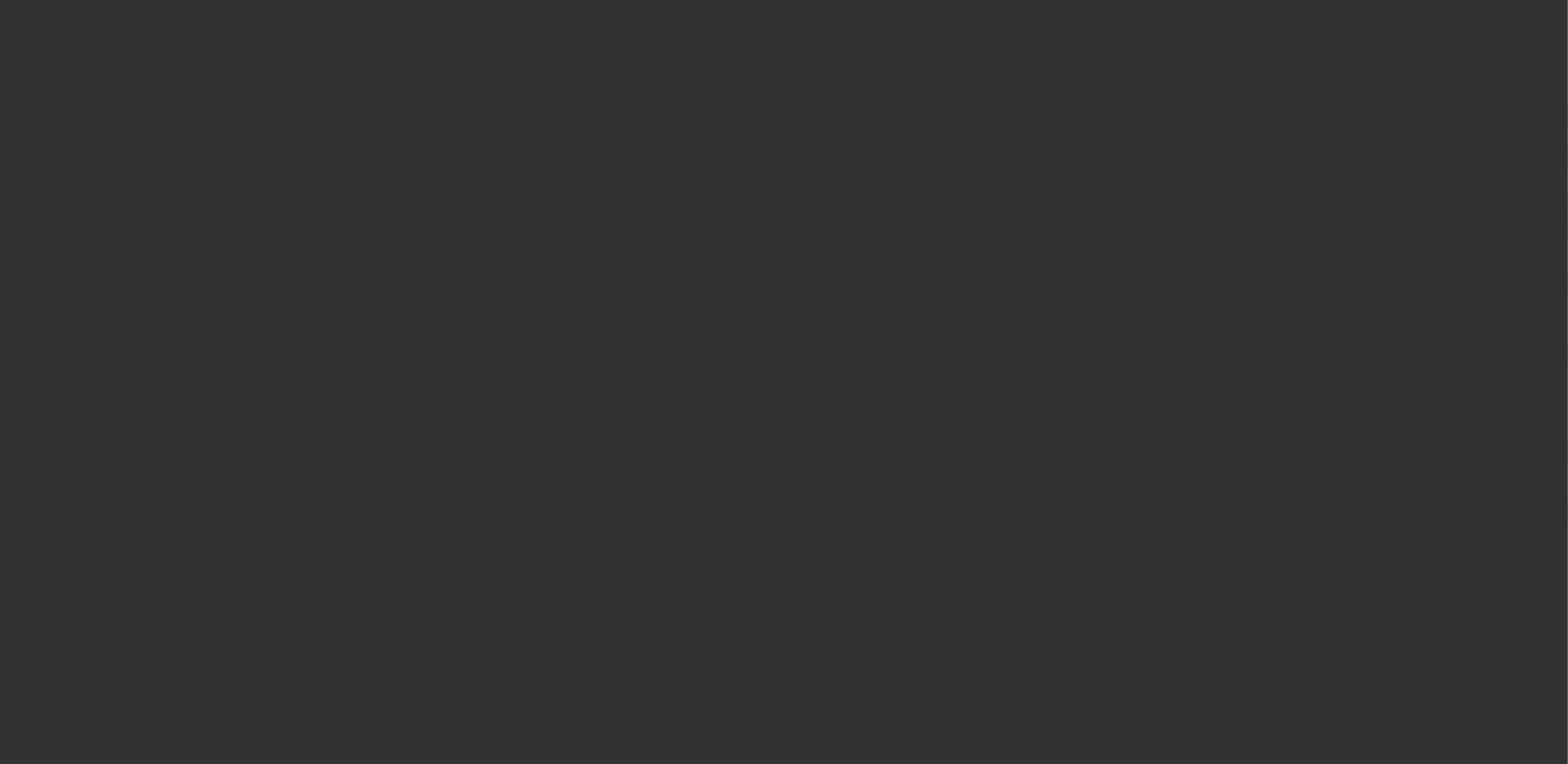
scroll to position [579, 0]
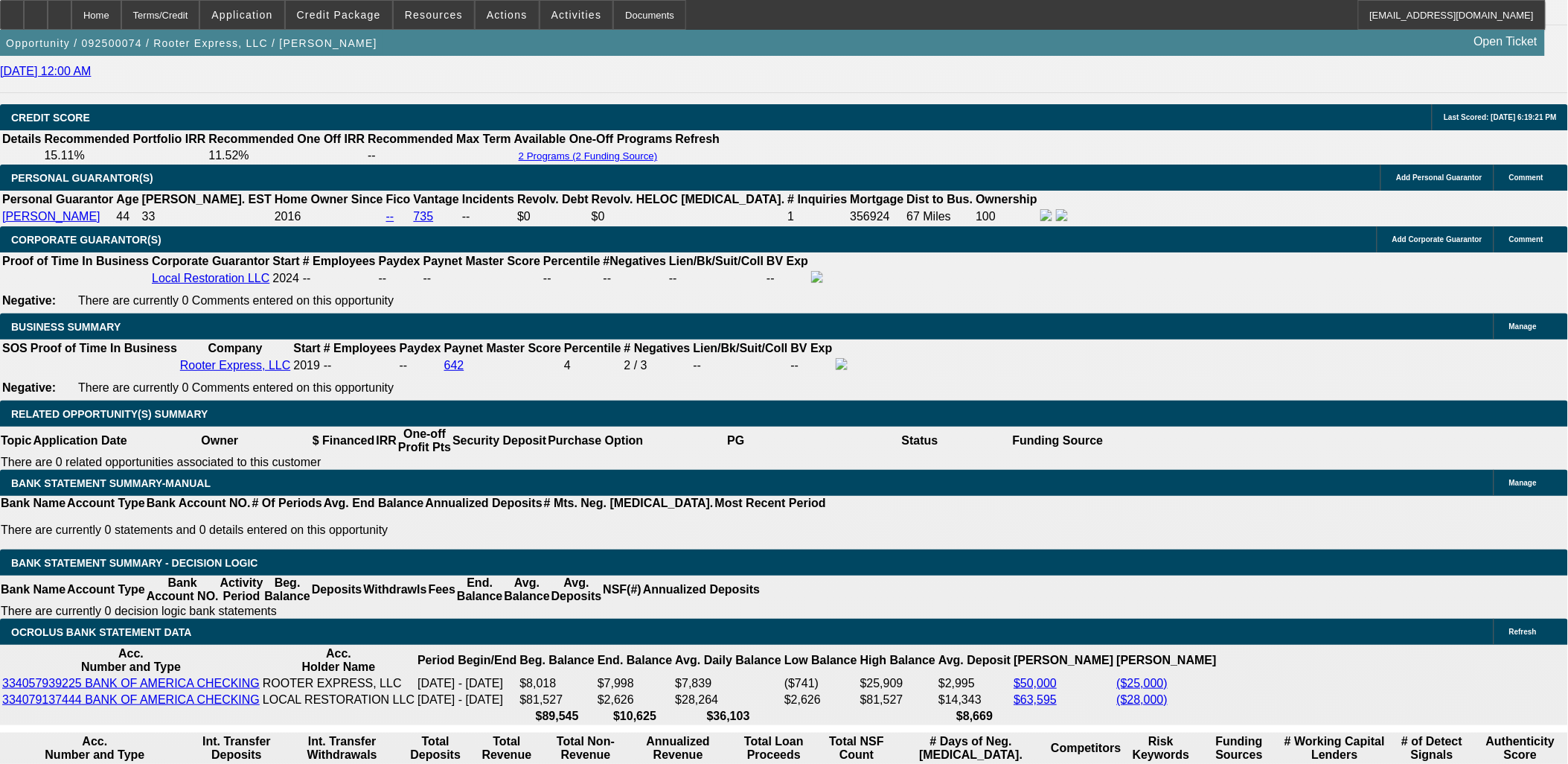
select select "0"
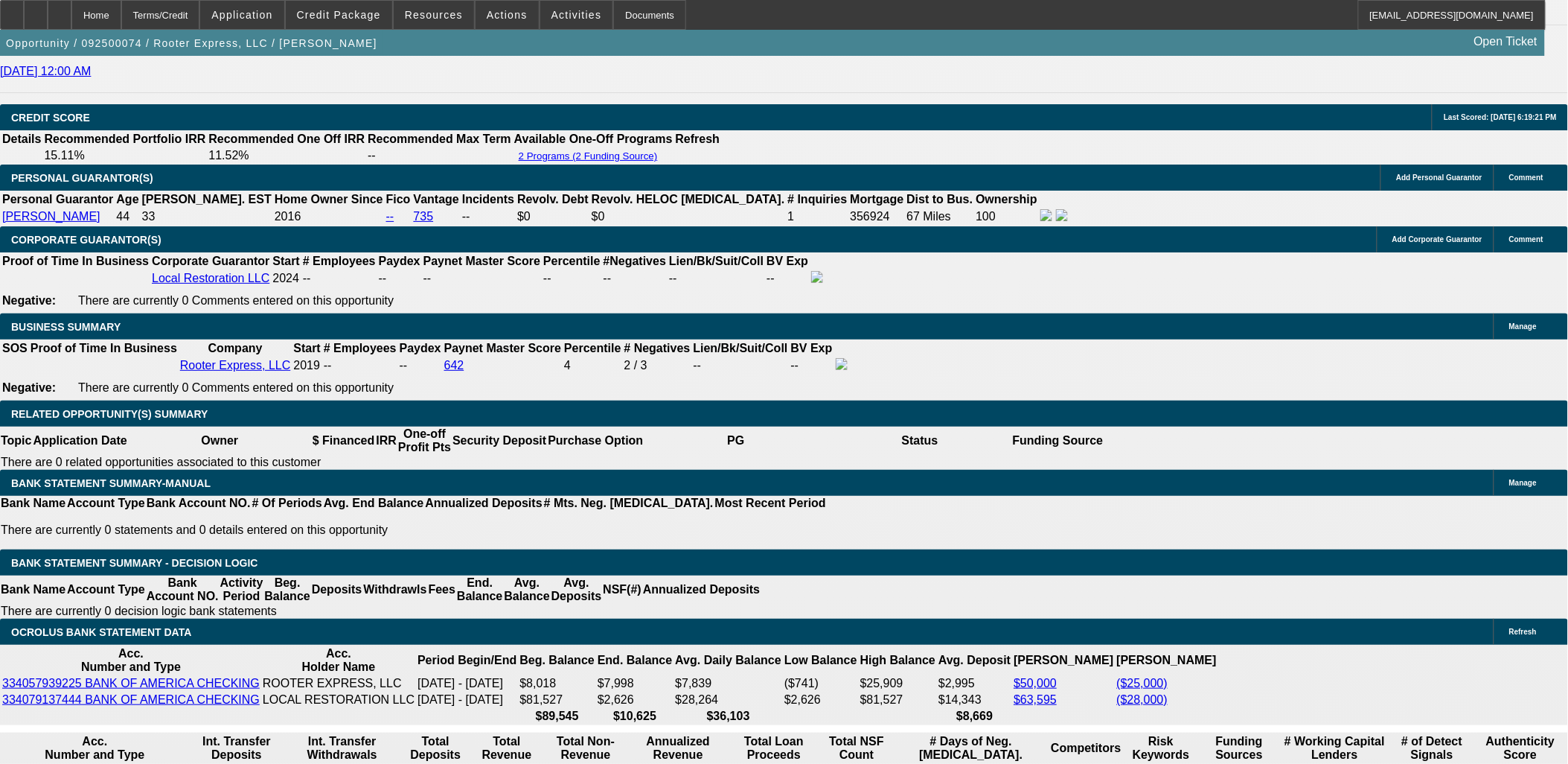
select select "0"
select select "0.1"
select select "0"
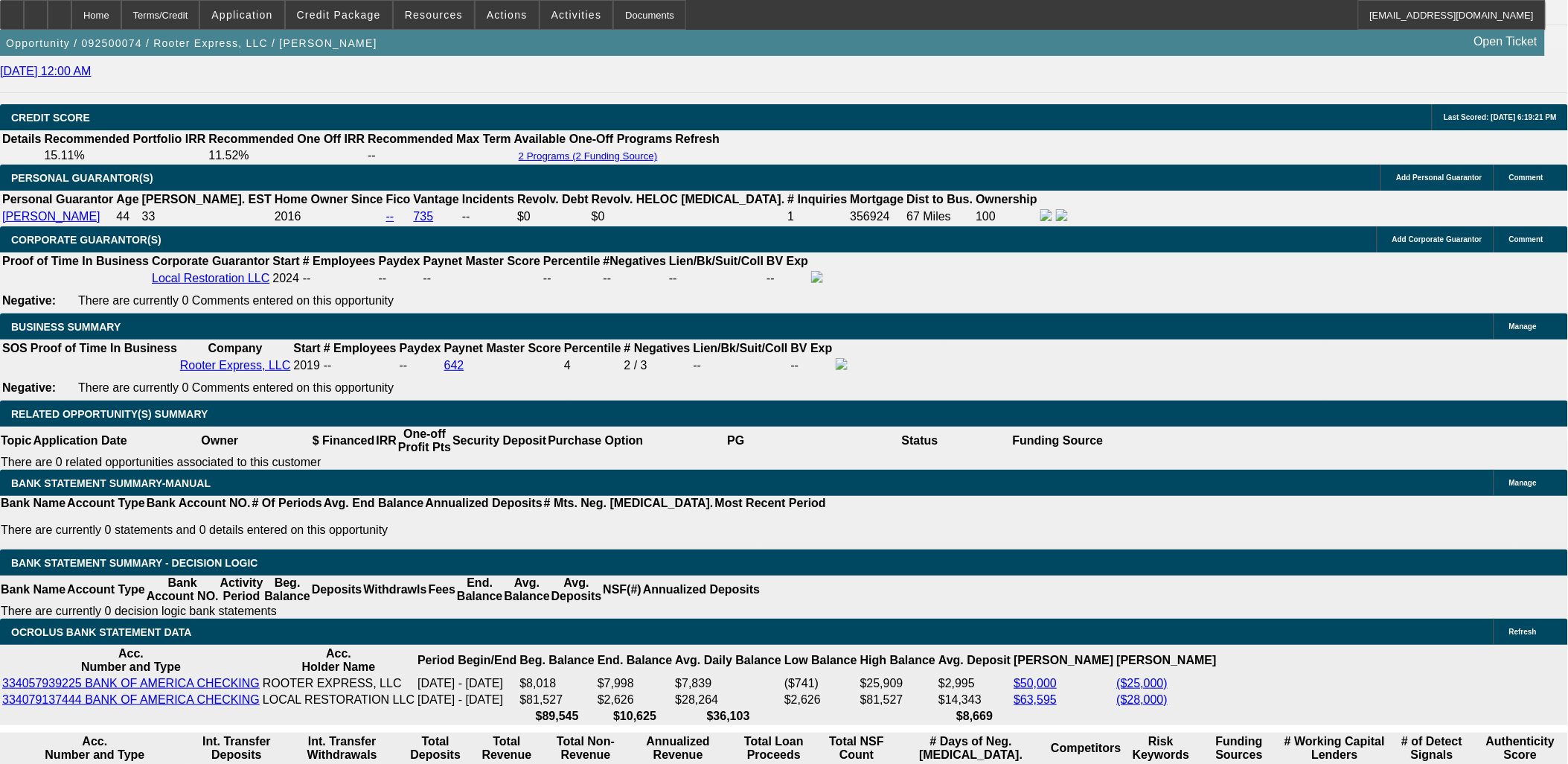
select select "0"
select select "1"
select select "2"
select select "6"
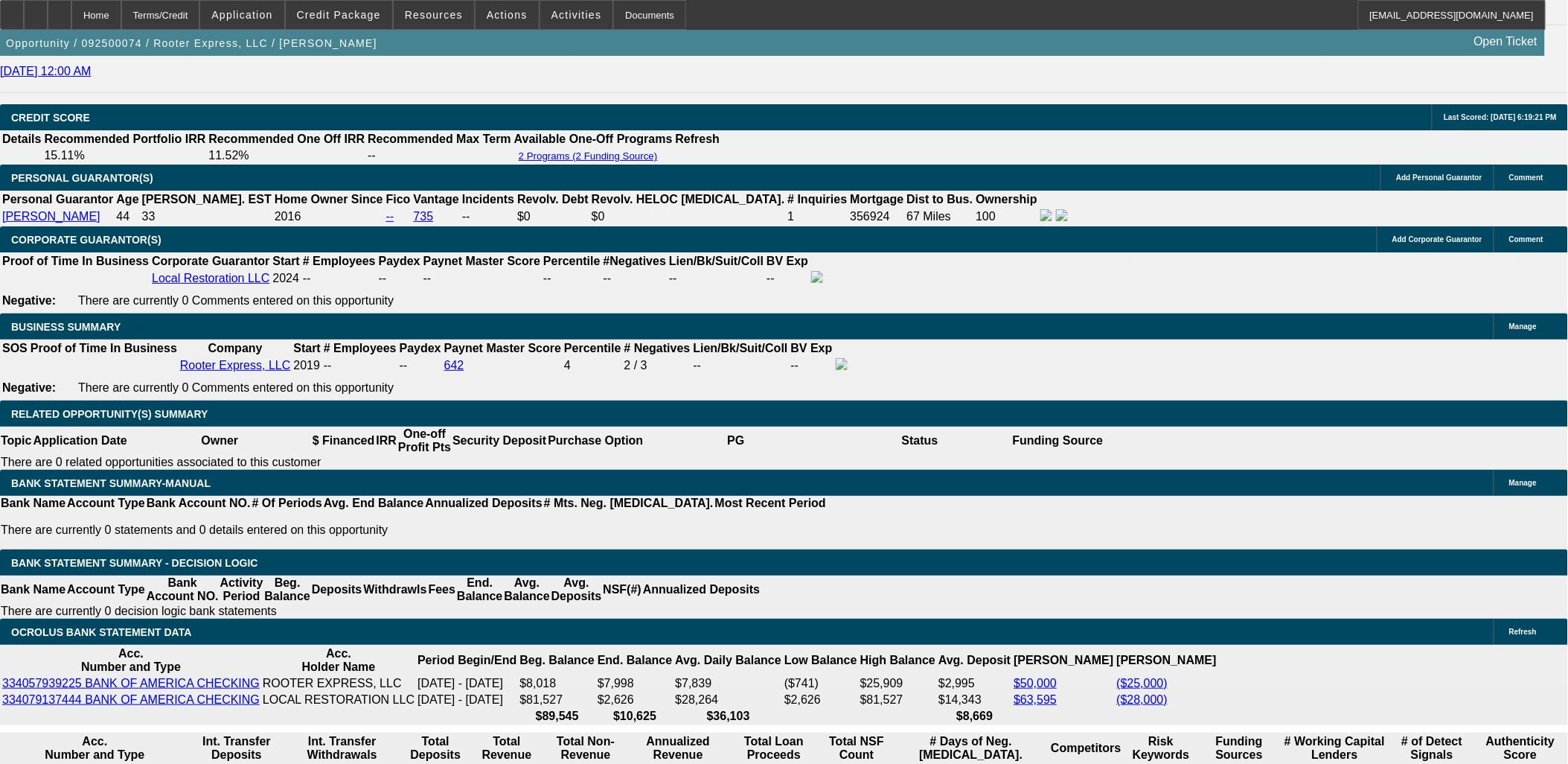
select select "1"
select select "2"
select select "6"
select select "1"
select select "2"
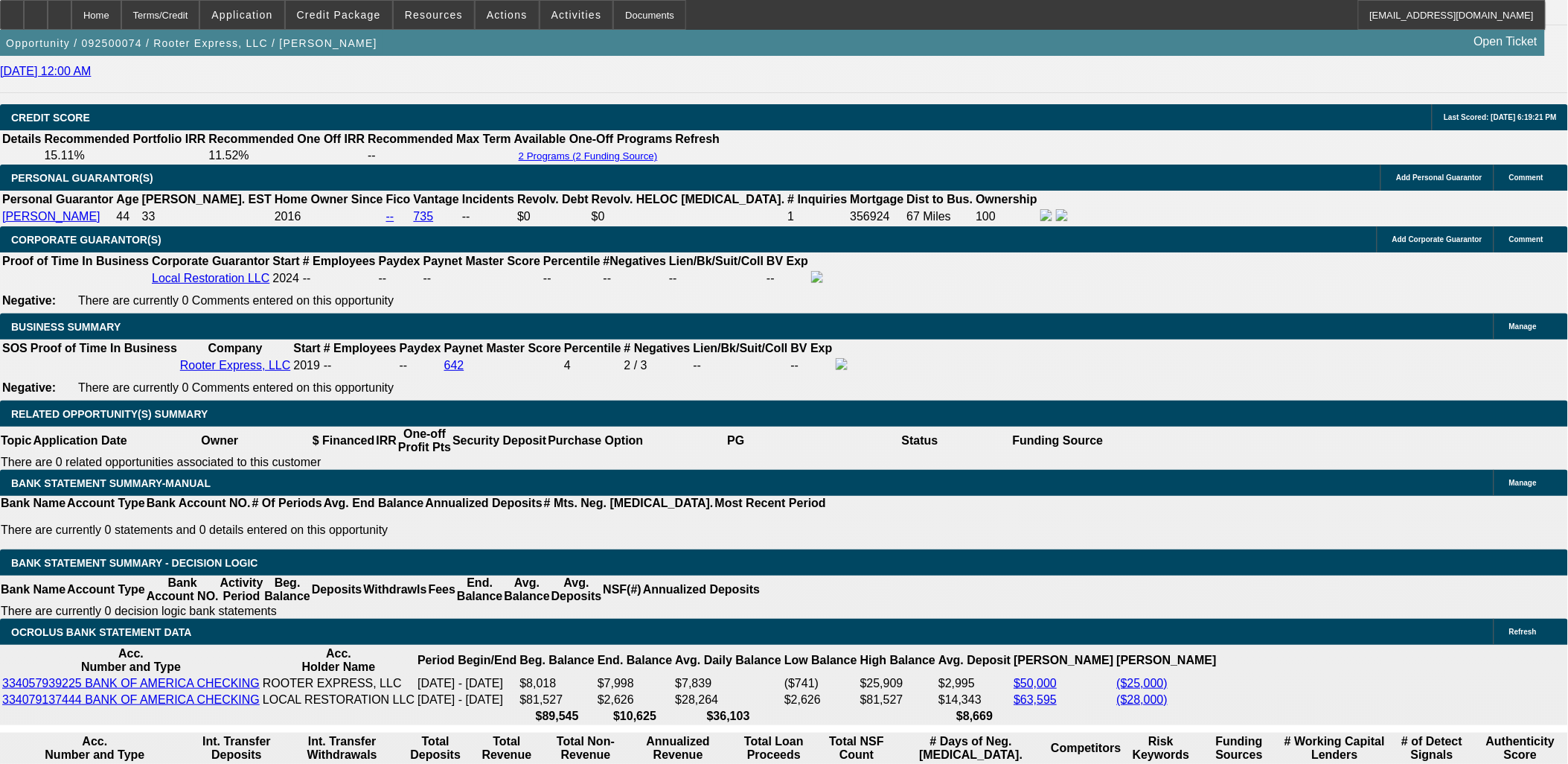
select select "6"
select select "1"
select select "3"
select select "6"
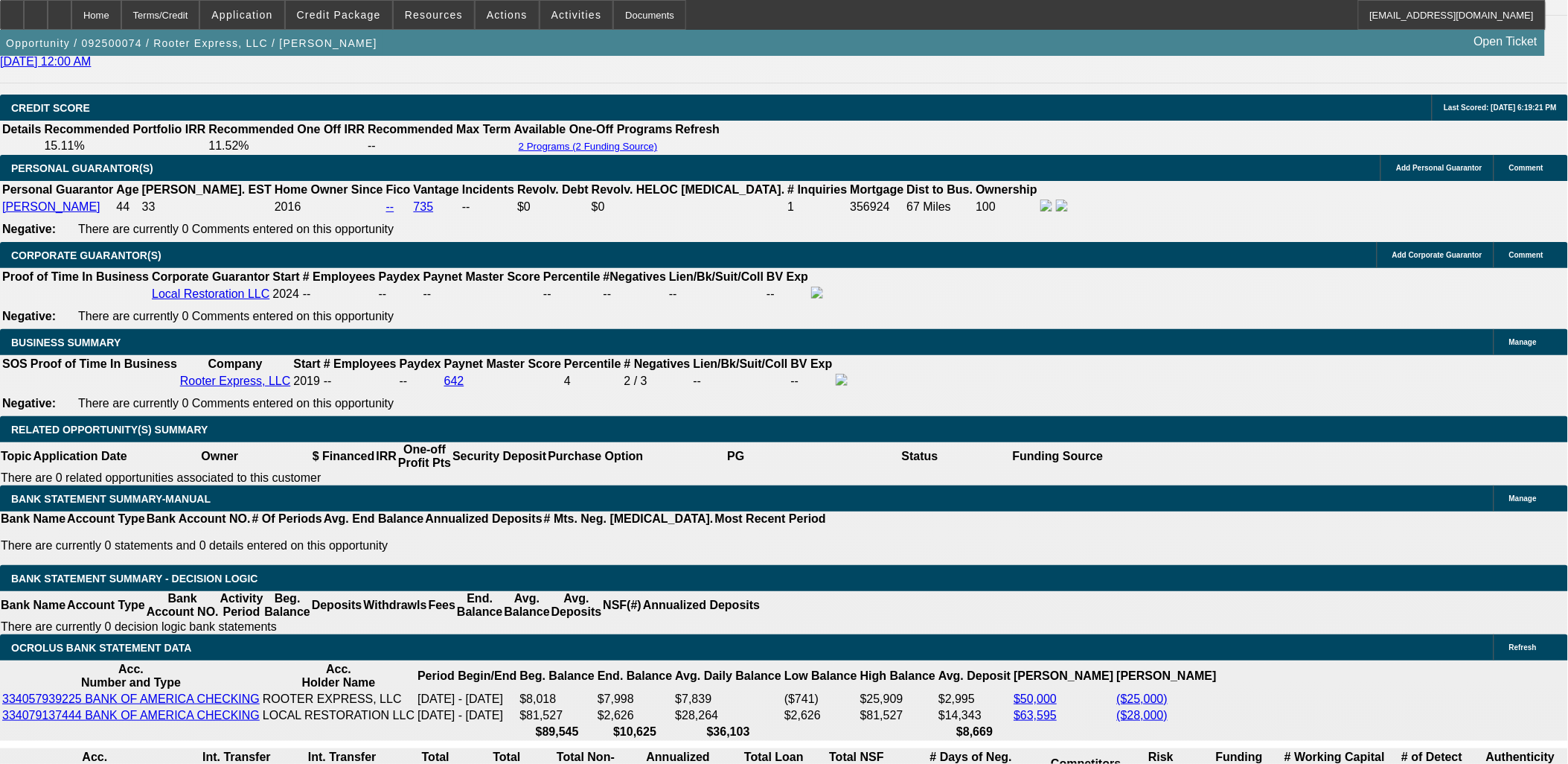
scroll to position [2212, 0]
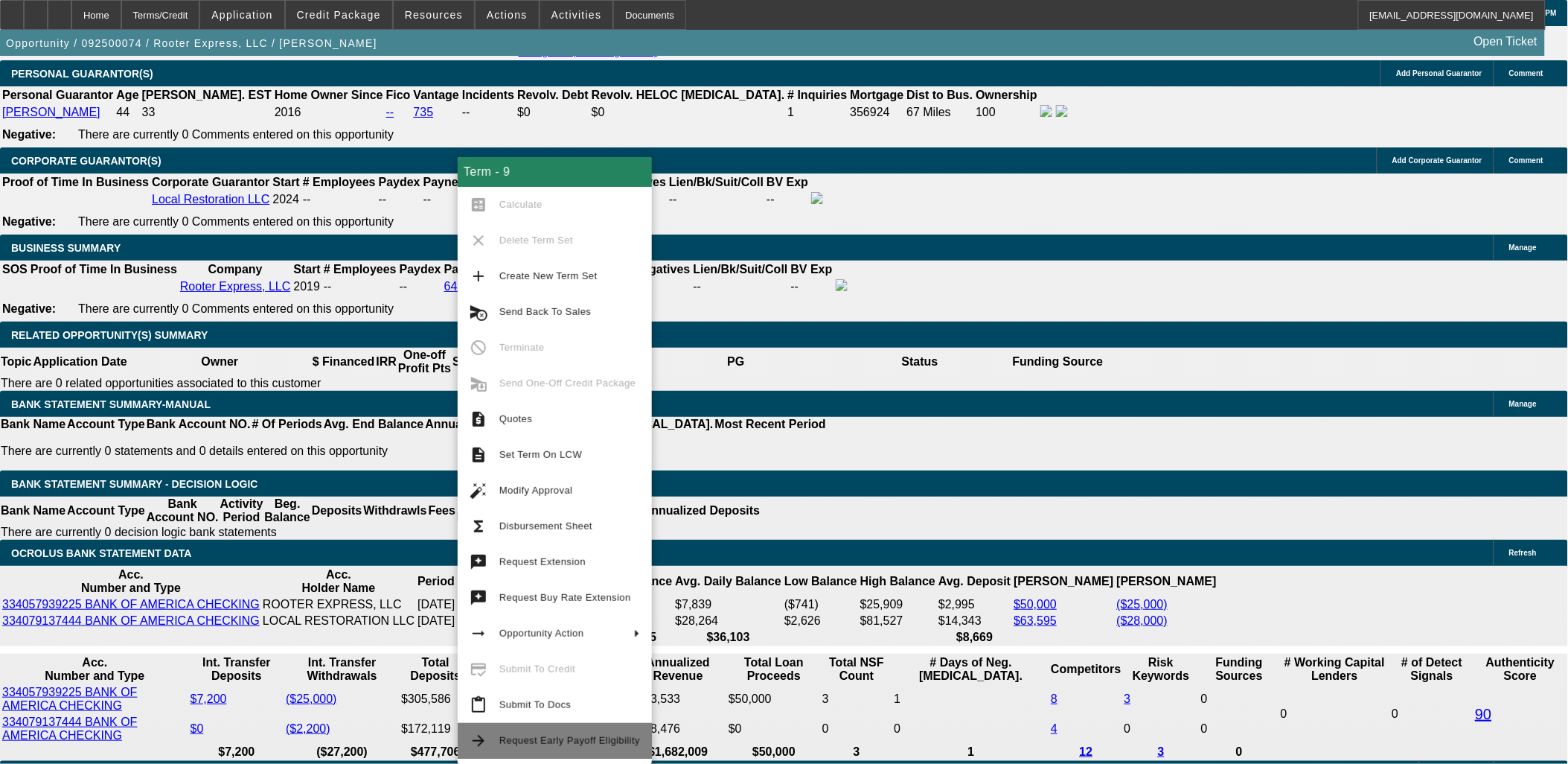
click at [517, 745] on span "Request Early Payoff Eligibility" at bounding box center [569, 739] width 140 height 11
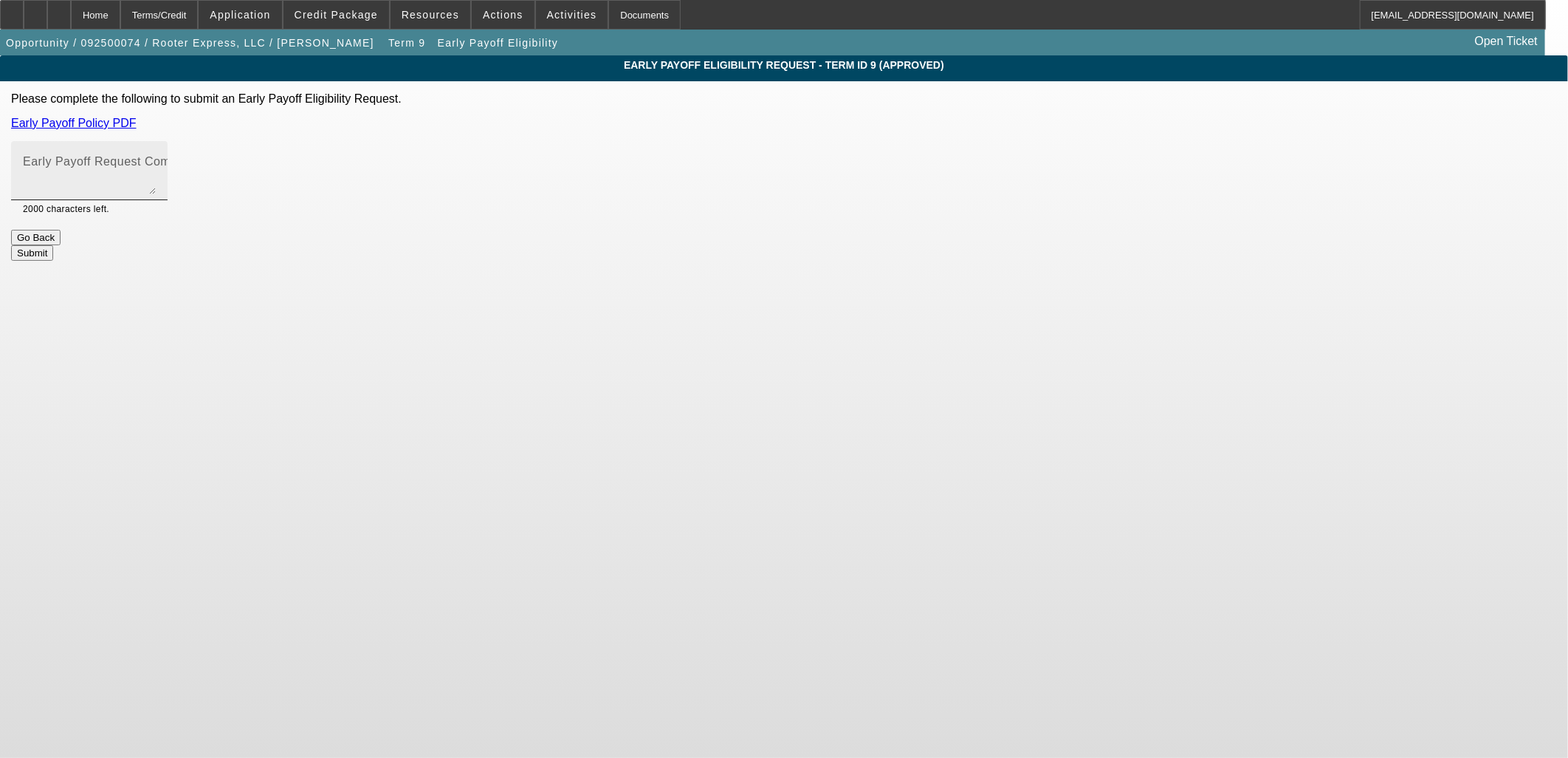
click at [156, 170] on textarea "Early Payoff Request Comment" at bounding box center [89, 176] width 133 height 35
type textarea "Customer requesting early pay off"
click at [53, 245] on button "Submit" at bounding box center [32, 253] width 42 height 15
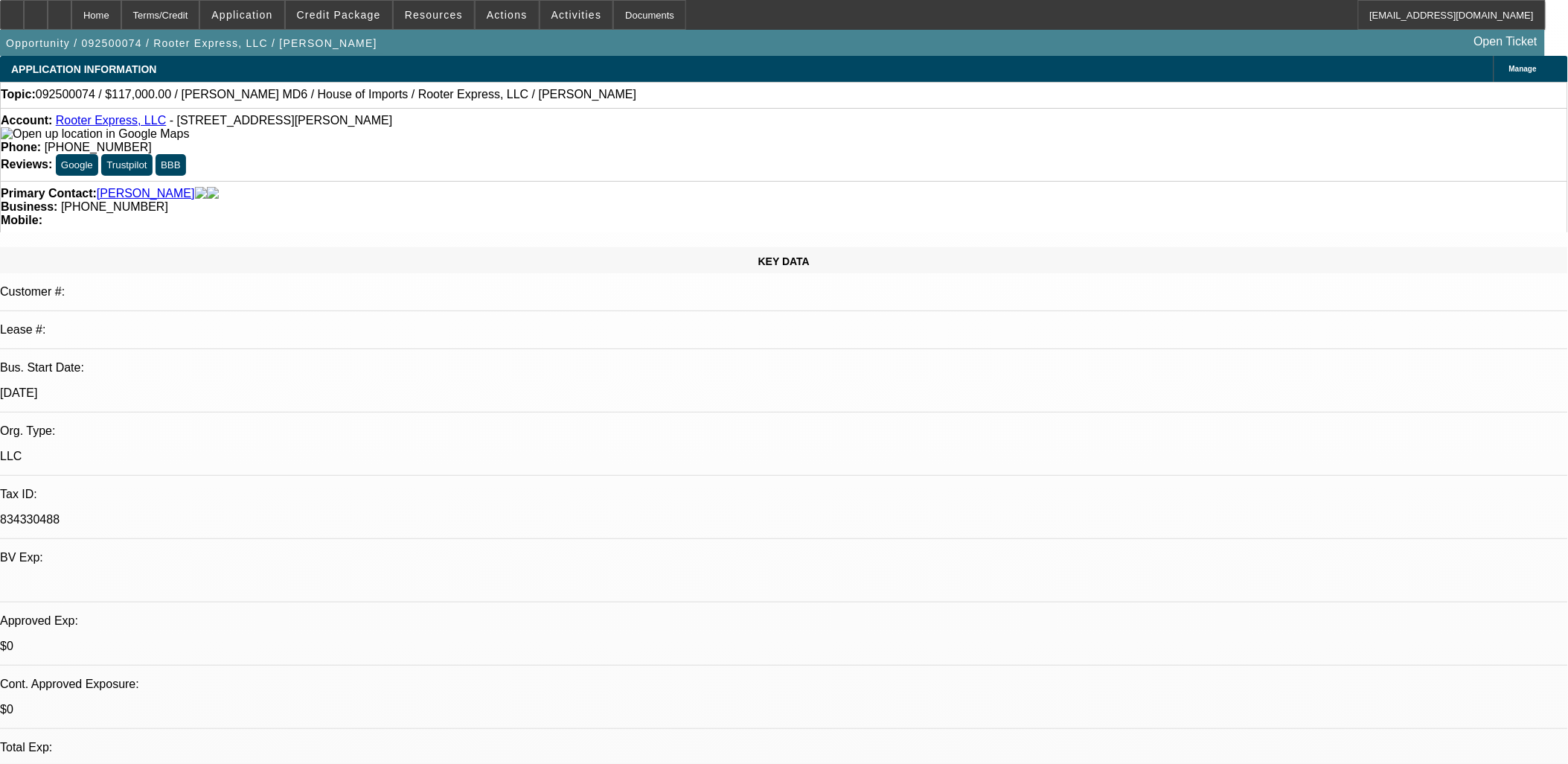
select select "0"
select select "2"
select select "0"
select select "6"
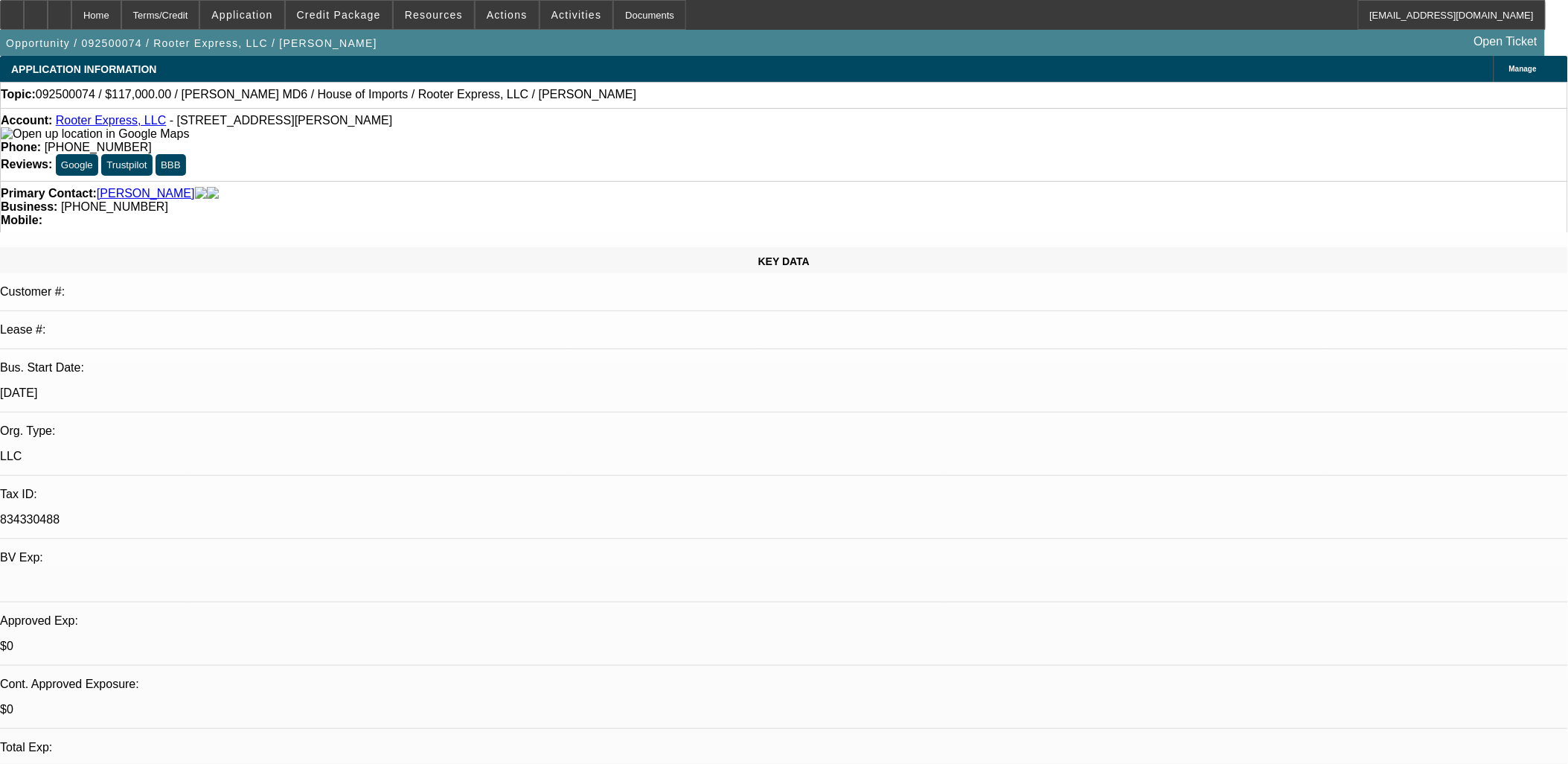
select select "0"
select select "2"
select select "0"
select select "6"
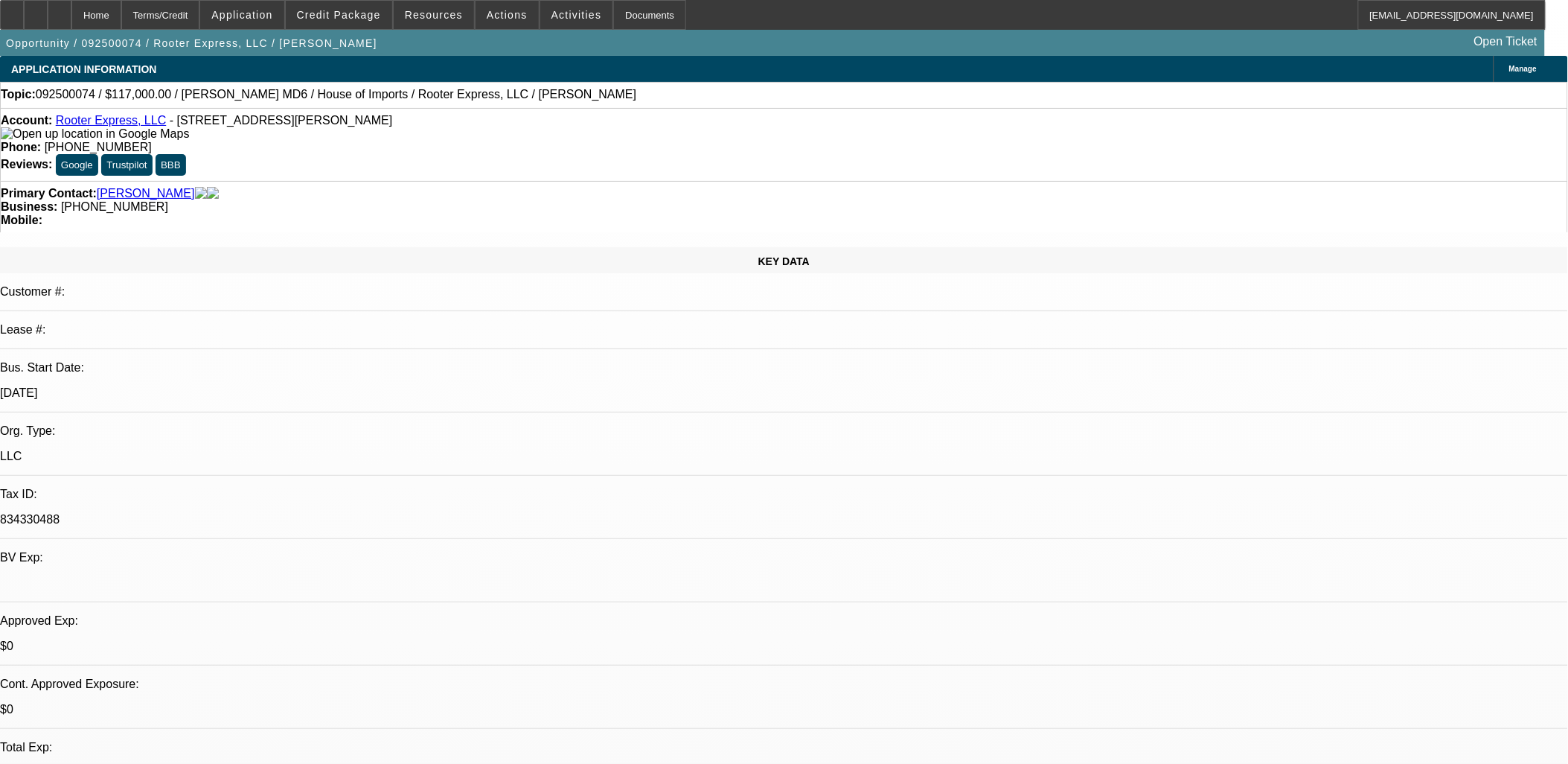
select select "0.1"
select select "0"
select select "2"
select select "0"
select select "6"
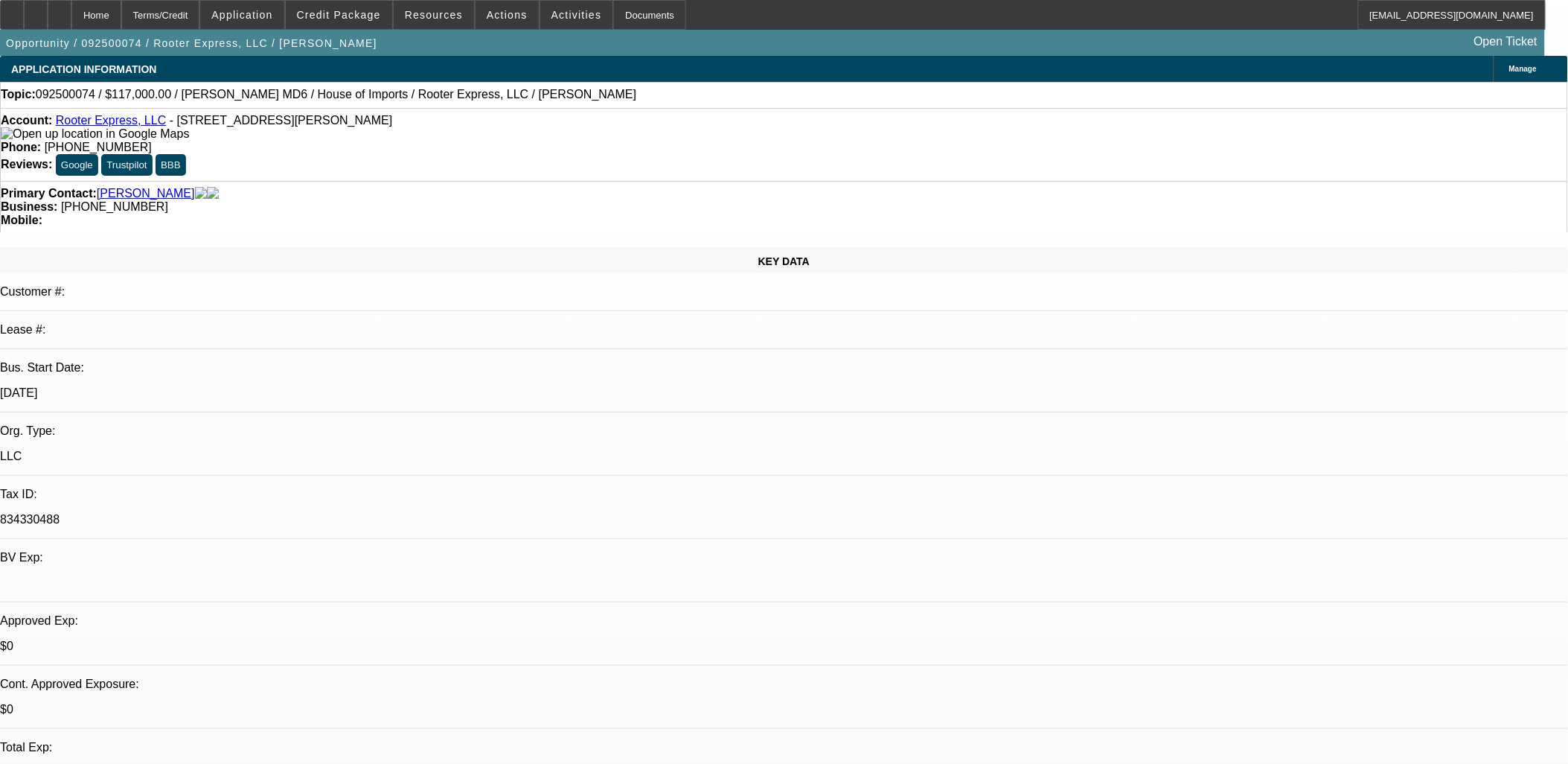
select select "0"
select select "3"
select select "0"
select select "6"
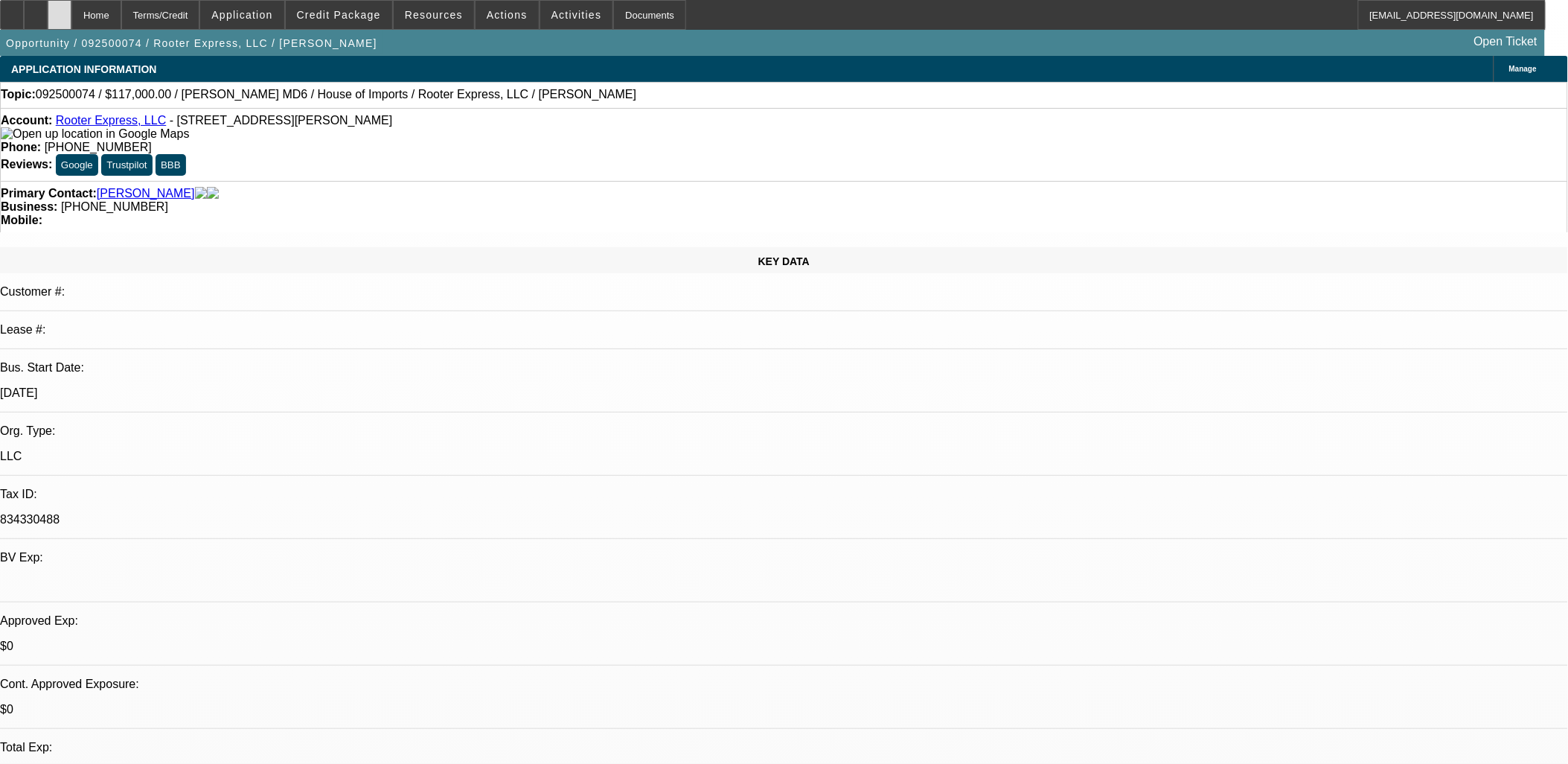
click at [71, 5] on div at bounding box center [59, 14] width 24 height 30
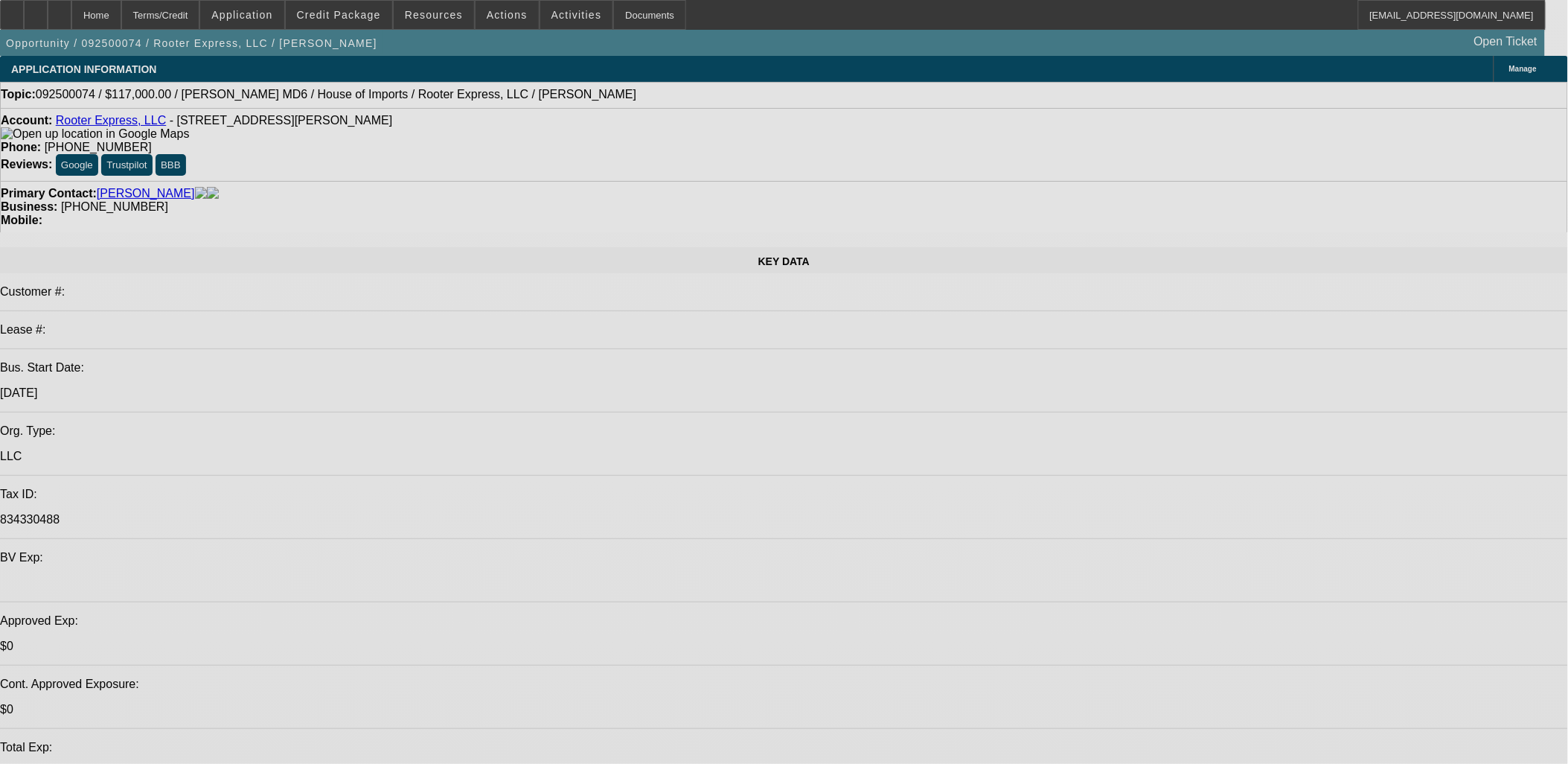
select select "0"
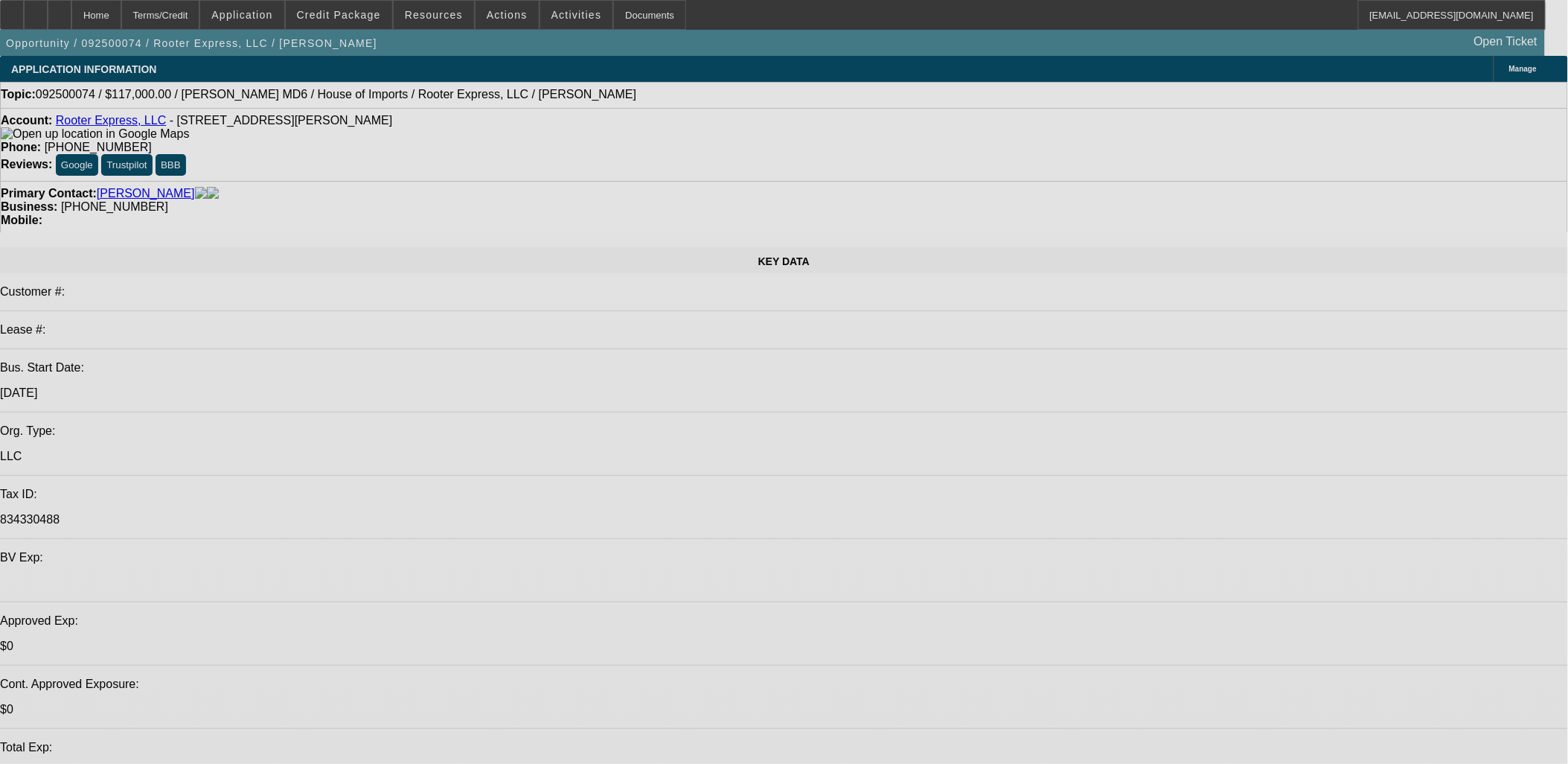
select select "0"
select select "0.1"
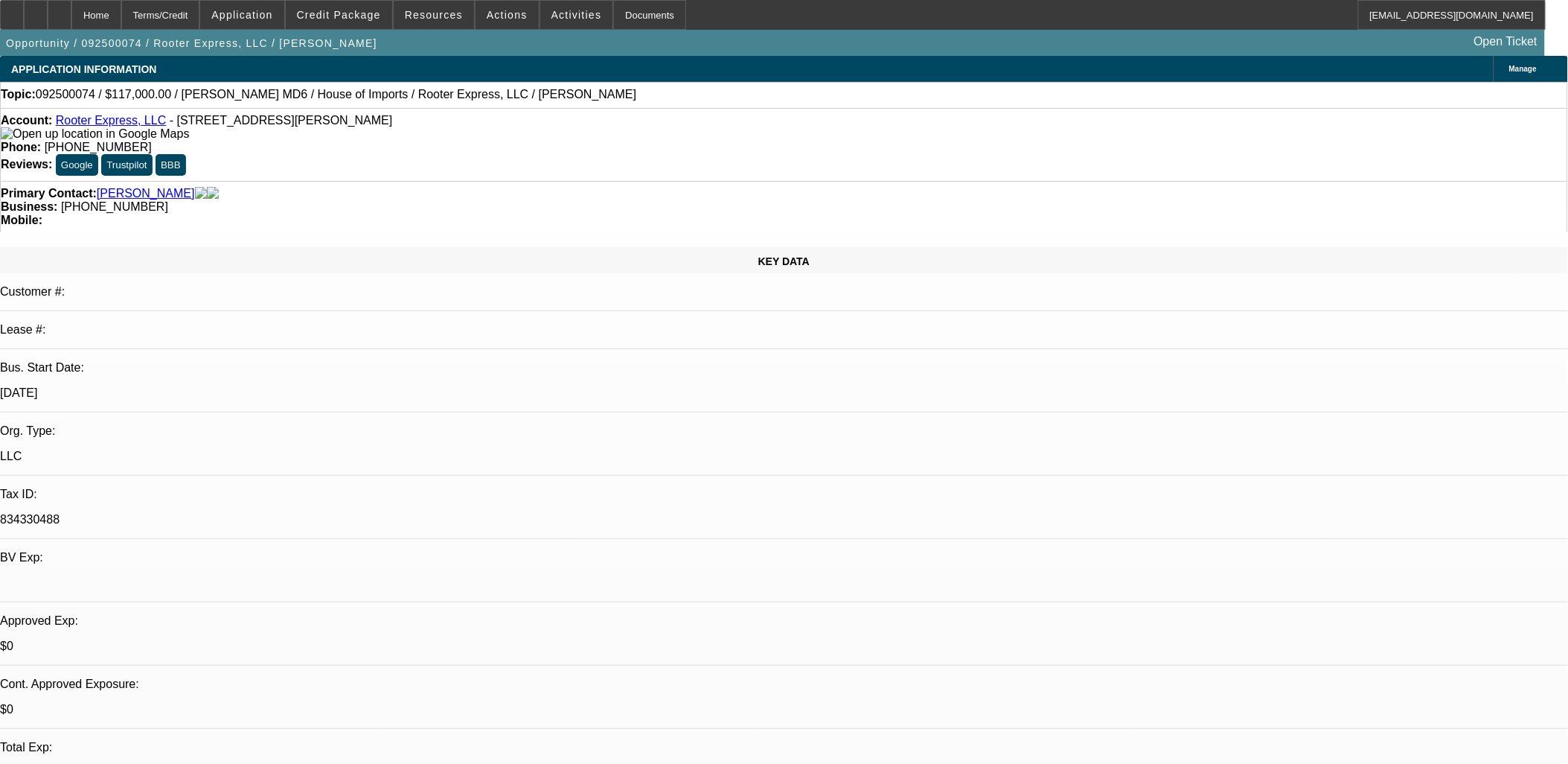
select select "0"
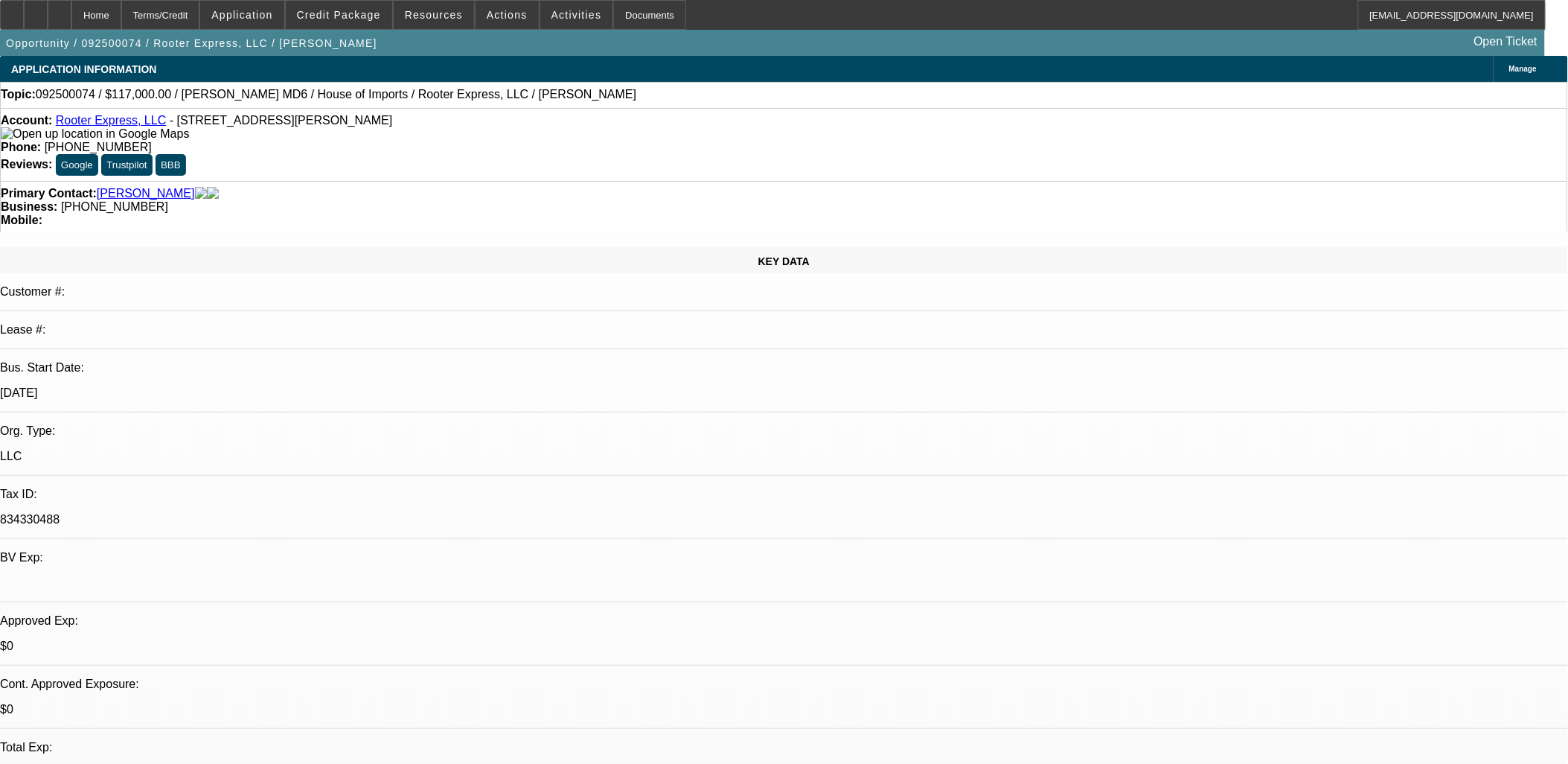
select select "1"
select select "2"
select select "6"
select select "1"
select select "2"
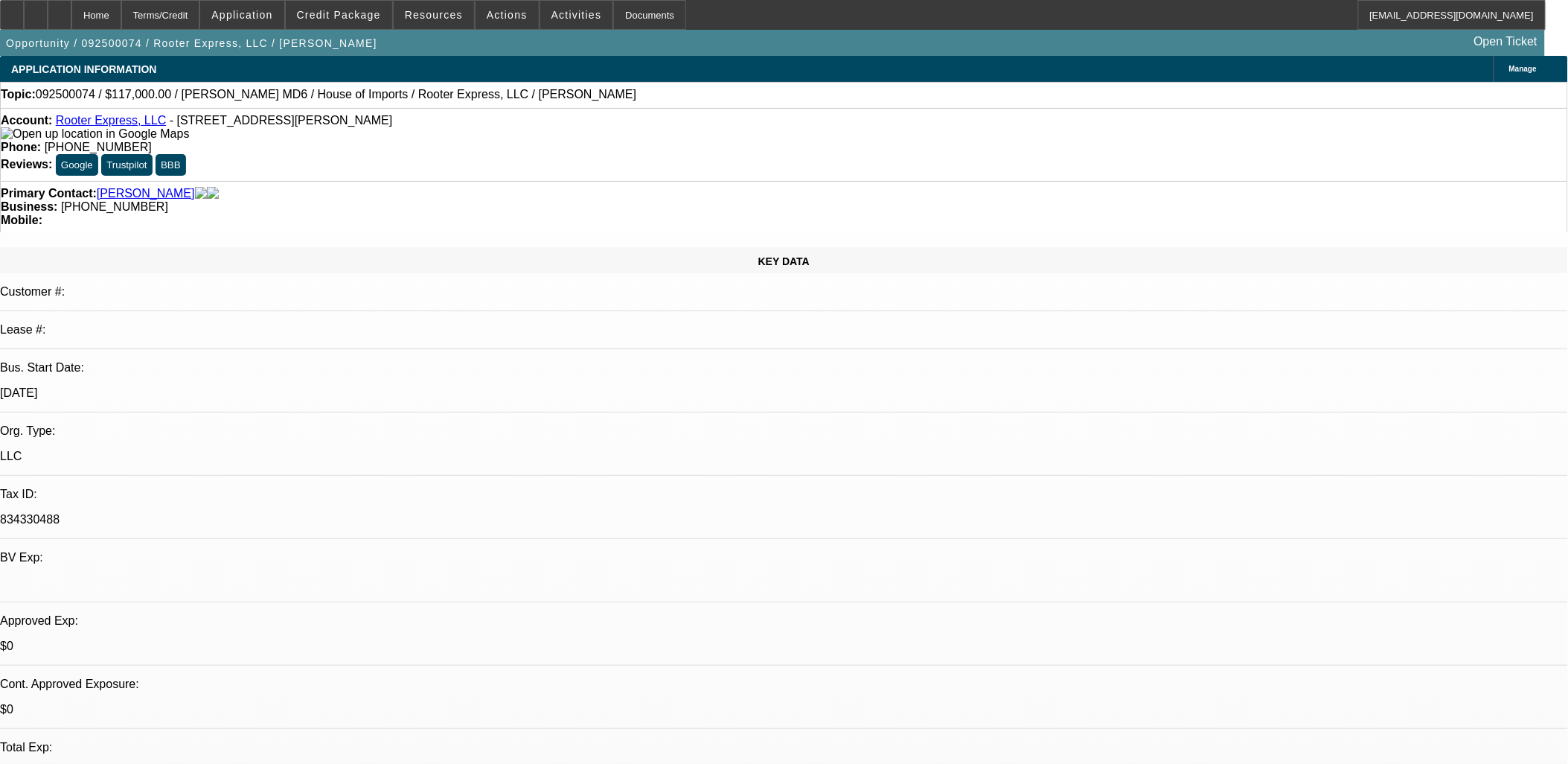
select select "6"
select select "1"
select select "2"
select select "6"
select select "1"
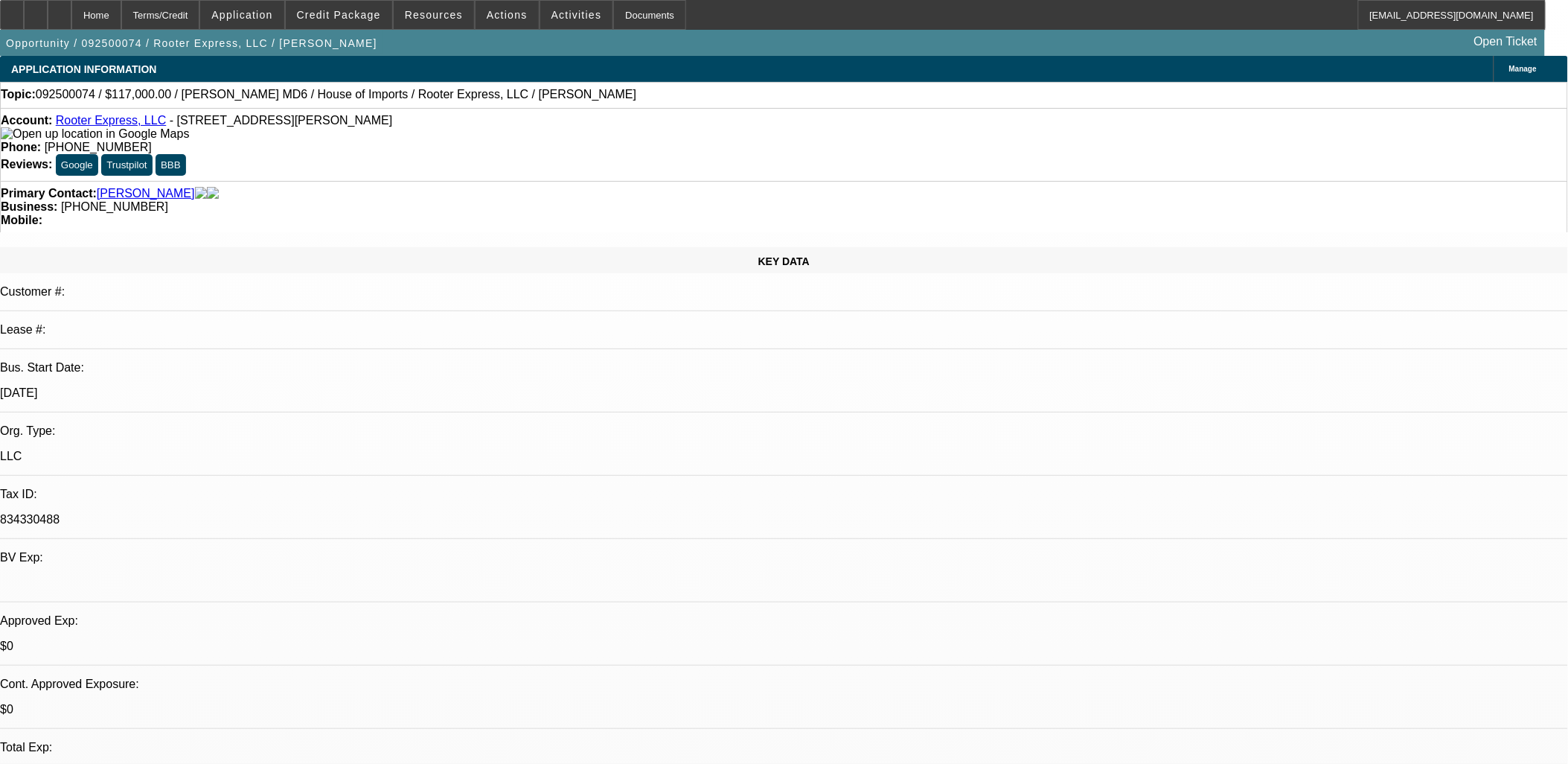
select select "3"
select select "6"
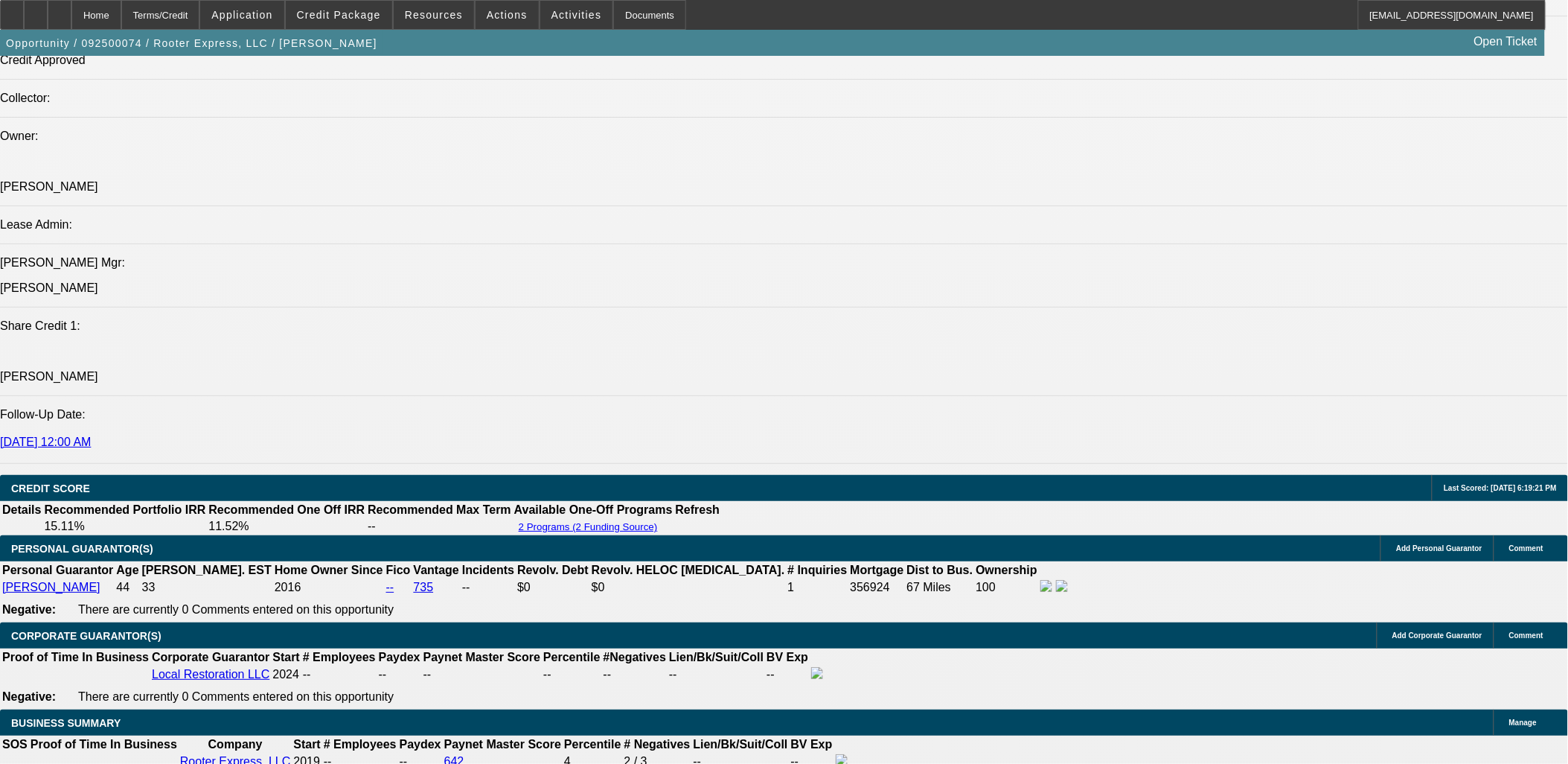
scroll to position [2150, 0]
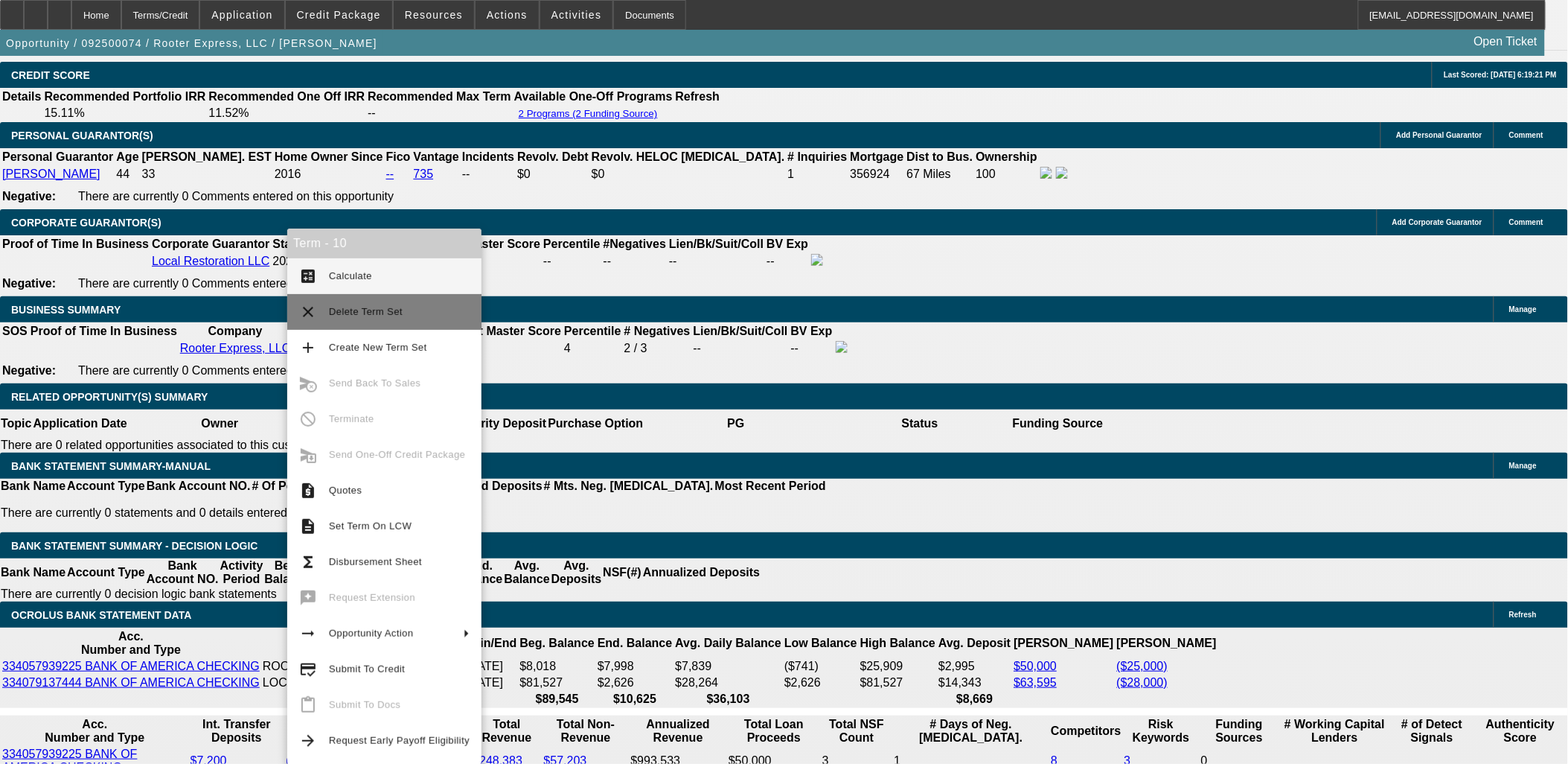
click at [370, 310] on span "Delete Term Set" at bounding box center [365, 311] width 74 height 11
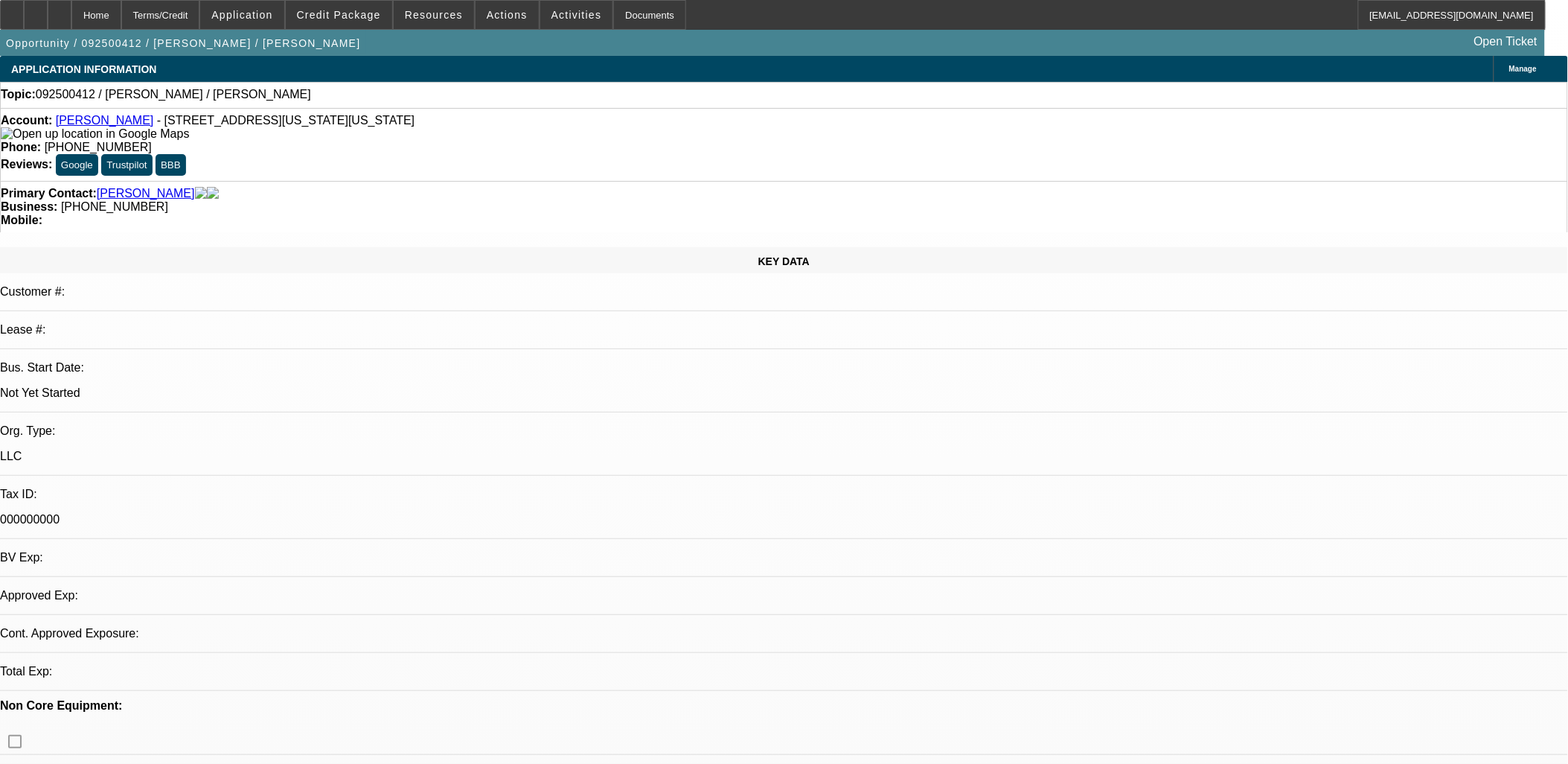
select select "0"
select select "2"
select select "0.1"
select select "4"
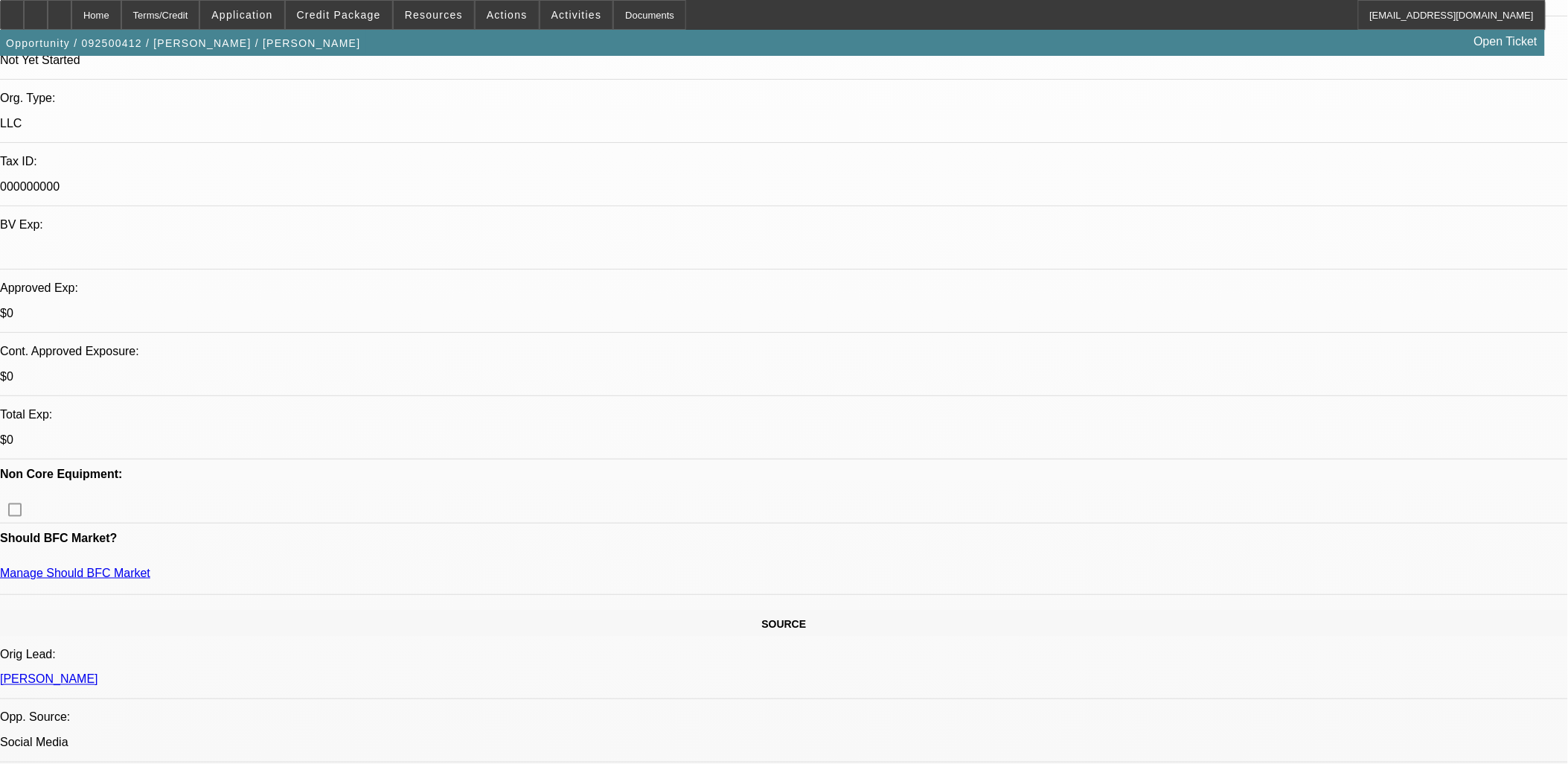
scroll to position [331, 0]
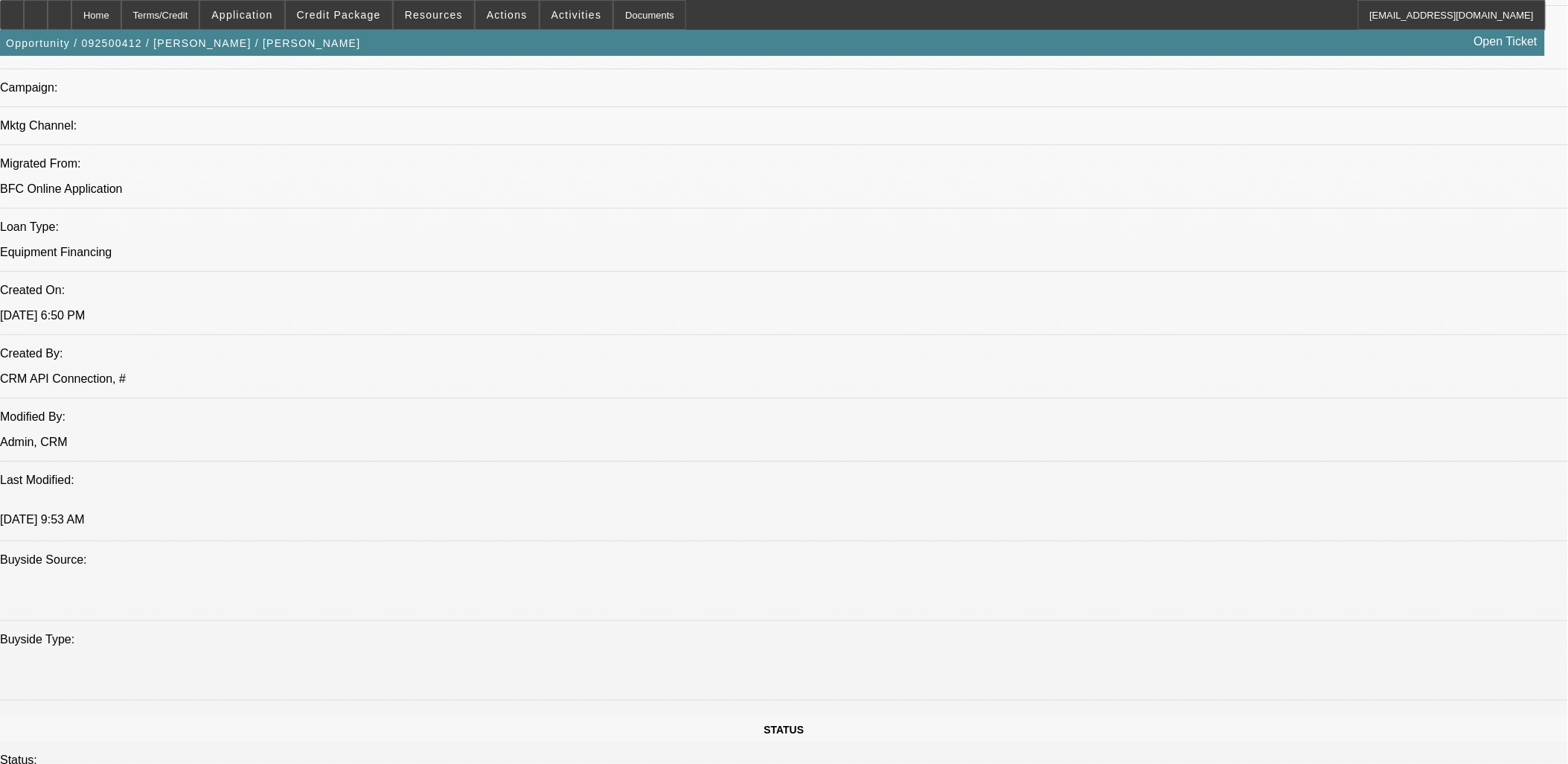
scroll to position [992, 0]
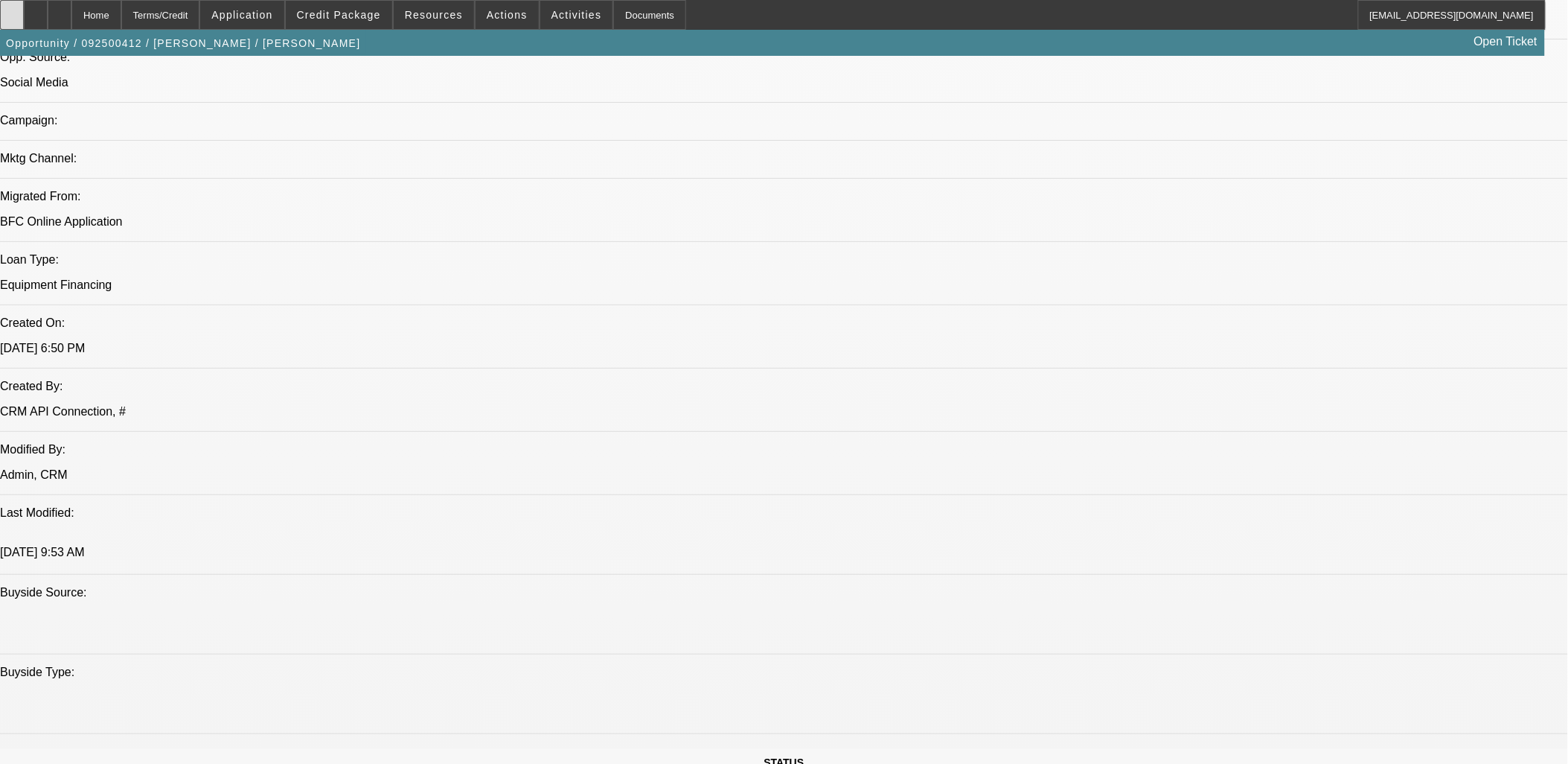
click at [24, 9] on div at bounding box center [12, 14] width 24 height 30
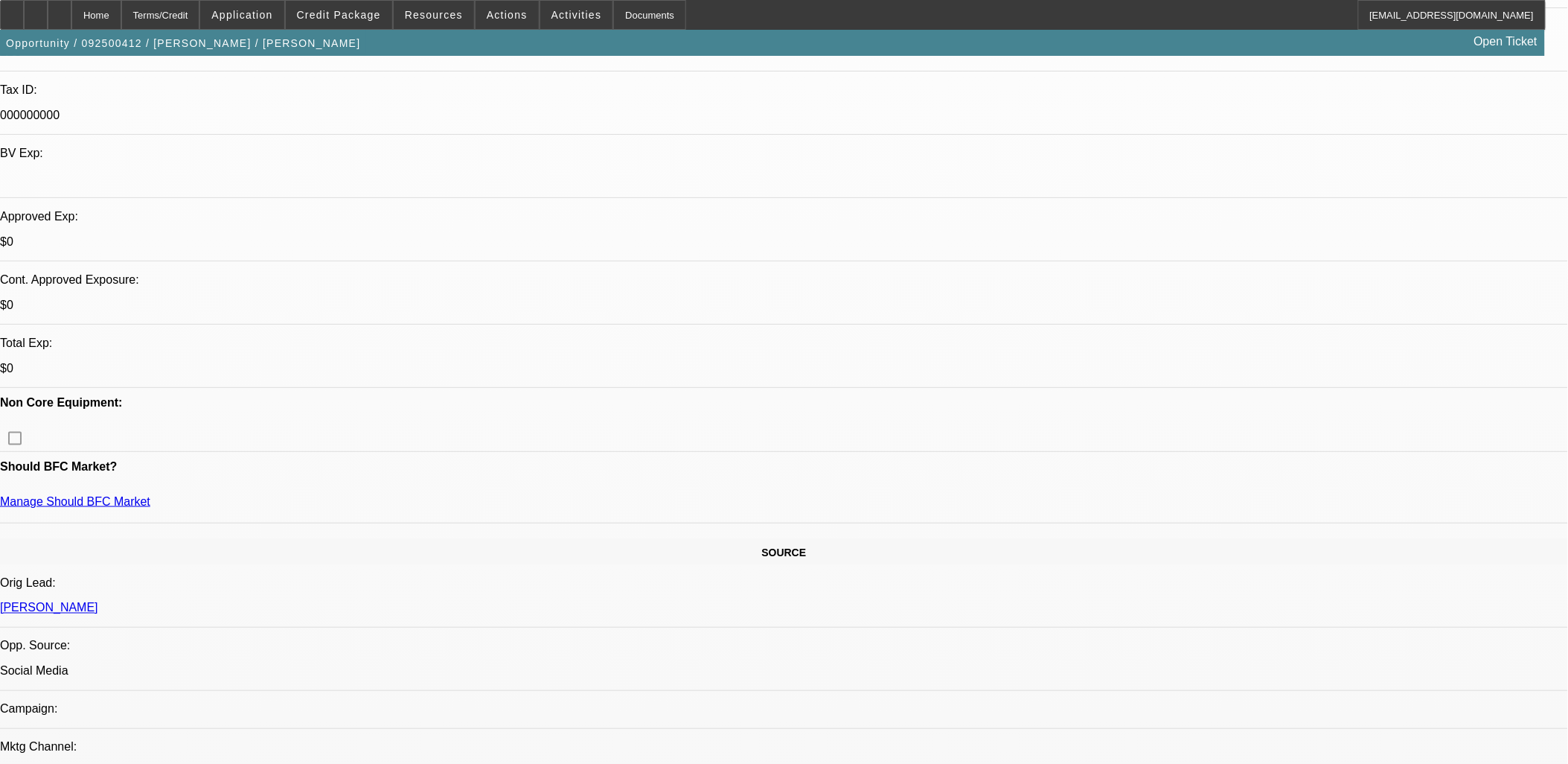
scroll to position [248, 0]
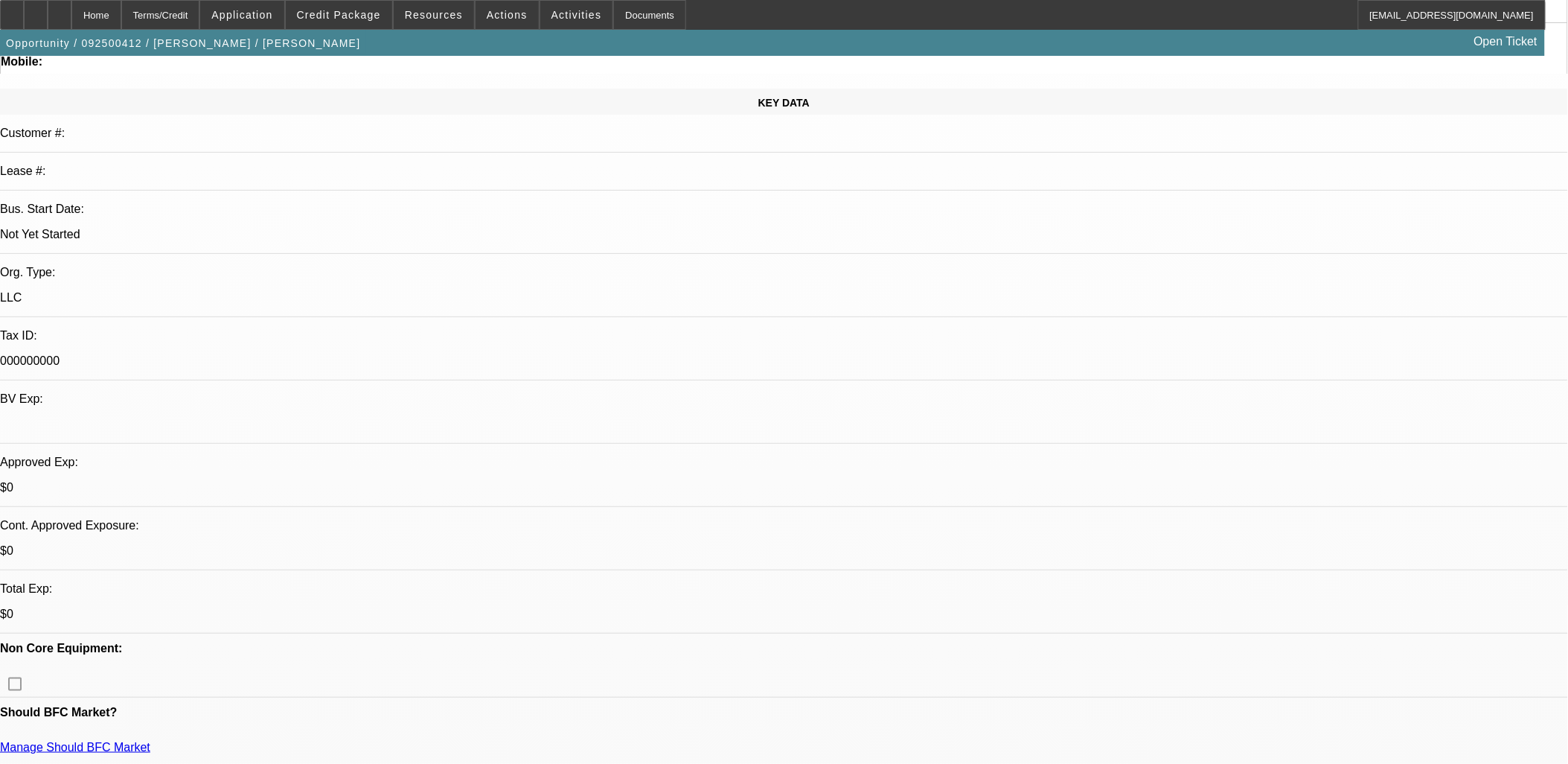
scroll to position [0, 0]
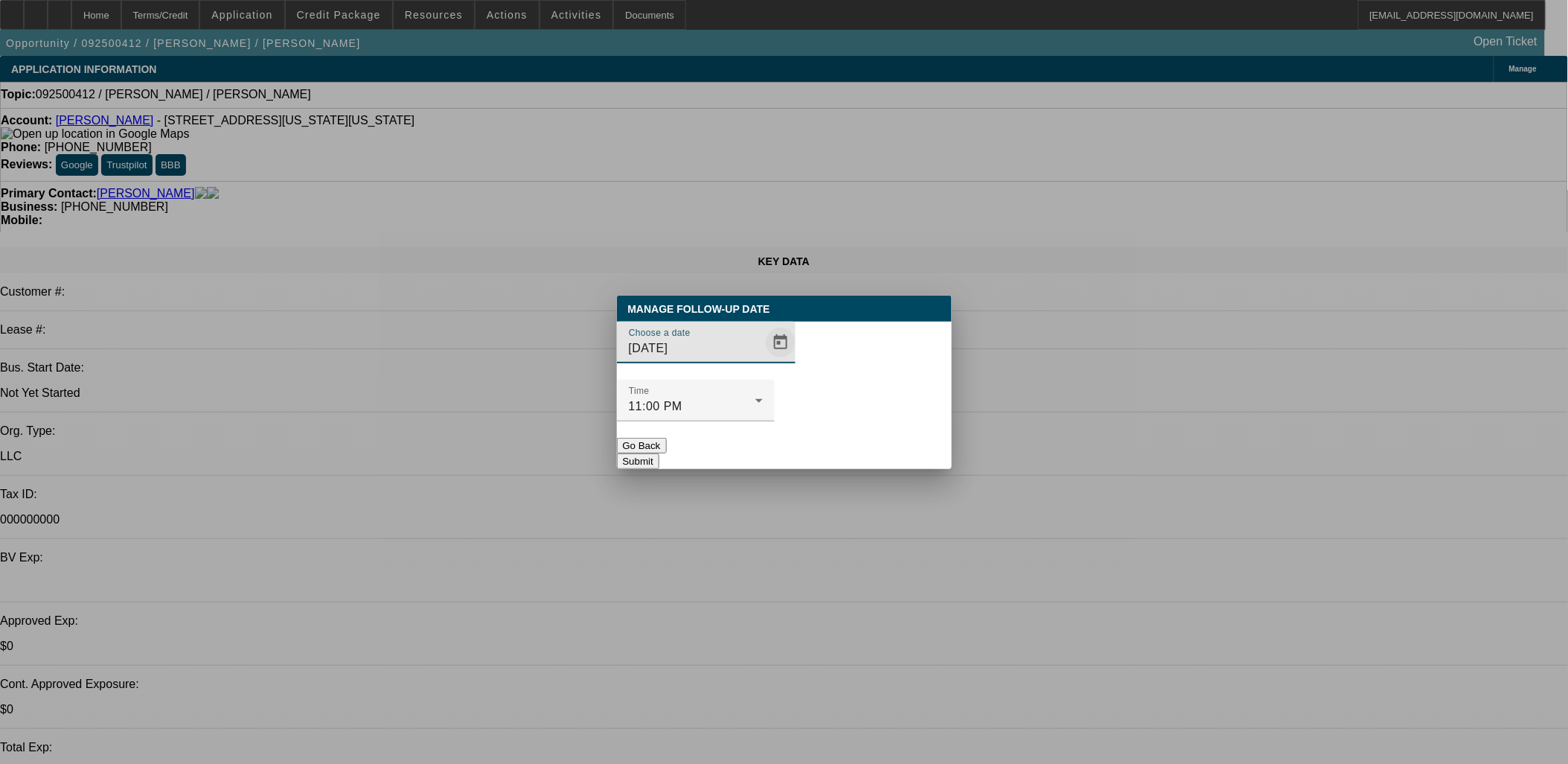
click at [763, 360] on span "Open calendar" at bounding box center [781, 343] width 36 height 36
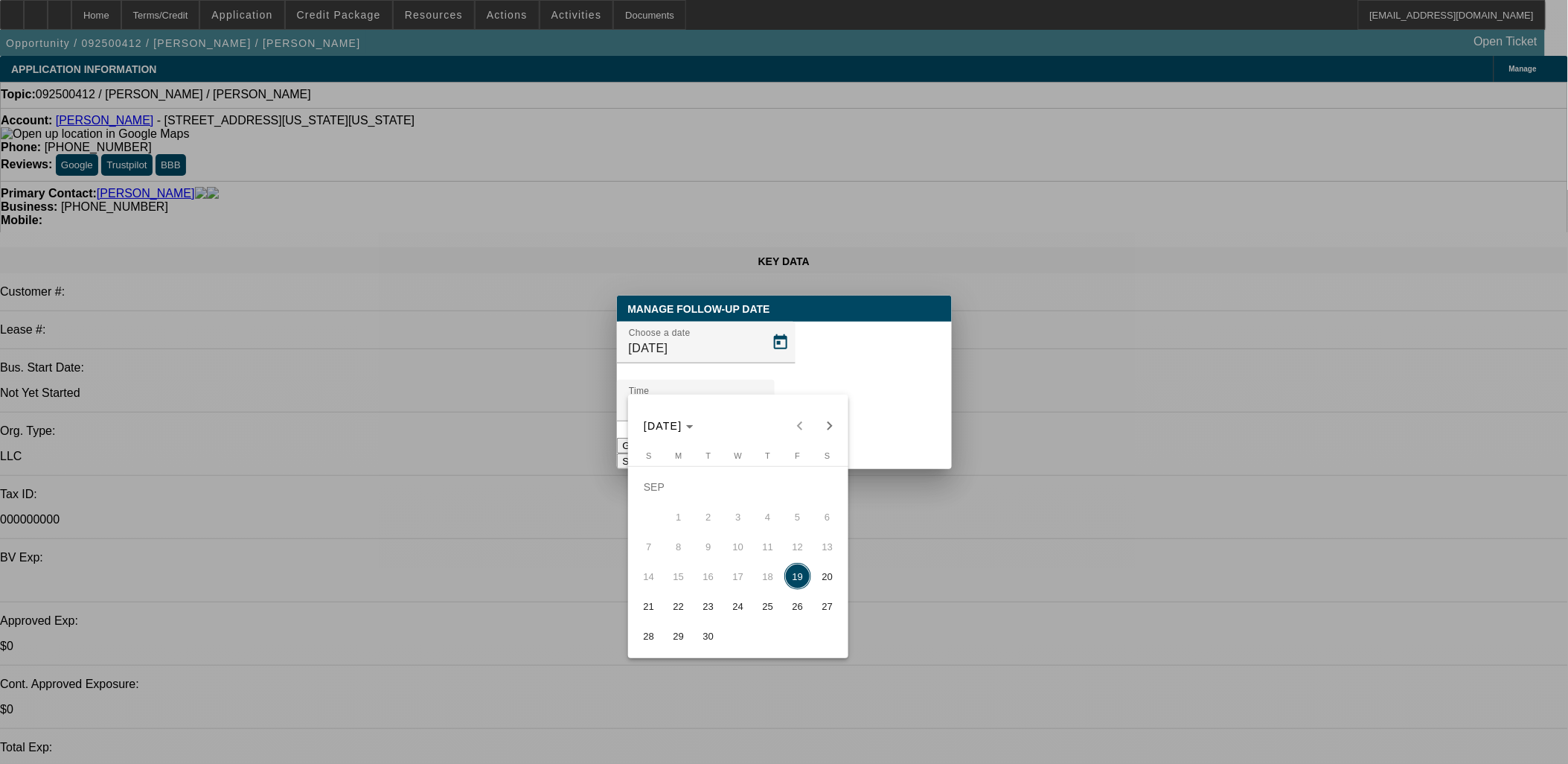
click at [677, 616] on span "22" at bounding box center [679, 606] width 27 height 27
type input "9/22/2025"
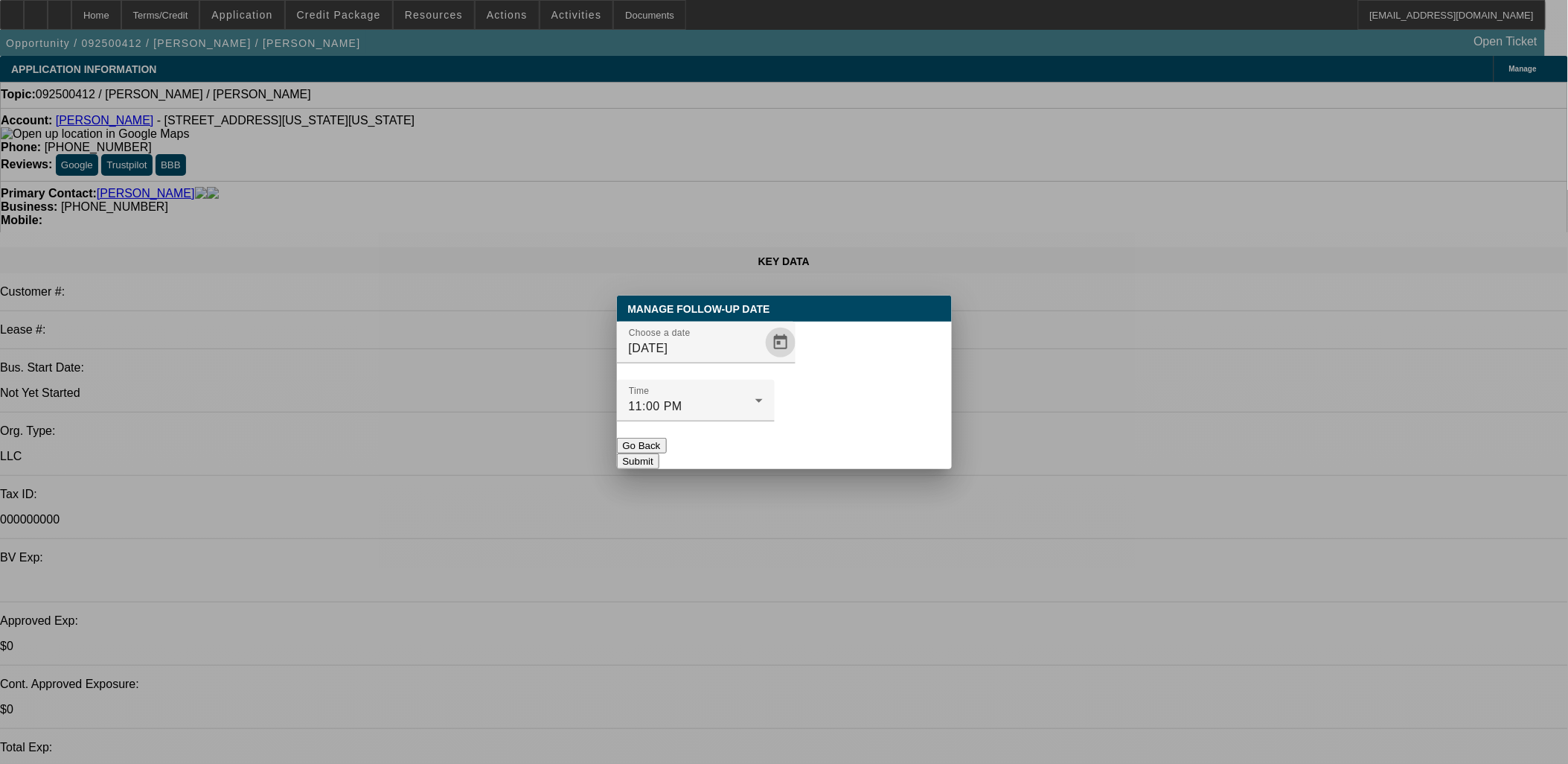
click at [659, 453] on button "Submit" at bounding box center [638, 461] width 42 height 15
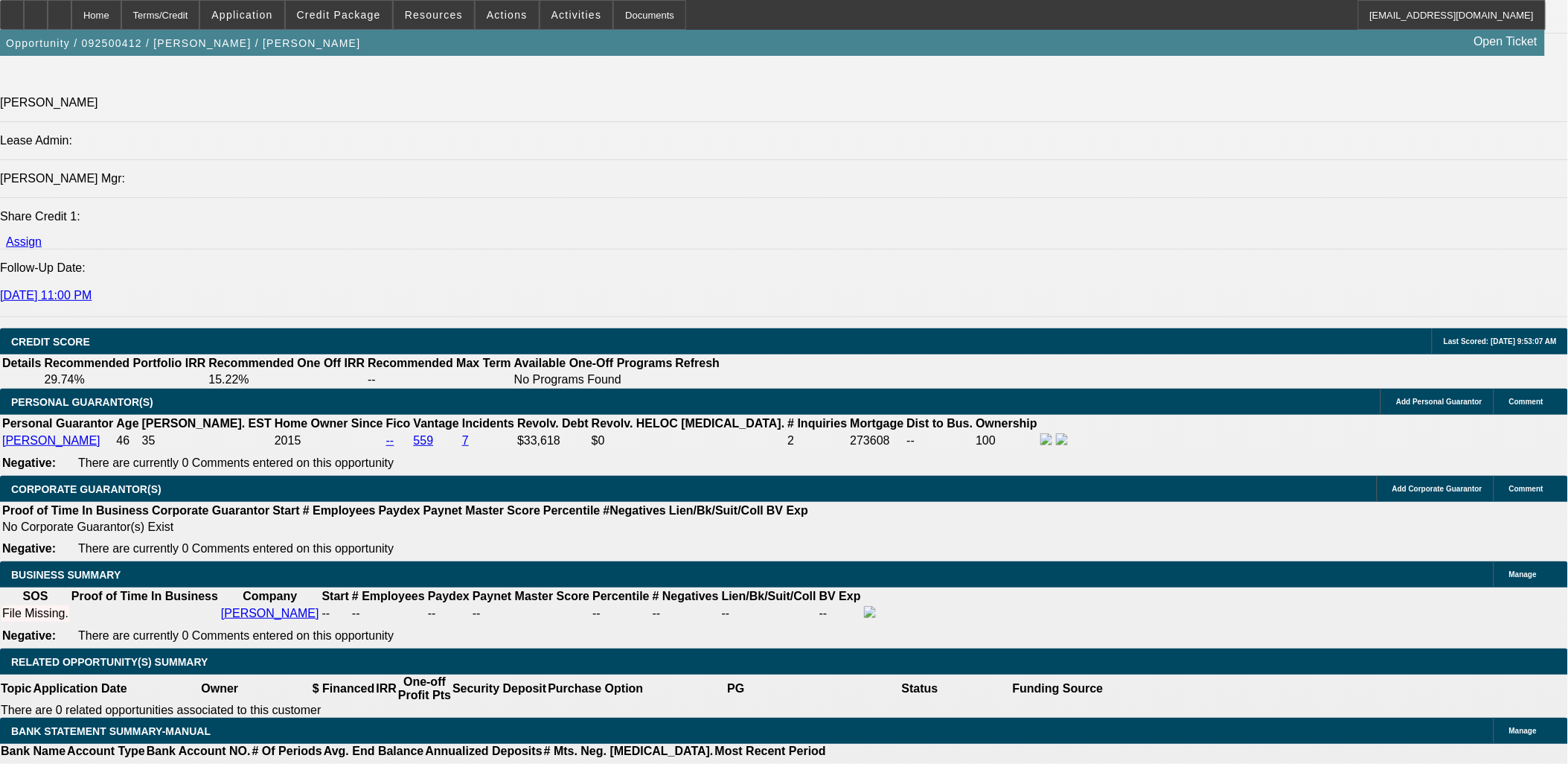
scroll to position [1902, 0]
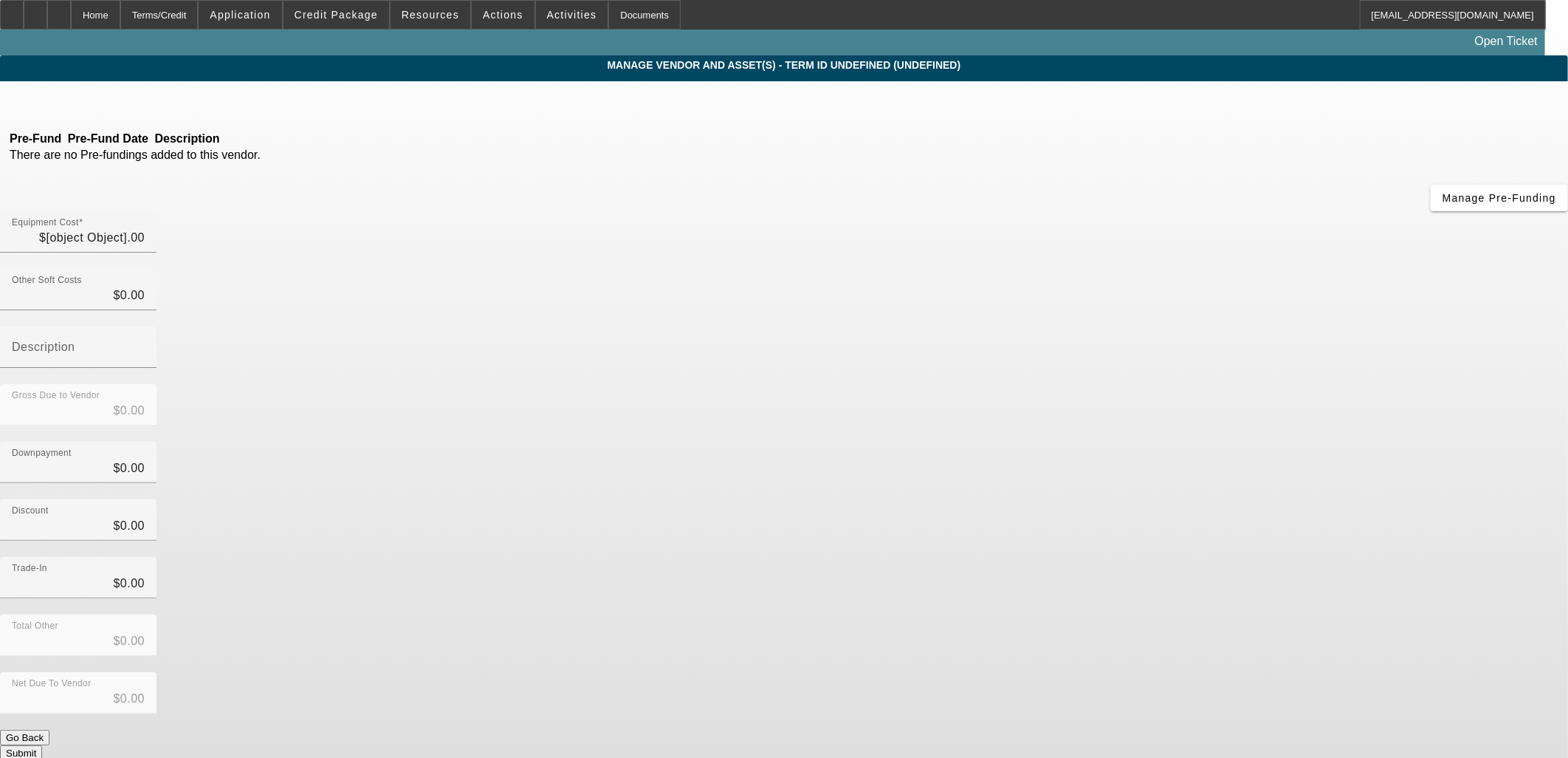
type input "$75,000.00"
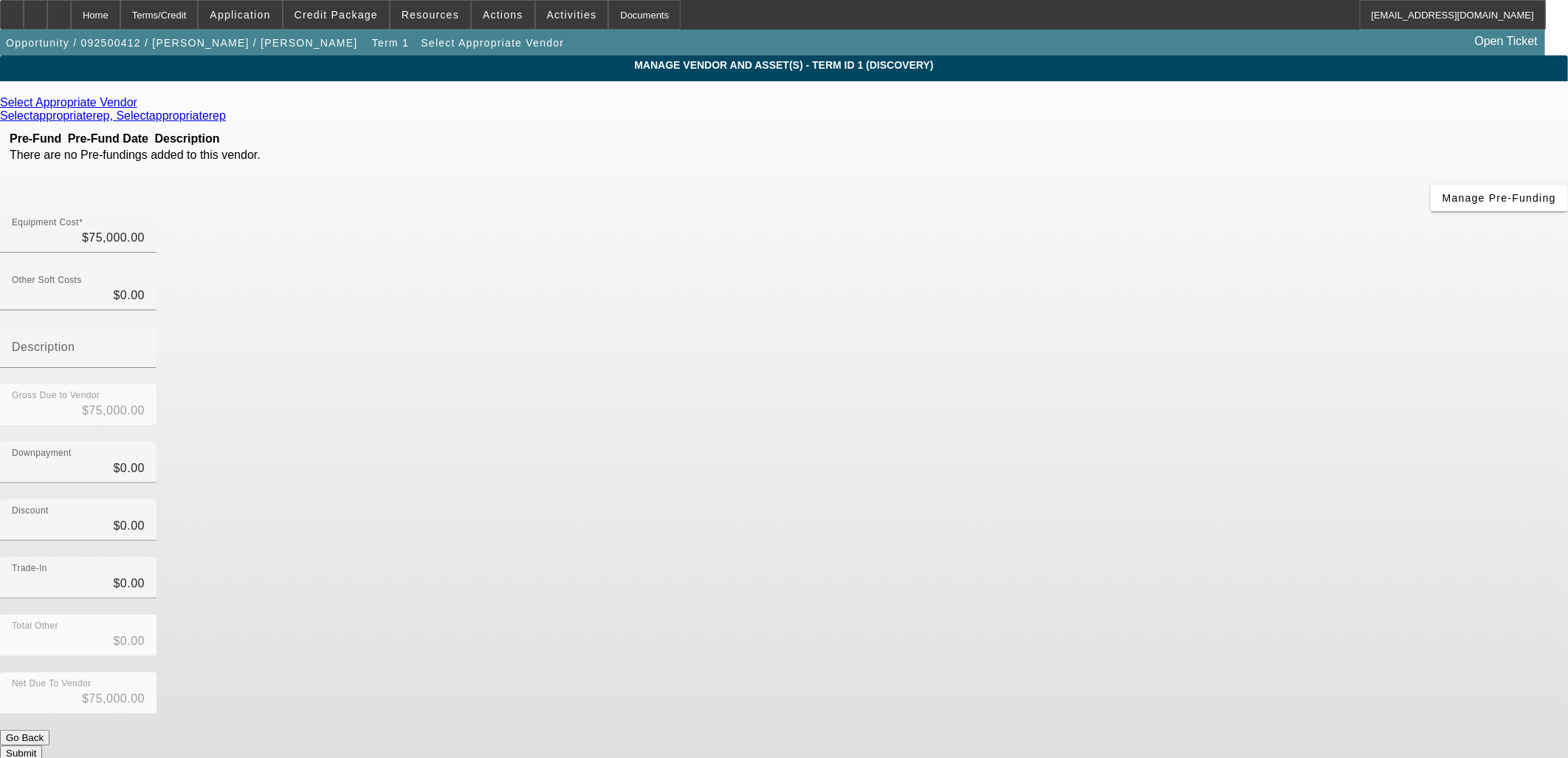
click at [141, 102] on icon at bounding box center [141, 102] width 0 height 13
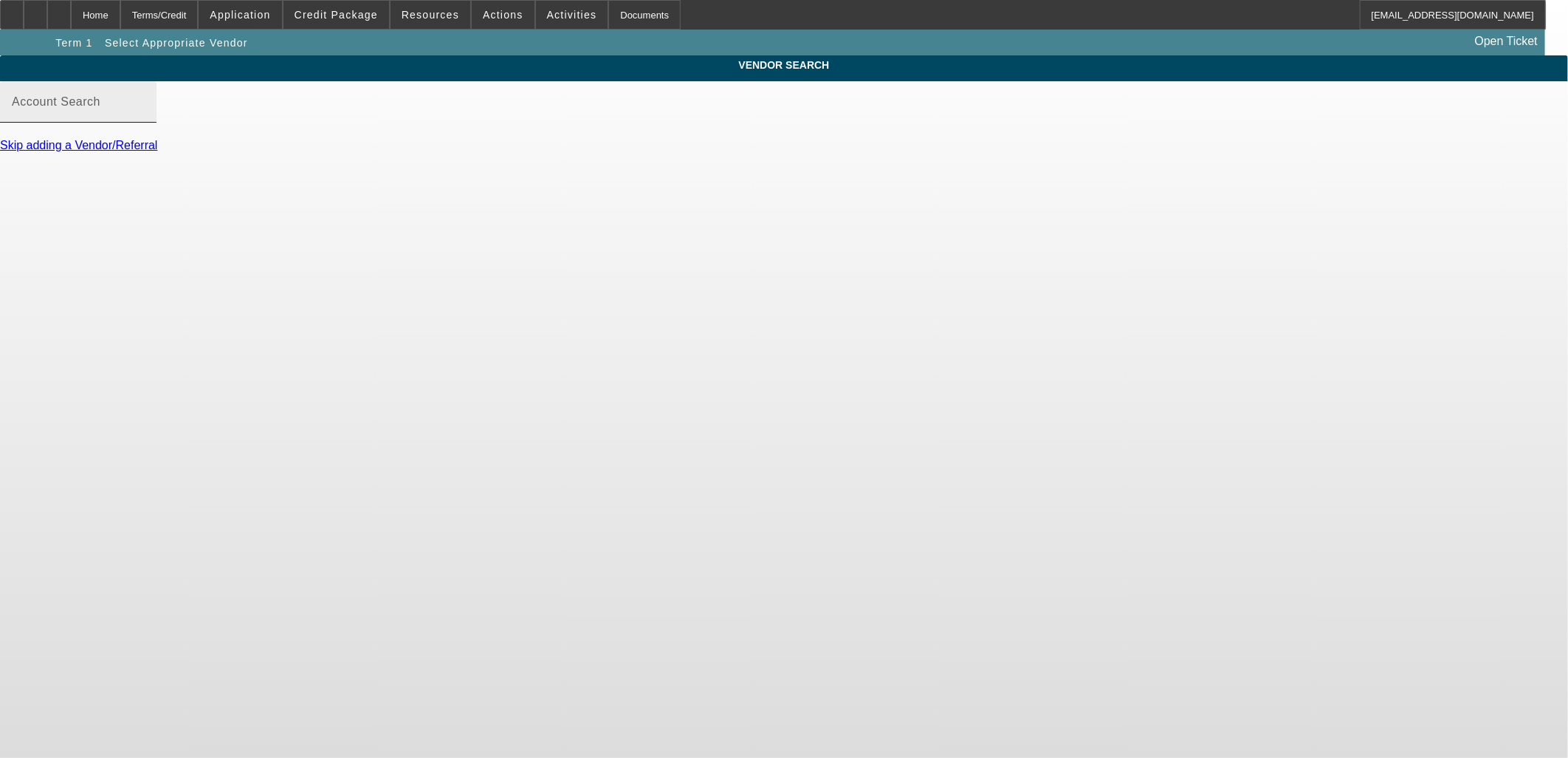
click at [144, 117] on input "Account Search" at bounding box center [78, 107] width 133 height 18
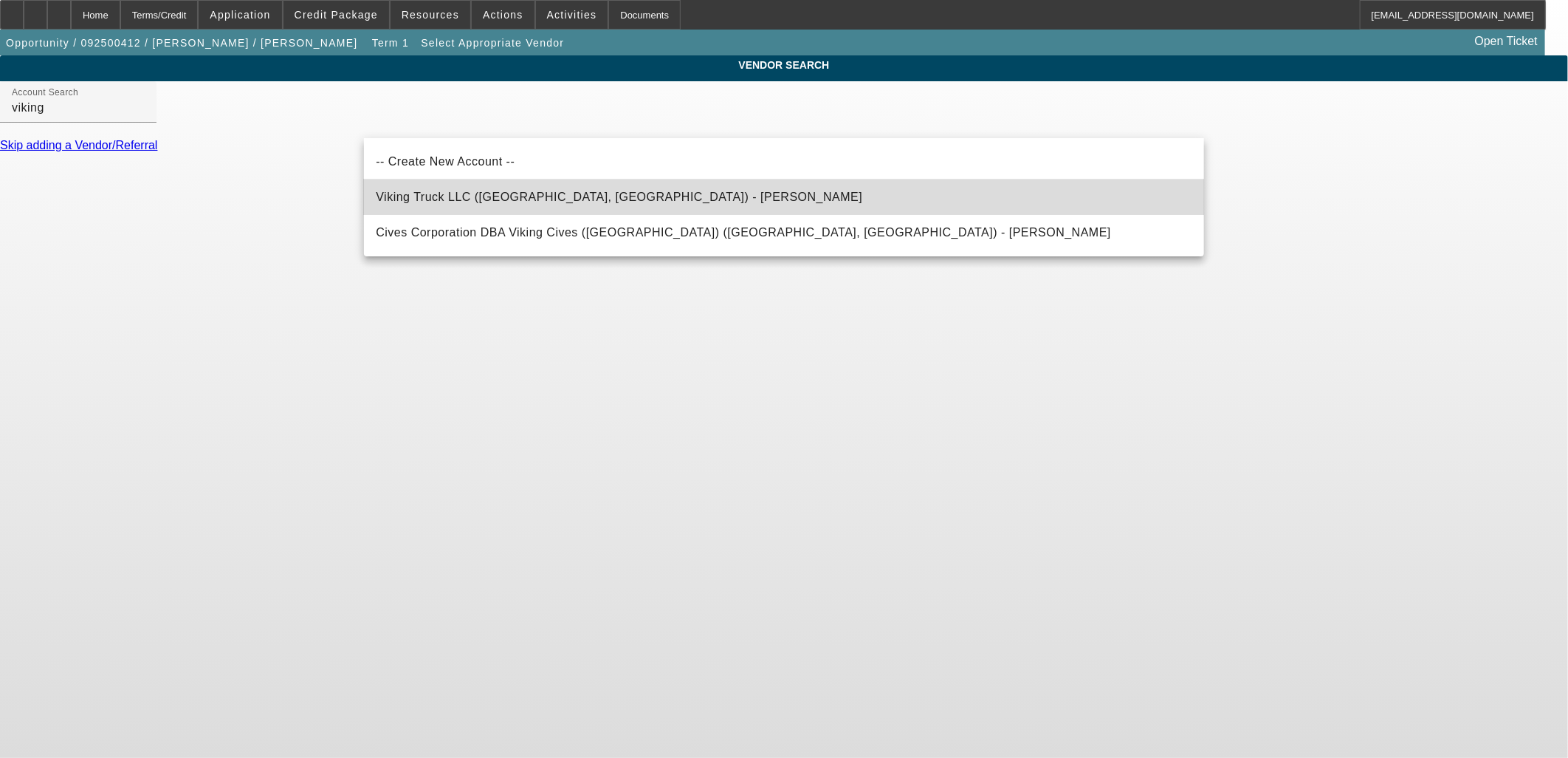
click at [492, 202] on span "Viking Truck LLC (Hollywood, FL) - Escobar, John" at bounding box center [619, 196] width 487 height 18
type input "Viking Truck LLC (Hollywood, FL) - Escobar, John"
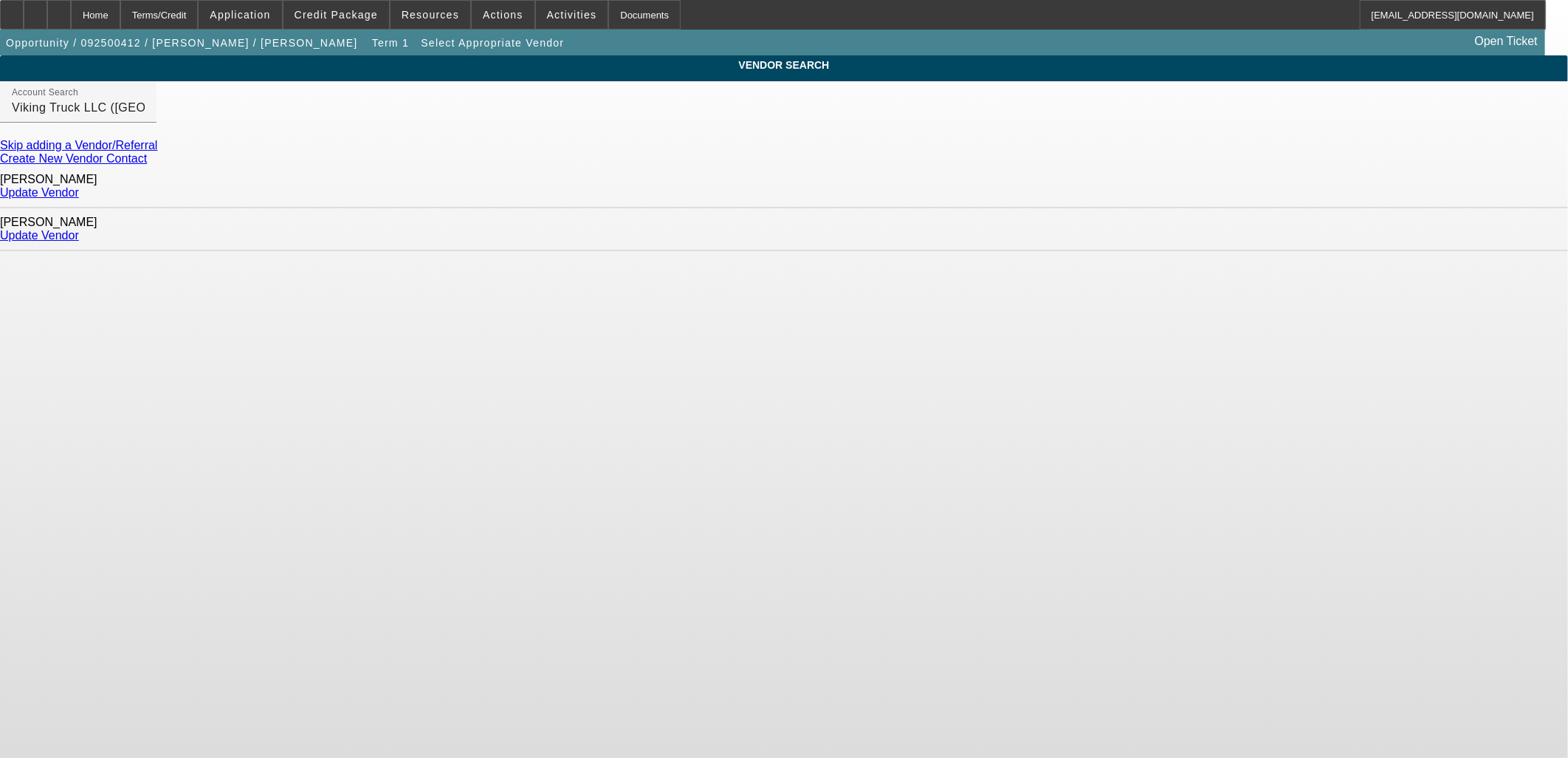
click at [79, 194] on link "Update Vendor" at bounding box center [39, 192] width 79 height 13
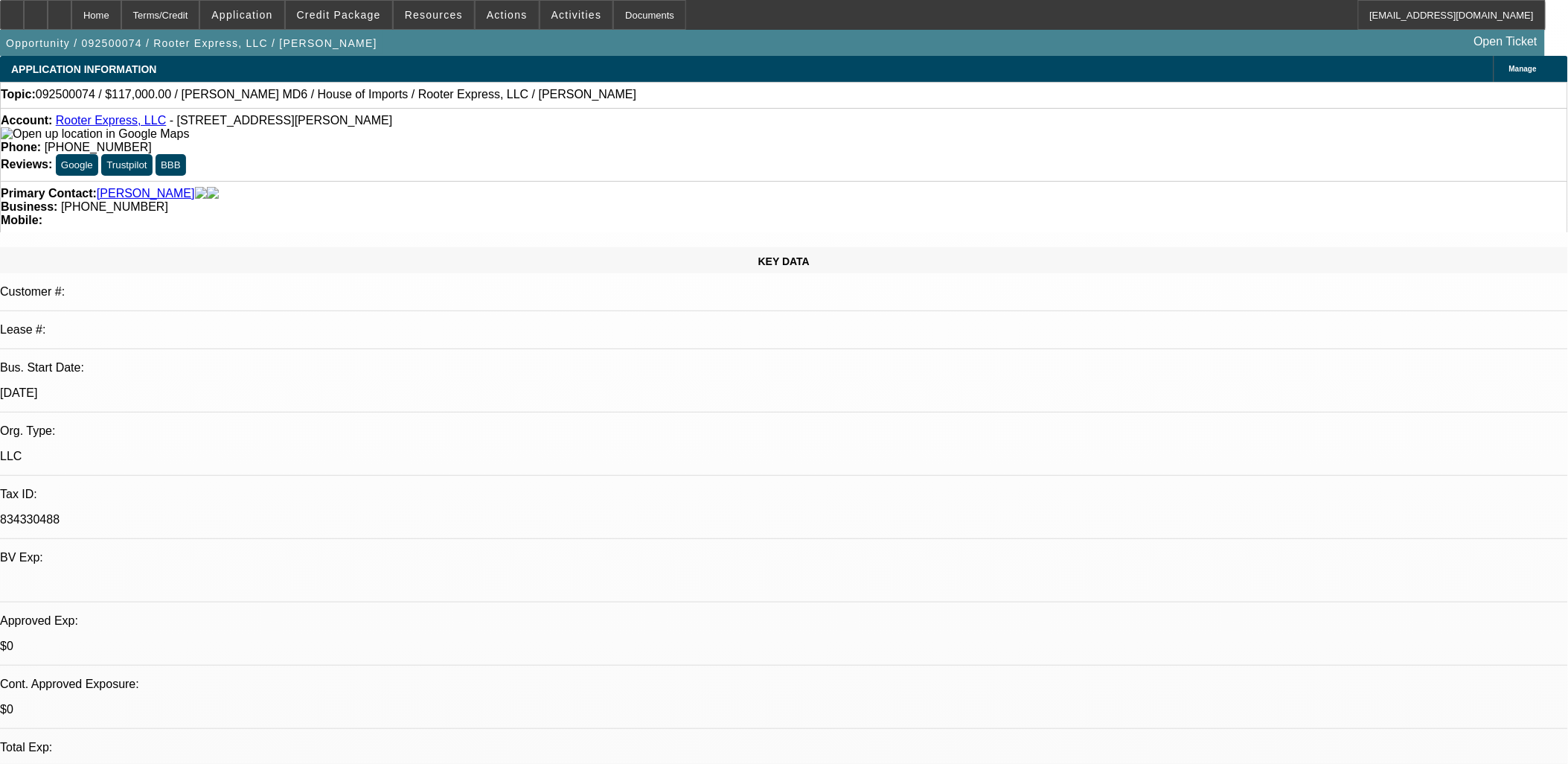
select select "0"
select select "0.1"
select select "0"
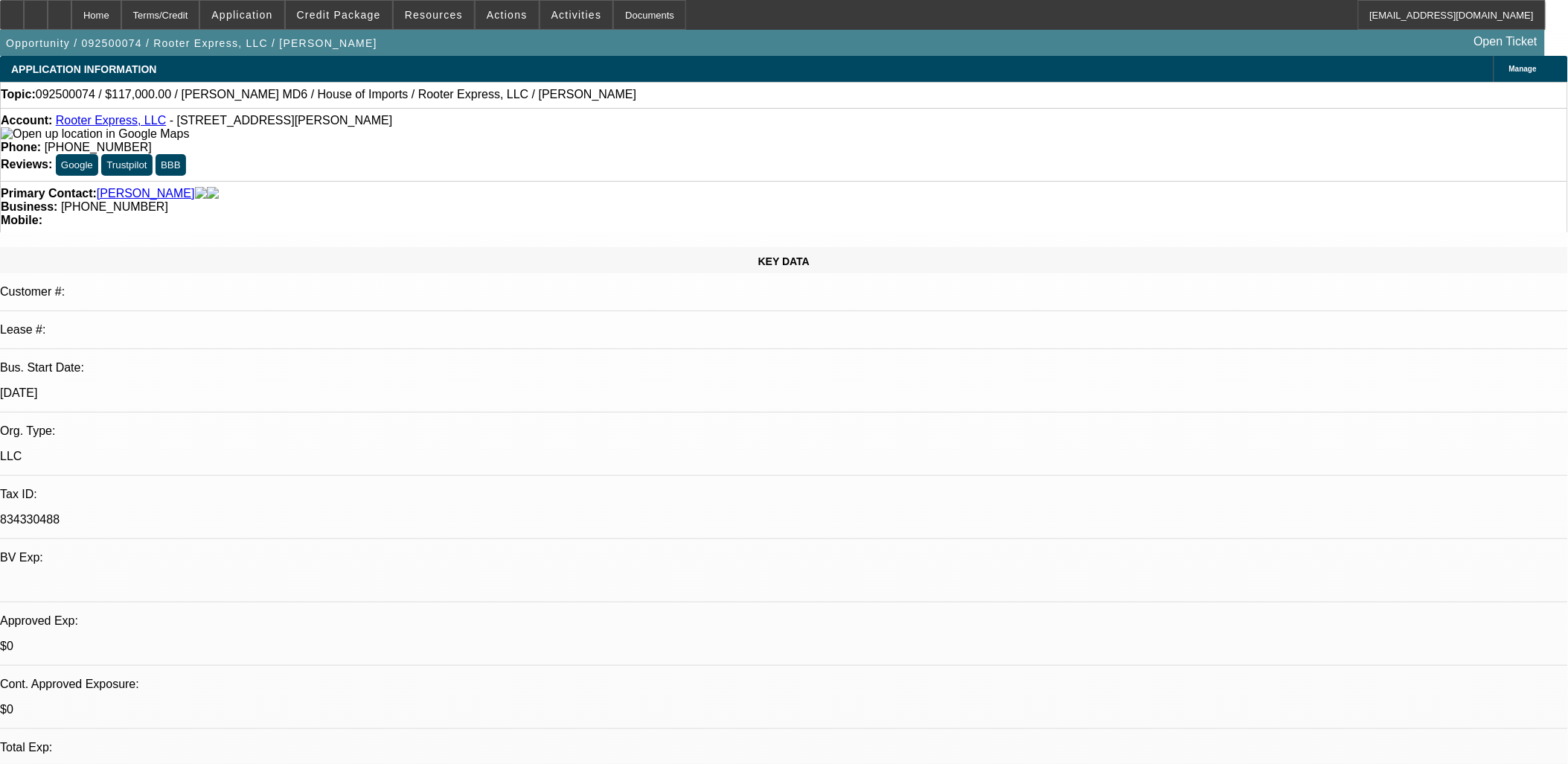
select select "0"
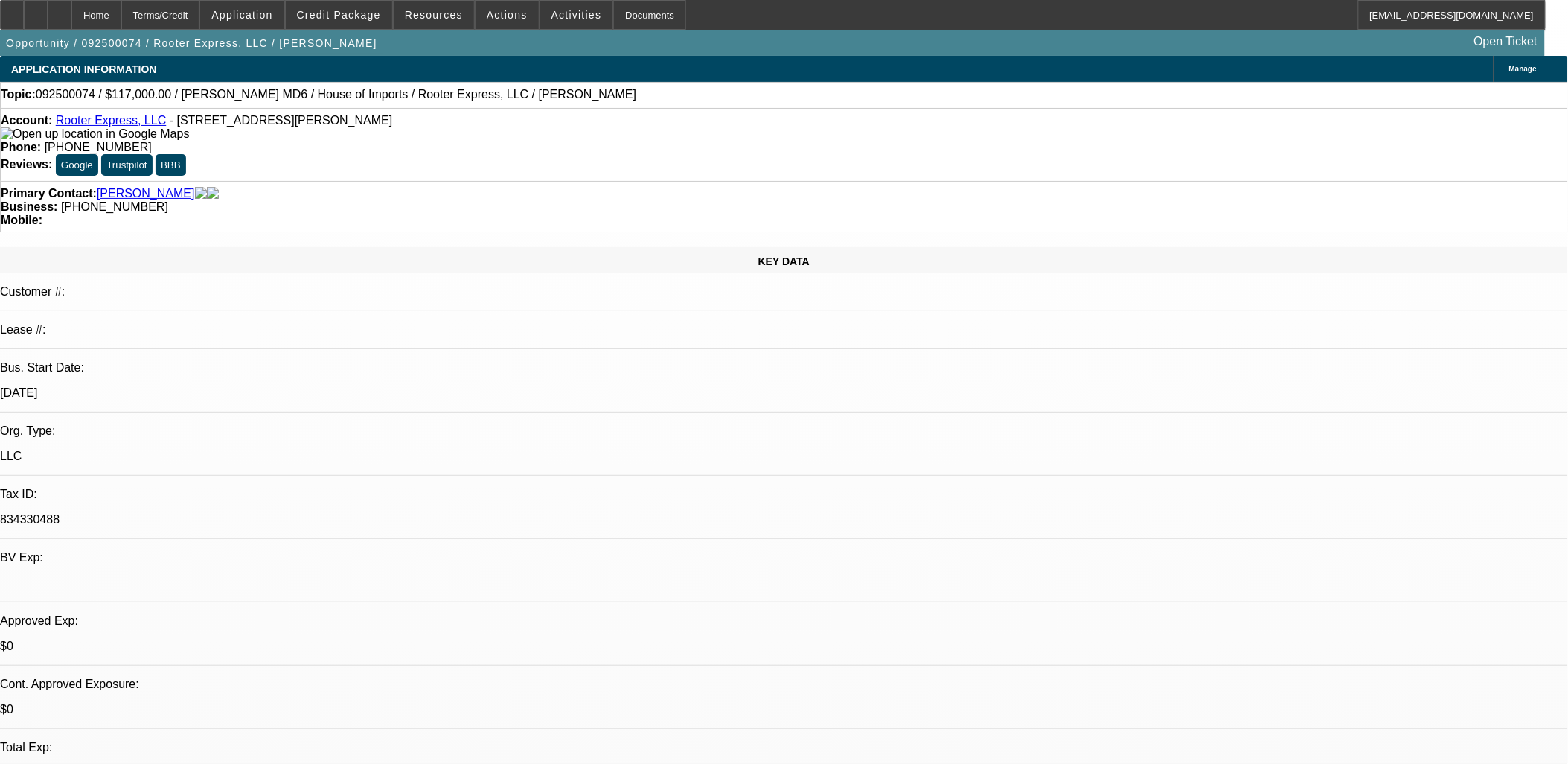
select select "0"
select select "1"
select select "2"
select select "6"
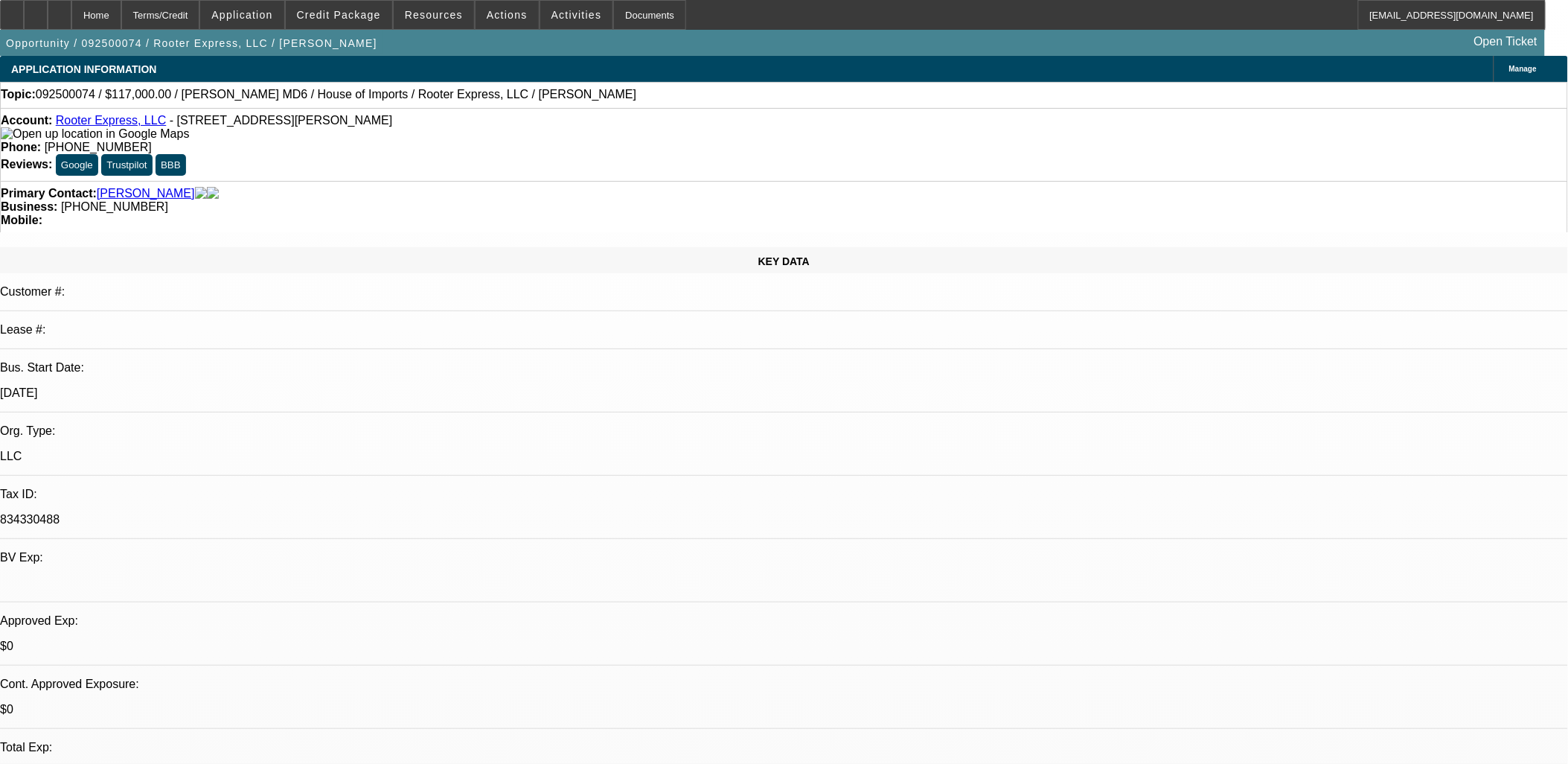
select select "1"
select select "2"
select select "6"
select select "1"
select select "3"
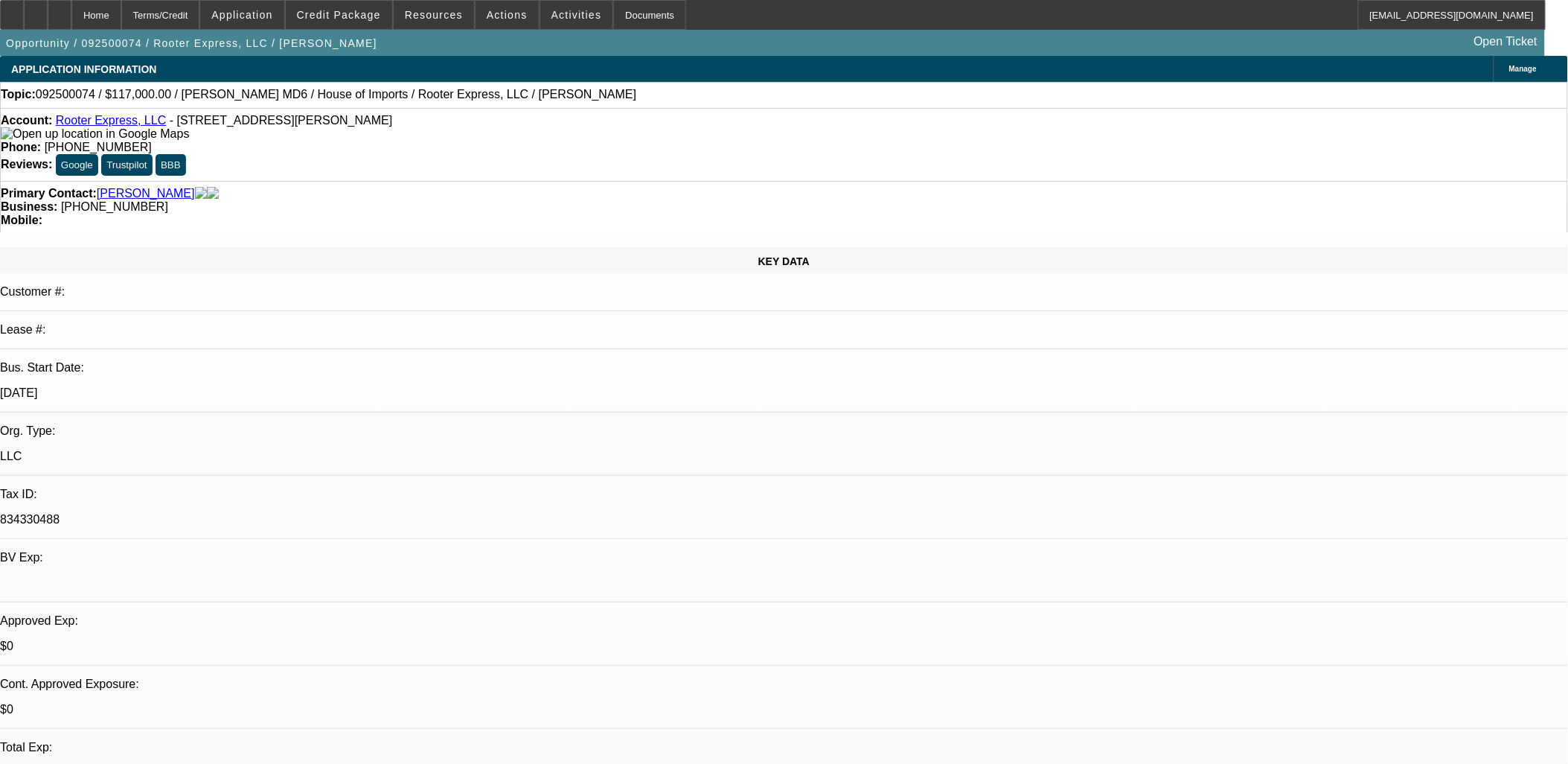
select select "6"
select select "1"
select select "2"
select select "6"
